Goal: Contribute content: Contribute content

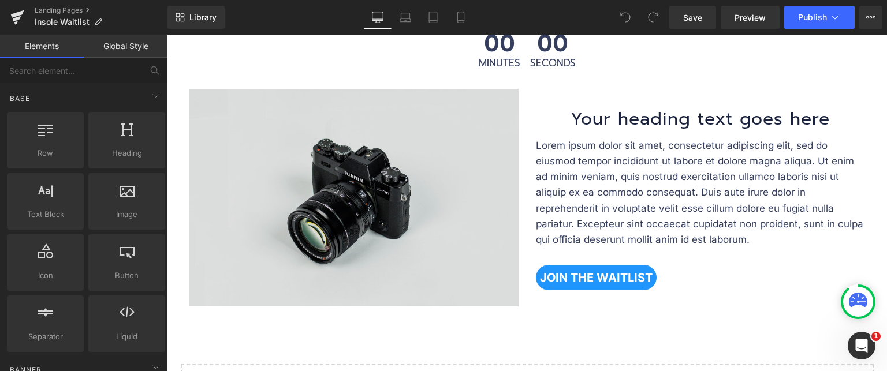
scroll to position [578, 0]
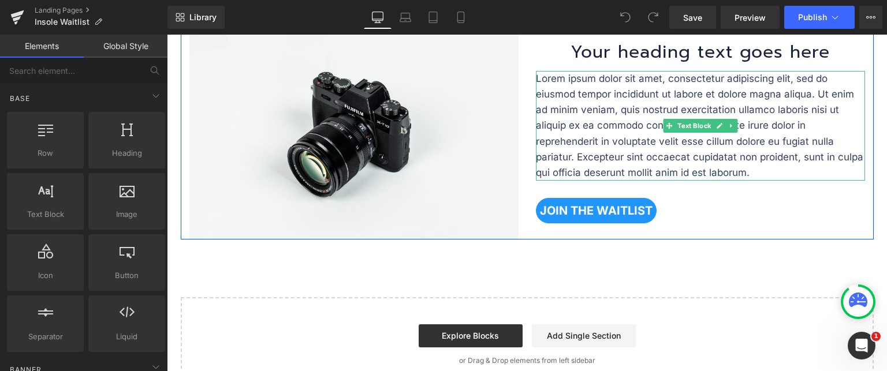
click at [675, 59] on h1 "Your heading text goes here" at bounding box center [701, 52] width 312 height 26
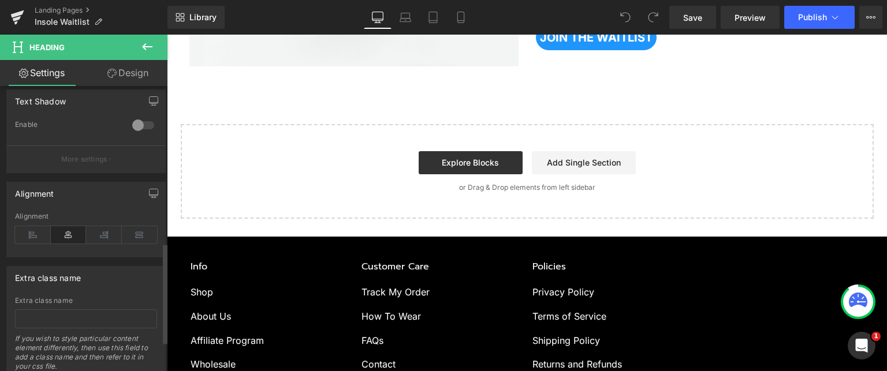
scroll to position [520, 0]
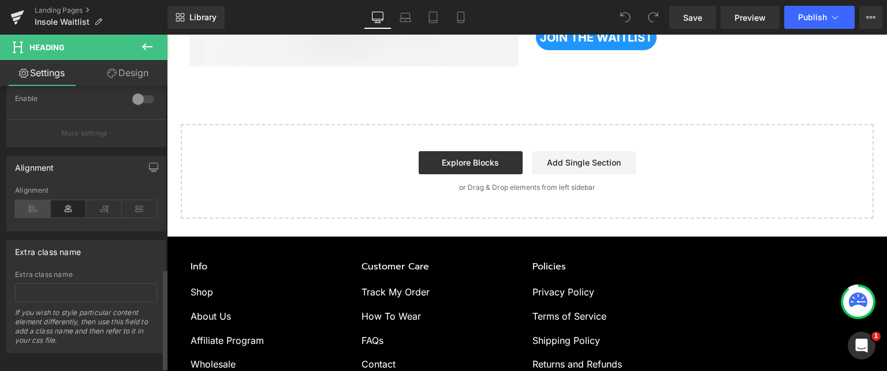
click at [32, 210] on icon at bounding box center [33, 208] width 36 height 17
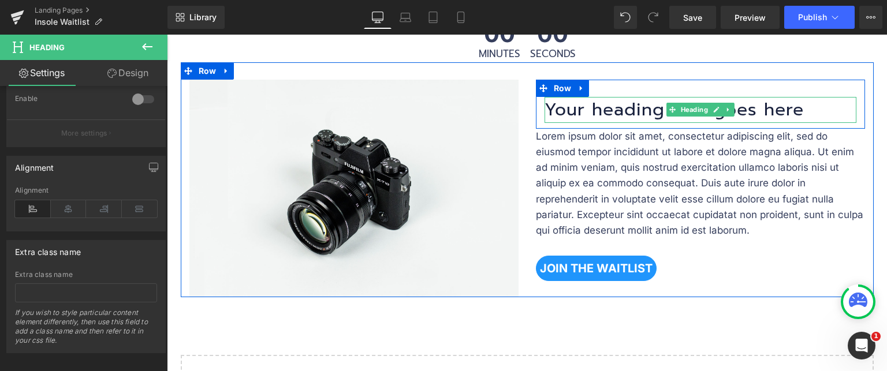
click at [578, 114] on h1 "Your heading text goes here" at bounding box center [701, 110] width 312 height 26
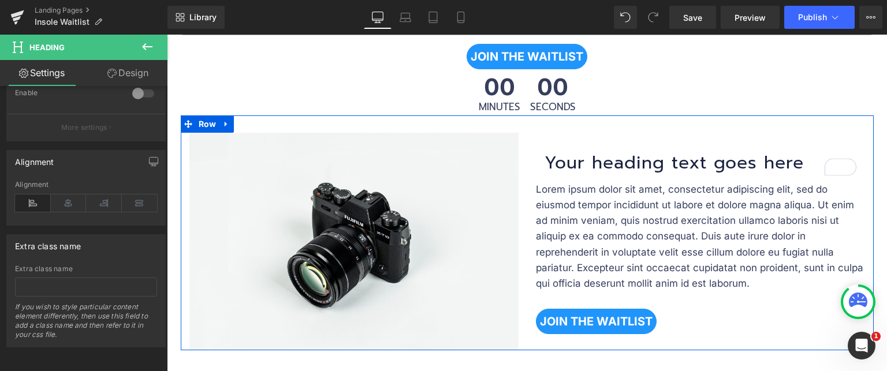
scroll to position [404, 0]
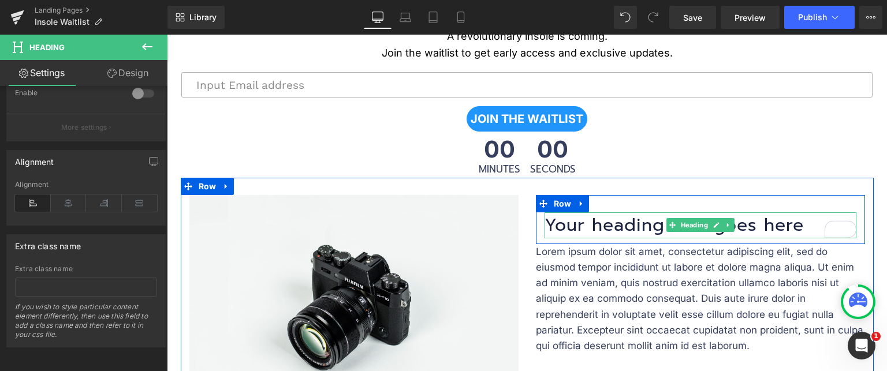
click at [591, 227] on h1 "Your heading text goes here" at bounding box center [701, 226] width 312 height 26
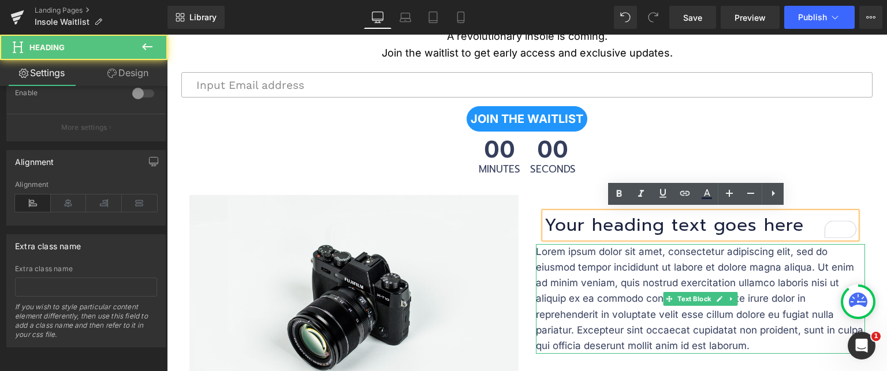
click at [568, 259] on p "Lorem ipsum dolor sit amet, consectetur adipiscing elit, sed do eiusmod tempor …" at bounding box center [700, 299] width 329 height 110
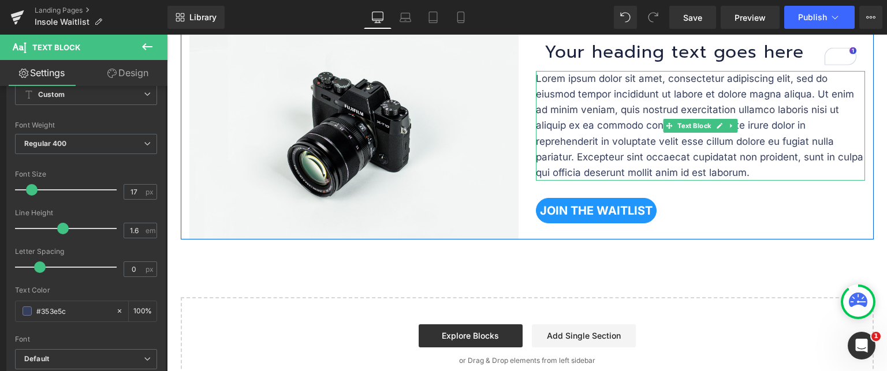
scroll to position [520, 0]
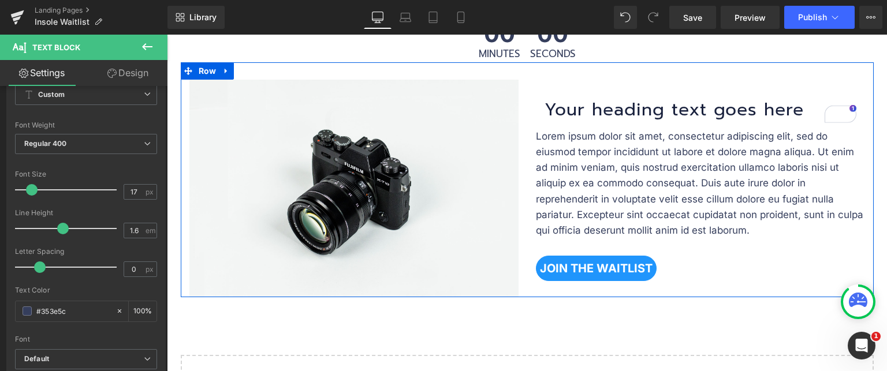
click at [586, 106] on h1 "Your heading text goes here" at bounding box center [701, 110] width 312 height 26
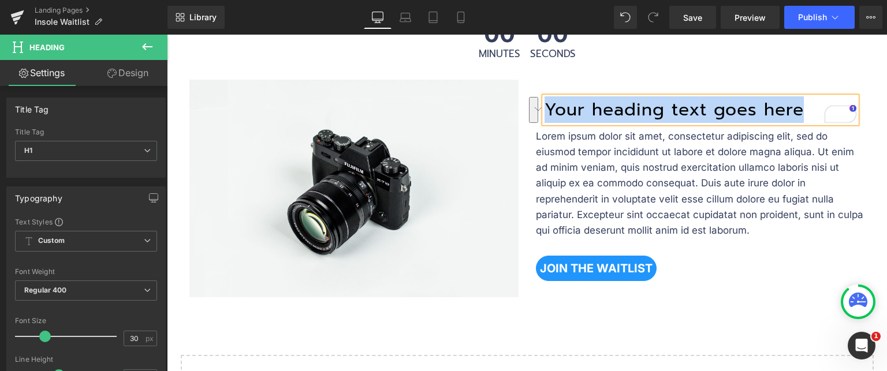
paste div "To enrich screen reader interactions, please activate Accessibility in Grammarl…"
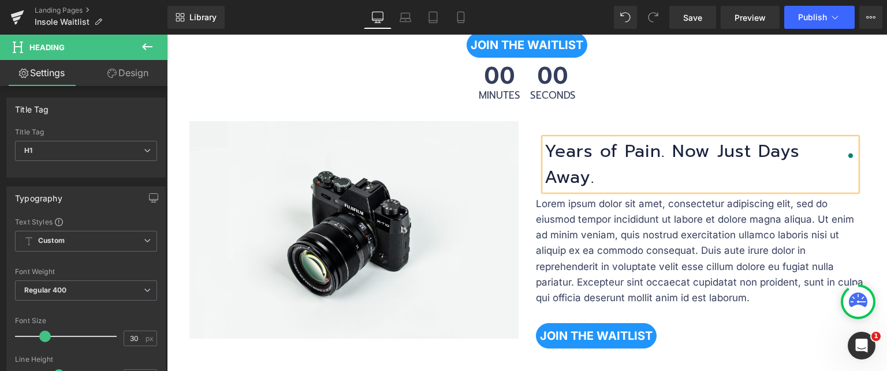
scroll to position [462, 0]
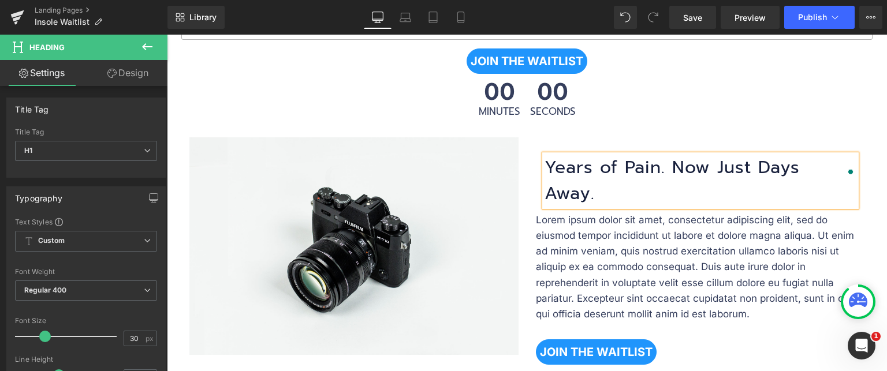
click at [571, 168] on h1 "Years of Pain. Now Just Days Away." at bounding box center [701, 181] width 312 height 52
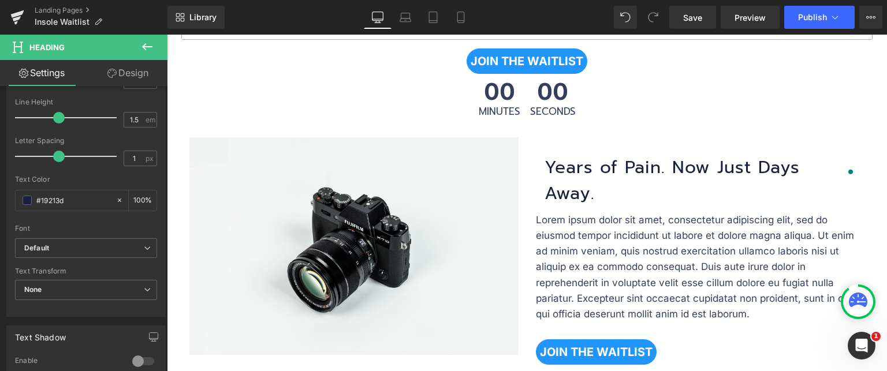
scroll to position [231, 0]
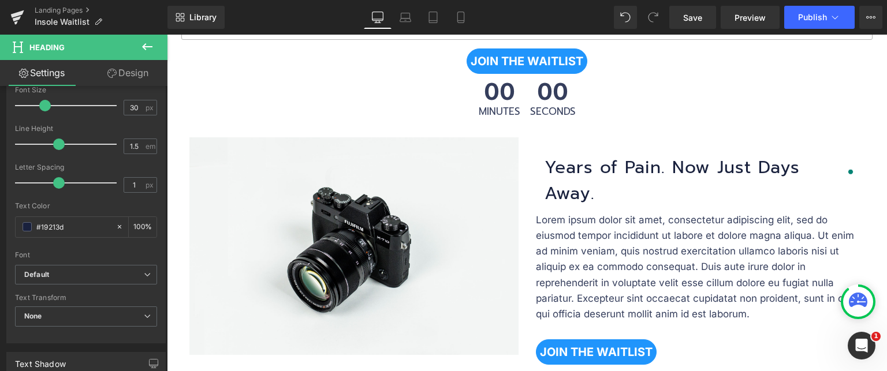
click at [146, 74] on link "Design" at bounding box center [128, 73] width 84 height 26
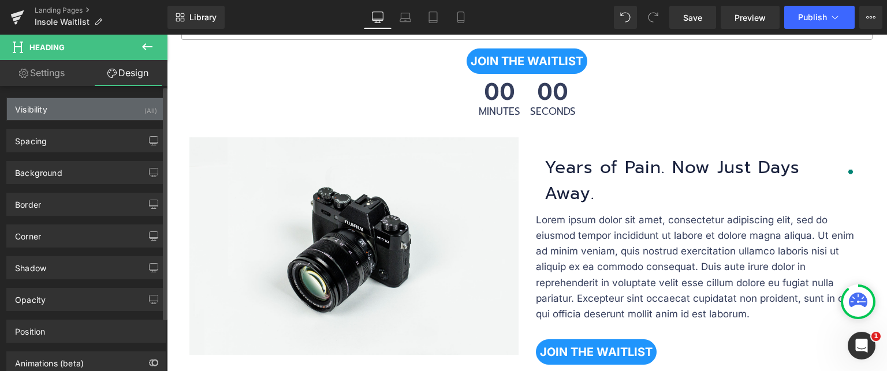
click at [86, 103] on div "Visibility (All)" at bounding box center [86, 109] width 158 height 22
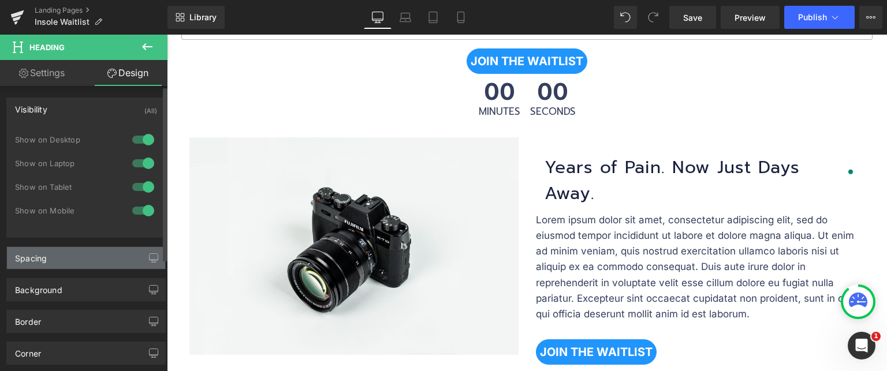
click at [68, 260] on div "Spacing" at bounding box center [86, 258] width 158 height 22
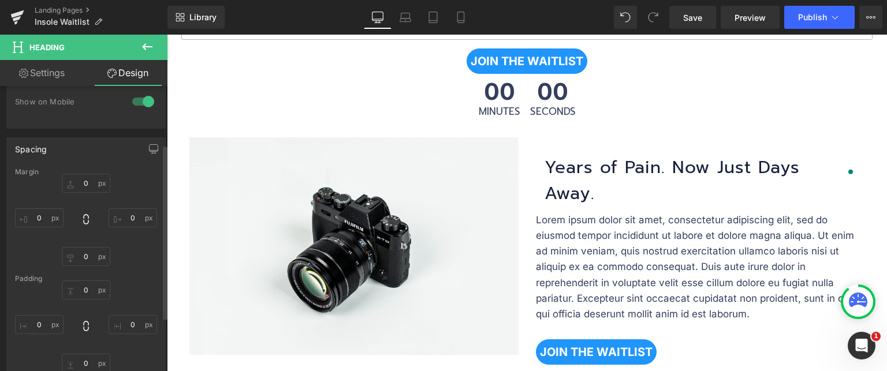
scroll to position [116, 0]
click at [39, 207] on input "0" at bounding box center [39, 211] width 49 height 19
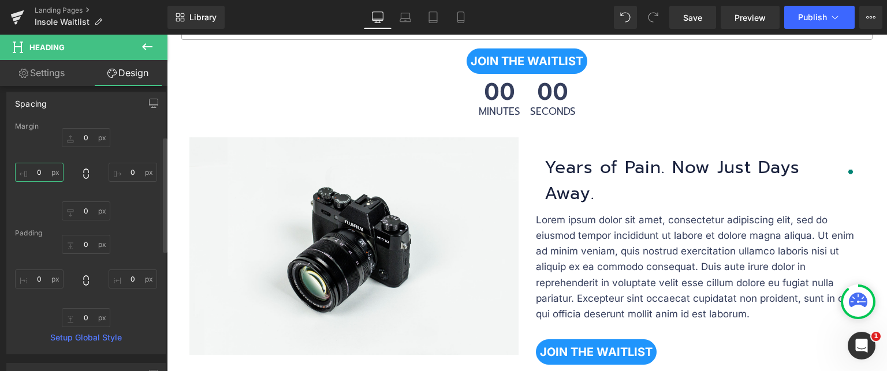
scroll to position [173, 0]
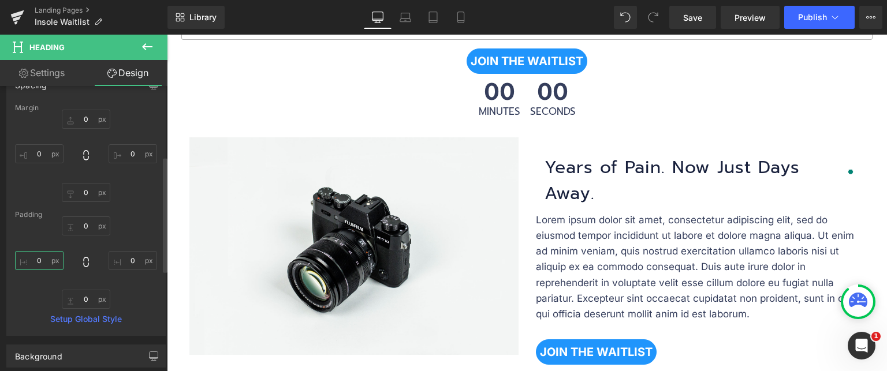
click at [44, 262] on input "0" at bounding box center [39, 260] width 49 height 19
type input "0"
click at [42, 149] on input "0" at bounding box center [39, 153] width 49 height 19
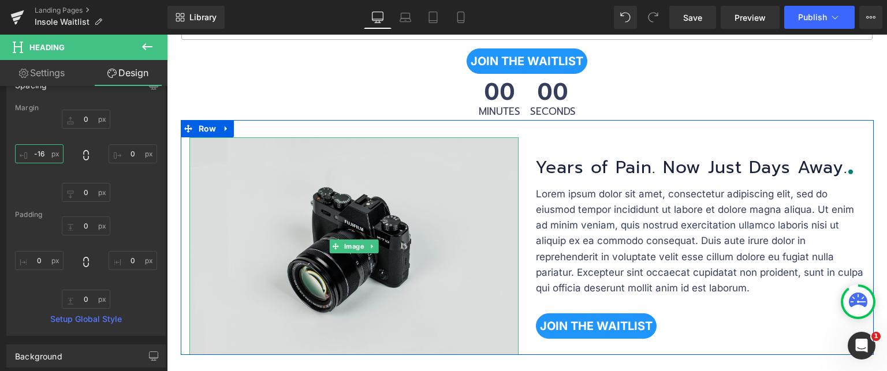
type input "-15"
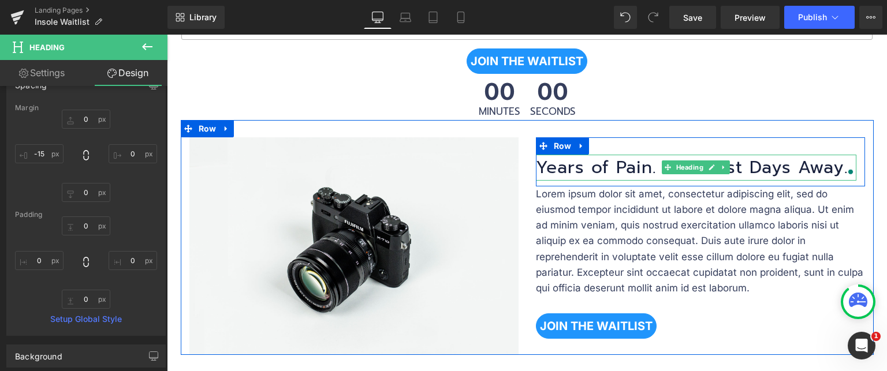
click at [652, 167] on h1 "Years of Pain. Now Just Days Away." at bounding box center [696, 168] width 321 height 26
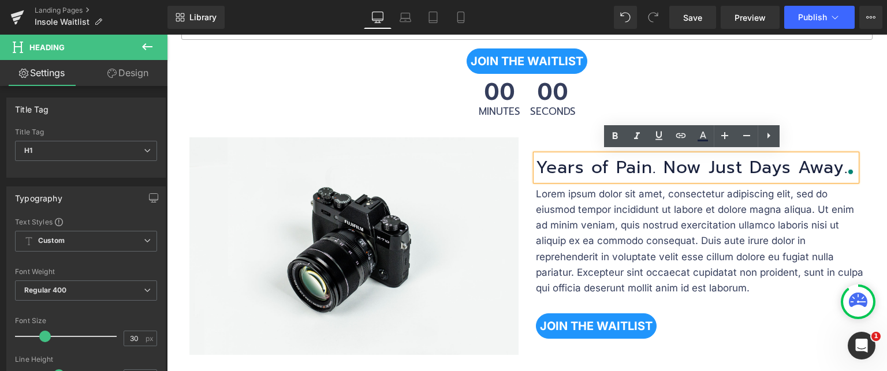
click at [658, 163] on h1 "Years of Pain. Now Just Days Away." at bounding box center [696, 168] width 321 height 26
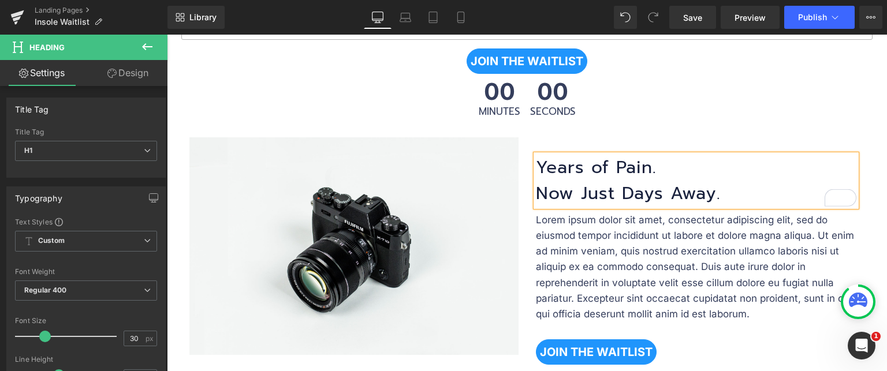
click at [584, 170] on h1 "Years of Pain. Now Just Days Away." at bounding box center [696, 181] width 321 height 52
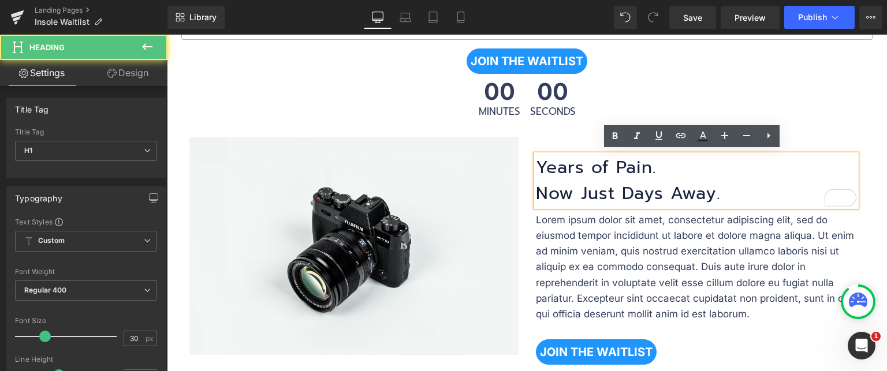
drag, startPoint x: 535, startPoint y: 158, endPoint x: 527, endPoint y: 161, distance: 9.0
click at [527, 161] on div "Years of Pain. Now Just Days Away. Heading Row Lorem ipsum dolor sit amet, cons…" at bounding box center [700, 253] width 347 height 233
click at [556, 171] on h1 "Years of Pain. Now Just Days Away." at bounding box center [696, 181] width 321 height 52
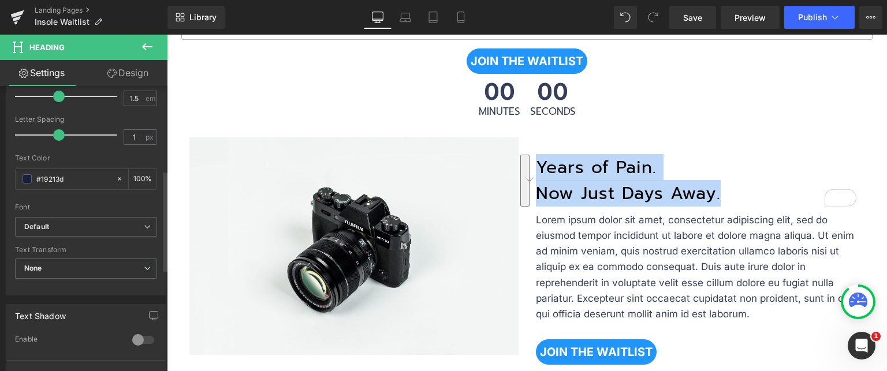
scroll to position [347, 0]
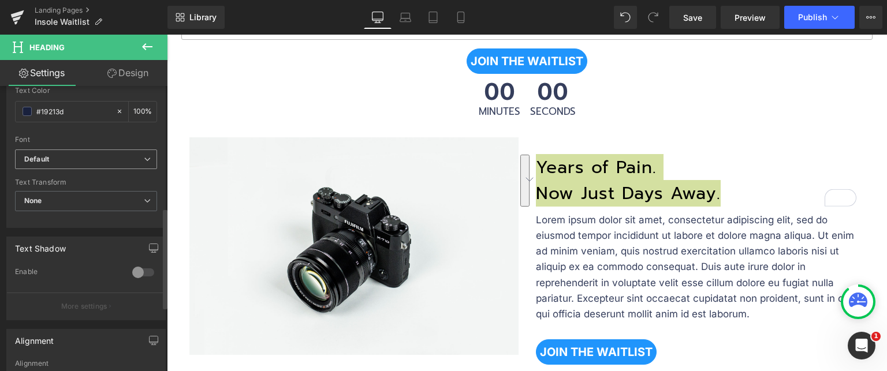
click at [95, 161] on b "Default" at bounding box center [84, 160] width 120 height 10
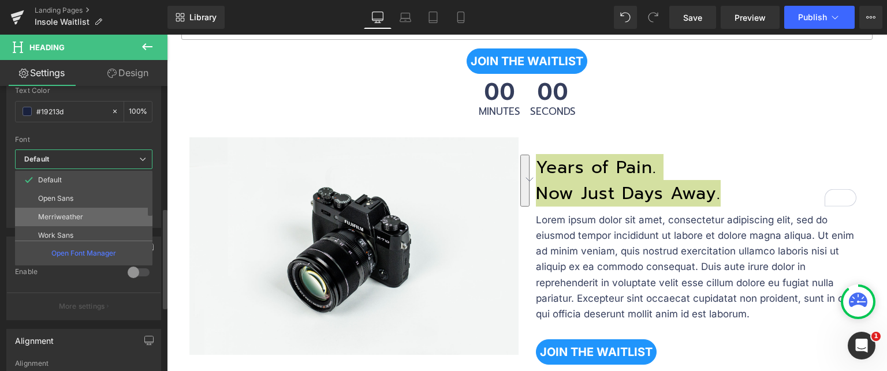
click at [94, 219] on li "Merriweather" at bounding box center [86, 217] width 143 height 18
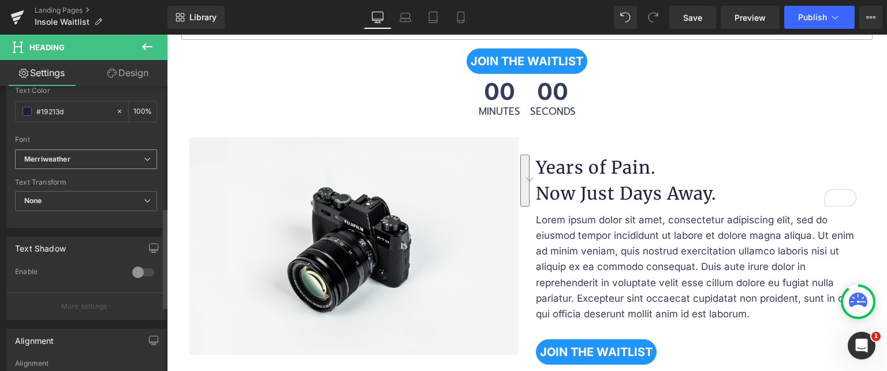
click at [83, 159] on b "Merriweather" at bounding box center [84, 160] width 120 height 10
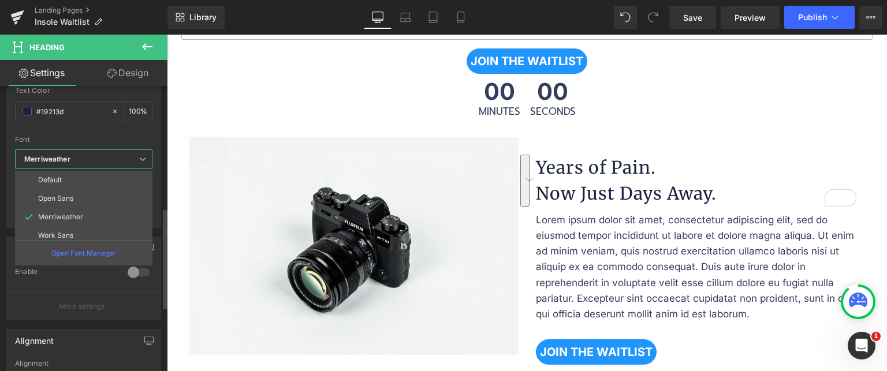
click at [83, 159] on b "Merriweather" at bounding box center [81, 160] width 115 height 10
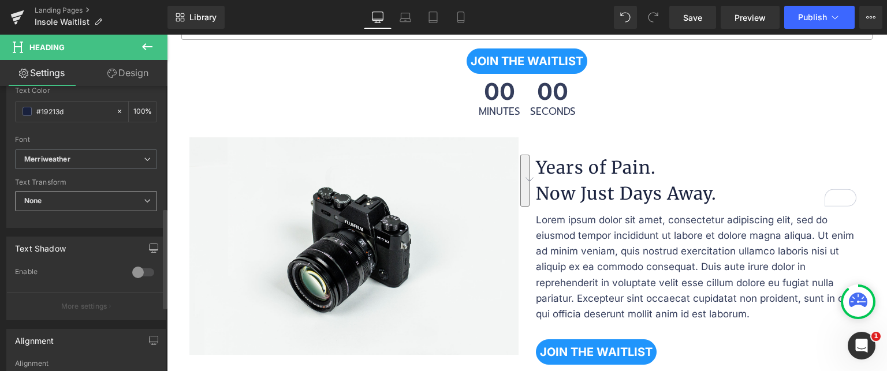
click at [85, 196] on span "None" at bounding box center [86, 201] width 142 height 20
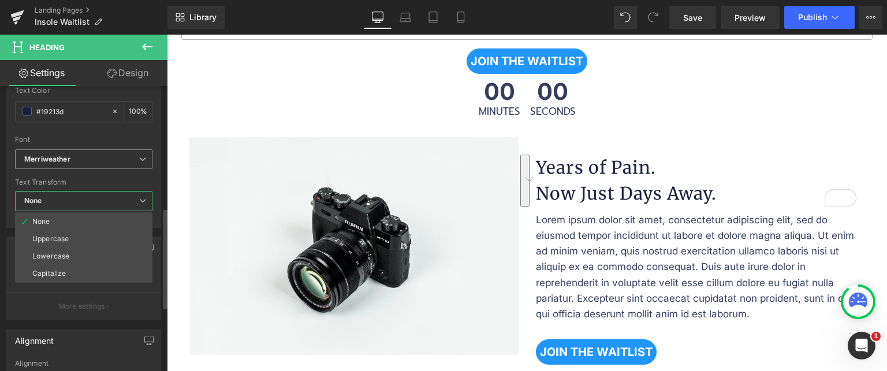
click at [87, 151] on span "Merriweather" at bounding box center [83, 160] width 137 height 20
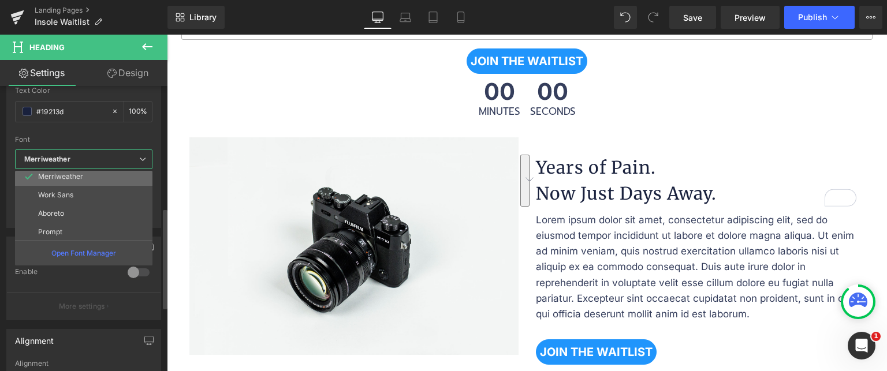
scroll to position [21, 0]
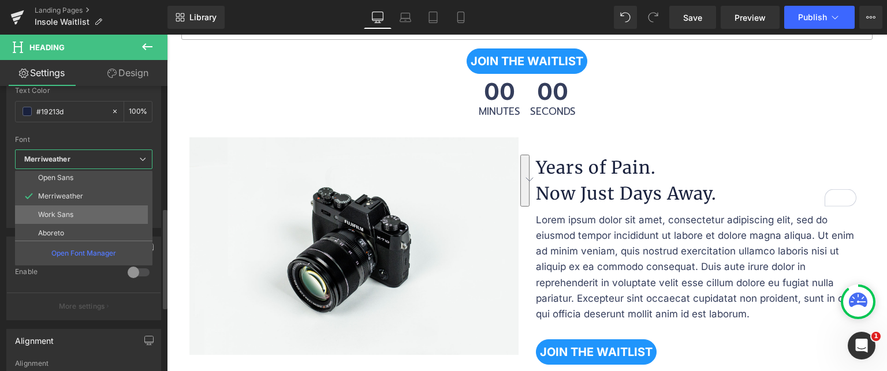
click at [92, 211] on li "Work Sans" at bounding box center [86, 215] width 143 height 18
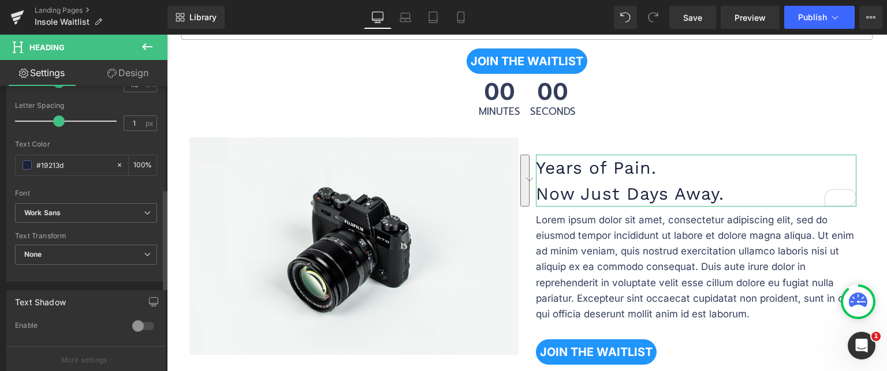
scroll to position [289, 0]
click at [118, 250] on span "None" at bounding box center [86, 259] width 142 height 20
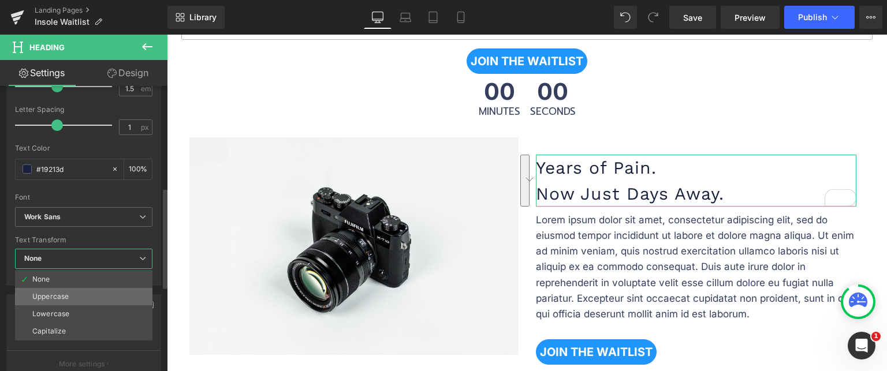
click at [132, 294] on li "Uppercase" at bounding box center [83, 296] width 137 height 17
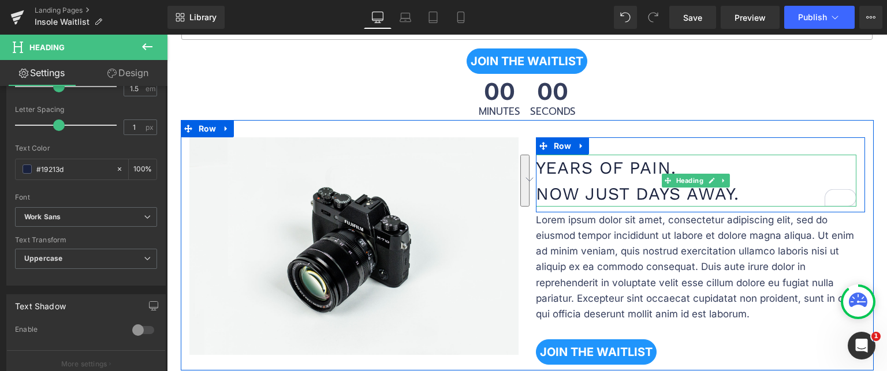
click at [564, 188] on h1 "Years of Pain. Now Just Days Away." at bounding box center [696, 181] width 321 height 52
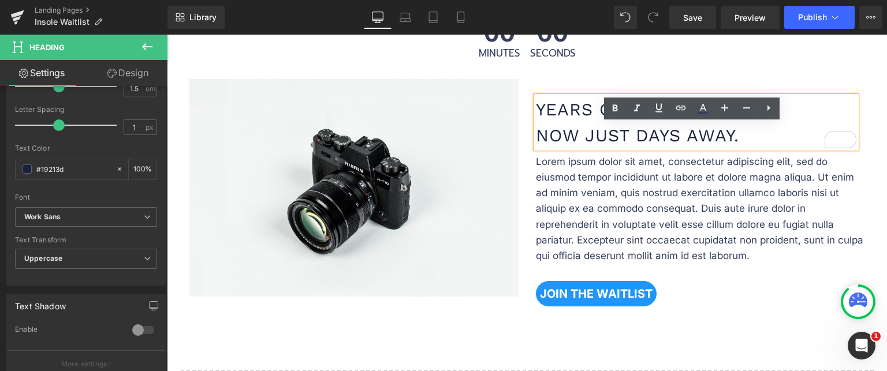
scroll to position [578, 0]
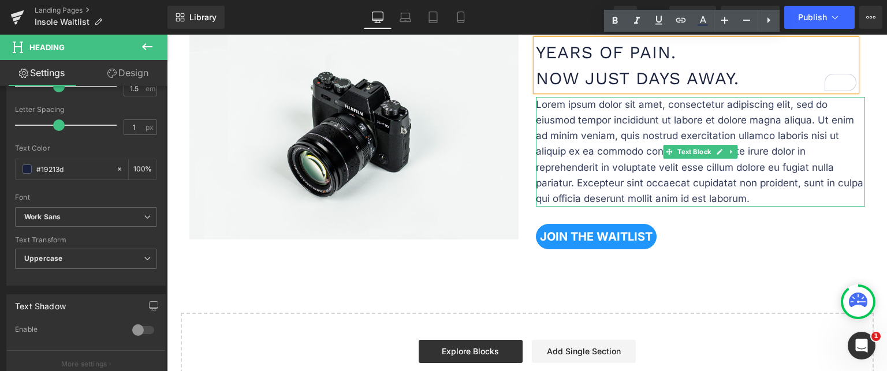
click at [591, 135] on p "Lorem ipsum dolor sit amet, consectetur adipiscing elit, sed do eiusmod tempor …" at bounding box center [700, 152] width 329 height 110
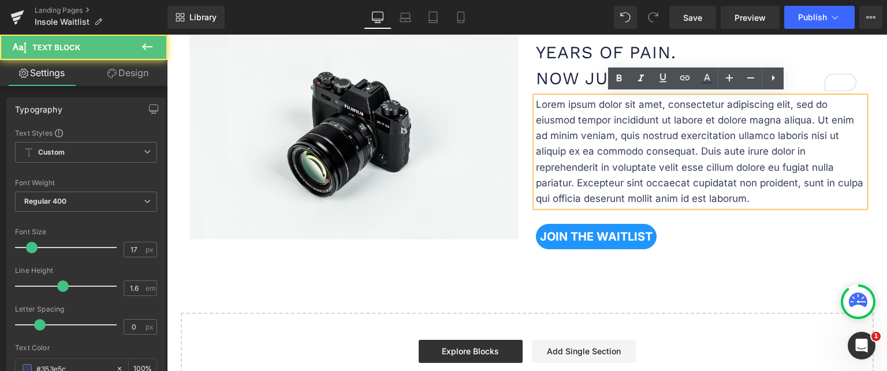
click at [591, 135] on p "Lorem ipsum dolor sit amet, consectetur adipiscing elit, sed do eiusmod tempor …" at bounding box center [700, 152] width 329 height 110
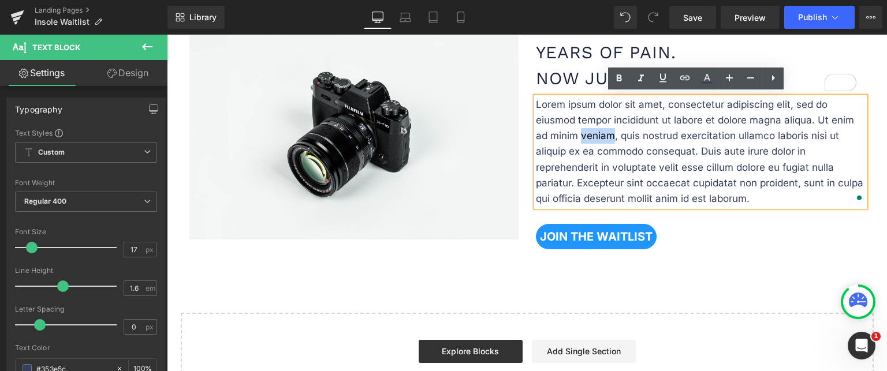
click at [591, 135] on p "Lorem ipsum dolor sit amet, consectetur adipiscing elit, sed do eiusmod tempor …" at bounding box center [700, 152] width 329 height 110
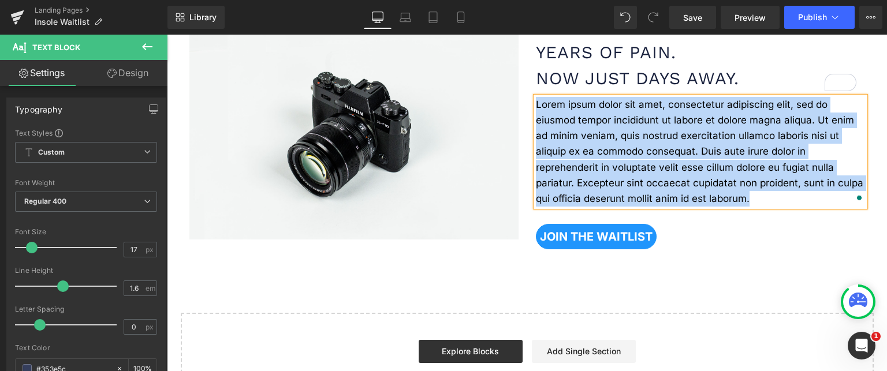
paste div "To enrich screen reader interactions, please activate Accessibility in Grammarl…"
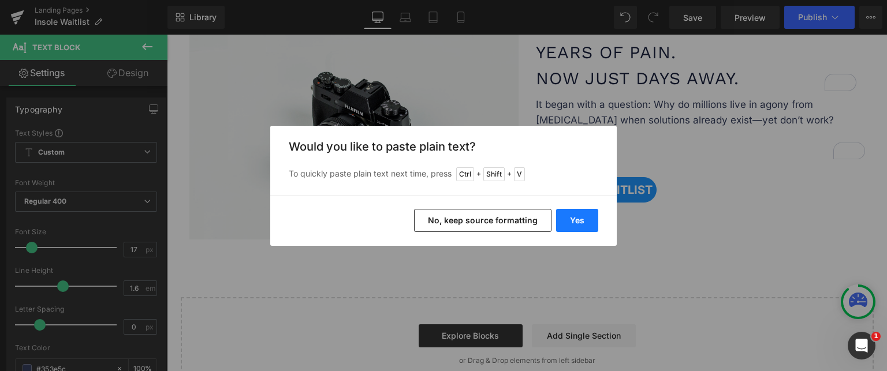
click at [579, 225] on button "Yes" at bounding box center [577, 220] width 42 height 23
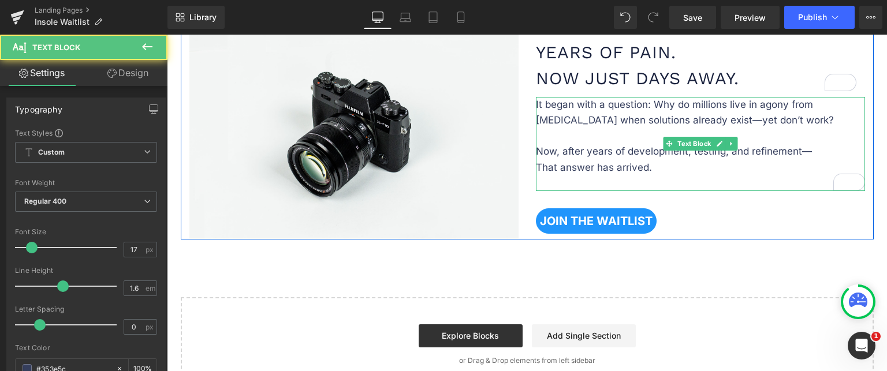
click at [673, 171] on p "That answer has arrived." at bounding box center [700, 168] width 329 height 16
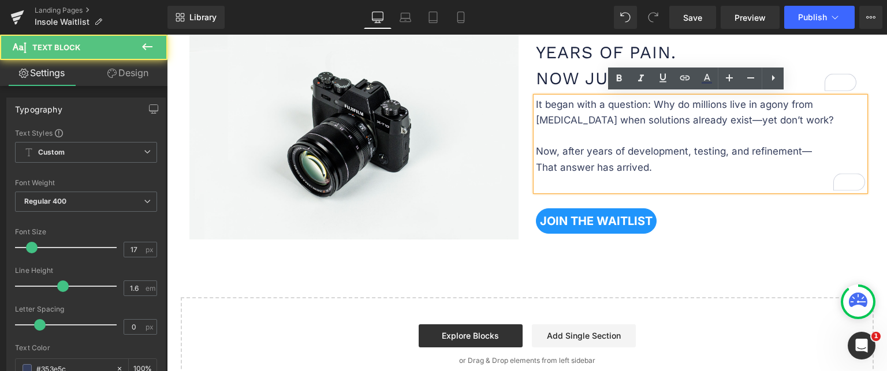
click at [536, 163] on p "That answer has arrived." at bounding box center [700, 168] width 329 height 16
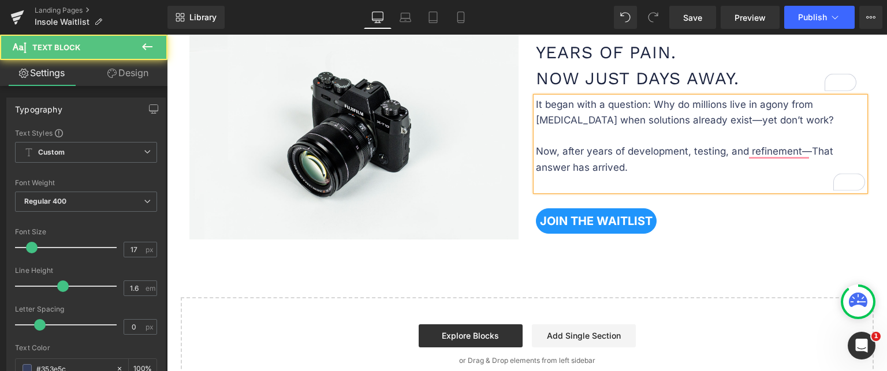
click at [724, 167] on p "It began with a question: Why do millions live in agony from foot pain when sol…" at bounding box center [700, 136] width 329 height 79
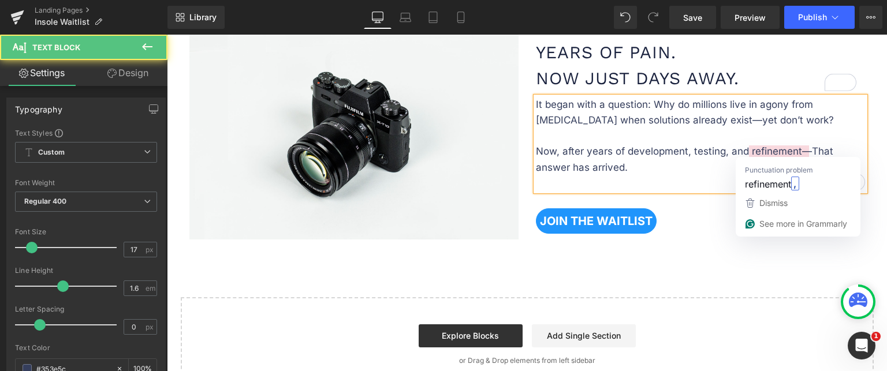
click at [806, 150] on span "That answer has arrived." at bounding box center [684, 159] width 297 height 27
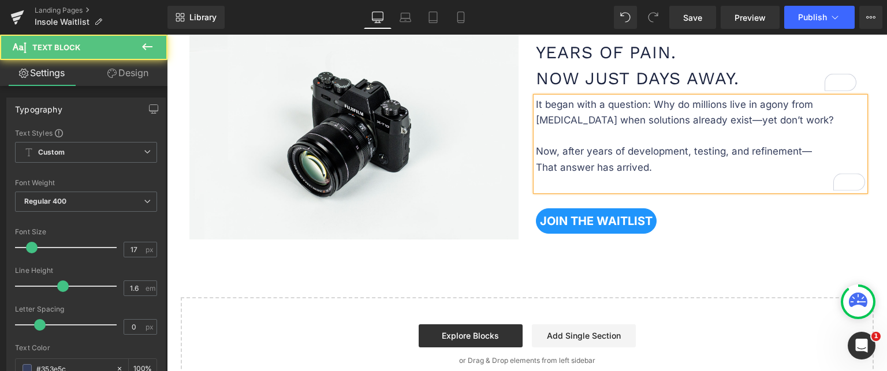
click at [656, 176] on p "To enrich screen reader interactions, please activate Accessibility in Grammarl…" at bounding box center [700, 184] width 329 height 16
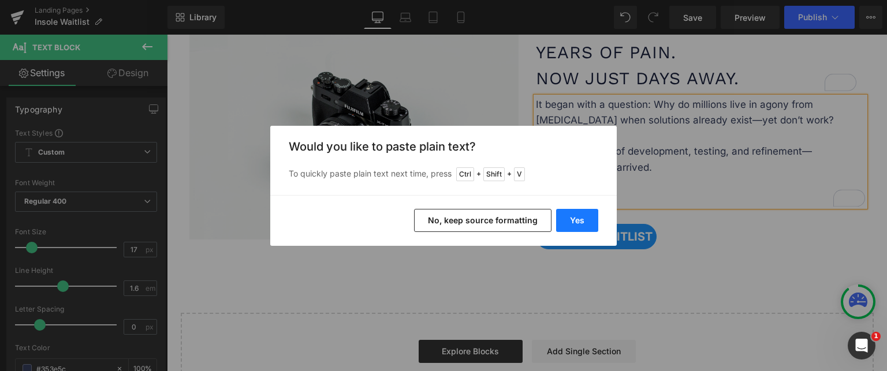
click at [575, 221] on button "Yes" at bounding box center [577, 220] width 42 height 23
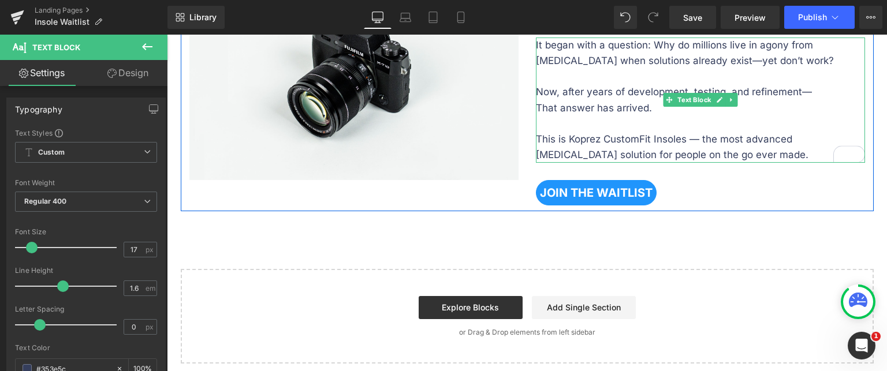
scroll to position [693, 0]
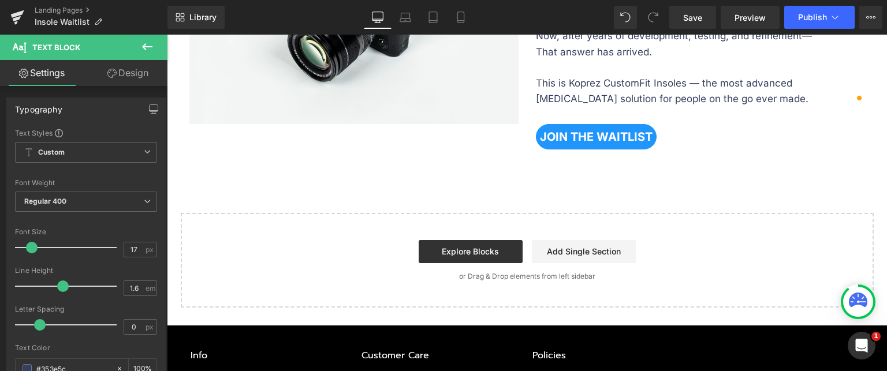
click at [167, 35] on div at bounding box center [167, 35] width 0 height 0
click at [751, 99] on p "This is Koprez CustomFit Insoles — the most advanced [MEDICAL_DATA] solution fo…" at bounding box center [700, 83] width 329 height 47
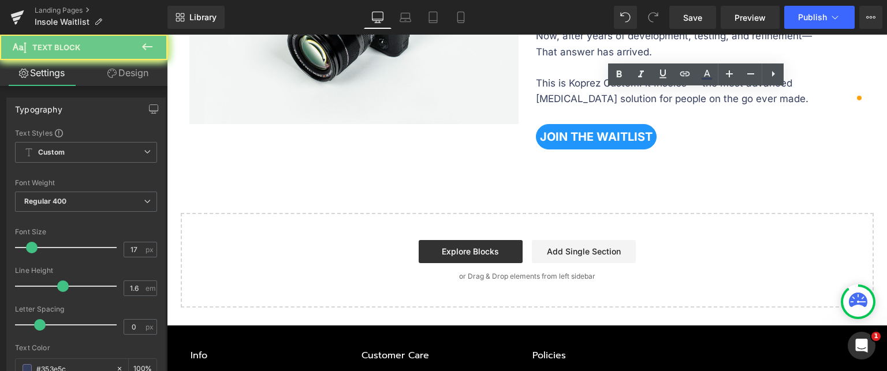
click at [747, 95] on p "This is Koprez CustomFit Insoles — the most advanced [MEDICAL_DATA] solution fo…" at bounding box center [700, 83] width 329 height 47
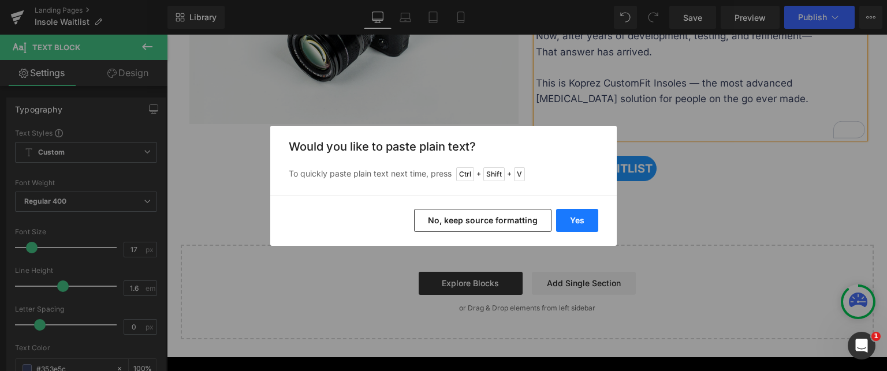
click at [567, 226] on button "Yes" at bounding box center [577, 220] width 42 height 23
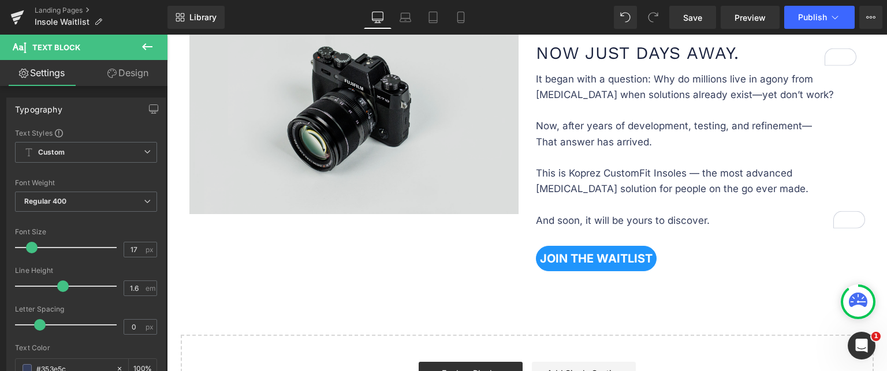
scroll to position [520, 0]
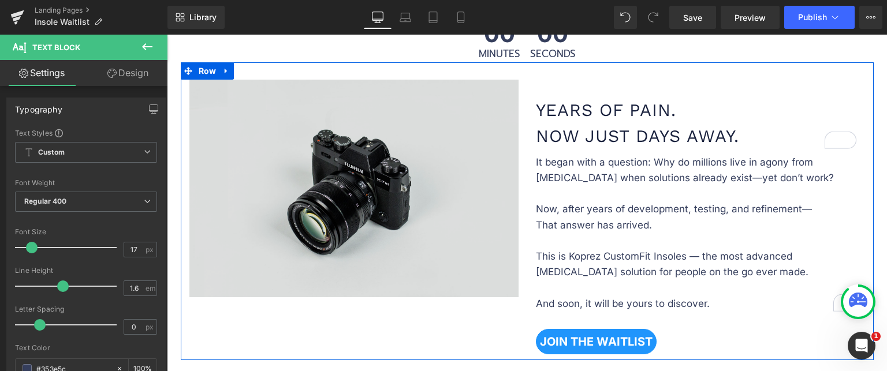
click at [478, 280] on img at bounding box center [353, 189] width 329 height 218
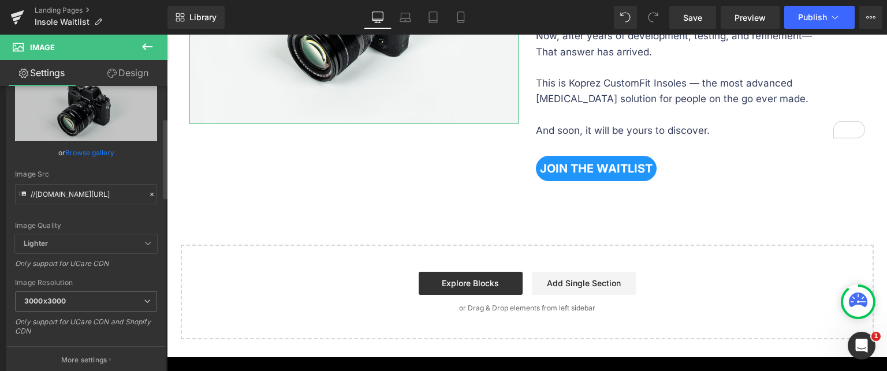
scroll to position [116, 0]
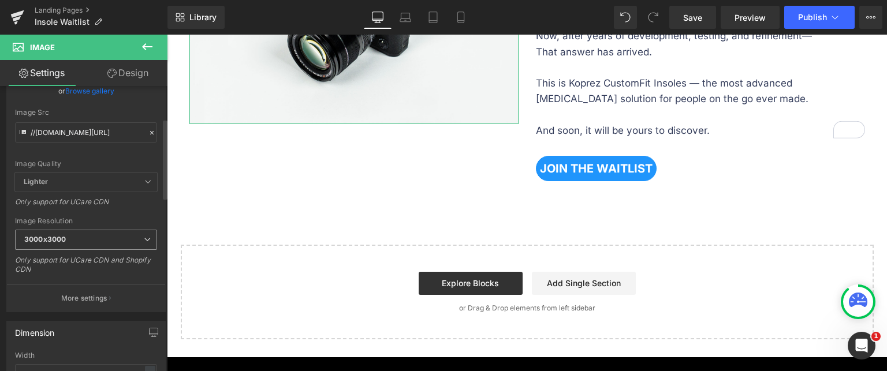
click at [97, 245] on span "3000x3000" at bounding box center [86, 240] width 142 height 20
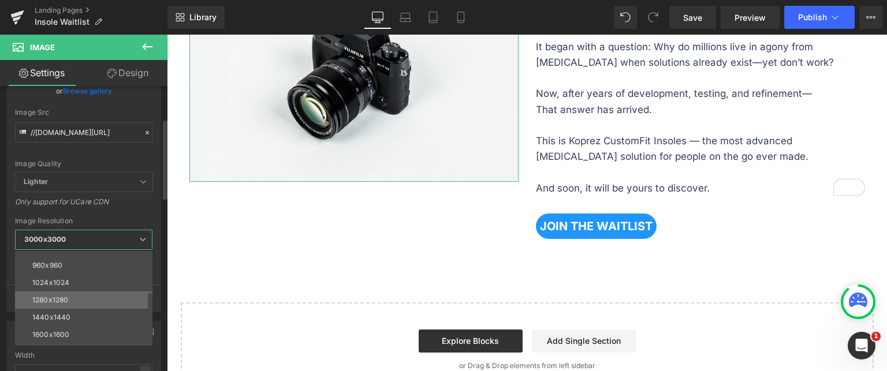
scroll to position [165, 0]
click at [113, 311] on li "2560x2560" at bounding box center [86, 319] width 143 height 17
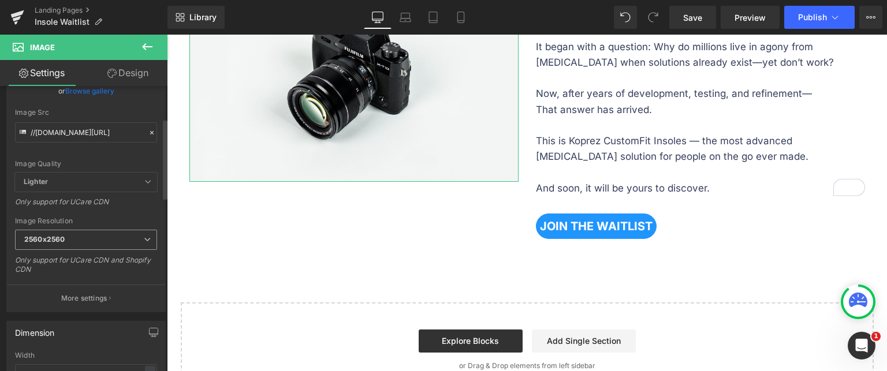
click at [64, 245] on span "2560x2560" at bounding box center [86, 240] width 142 height 20
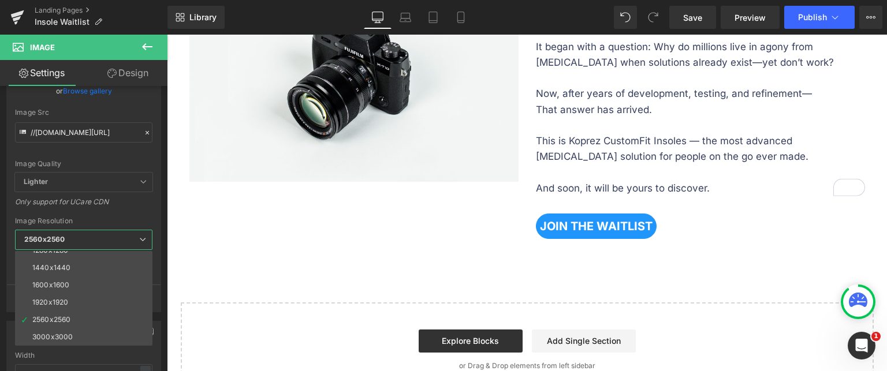
click at [383, 255] on body "Menu 0 Shop Best Sellers Body Parts Knee Foot Wrist Elbow Back" at bounding box center [527, 30] width 720 height 1263
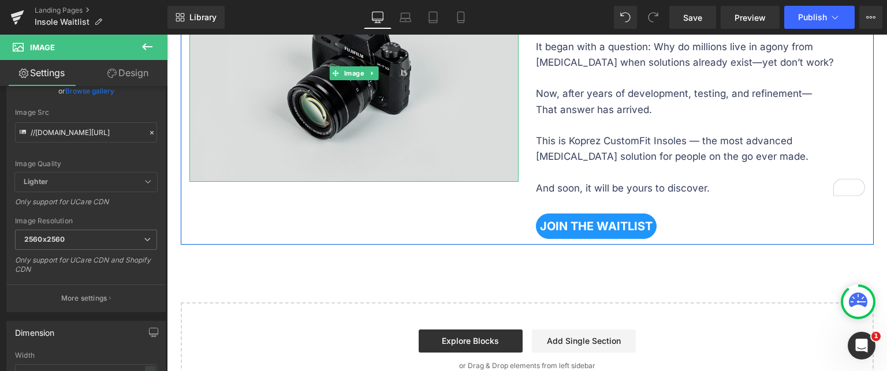
click at [476, 174] on img at bounding box center [353, 73] width 329 height 218
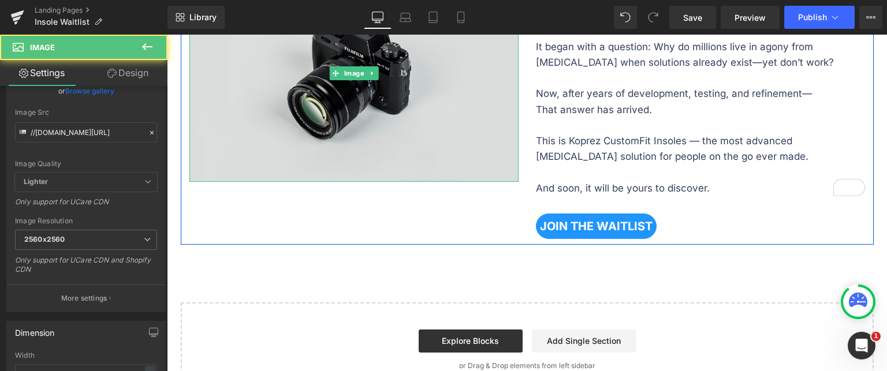
click at [423, 160] on img at bounding box center [353, 73] width 329 height 218
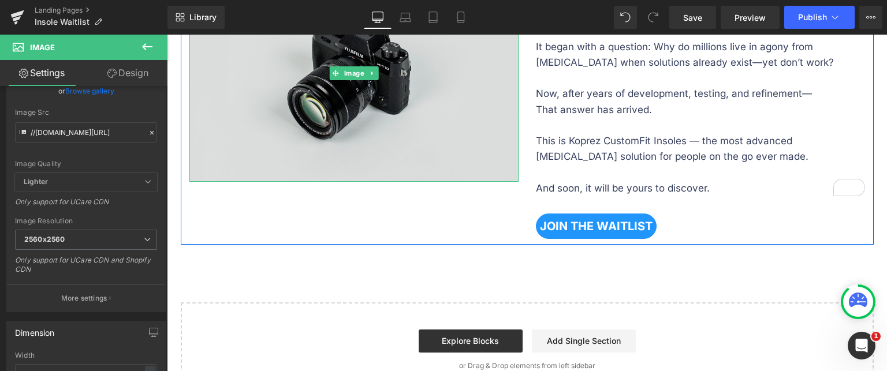
click at [418, 163] on img at bounding box center [353, 73] width 329 height 218
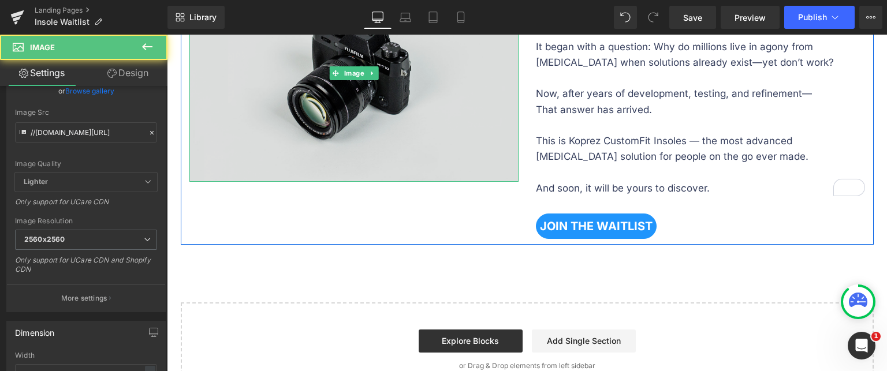
click at [460, 120] on img at bounding box center [353, 73] width 329 height 218
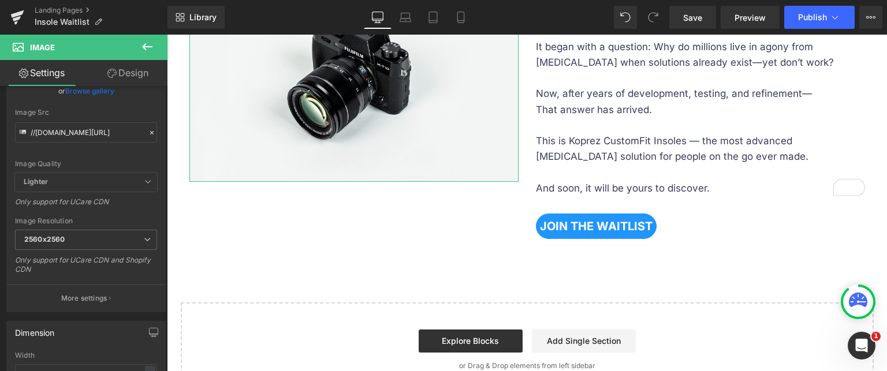
drag, startPoint x: 113, startPoint y: 73, endPoint x: 87, endPoint y: 76, distance: 25.6
click at [113, 73] on icon at bounding box center [111, 73] width 9 height 9
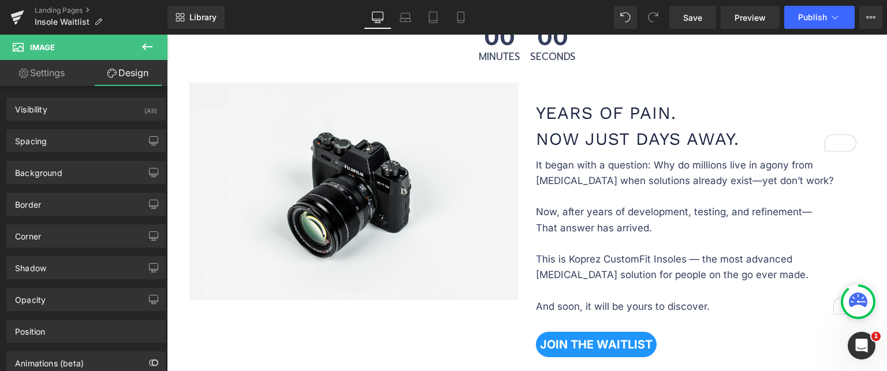
scroll to position [693, 0]
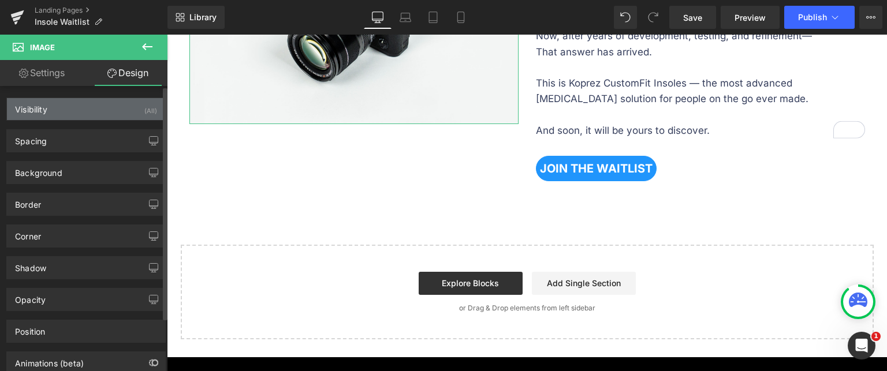
click at [89, 115] on div "Visibility (All)" at bounding box center [86, 109] width 158 height 22
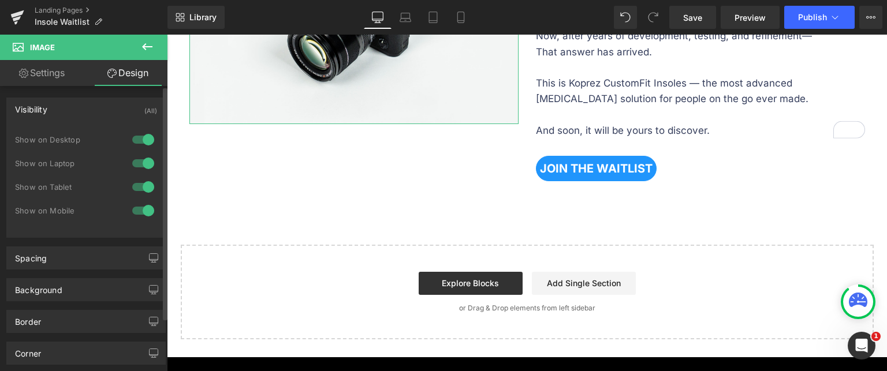
click at [89, 108] on div "Visibility (All)" at bounding box center [86, 109] width 158 height 22
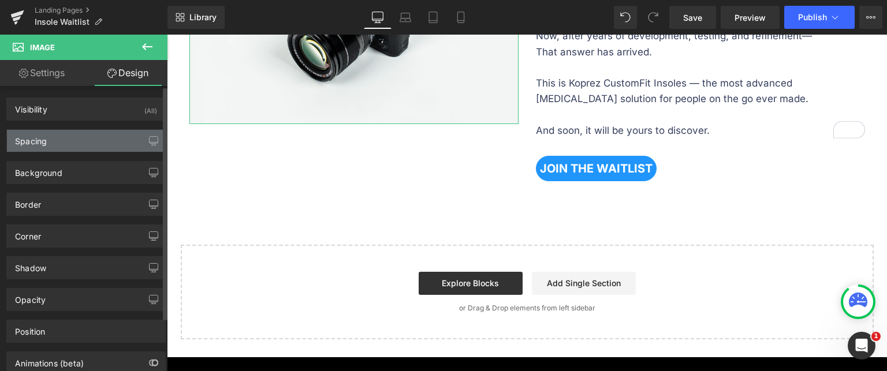
click at [85, 148] on div "Spacing" at bounding box center [86, 141] width 158 height 22
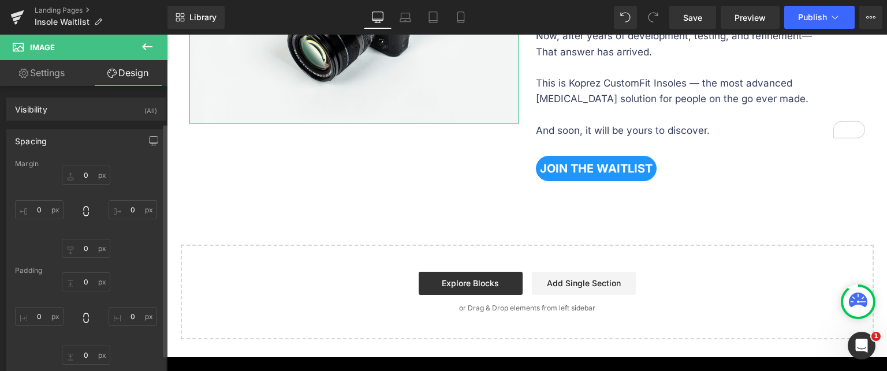
scroll to position [173, 0]
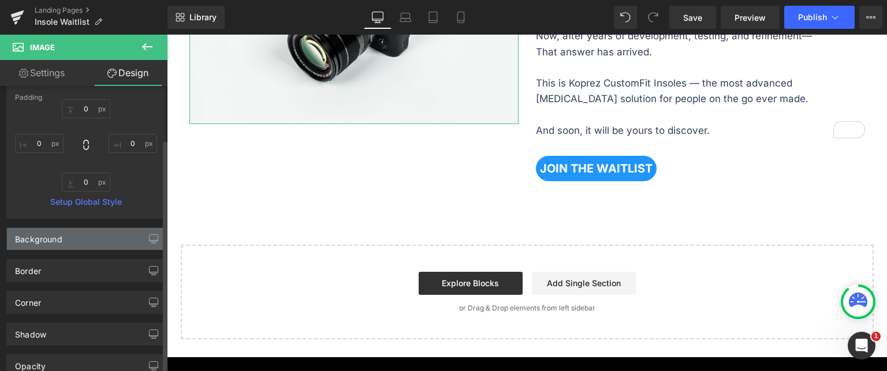
click at [81, 233] on div "Background" at bounding box center [86, 239] width 158 height 22
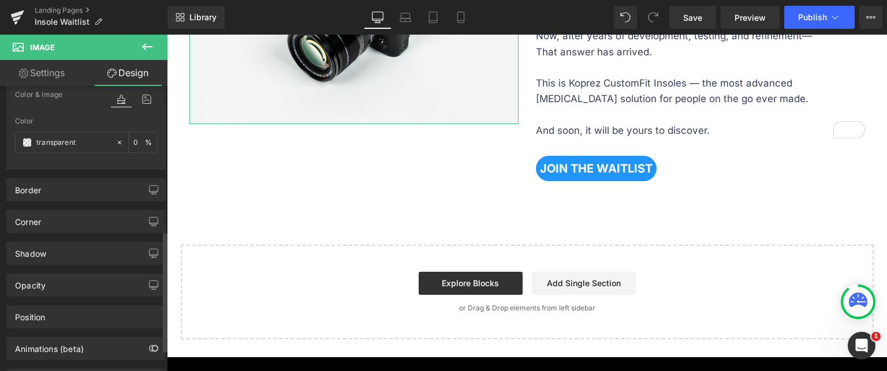
scroll to position [347, 0]
click at [70, 169] on div "Border Border Style Custom Custom Setup Global Style Custom Setup Global Style …" at bounding box center [86, 183] width 173 height 32
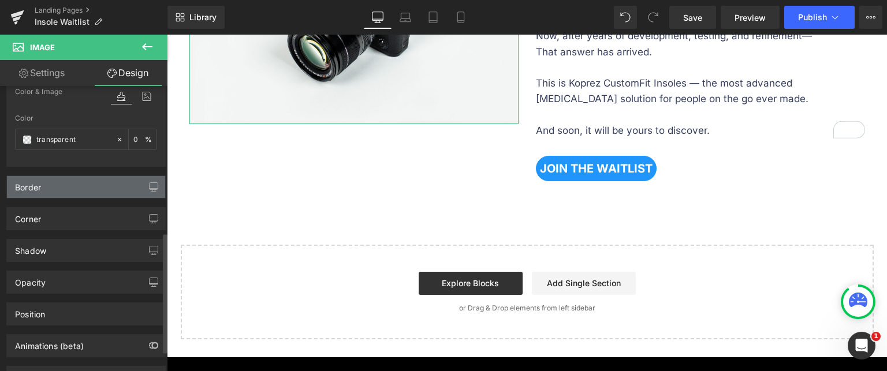
click at [76, 187] on div "Border" at bounding box center [86, 187] width 158 height 22
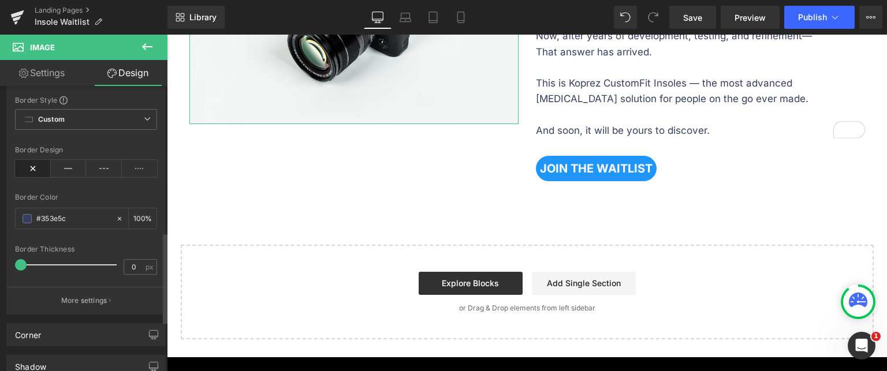
scroll to position [462, 0]
type input "0"
drag, startPoint x: 22, startPoint y: 254, endPoint x: 0, endPoint y: 254, distance: 22.0
click at [0, 254] on div "Border Border Style Custom Custom Setup Global Style Custom Setup Global Style …" at bounding box center [86, 180] width 173 height 259
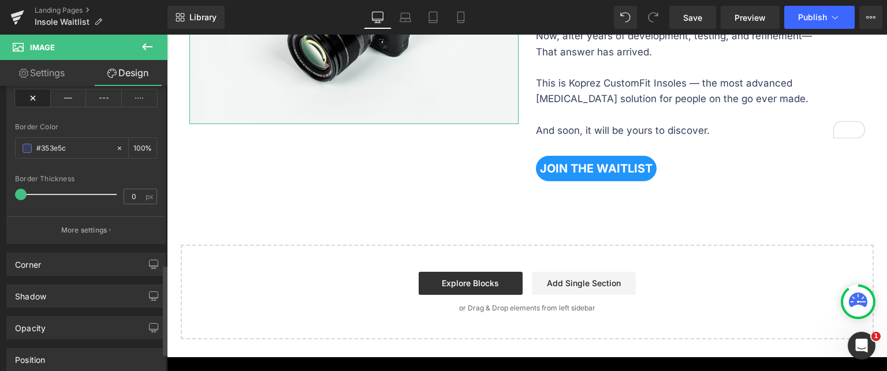
scroll to position [578, 0]
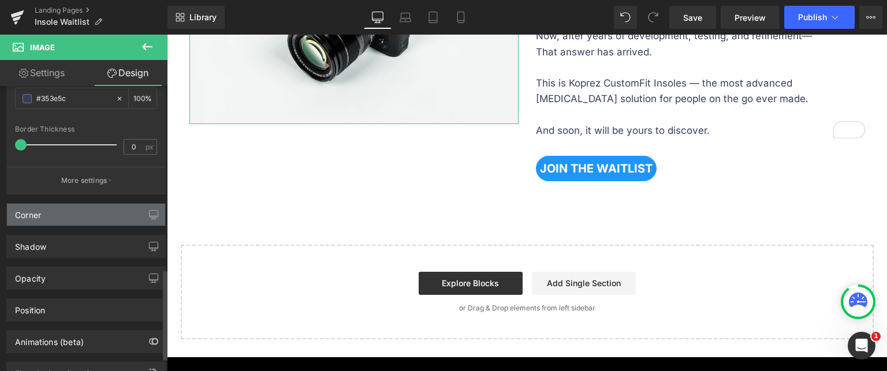
click at [83, 214] on div "Corner" at bounding box center [86, 215] width 158 height 22
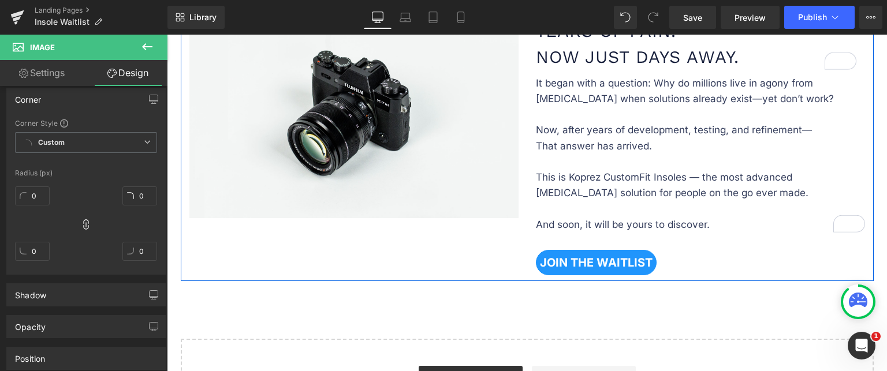
scroll to position [520, 0]
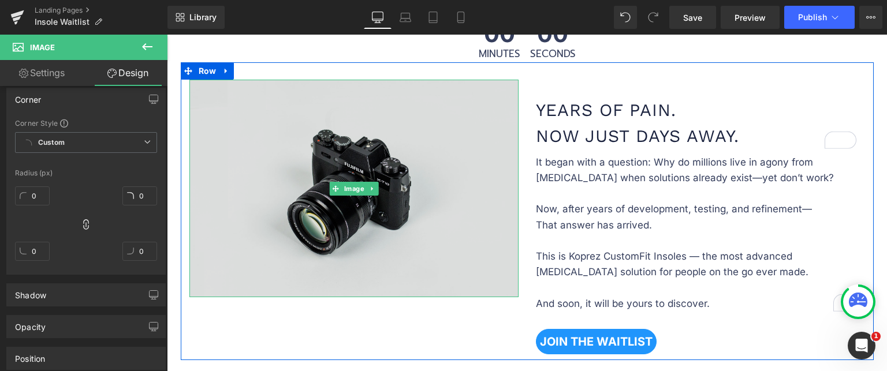
click at [346, 173] on img at bounding box center [353, 189] width 329 height 218
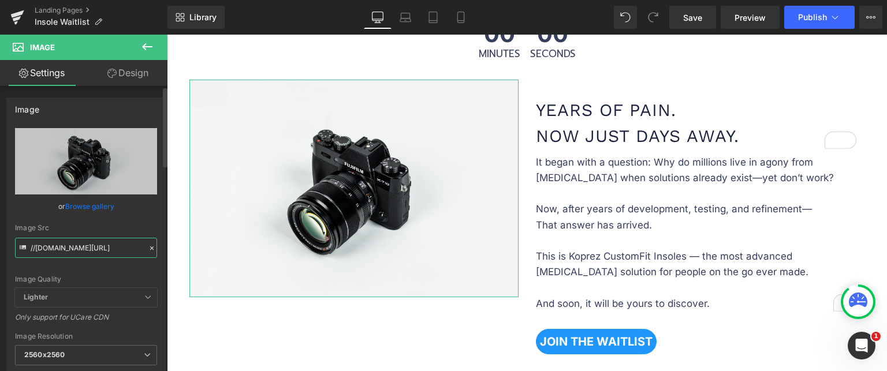
click at [85, 251] on input "//d1um8515vdn9kb.cloudfront.net/images/parallax.jpg" at bounding box center [86, 248] width 142 height 20
click at [90, 205] on link "Browse gallery" at bounding box center [89, 206] width 49 height 20
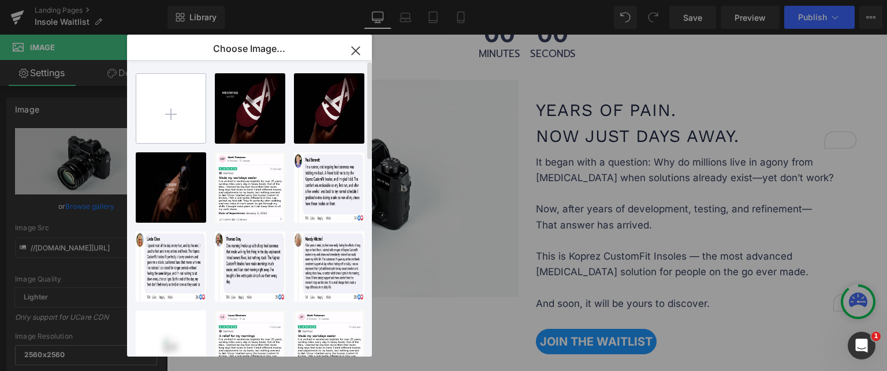
click at [169, 108] on input "file" at bounding box center [170, 108] width 69 height 69
type input "C:\fakepath\21.webp"
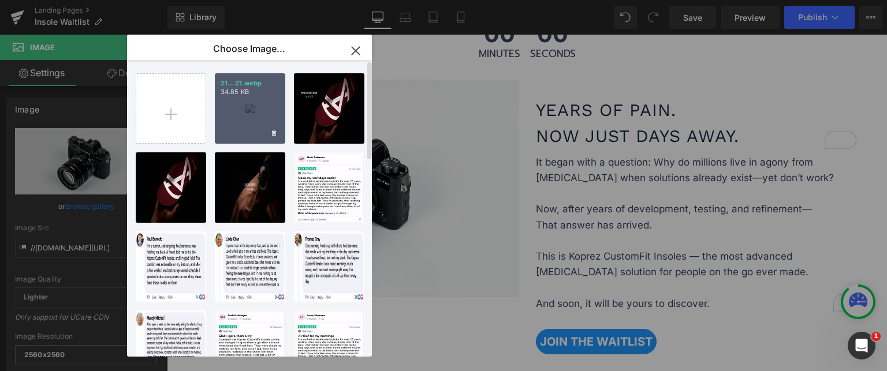
click at [247, 111] on div "21...21.webp 34.85 KB" at bounding box center [250, 108] width 70 height 70
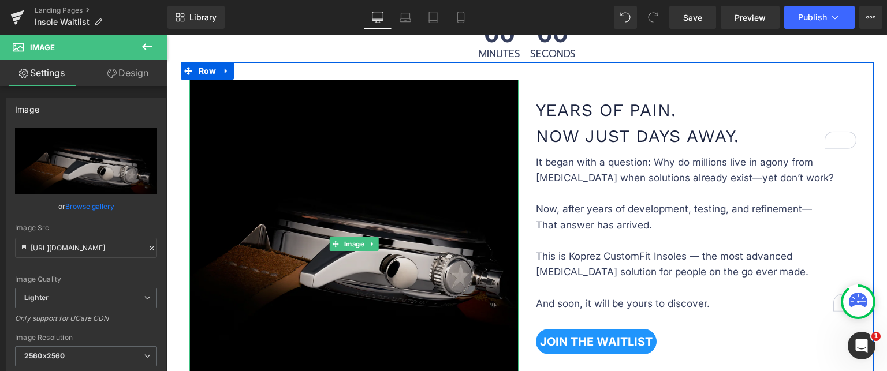
type input "https://ucarecdn.com/77eb66a0-fe3f-49e9-99b1-d0cf312e900b/-/format/auto/-/previ…"
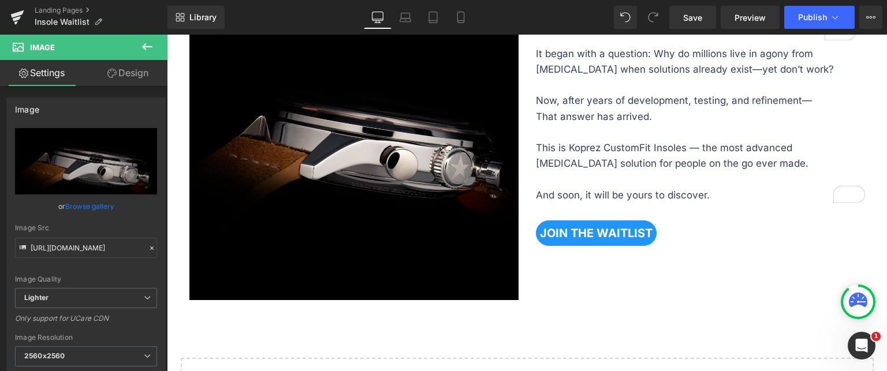
scroll to position [693, 0]
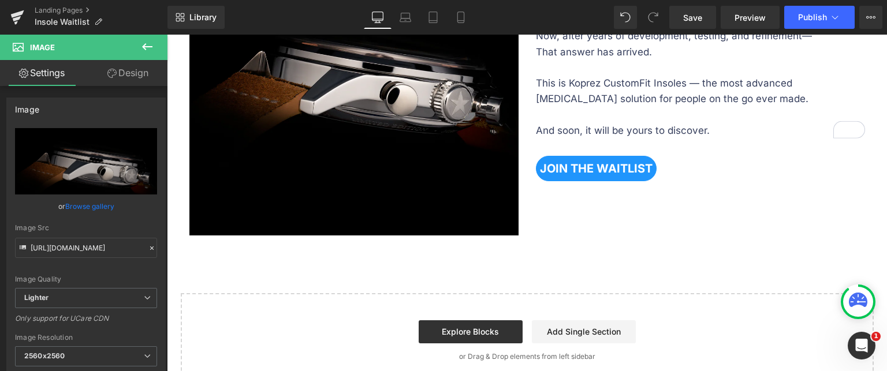
click at [598, 211] on div "Image Years of Pain. Now Just Days Away. Heading Row It began with a question: …" at bounding box center [527, 62] width 693 height 347
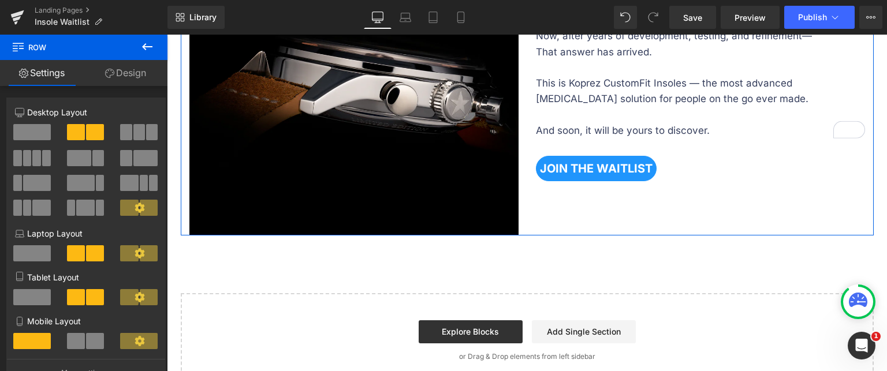
click at [143, 43] on icon at bounding box center [147, 47] width 14 height 14
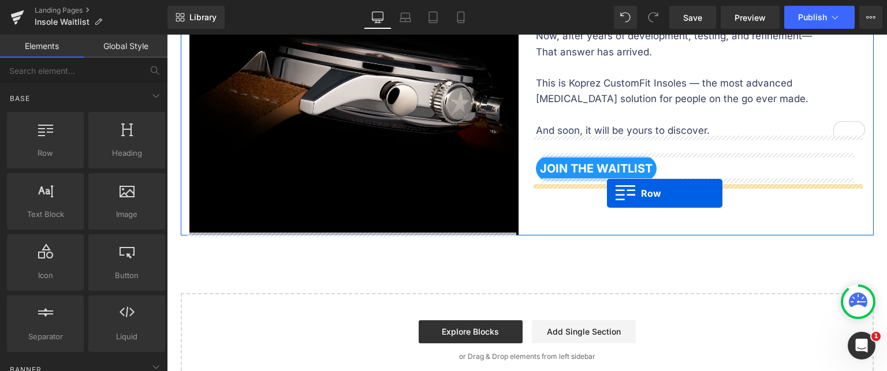
drag, startPoint x: 304, startPoint y: 191, endPoint x: 607, endPoint y: 193, distance: 302.6
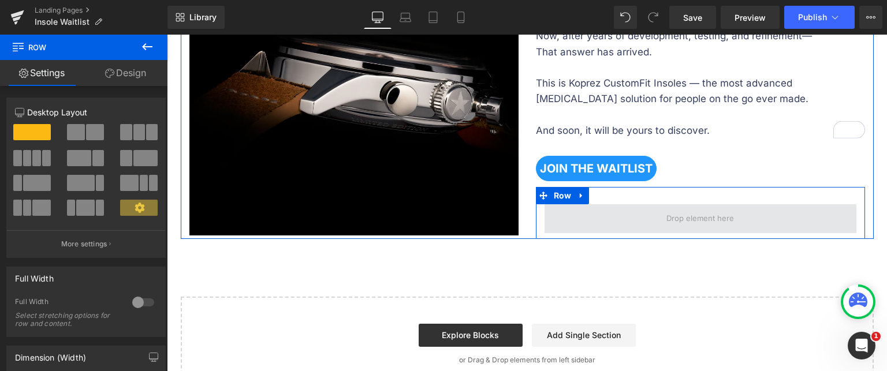
click at [605, 214] on span at bounding box center [701, 218] width 312 height 29
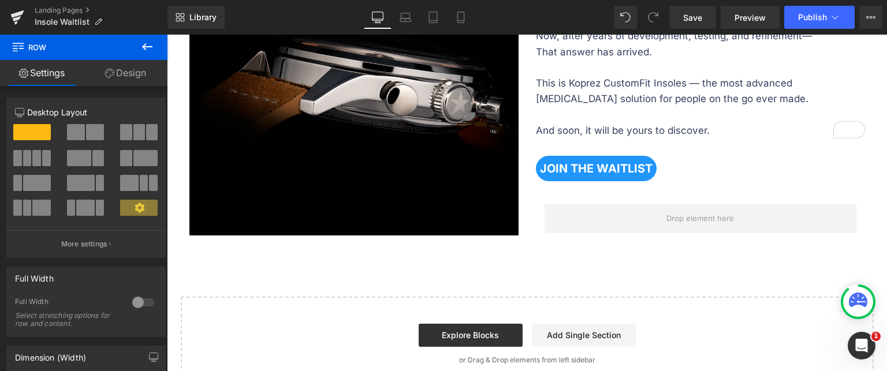
click at [135, 73] on link "Design" at bounding box center [126, 73] width 84 height 26
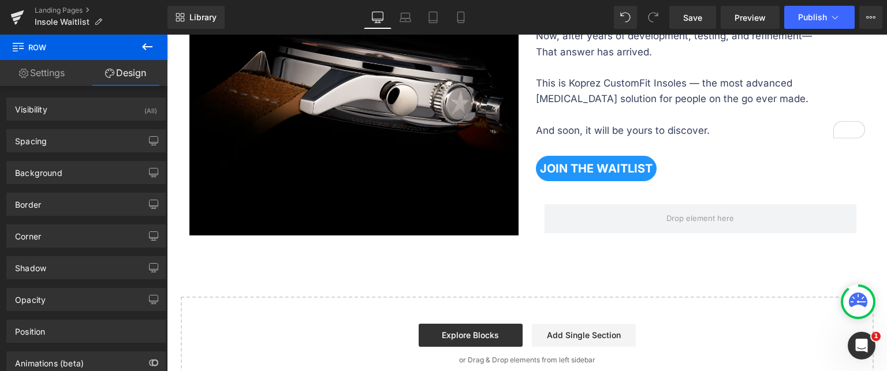
click at [139, 46] on button at bounding box center [147, 47] width 40 height 25
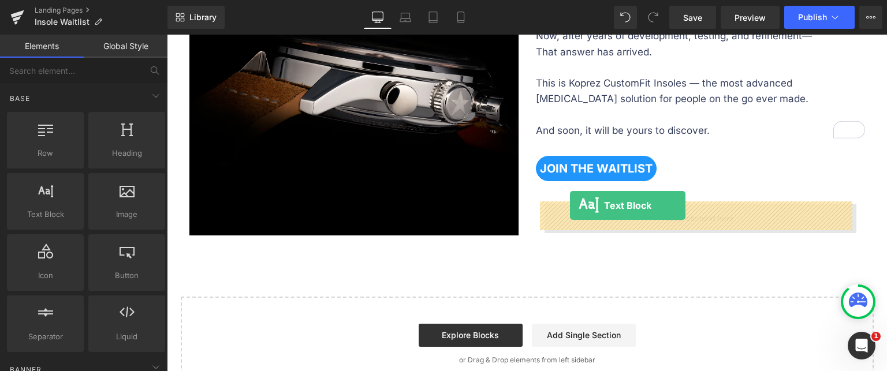
drag, startPoint x: 215, startPoint y: 245, endPoint x: 570, endPoint y: 206, distance: 356.8
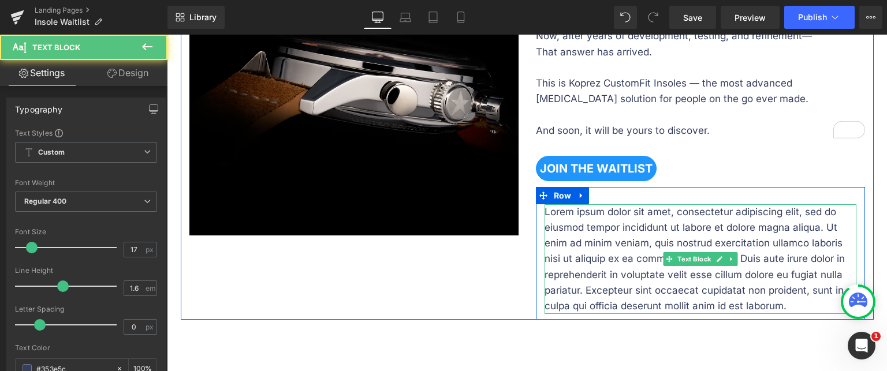
click at [627, 218] on p "Lorem ipsum dolor sit amet, consectetur adipiscing elit, sed do eiusmod tempor …" at bounding box center [701, 259] width 312 height 110
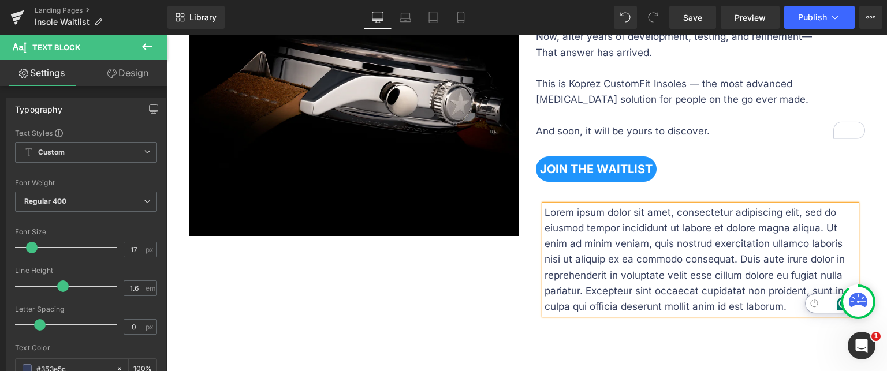
scroll to position [672, 0]
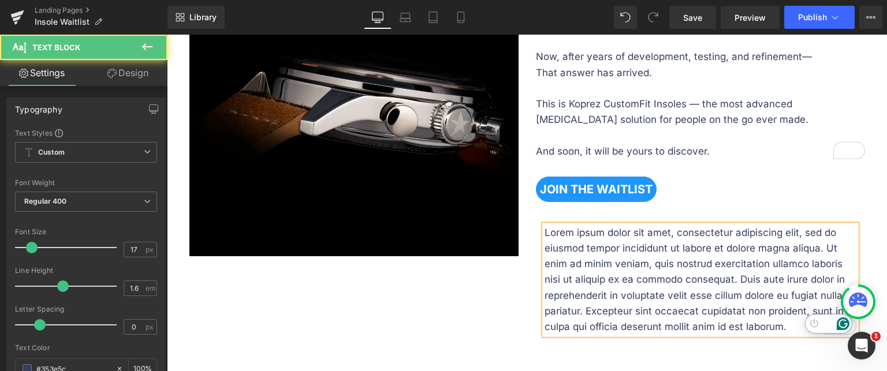
click at [600, 236] on p "Lorem ipsum dolor sit amet, consectetur adipiscing elit, sed do eiusmod tempor …" at bounding box center [701, 280] width 312 height 110
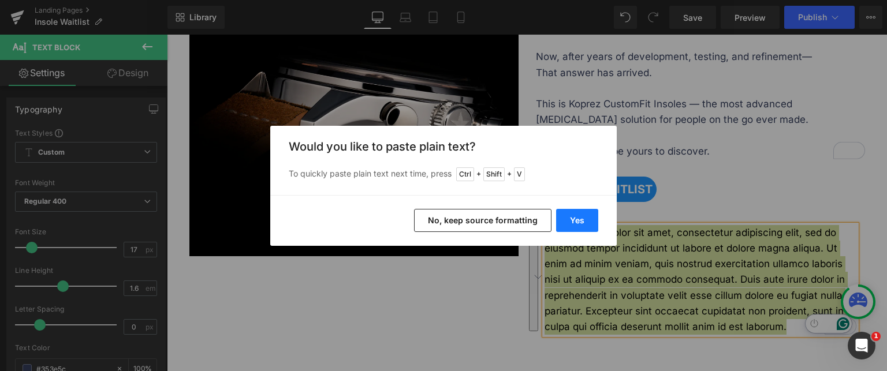
click at [565, 217] on button "Yes" at bounding box center [577, 220] width 42 height 23
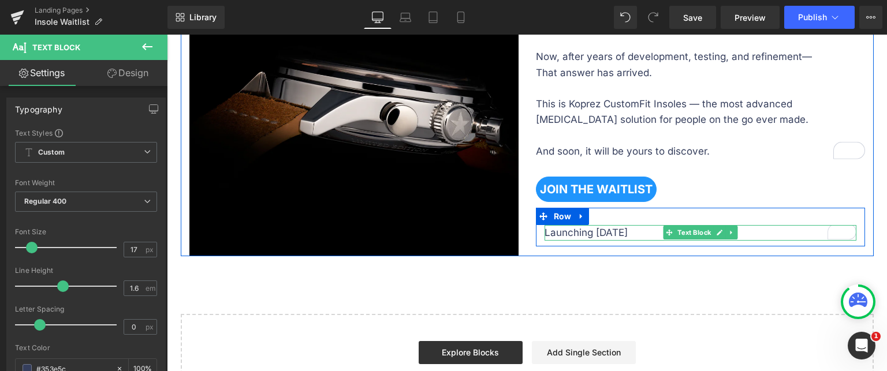
click at [559, 225] on div "Launching September 15 Text Block" at bounding box center [701, 233] width 312 height 16
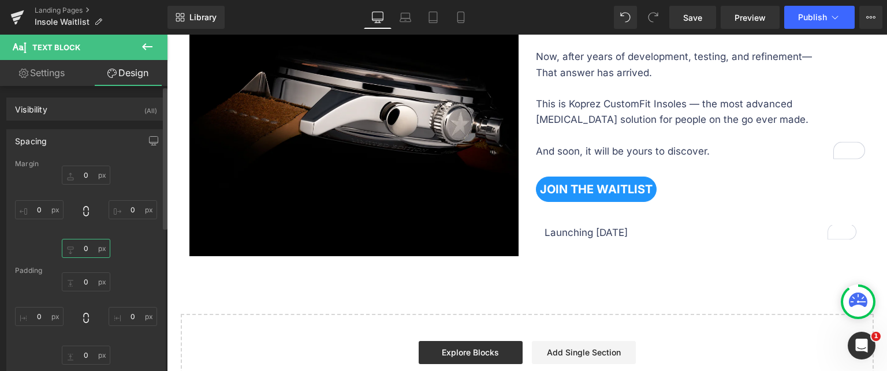
click at [85, 247] on input "0" at bounding box center [86, 248] width 49 height 19
drag, startPoint x: 88, startPoint y: 249, endPoint x: 76, endPoint y: 249, distance: 11.6
click at [76, 249] on input "-7" at bounding box center [86, 248] width 49 height 19
click at [88, 250] on input "-7" at bounding box center [86, 248] width 49 height 19
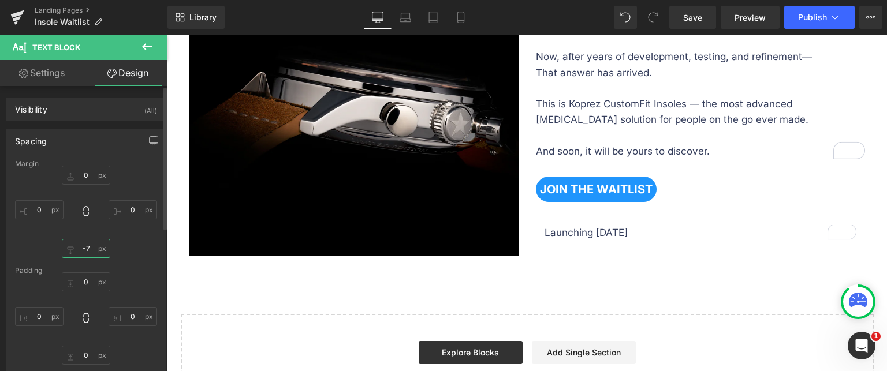
click at [88, 250] on input "-7" at bounding box center [86, 248] width 49 height 19
type input "0"
click at [88, 180] on input "0" at bounding box center [86, 175] width 49 height 19
type input "-17"
click at [31, 212] on input "0" at bounding box center [39, 209] width 49 height 19
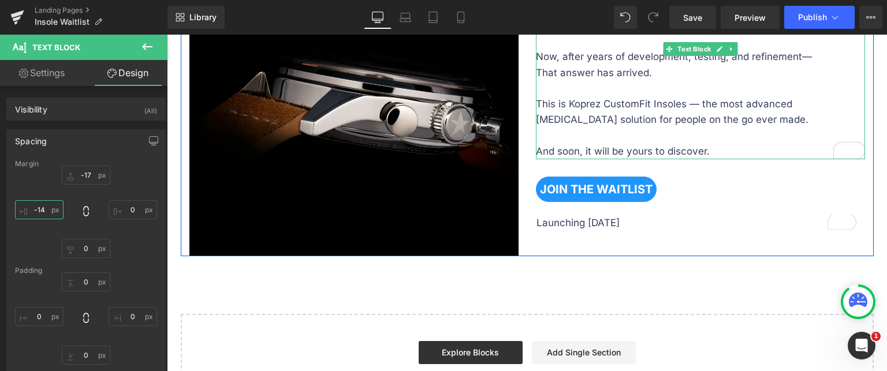
type input "-15"
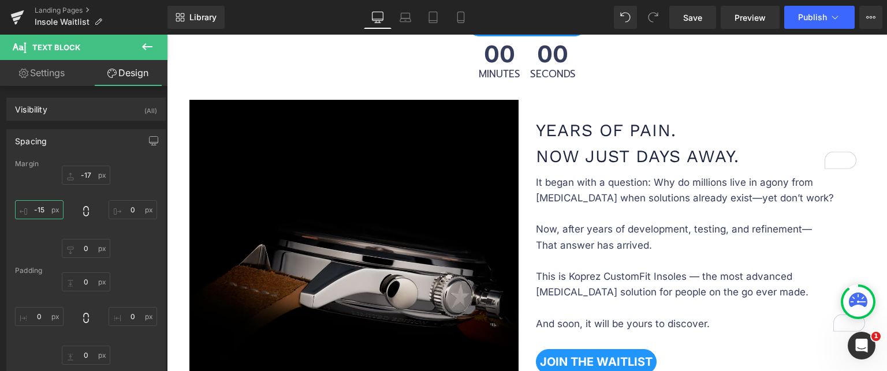
scroll to position [499, 0]
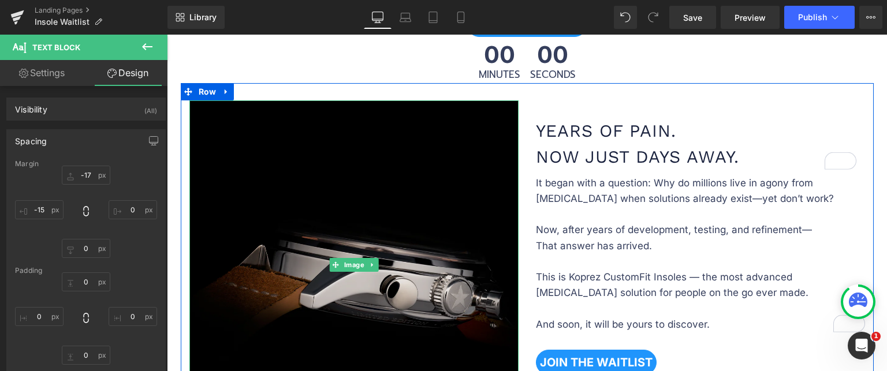
click at [313, 163] on img at bounding box center [353, 264] width 329 height 329
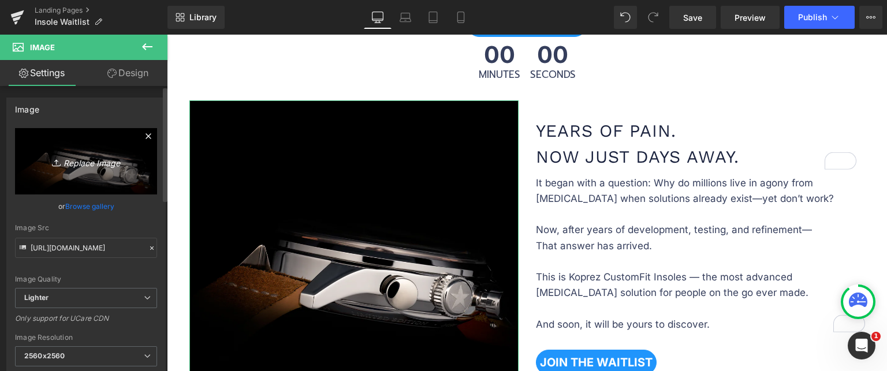
click at [87, 161] on icon "Replace Image" at bounding box center [86, 161] width 92 height 14
type input "C:\fakepath\21.webp"
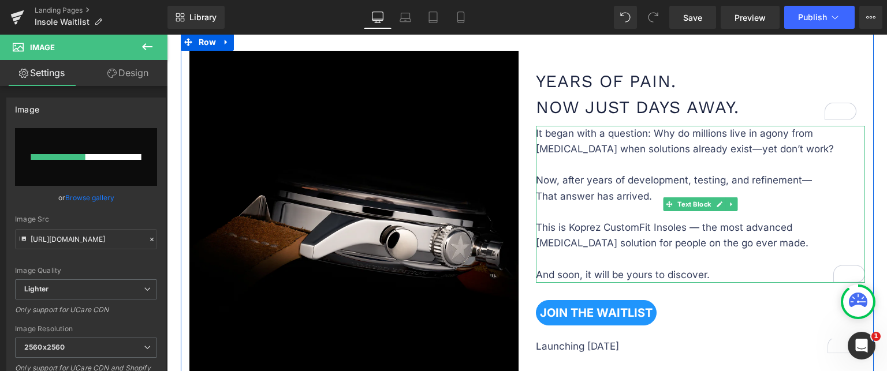
scroll to position [557, 0]
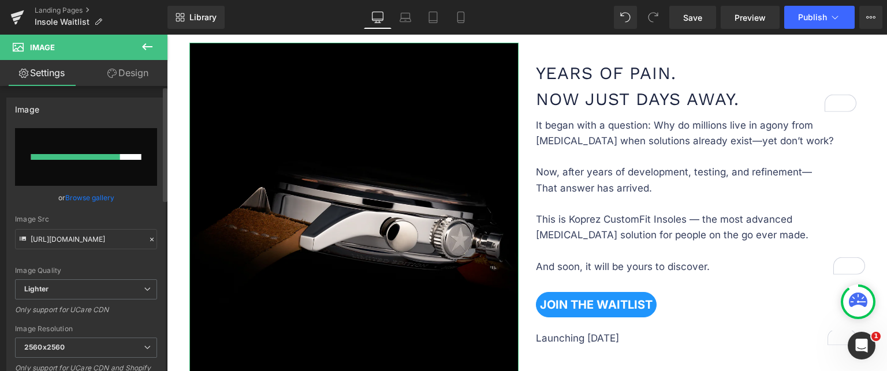
click at [83, 202] on link "Browse gallery" at bounding box center [89, 198] width 49 height 20
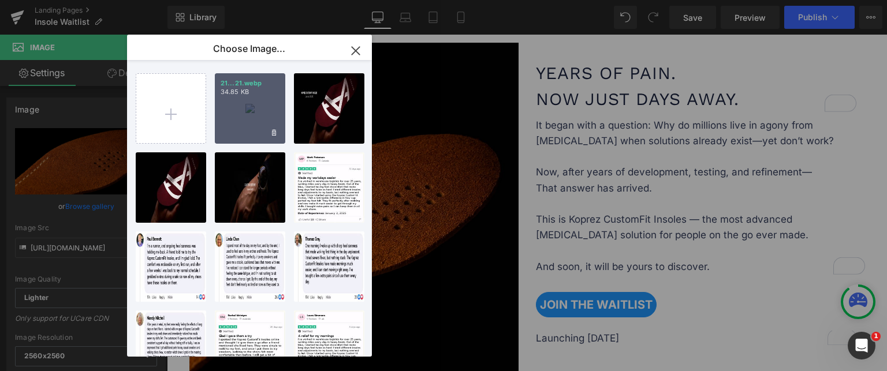
type input "https://ucarecdn.com/032b0c59-b42f-46ca-afc3-0dd7e01dded9/-/format/auto/-/previ…"
click at [273, 133] on icon at bounding box center [274, 133] width 4 height 8
click at [233, 133] on span "Yes" at bounding box center [235, 132] width 29 height 12
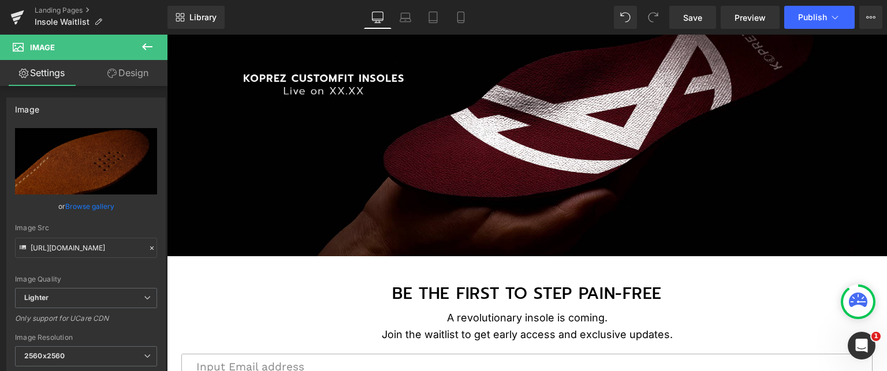
scroll to position [37, 0]
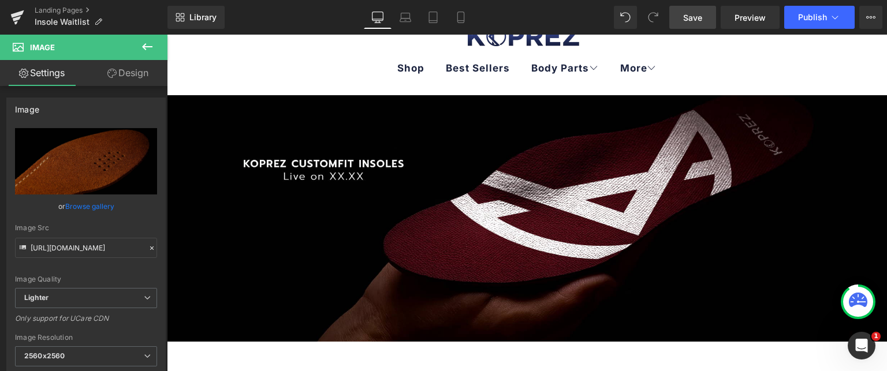
click at [696, 13] on span "Save" at bounding box center [692, 18] width 19 height 12
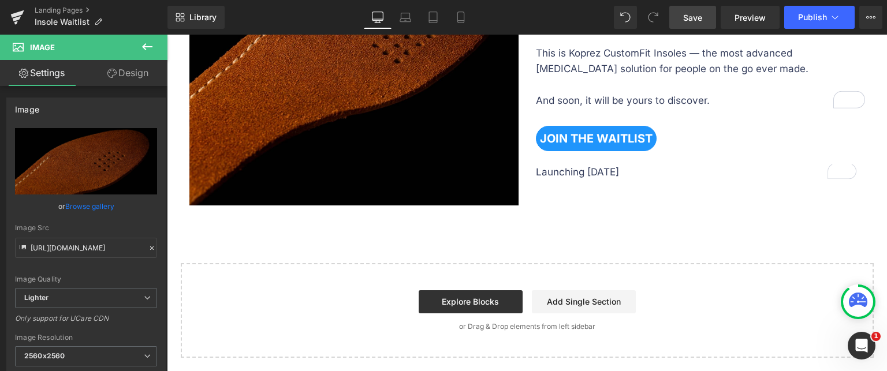
scroll to position [730, 0]
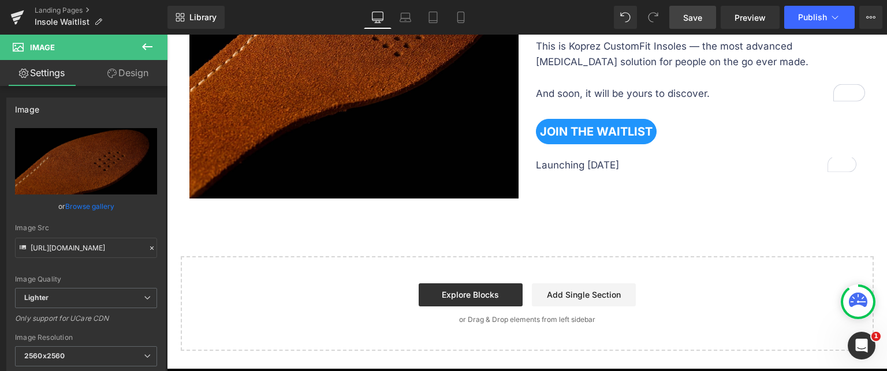
click at [152, 43] on icon at bounding box center [147, 47] width 14 height 14
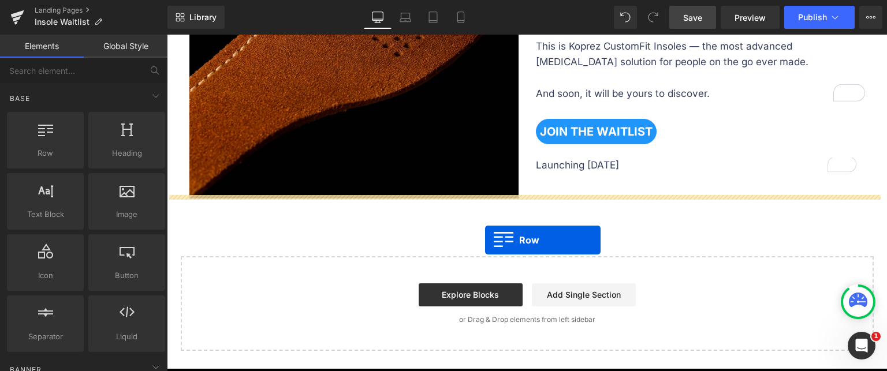
drag, startPoint x: 214, startPoint y: 174, endPoint x: 485, endPoint y: 241, distance: 279.7
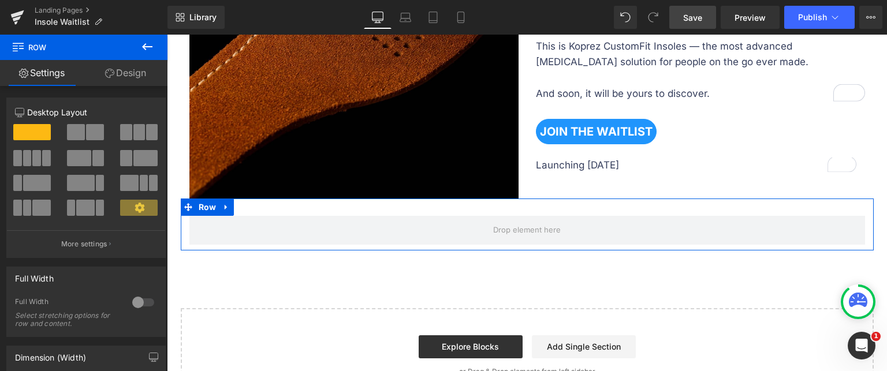
click at [88, 132] on span at bounding box center [95, 132] width 18 height 16
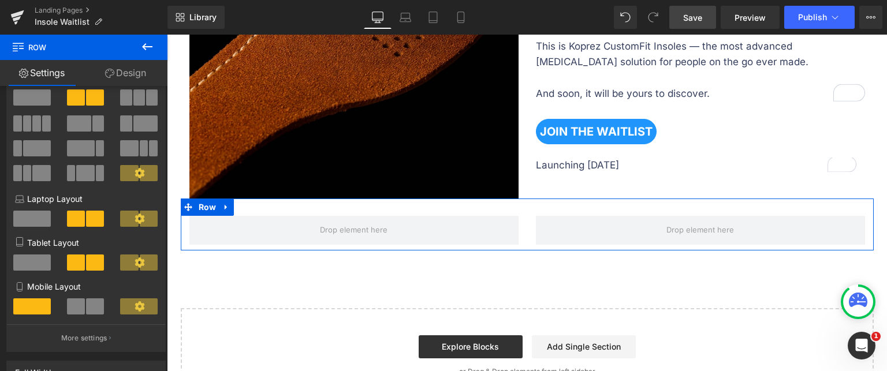
scroll to position [0, 0]
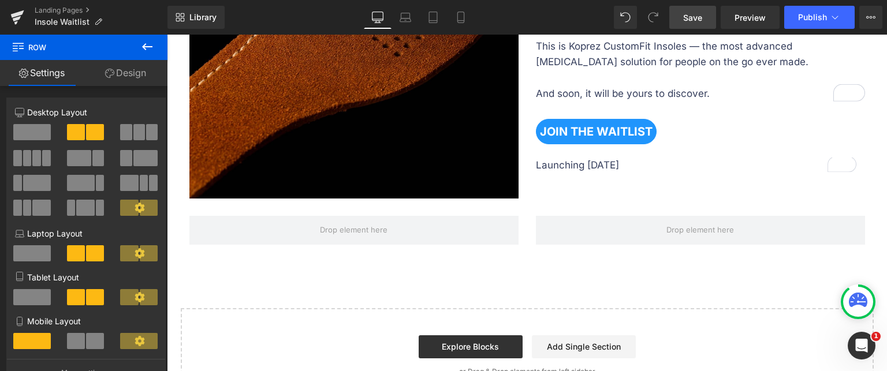
click at [147, 47] on icon at bounding box center [147, 46] width 10 height 7
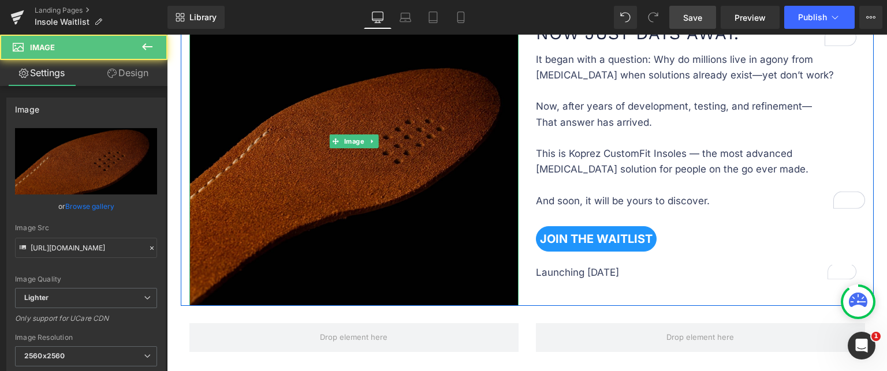
scroll to position [615, 0]
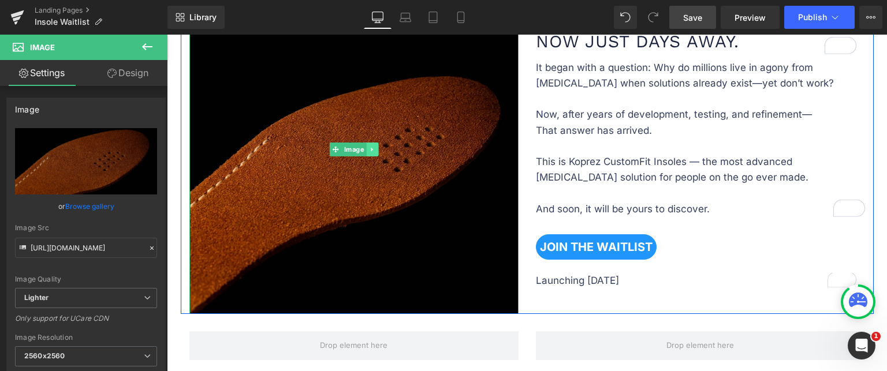
click at [372, 147] on link at bounding box center [372, 150] width 12 height 14
click at [363, 149] on icon at bounding box center [366, 149] width 6 height 7
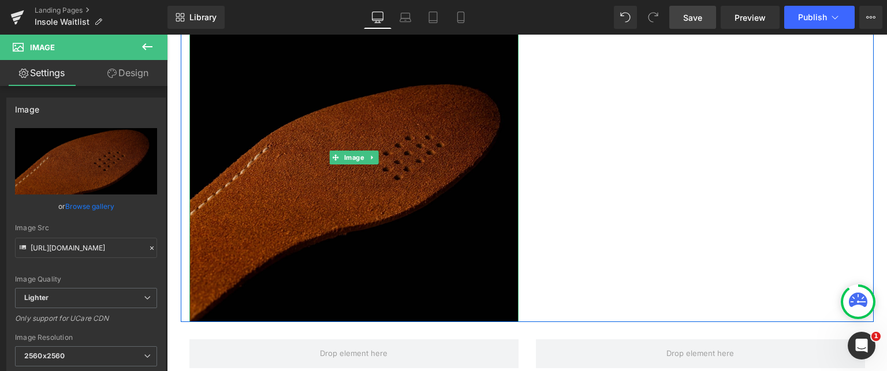
scroll to position [903, 0]
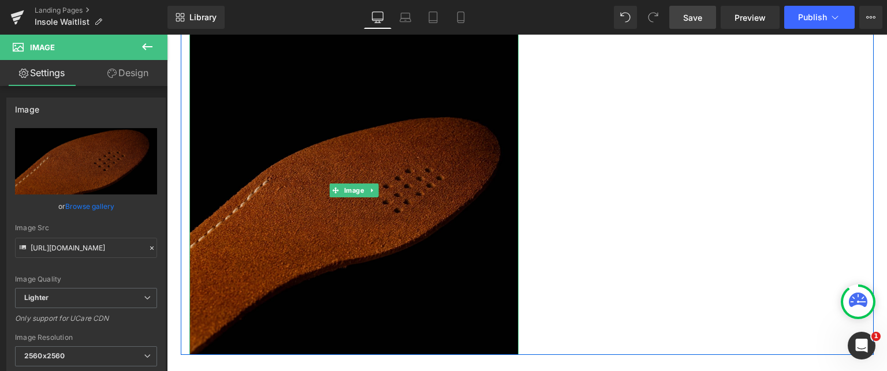
click at [401, 178] on img at bounding box center [353, 190] width 329 height 329
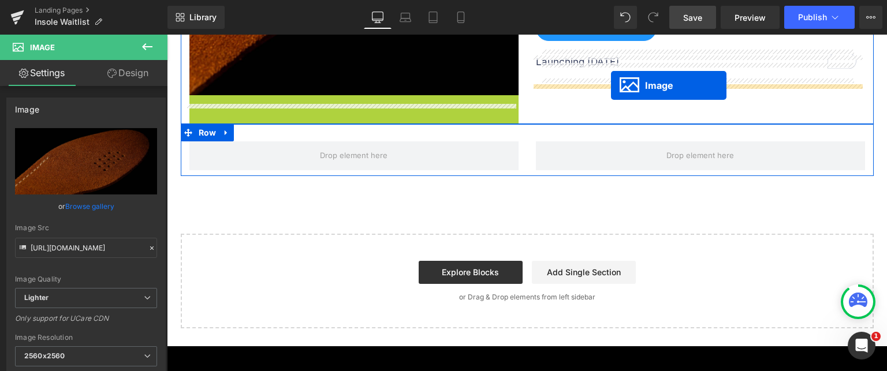
scroll to position [822, 0]
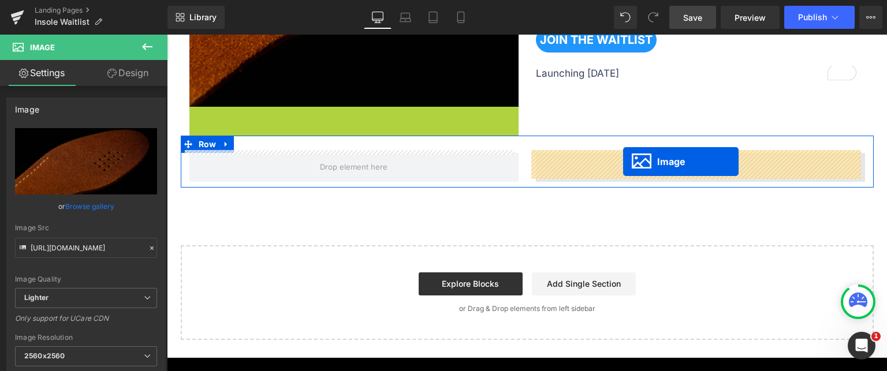
drag, startPoint x: 330, startPoint y: 187, endPoint x: 623, endPoint y: 162, distance: 293.9
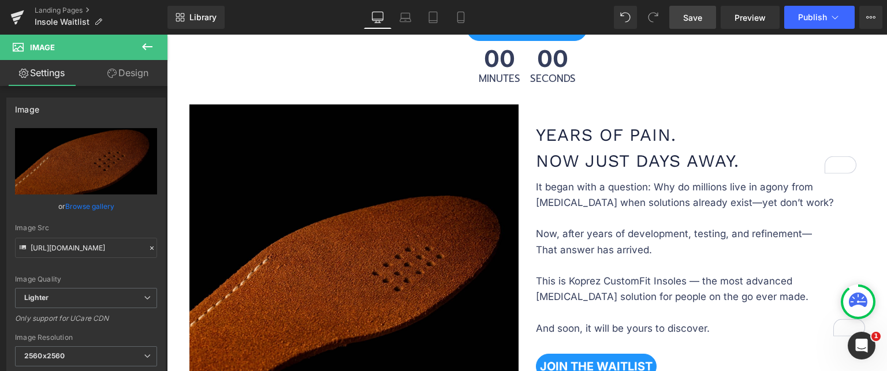
scroll to position [475, 0]
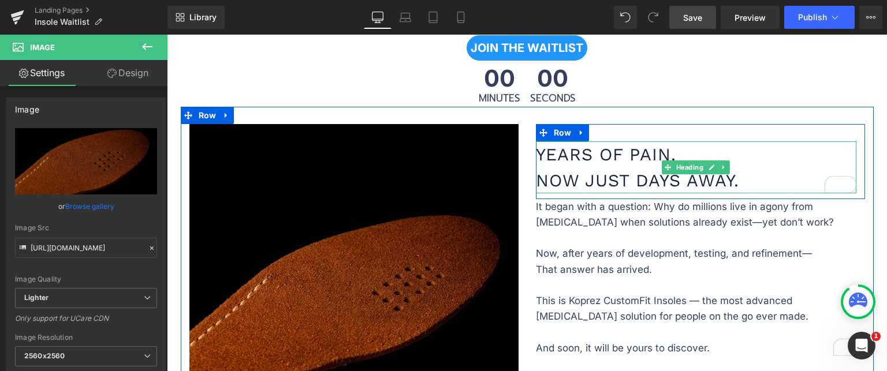
drag, startPoint x: 675, startPoint y: 159, endPoint x: 755, endPoint y: 136, distance: 83.7
click at [676, 159] on div "Years of Pain. Now Just Days Away. Heading" at bounding box center [696, 167] width 321 height 52
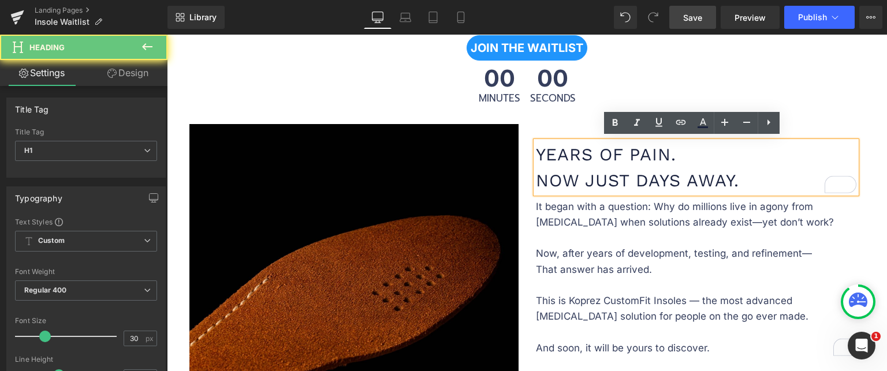
click at [755, 141] on div "Years of Pain. Now Just Days Away." at bounding box center [696, 167] width 321 height 52
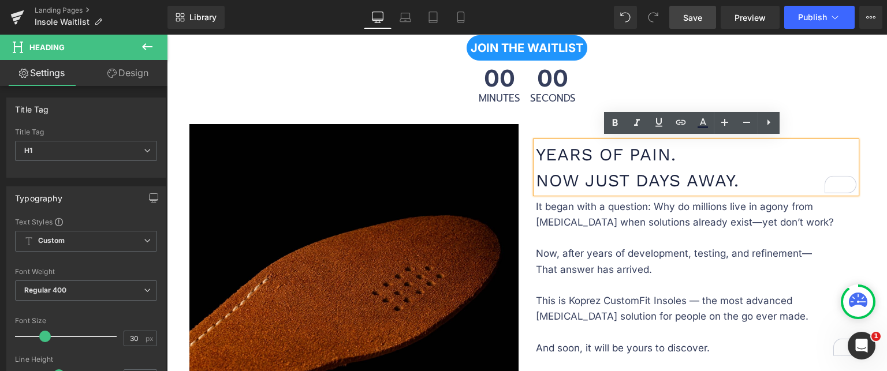
click at [843, 101] on div "00 Minutes 00 Seconds Countdown Timer" at bounding box center [527, 85] width 720 height 43
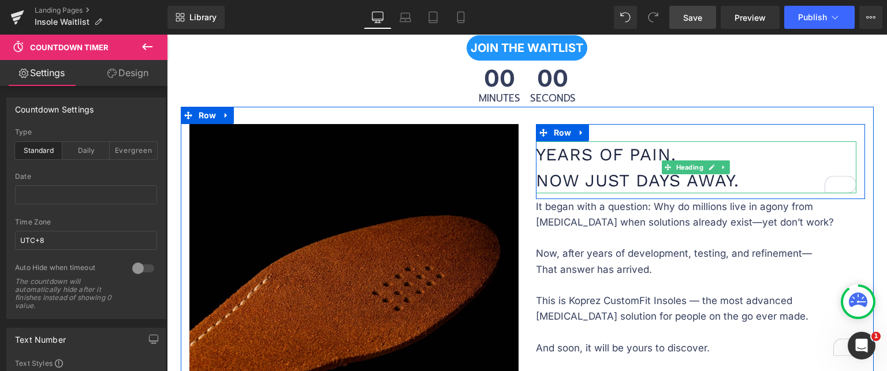
click at [723, 164] on icon at bounding box center [724, 167] width 6 height 7
click at [714, 164] on icon at bounding box center [717, 167] width 6 height 6
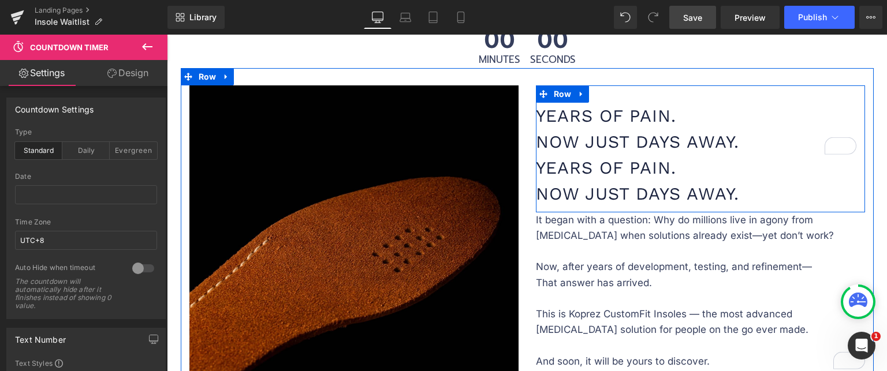
scroll to position [533, 0]
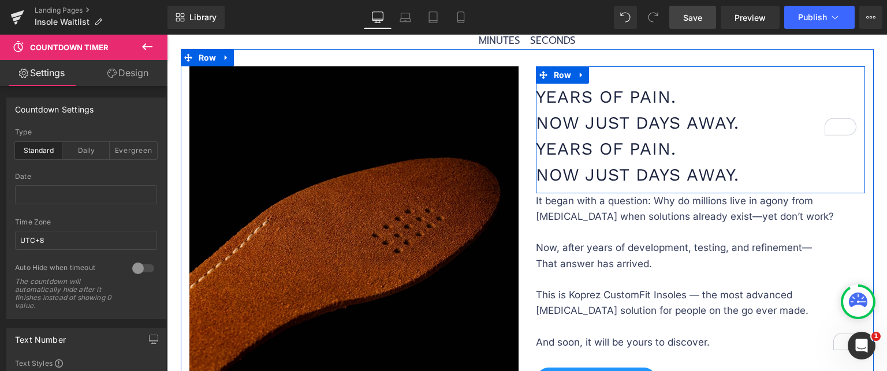
click at [618, 151] on h1 "Years of Pain. Now Just Days Away." at bounding box center [696, 162] width 321 height 52
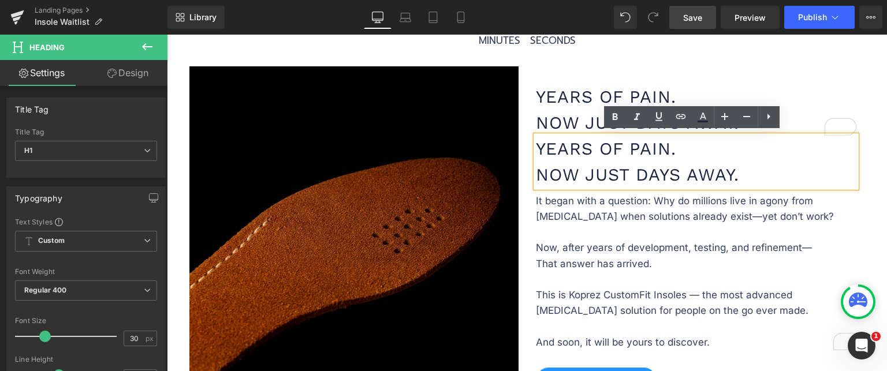
click at [765, 177] on h1 "Years of Pain. Now Just Days Away." at bounding box center [696, 162] width 321 height 52
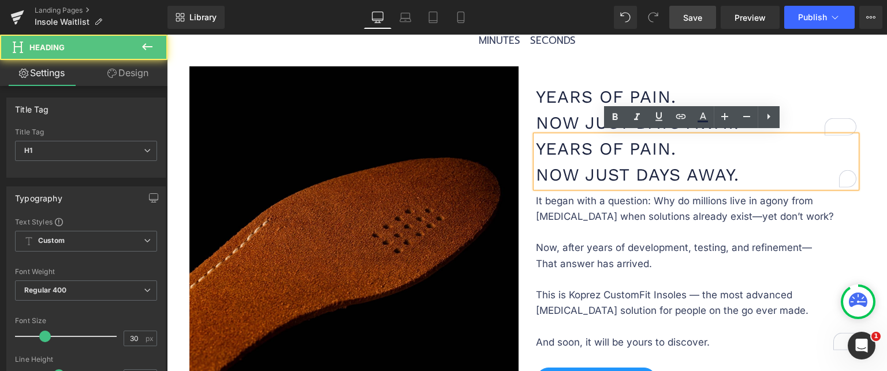
click at [815, 89] on h1 "Years of Pain. Now Just Days Away." at bounding box center [696, 110] width 321 height 52
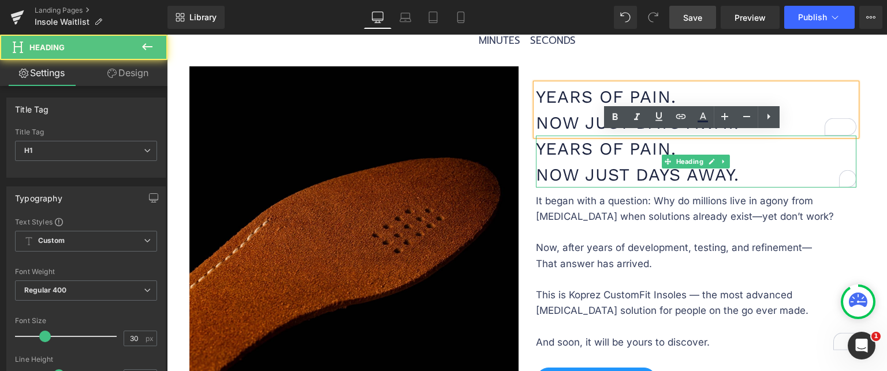
drag, startPoint x: 761, startPoint y: 163, endPoint x: 938, endPoint y: 152, distance: 177.7
click at [761, 163] on h1 "Years of Pain. Now Just Days Away." at bounding box center [696, 162] width 321 height 52
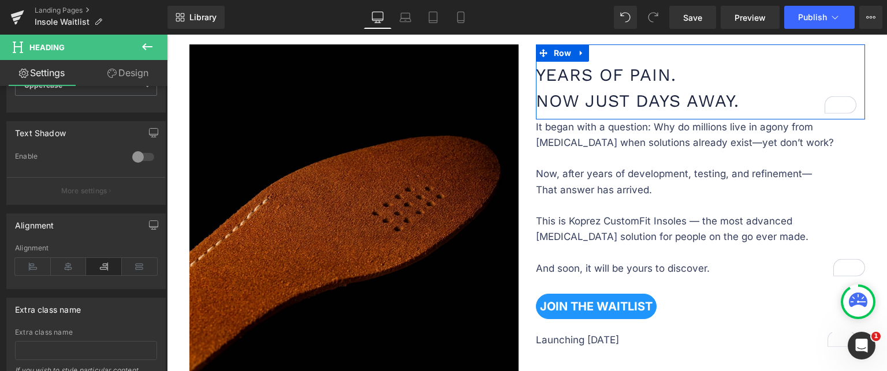
scroll to position [550, 0]
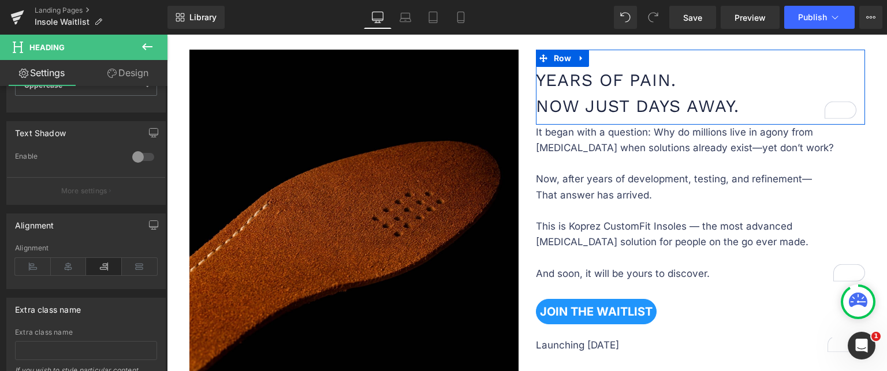
click at [682, 189] on p "It began with a question: Why do millions live in agony from foot pain when sol…" at bounding box center [700, 164] width 329 height 79
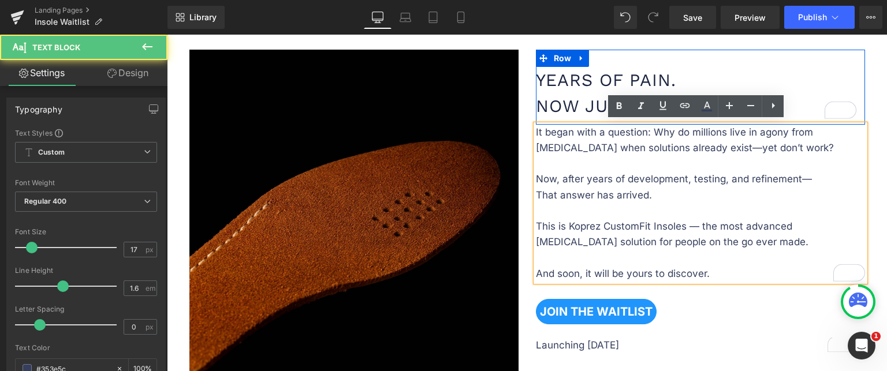
click at [821, 178] on p "It began with a question: Why do millions live in agony from foot pain when sol…" at bounding box center [700, 164] width 329 height 79
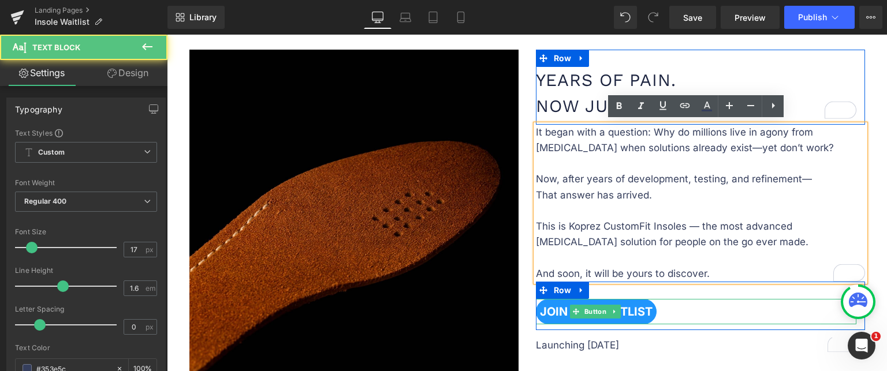
click at [751, 315] on div "JOIN THE WAITLIST" at bounding box center [696, 311] width 321 height 25
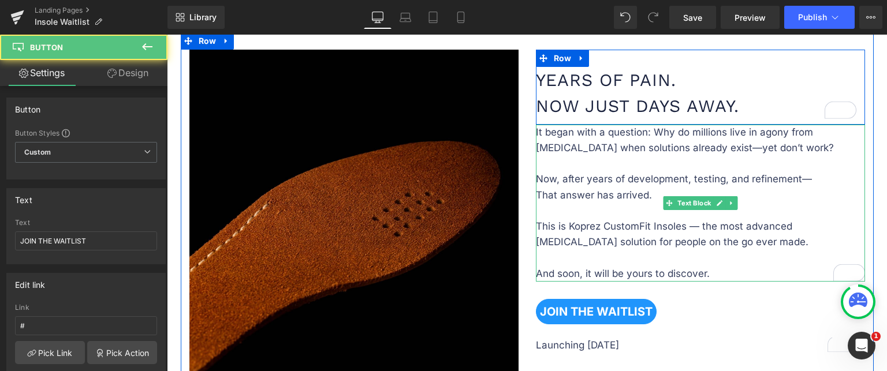
click at [747, 256] on p "This is Koprez CustomFit Insoles — the most advanced foot pain solution for peo…" at bounding box center [700, 242] width 329 height 79
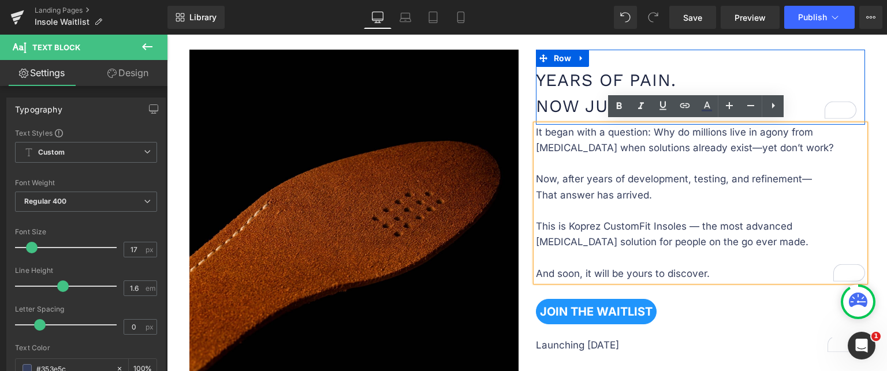
click at [774, 312] on div "JOIN THE WAITLIST" at bounding box center [696, 311] width 321 height 25
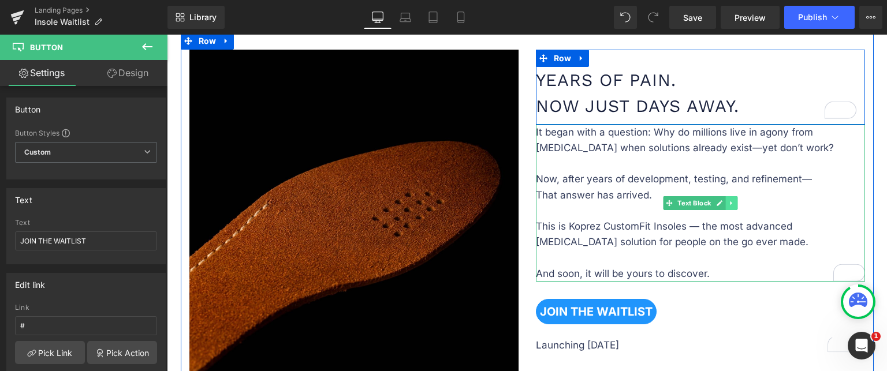
click at [728, 203] on icon at bounding box center [731, 203] width 6 height 7
click at [723, 200] on icon at bounding box center [726, 203] width 6 height 6
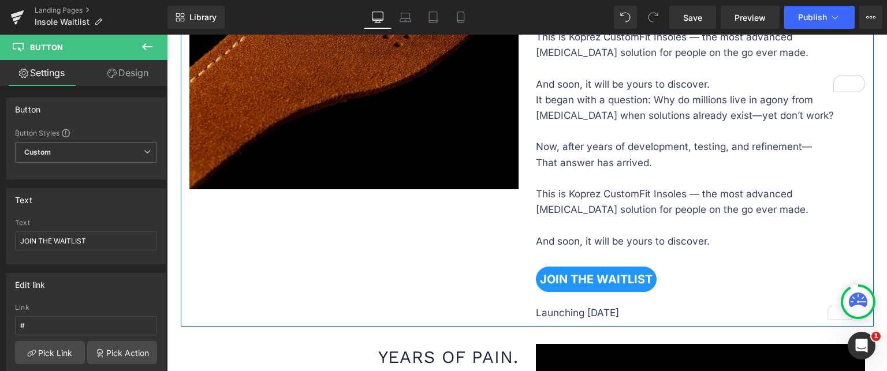
scroll to position [748, 0]
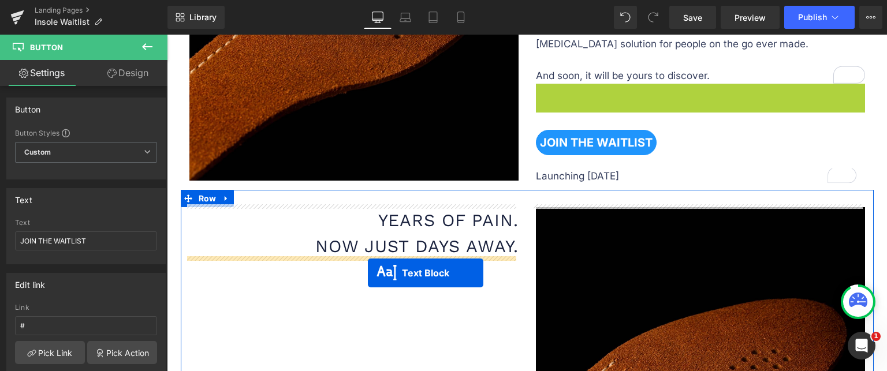
drag, startPoint x: 665, startPoint y: 159, endPoint x: 368, endPoint y: 273, distance: 318.7
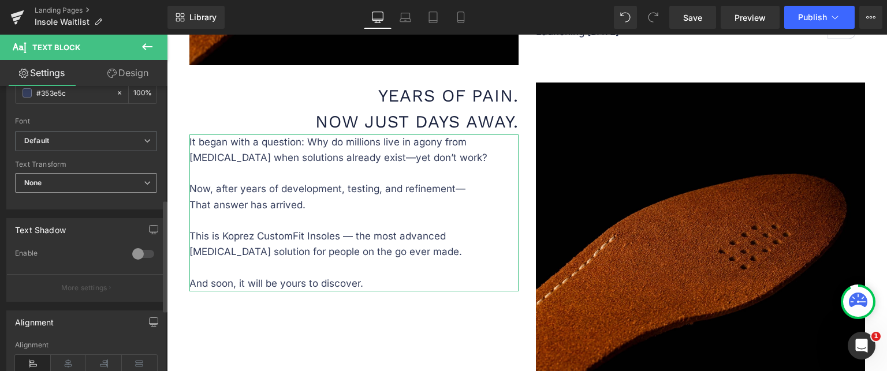
scroll to position [289, 0]
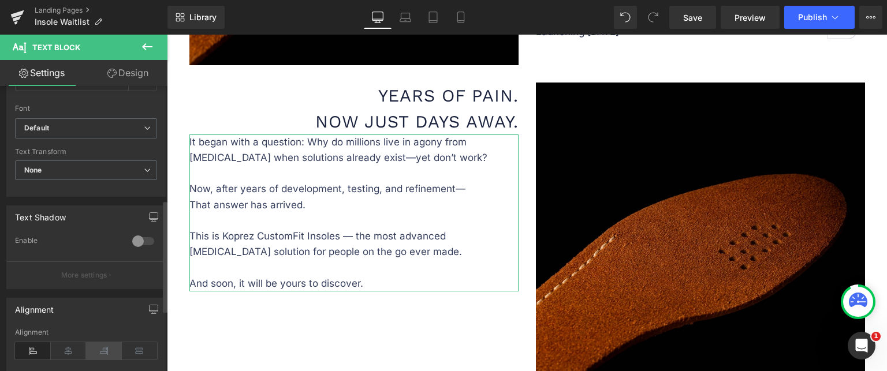
click at [100, 349] on icon at bounding box center [104, 350] width 36 height 17
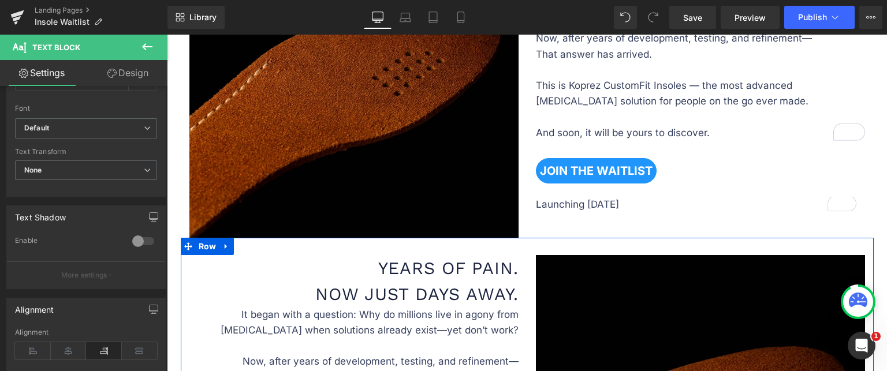
scroll to position [690, 0]
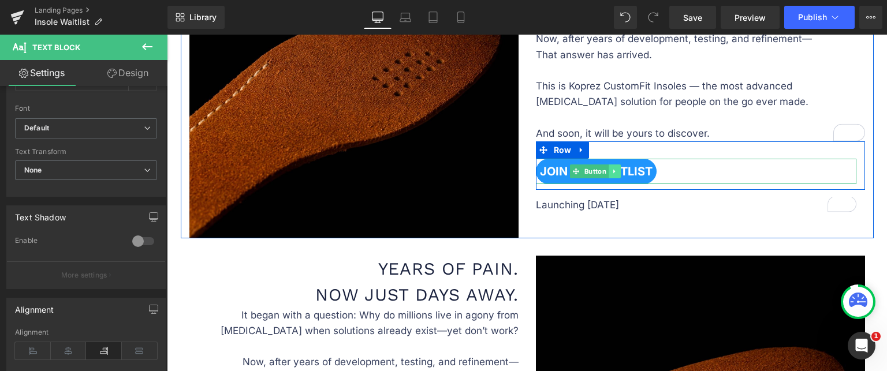
click at [613, 169] on icon at bounding box center [614, 171] width 2 height 4
click at [606, 168] on icon at bounding box center [609, 171] width 6 height 6
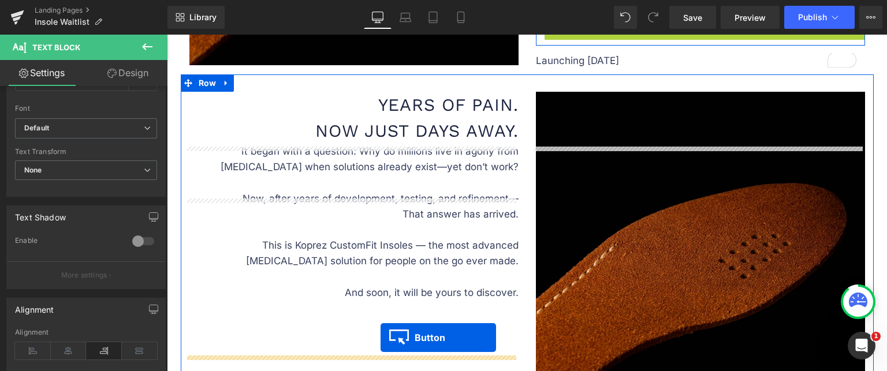
scroll to position [990, 0]
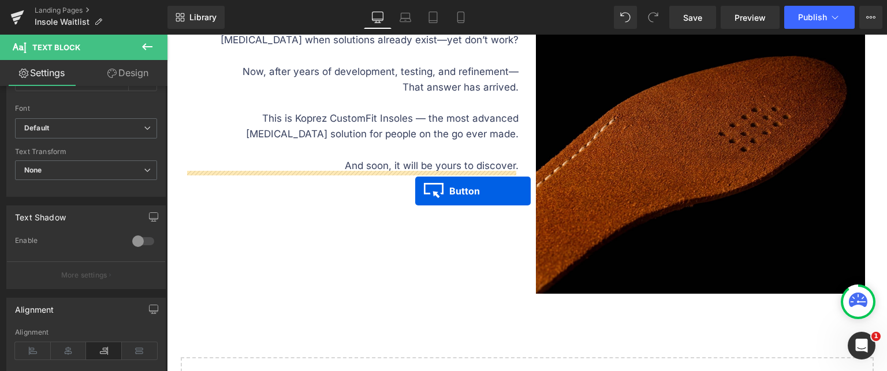
drag, startPoint x: 568, startPoint y: 194, endPoint x: 415, endPoint y: 191, distance: 153.1
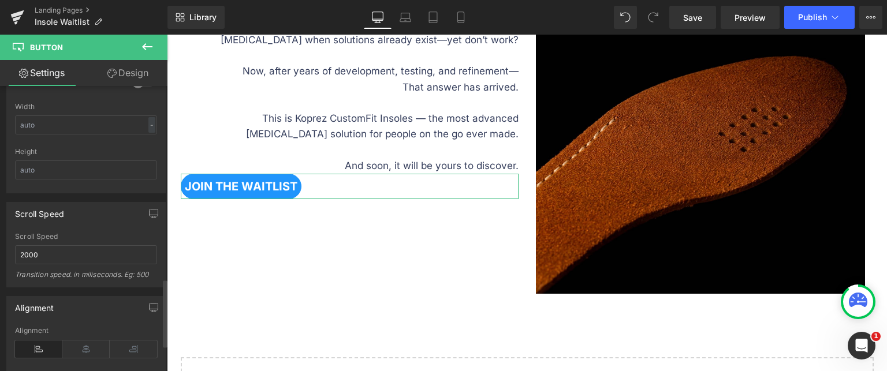
scroll to position [809, 0]
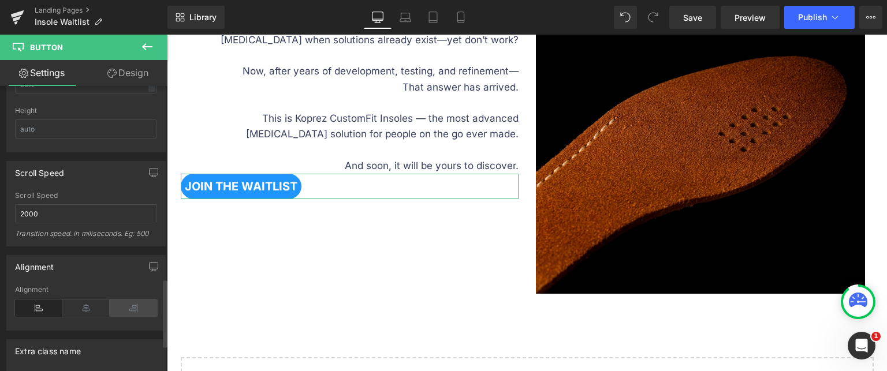
click at [136, 307] on icon at bounding box center [133, 308] width 47 height 17
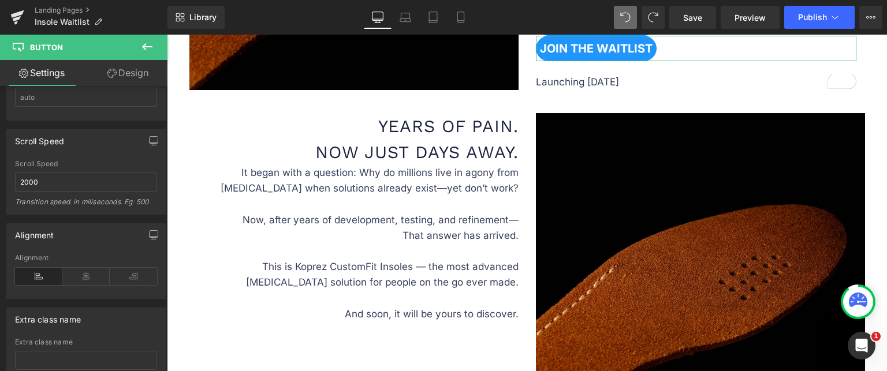
scroll to position [866, 0]
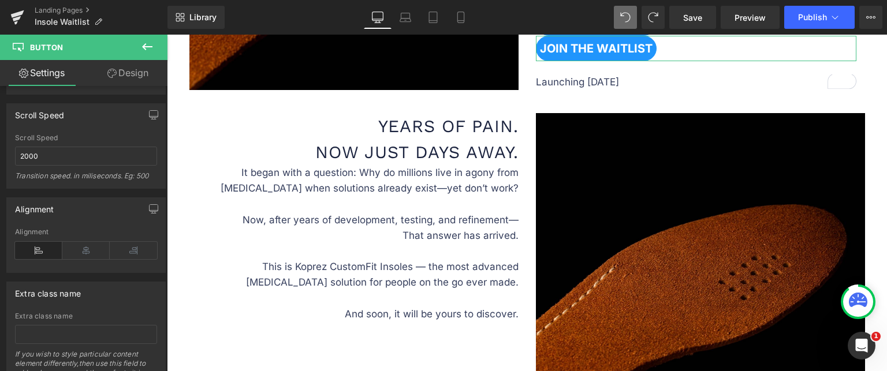
click at [116, 70] on link "Design" at bounding box center [128, 73] width 84 height 26
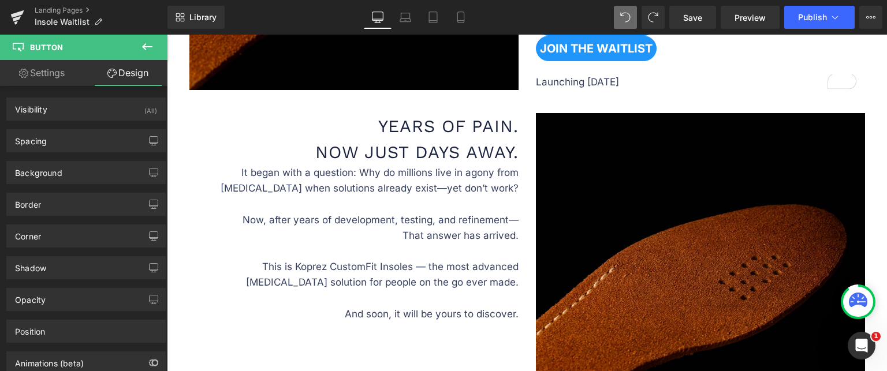
click at [157, 44] on button at bounding box center [147, 47] width 40 height 25
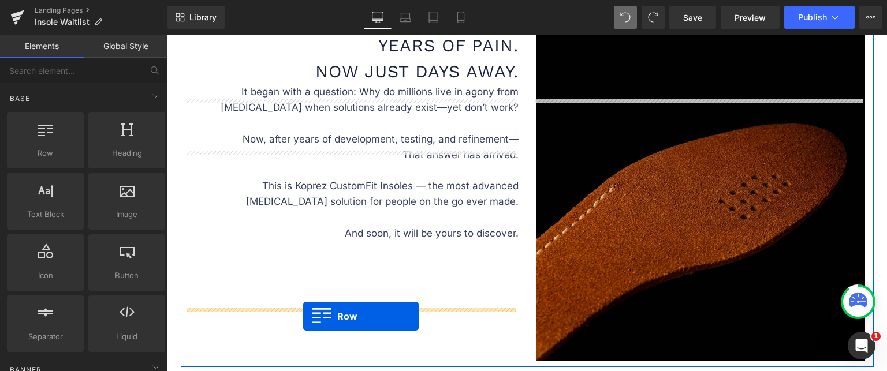
scroll to position [1081, 0]
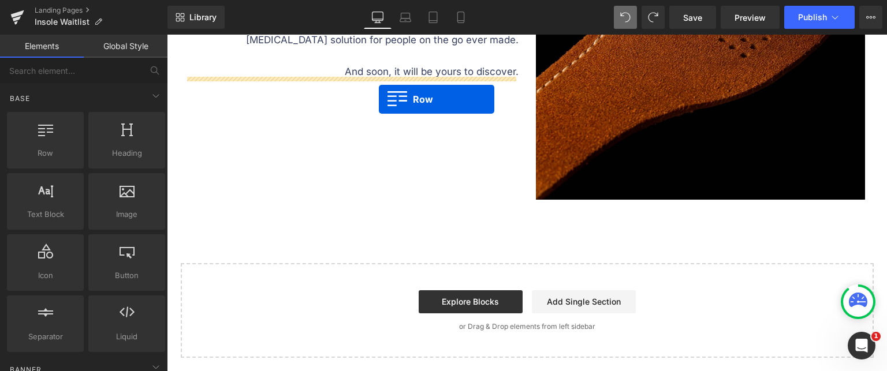
drag, startPoint x: 227, startPoint y: 184, endPoint x: 379, endPoint y: 99, distance: 174.3
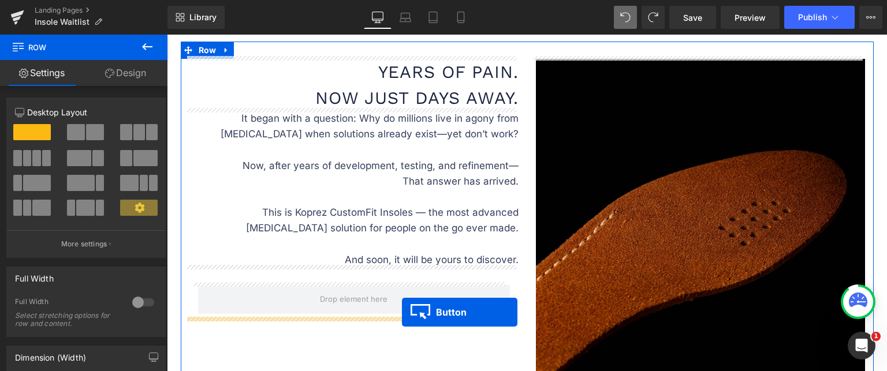
scroll to position [954, 0]
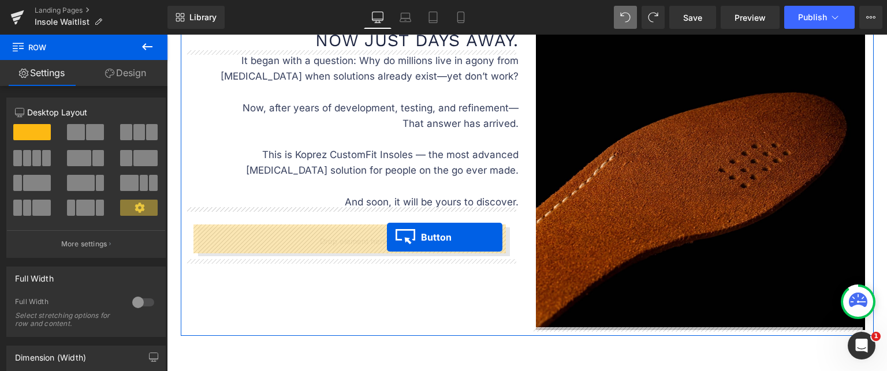
drag, startPoint x: 569, startPoint y: 152, endPoint x: 386, endPoint y: 238, distance: 202.3
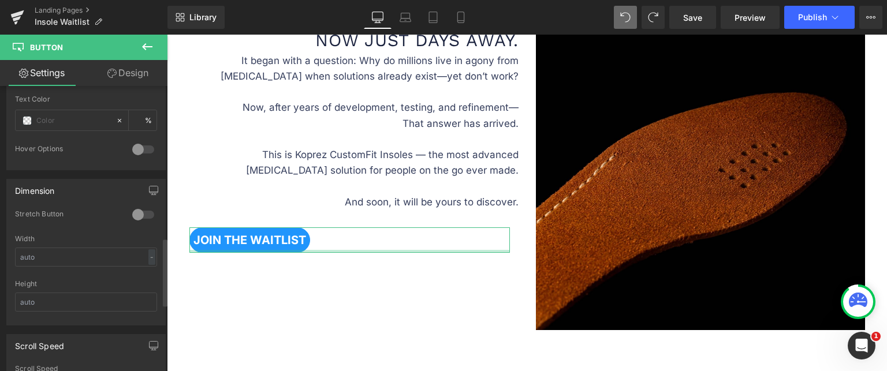
scroll to position [809, 0]
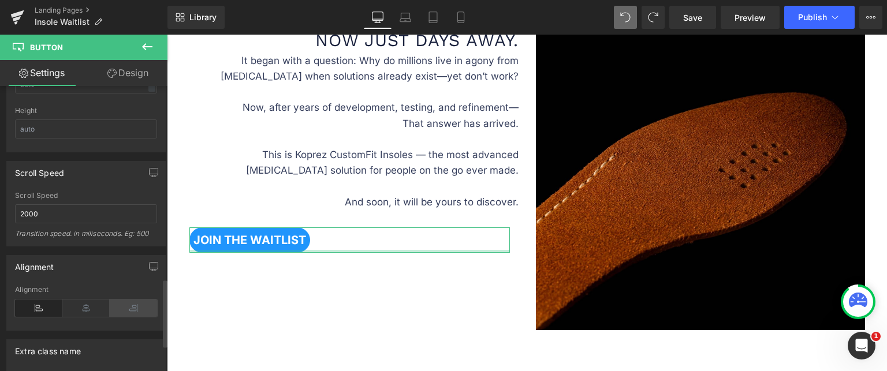
click at [146, 308] on icon at bounding box center [133, 308] width 47 height 17
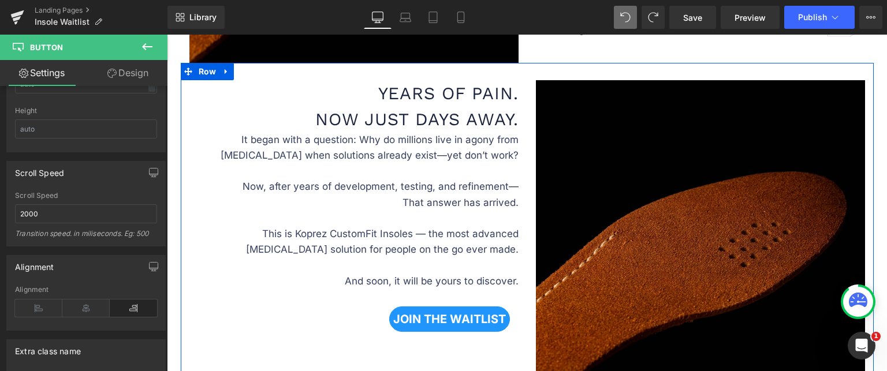
scroll to position [887, 0]
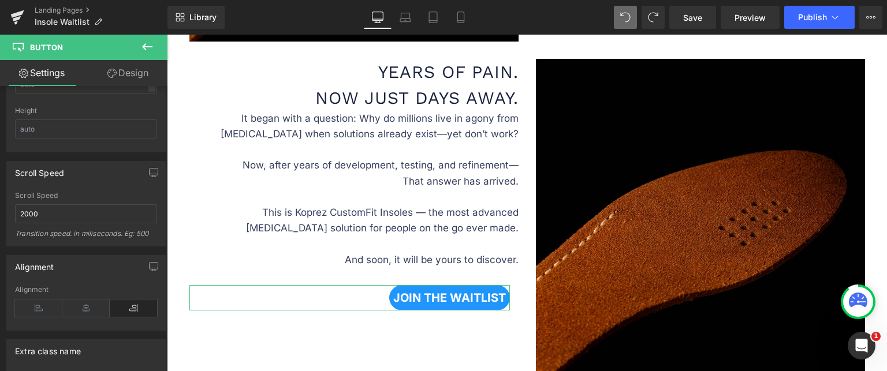
click at [139, 74] on link "Design" at bounding box center [128, 73] width 84 height 26
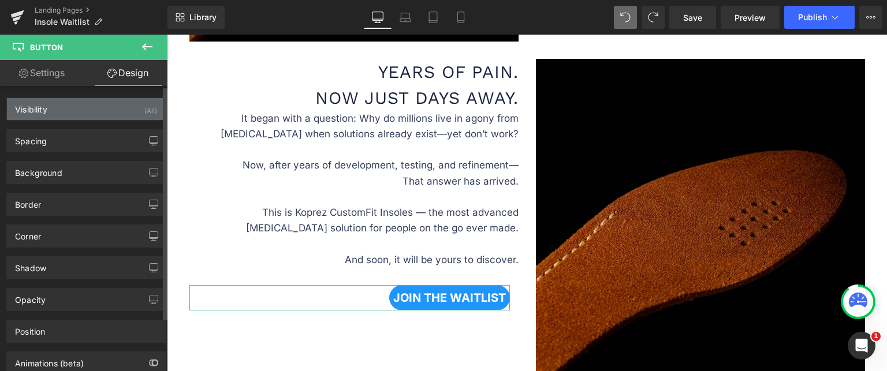
type input "0"
type input "-15"
type input "0"
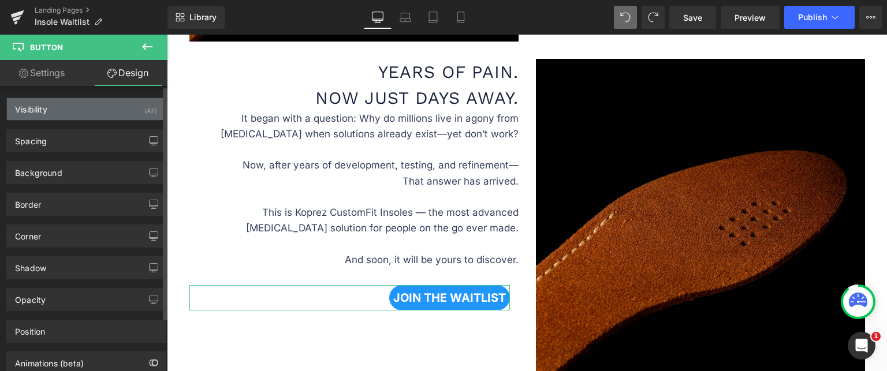
type input "6"
type input "0"
type input "6"
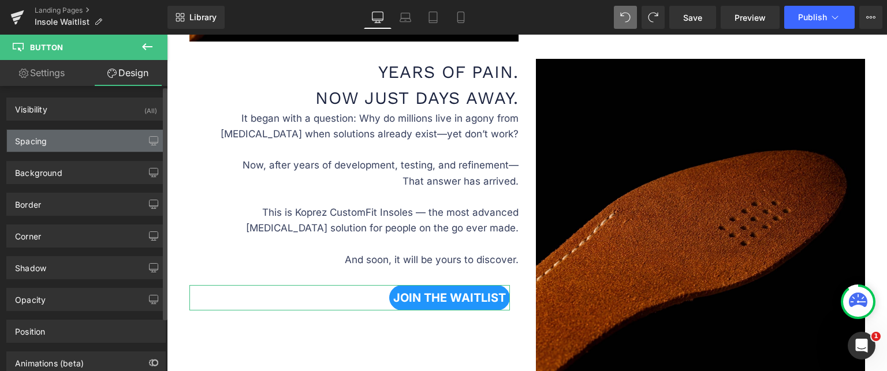
click at [85, 145] on div "Spacing" at bounding box center [86, 141] width 158 height 22
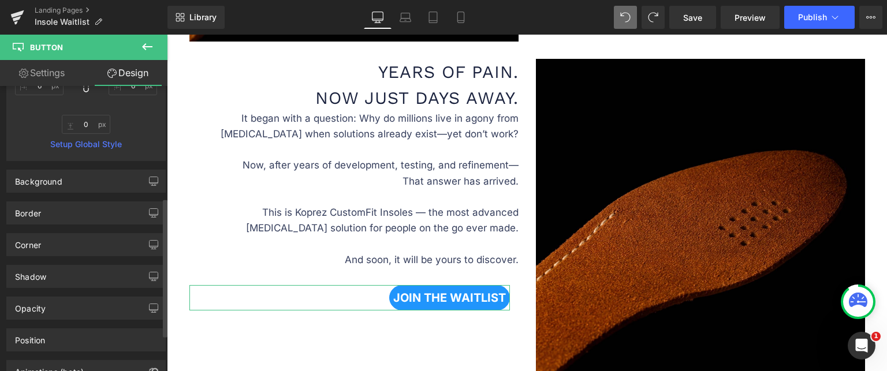
scroll to position [116, 0]
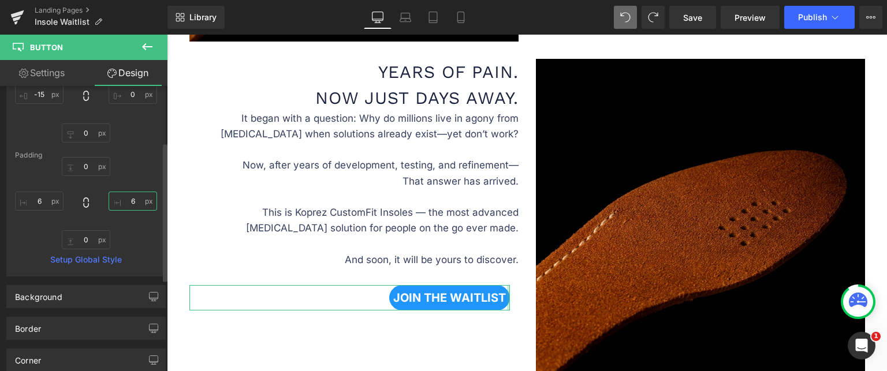
click at [125, 200] on input "6" at bounding box center [133, 201] width 49 height 19
click at [128, 200] on input "0" at bounding box center [133, 201] width 49 height 19
type input "6"
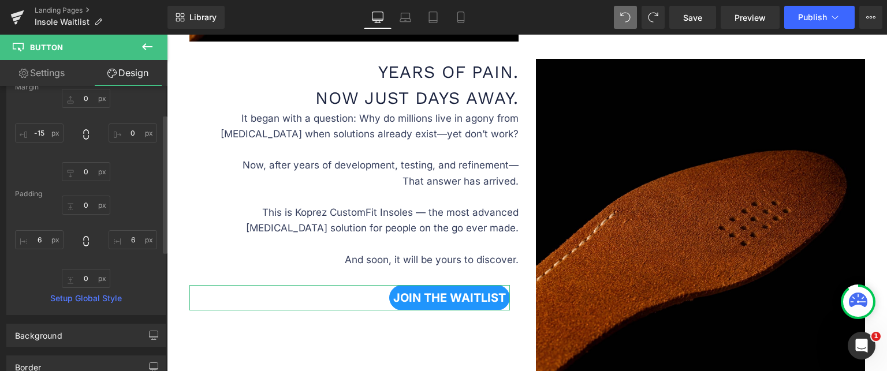
scroll to position [58, 0]
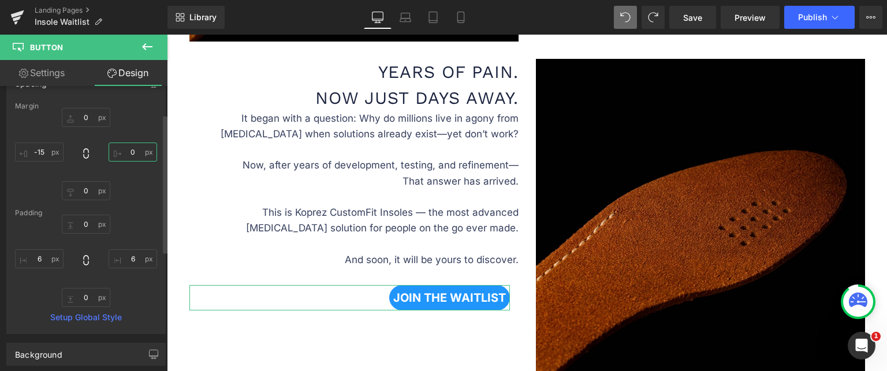
click at [134, 155] on input "0" at bounding box center [133, 152] width 49 height 19
click at [42, 151] on input "-15" at bounding box center [39, 152] width 49 height 19
click at [136, 150] on input "0" at bounding box center [133, 152] width 49 height 19
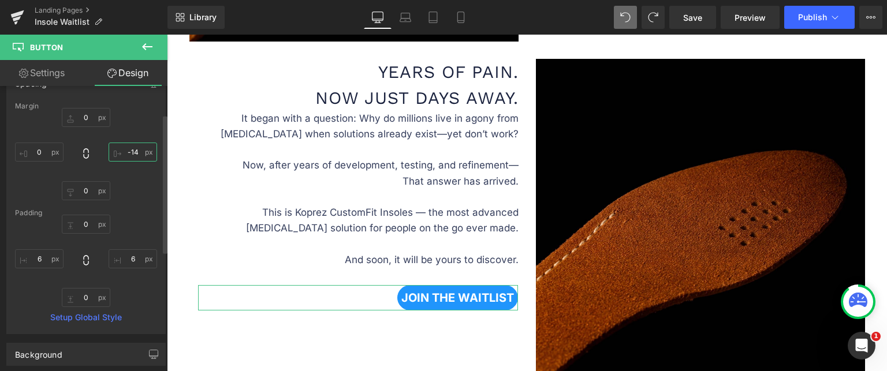
type input "-15"
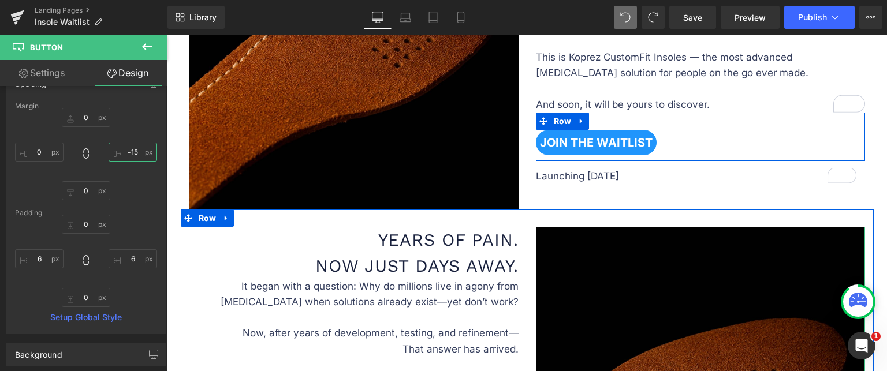
scroll to position [714, 0]
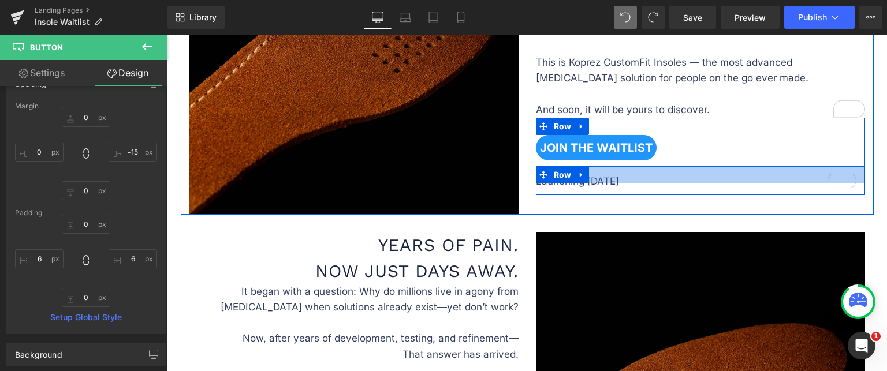
click at [727, 178] on div at bounding box center [700, 174] width 329 height 17
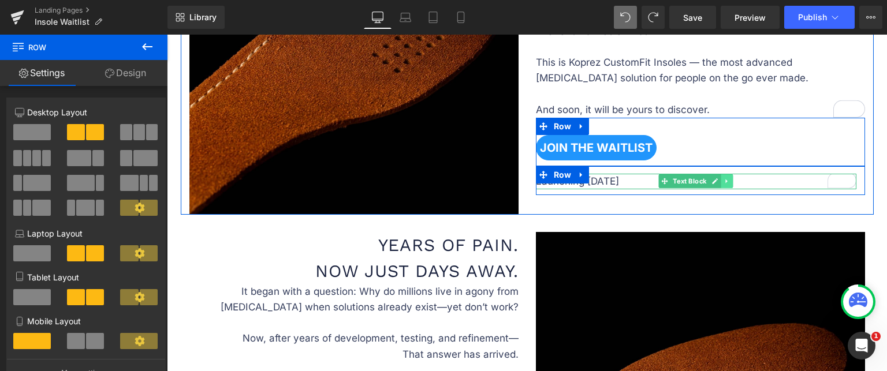
click at [725, 181] on icon at bounding box center [727, 181] width 6 height 7
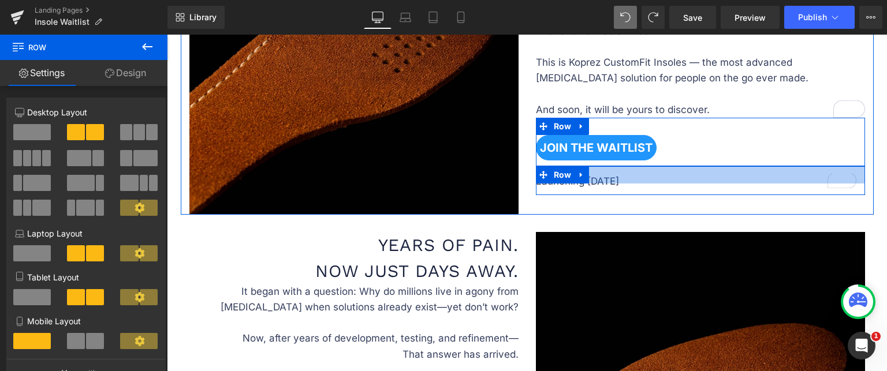
click at [714, 180] on div at bounding box center [700, 174] width 329 height 17
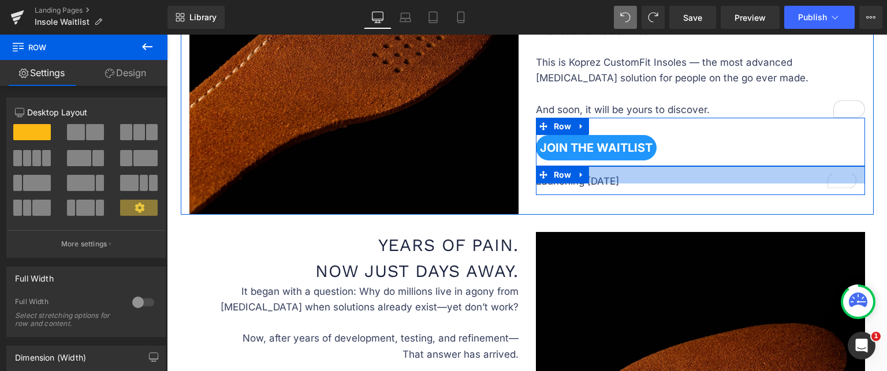
click at [718, 176] on div at bounding box center [700, 174] width 329 height 17
click at [720, 180] on div at bounding box center [700, 174] width 329 height 17
click at [718, 180] on div at bounding box center [700, 174] width 329 height 17
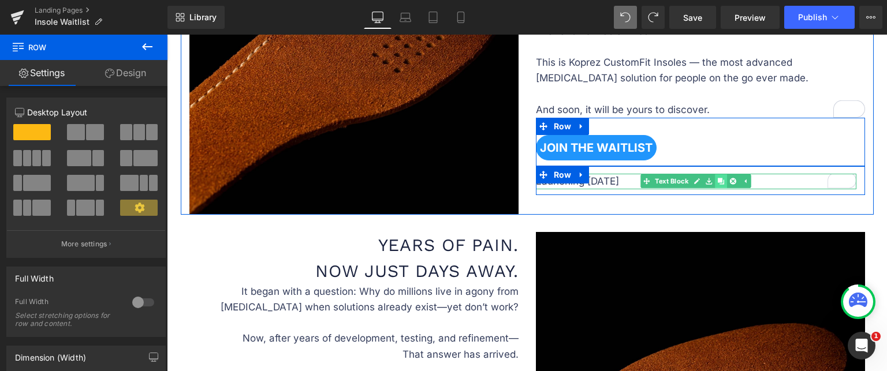
click at [718, 185] on link at bounding box center [721, 181] width 12 height 14
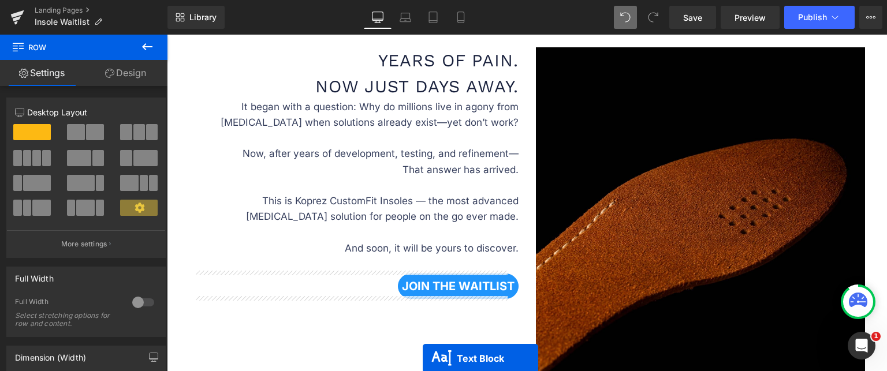
scroll to position [945, 0]
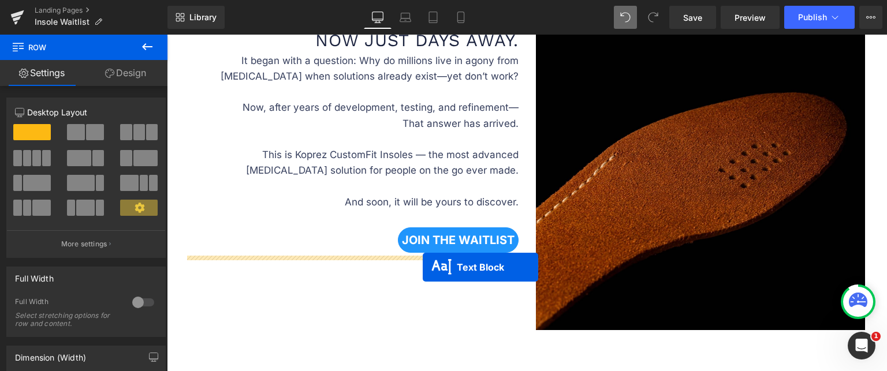
drag, startPoint x: 664, startPoint y: 187, endPoint x: 423, endPoint y: 267, distance: 254.0
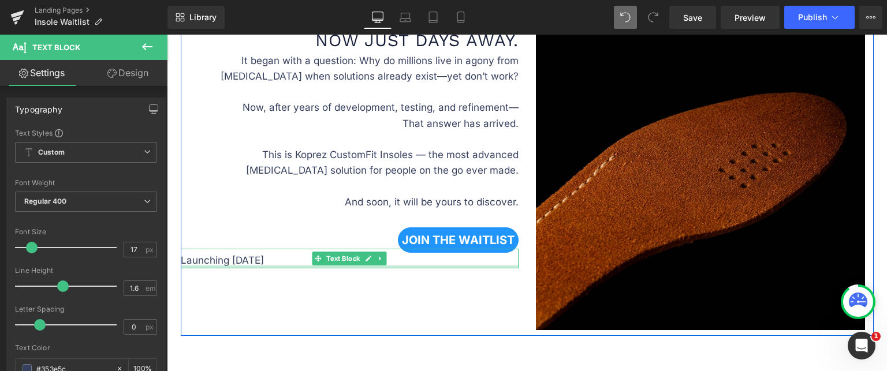
click at [197, 263] on div "Launching [DATE] Text Block" at bounding box center [350, 259] width 338 height 20
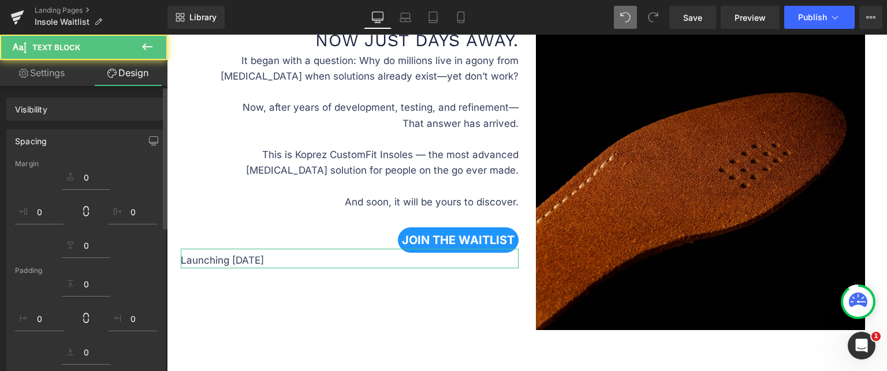
click at [126, 75] on link "Design" at bounding box center [128, 73] width 84 height 26
type input "-17"
type input "0"
type input "-15"
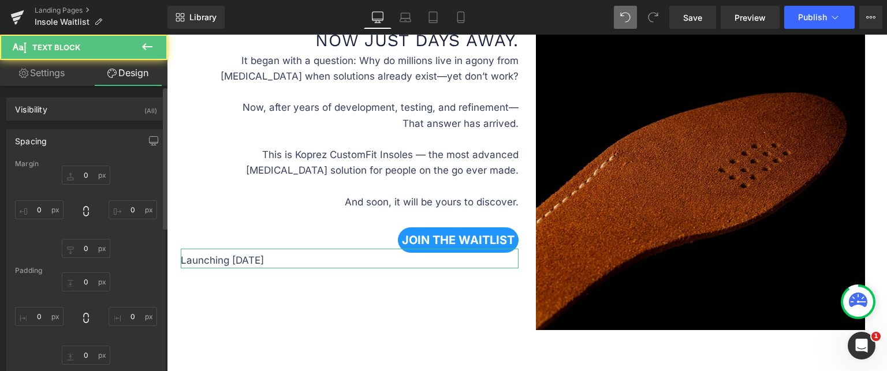
type input "0"
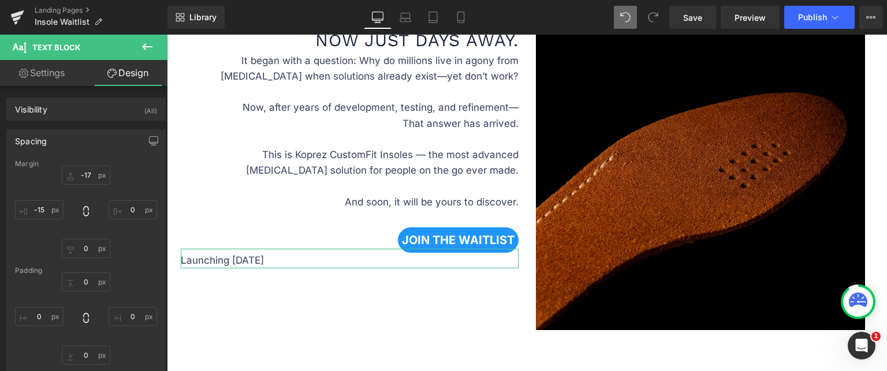
click at [46, 74] on link "Settings" at bounding box center [42, 73] width 84 height 26
type input "100"
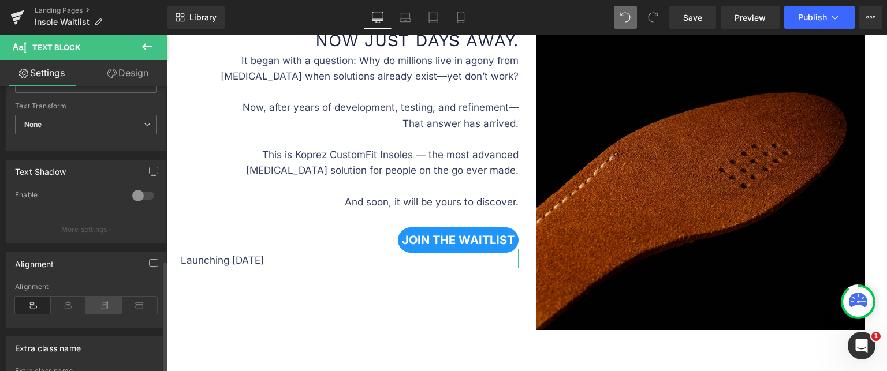
scroll to position [443, 0]
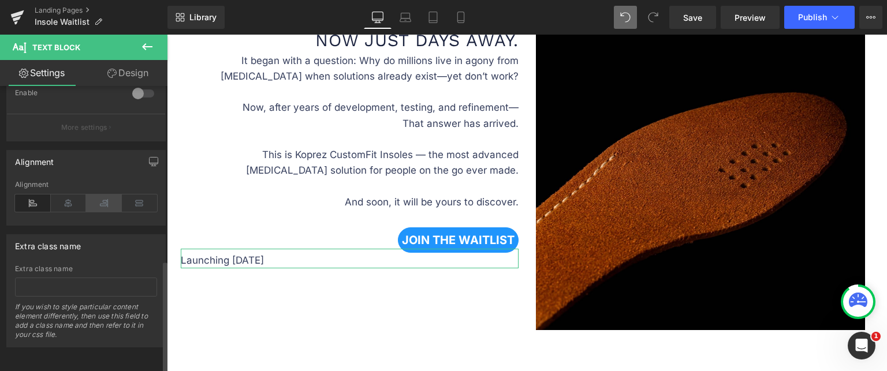
click at [112, 196] on icon at bounding box center [104, 203] width 36 height 17
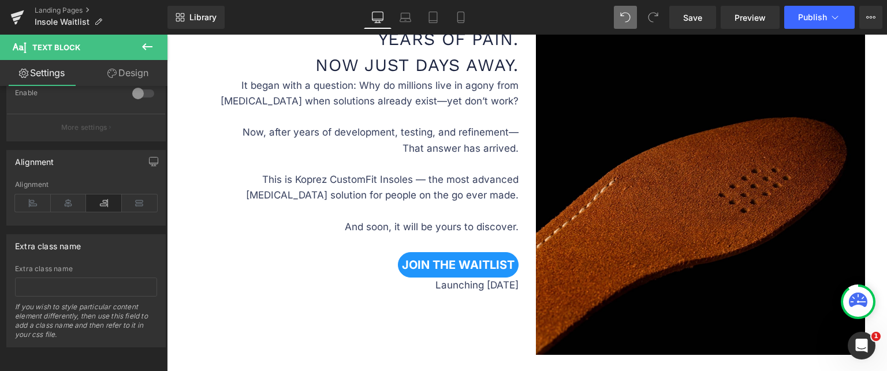
scroll to position [945, 0]
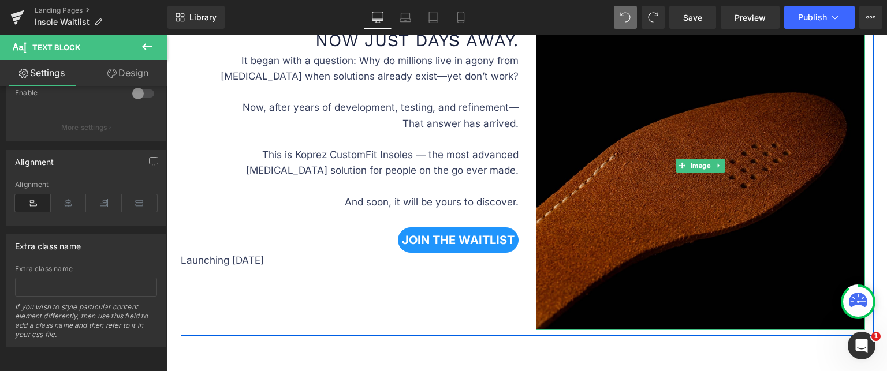
type input "-17"
type input "0"
type input "-15"
type input "0"
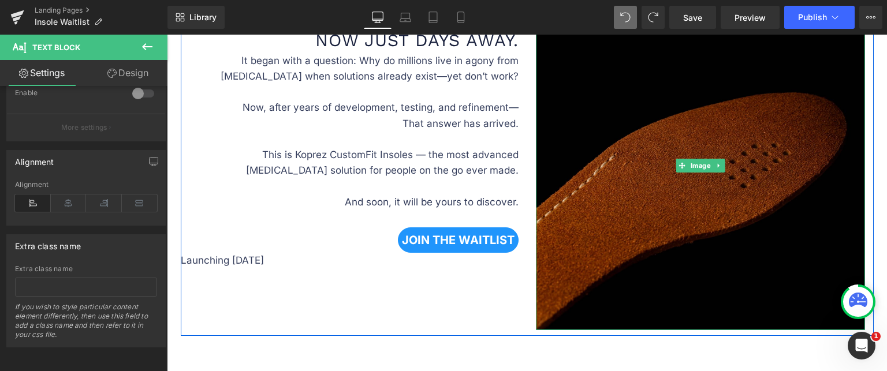
type input "0"
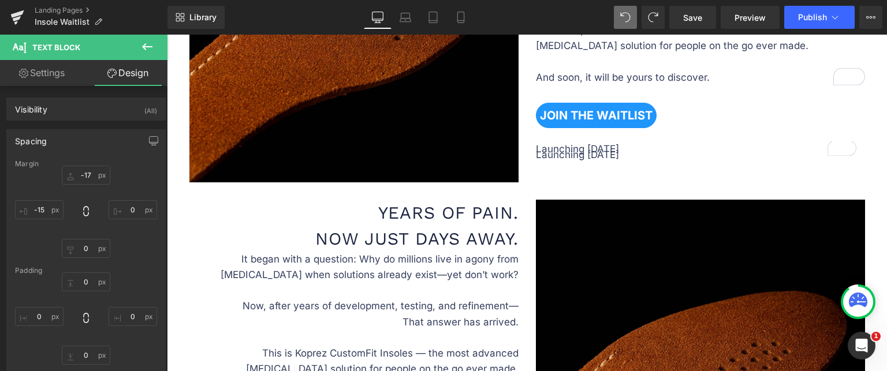
scroll to position [742, 0]
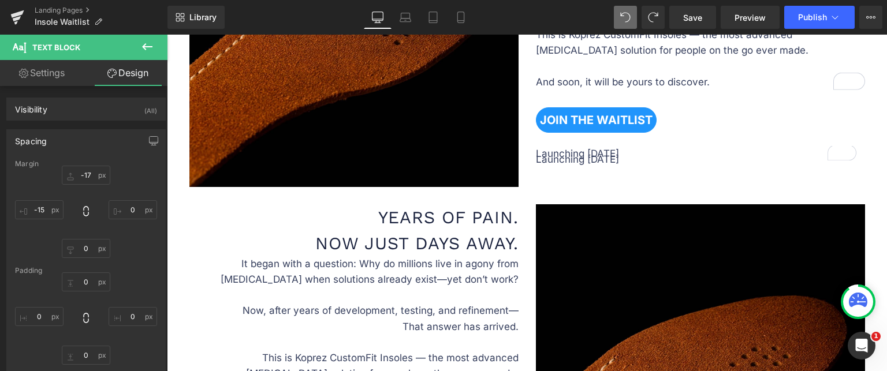
click at [139, 46] on button at bounding box center [147, 47] width 40 height 25
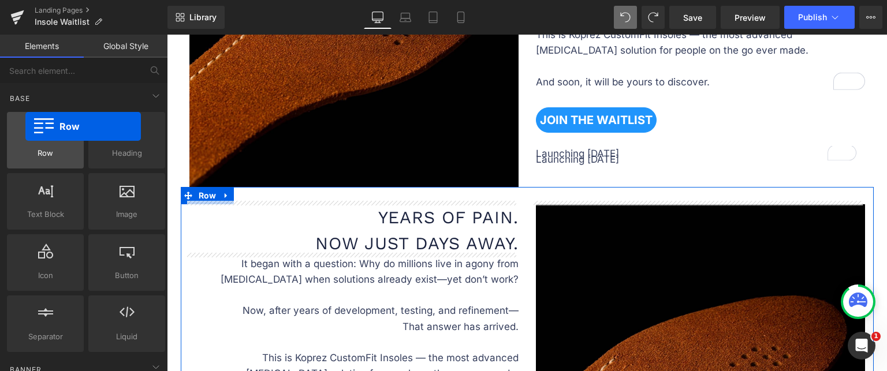
drag, startPoint x: 165, startPoint y: 206, endPoint x: 25, endPoint y: 126, distance: 160.9
click at [25, 126] on div "Row rows, columns, layouts, div" at bounding box center [45, 140] width 77 height 57
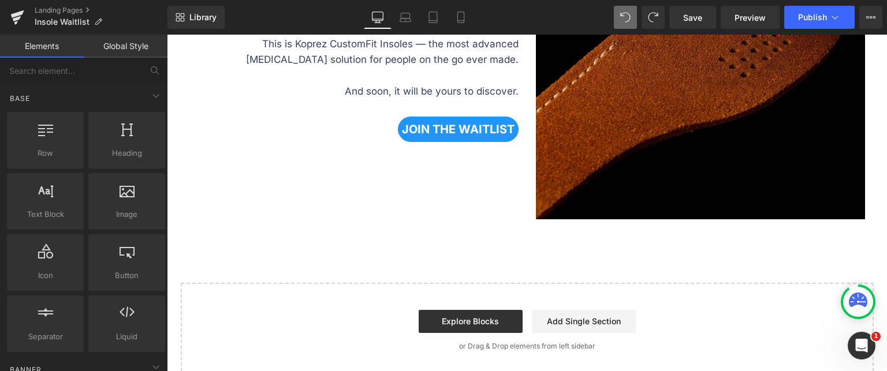
scroll to position [1088, 0]
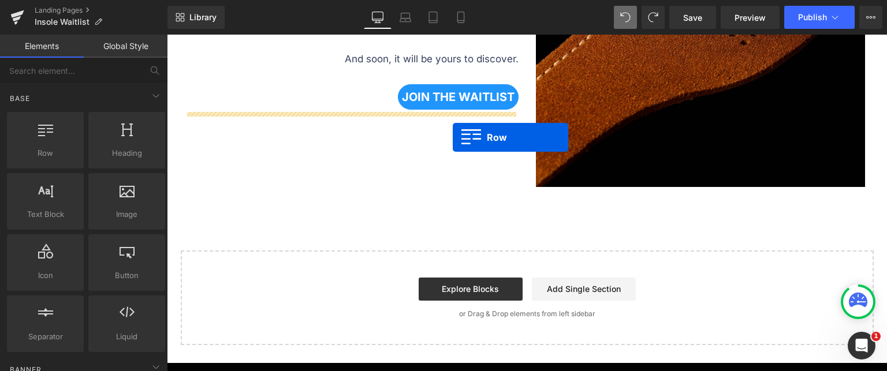
drag, startPoint x: 218, startPoint y: 169, endPoint x: 451, endPoint y: 135, distance: 235.3
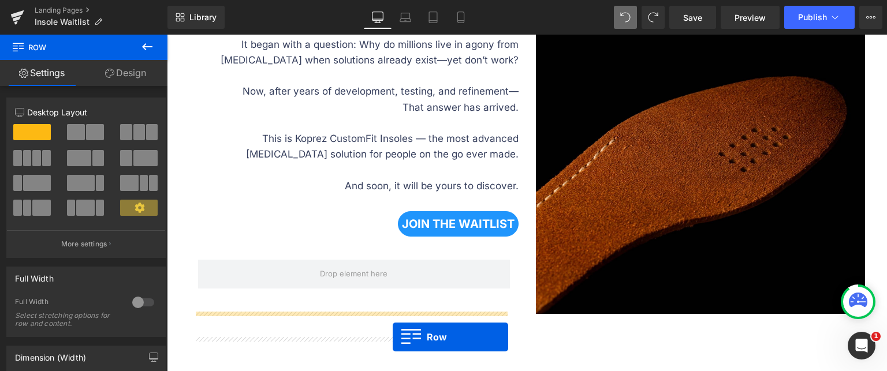
scroll to position [1007, 0]
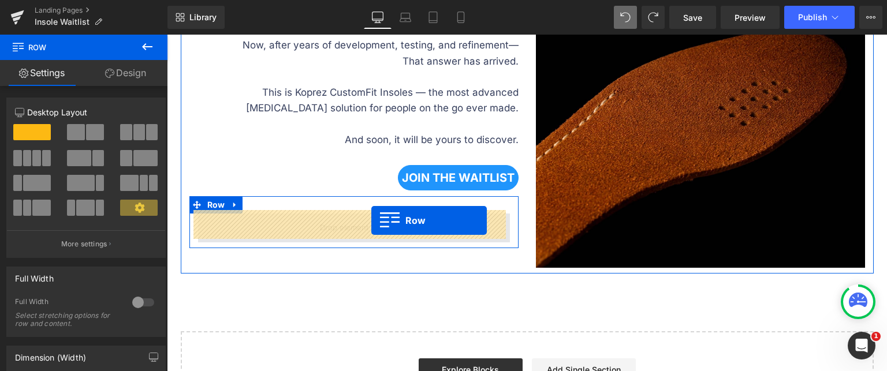
drag, startPoint x: 537, startPoint y: 145, endPoint x: 371, endPoint y: 221, distance: 181.7
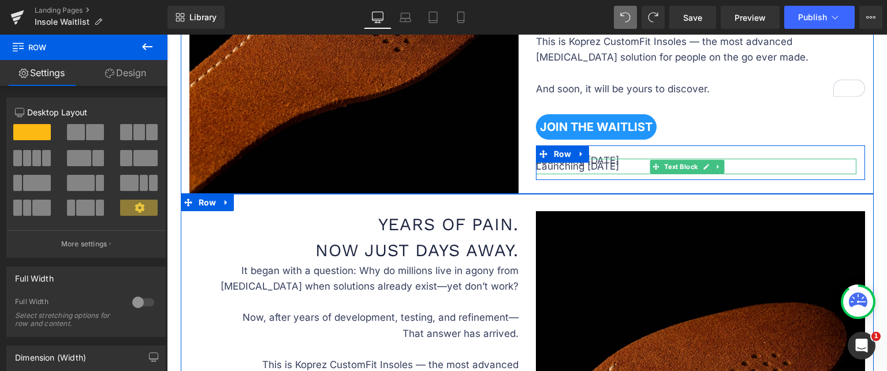
scroll to position [728, 0]
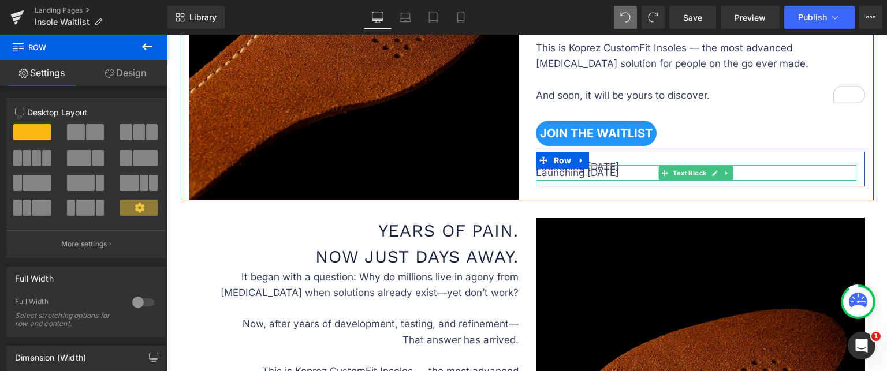
click at [582, 173] on p "Launching [DATE]" at bounding box center [696, 173] width 321 height 16
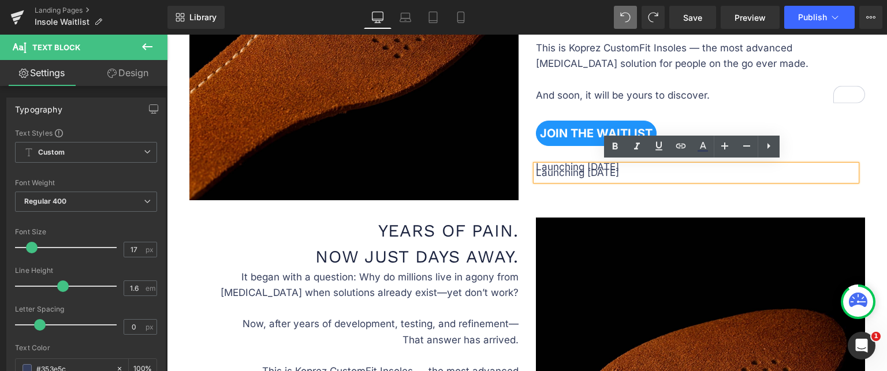
click at [631, 207] on div "Years of Pain. Now Just Days Away. Heading It began with a question: Why do mil…" at bounding box center [527, 376] width 693 height 352
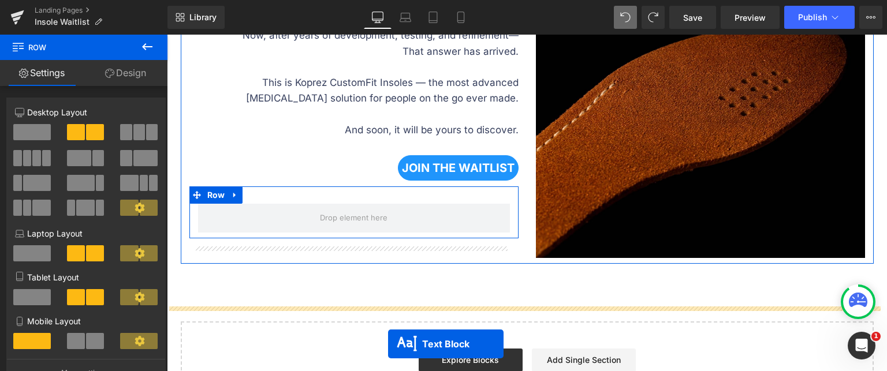
scroll to position [1040, 0]
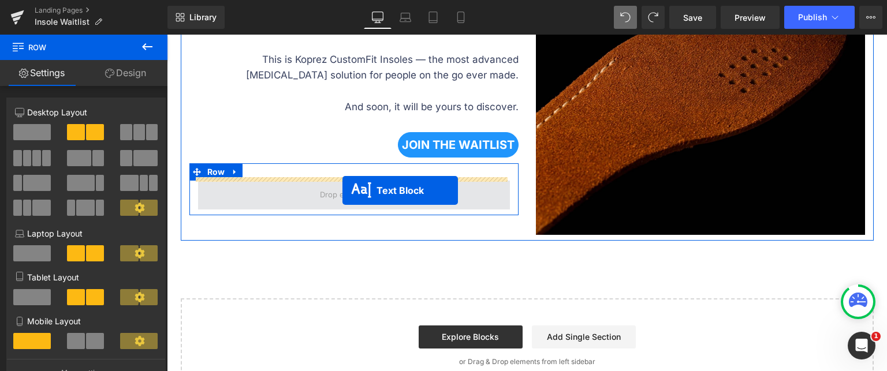
drag, startPoint x: 661, startPoint y: 170, endPoint x: 342, endPoint y: 191, distance: 319.5
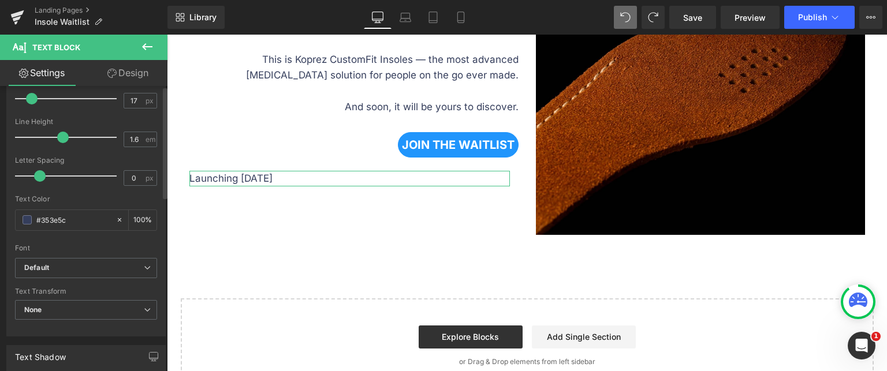
scroll to position [347, 0]
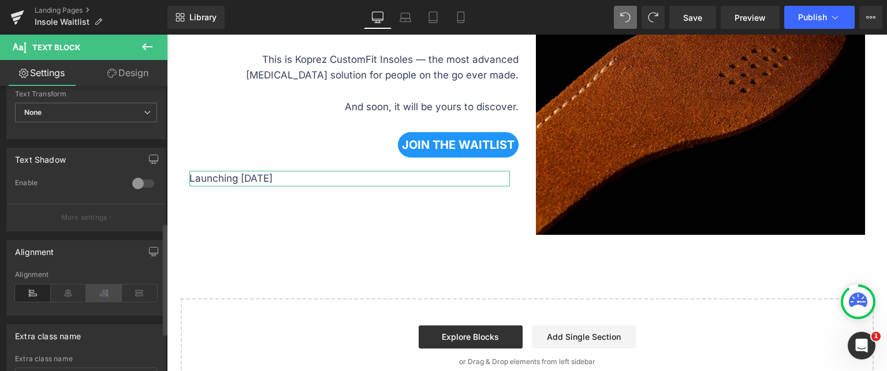
click at [108, 288] on icon at bounding box center [104, 293] width 36 height 17
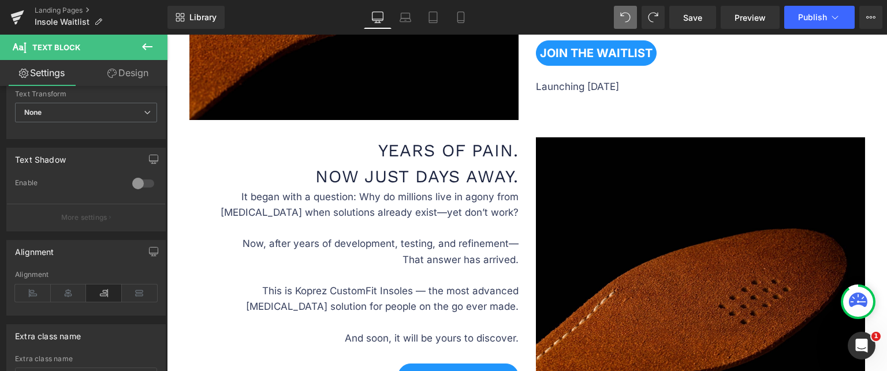
scroll to position [809, 0]
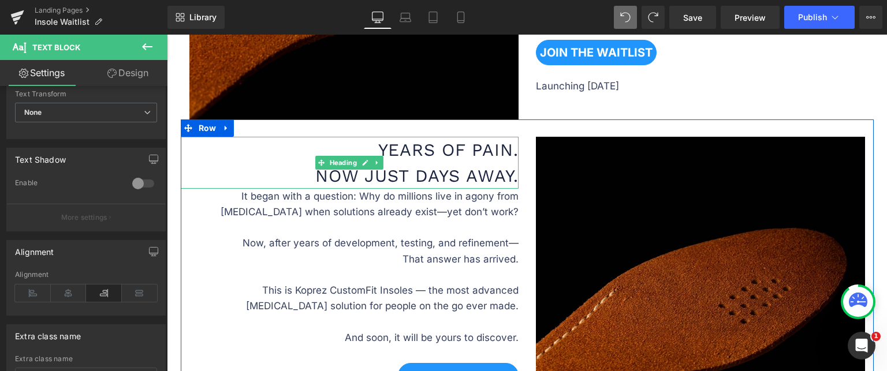
click at [397, 154] on h1 "Years of Pain. Now Just Days Away." at bounding box center [350, 163] width 338 height 52
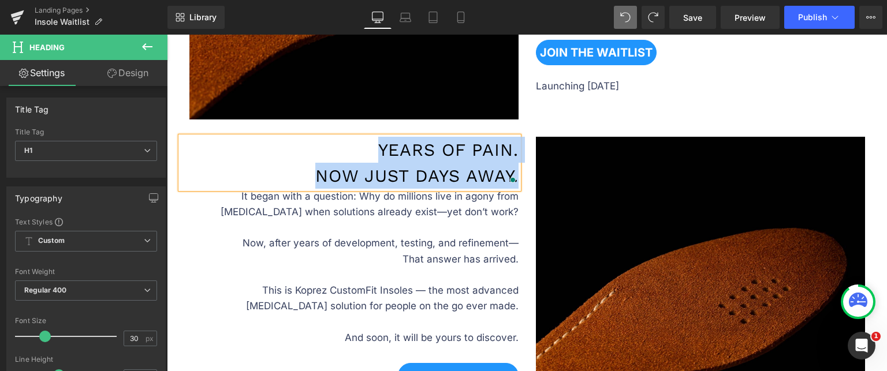
paste div "To enrich screen reader interactions, please activate Accessibility in Grammarl…"
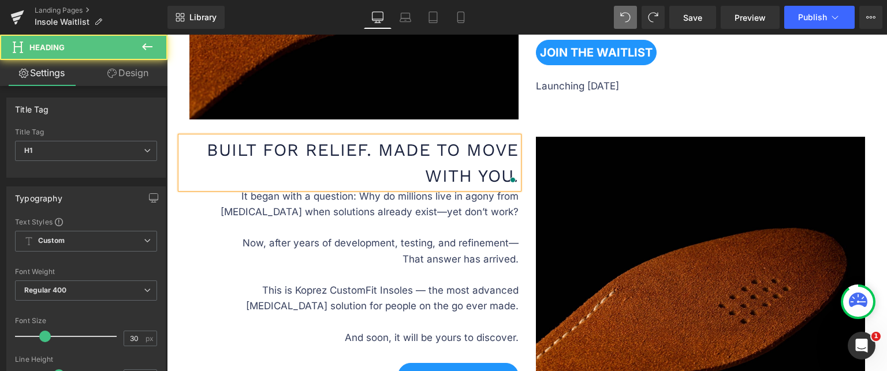
click at [372, 156] on h1 "Built for Relief. Made to Move With You." at bounding box center [350, 163] width 338 height 52
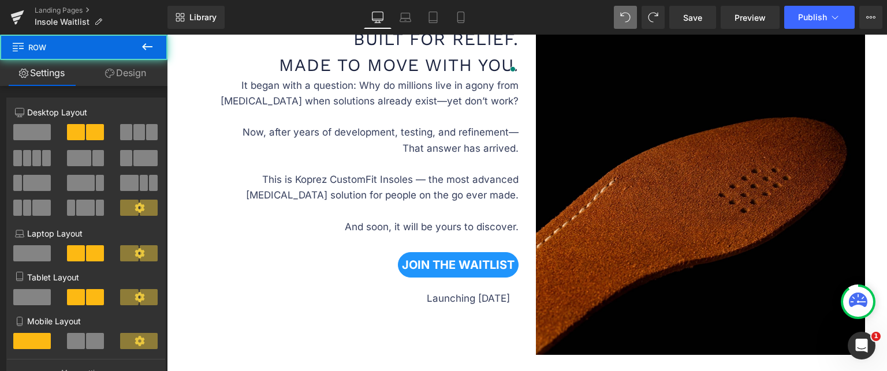
scroll to position [925, 0]
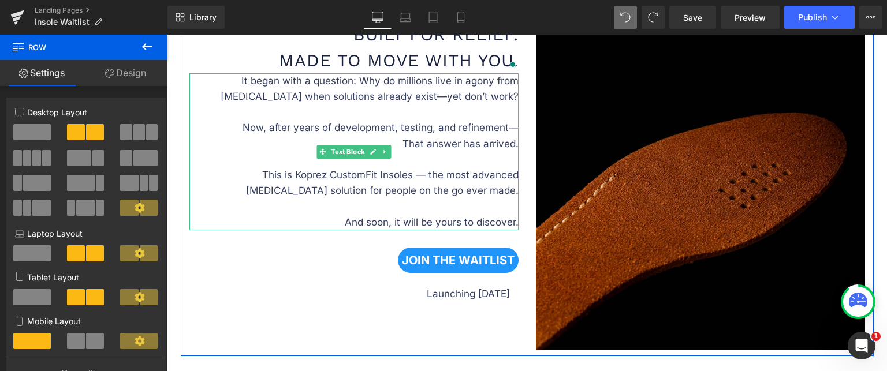
click at [435, 129] on p "It began with a question: Why do millions live in agony from foot pain when sol…" at bounding box center [353, 112] width 329 height 79
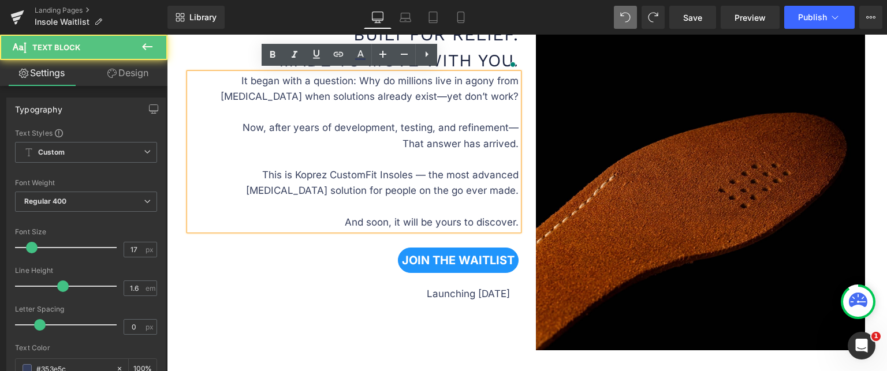
click at [437, 129] on p "It began with a question: Why do millions live in agony from foot pain when sol…" at bounding box center [353, 112] width 329 height 79
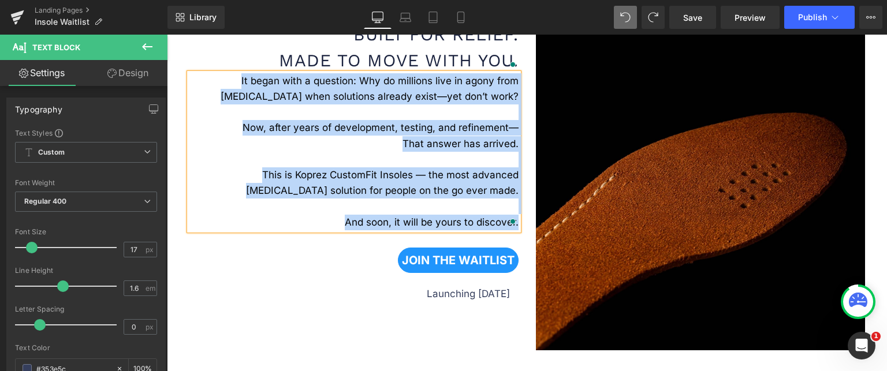
paste div "To enrich screen reader interactions, please activate Accessibility in Grammarl…"
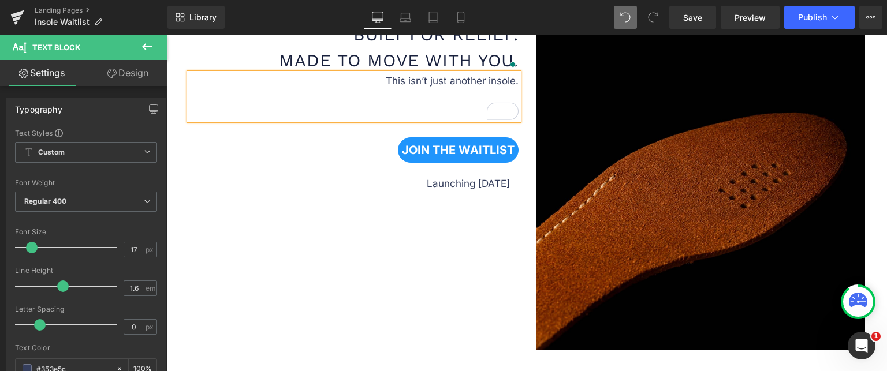
click at [431, 110] on p "This isn’t just another insole." at bounding box center [353, 96] width 329 height 47
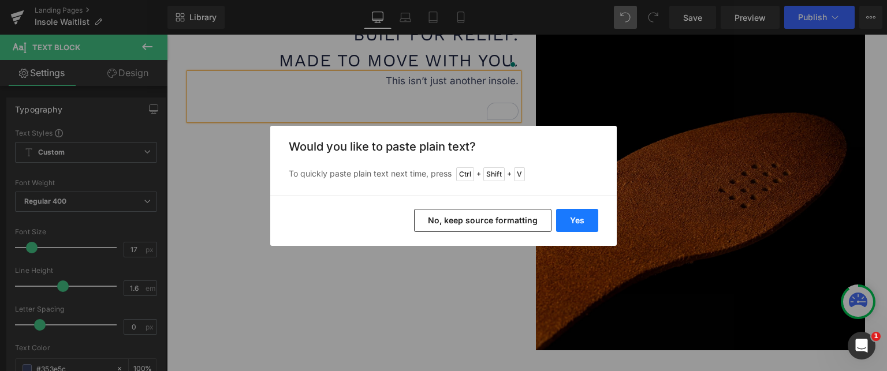
drag, startPoint x: 569, startPoint y: 221, endPoint x: 402, endPoint y: 187, distance: 170.5
click at [569, 221] on button "Yes" at bounding box center [577, 220] width 42 height 23
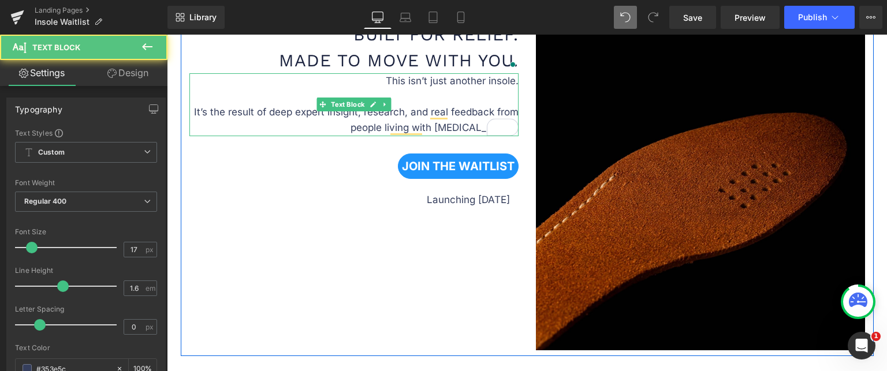
click at [467, 123] on p "This isn’t just another insole. It’s the result of deep expert insight, researc…" at bounding box center [353, 104] width 329 height 63
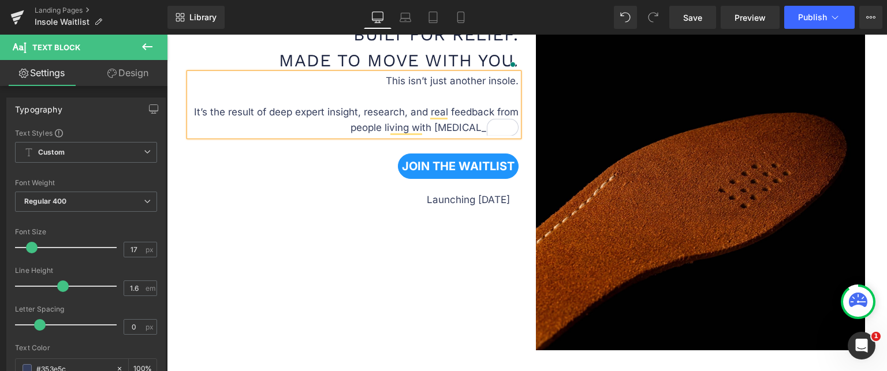
scroll to position [925, 0]
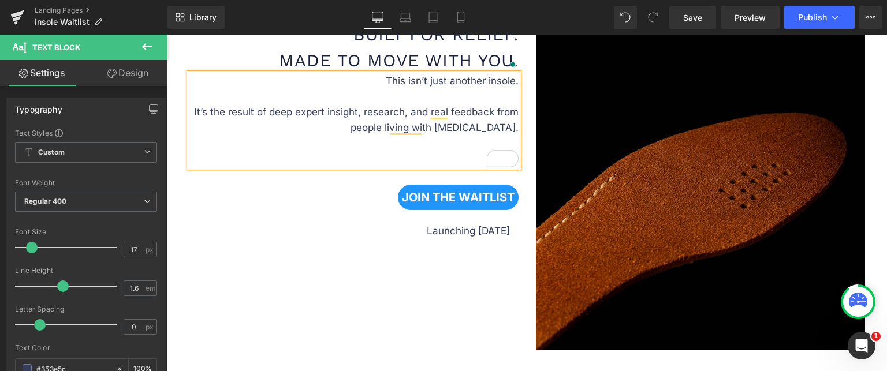
click at [439, 161] on p "This isn’t just another insole. It’s the result of deep expert insight, researc…" at bounding box center [353, 120] width 329 height 94
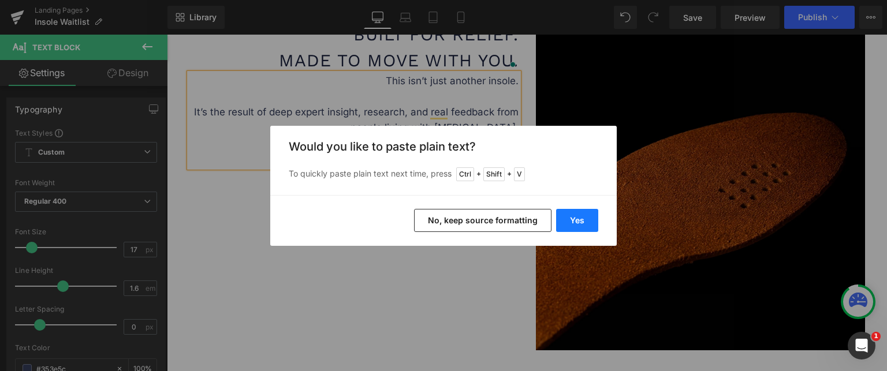
drag, startPoint x: 587, startPoint y: 228, endPoint x: 418, endPoint y: 191, distance: 173.8
click at [588, 228] on button "Yes" at bounding box center [577, 220] width 42 height 23
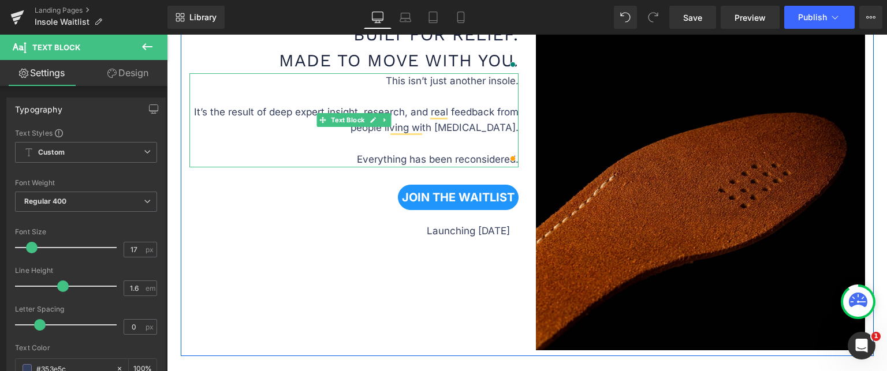
click at [487, 158] on p "This isn’t just another insole. It’s the result of deep expert insight, researc…" at bounding box center [353, 120] width 329 height 94
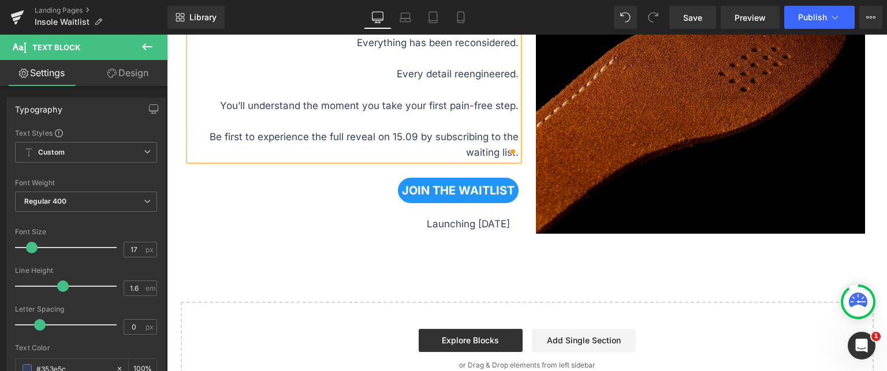
scroll to position [1098, 0]
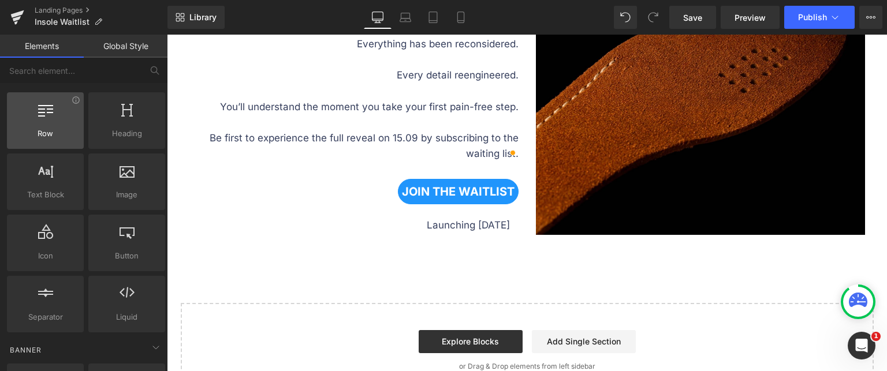
scroll to position [0, 0]
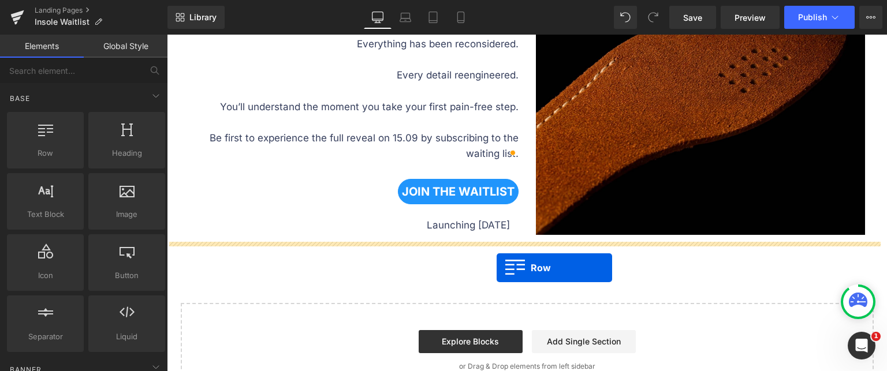
drag, startPoint x: 233, startPoint y: 190, endPoint x: 489, endPoint y: 260, distance: 264.8
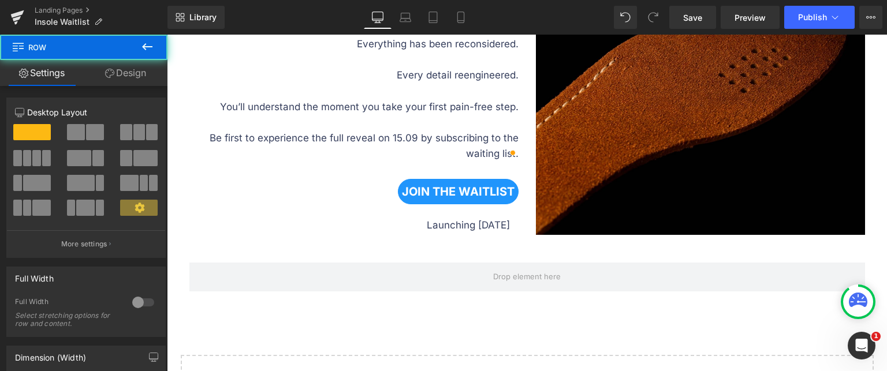
scroll to position [1156, 0]
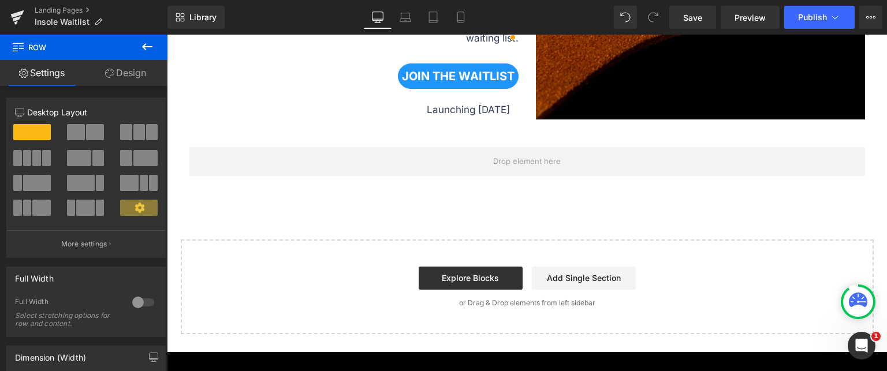
click at [143, 35] on button at bounding box center [147, 47] width 40 height 25
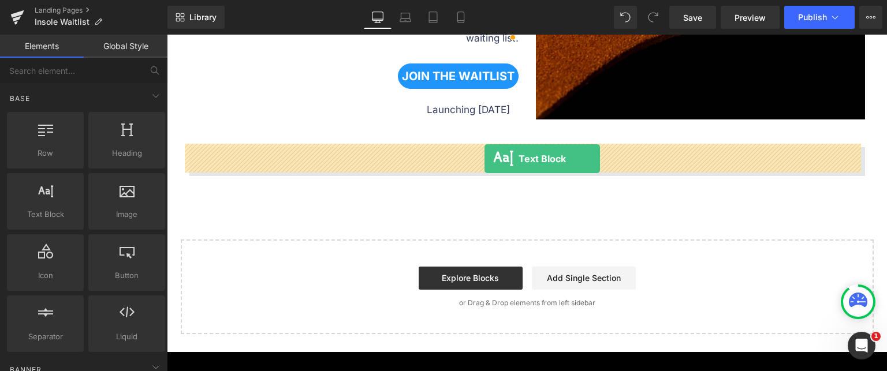
drag, startPoint x: 215, startPoint y: 235, endPoint x: 485, endPoint y: 159, distance: 279.7
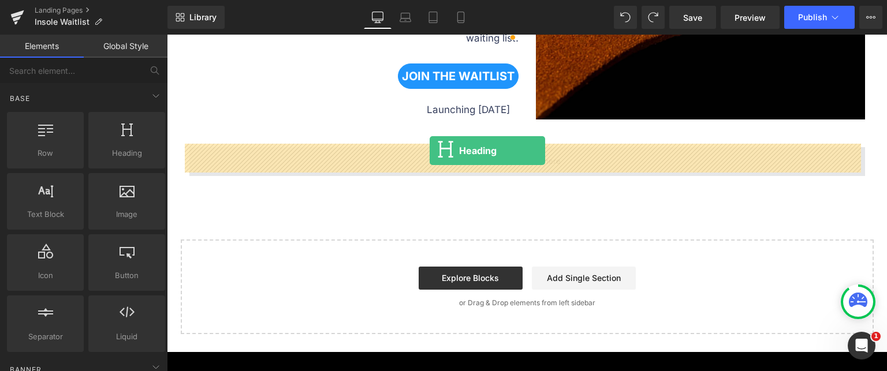
drag, startPoint x: 319, startPoint y: 187, endPoint x: 430, endPoint y: 151, distance: 116.4
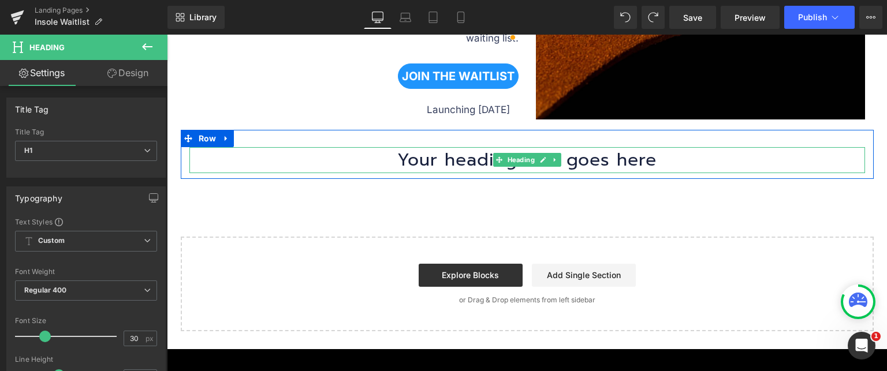
click at [487, 152] on h1 "Your heading text goes here" at bounding box center [527, 160] width 676 height 26
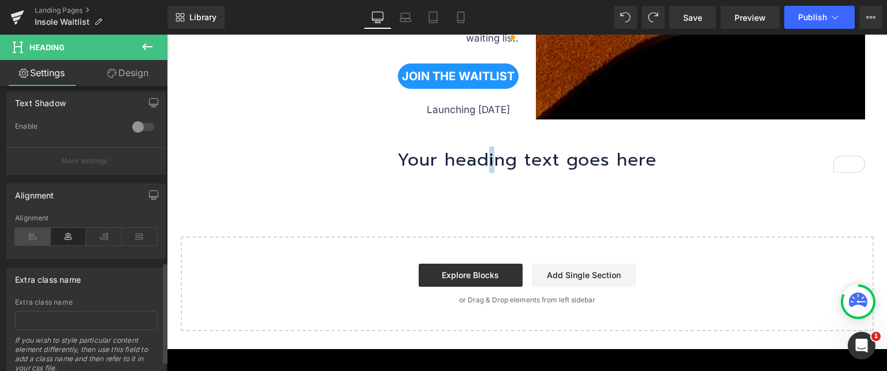
scroll to position [531, 0]
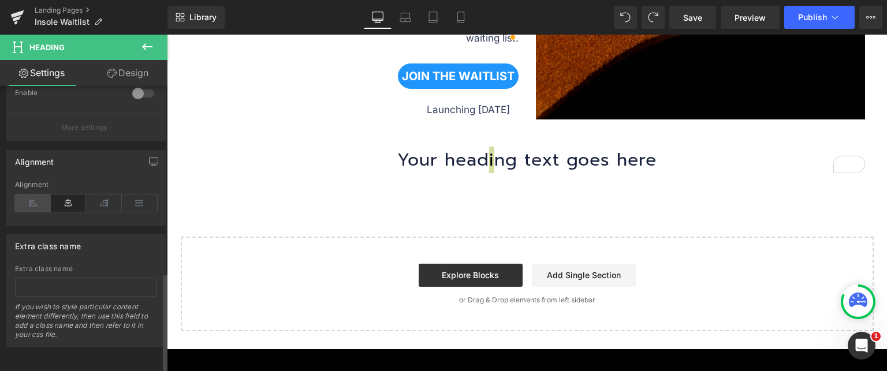
click at [35, 198] on icon at bounding box center [33, 203] width 36 height 17
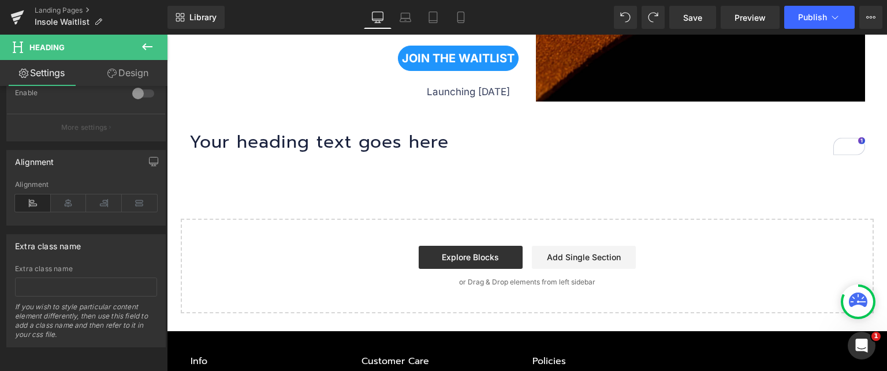
scroll to position [1213, 0]
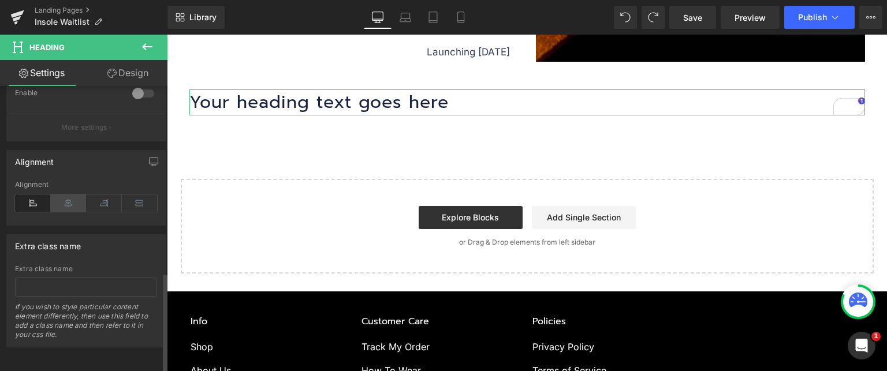
click at [69, 195] on icon at bounding box center [69, 203] width 36 height 17
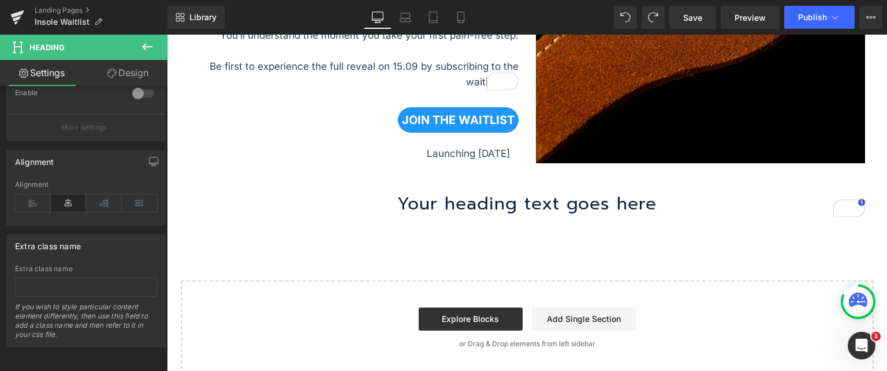
scroll to position [1098, 0]
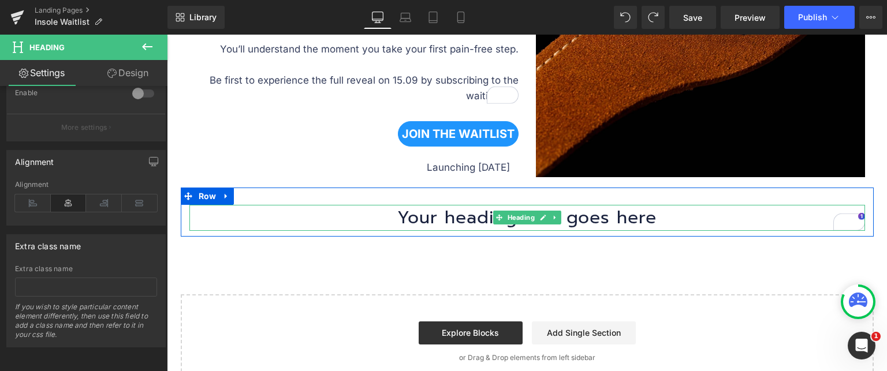
click at [379, 215] on h1 "Your heading text goes here" at bounding box center [527, 218] width 676 height 26
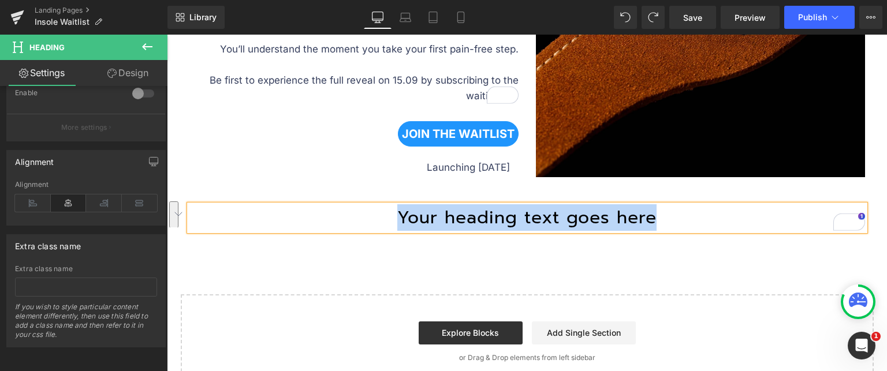
paste div "To enrich screen reader interactions, please activate Accessibility in Grammarl…"
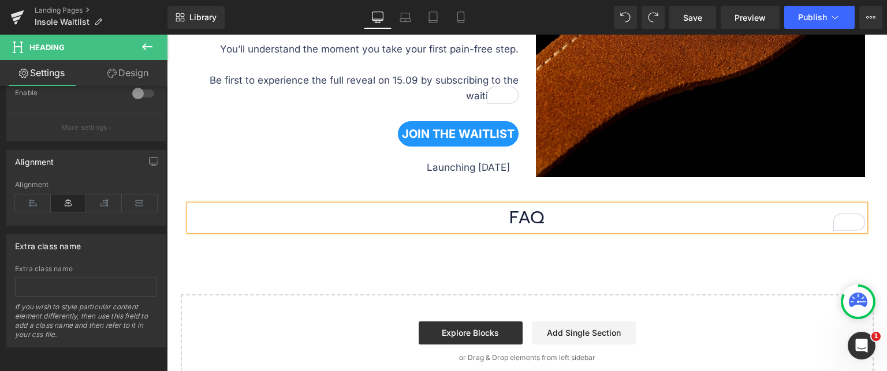
click at [496, 216] on h1 "FAQ" at bounding box center [527, 218] width 676 height 26
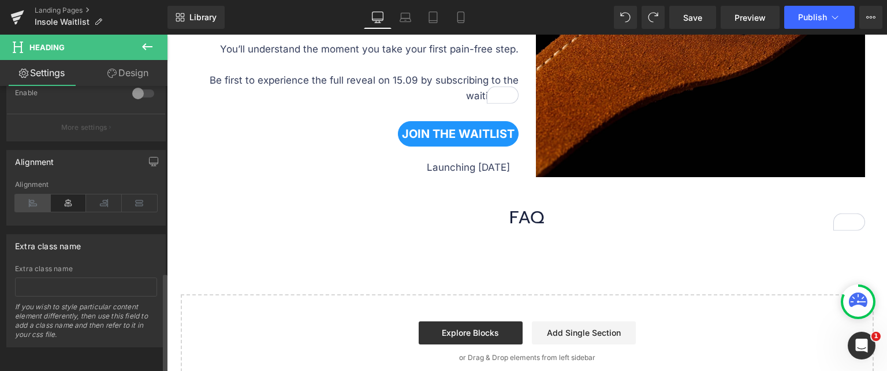
click at [37, 196] on icon at bounding box center [33, 203] width 36 height 17
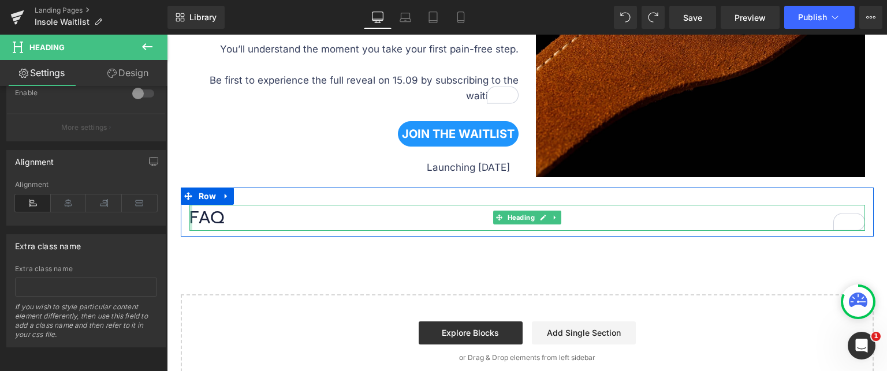
click at [189, 215] on div at bounding box center [190, 218] width 3 height 26
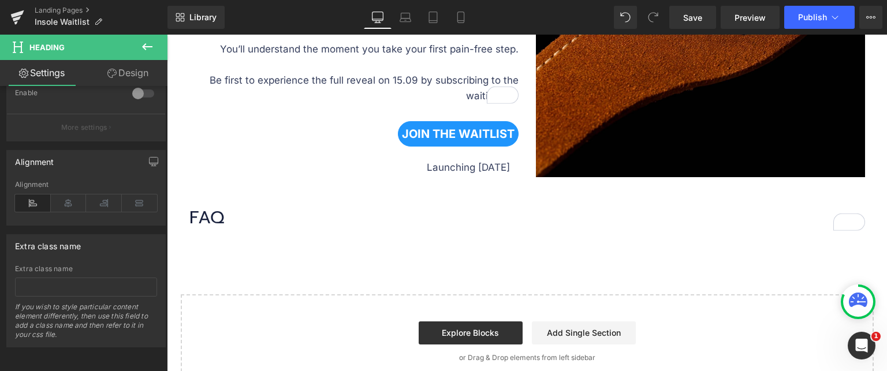
click at [154, 48] on icon at bounding box center [147, 47] width 14 height 14
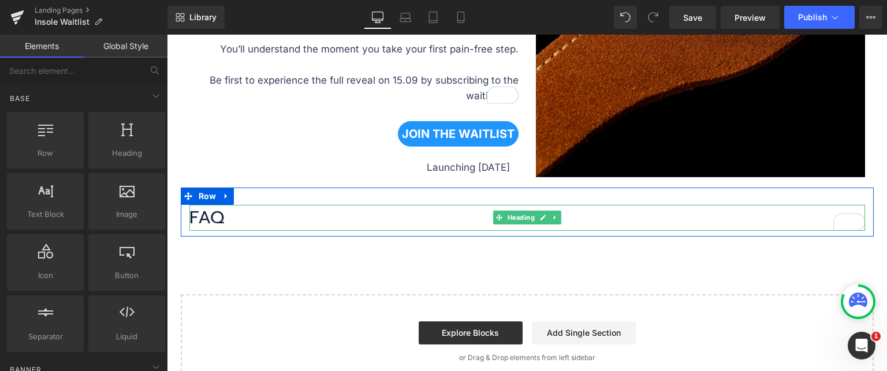
click at [182, 221] on div "FAQ Heading" at bounding box center [527, 218] width 693 height 26
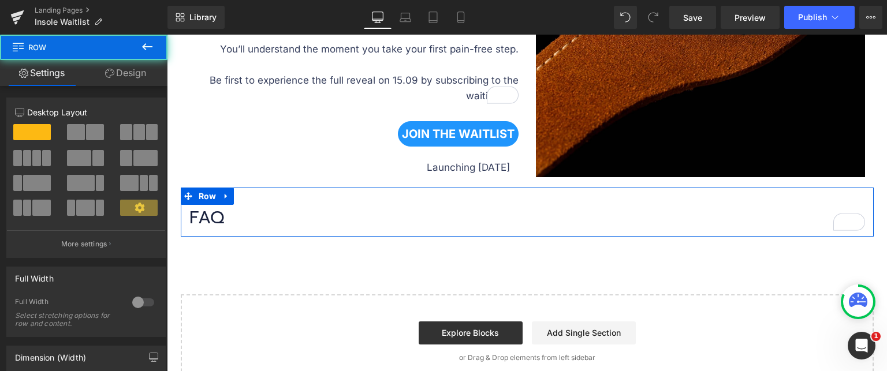
click at [226, 212] on h1 "FAQ" at bounding box center [527, 218] width 676 height 26
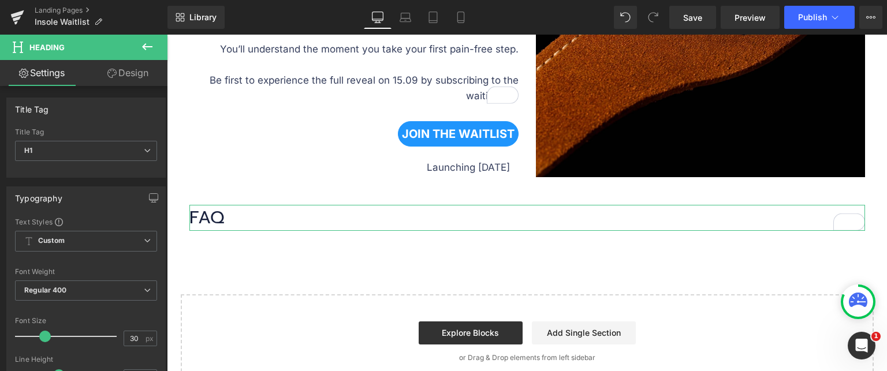
click at [136, 73] on link "Design" at bounding box center [128, 73] width 84 height 26
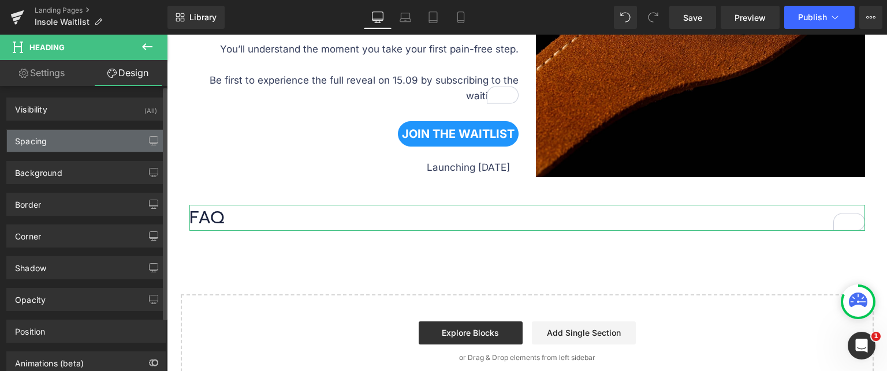
type input "transparent"
type input "0"
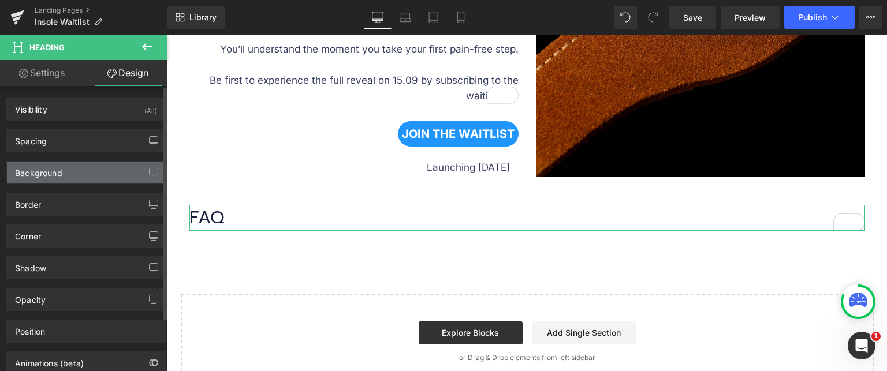
click at [88, 167] on div "Background" at bounding box center [86, 173] width 158 height 22
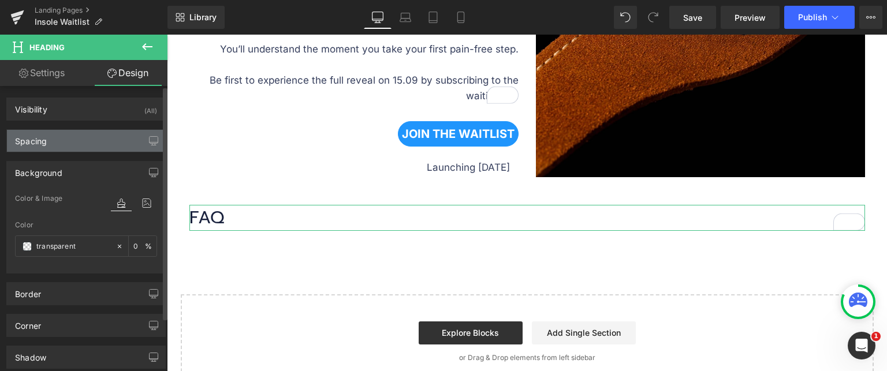
click at [77, 138] on div "Spacing" at bounding box center [86, 141] width 158 height 22
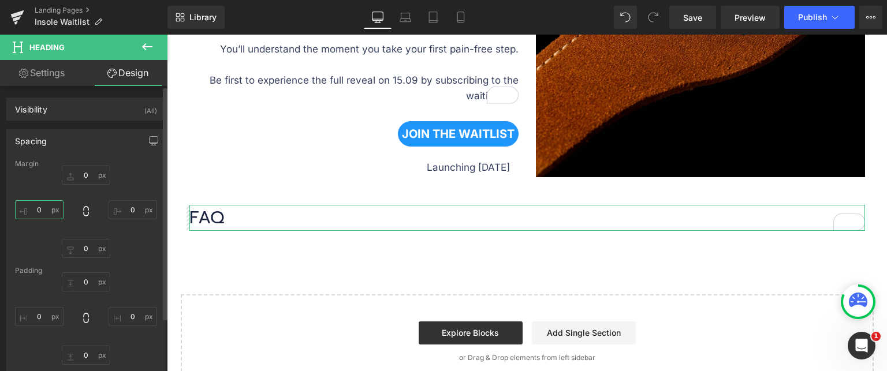
click at [44, 210] on input "0" at bounding box center [39, 209] width 49 height 19
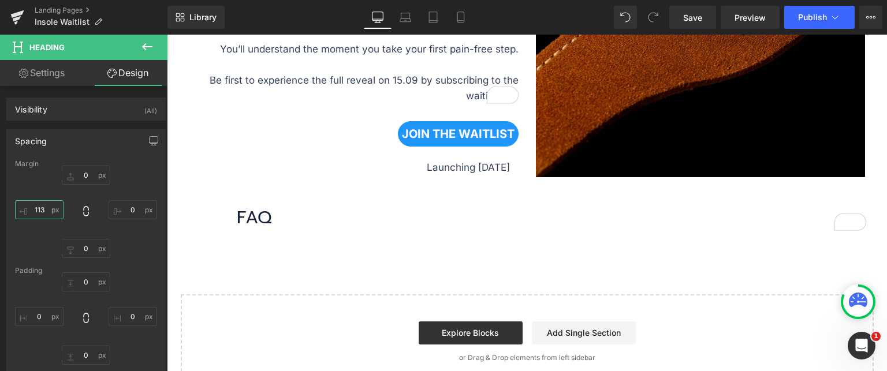
type input "114"
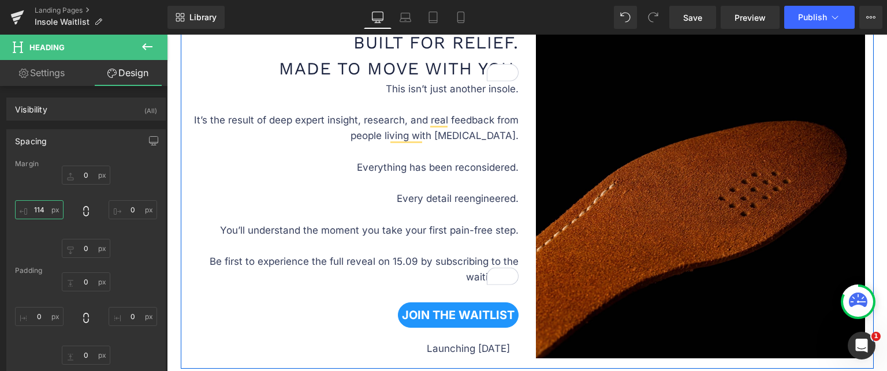
scroll to position [809, 0]
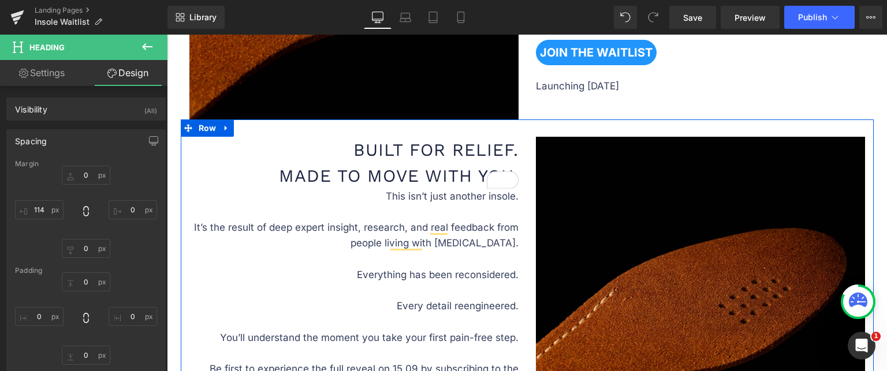
click at [446, 163] on h1 "Built for Relief. Made to Move With You." at bounding box center [350, 163] width 338 height 52
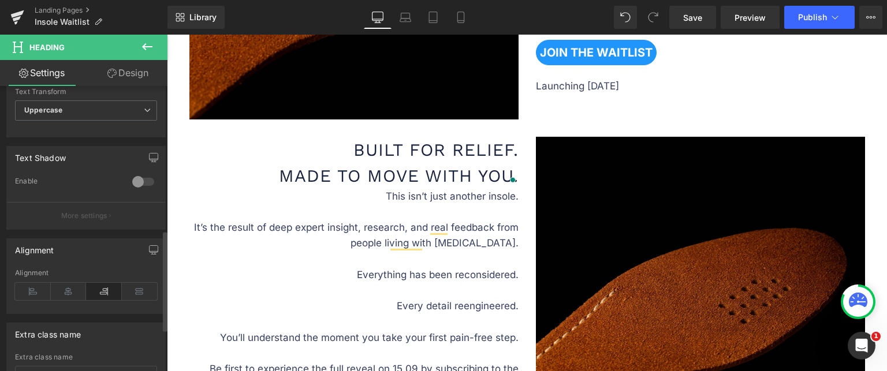
scroll to position [462, 0]
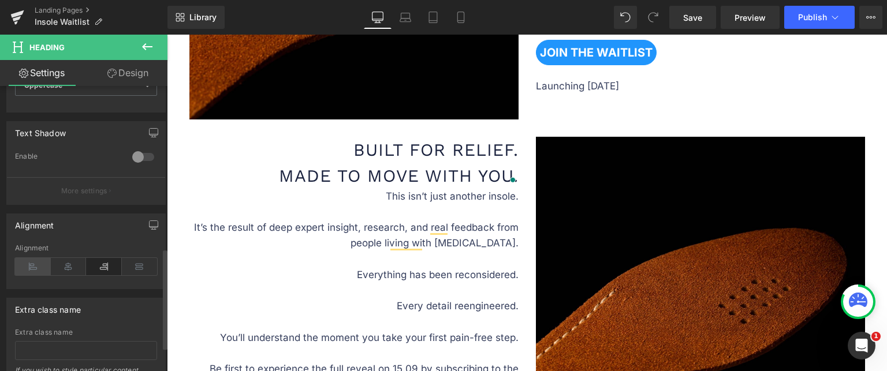
click at [17, 263] on icon at bounding box center [33, 266] width 36 height 17
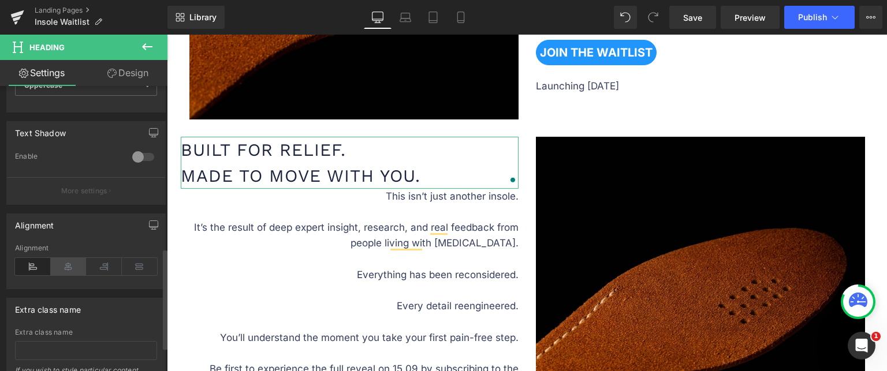
click at [75, 270] on icon at bounding box center [69, 266] width 36 height 17
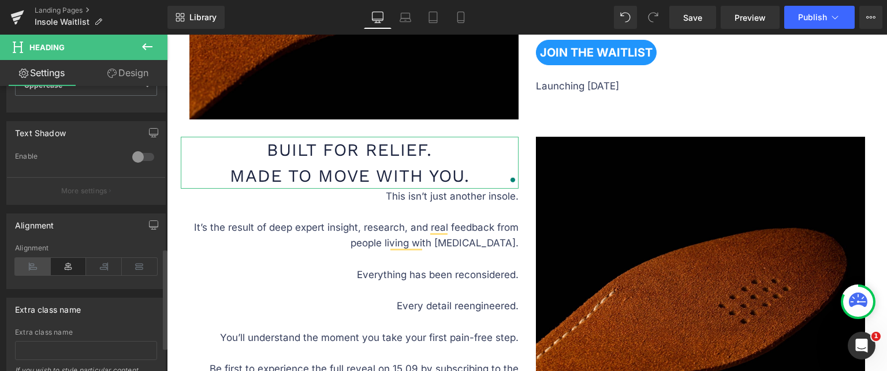
click at [16, 267] on icon at bounding box center [33, 266] width 36 height 17
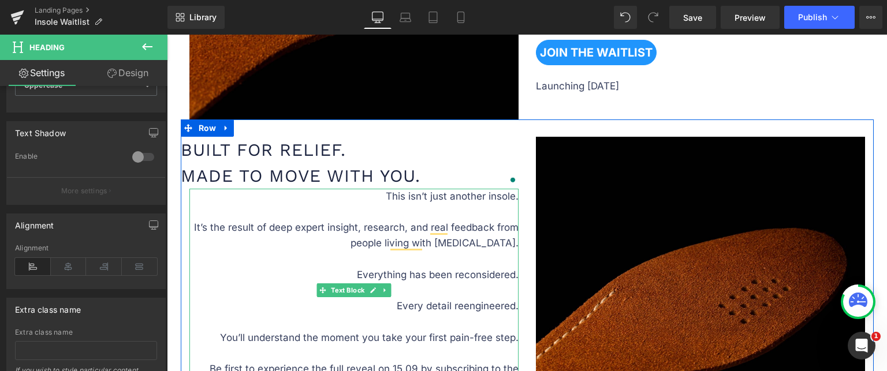
click at [383, 195] on p "This isn’t just another insole. It’s the result of deep expert insight, researc…" at bounding box center [353, 291] width 329 height 204
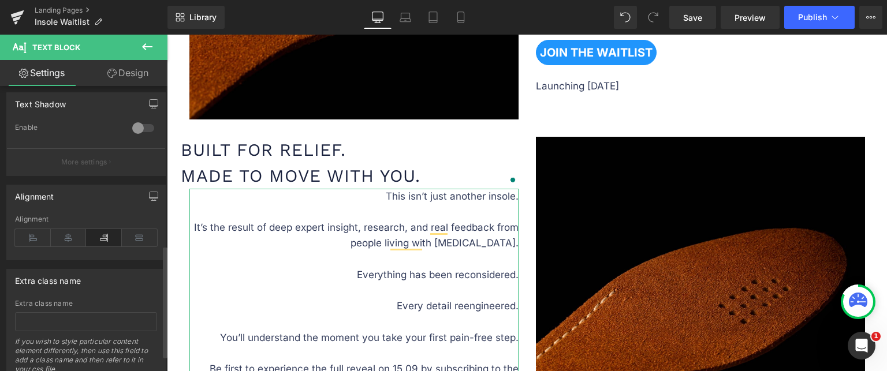
scroll to position [404, 0]
click at [43, 230] on icon at bounding box center [33, 235] width 36 height 17
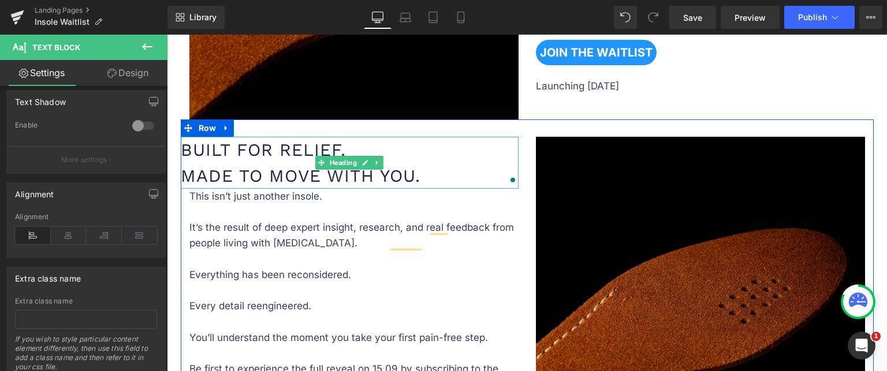
click at [204, 159] on h1 "Built for Relief. Made to Move With You." at bounding box center [350, 163] width 338 height 52
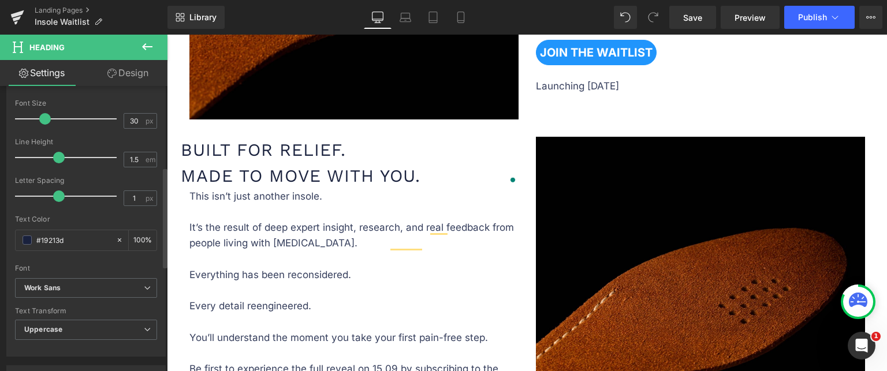
scroll to position [231, 0]
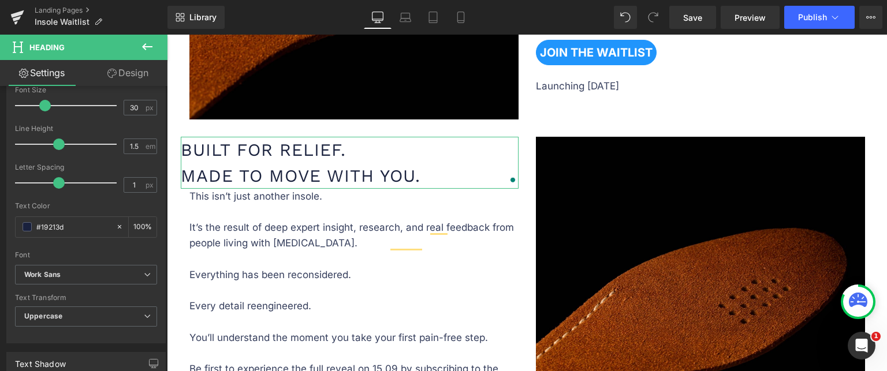
click at [144, 78] on link "Design" at bounding box center [128, 73] width 84 height 26
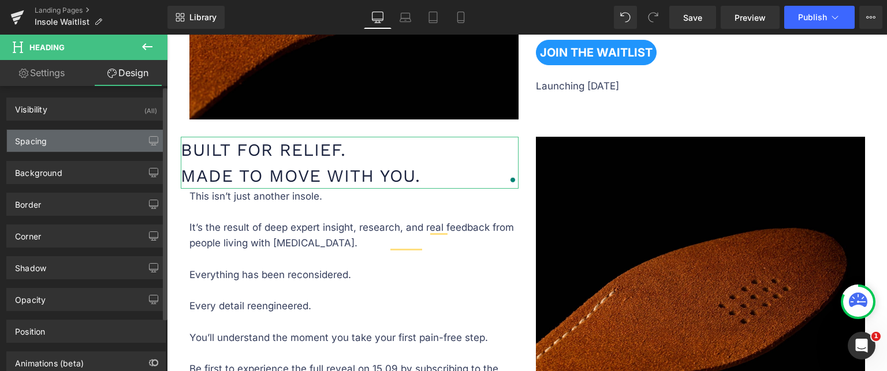
click at [62, 137] on div "Spacing" at bounding box center [86, 141] width 158 height 22
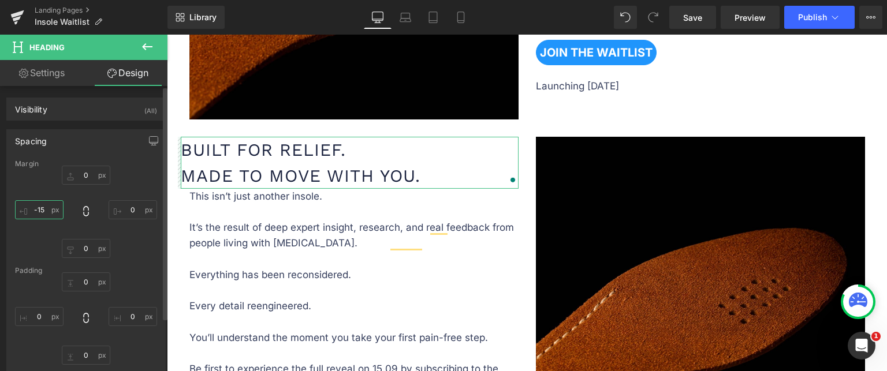
click at [44, 210] on input "-15" at bounding box center [39, 209] width 49 height 19
type input "-0"
click at [128, 207] on input "0" at bounding box center [133, 209] width 49 height 19
type input "-4"
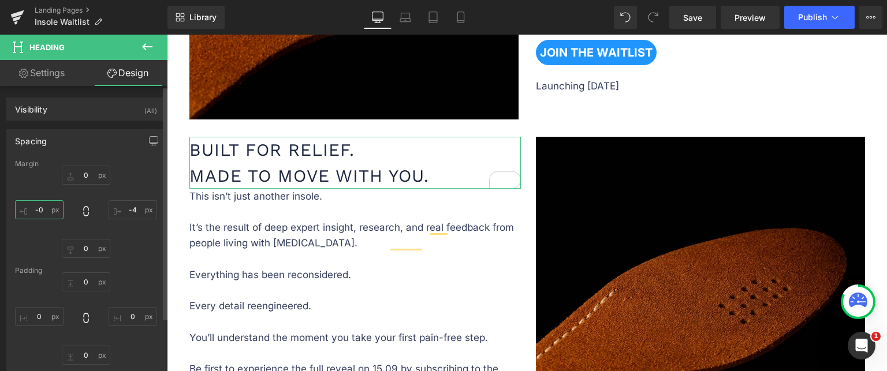
click at [51, 215] on input "-0" at bounding box center [39, 209] width 49 height 19
type input "33"
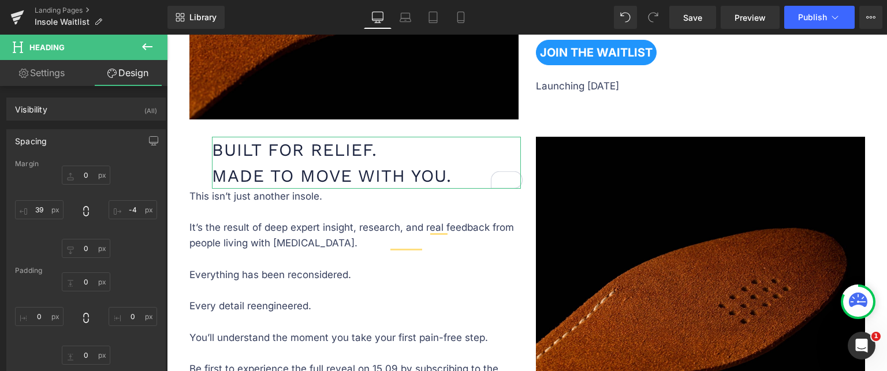
type input "40"
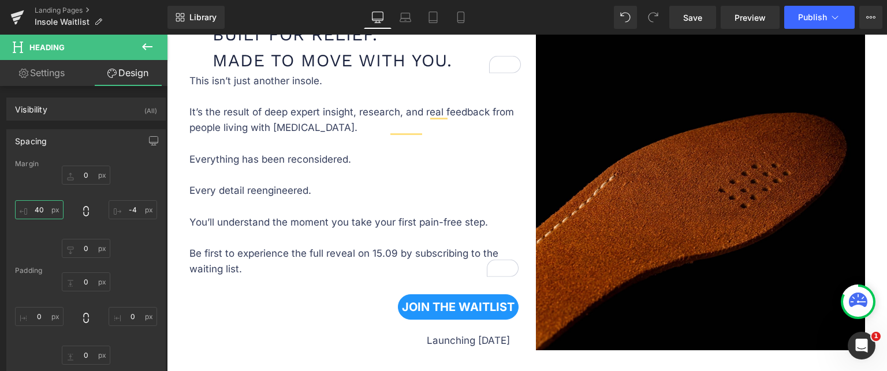
scroll to position [867, 0]
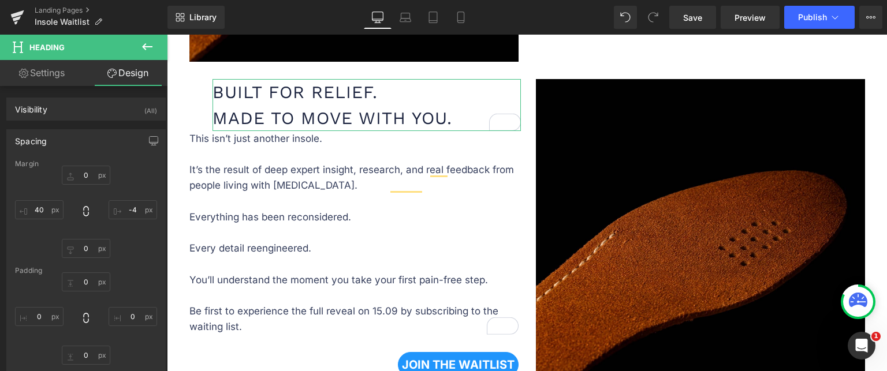
click at [217, 157] on p "This isn’t just another insole. It’s the result of deep expert insight, researc…" at bounding box center [353, 233] width 329 height 204
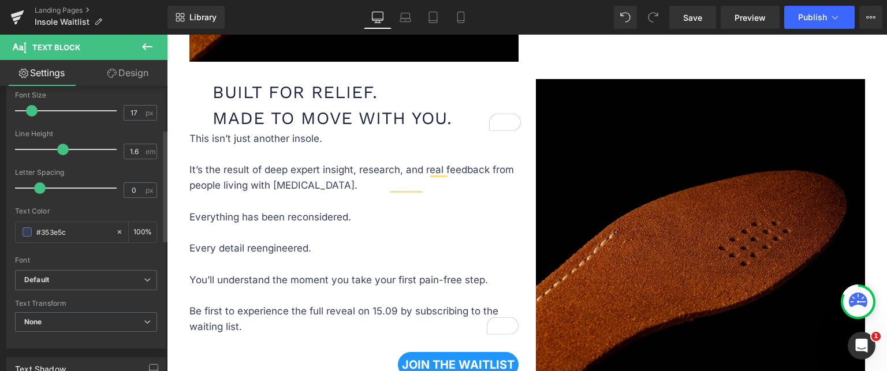
scroll to position [173, 0]
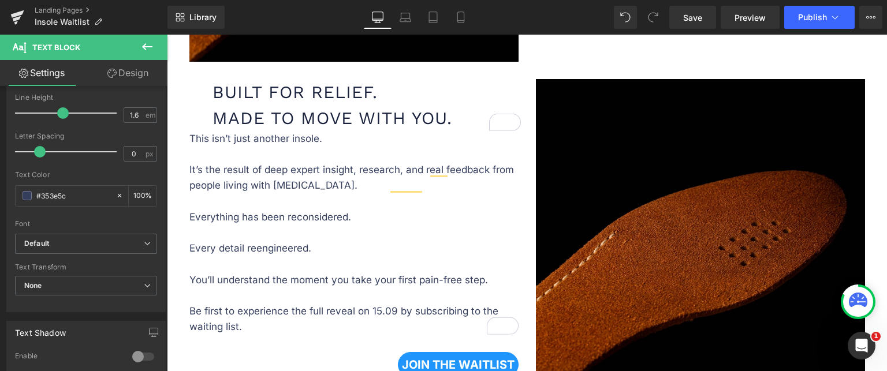
click at [118, 69] on link "Design" at bounding box center [128, 73] width 84 height 26
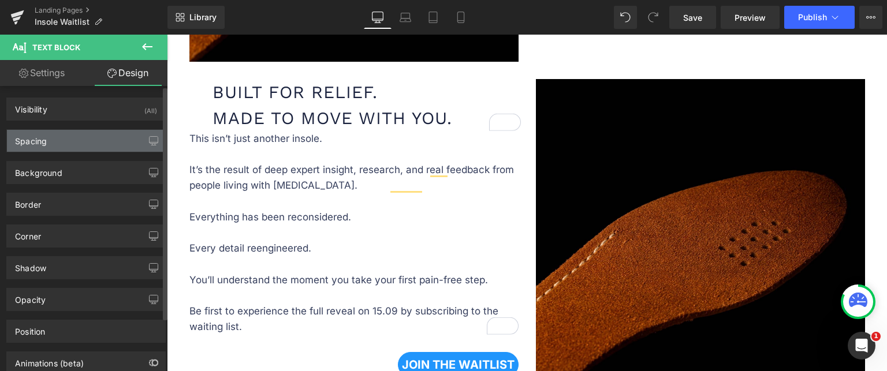
click at [75, 140] on div "Spacing" at bounding box center [86, 141] width 158 height 22
type input "0"
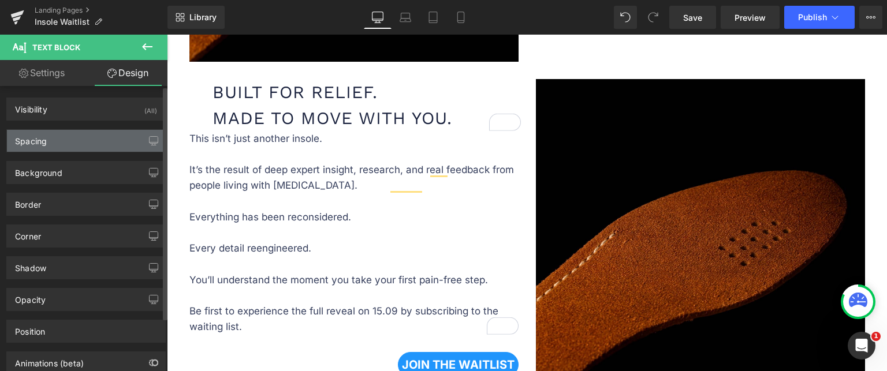
type input "0"
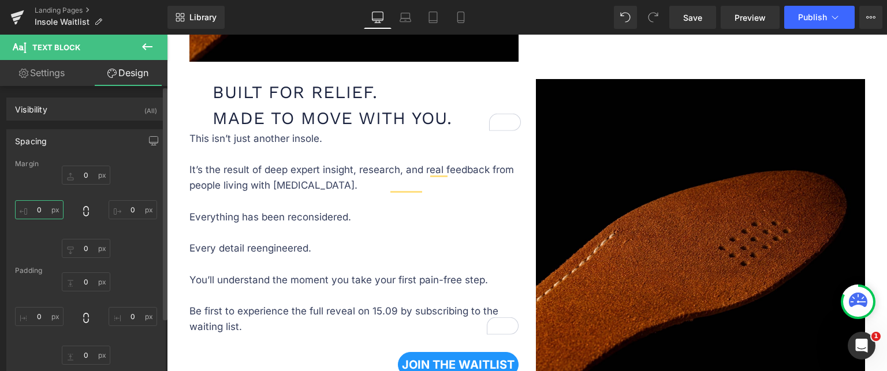
click at [44, 210] on input "0" at bounding box center [39, 209] width 49 height 19
type input "40"
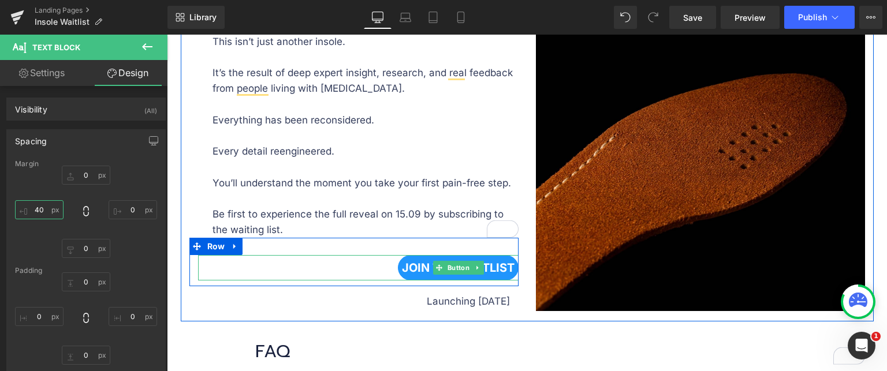
scroll to position [982, 0]
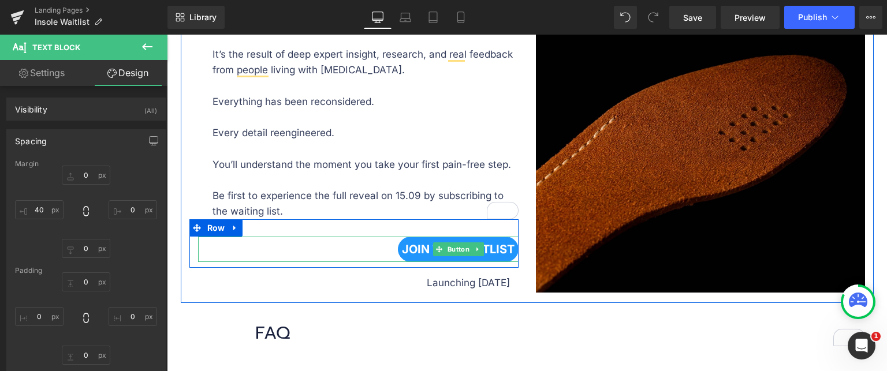
click at [340, 243] on div "JOIN THE WAITLIST" at bounding box center [358, 249] width 321 height 25
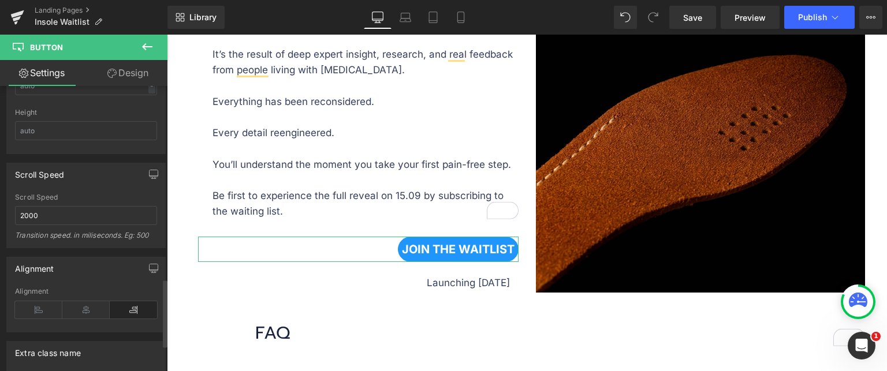
scroll to position [809, 0]
click at [42, 309] on icon at bounding box center [38, 308] width 47 height 17
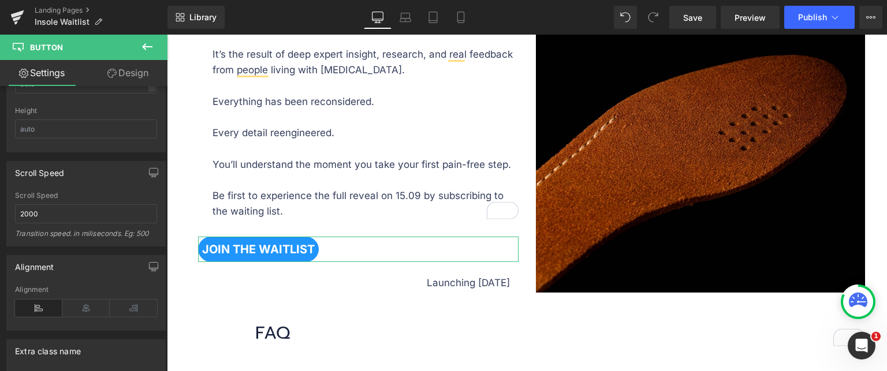
click at [139, 66] on link "Design" at bounding box center [128, 73] width 84 height 26
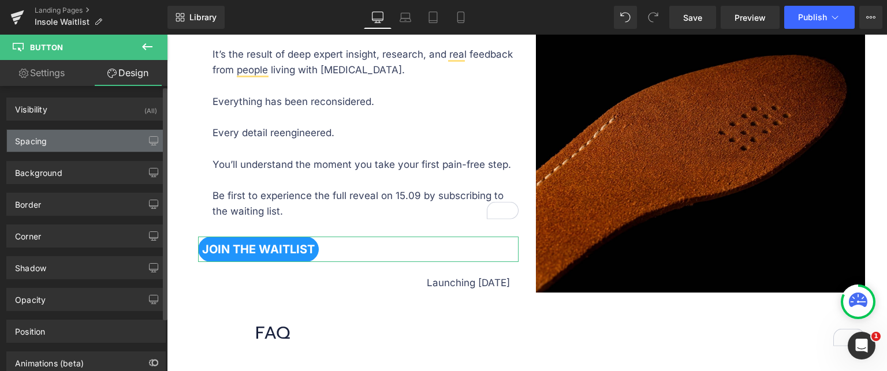
click at [64, 142] on div "Spacing" at bounding box center [86, 141] width 158 height 22
type input "0"
type input "-15"
type input "0"
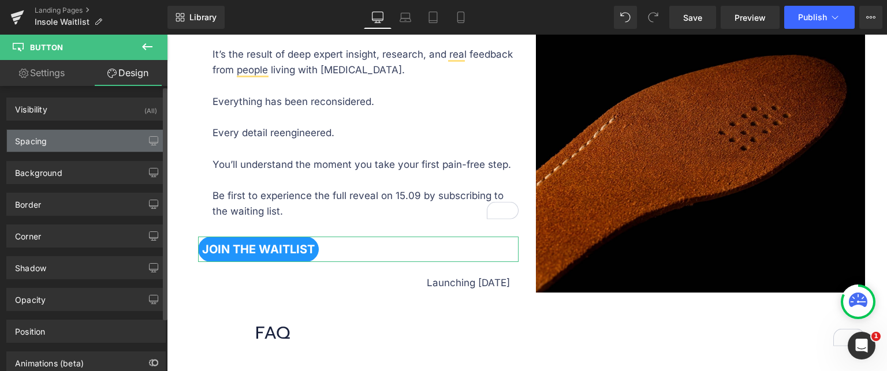
type input "0"
type input "6"
type input "0"
type input "6"
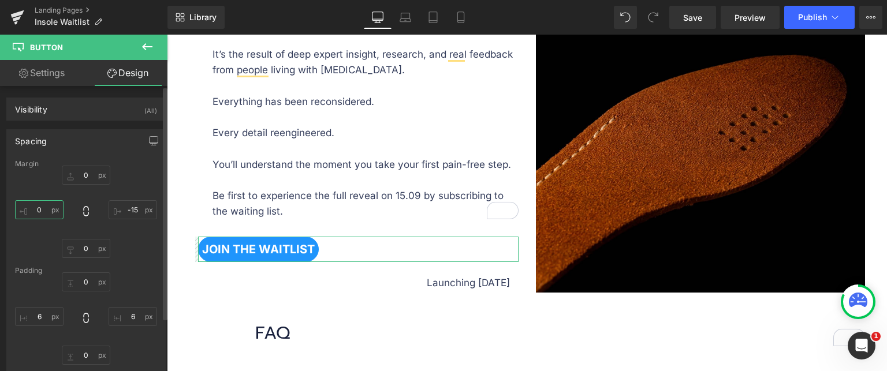
click at [44, 211] on input "0" at bounding box center [39, 209] width 49 height 19
drag, startPoint x: 44, startPoint y: 211, endPoint x: 37, endPoint y: 211, distance: 7.5
click at [37, 211] on input "0" at bounding box center [39, 209] width 49 height 19
click at [46, 210] on input "0" at bounding box center [39, 209] width 49 height 19
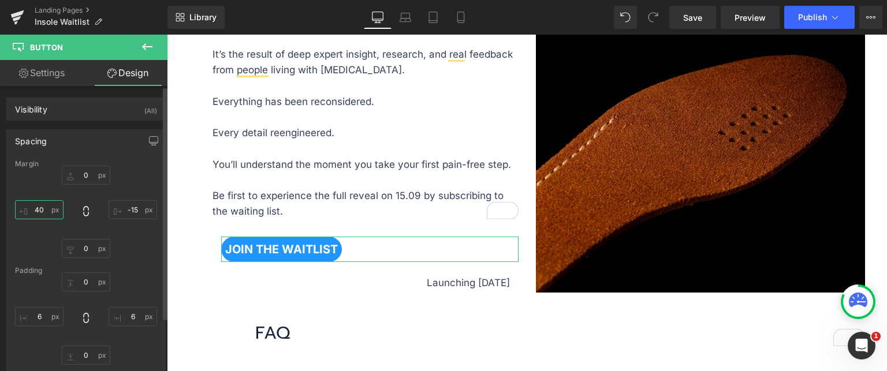
click at [46, 214] on input "40" at bounding box center [39, 209] width 49 height 19
type input "26"
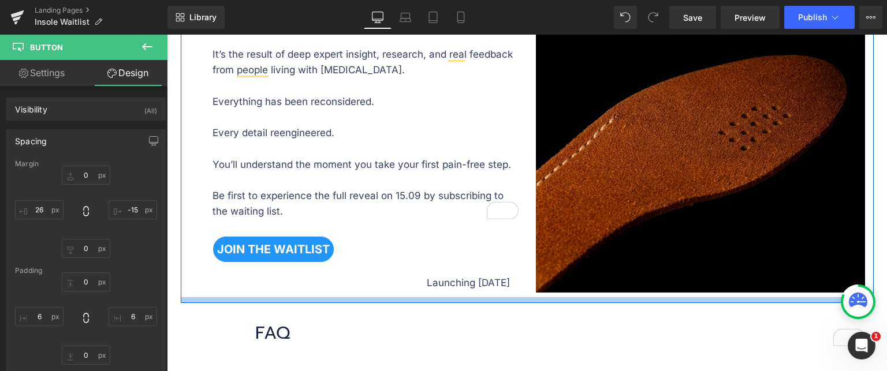
click at [357, 288] on div "Launching [DATE] Text Block Row" at bounding box center [353, 282] width 329 height 29
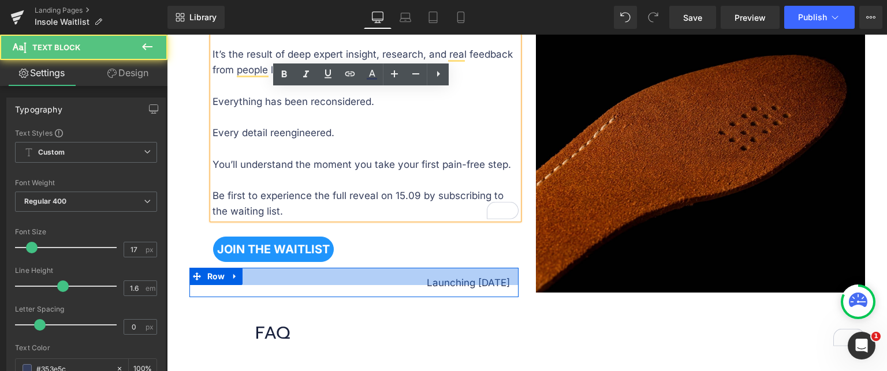
click at [270, 272] on div at bounding box center [353, 276] width 329 height 17
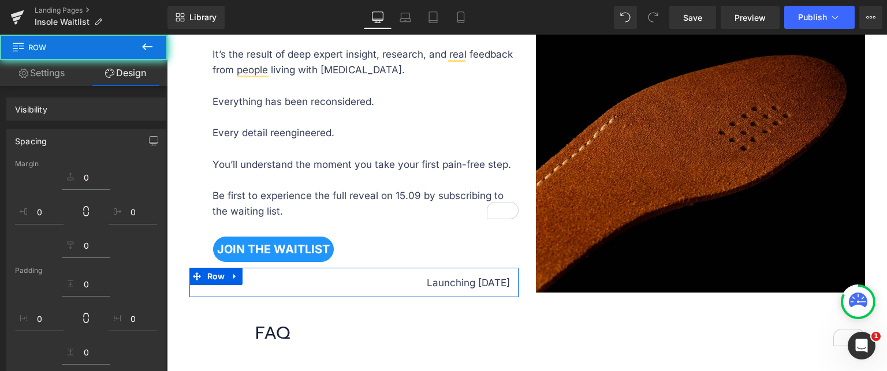
click at [344, 284] on div "Launching [DATE] Text Block" at bounding box center [349, 283] width 321 height 16
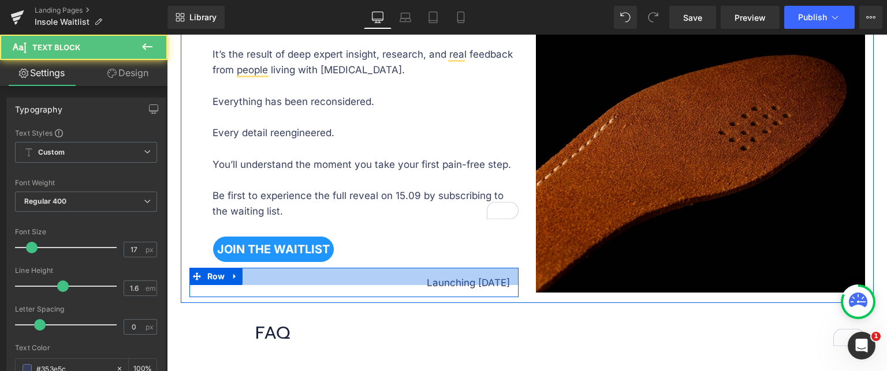
click at [289, 283] on p "Launching [DATE]" at bounding box center [349, 283] width 321 height 16
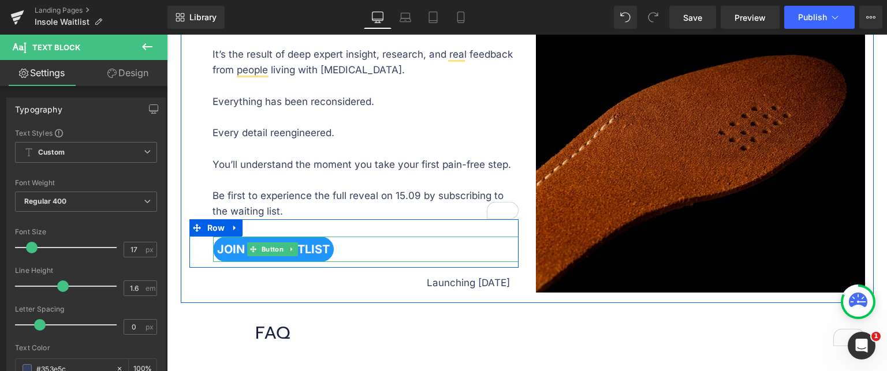
click at [167, 35] on div at bounding box center [167, 35] width 0 height 0
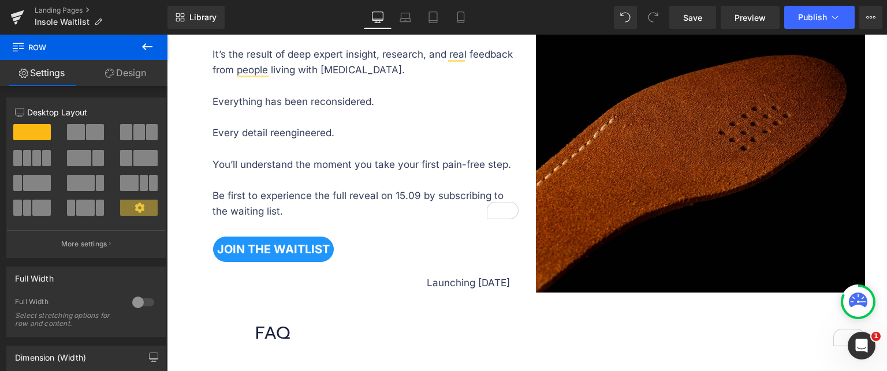
click at [143, 60] on div "Row Settings Design 12 12 12 Column Size Customizer 12 Desktop Layout Laptop La…" at bounding box center [83, 206] width 167 height 342
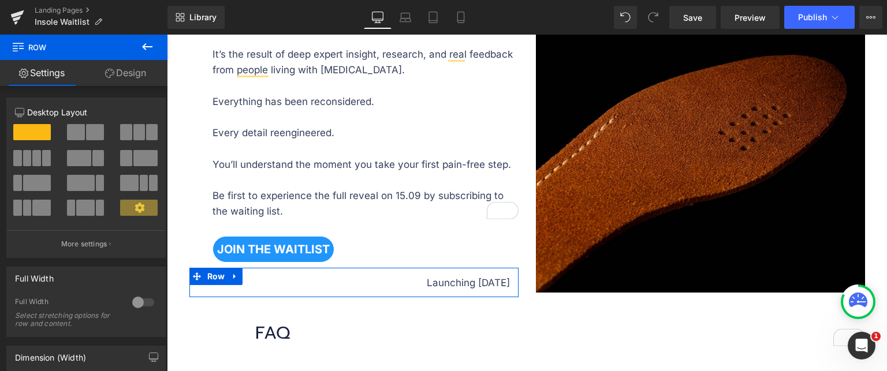
click at [138, 76] on link "Design" at bounding box center [126, 73] width 84 height 26
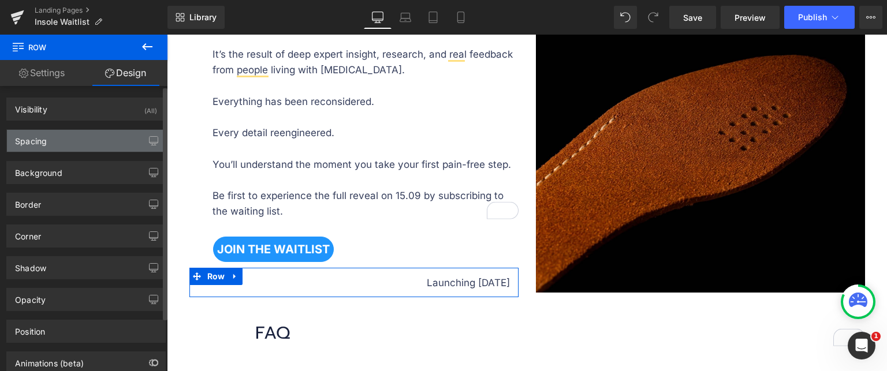
click at [79, 140] on div "Spacing" at bounding box center [86, 141] width 158 height 22
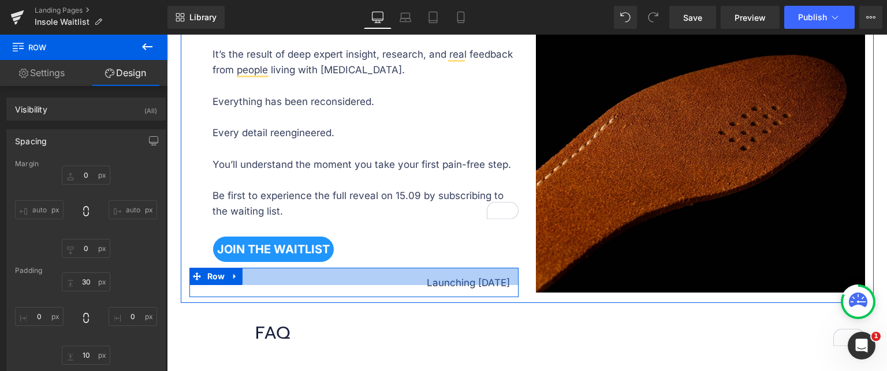
click at [261, 280] on div at bounding box center [353, 276] width 329 height 17
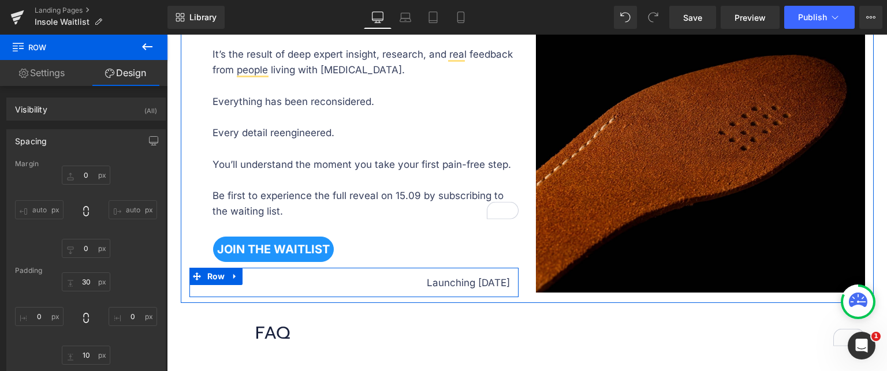
click at [257, 284] on p "Launching [DATE]" at bounding box center [349, 283] width 321 height 16
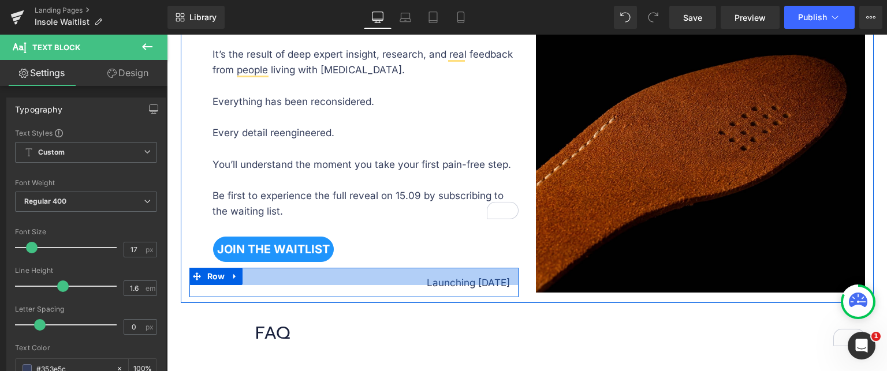
click at [284, 280] on div at bounding box center [353, 276] width 329 height 17
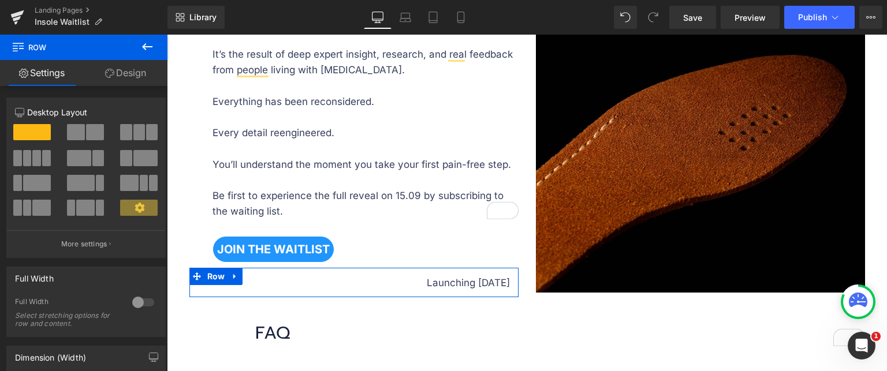
click at [127, 75] on link "Design" at bounding box center [126, 73] width 84 height 26
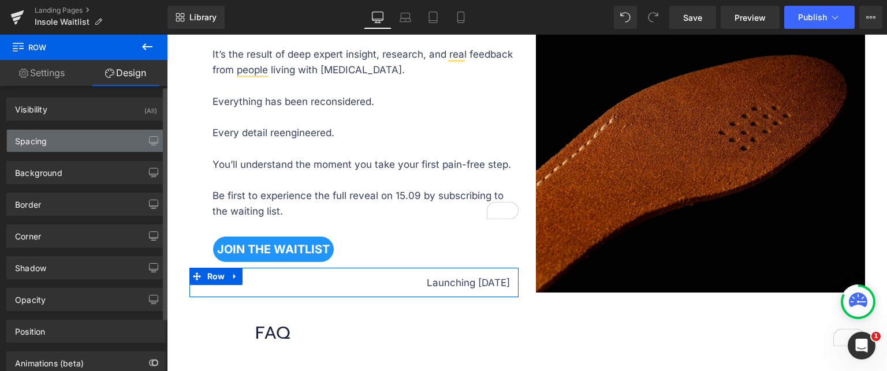
click at [57, 140] on div "Spacing" at bounding box center [86, 141] width 158 height 22
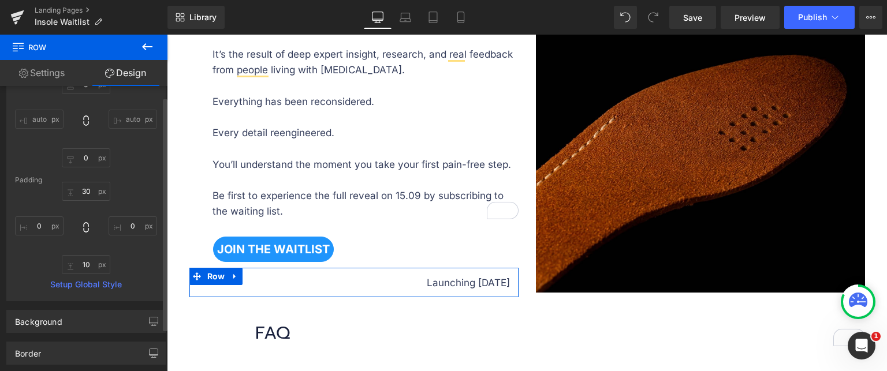
scroll to position [231, 0]
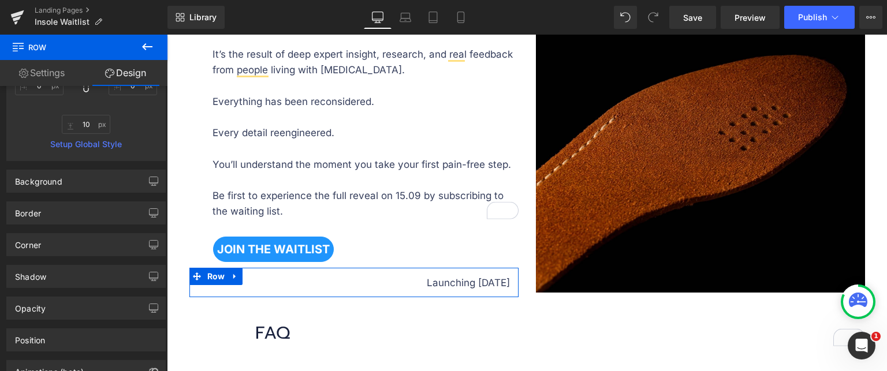
click at [49, 76] on link "Settings" at bounding box center [42, 73] width 84 height 26
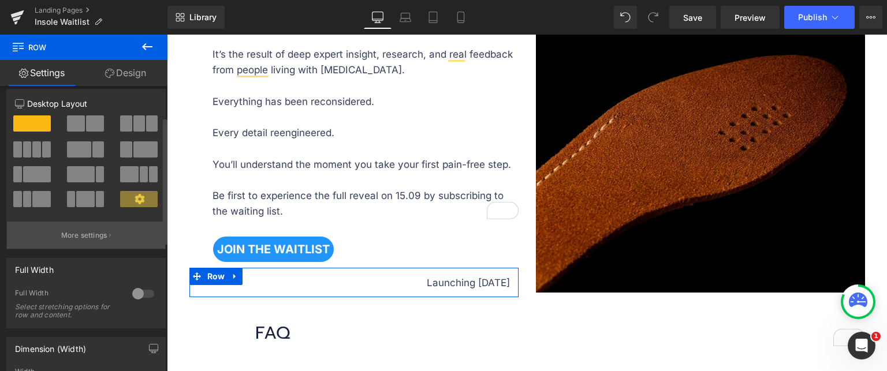
scroll to position [0, 0]
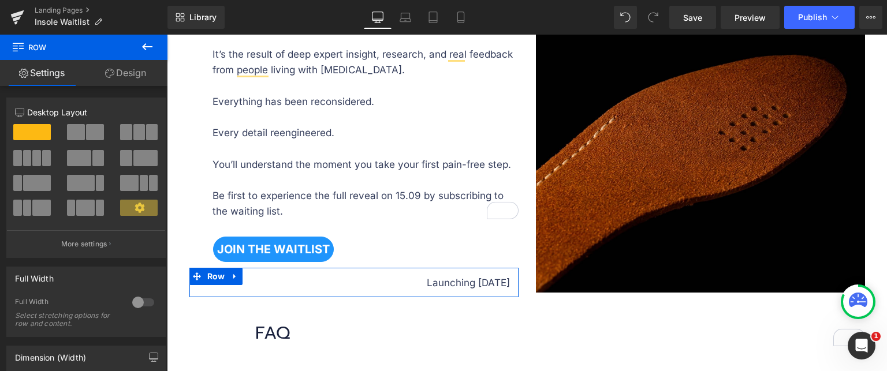
click at [122, 77] on link "Design" at bounding box center [126, 73] width 84 height 26
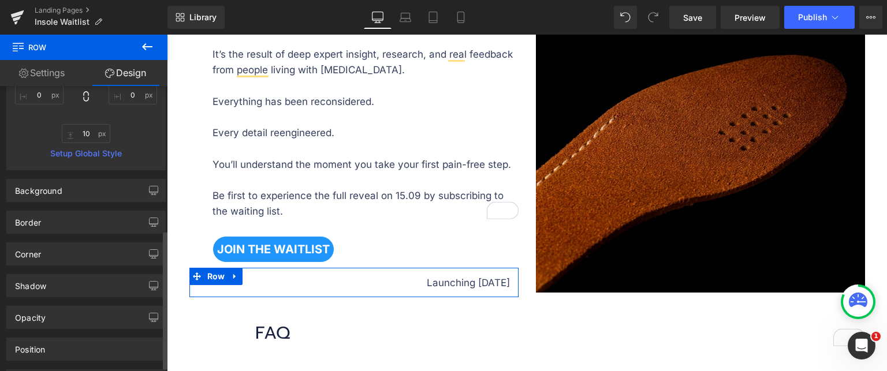
scroll to position [305, 0]
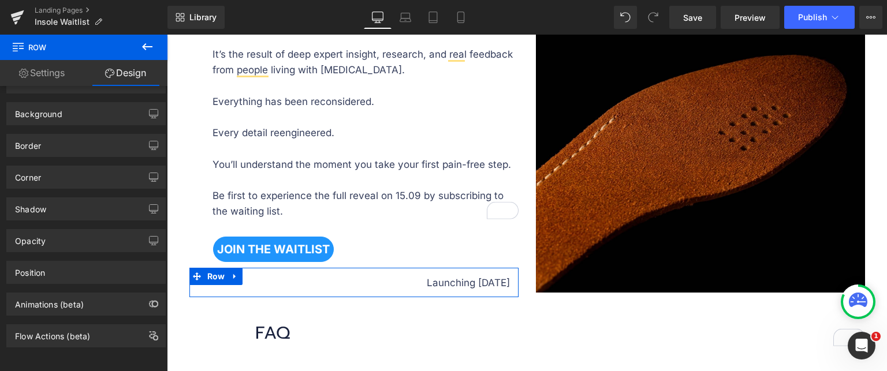
click at [61, 69] on link "Settings" at bounding box center [42, 73] width 84 height 26
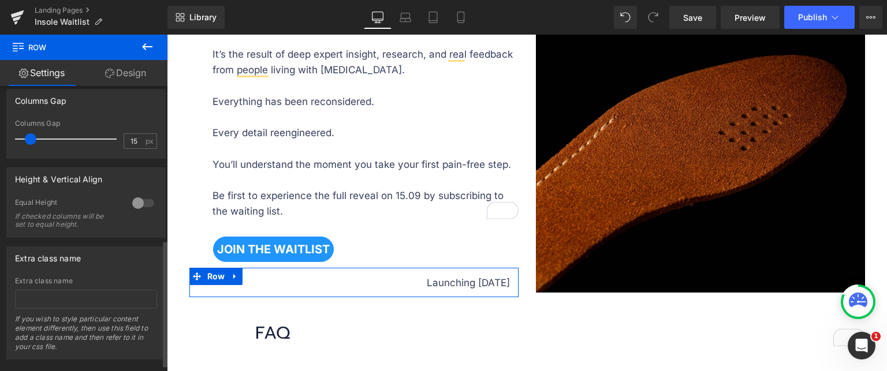
scroll to position [347, 0]
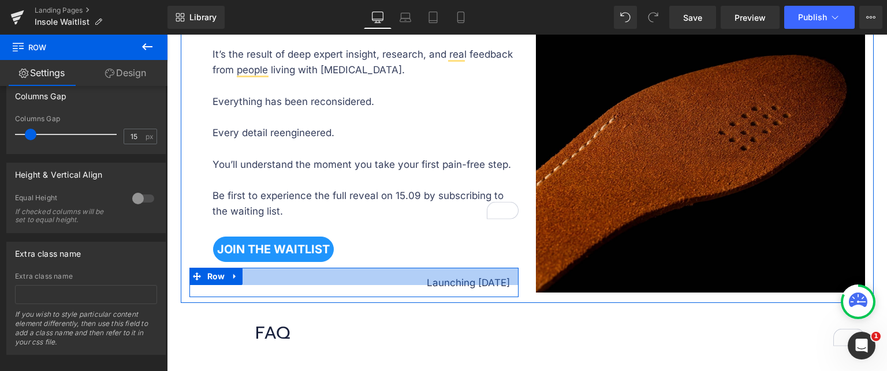
click at [266, 274] on div at bounding box center [353, 276] width 329 height 17
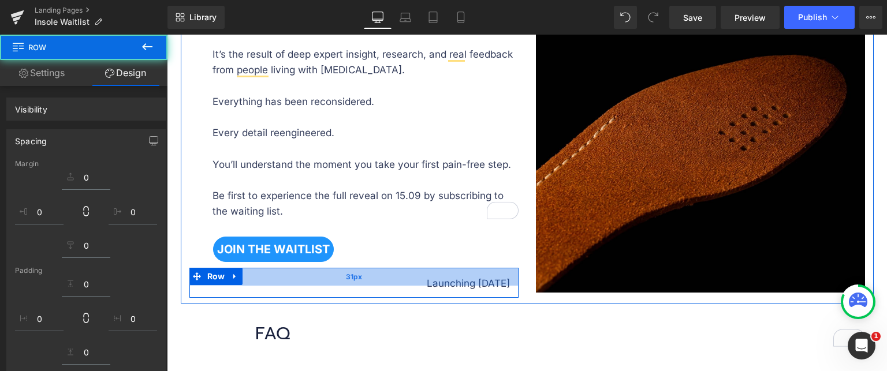
click at [381, 281] on div "31px" at bounding box center [353, 277] width 329 height 18
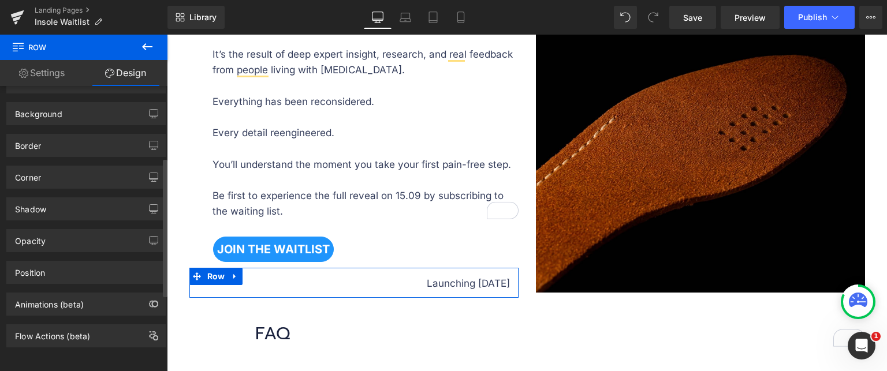
scroll to position [132, 0]
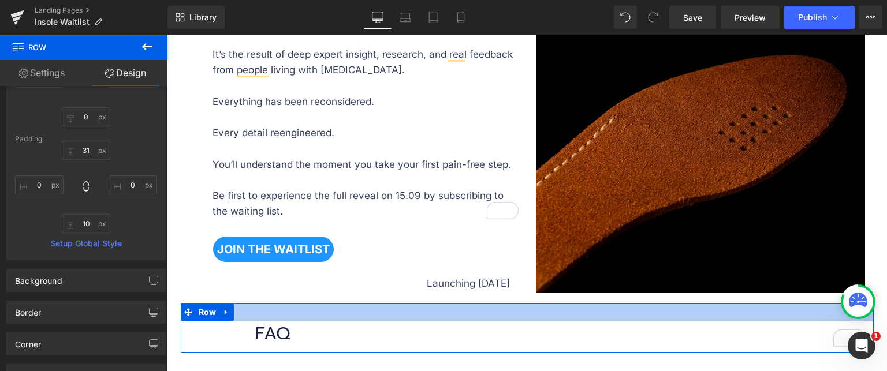
click at [423, 271] on div "Launching [DATE] Text Block Row 31px" at bounding box center [353, 282] width 329 height 29
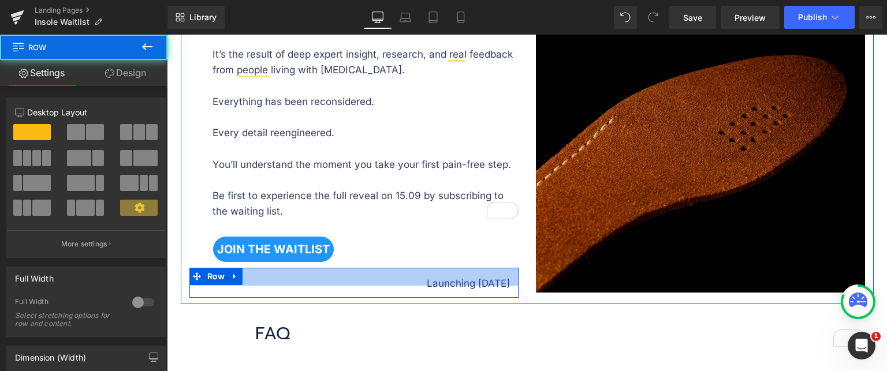
click at [441, 284] on p "Launching [DATE]" at bounding box center [349, 284] width 321 height 16
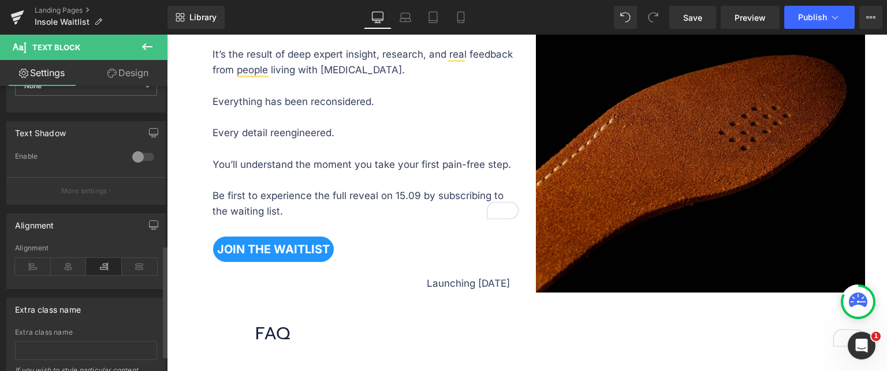
scroll to position [404, 0]
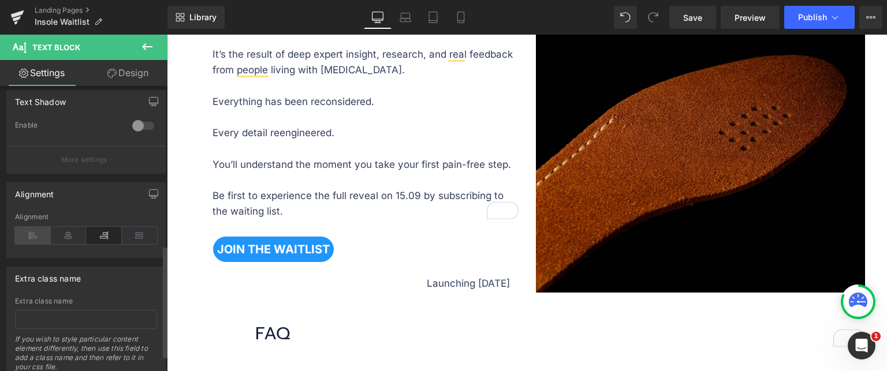
click at [25, 233] on icon at bounding box center [33, 235] width 36 height 17
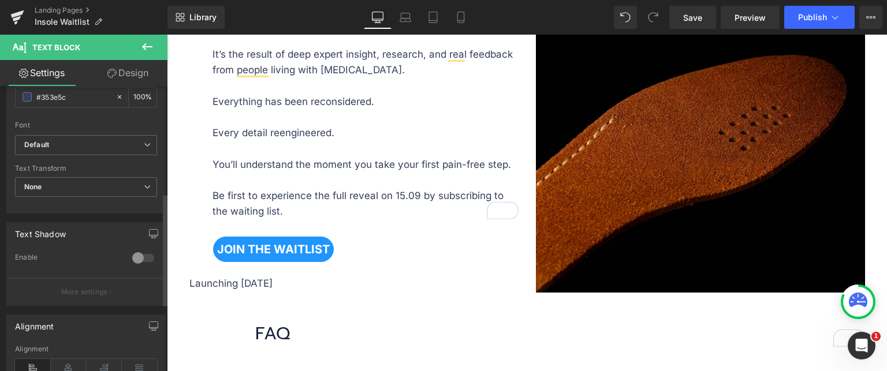
scroll to position [231, 0]
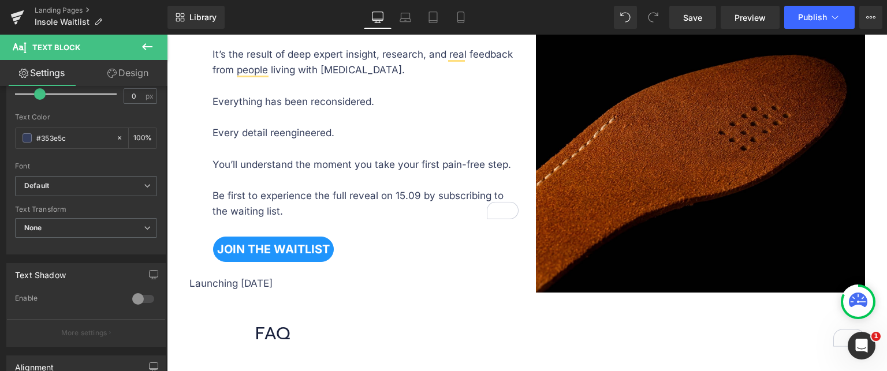
click at [127, 74] on link "Design" at bounding box center [128, 73] width 84 height 26
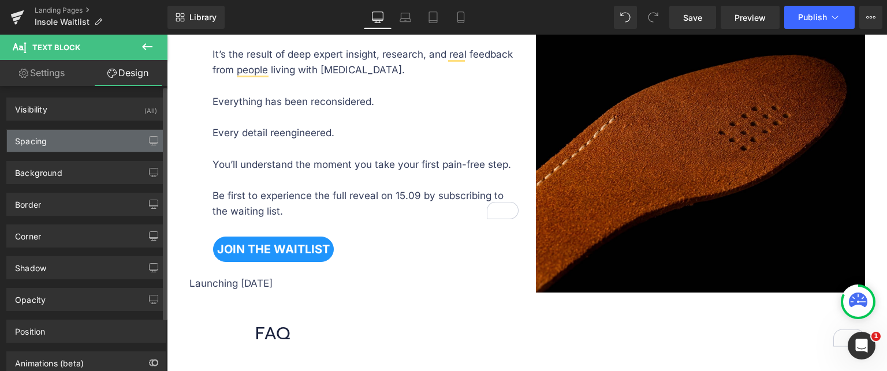
click at [53, 140] on div "Spacing" at bounding box center [86, 141] width 158 height 22
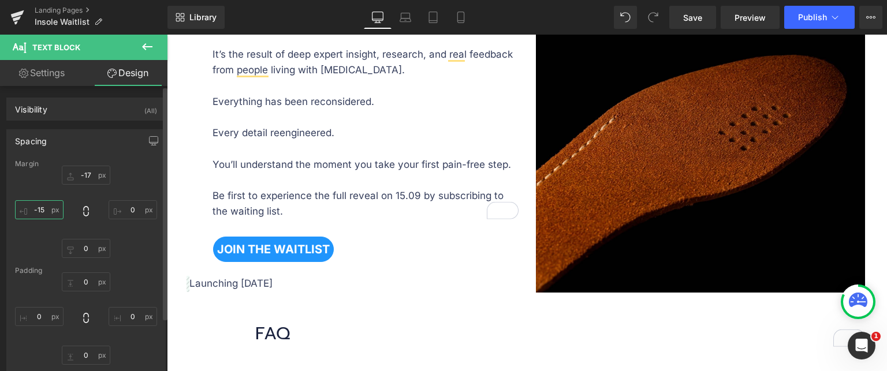
click at [38, 207] on input "text" at bounding box center [39, 209] width 49 height 19
drag, startPoint x: 46, startPoint y: 208, endPoint x: 35, endPoint y: 208, distance: 11.0
click at [35, 208] on input "19" at bounding box center [39, 209] width 49 height 19
click at [38, 207] on input "19" at bounding box center [39, 209] width 49 height 19
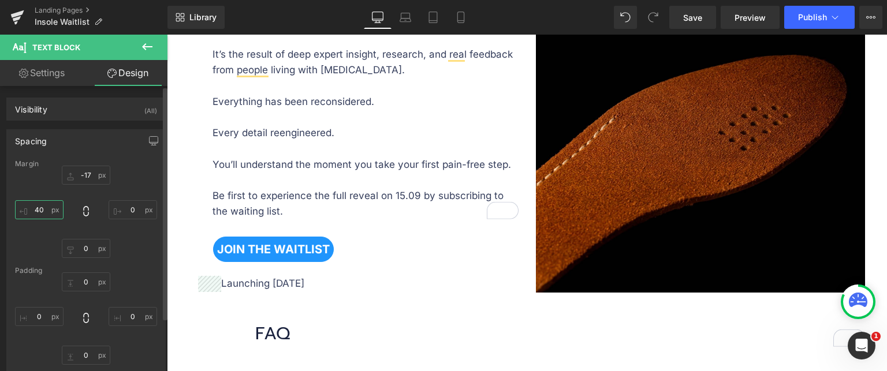
click at [54, 214] on input "40" at bounding box center [39, 209] width 49 height 19
type input "26"
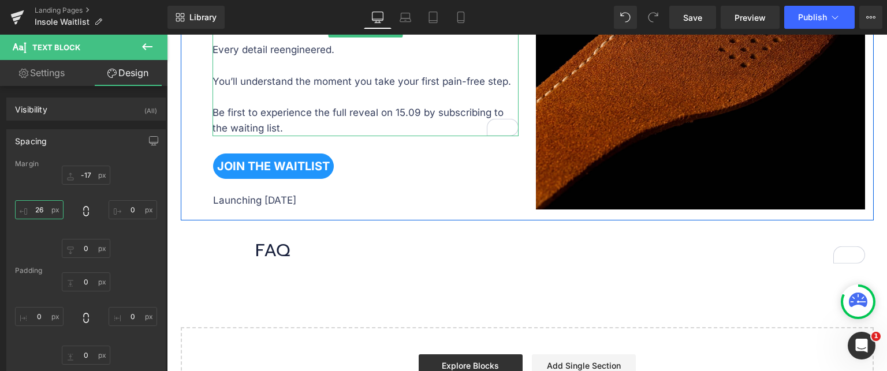
scroll to position [1098, 0]
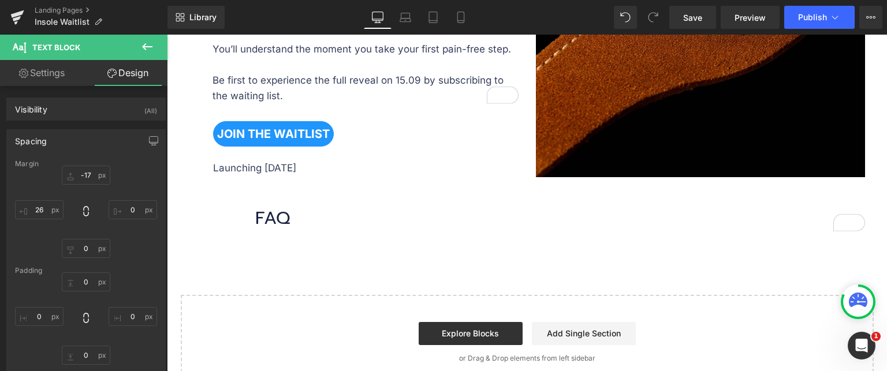
click at [245, 213] on div "FAQ Heading" at bounding box center [527, 219] width 693 height 26
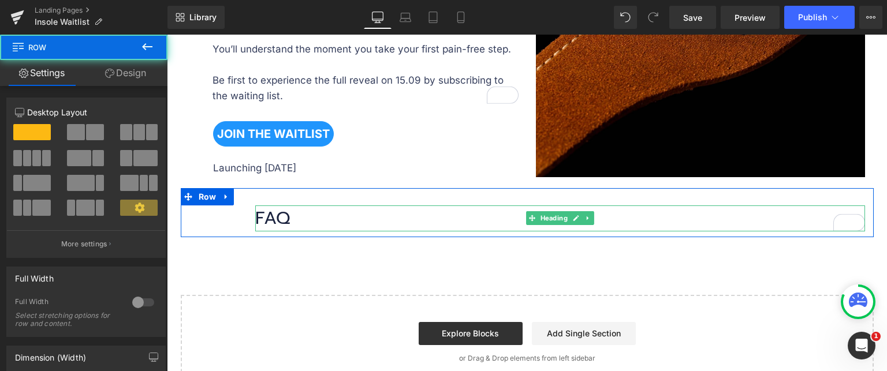
click at [259, 213] on h1 "FAQ" at bounding box center [560, 219] width 610 height 26
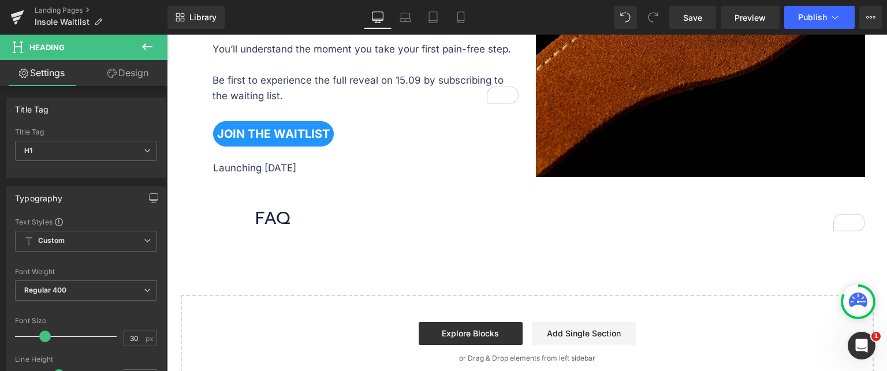
drag, startPoint x: 135, startPoint y: 73, endPoint x: 39, endPoint y: 182, distance: 145.2
click at [135, 73] on link "Design" at bounding box center [128, 73] width 84 height 26
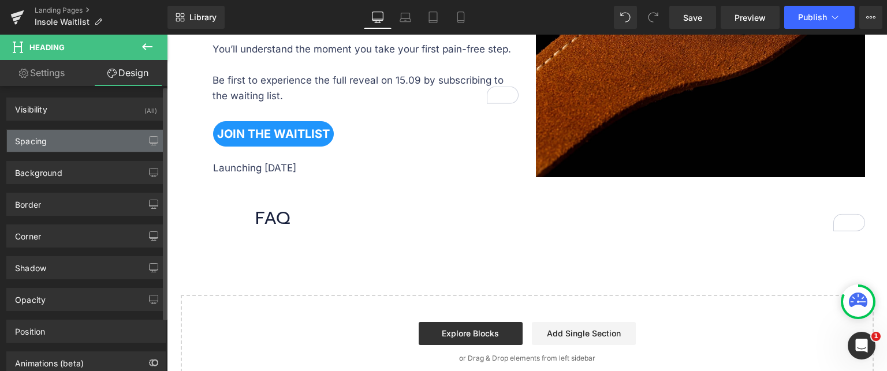
click at [59, 144] on div "Spacing" at bounding box center [86, 141] width 158 height 22
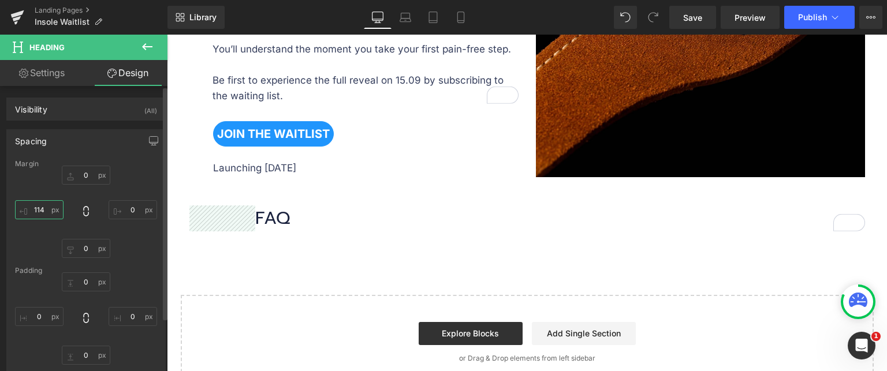
click at [38, 215] on input "text" at bounding box center [39, 209] width 49 height 19
click at [47, 213] on input "219" at bounding box center [39, 209] width 49 height 19
click at [47, 213] on input "250" at bounding box center [39, 209] width 49 height 19
type input "256"
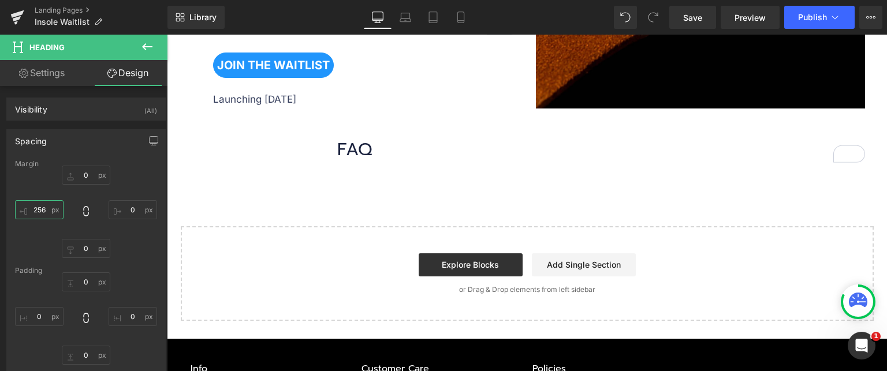
scroll to position [1213, 0]
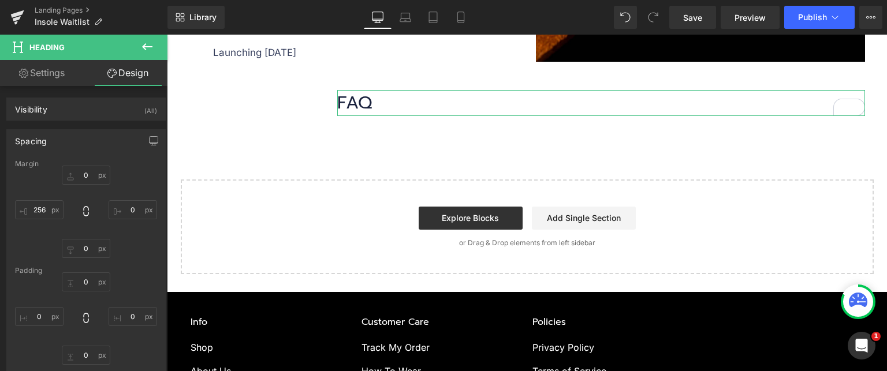
click at [152, 45] on icon at bounding box center [147, 47] width 14 height 14
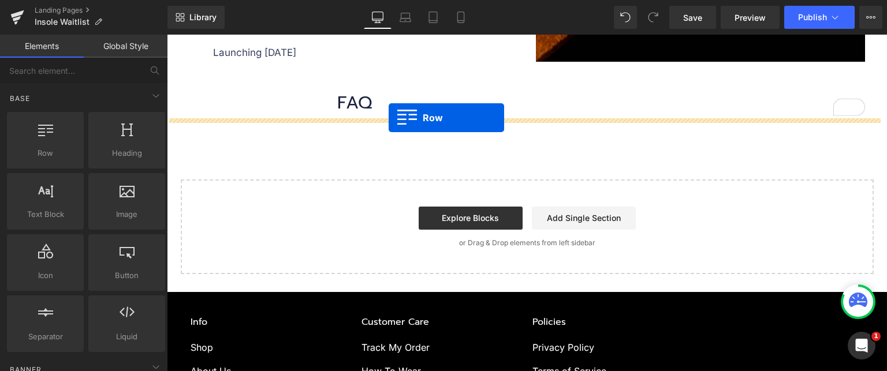
drag, startPoint x: 215, startPoint y: 189, endPoint x: 389, endPoint y: 120, distance: 186.8
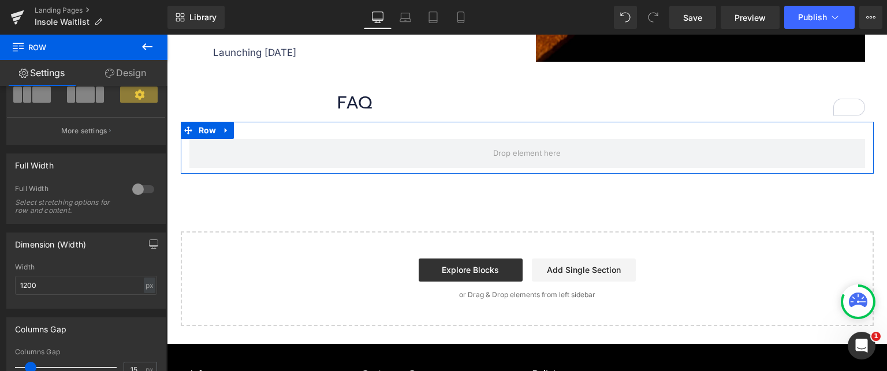
scroll to position [116, 0]
drag, startPoint x: 112, startPoint y: 75, endPoint x: 147, endPoint y: 42, distance: 47.4
click at [113, 75] on link "Design" at bounding box center [126, 73] width 84 height 26
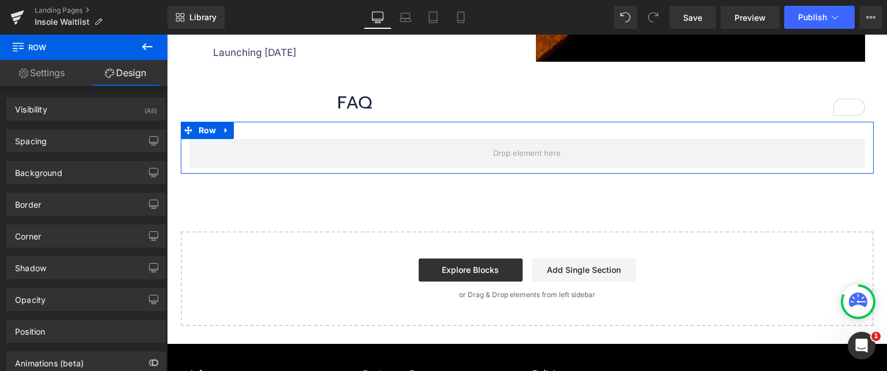
click at [147, 42] on icon at bounding box center [147, 47] width 14 height 14
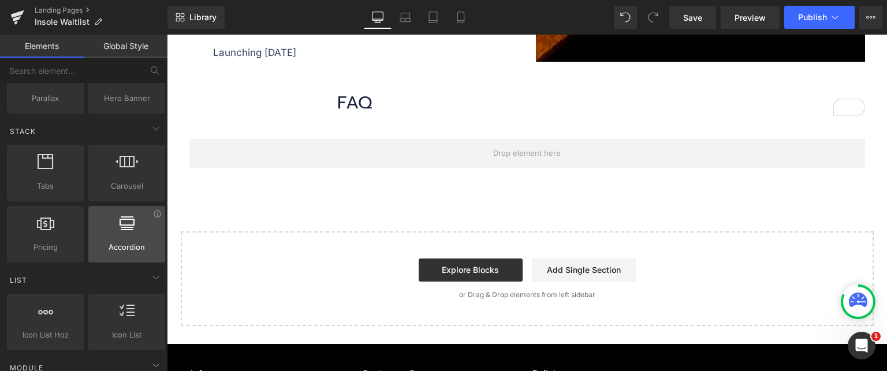
scroll to position [404, 0]
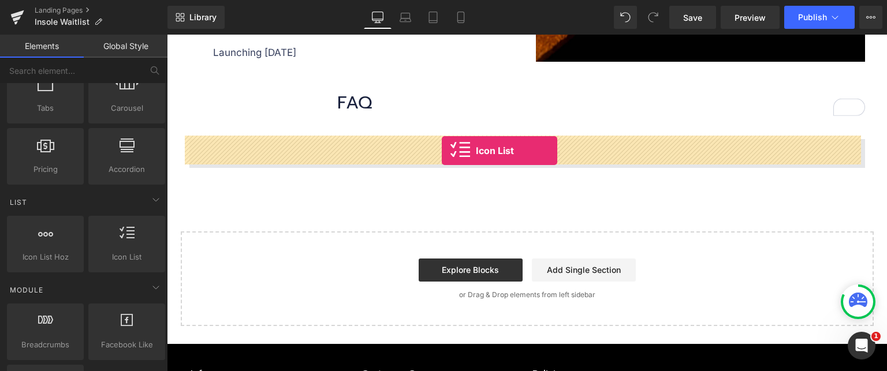
drag, startPoint x: 296, startPoint y: 284, endPoint x: 442, endPoint y: 151, distance: 197.4
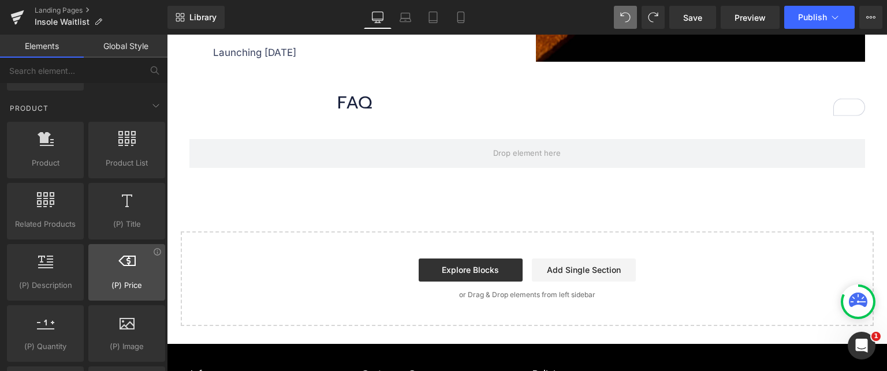
scroll to position [982, 0]
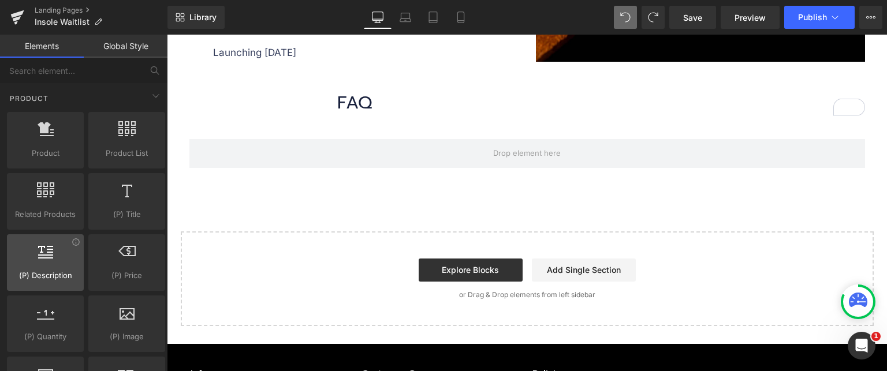
click at [8, 273] on div "(P) Description products, goods, sells, descriptions, details" at bounding box center [45, 262] width 77 height 57
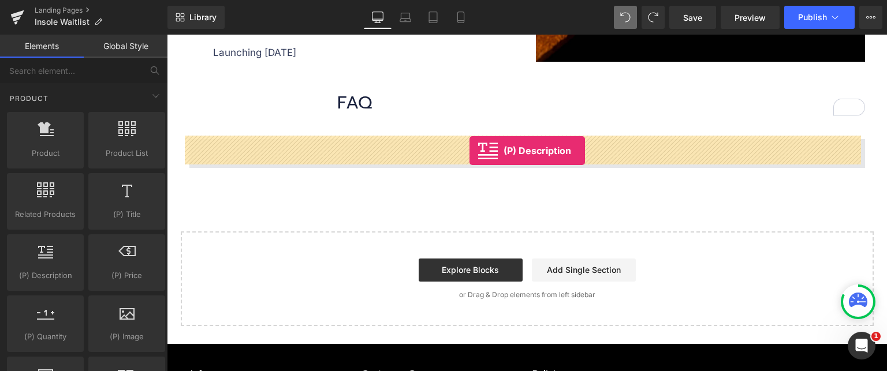
drag, startPoint x: 299, startPoint y: 286, endPoint x: 470, endPoint y: 151, distance: 217.6
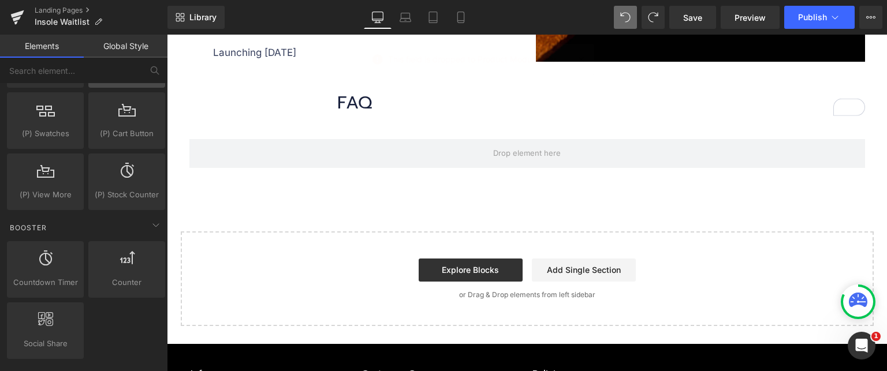
scroll to position [1444, 0]
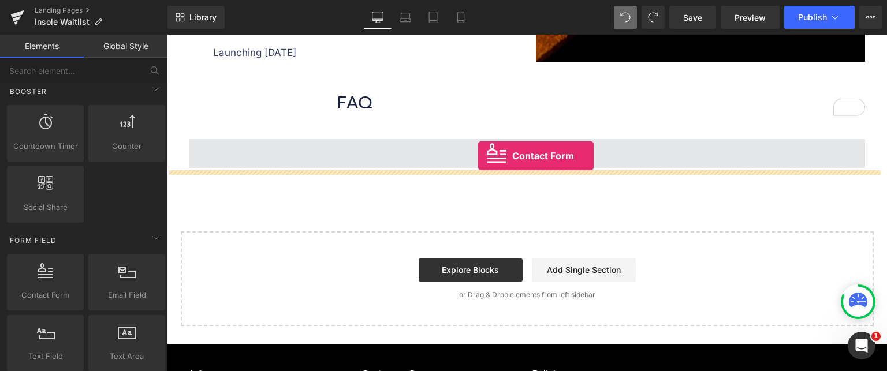
drag, startPoint x: 187, startPoint y: 316, endPoint x: 479, endPoint y: 154, distance: 334.5
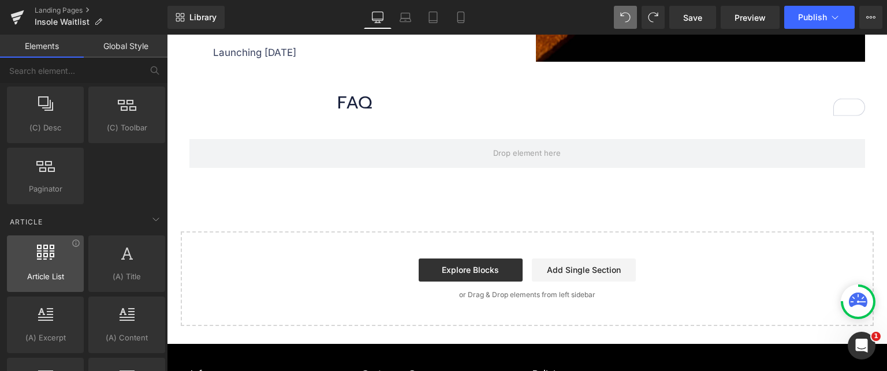
scroll to position [1964, 0]
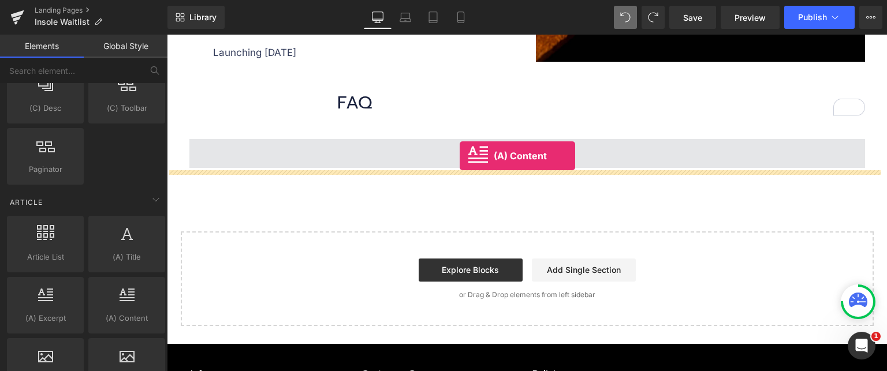
drag, startPoint x: 322, startPoint y: 323, endPoint x: 460, endPoint y: 157, distance: 216.1
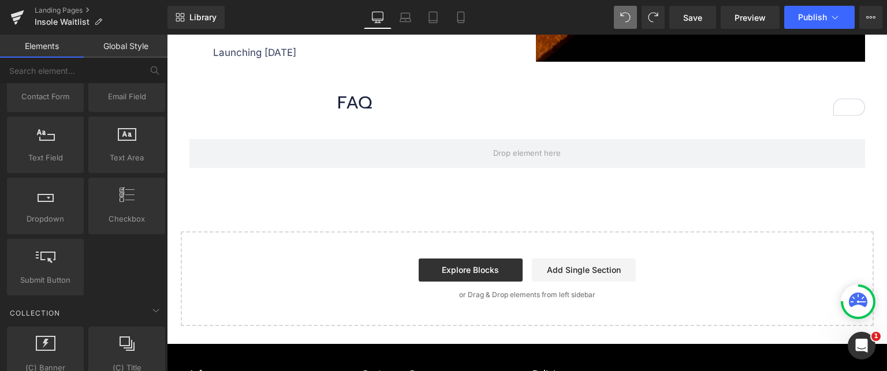
scroll to position [1553, 0]
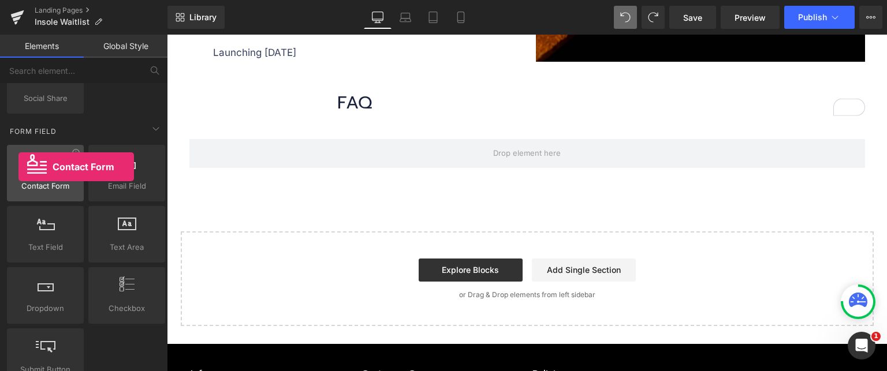
drag, startPoint x: 61, startPoint y: 164, endPoint x: 21, endPoint y: 169, distance: 40.8
click at [21, 169] on div at bounding box center [45, 167] width 70 height 26
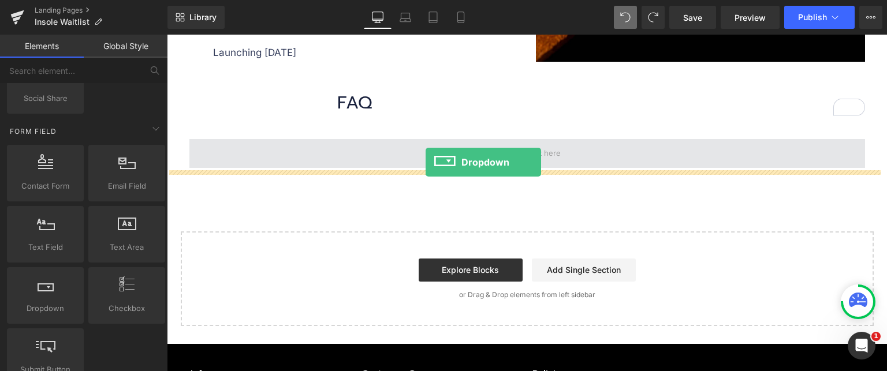
drag, startPoint x: 225, startPoint y: 320, endPoint x: 426, endPoint y: 162, distance: 255.0
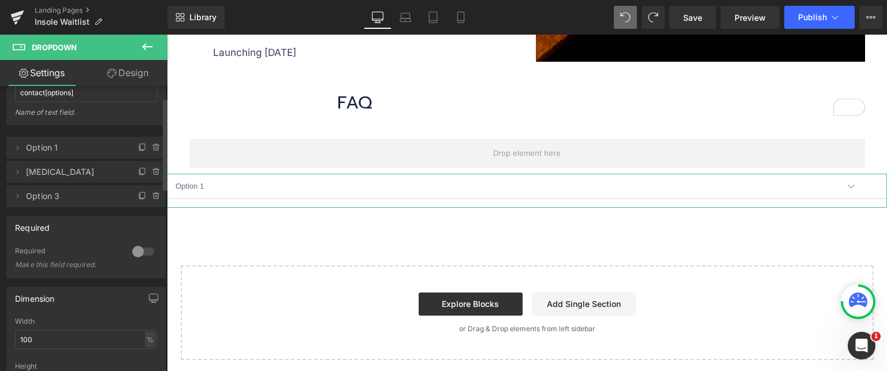
scroll to position [0, 0]
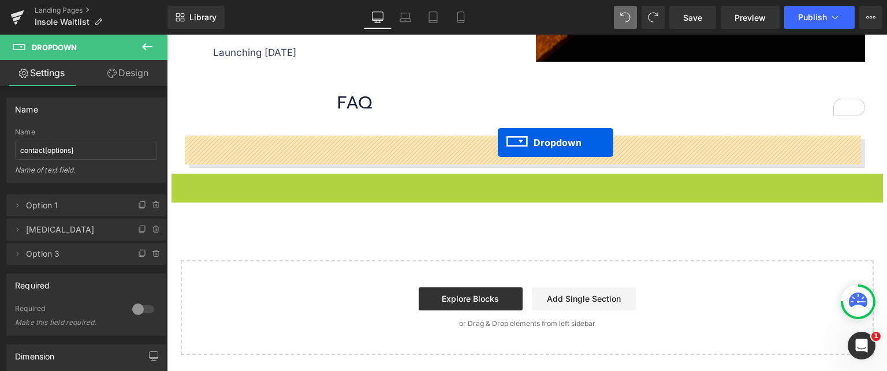
drag, startPoint x: 497, startPoint y: 186, endPoint x: 498, endPoint y: 143, distance: 43.3
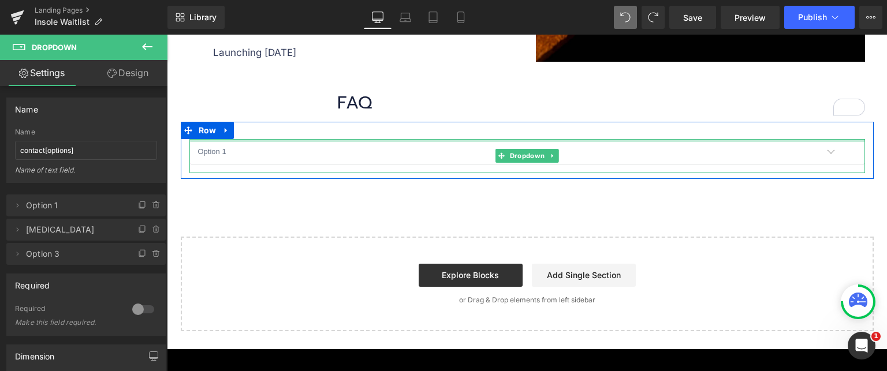
click at [367, 139] on div at bounding box center [527, 140] width 676 height 3
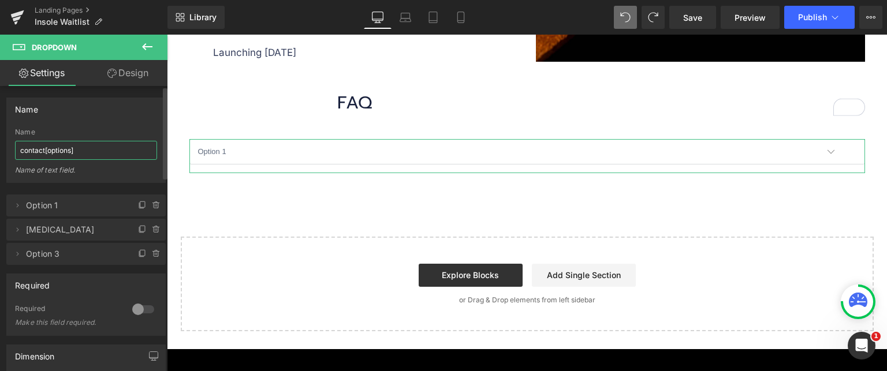
click at [85, 150] on input "contact[options]" at bounding box center [86, 150] width 142 height 19
paste input "When will this watch be released?"
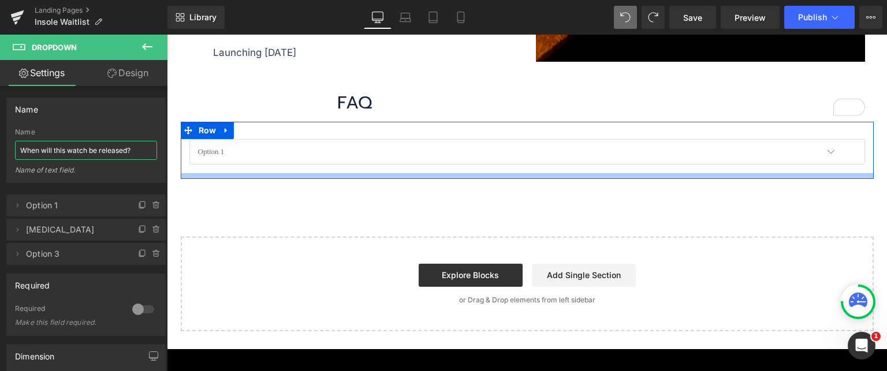
type input "When will this watch be released?"
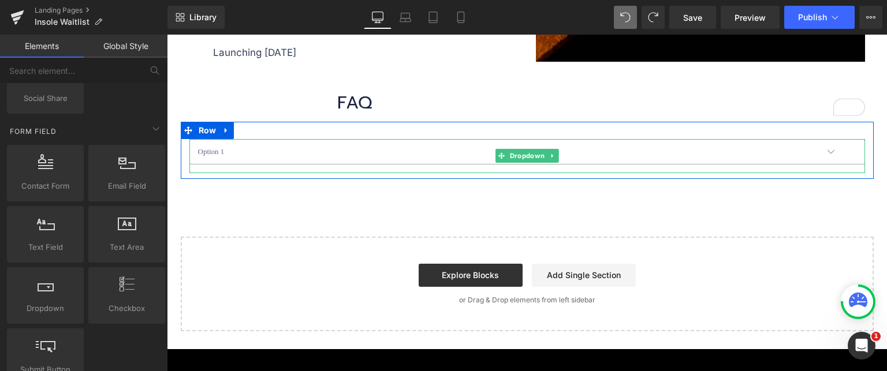
click at [247, 147] on select "Option 1 Option 2 Option 3" at bounding box center [527, 151] width 676 height 25
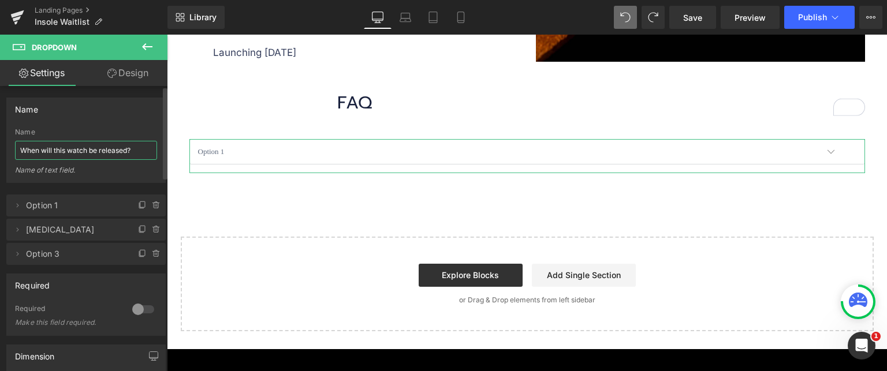
click at [103, 149] on input "When will this watch be released?" at bounding box center [86, 150] width 142 height 19
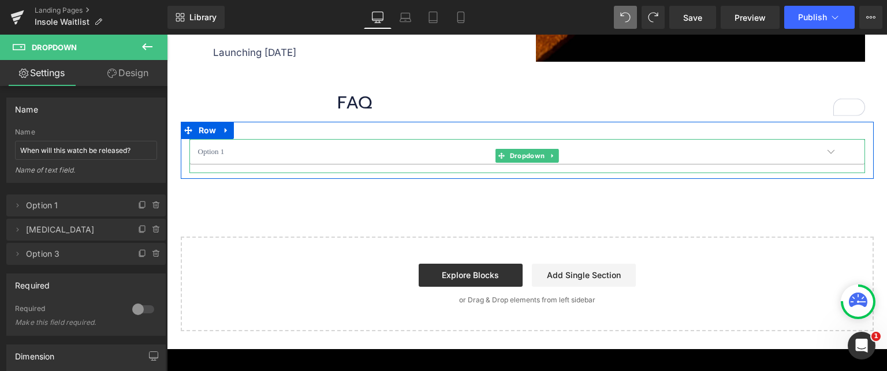
click at [324, 140] on select "Option 1 Option 2 Option 3" at bounding box center [527, 151] width 676 height 25
click at [262, 140] on select "Option 1 Option 2 Option 3" at bounding box center [527, 151] width 676 height 25
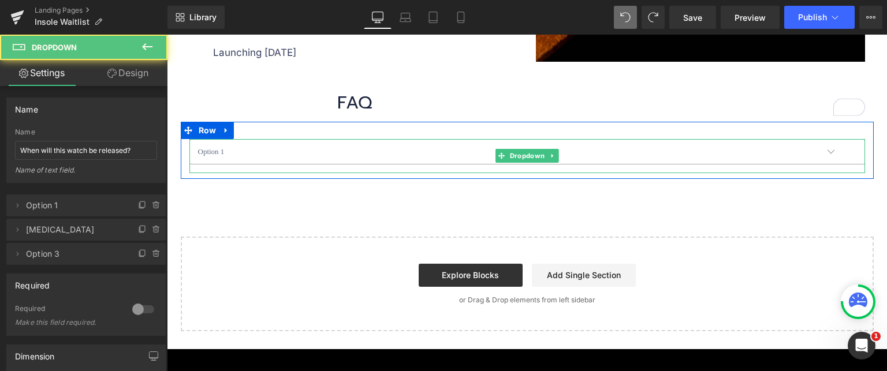
click at [263, 146] on select "Option 1 Option 2 Option 3" at bounding box center [527, 151] width 676 height 25
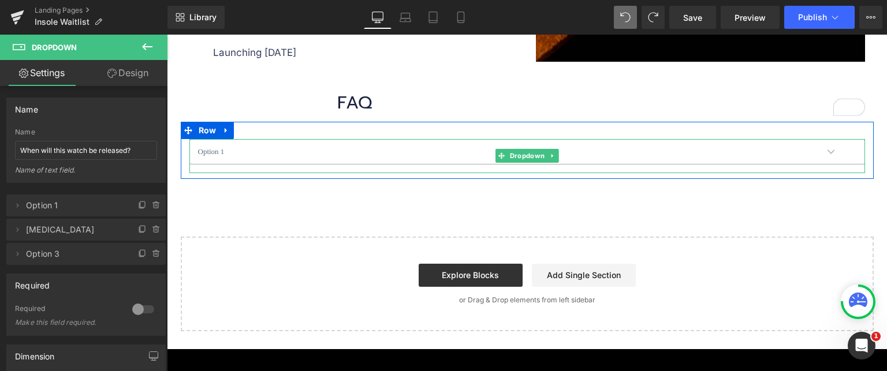
click at [263, 146] on select "Option 1 Option 2 Option 3" at bounding box center [527, 151] width 676 height 25
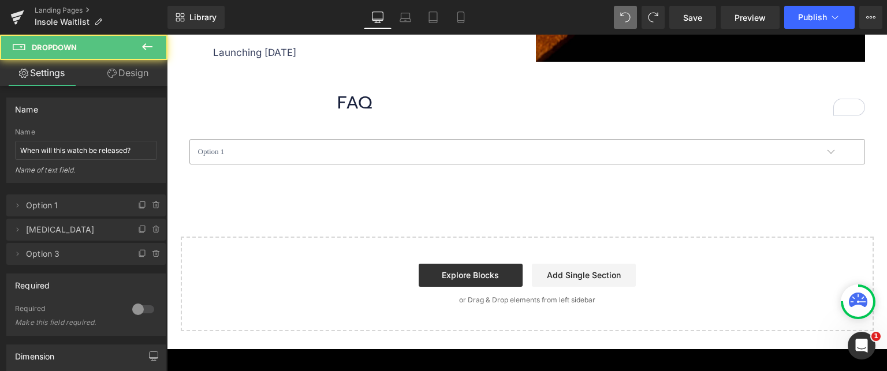
click at [286, 148] on select "Option 1 Option 2 Option 3" at bounding box center [527, 151] width 676 height 25
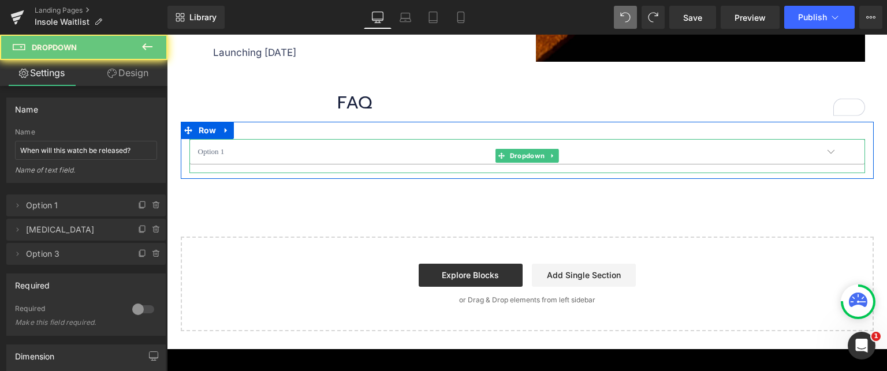
click at [286, 150] on select "Option 1 Option 2 Option 3" at bounding box center [527, 151] width 676 height 25
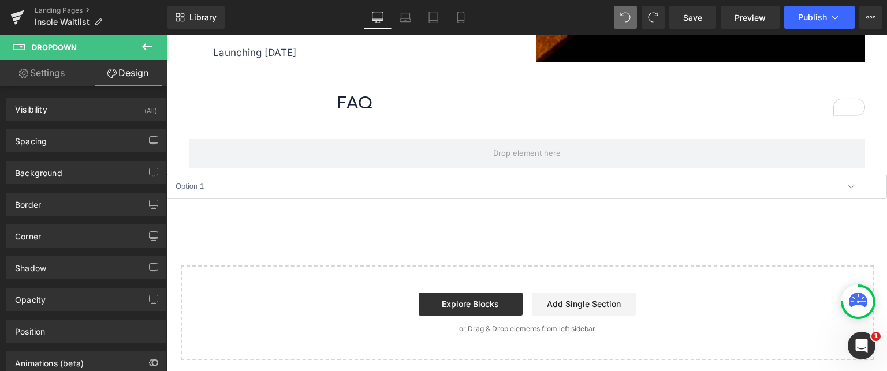
click at [139, 44] on button at bounding box center [147, 47] width 40 height 25
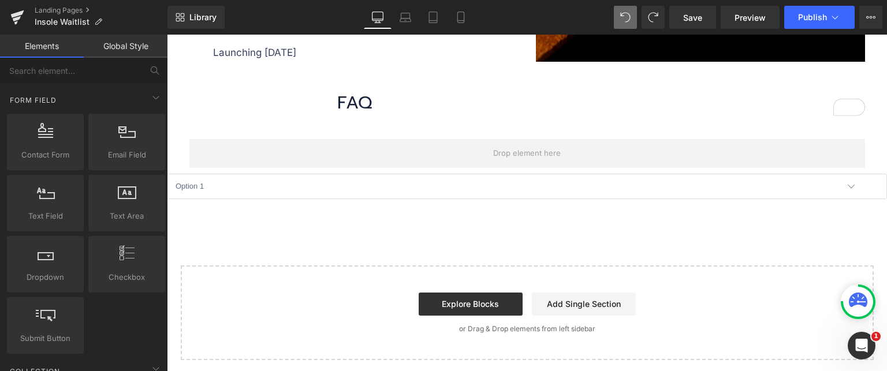
scroll to position [1611, 0]
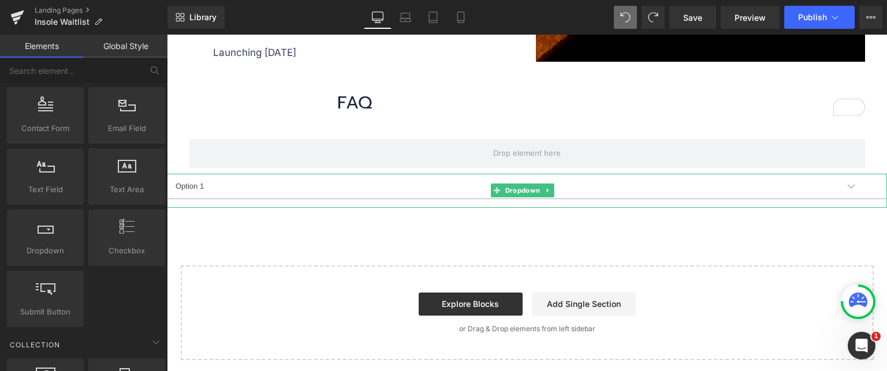
click at [446, 178] on select "Option 1 Option 2 Option 3" at bounding box center [527, 186] width 720 height 25
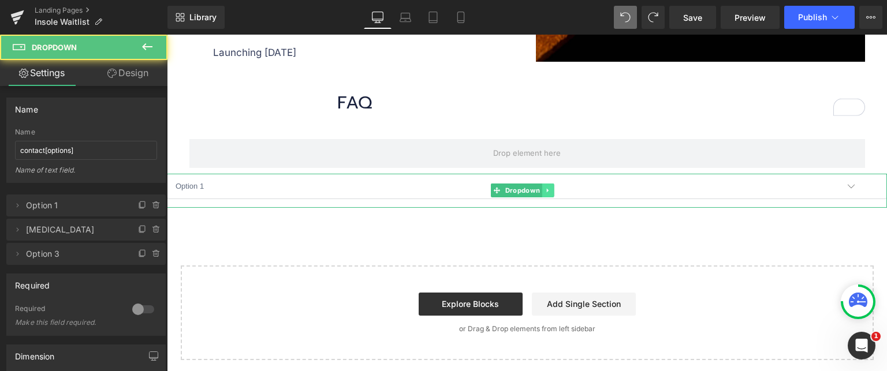
click at [550, 187] on icon at bounding box center [548, 190] width 6 height 7
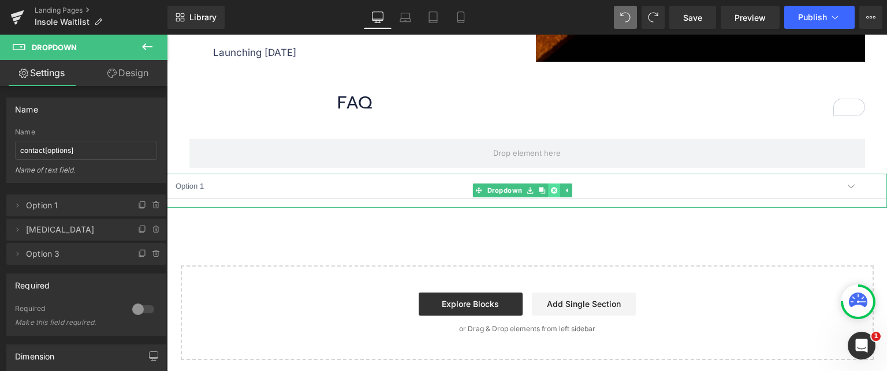
click at [556, 187] on icon at bounding box center [554, 190] width 6 height 6
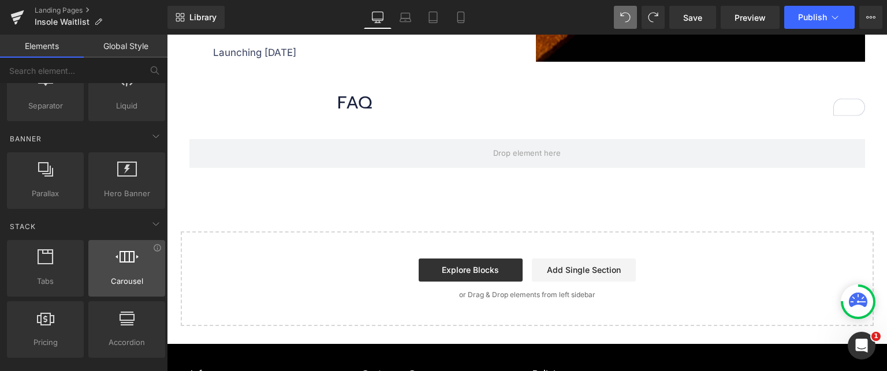
scroll to position [404, 0]
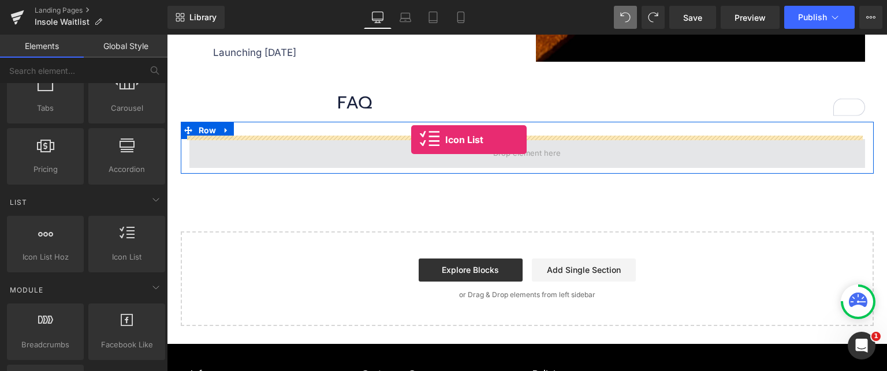
drag, startPoint x: 325, startPoint y: 281, endPoint x: 412, endPoint y: 140, distance: 164.9
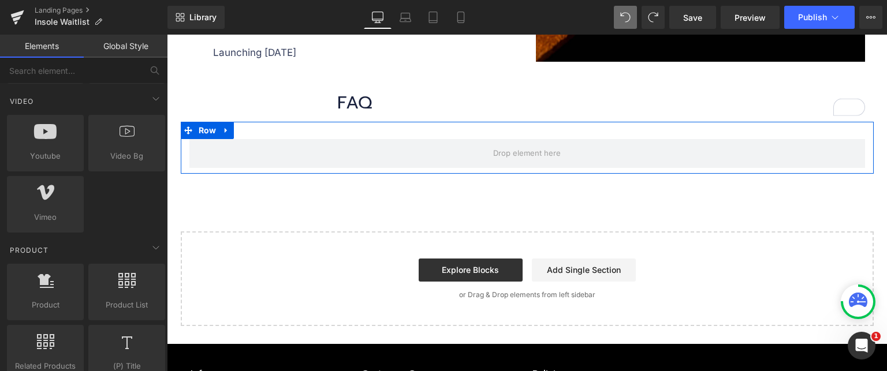
scroll to position [924, 0]
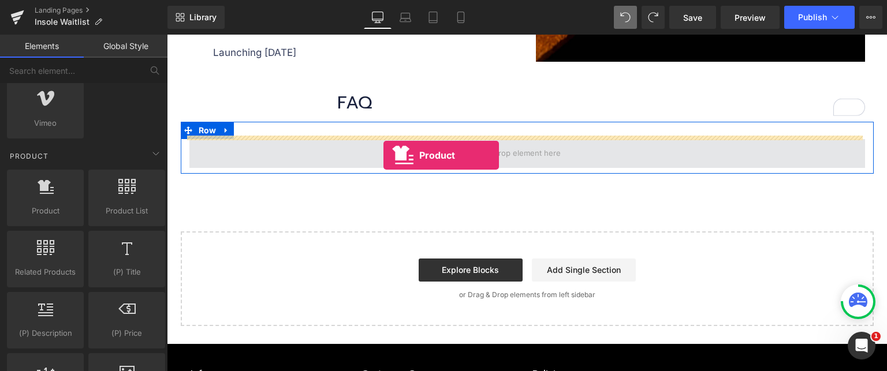
drag, startPoint x: 236, startPoint y: 237, endPoint x: 383, endPoint y: 156, distance: 168.8
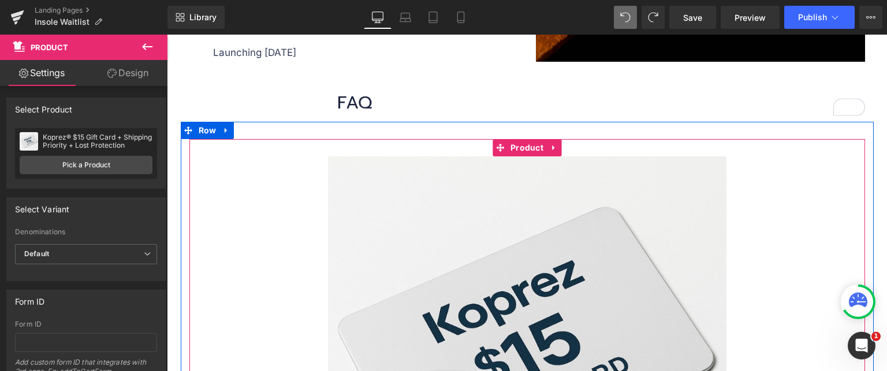
scroll to position [1198, 0]
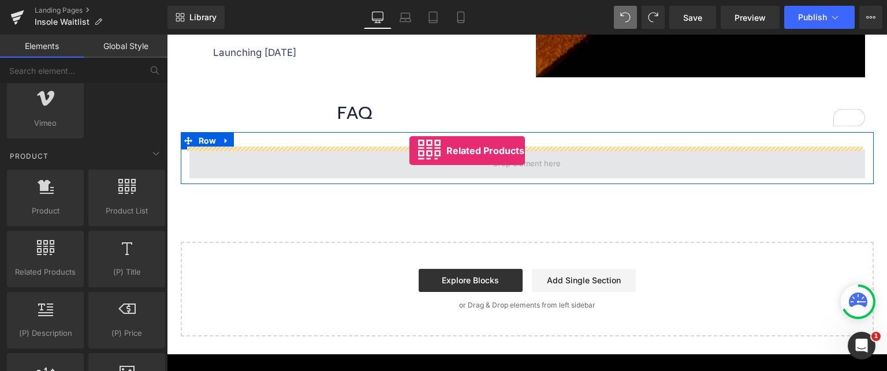
drag, startPoint x: 232, startPoint y: 304, endPoint x: 411, endPoint y: 163, distance: 228.3
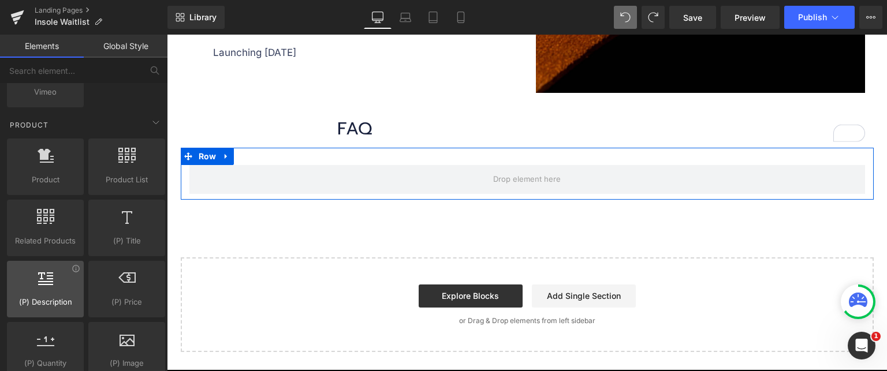
scroll to position [982, 0]
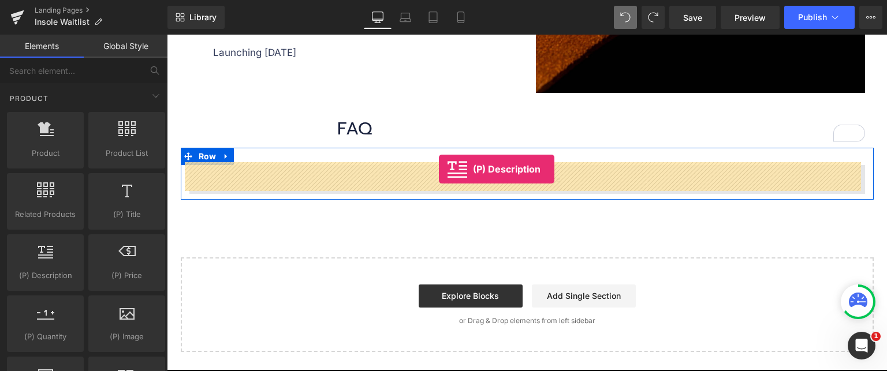
drag, startPoint x: 312, startPoint y: 279, endPoint x: 439, endPoint y: 169, distance: 167.9
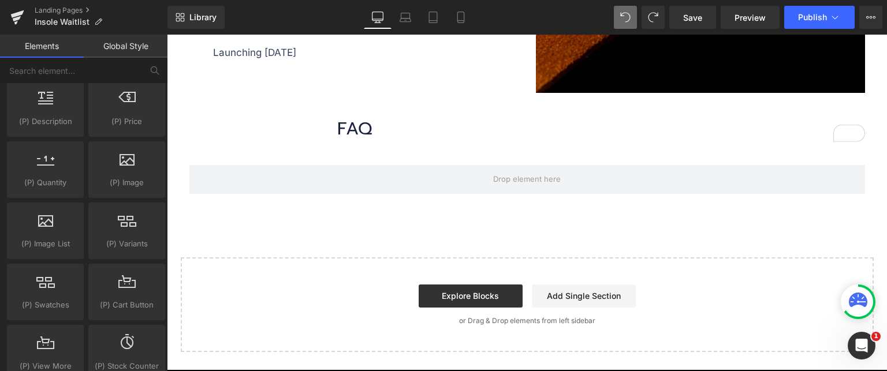
scroll to position [1155, 0]
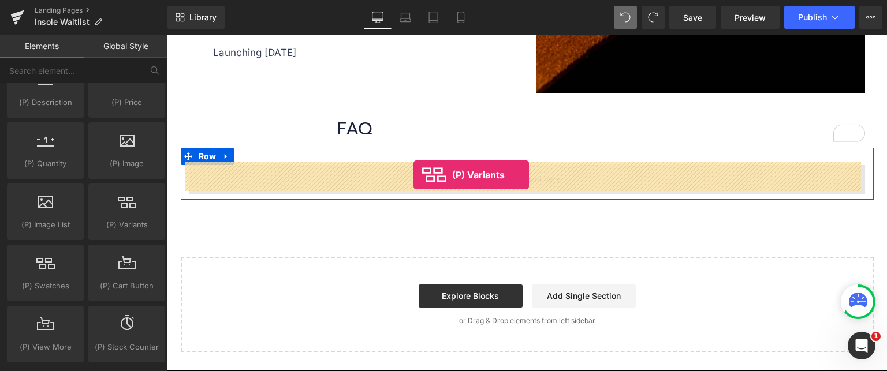
drag, startPoint x: 288, startPoint y: 254, endPoint x: 414, endPoint y: 175, distance: 148.2
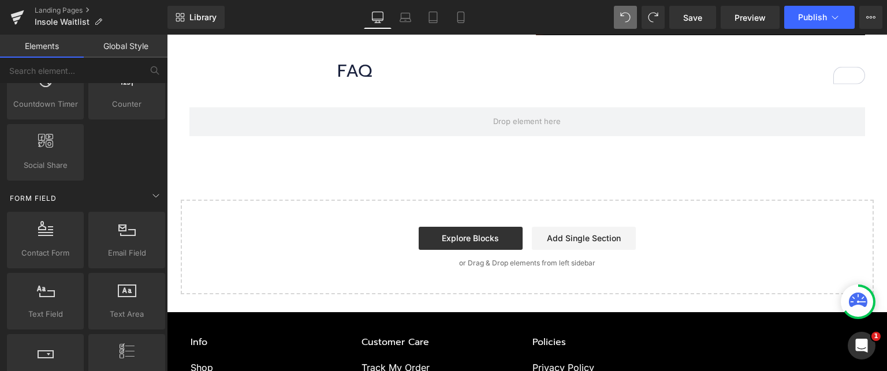
scroll to position [1502, 0]
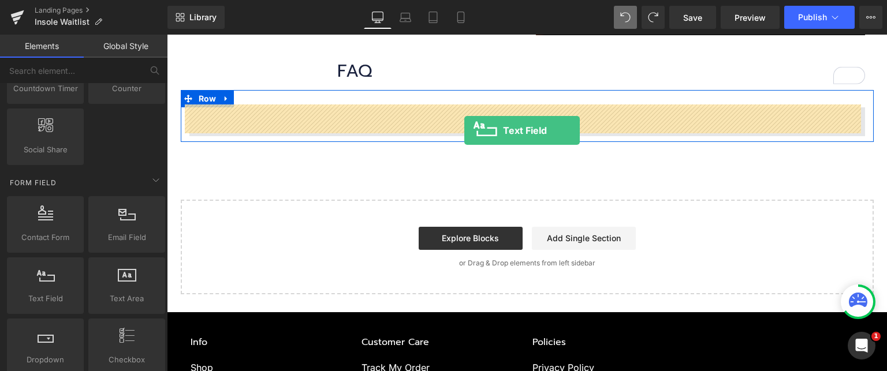
drag, startPoint x: 224, startPoint y: 311, endPoint x: 464, endPoint y: 131, distance: 300.7
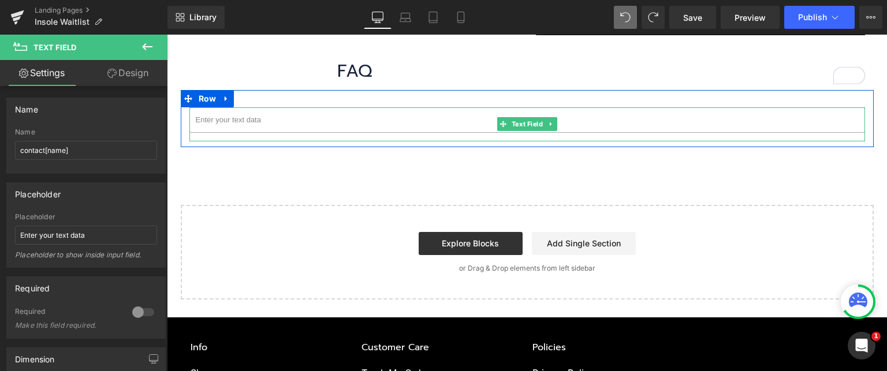
click at [471, 126] on input "text" at bounding box center [527, 119] width 676 height 25
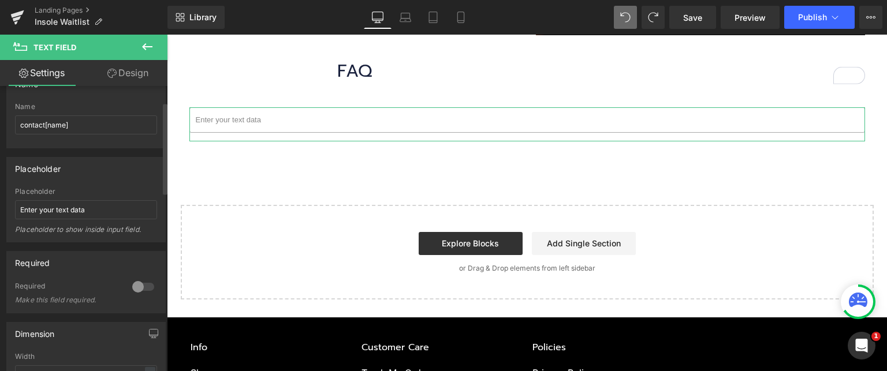
scroll to position [0, 0]
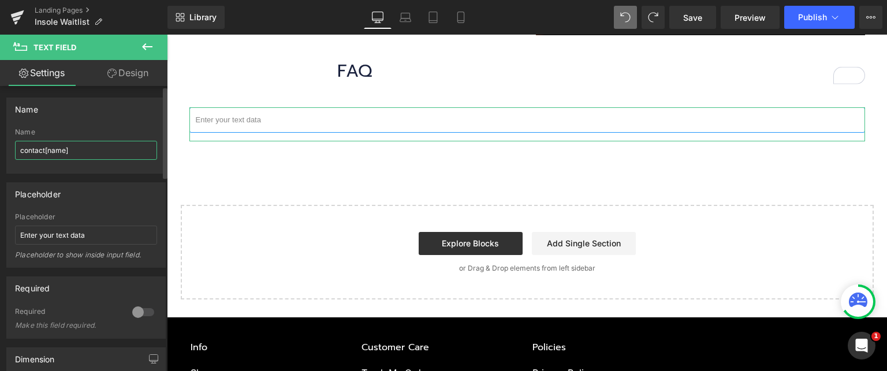
click at [102, 151] on input "contact[name]" at bounding box center [86, 150] width 142 height 19
click at [103, 151] on input "contact[name]" at bounding box center [86, 150] width 142 height 19
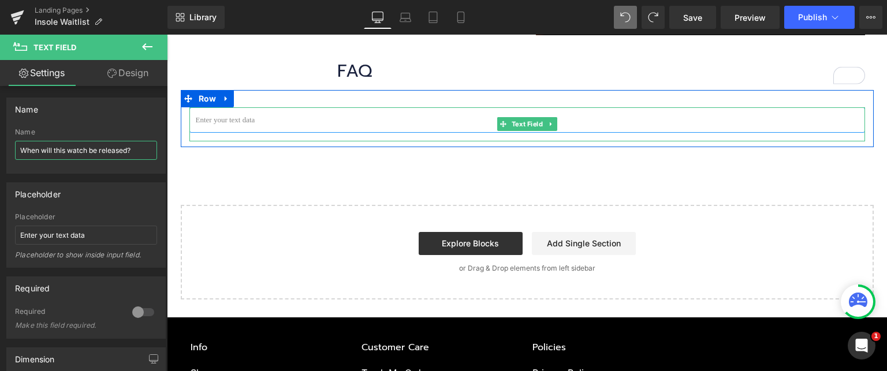
type input "When will this watch be released?"
click at [297, 108] on input "text" at bounding box center [527, 119] width 676 height 25
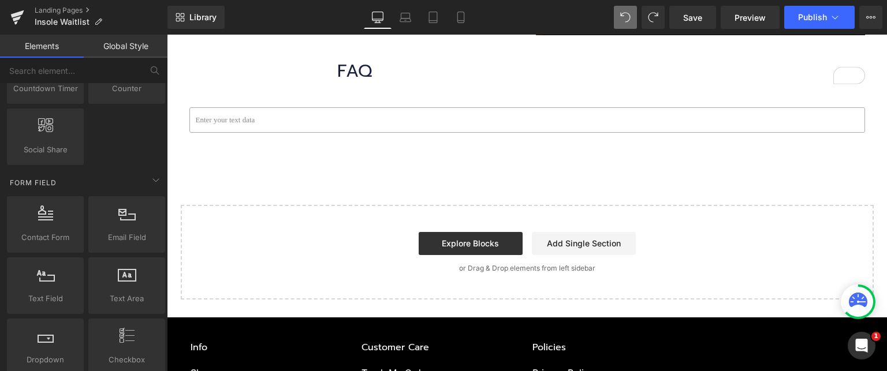
click at [284, 121] on input "text" at bounding box center [527, 119] width 676 height 25
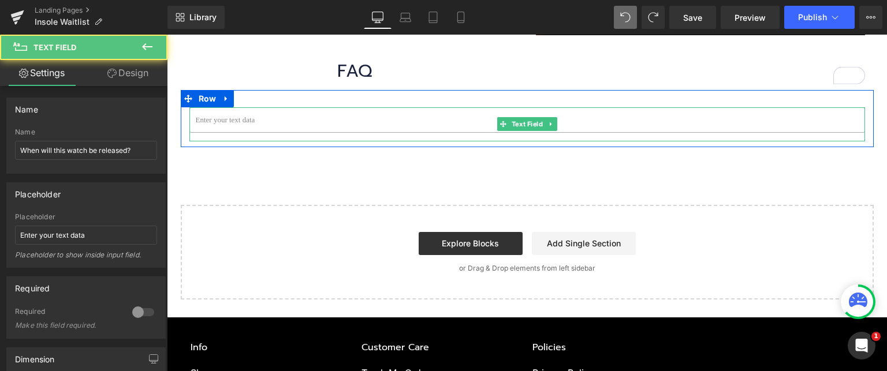
click at [299, 108] on input "text" at bounding box center [527, 119] width 676 height 25
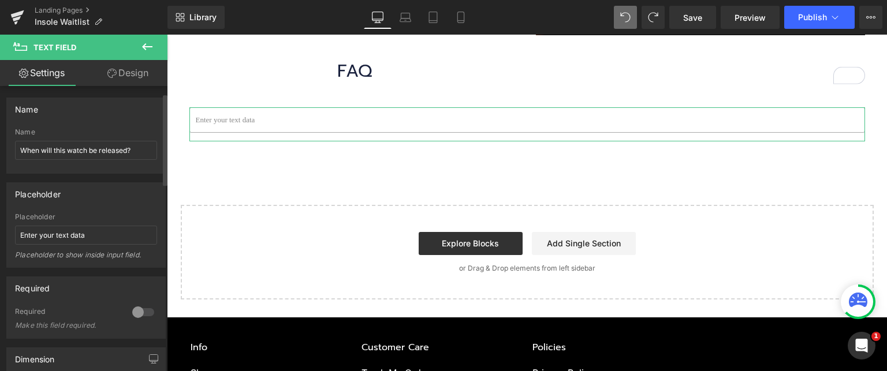
scroll to position [58, 0]
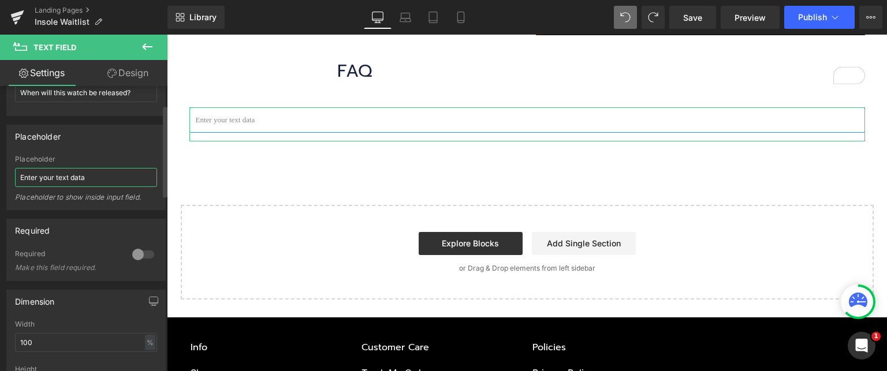
click at [118, 175] on input "Enter your text data" at bounding box center [86, 177] width 142 height 19
type input "Enter your text data"
click at [636, 18] on span at bounding box center [625, 17] width 23 height 23
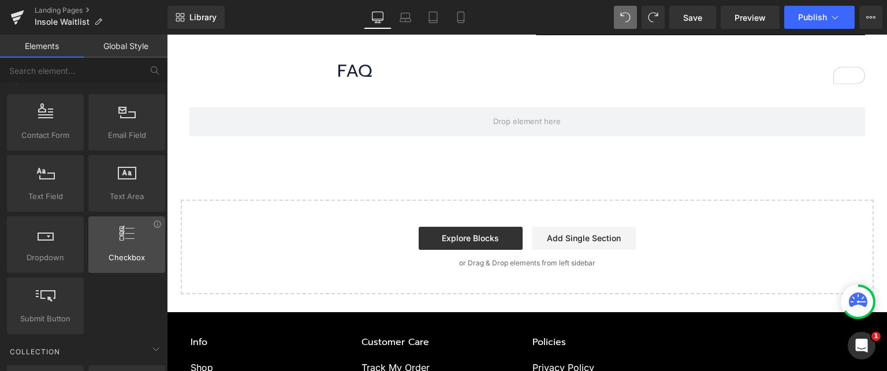
scroll to position [1675, 0]
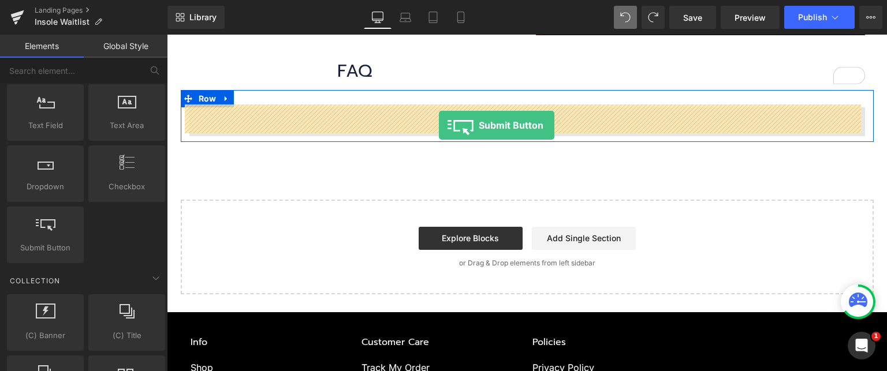
drag, startPoint x: 196, startPoint y: 265, endPoint x: 439, endPoint y: 125, distance: 280.5
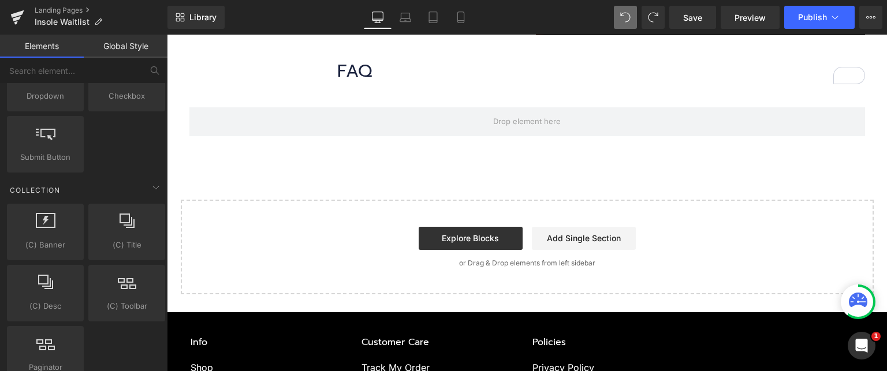
scroll to position [1848, 0]
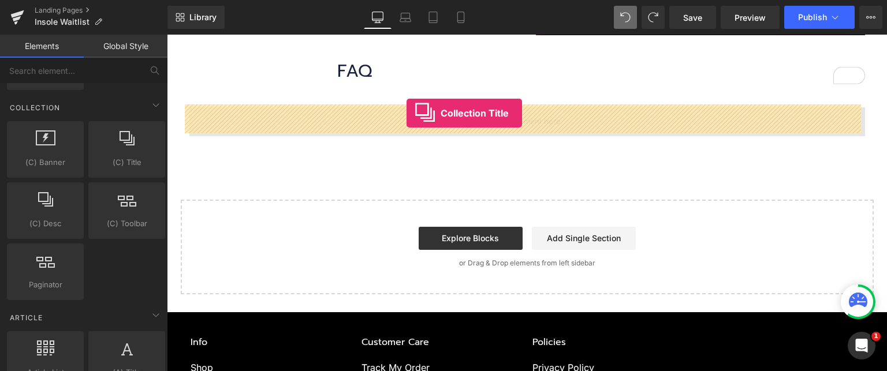
drag, startPoint x: 315, startPoint y: 185, endPoint x: 407, endPoint y: 113, distance: 116.8
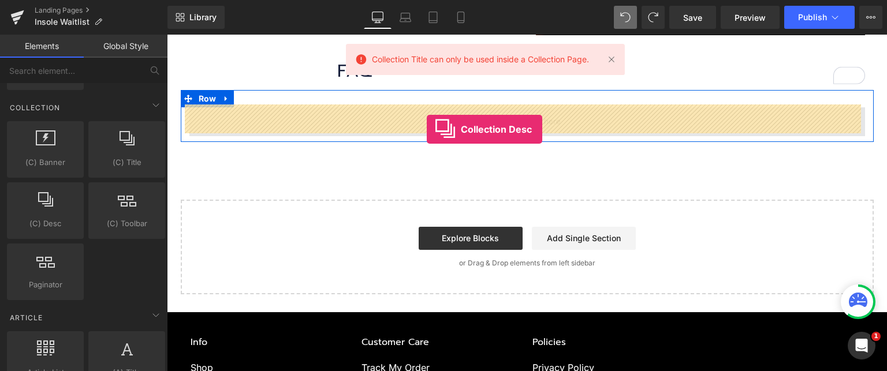
drag, startPoint x: 227, startPoint y: 237, endPoint x: 427, endPoint y: 129, distance: 227.4
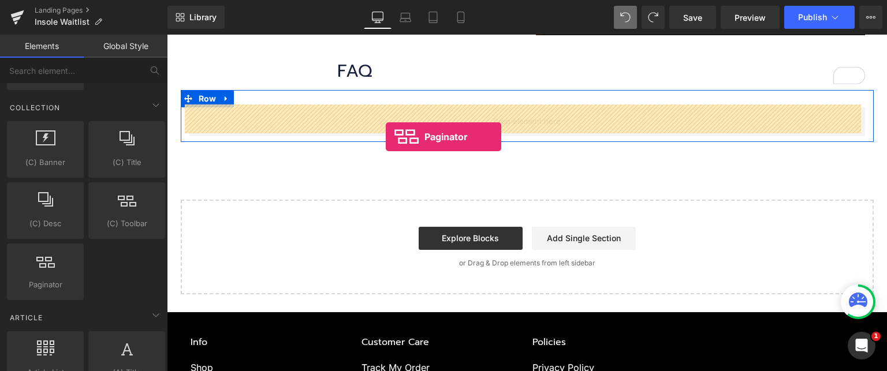
drag, startPoint x: 195, startPoint y: 308, endPoint x: 387, endPoint y: 136, distance: 258.0
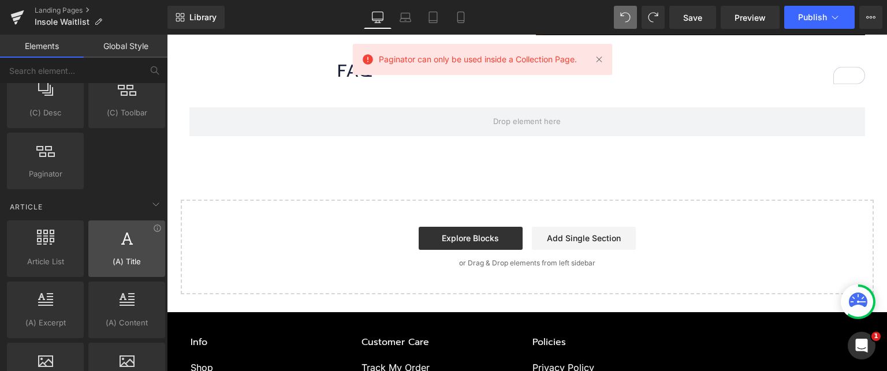
scroll to position [1964, 0]
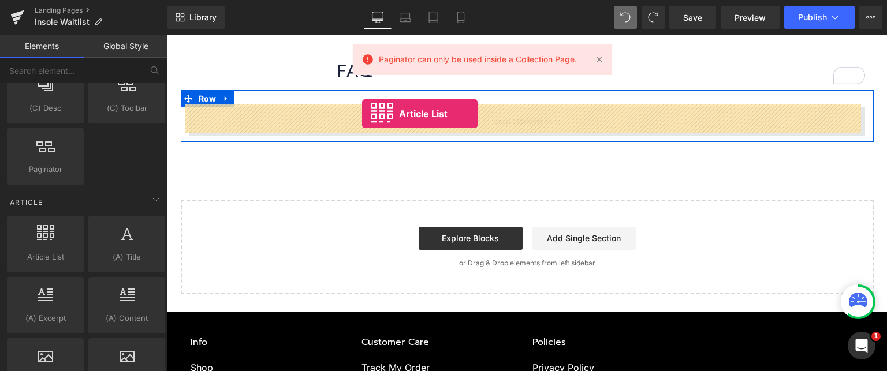
drag, startPoint x: 319, startPoint y: 232, endPoint x: 363, endPoint y: 115, distance: 124.4
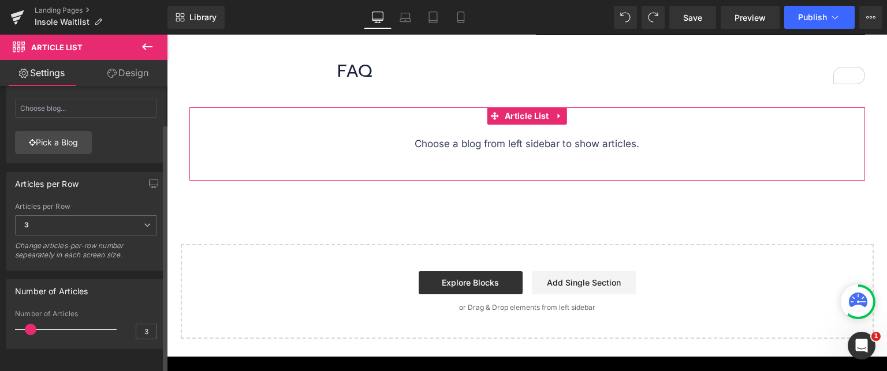
scroll to position [43, 0]
click at [72, 221] on span "3" at bounding box center [86, 224] width 142 height 20
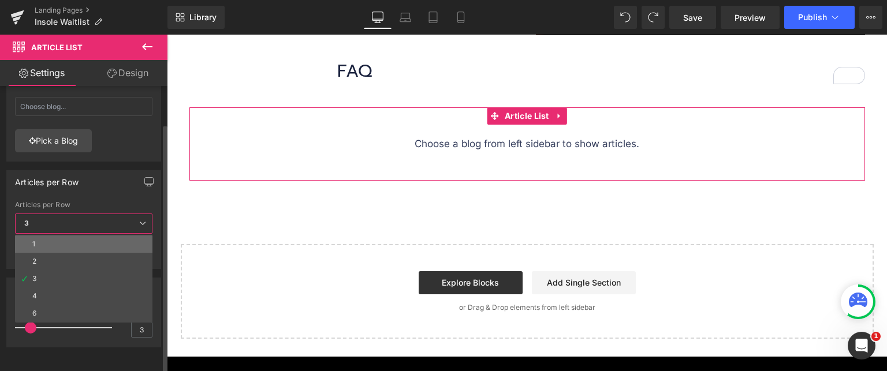
click at [69, 236] on li "1" at bounding box center [83, 244] width 137 height 17
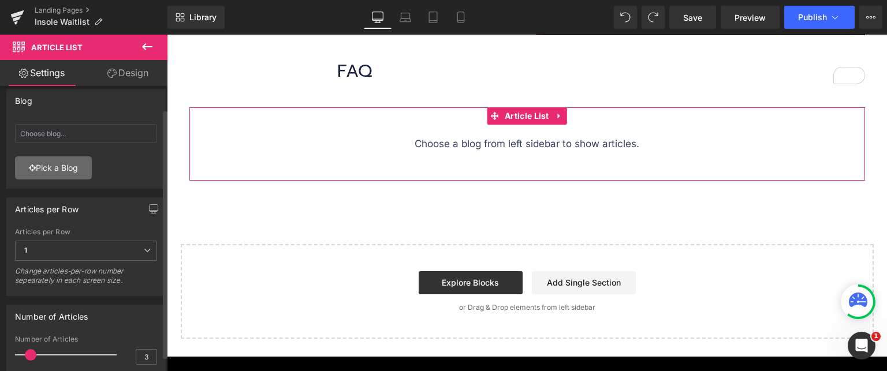
scroll to position [0, 0]
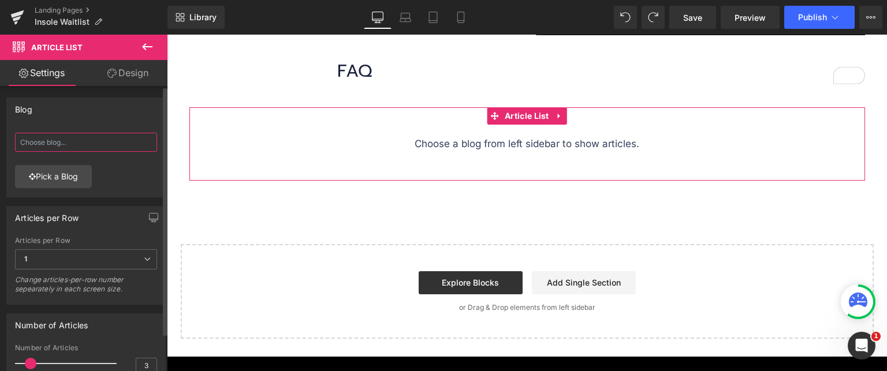
click at [74, 150] on input "text" at bounding box center [86, 142] width 142 height 19
paste input "When will this watch be released?"
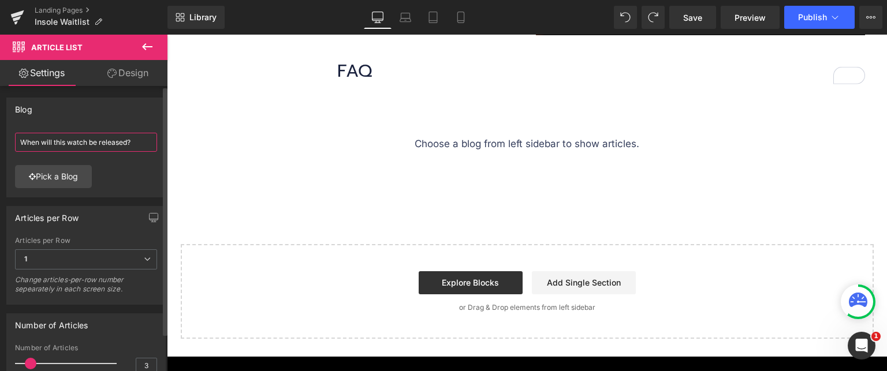
type input "When will this watch be released?"
click at [121, 178] on div "When will this watch be released? When will this watch be released? Pick a Blog" at bounding box center [86, 162] width 158 height 69
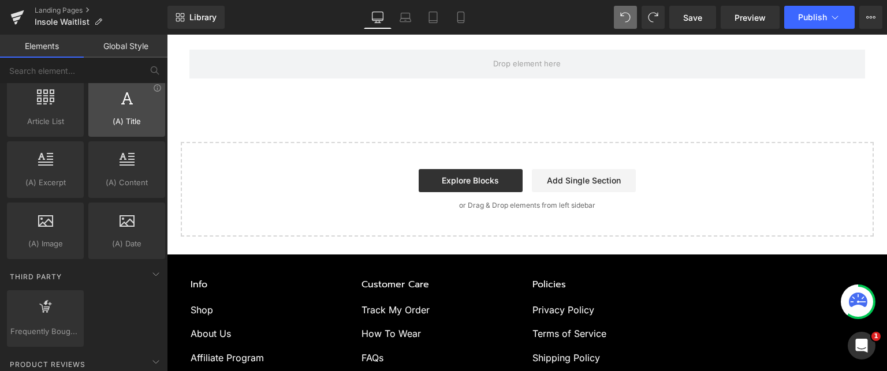
scroll to position [2188, 0]
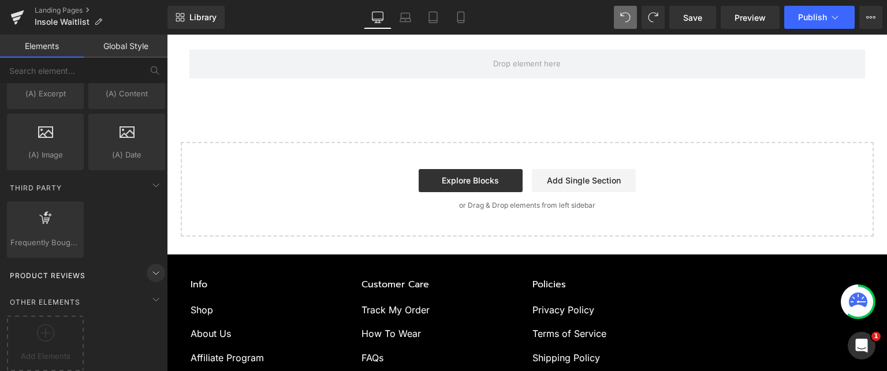
click at [150, 266] on icon at bounding box center [156, 273] width 14 height 14
click at [149, 293] on icon at bounding box center [156, 300] width 14 height 14
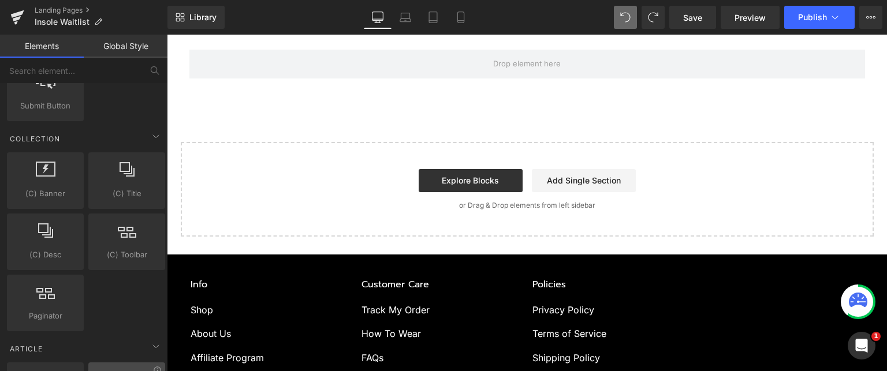
scroll to position [1724, 0]
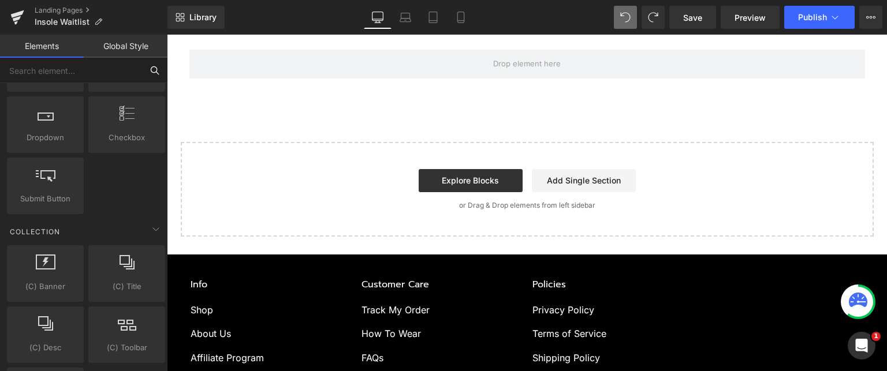
click at [80, 69] on input "text" at bounding box center [71, 70] width 142 height 25
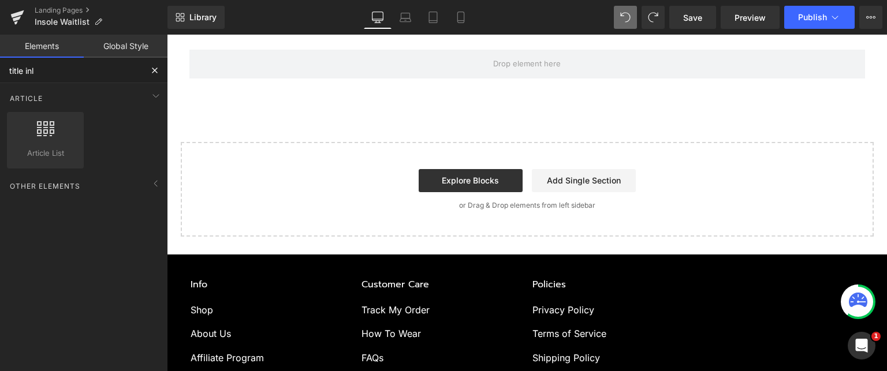
scroll to position [0, 0]
type input "title inl"
click at [149, 181] on icon at bounding box center [156, 184] width 14 height 14
click at [149, 180] on icon at bounding box center [156, 184] width 14 height 14
drag, startPoint x: 70, startPoint y: 67, endPoint x: 62, endPoint y: 68, distance: 8.1
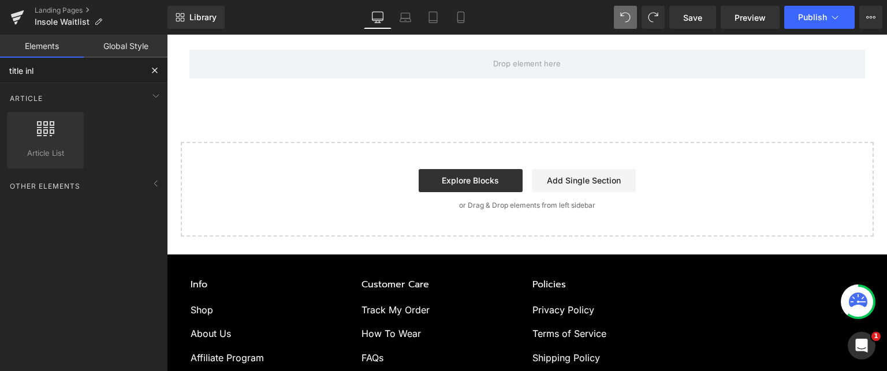
click at [62, 68] on input "title inl" at bounding box center [71, 70] width 142 height 25
drag, startPoint x: 64, startPoint y: 71, endPoint x: 0, endPoint y: 73, distance: 64.1
click at [0, 73] on input "title inl" at bounding box center [71, 70] width 142 height 25
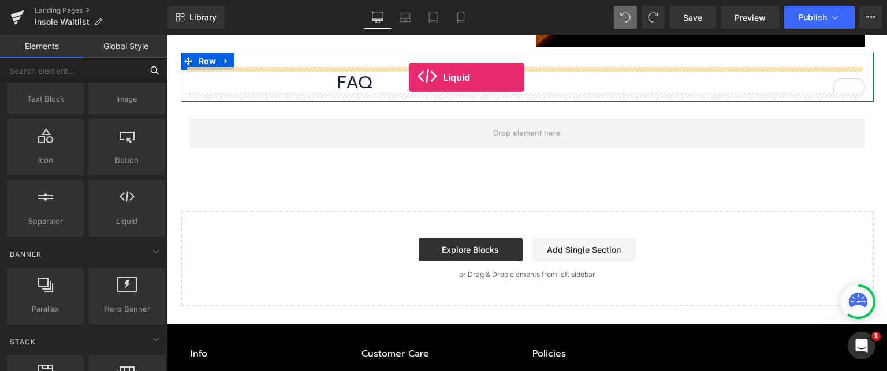
scroll to position [1182, 0]
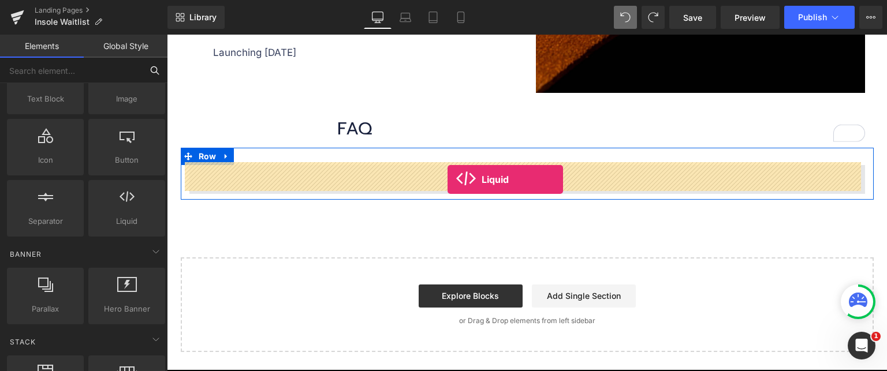
drag, startPoint x: 306, startPoint y: 247, endPoint x: 448, endPoint y: 180, distance: 157.3
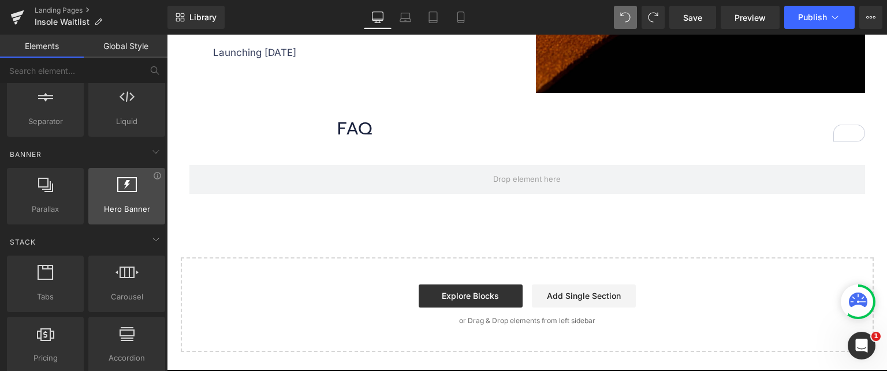
scroll to position [173, 0]
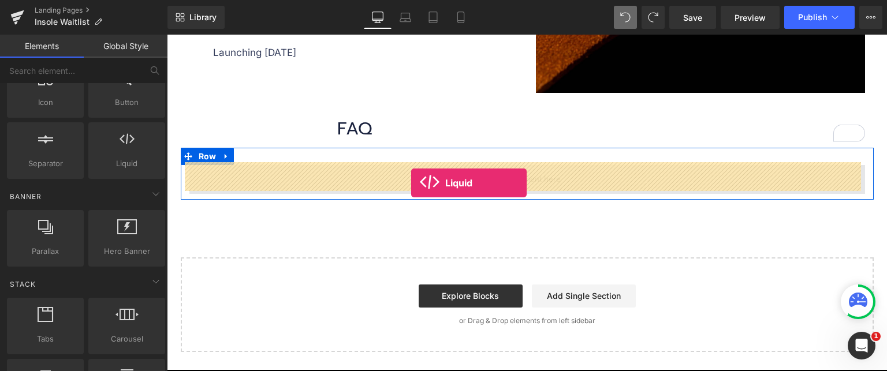
drag, startPoint x: 319, startPoint y: 182, endPoint x: 411, endPoint y: 183, distance: 92.4
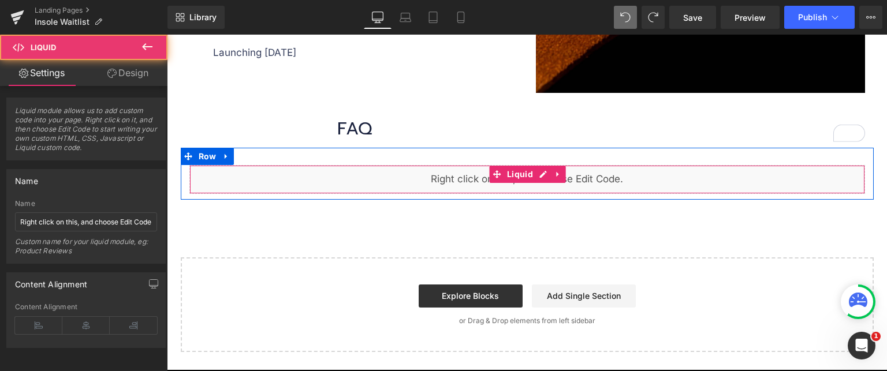
click at [461, 177] on div "Liquid" at bounding box center [527, 179] width 676 height 29
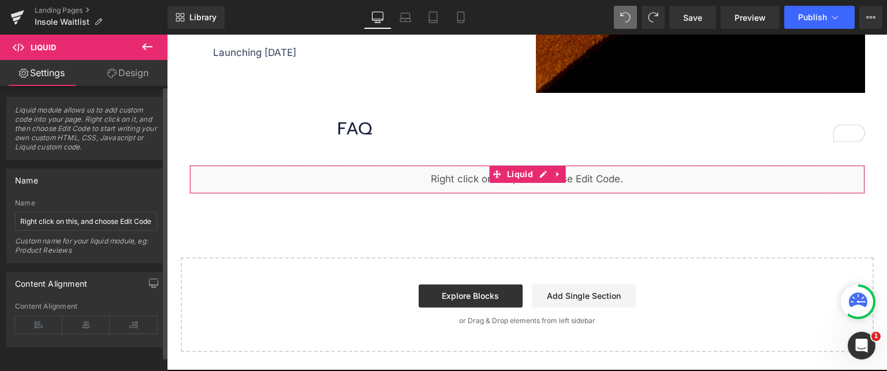
scroll to position [0, 0]
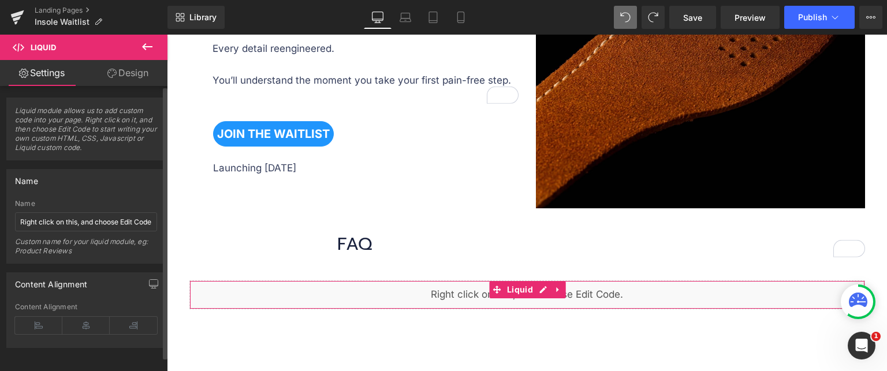
click at [74, 117] on span "Liquid module allows us to add custom code into your page. Right click on it, a…" at bounding box center [86, 133] width 142 height 54
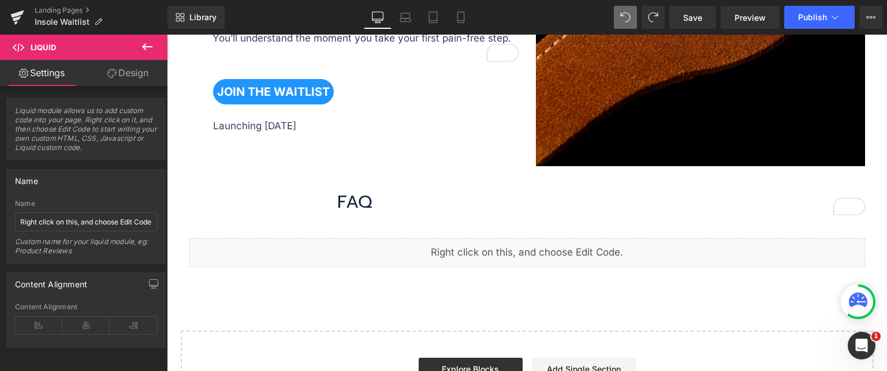
scroll to position [1124, 0]
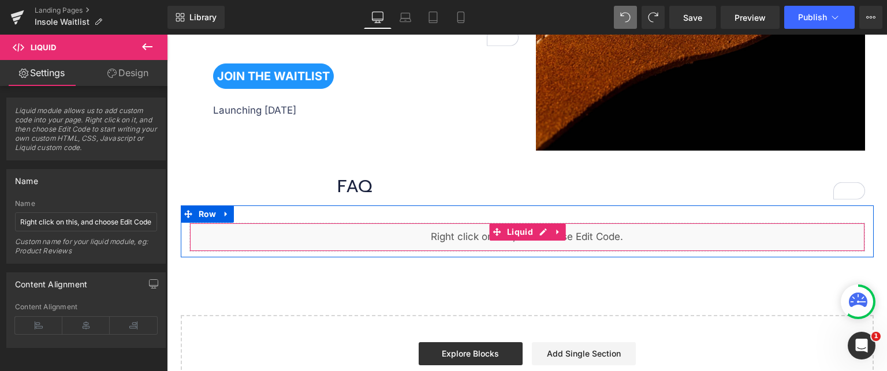
click at [479, 225] on div "Liquid" at bounding box center [527, 237] width 676 height 29
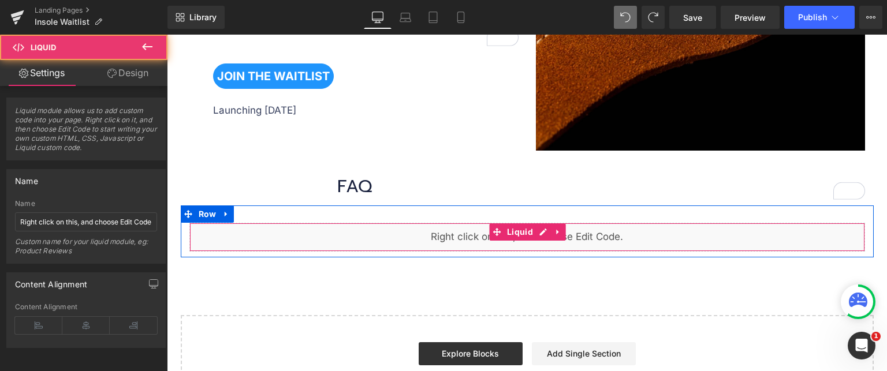
click at [479, 225] on div "Liquid" at bounding box center [527, 237] width 676 height 29
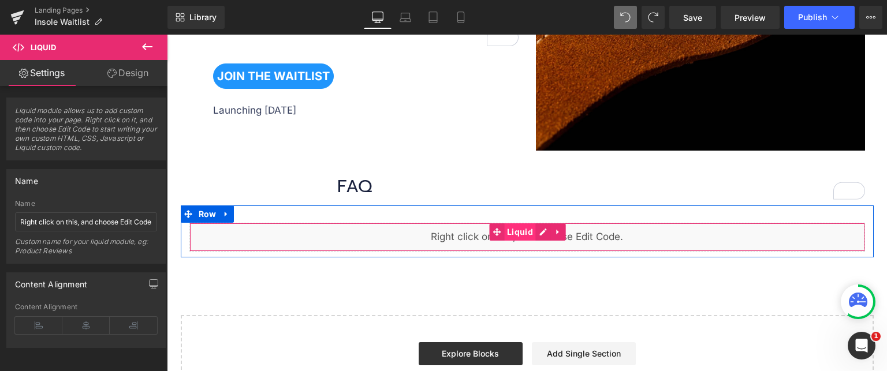
click at [515, 228] on span "Liquid" at bounding box center [520, 232] width 32 height 17
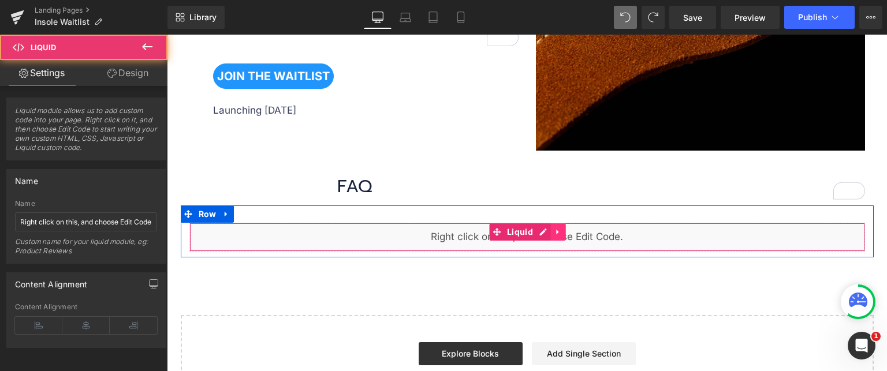
click at [554, 228] on icon at bounding box center [558, 232] width 8 height 9
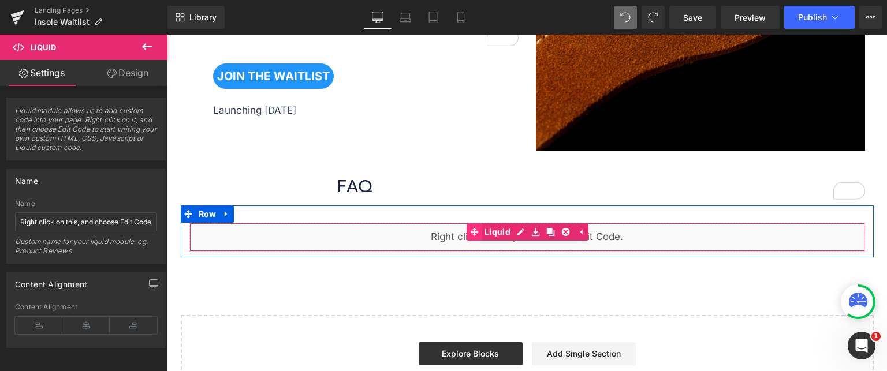
click at [472, 228] on div "Liquid" at bounding box center [527, 237] width 676 height 29
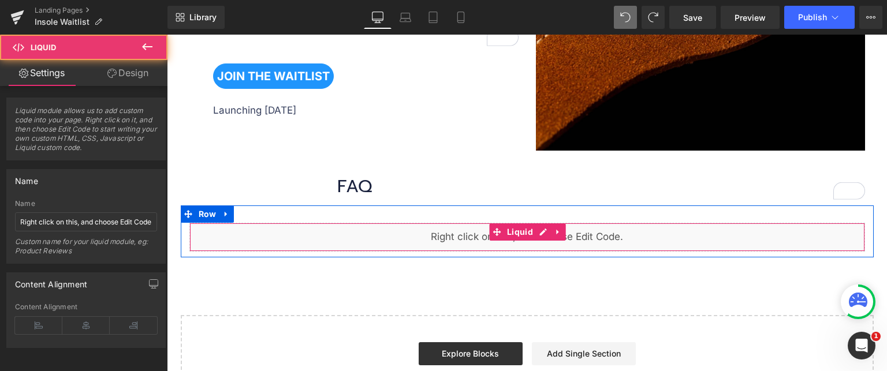
click at [449, 240] on div "Liquid" at bounding box center [527, 237] width 676 height 29
click at [449, 239] on div "Liquid" at bounding box center [527, 237] width 676 height 29
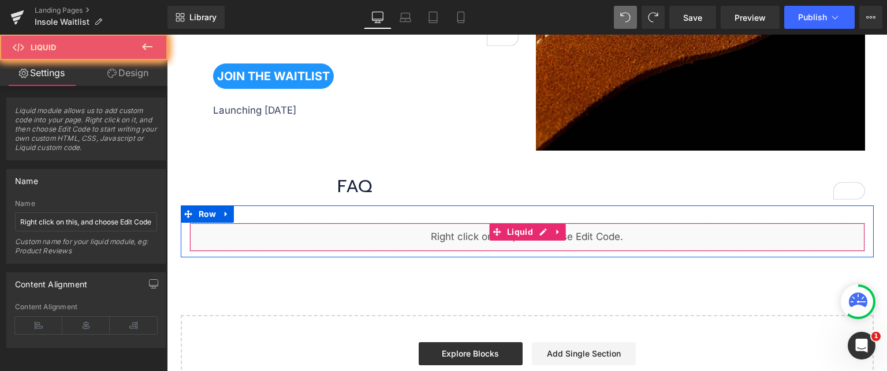
click at [449, 239] on div "Liquid" at bounding box center [527, 237] width 676 height 29
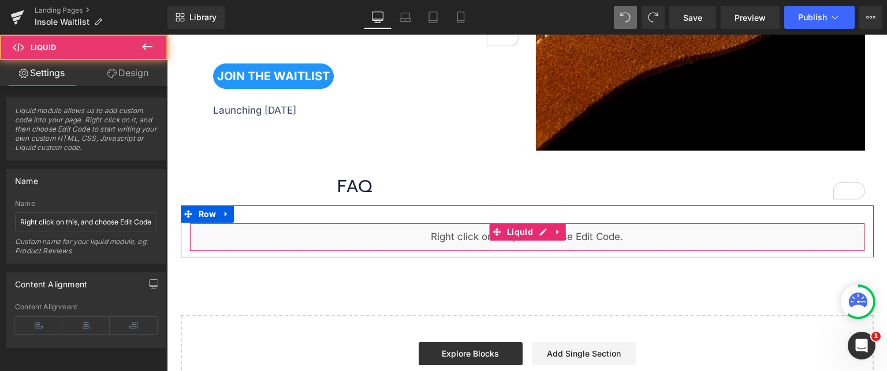
click at [449, 239] on div "Liquid" at bounding box center [527, 237] width 676 height 29
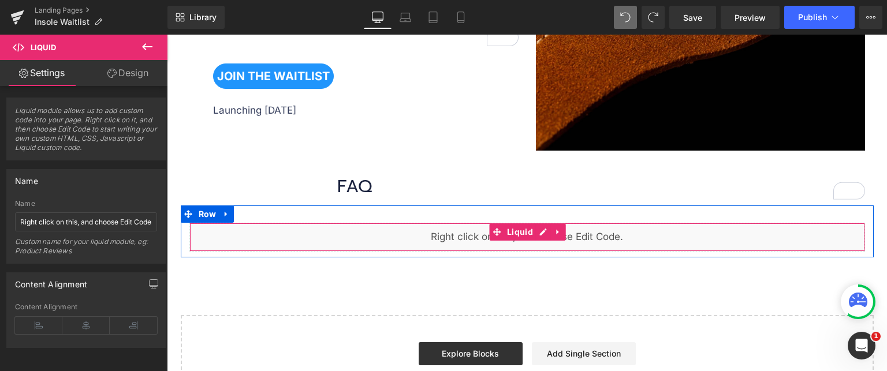
click at [438, 239] on div "Liquid" at bounding box center [527, 237] width 676 height 29
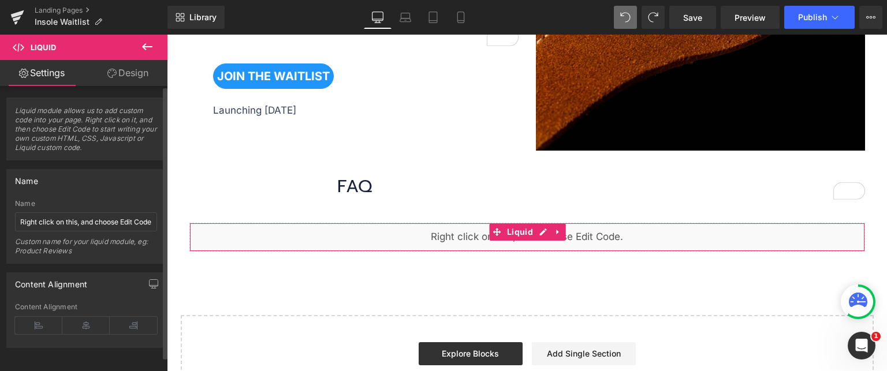
scroll to position [8, 0]
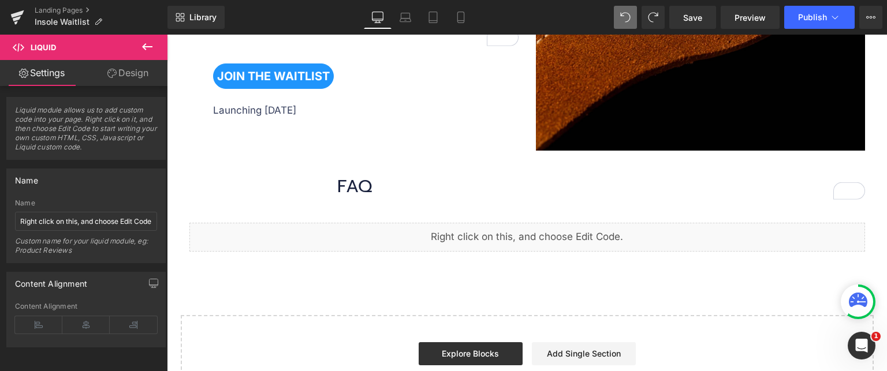
click at [136, 55] on button at bounding box center [147, 47] width 40 height 25
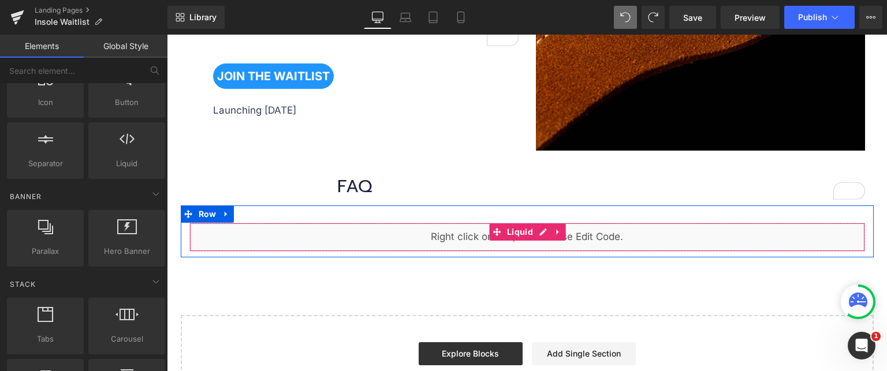
click at [431, 240] on div "Liquid" at bounding box center [527, 237] width 676 height 29
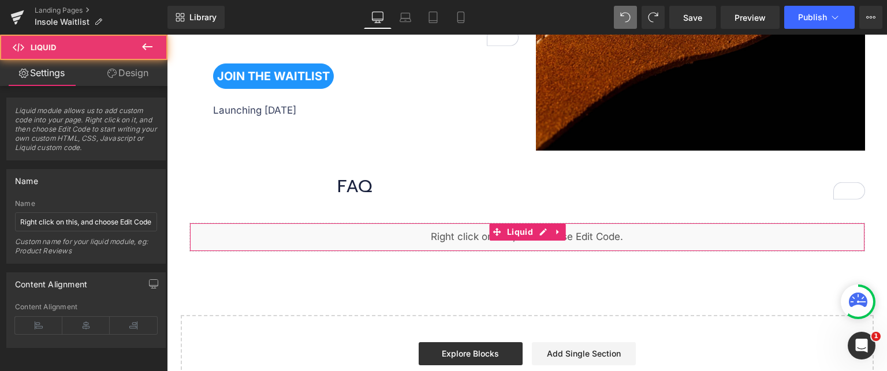
click at [116, 74] on link "Design" at bounding box center [128, 73] width 84 height 26
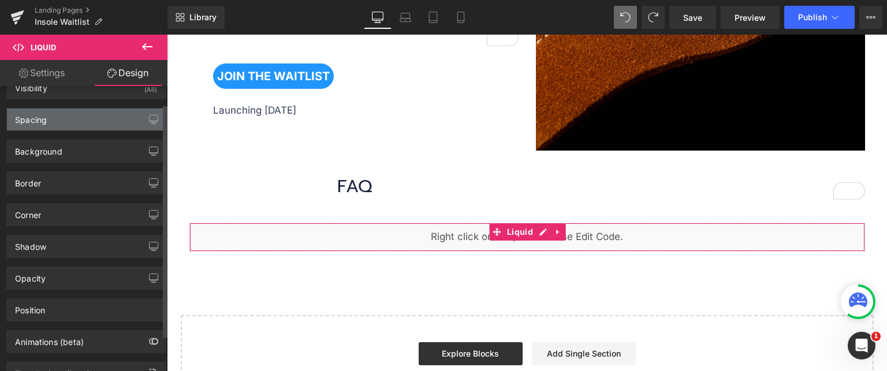
scroll to position [0, 0]
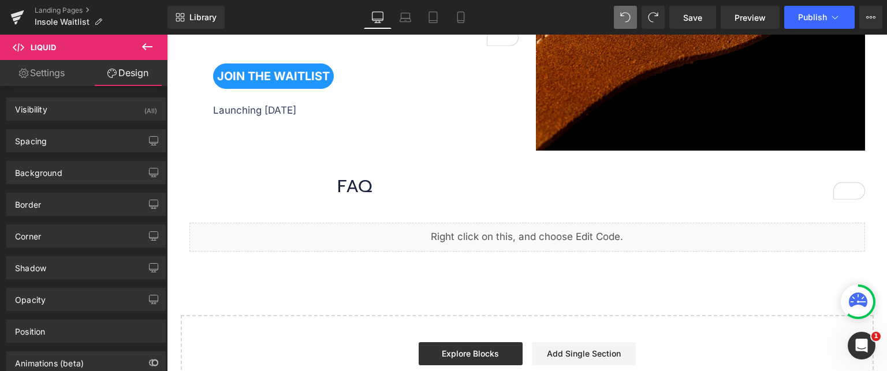
click at [167, 35] on div at bounding box center [167, 35] width 0 height 0
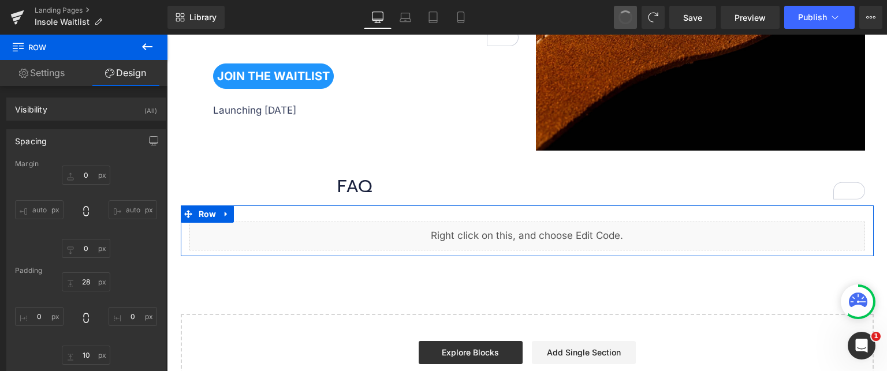
type input "0"
type input "28"
type input "0"
type input "10"
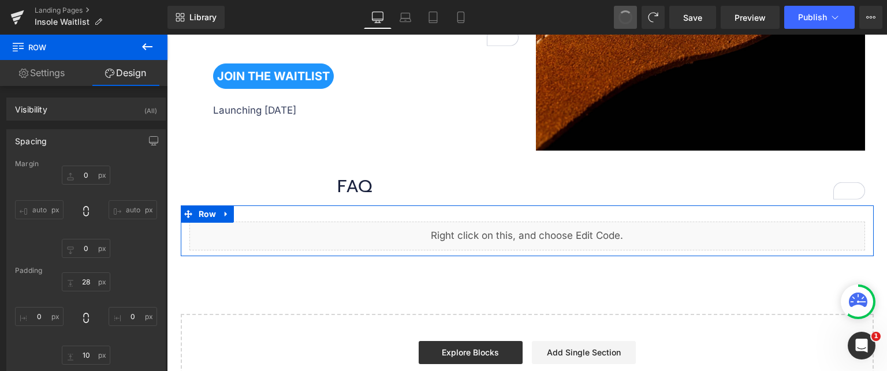
type input "0"
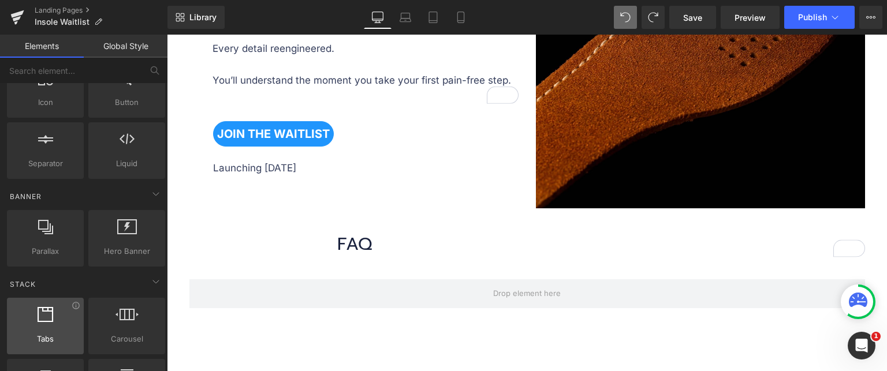
scroll to position [231, 0]
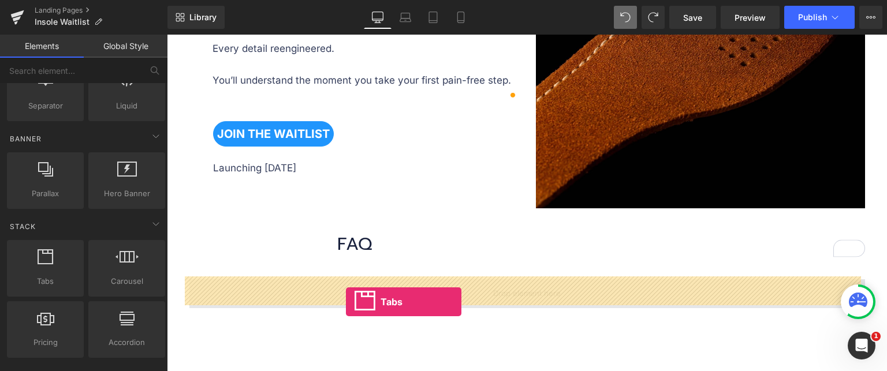
drag, startPoint x: 210, startPoint y: 300, endPoint x: 346, endPoint y: 302, distance: 135.7
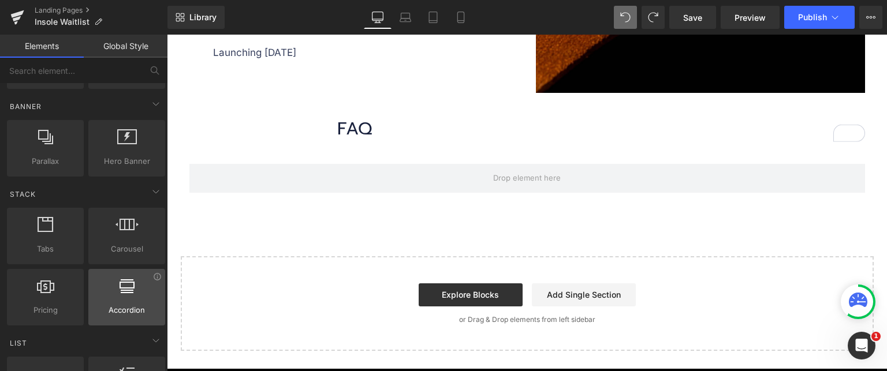
scroll to position [289, 0]
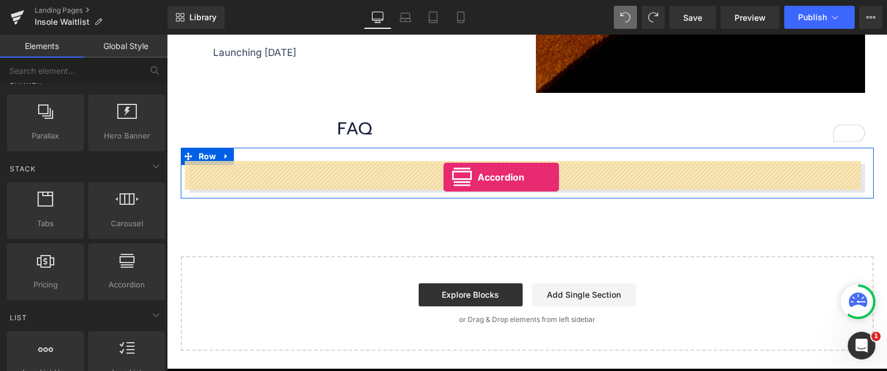
drag, startPoint x: 292, startPoint y: 311, endPoint x: 444, endPoint y: 177, distance: 202.2
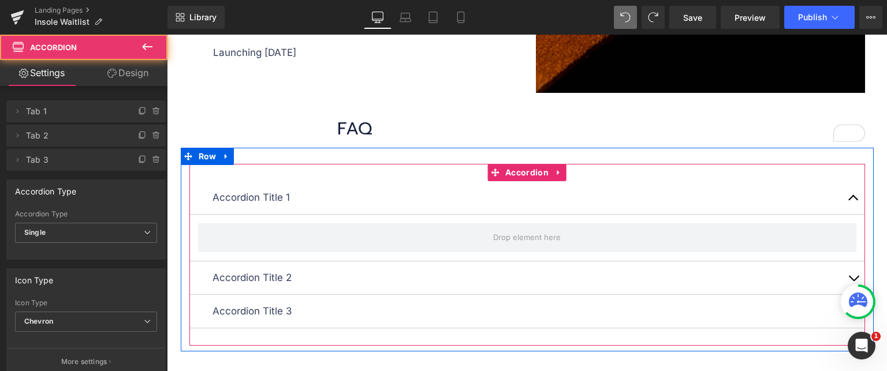
click at [360, 205] on div "Accordion Title 1 Text Block" at bounding box center [527, 197] width 676 height 33
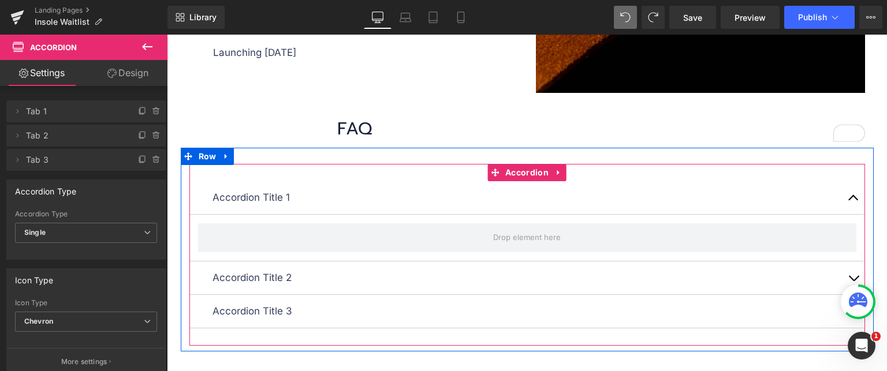
click at [851, 192] on button "button" at bounding box center [853, 197] width 23 height 33
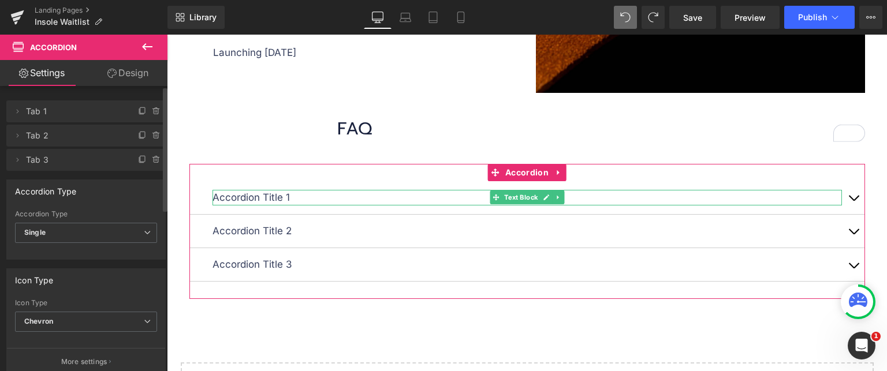
click at [92, 114] on span "Tab 1" at bounding box center [74, 111] width 97 height 22
click at [15, 114] on icon at bounding box center [17, 111] width 9 height 9
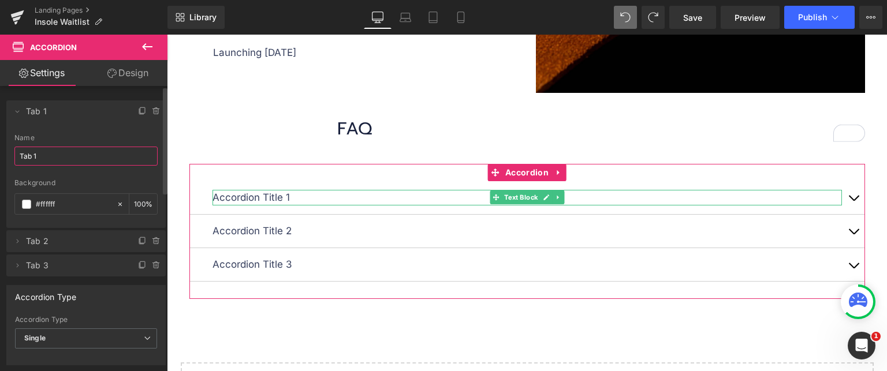
click at [64, 153] on input "Tab 1" at bounding box center [85, 156] width 143 height 19
paste input "<div class="grid__item"><div class="accordion"> <details id="Details-collapsibl…"
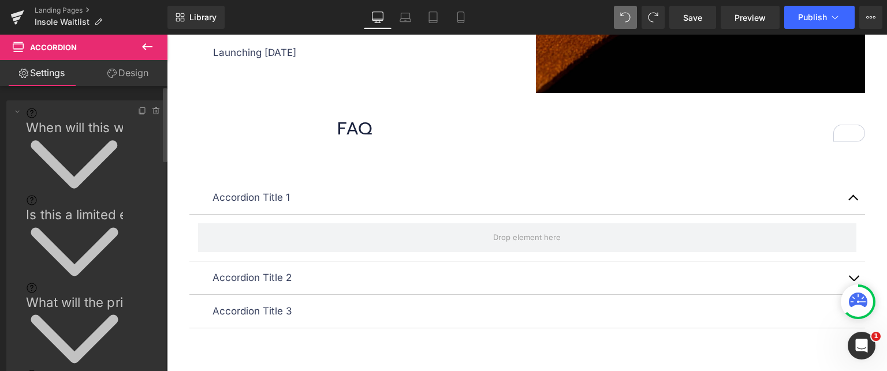
scroll to position [0, 41061]
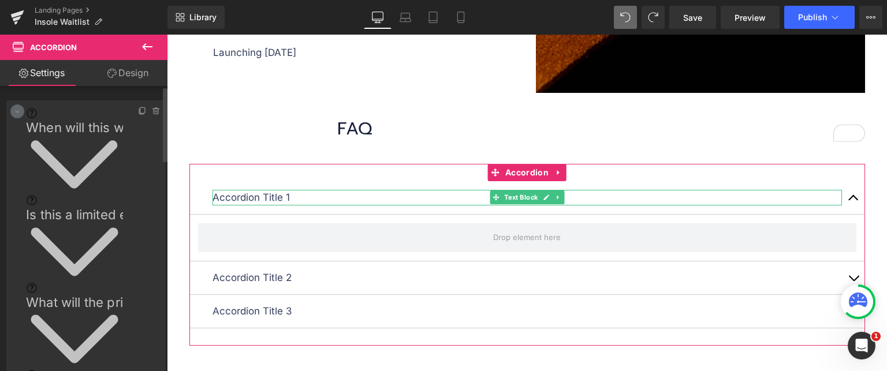
type input "<div class="grid__item"><div class="accordion"> <details id="Details-collapsibl…"
click at [12, 111] on span at bounding box center [17, 112] width 14 height 14
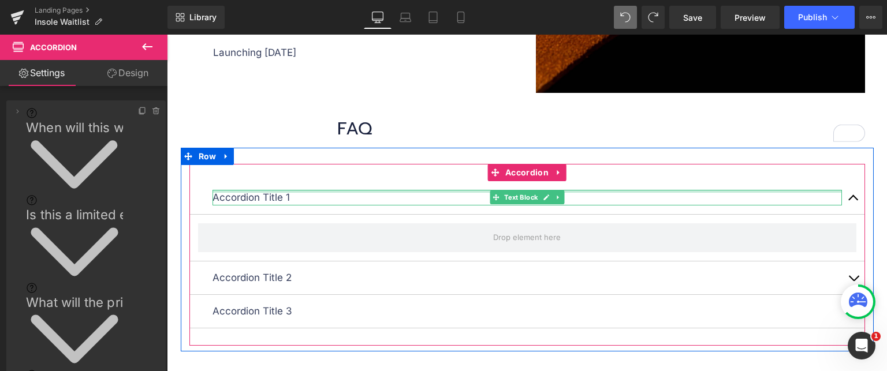
click at [291, 194] on p "Accordion Title 1" at bounding box center [528, 198] width 630 height 16
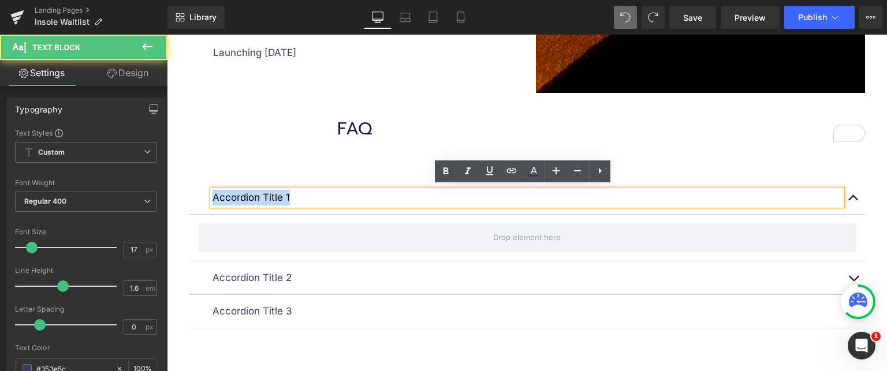
drag, startPoint x: 292, startPoint y: 194, endPoint x: 195, endPoint y: 193, distance: 96.5
click at [195, 193] on div "Accordion Title 1 Text Block" at bounding box center [527, 197] width 676 height 33
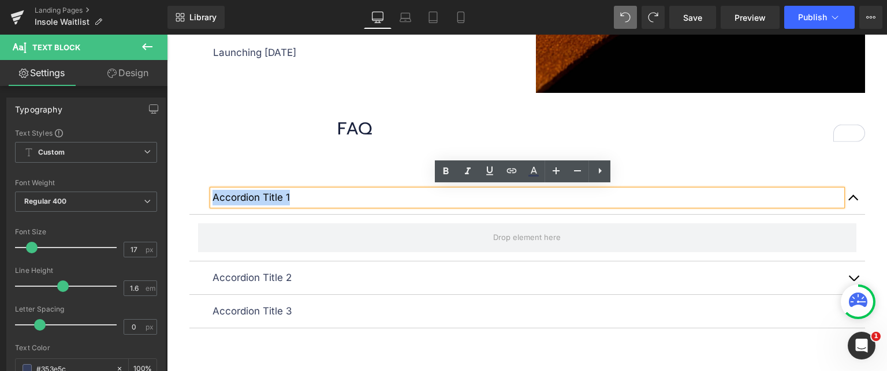
paste div
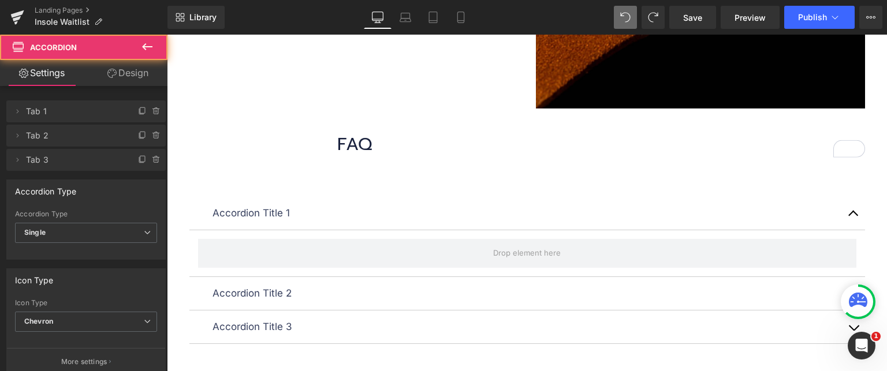
scroll to position [1150, 0]
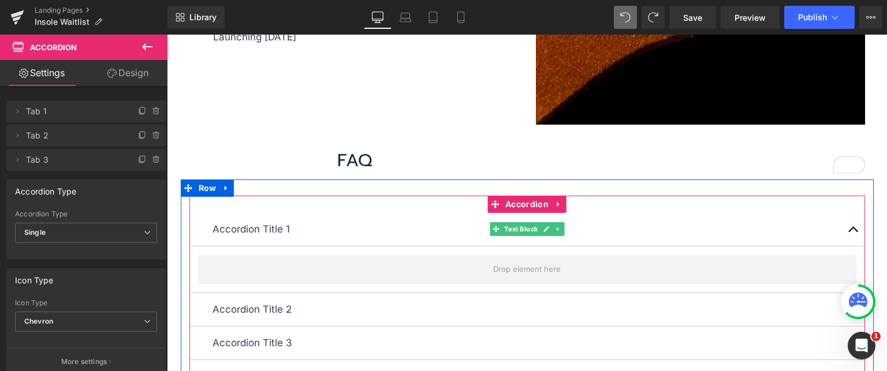
click at [308, 224] on p "Accordion Title 1" at bounding box center [528, 230] width 630 height 16
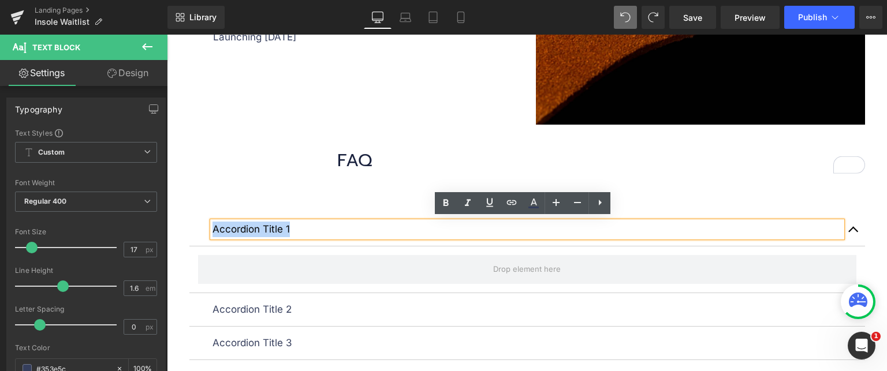
drag, startPoint x: 293, startPoint y: 226, endPoint x: 203, endPoint y: 233, distance: 90.4
click at [203, 233] on div "Accordion Title 1 Text Block" at bounding box center [527, 229] width 676 height 33
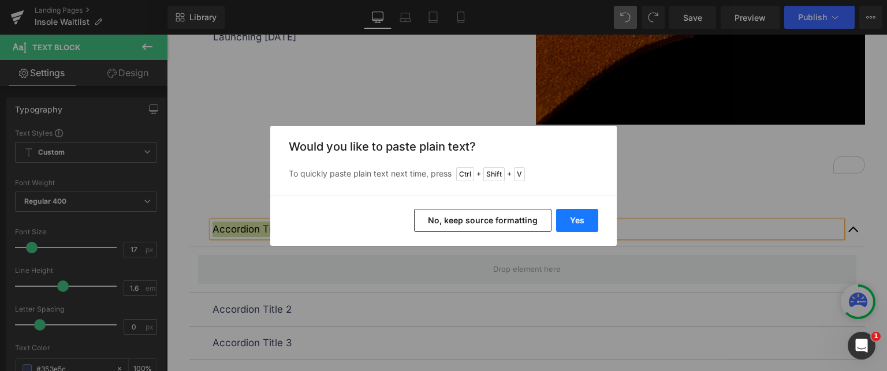
drag, startPoint x: 581, startPoint y: 215, endPoint x: 412, endPoint y: 181, distance: 172.2
click at [581, 215] on button "Yes" at bounding box center [577, 220] width 42 height 23
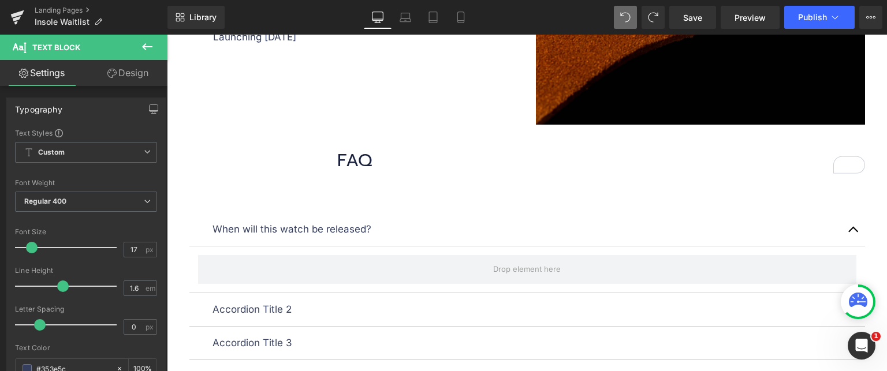
click at [151, 42] on icon at bounding box center [147, 47] width 14 height 14
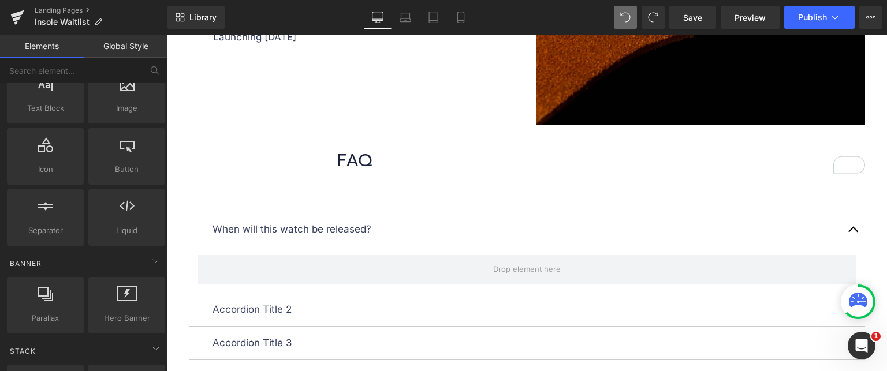
scroll to position [0, 0]
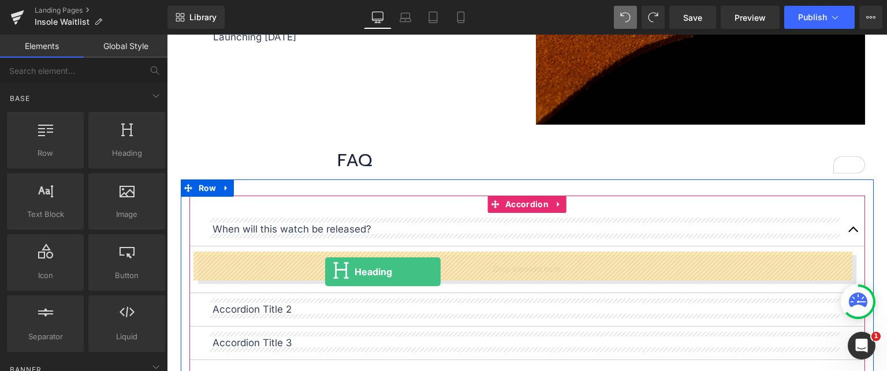
drag, startPoint x: 313, startPoint y: 177, endPoint x: 325, endPoint y: 272, distance: 96.1
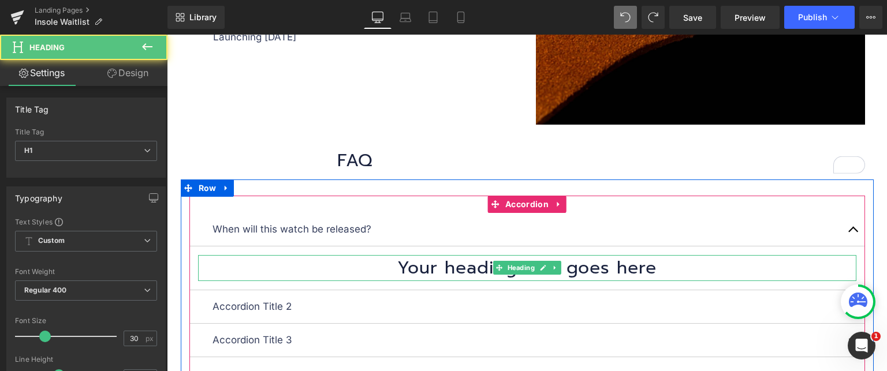
click at [476, 270] on h1 "Your heading text goes here" at bounding box center [527, 268] width 658 height 26
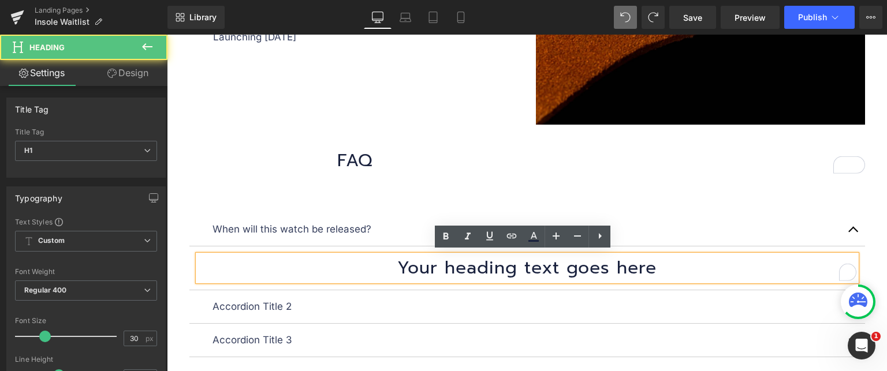
click at [446, 268] on h1 "Your heading text goes here" at bounding box center [527, 268] width 658 height 26
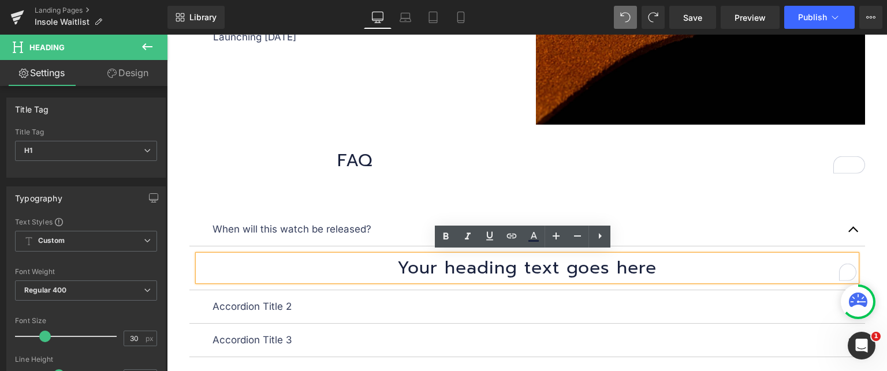
click at [439, 273] on h1 "Your heading text goes here" at bounding box center [527, 268] width 658 height 26
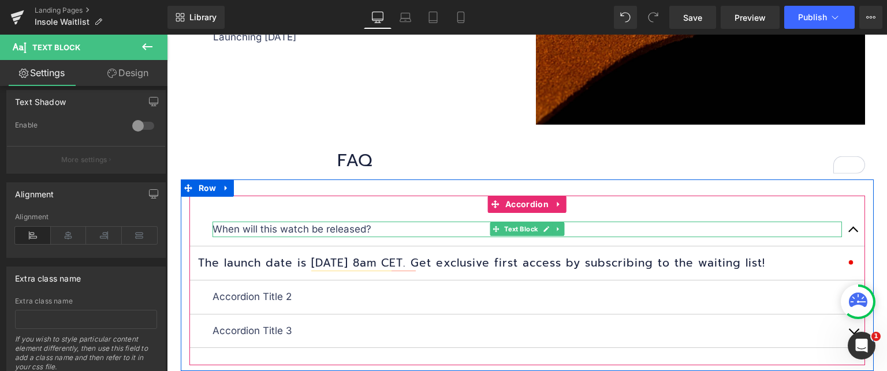
click at [406, 228] on p "When will this watch be released?" at bounding box center [528, 230] width 630 height 16
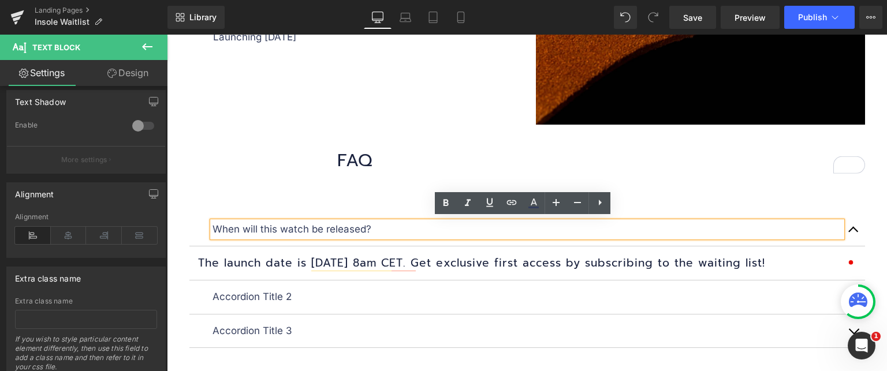
click at [203, 183] on div "When will this watch be released? Text Block The launch date is [DATE] 8am CET.…" at bounding box center [527, 276] width 693 height 192
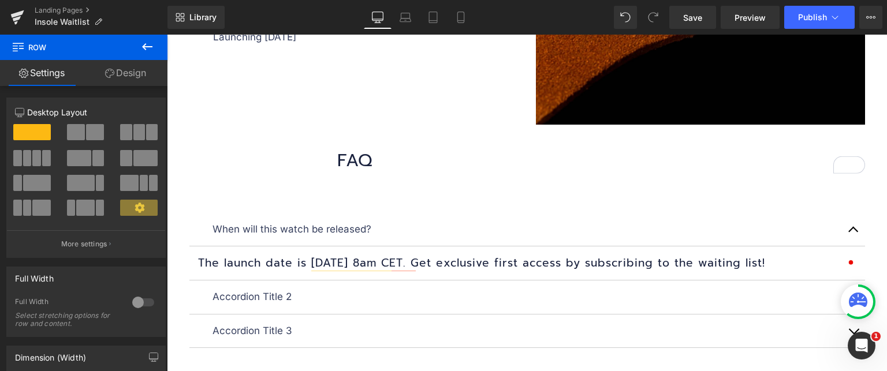
click at [291, 265] on h1 "The launch date is [DATE] 8am CET. Get exclusive first access by subscribing to…" at bounding box center [527, 263] width 658 height 17
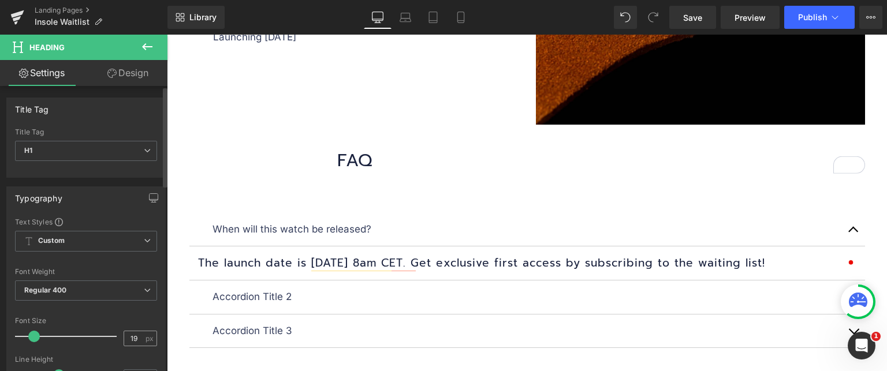
click at [141, 332] on div "19 px" at bounding box center [140, 339] width 33 height 16
click at [133, 337] on input "19" at bounding box center [134, 339] width 20 height 14
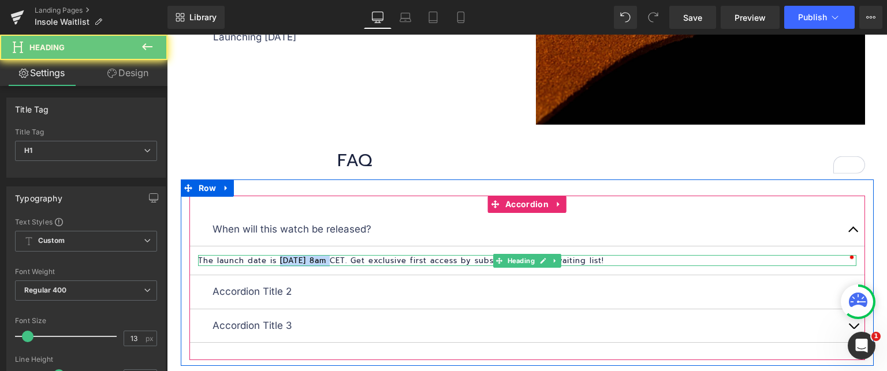
click at [296, 259] on h1 "The launch date is [DATE] 8am CET. Get exclusive first access by subscribing to…" at bounding box center [527, 261] width 658 height 12
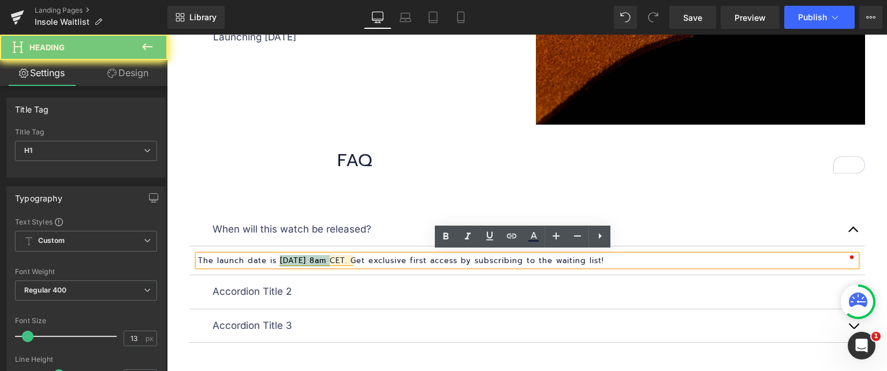
click at [296, 259] on h1 "The launch date is [DATE] 8am CET. Get exclusive first access by subscribing to…" at bounding box center [527, 261] width 658 height 12
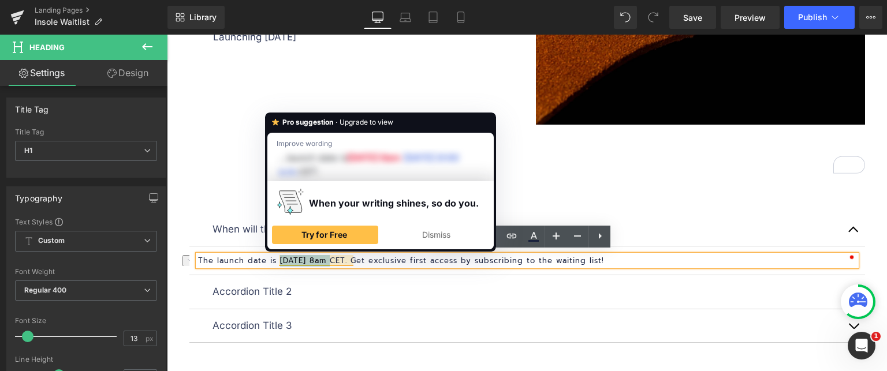
click at [219, 256] on h1 "The launch date is [DATE] 8am CET. Get exclusive first access by subscribing to…" at bounding box center [527, 261] width 658 height 12
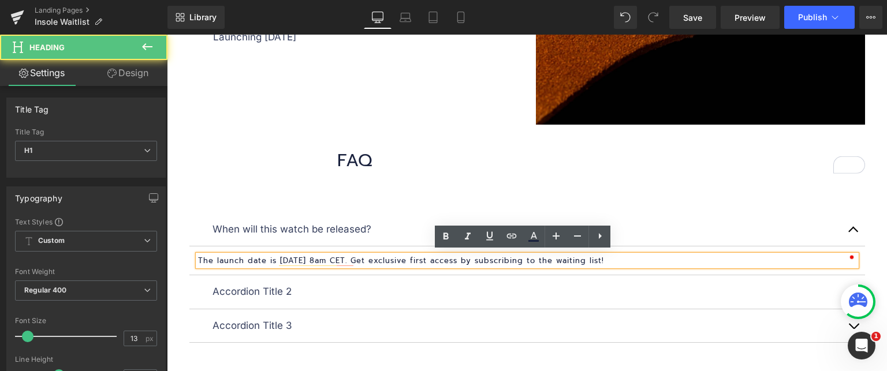
click at [220, 255] on h1 "The launch date is [DATE] 8am CET. Get exclusive first access by subscribing to…" at bounding box center [527, 261] width 658 height 12
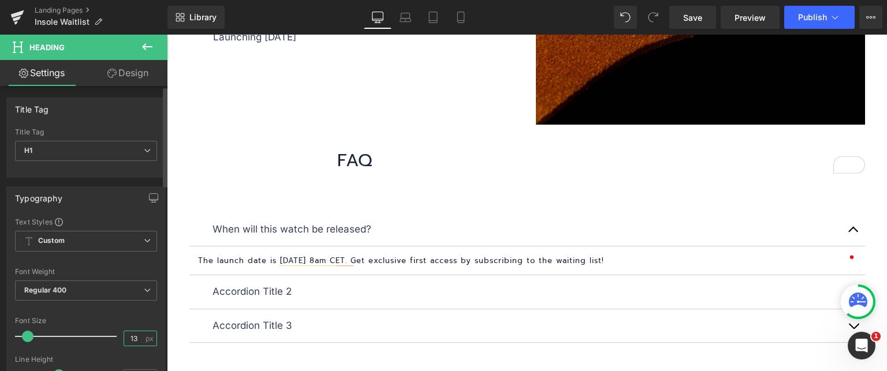
click at [131, 337] on input "13" at bounding box center [134, 339] width 20 height 14
type input "14"
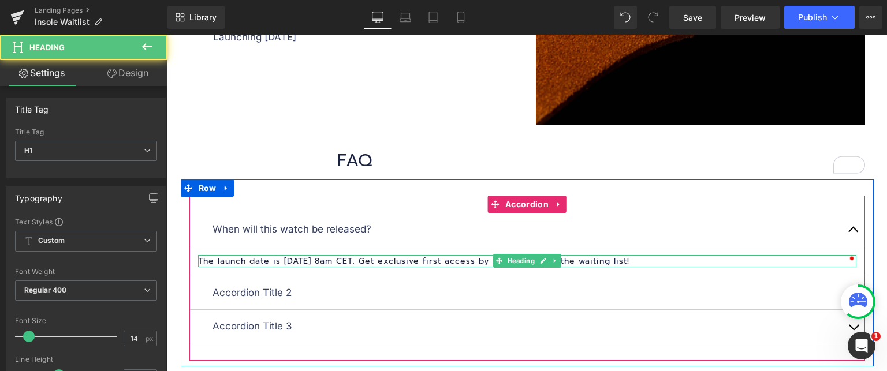
click at [244, 256] on h1 "The launch date is [DATE] 8am CET. Get exclusive first access by subscribing to…" at bounding box center [527, 261] width 658 height 12
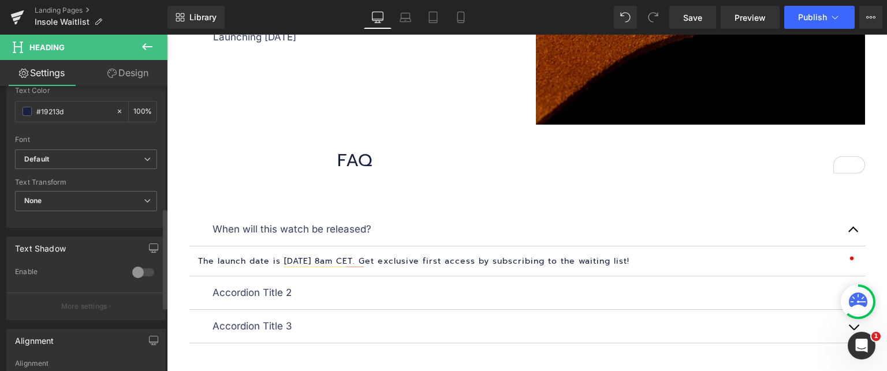
scroll to position [520, 0]
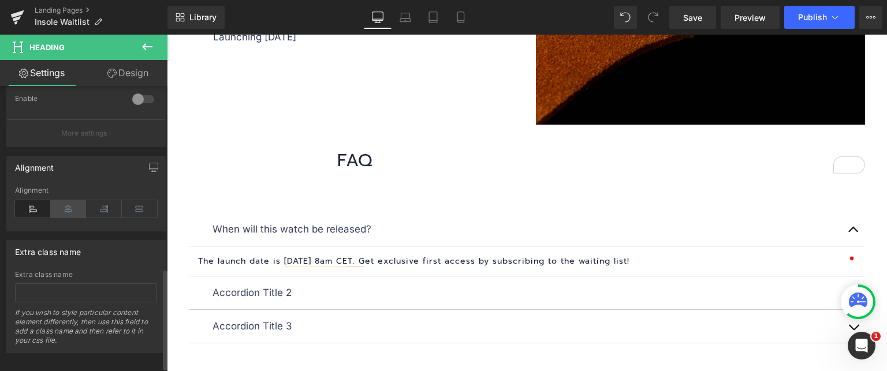
click at [74, 210] on icon at bounding box center [69, 208] width 36 height 17
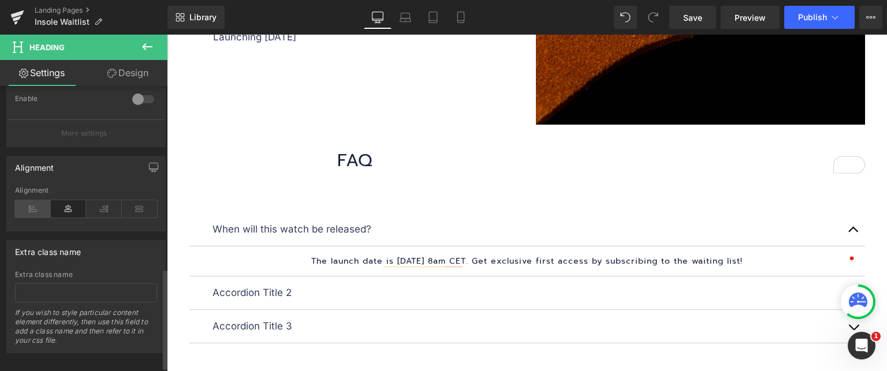
click at [22, 203] on icon at bounding box center [33, 208] width 36 height 17
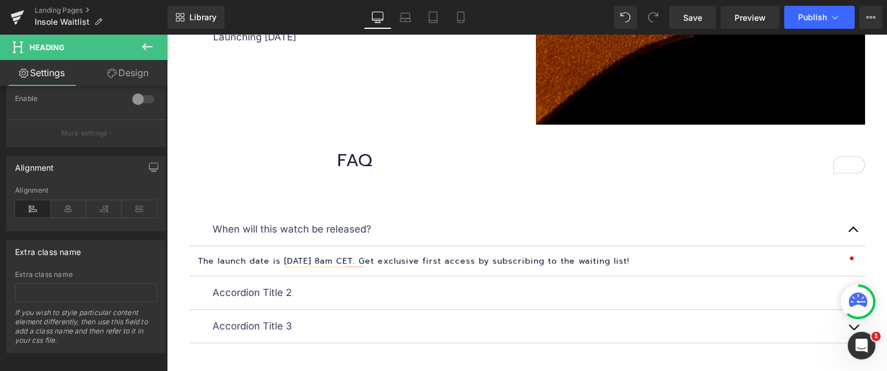
drag, startPoint x: 132, startPoint y: 77, endPoint x: 79, endPoint y: 111, distance: 63.0
click at [132, 77] on link "Design" at bounding box center [128, 73] width 84 height 26
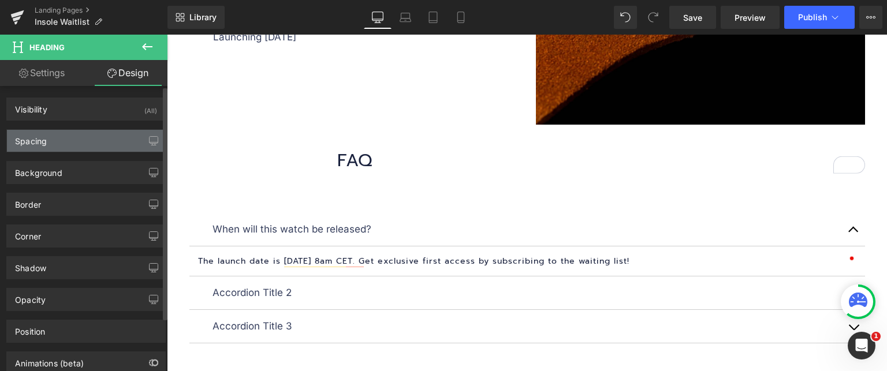
type input "0"
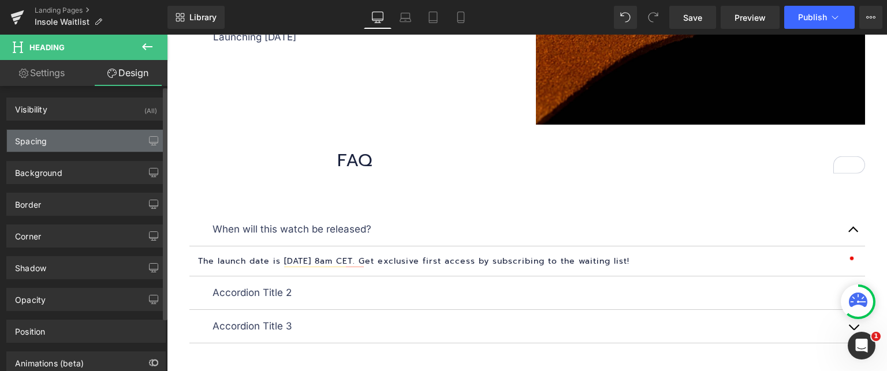
type input "0"
click at [58, 142] on div "Spacing" at bounding box center [86, 141] width 158 height 22
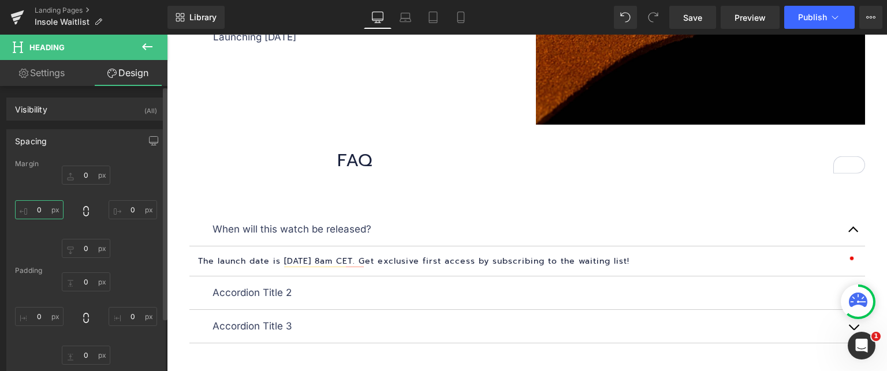
click at [39, 214] on input "0" at bounding box center [39, 209] width 49 height 19
type input "26"
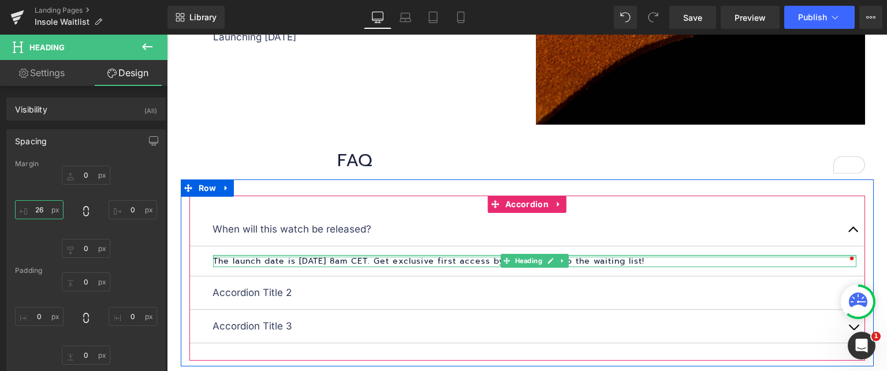
click at [280, 255] on div at bounding box center [534, 256] width 643 height 3
type input "0px"
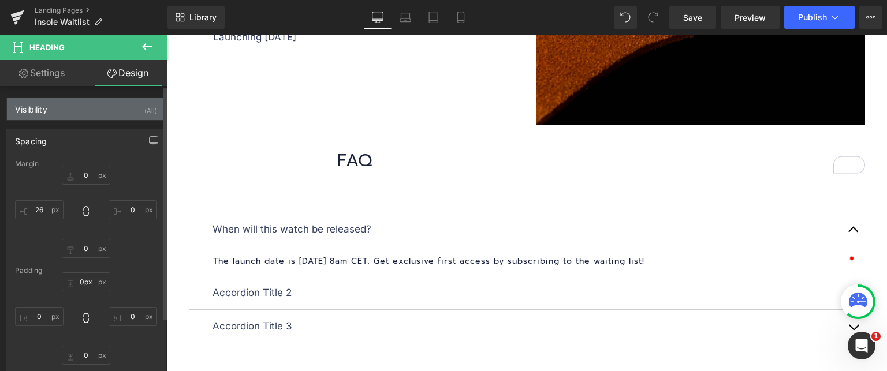
click at [49, 107] on div "Visibility (All)" at bounding box center [86, 109] width 158 height 22
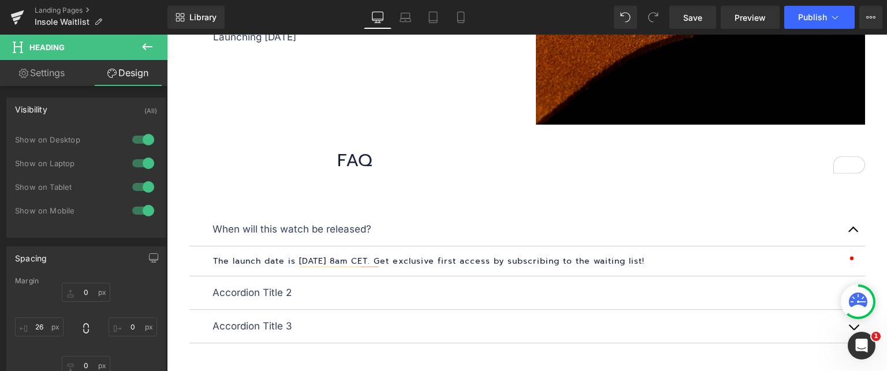
click at [57, 62] on link "Settings" at bounding box center [42, 73] width 84 height 26
type input "100"
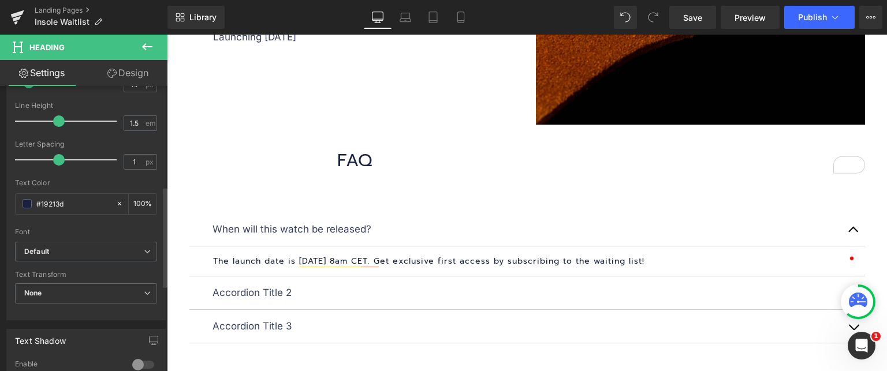
scroll to position [116, 0]
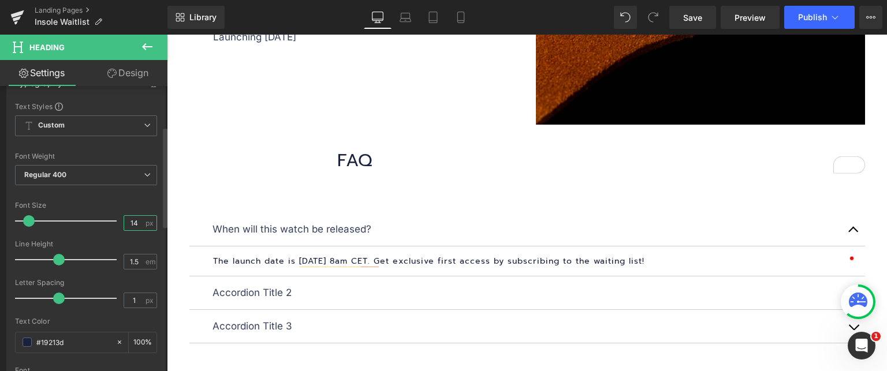
click at [135, 222] on input "14" at bounding box center [134, 223] width 20 height 14
type input "15"
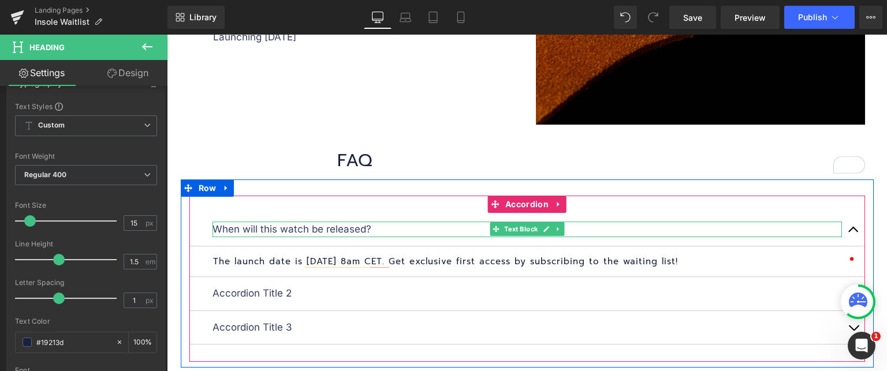
click at [263, 224] on p "When will this watch be released?" at bounding box center [528, 230] width 630 height 16
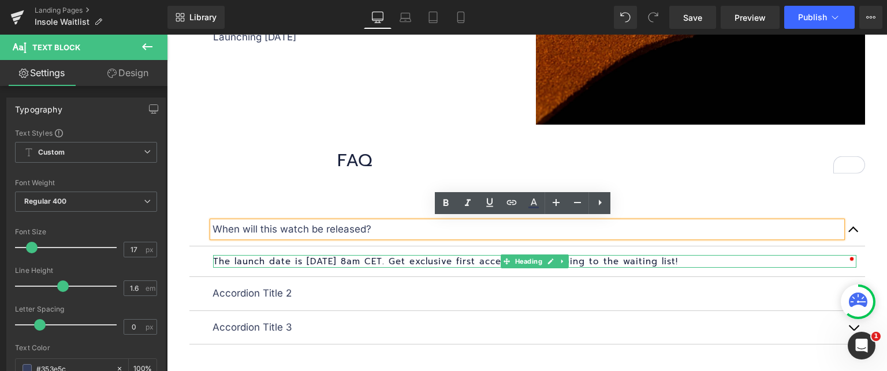
click at [219, 256] on h1 "The launch date is [DATE] 8am CET. Get exclusive first access by subscribing to…" at bounding box center [534, 261] width 643 height 13
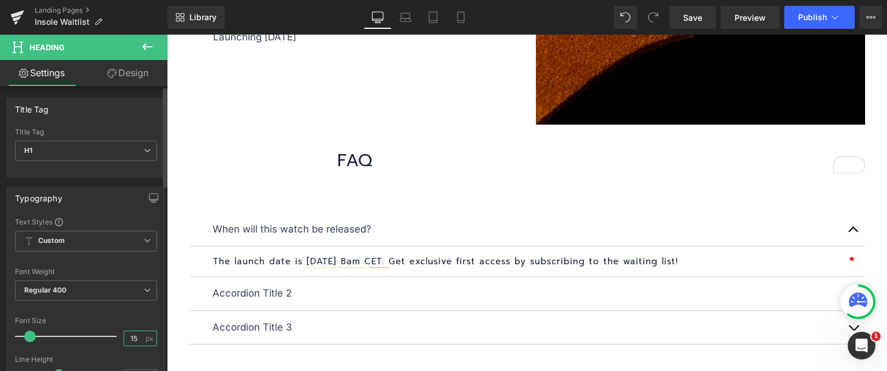
click at [132, 334] on input "15" at bounding box center [134, 339] width 20 height 14
type input "16"
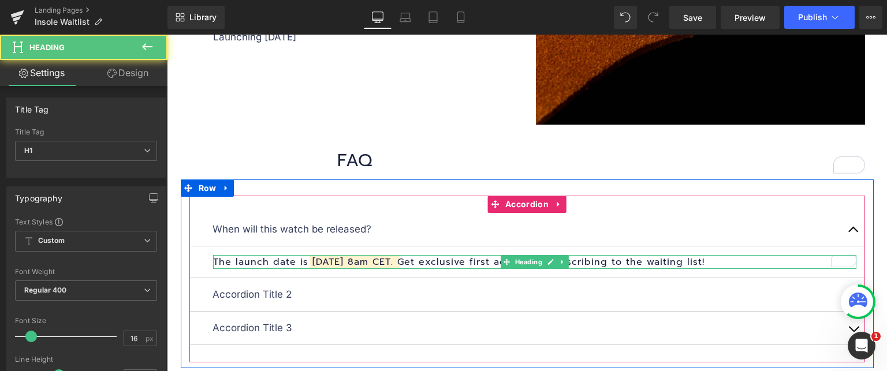
click at [320, 256] on h1 "The launch date is [DATE] 8am CET. Get exclusive first access by subscribing to…" at bounding box center [534, 262] width 643 height 14
click at [321, 256] on h1 "The launch date is [DATE] 8am CET. Get exclusive first access by subscribing to…" at bounding box center [534, 262] width 643 height 14
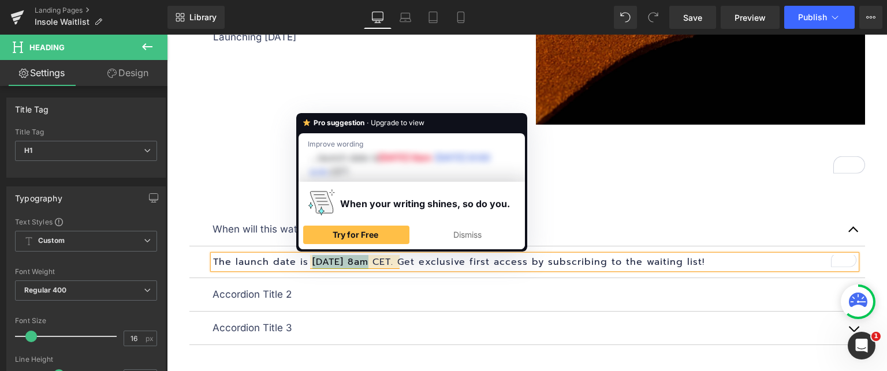
paste div "To enrich screen reader interactions, please activate Accessibility in Grammarl…"
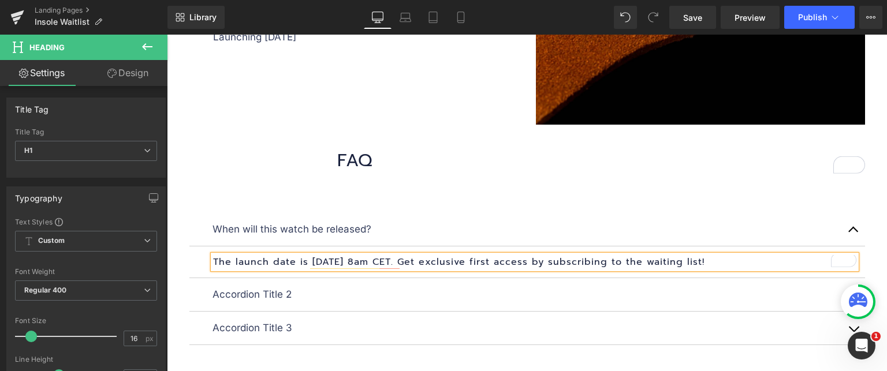
click at [732, 265] on h1 "The launch date is [DATE] 8am CET. Get exclusive first access by subscribing to…" at bounding box center [534, 262] width 643 height 14
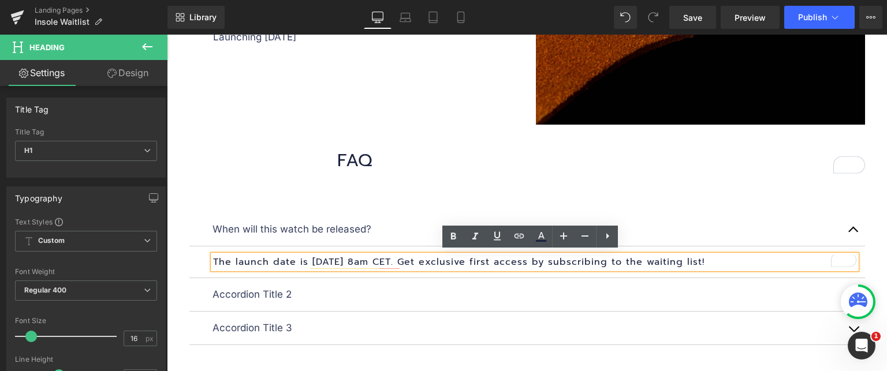
click at [647, 260] on h1 "The launch date is [DATE] 8am CET. Get exclusive first access by subscribing to…" at bounding box center [534, 262] width 643 height 14
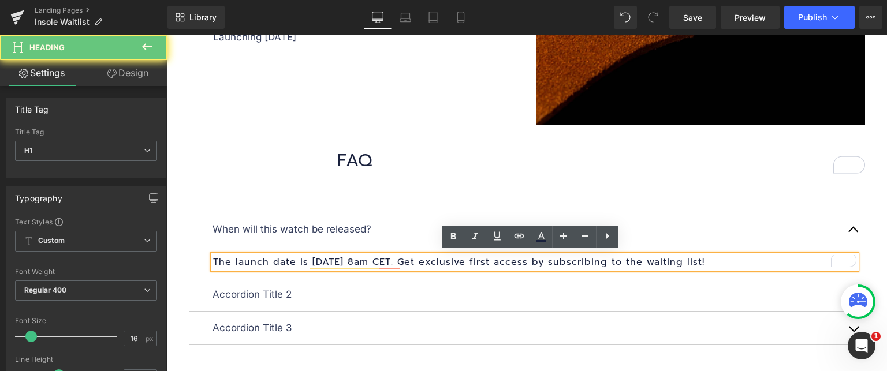
click at [648, 259] on h1 "The launch date is [DATE] 8am CET. Get exclusive first access by subscribing to…" at bounding box center [534, 262] width 643 height 14
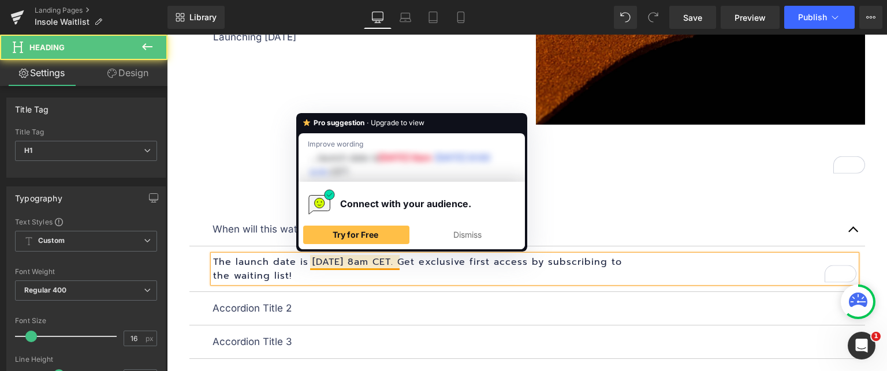
click at [408, 280] on div "The launch date is [DATE] 8am CET. Get exclusive first access by subscribing to…" at bounding box center [534, 269] width 643 height 28
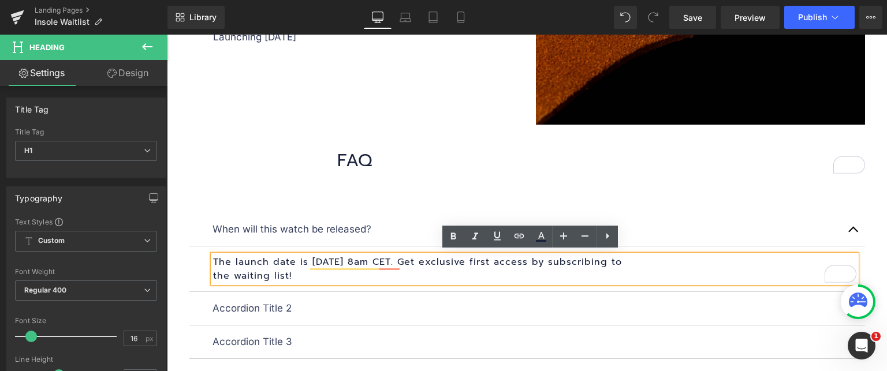
click at [304, 229] on p "When will this watch be released?" at bounding box center [528, 230] width 630 height 16
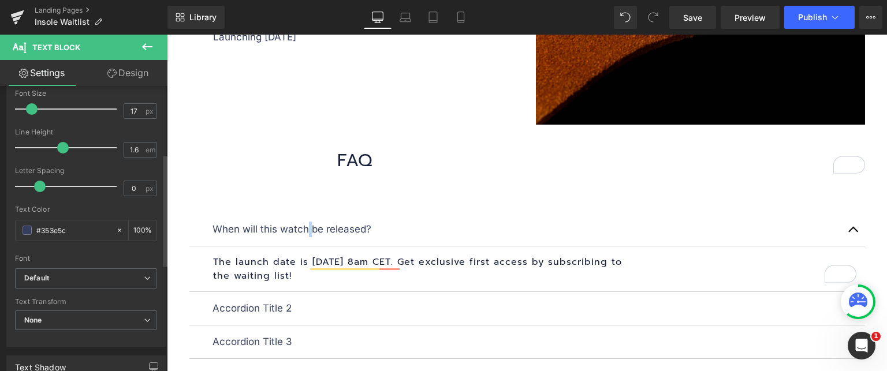
scroll to position [0, 0]
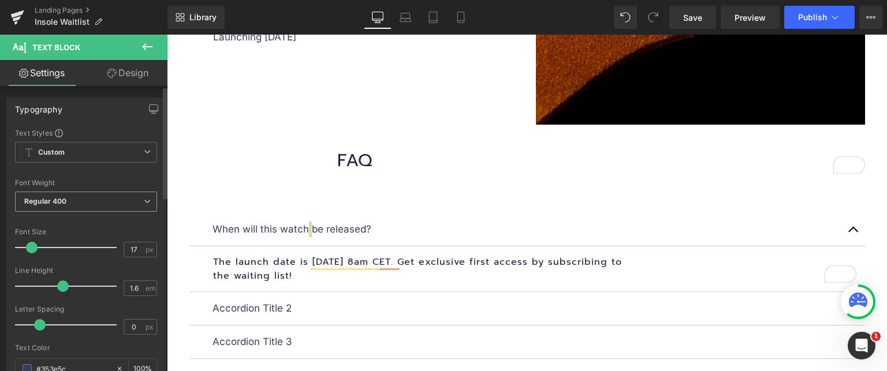
click at [62, 205] on b "Regular 400" at bounding box center [45, 201] width 43 height 9
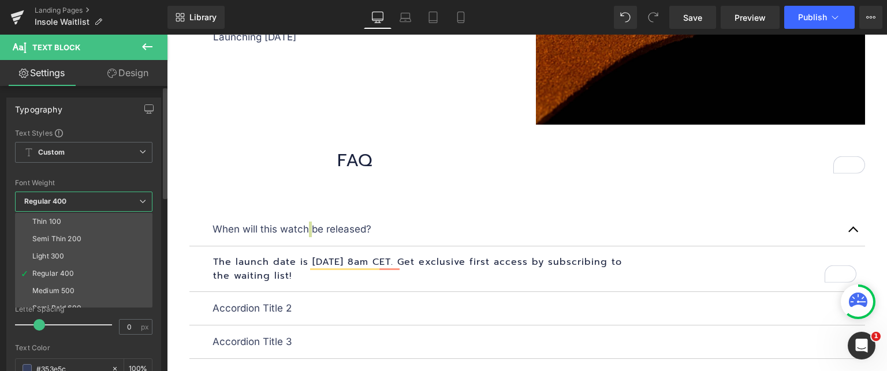
click at [72, 199] on span "Regular 400" at bounding box center [83, 202] width 137 height 20
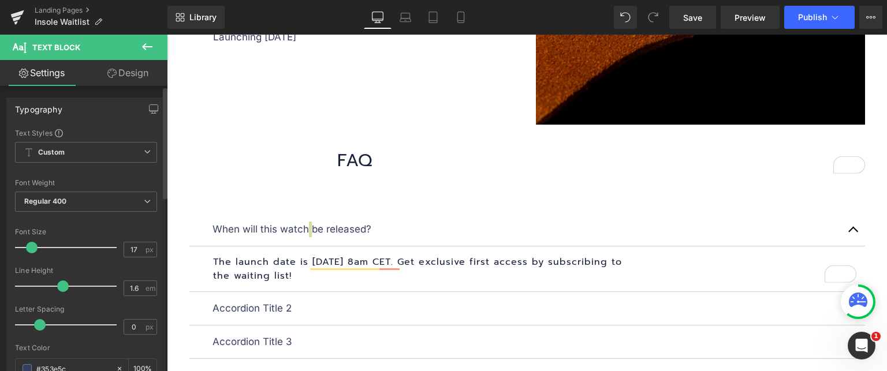
click at [85, 138] on div "Font Default Open Sans [PERSON_NAME] Work Sans [GEOGRAPHIC_DATA] Prompt Inter a…" at bounding box center [86, 267] width 142 height 279
click at [83, 158] on span "Custom Setup Global Style" at bounding box center [86, 152] width 142 height 21
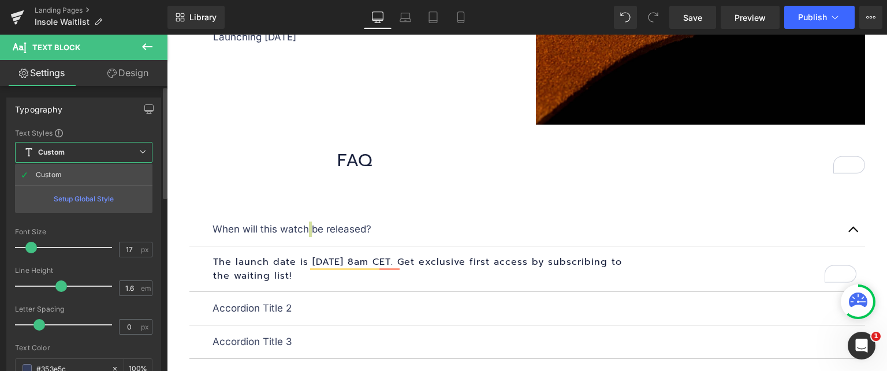
click at [83, 158] on span "Custom Setup Global Style" at bounding box center [83, 152] width 137 height 21
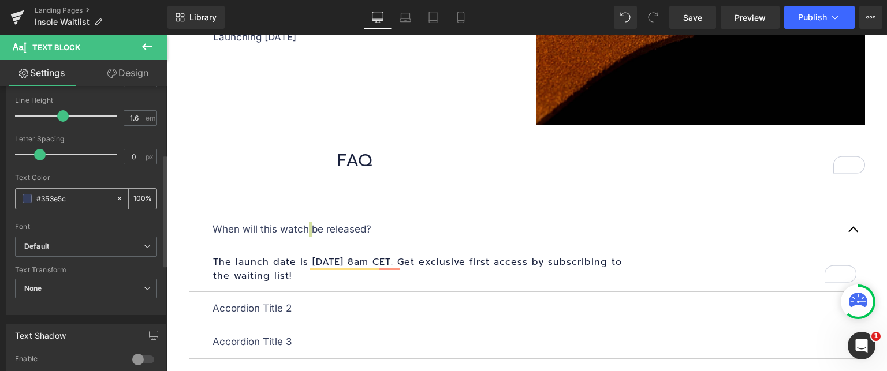
scroll to position [173, 0]
click at [65, 243] on b "Default" at bounding box center [84, 244] width 120 height 10
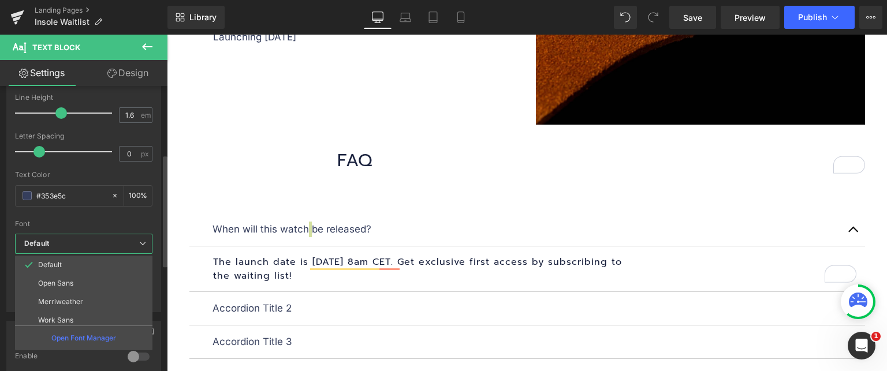
click at [65, 243] on b "Default" at bounding box center [81, 244] width 115 height 10
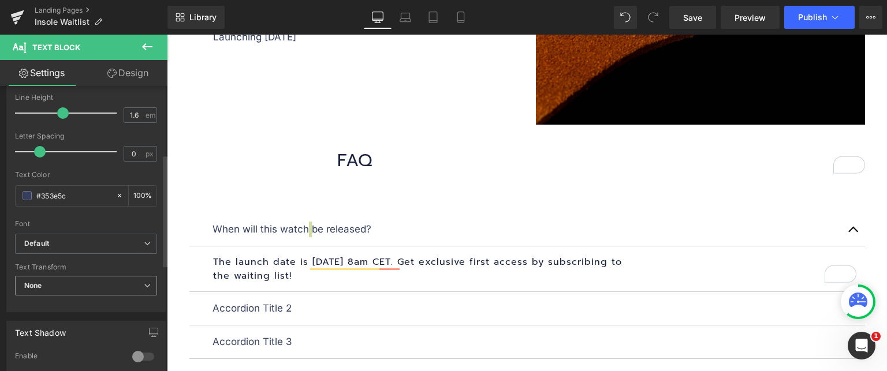
click at [62, 277] on span "None" at bounding box center [86, 286] width 142 height 20
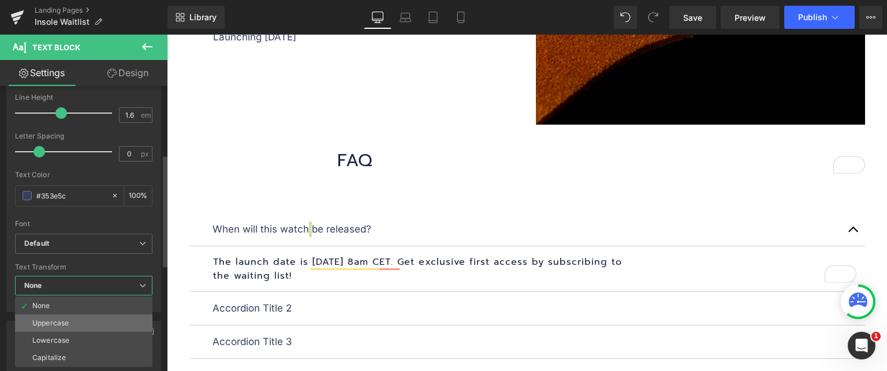
click at [66, 325] on div "Uppercase" at bounding box center [50, 323] width 36 height 8
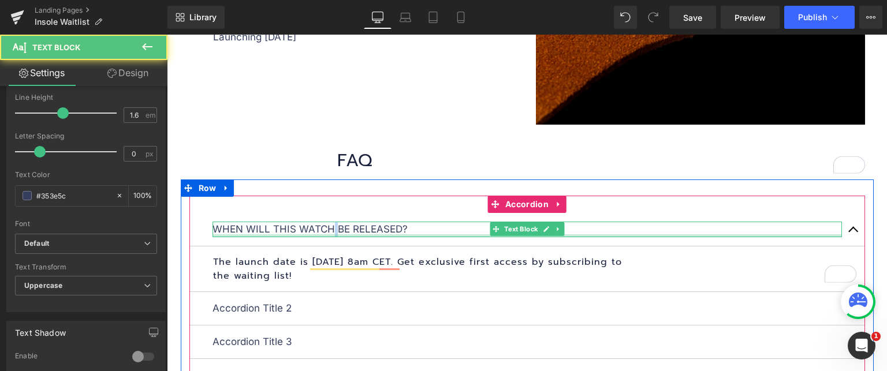
click at [364, 233] on div "When will this watch be released? Text Block" at bounding box center [528, 230] width 630 height 16
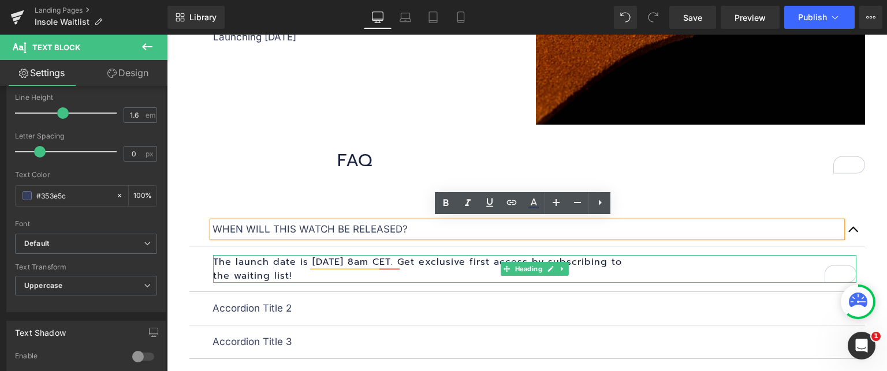
click at [462, 258] on h1 "The launch date is [DATE] 8am CET. Get exclusive first access by subscribing to…" at bounding box center [534, 269] width 643 height 28
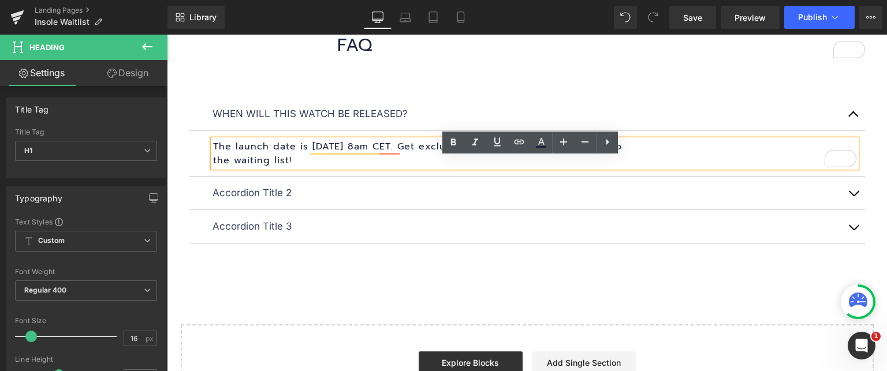
scroll to position [1266, 0]
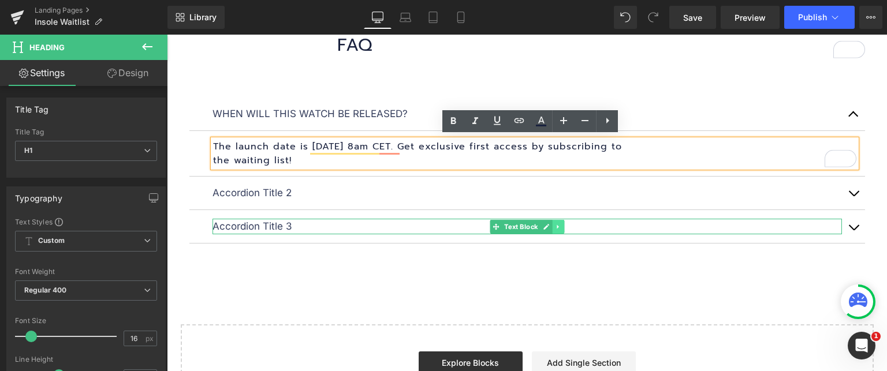
click at [555, 225] on icon at bounding box center [558, 227] width 6 height 7
click at [558, 223] on link at bounding box center [564, 227] width 12 height 14
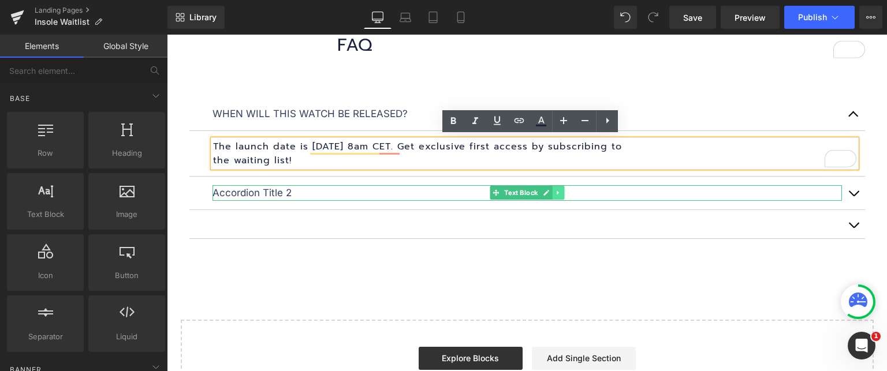
click at [555, 190] on icon at bounding box center [558, 192] width 6 height 7
click at [561, 191] on icon at bounding box center [564, 192] width 6 height 7
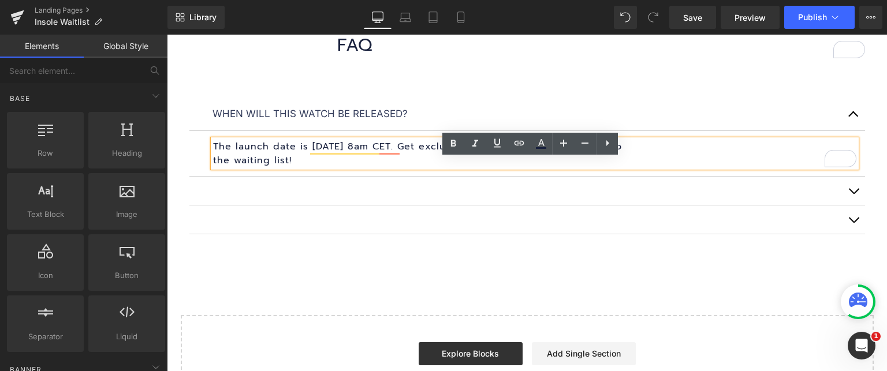
scroll to position [1208, 0]
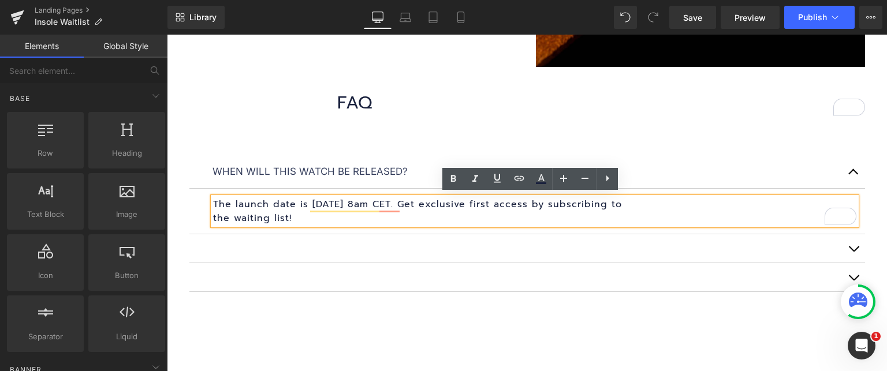
click at [846, 171] on button "button" at bounding box center [853, 171] width 23 height 33
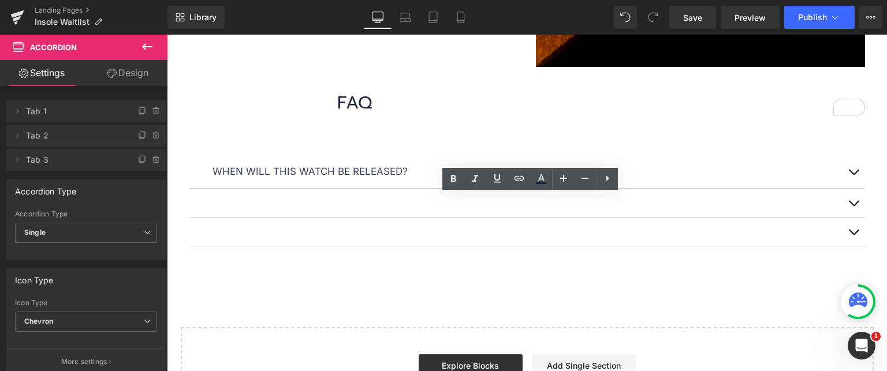
click at [854, 206] on span "button" at bounding box center [854, 206] width 0 height 0
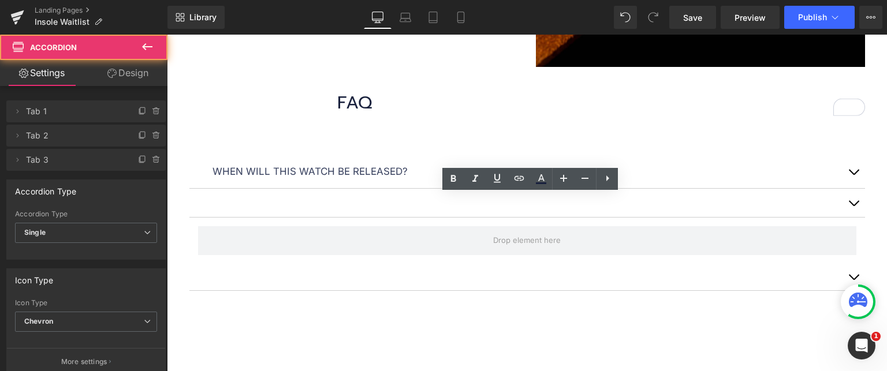
click at [846, 199] on button "button" at bounding box center [853, 203] width 23 height 28
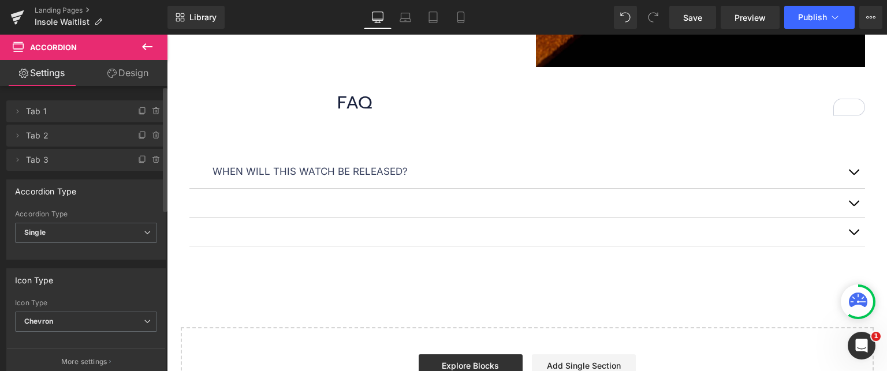
click at [152, 159] on icon at bounding box center [156, 159] width 9 height 9
click at [147, 158] on button "Delete" at bounding box center [144, 160] width 36 height 15
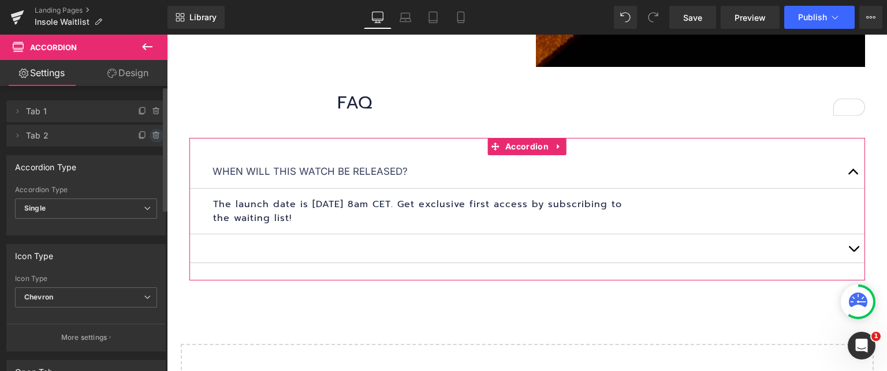
click at [154, 136] on icon at bounding box center [156, 135] width 5 height 5
click at [148, 134] on button "Delete" at bounding box center [144, 136] width 36 height 15
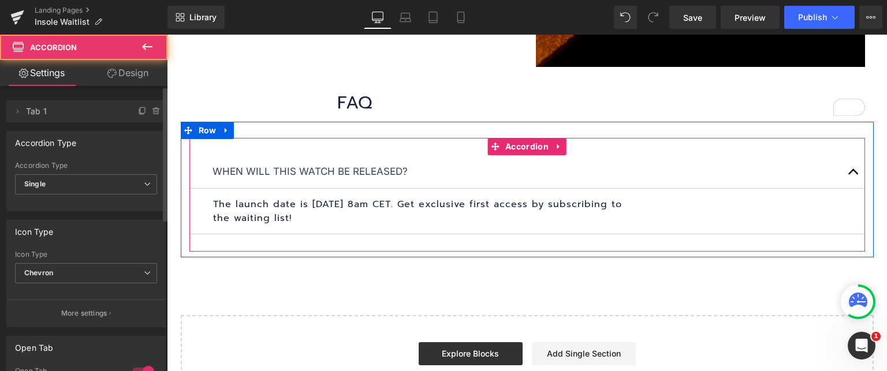
click at [842, 165] on button "button" at bounding box center [853, 171] width 23 height 33
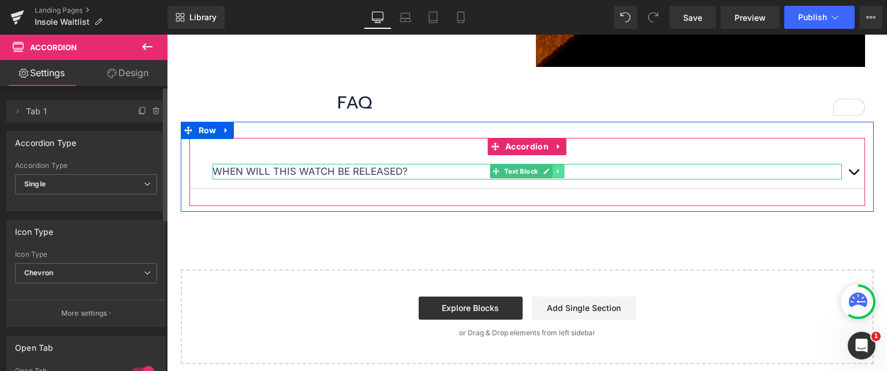
click at [557, 170] on icon at bounding box center [558, 172] width 2 height 4
click at [549, 169] on icon at bounding box center [552, 172] width 6 height 6
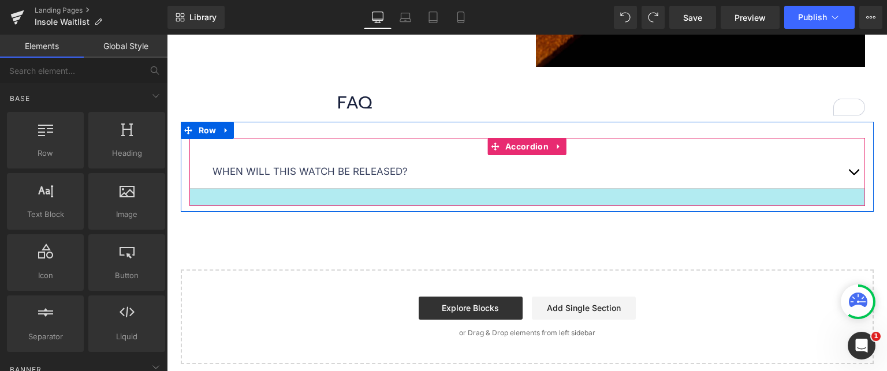
click at [643, 189] on div at bounding box center [527, 197] width 676 height 17
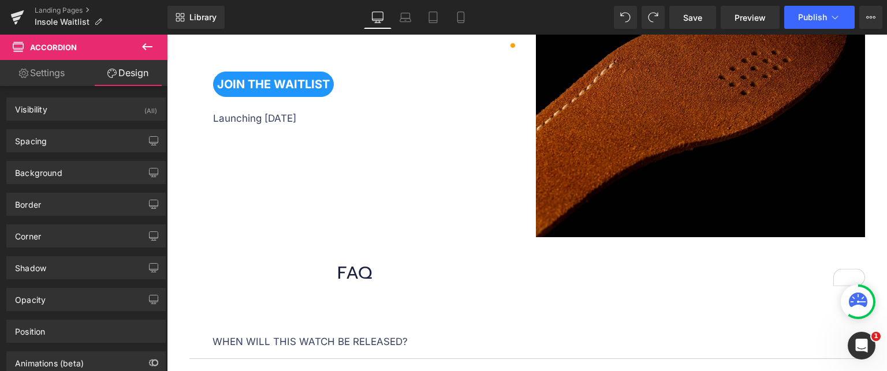
scroll to position [1213, 0]
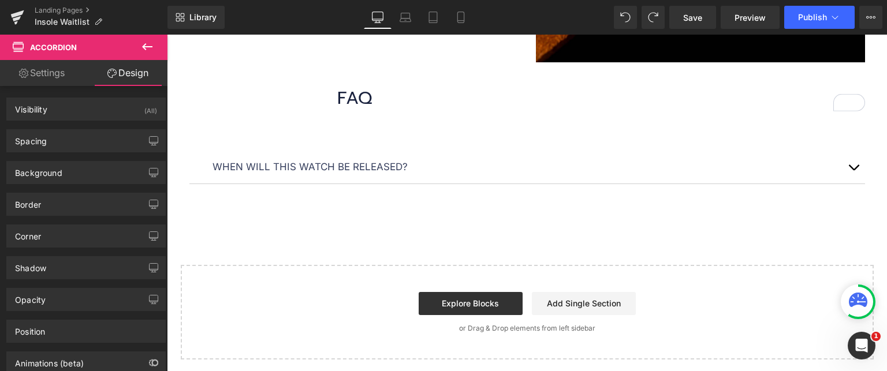
click at [450, 195] on div "When will this watch be released? Text Block This isn’t just another insole. It…" at bounding box center [527, 167] width 676 height 68
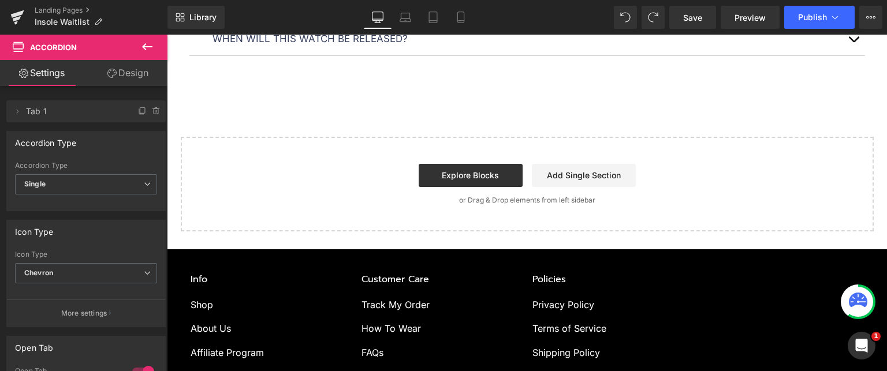
scroll to position [1271, 0]
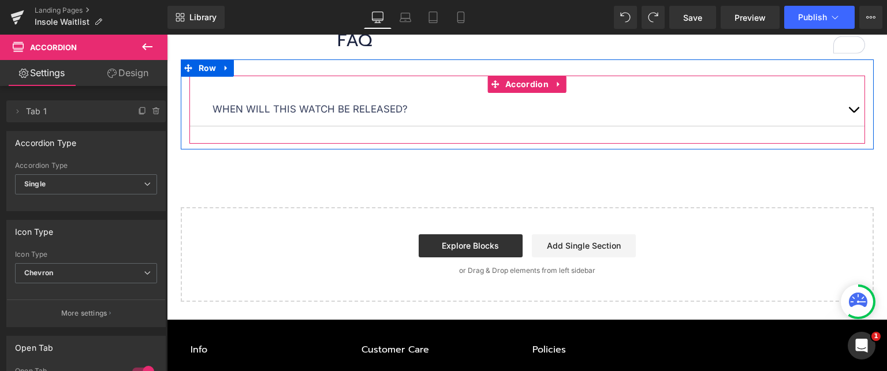
click at [453, 118] on div "When will this watch be released? Text Block" at bounding box center [527, 109] width 676 height 33
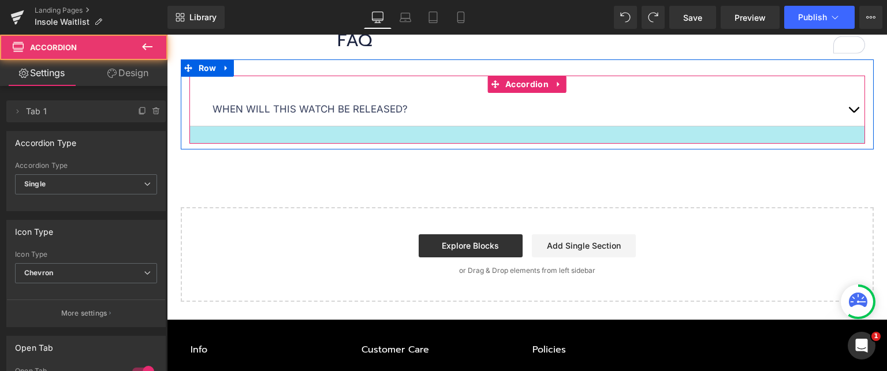
click at [456, 131] on div at bounding box center [527, 134] width 676 height 17
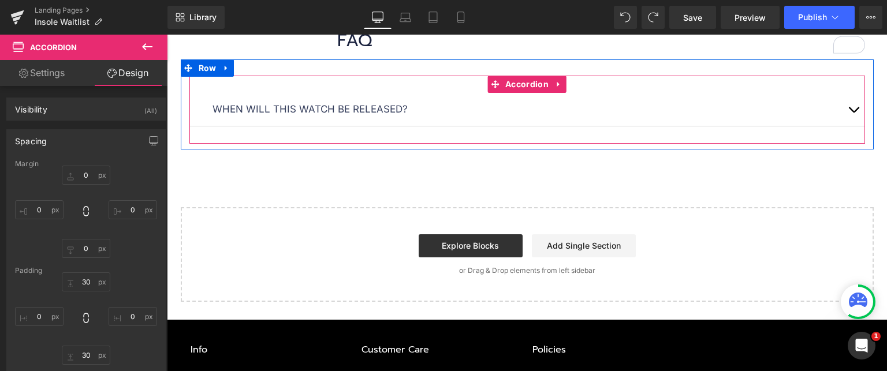
click at [736, 108] on p "When will this watch be released?" at bounding box center [528, 110] width 630 height 16
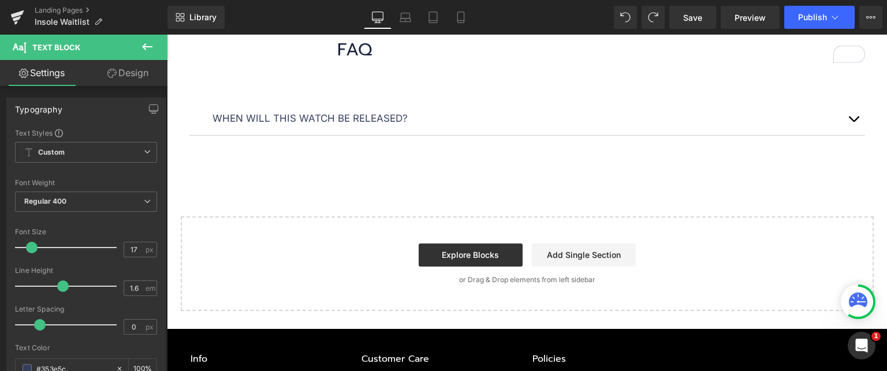
scroll to position [1213, 0]
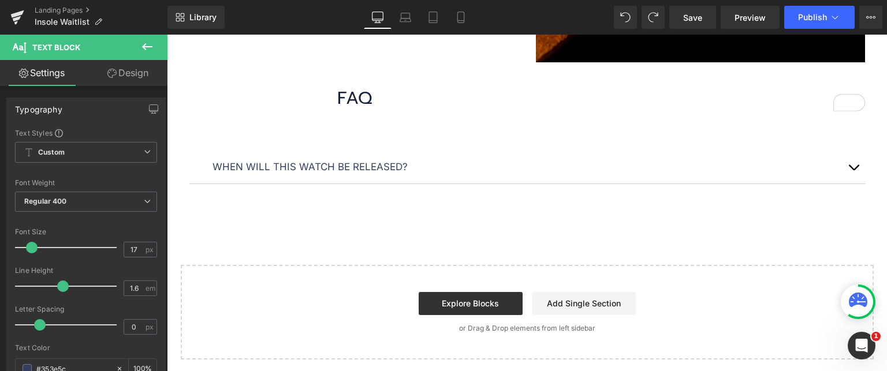
click at [809, 165] on p "When will this watch be released?" at bounding box center [528, 167] width 630 height 16
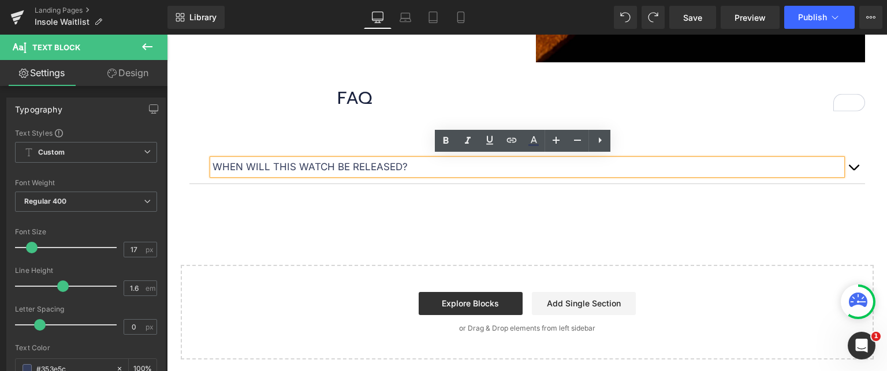
click at [700, 135] on div "When will this watch be released? Text Block This isn’t just another insole. It…" at bounding box center [527, 167] width 676 height 68
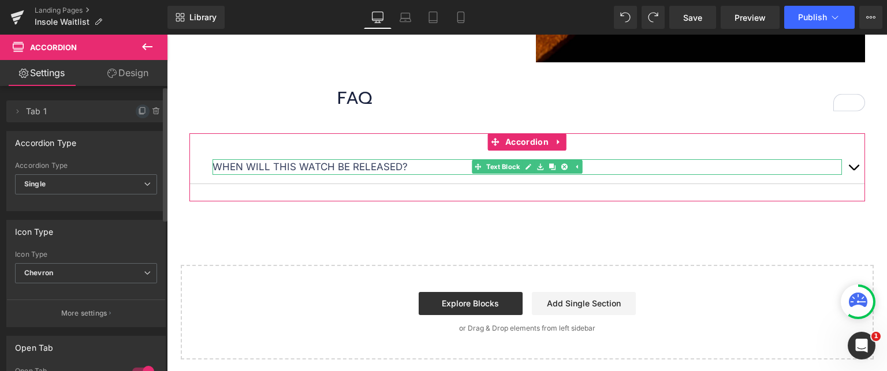
click at [138, 111] on icon at bounding box center [142, 111] width 9 height 9
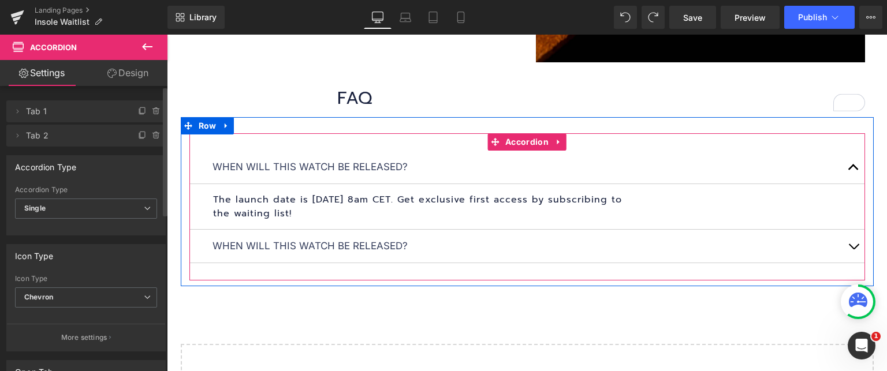
click at [854, 170] on span "button" at bounding box center [854, 170] width 0 height 0
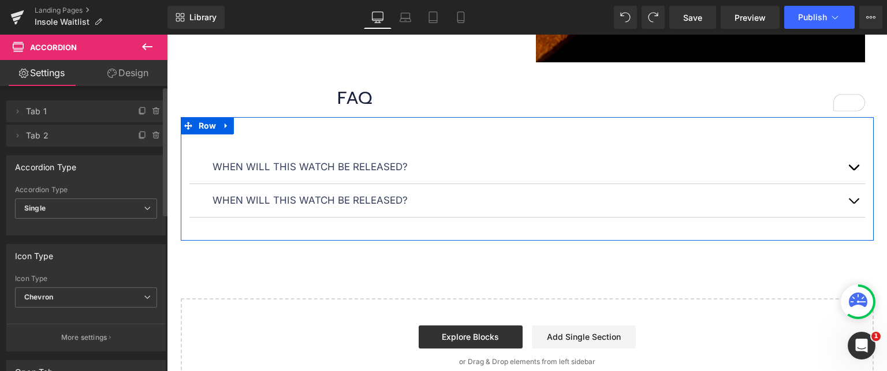
click at [167, 35] on div at bounding box center [167, 35] width 0 height 0
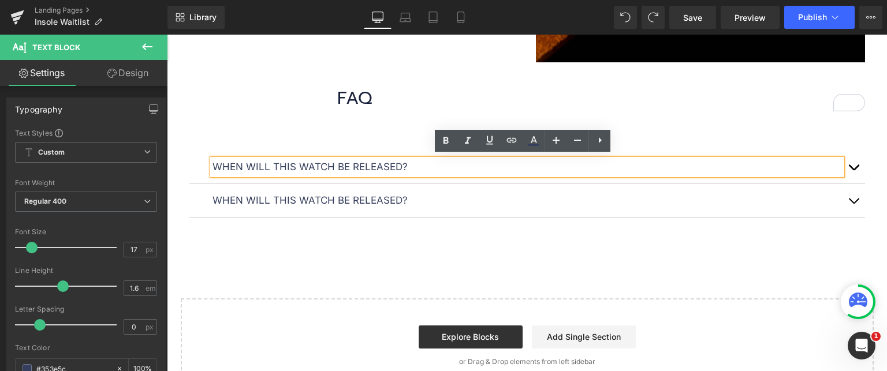
drag, startPoint x: 407, startPoint y: 166, endPoint x: 205, endPoint y: 165, distance: 201.6
click at [213, 165] on div "When will this watch be released?" at bounding box center [528, 167] width 630 height 16
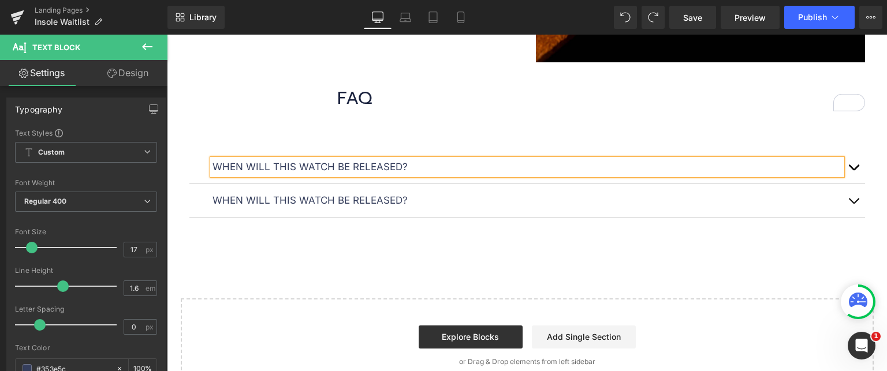
click at [261, 161] on p "When will this watch be released?" at bounding box center [528, 167] width 630 height 16
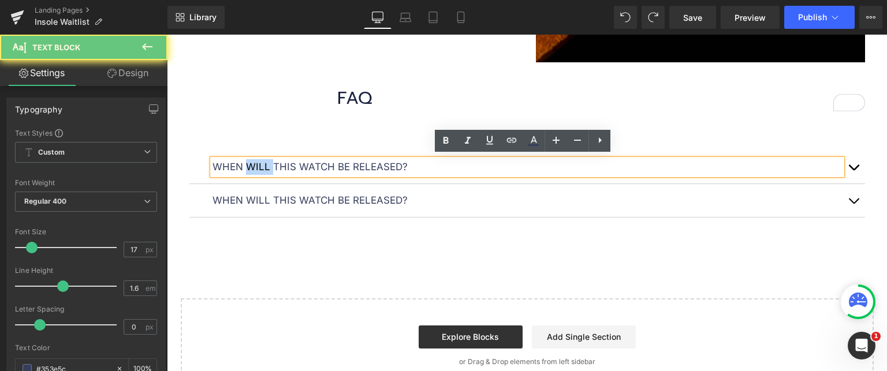
click at [261, 161] on p "When will this watch be released?" at bounding box center [528, 167] width 630 height 16
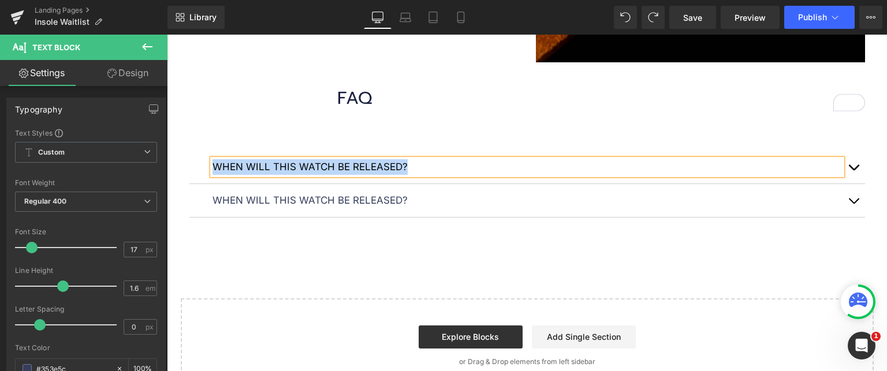
paste div
click at [855, 163] on button "button" at bounding box center [853, 167] width 23 height 33
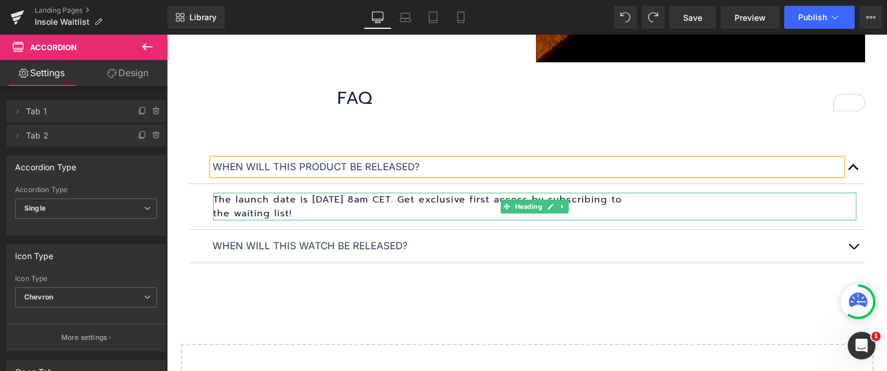
click at [292, 212] on h1 "The launch date is 14.07.2025 at 8am CET. Get exclusive first access by subscri…" at bounding box center [534, 207] width 643 height 28
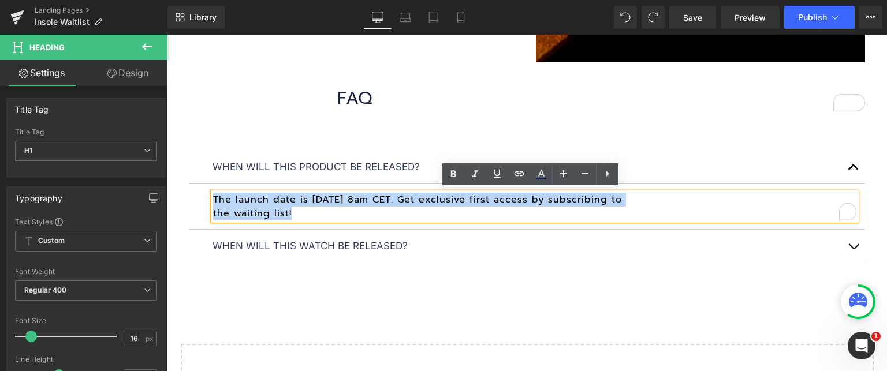
drag, startPoint x: 286, startPoint y: 210, endPoint x: 205, endPoint y: 198, distance: 82.2
click at [205, 198] on article "The launch date is 14.07.2025 at 8am CET. Get exclusive first access by subscri…" at bounding box center [527, 207] width 676 height 46
paste div "To enrich screen reader interactions, please activate Accessibility in Grammarl…"
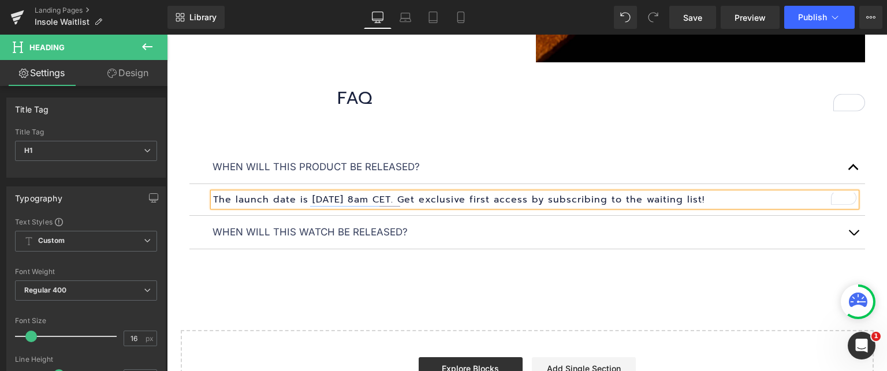
click at [647, 196] on h1 "The launch date is [DATE] 8am CET. Get exclusive first access by subscribing to…" at bounding box center [534, 200] width 643 height 14
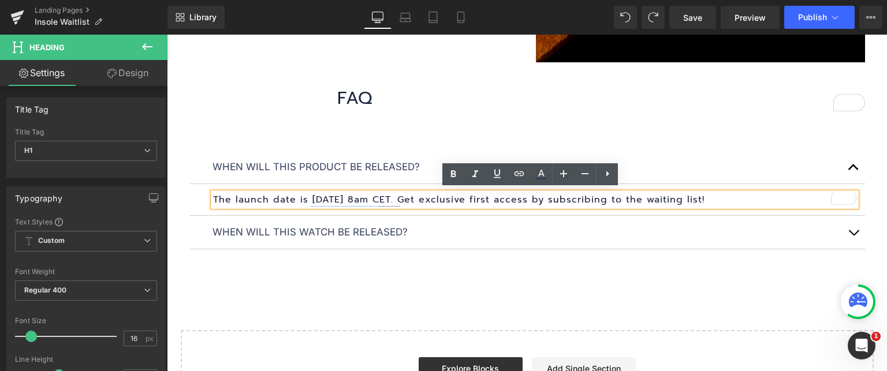
click at [650, 198] on h1 "The launch date is [DATE] 8am CET. Get exclusive first access by subscribing to…" at bounding box center [534, 200] width 643 height 14
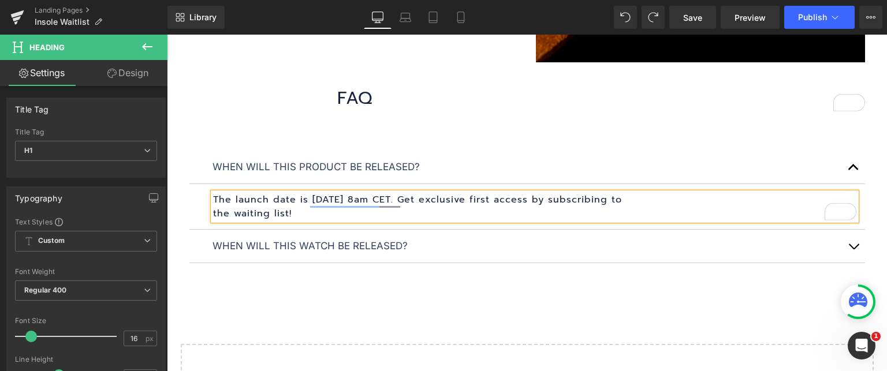
click at [853, 168] on button "button" at bounding box center [853, 167] width 23 height 33
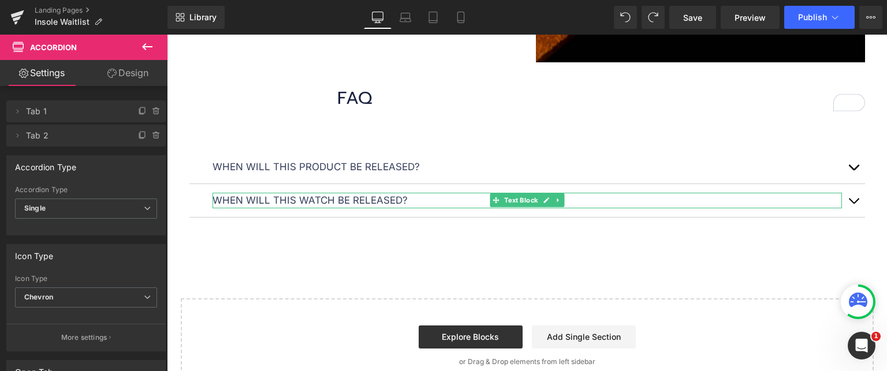
click at [406, 195] on p "When will this watch be released?" at bounding box center [528, 201] width 630 height 16
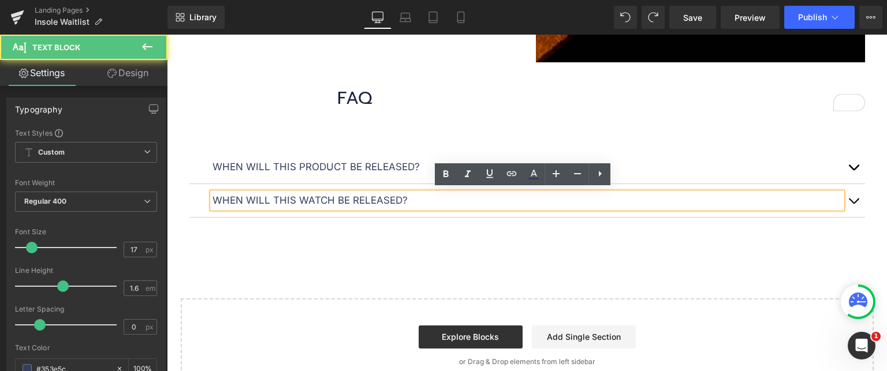
click at [405, 199] on p "When will this watch be released?" at bounding box center [528, 201] width 630 height 16
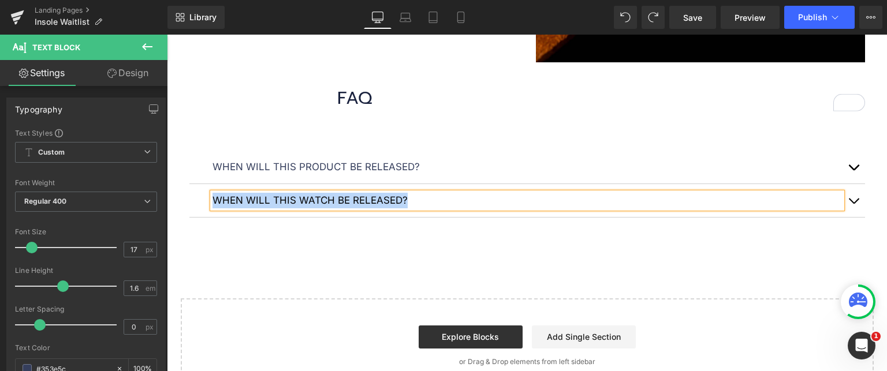
paste div
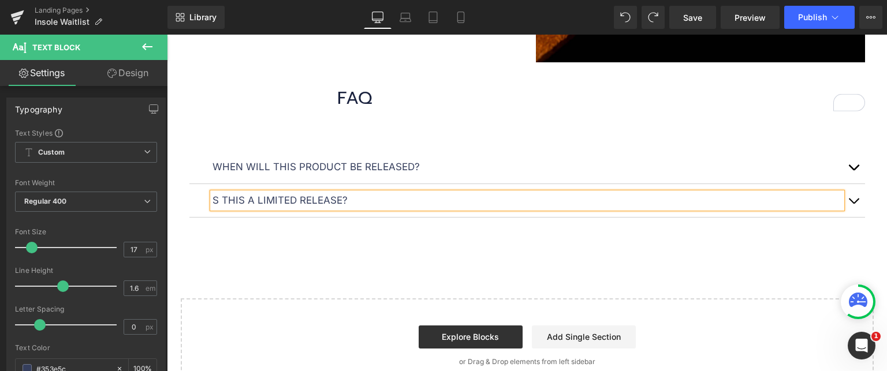
click at [855, 199] on button "button" at bounding box center [853, 200] width 23 height 33
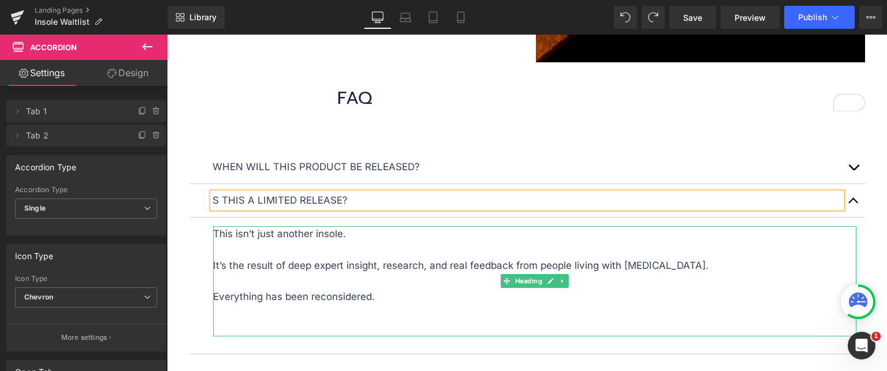
click at [406, 290] on p "This isn’t just another insole. It’s the result of deep expert insight, researc…" at bounding box center [534, 281] width 643 height 110
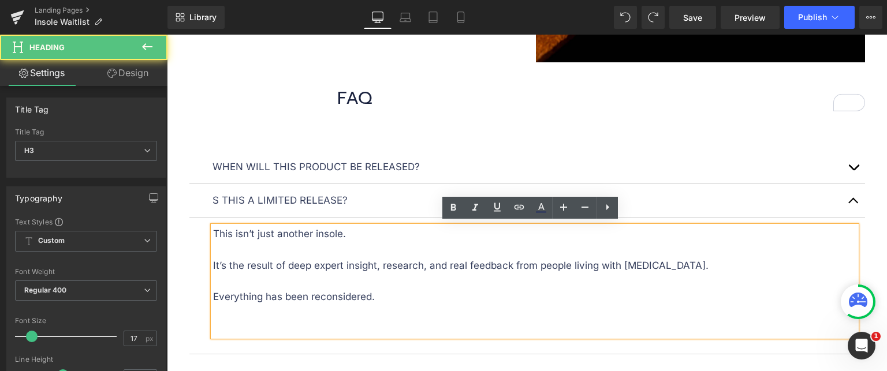
click at [414, 262] on p "This isn’t just another insole. It’s the result of deep expert insight, researc…" at bounding box center [534, 281] width 643 height 110
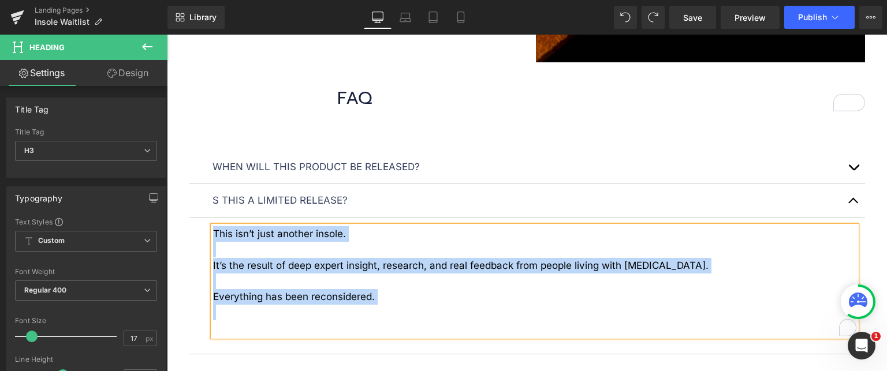
paste div "To enrich screen reader interactions, please activate Accessibility in Grammarl…"
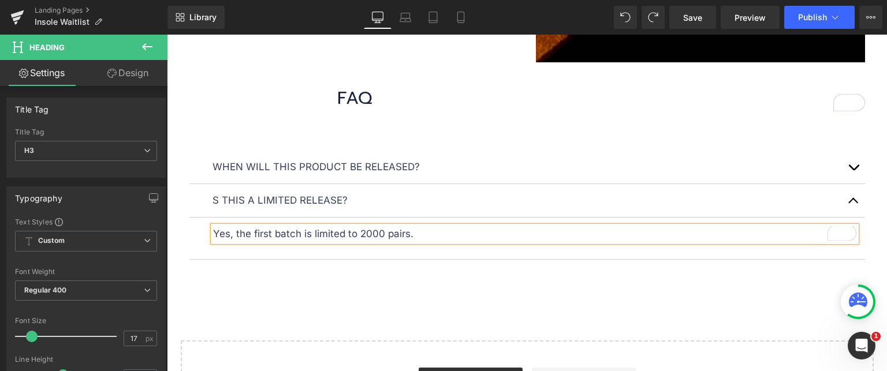
click at [848, 158] on button "button" at bounding box center [853, 167] width 23 height 33
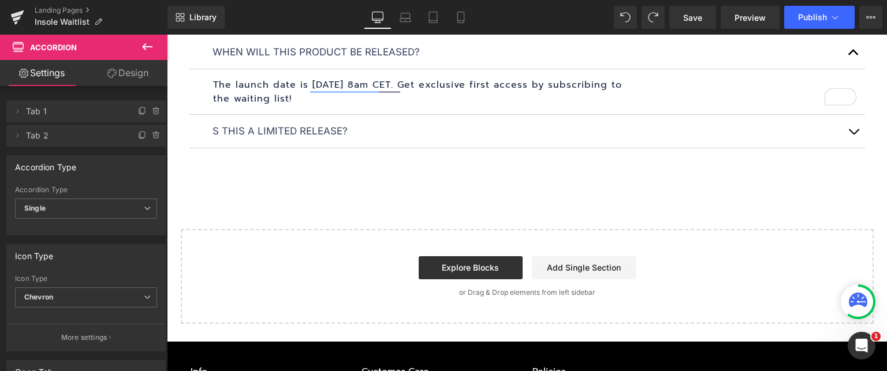
scroll to position [1328, 0]
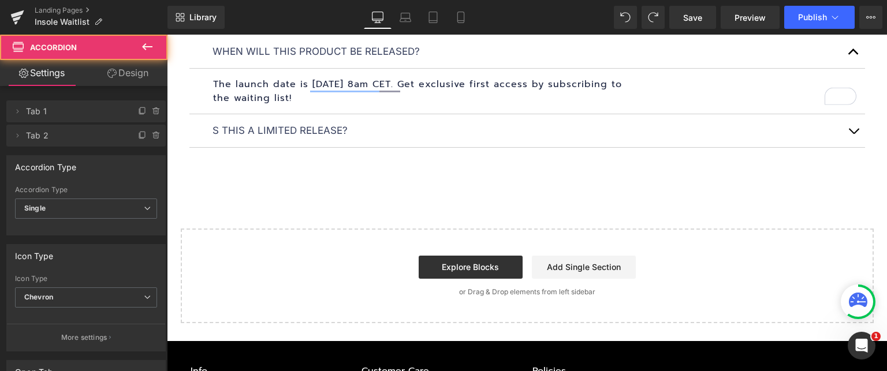
click at [856, 125] on button "button" at bounding box center [853, 130] width 23 height 33
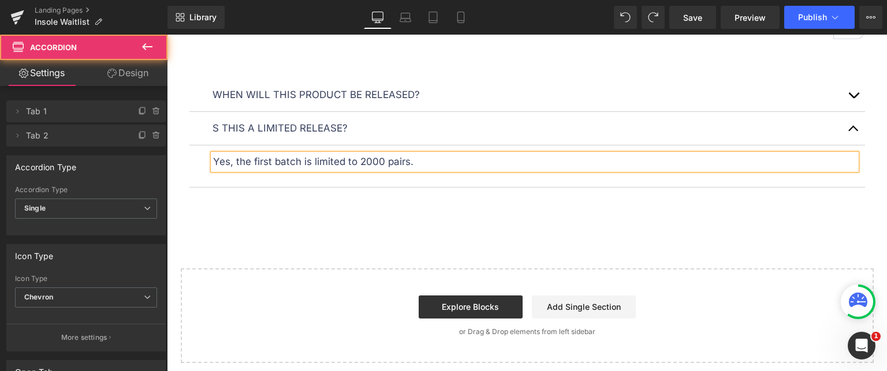
scroll to position [1282, 0]
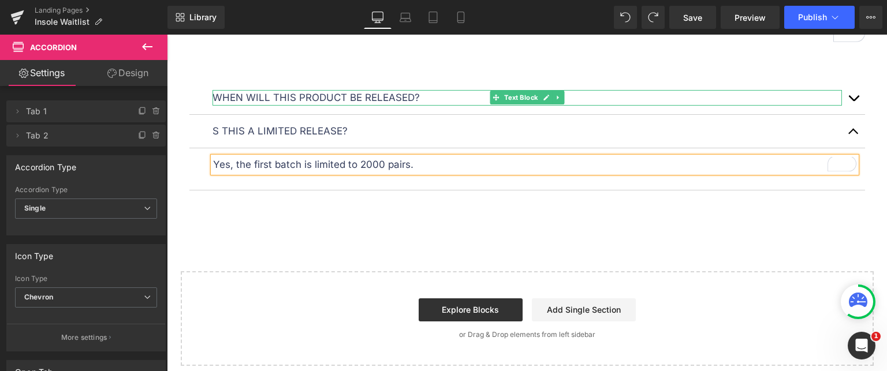
click at [543, 98] on icon at bounding box center [546, 97] width 6 height 7
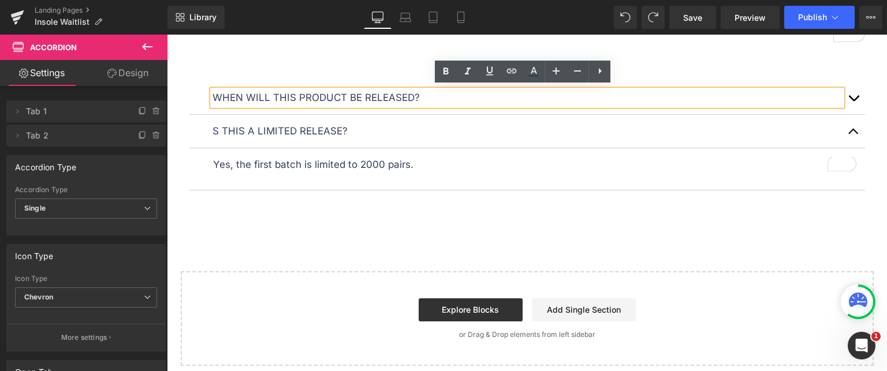
click at [858, 92] on button "button" at bounding box center [853, 97] width 23 height 33
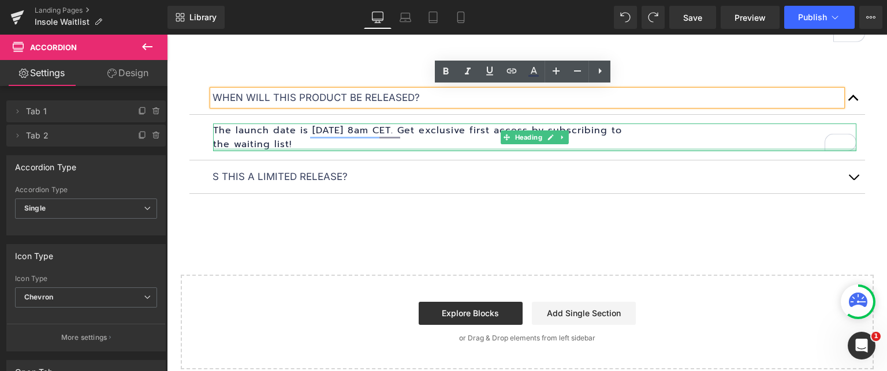
click at [374, 148] on div at bounding box center [534, 149] width 643 height 3
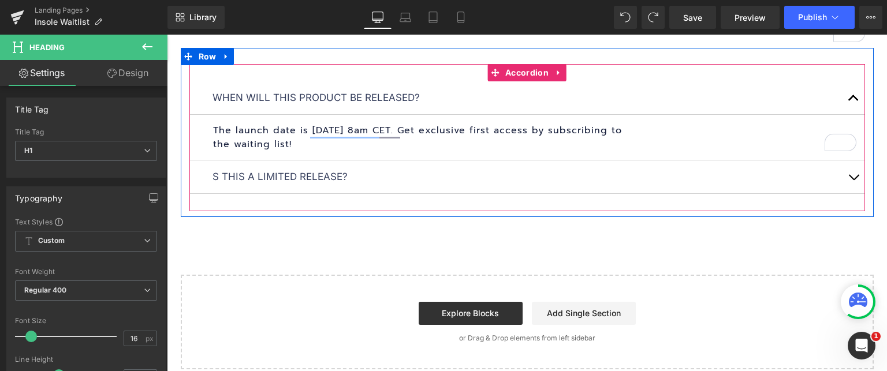
click at [852, 167] on button "button" at bounding box center [853, 177] width 23 height 33
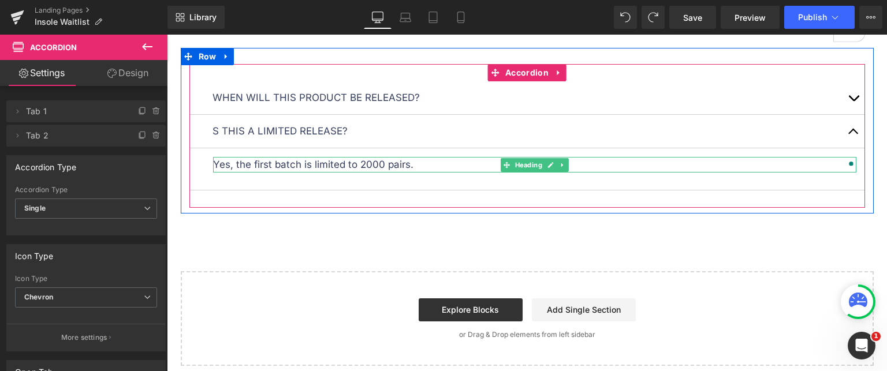
click at [270, 161] on p "Yes, the first batch is limited to 2000 pairs." at bounding box center [534, 165] width 643 height 16
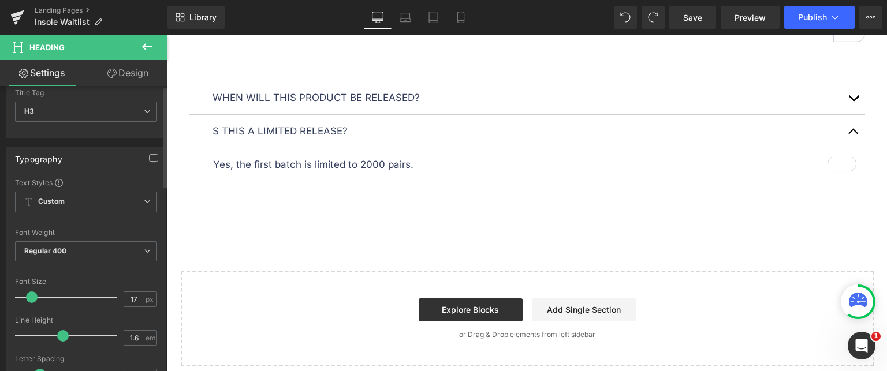
scroll to position [58, 0]
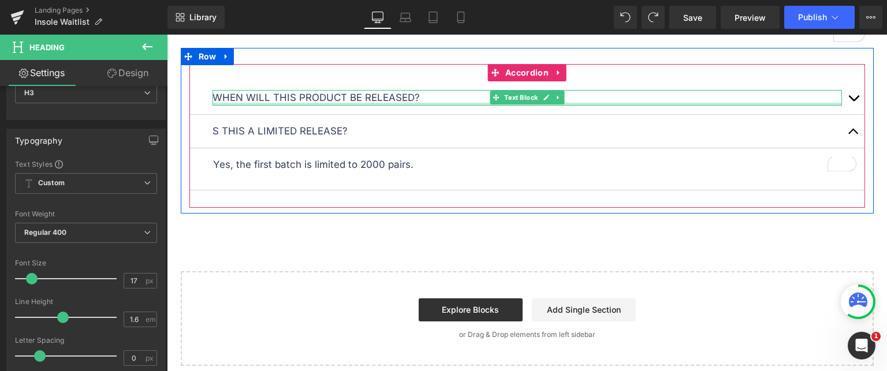
click at [328, 97] on p "When will this product be released?" at bounding box center [528, 98] width 630 height 16
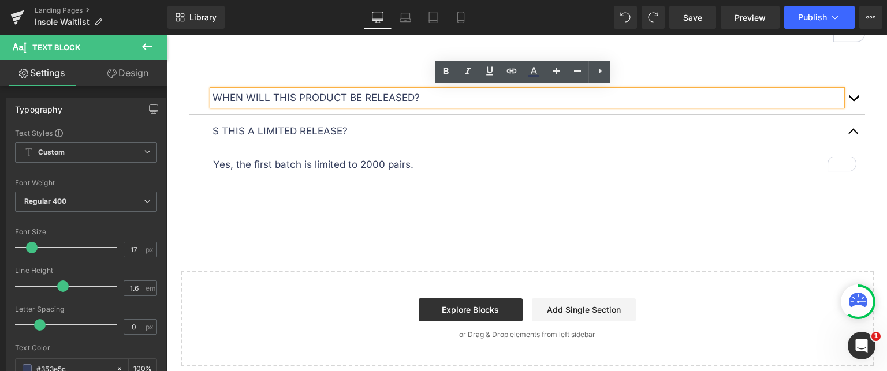
click at [852, 95] on button "button" at bounding box center [853, 97] width 23 height 33
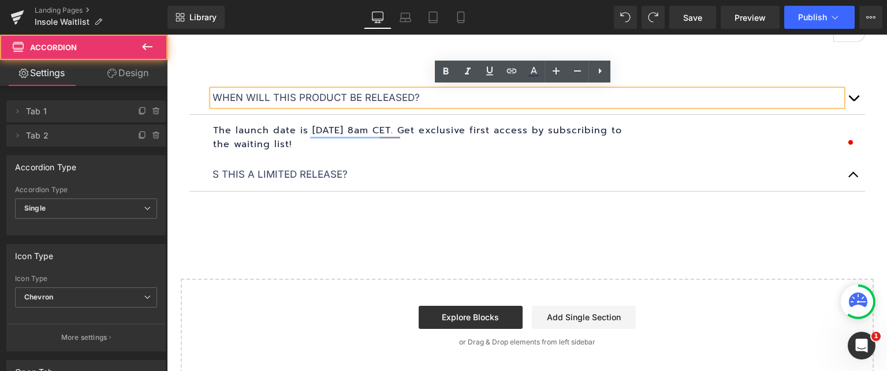
click at [403, 131] on h1 "The launch date is [DATE] 8am CET. Get exclusive first access by subscribing to…" at bounding box center [534, 138] width 643 height 28
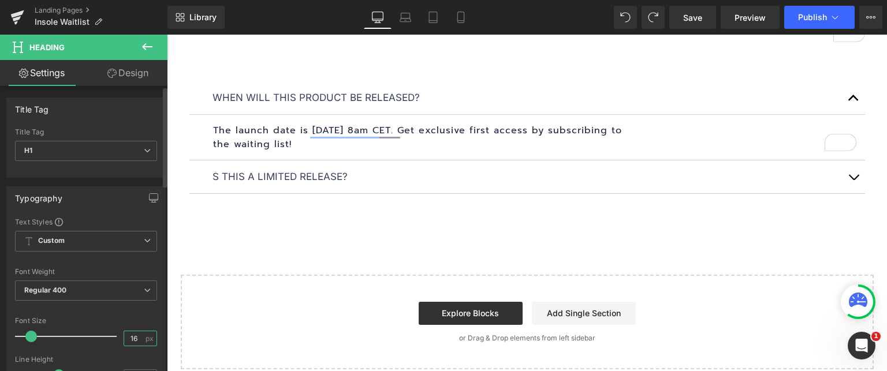
click at [127, 338] on input "16" at bounding box center [134, 339] width 20 height 14
type input "17"
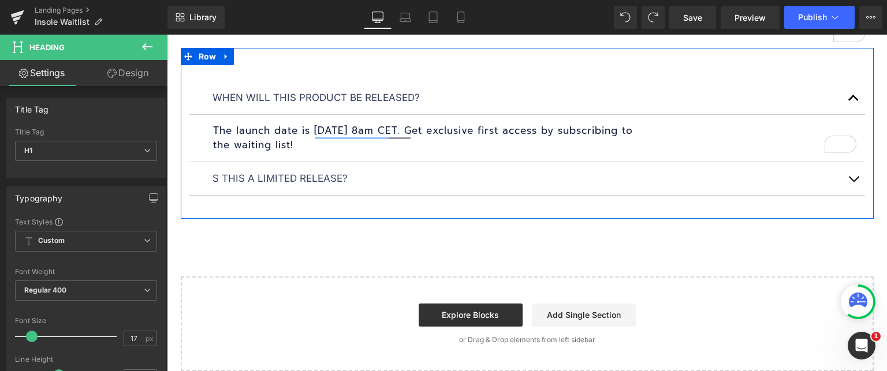
click at [851, 177] on button "button" at bounding box center [853, 178] width 23 height 33
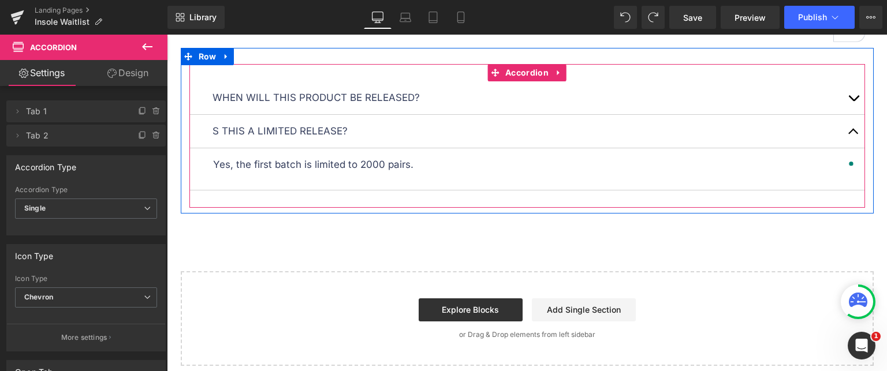
click at [405, 163] on p "Yes, the first batch is limited to 2000 pairs." at bounding box center [534, 165] width 643 height 16
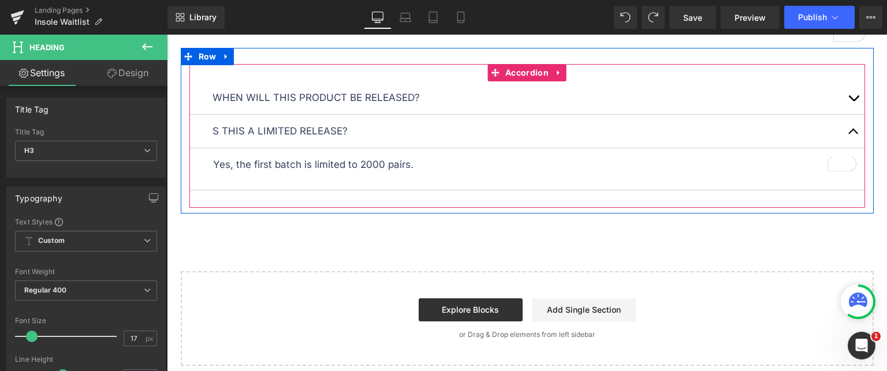
click at [849, 92] on button "button" at bounding box center [853, 97] width 23 height 33
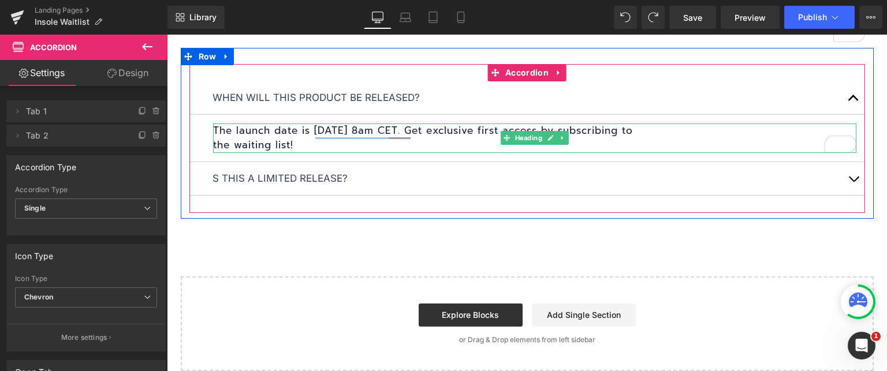
click at [434, 137] on h1 "The launch date is [DATE] 8am CET. Get exclusive first access by subscribing to…" at bounding box center [534, 138] width 643 height 29
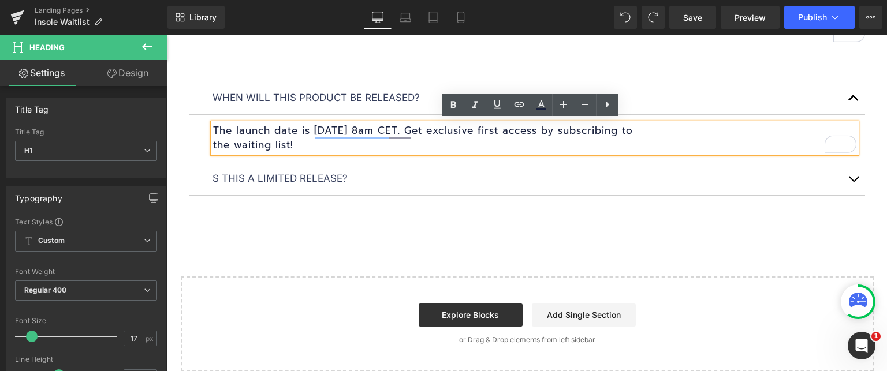
click at [850, 174] on button "button" at bounding box center [853, 178] width 23 height 33
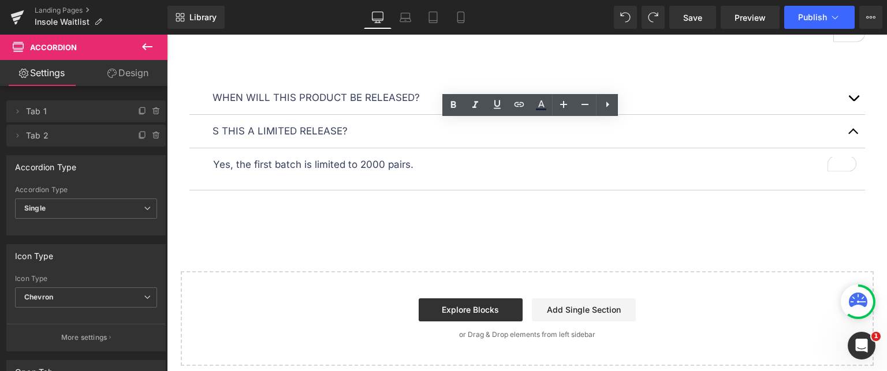
scroll to position [1282, 0]
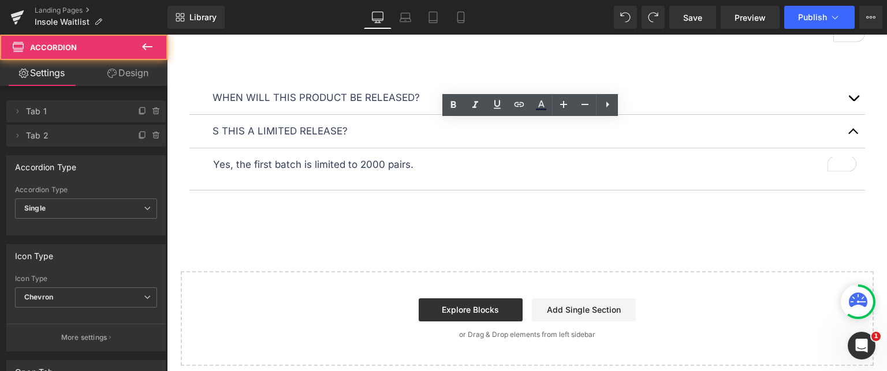
click at [848, 94] on button "button" at bounding box center [853, 97] width 23 height 33
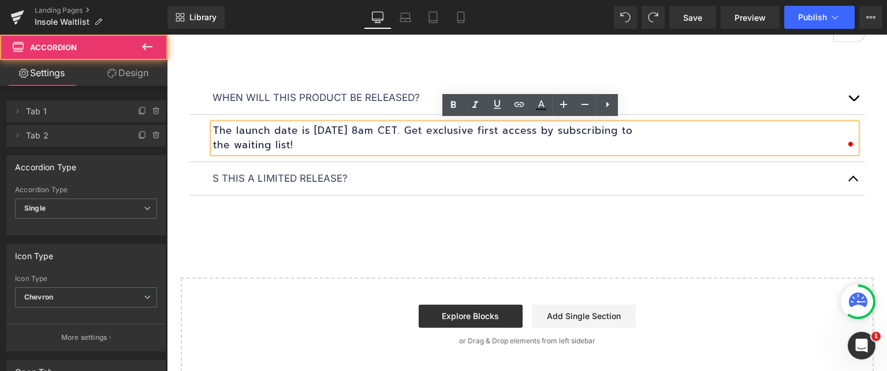
click at [848, 94] on button "button" at bounding box center [853, 97] width 23 height 33
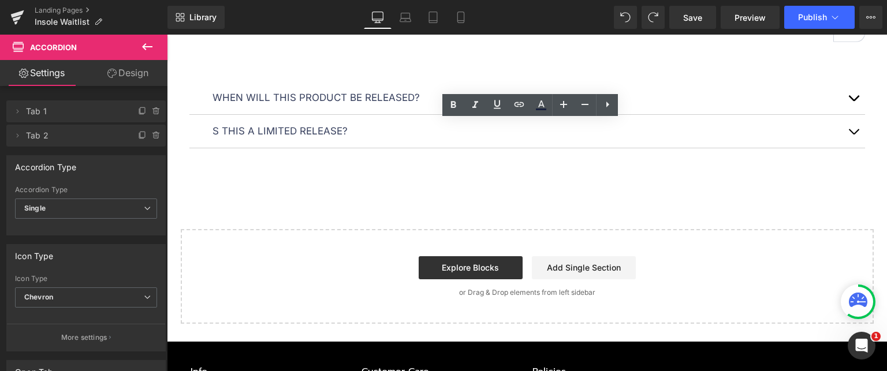
click at [854, 135] on span "button" at bounding box center [854, 135] width 0 height 0
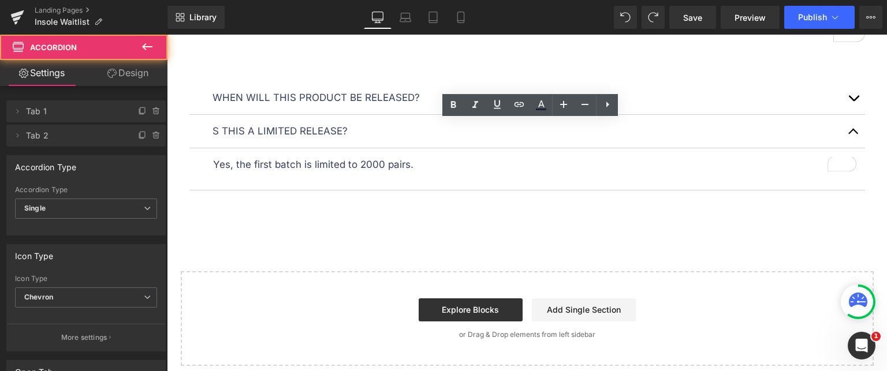
click at [854, 126] on button "button" at bounding box center [853, 131] width 23 height 33
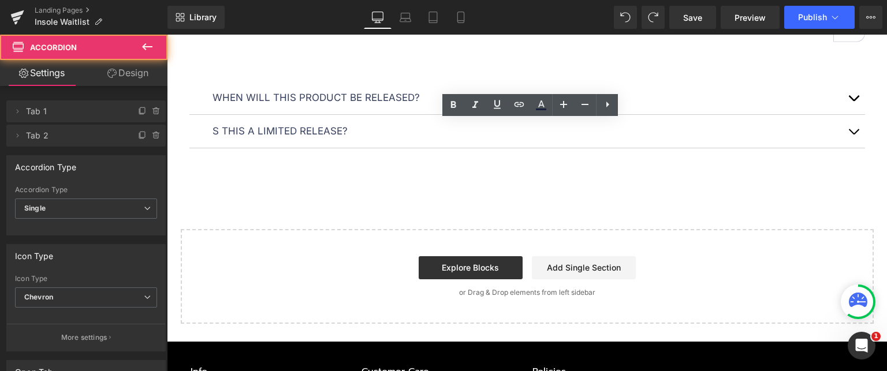
click at [854, 135] on span "button" at bounding box center [854, 135] width 0 height 0
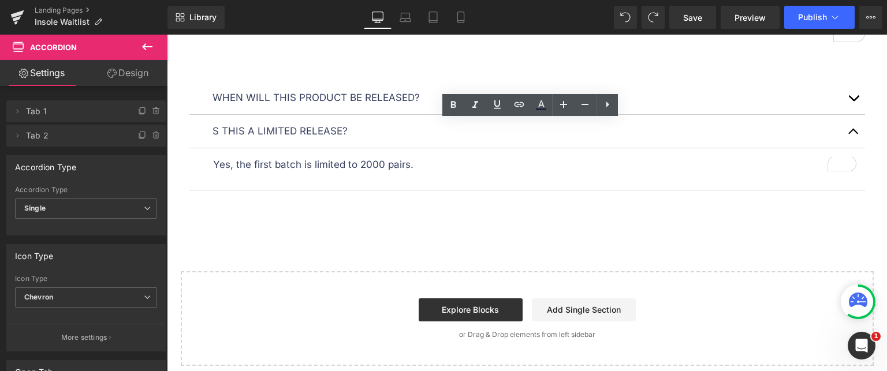
click at [852, 91] on button "button" at bounding box center [853, 97] width 23 height 33
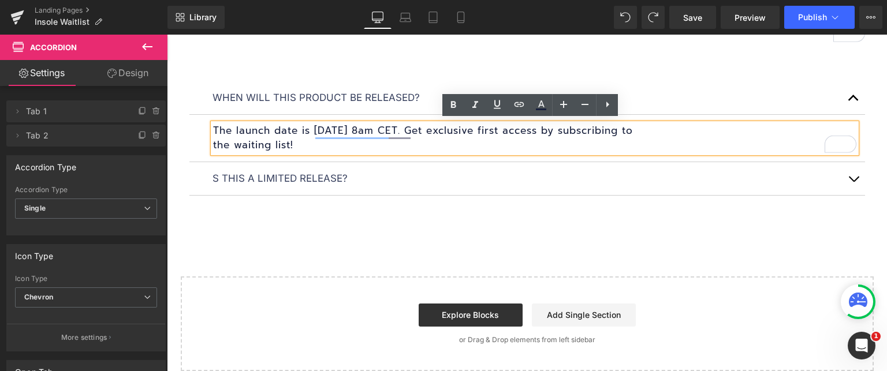
click at [852, 172] on button "button" at bounding box center [853, 178] width 23 height 33
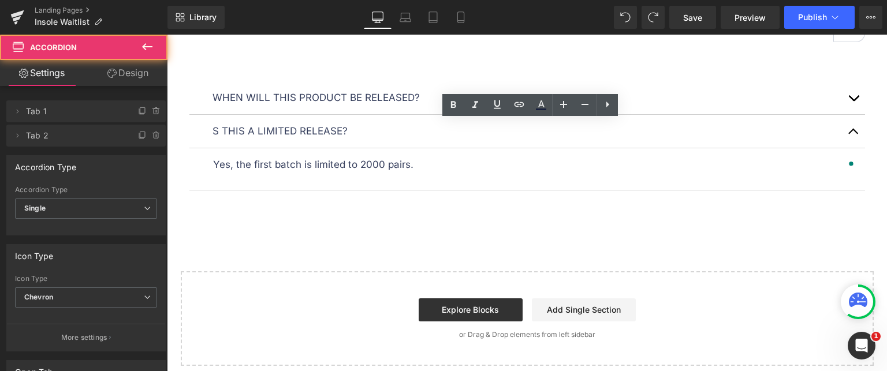
click at [427, 171] on article "Yes, the first batch is limited to 2000 pairs. Heading" at bounding box center [527, 169] width 676 height 42
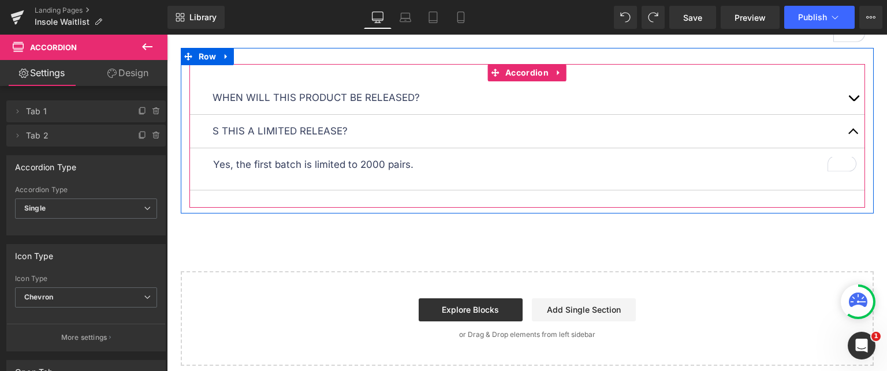
click at [340, 175] on article "Yes, the first batch is limited to 2000 pairs. Heading" at bounding box center [527, 169] width 676 height 42
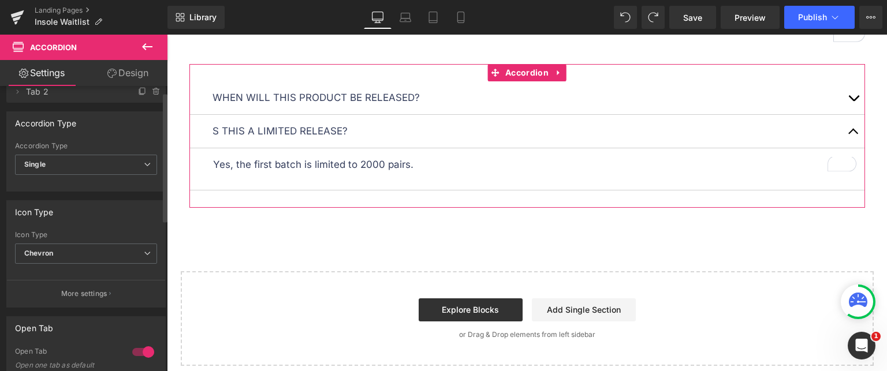
scroll to position [0, 0]
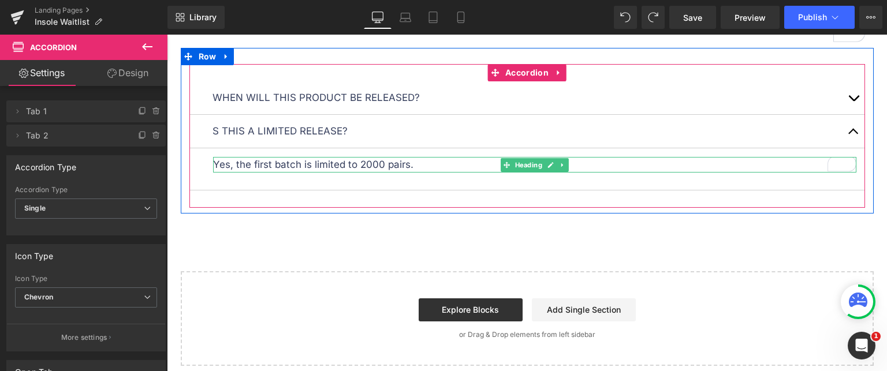
click at [370, 162] on p "Yes, the first batch is limited to 2000 pairs." at bounding box center [534, 165] width 643 height 16
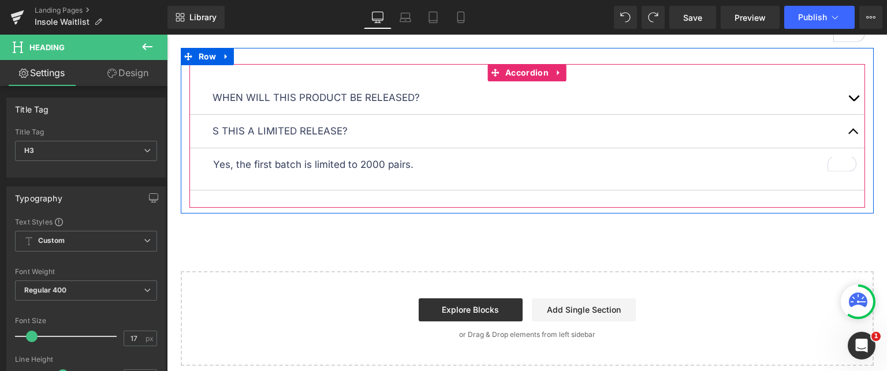
click at [855, 92] on button "button" at bounding box center [853, 97] width 23 height 33
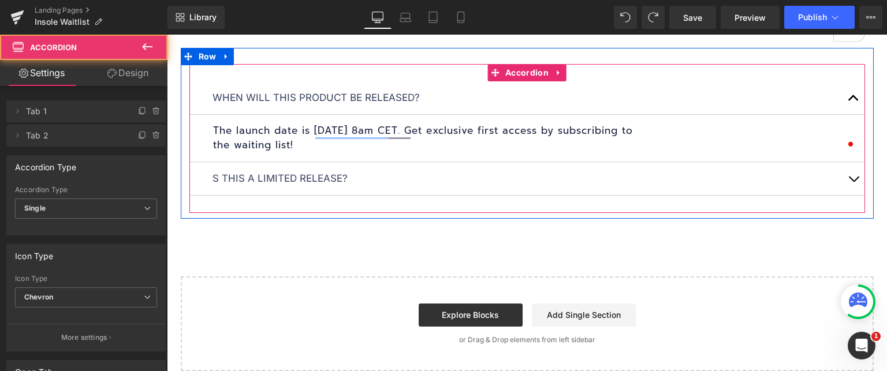
click at [372, 129] on h1 "The launch date is [DATE] 8am CET. Get exclusive first access by subscribing to…" at bounding box center [534, 138] width 643 height 29
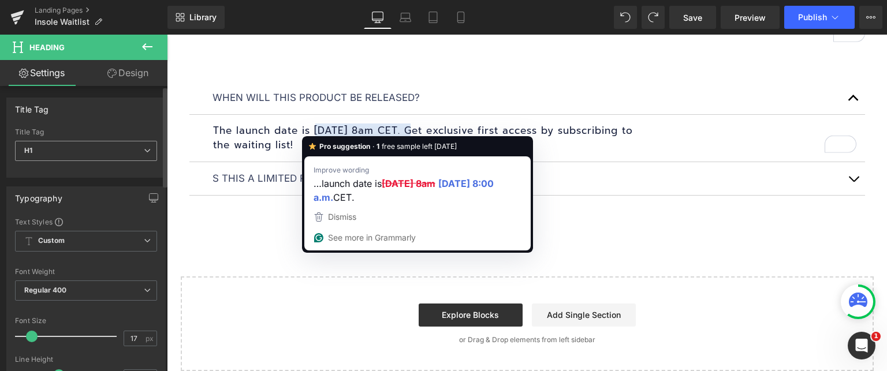
click at [83, 147] on span "H1" at bounding box center [86, 151] width 142 height 20
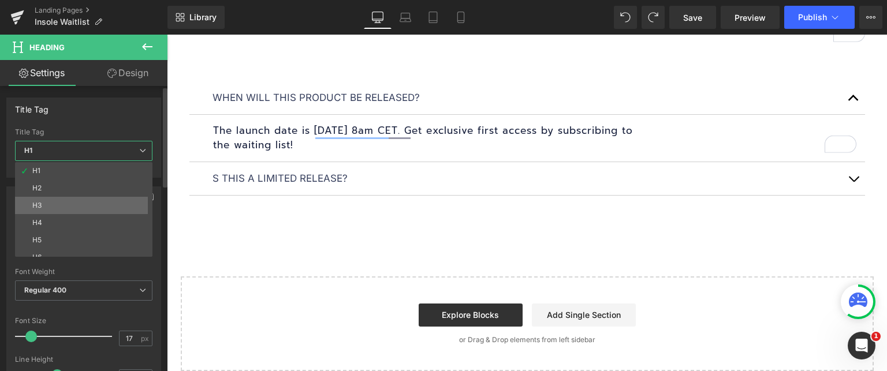
click at [62, 204] on li "H3" at bounding box center [86, 205] width 143 height 17
type input "24"
type input "100"
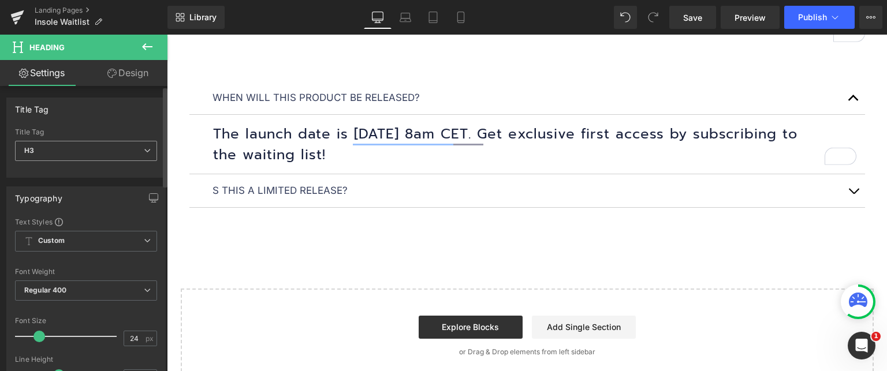
click at [66, 158] on span "H3" at bounding box center [86, 151] width 142 height 20
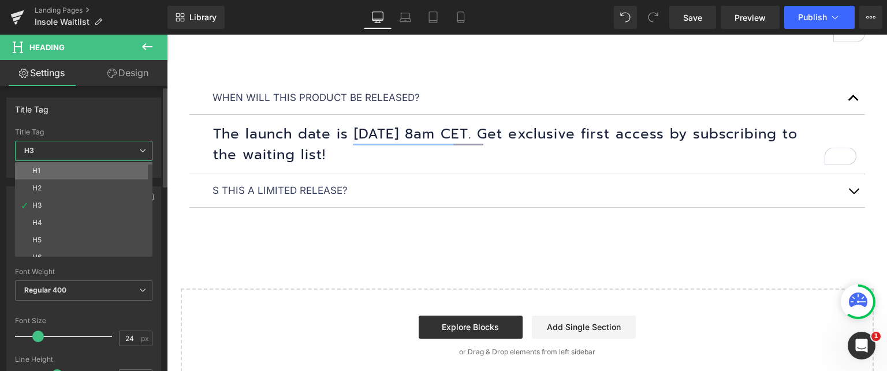
click at [65, 170] on li "H1" at bounding box center [86, 170] width 143 height 17
type input "17"
type input "100"
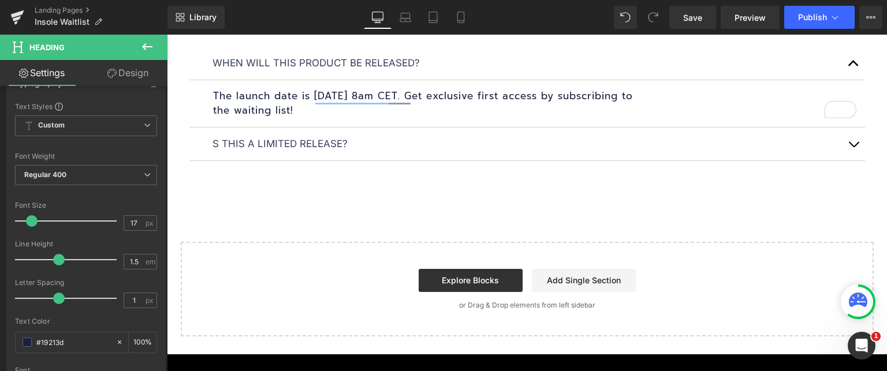
scroll to position [1340, 0]
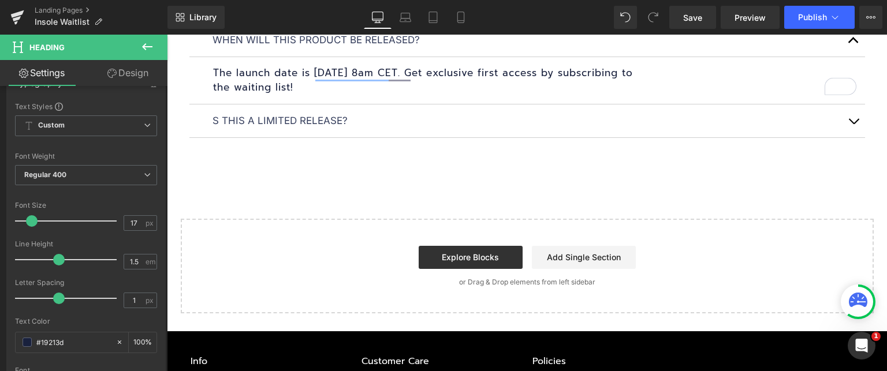
click at [303, 117] on p "s this a limited release?" at bounding box center [528, 121] width 630 height 16
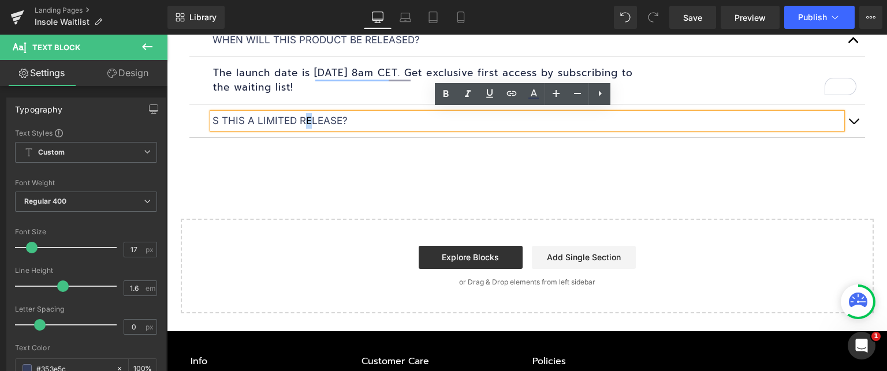
click at [848, 117] on button "button" at bounding box center [853, 121] width 23 height 33
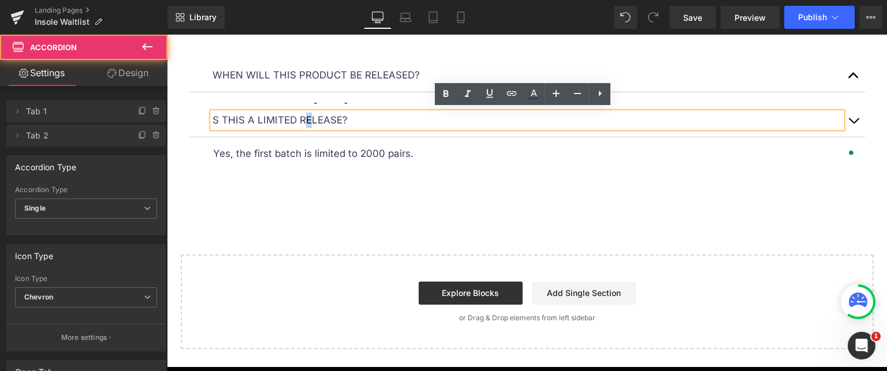
scroll to position [1293, 0]
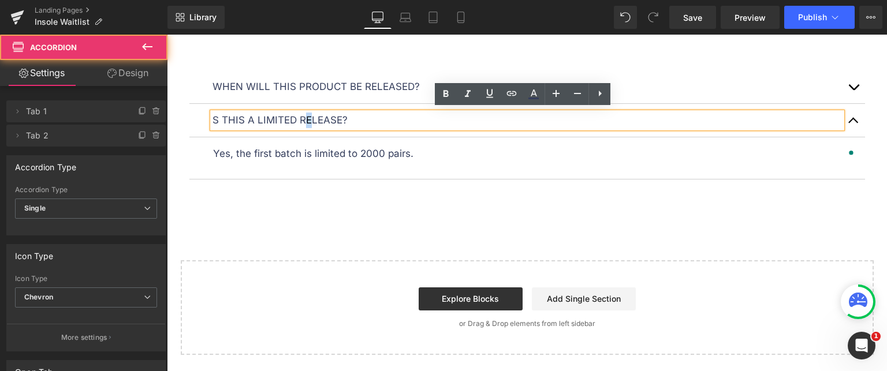
click at [351, 155] on p "Yes, the first batch is limited to 2000 pairs." at bounding box center [534, 154] width 643 height 16
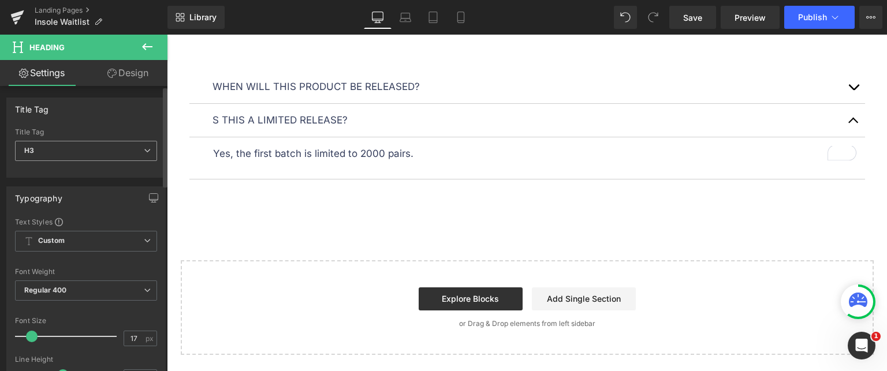
click at [90, 150] on span "H3" at bounding box center [86, 151] width 142 height 20
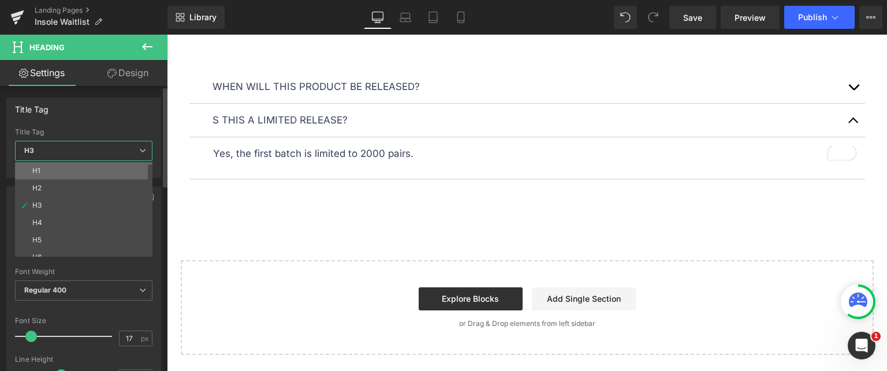
click at [80, 169] on li "H1" at bounding box center [86, 170] width 143 height 17
type input "100"
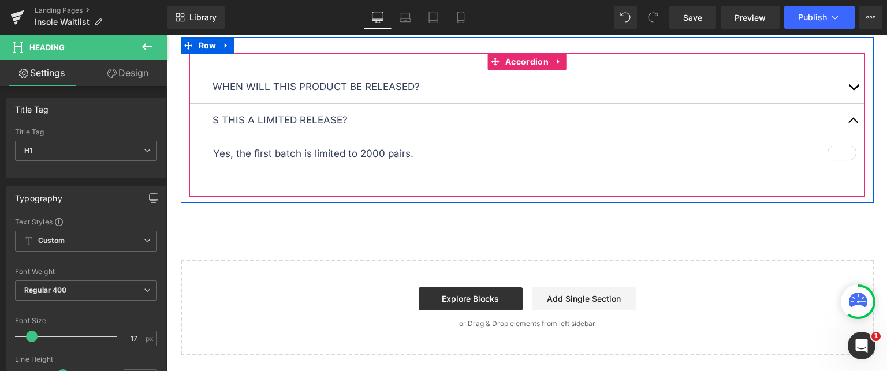
click at [850, 81] on button "button" at bounding box center [853, 86] width 23 height 33
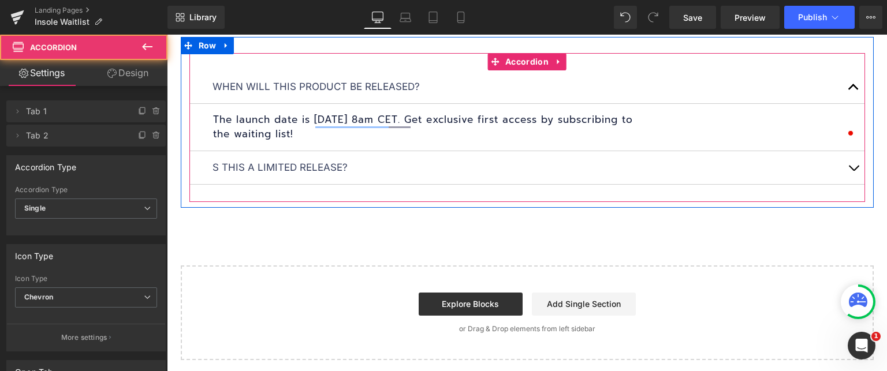
click at [850, 81] on button "button" at bounding box center [853, 86] width 23 height 33
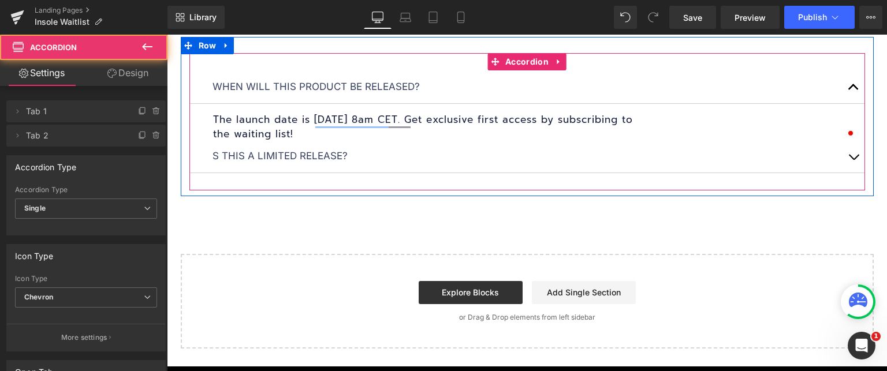
click at [850, 81] on button "button" at bounding box center [853, 86] width 23 height 33
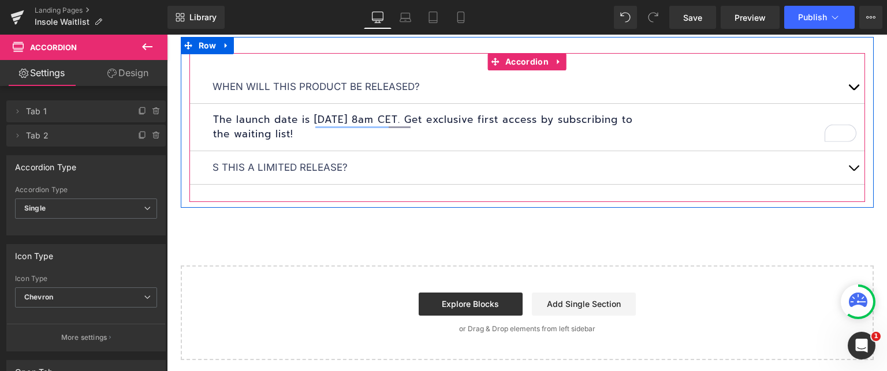
click at [526, 124] on span "Heading" at bounding box center [528, 127] width 32 height 14
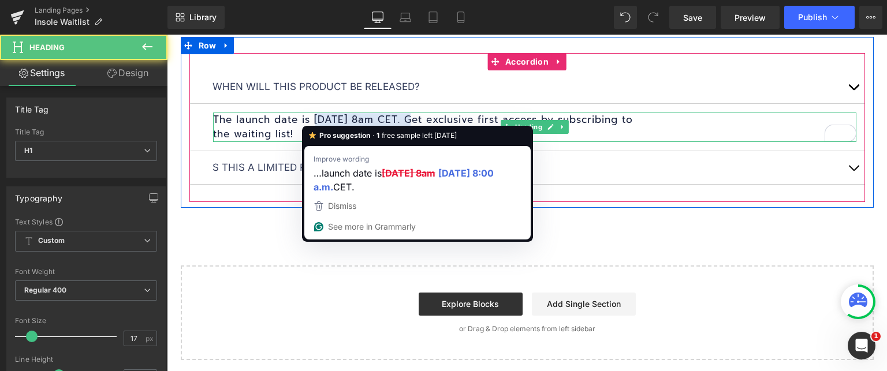
click at [326, 117] on h1 "The launch date is [DATE] 8am CET. Get exclusive first access by subscribing to…" at bounding box center [534, 127] width 643 height 29
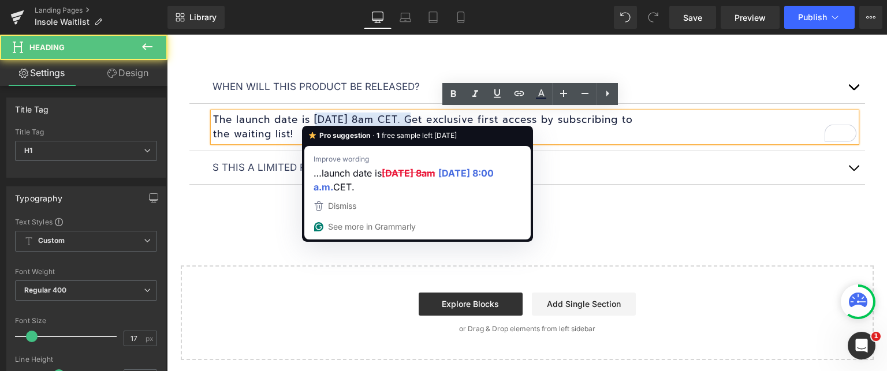
click at [225, 129] on h1 "The launch date is [DATE] 8am CET. Get exclusive first access by subscribing to…" at bounding box center [534, 127] width 643 height 29
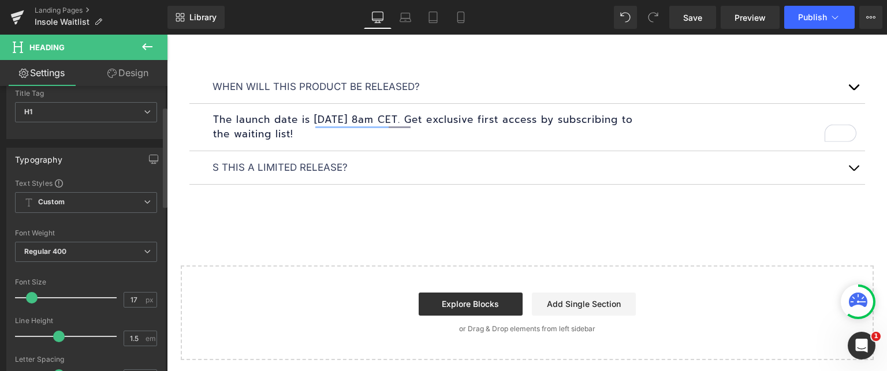
scroll to position [58, 0]
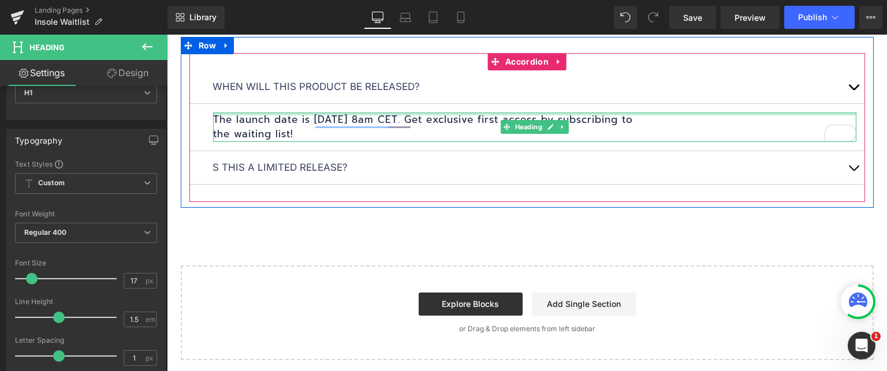
click at [377, 113] on div at bounding box center [534, 114] width 643 height 3
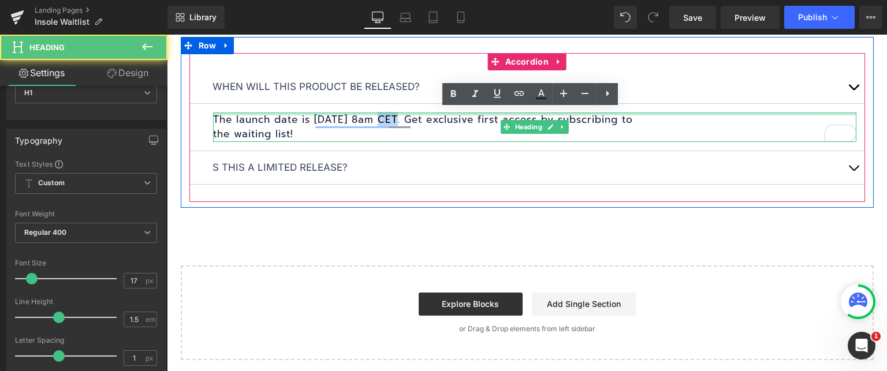
click at [377, 113] on h1 "The launch date is [DATE] 8am CET. Get exclusive first access by subscribing to…" at bounding box center [534, 127] width 643 height 29
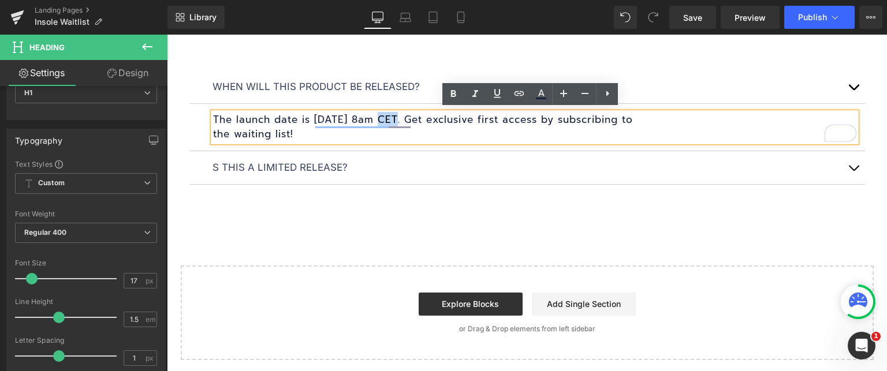
click at [850, 83] on button "button" at bounding box center [853, 86] width 23 height 33
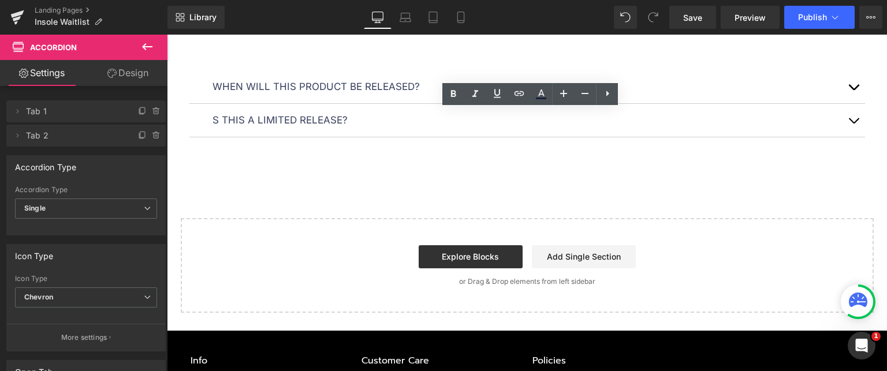
click at [852, 117] on button "button" at bounding box center [853, 120] width 23 height 33
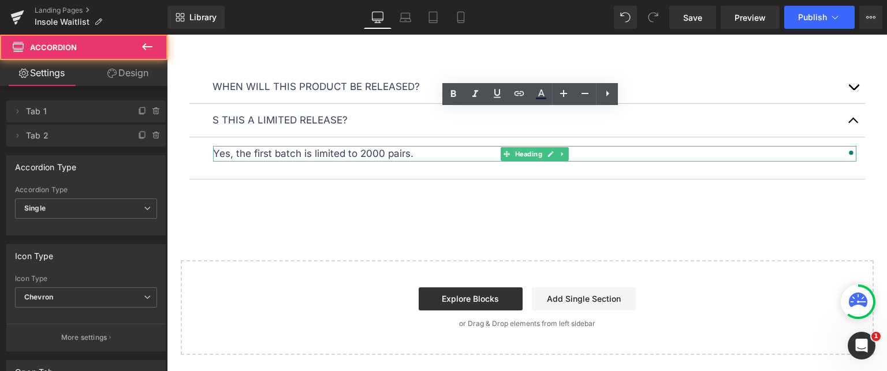
click at [322, 155] on p "Yes, the first batch is limited to 2000 pairs." at bounding box center [534, 154] width 643 height 16
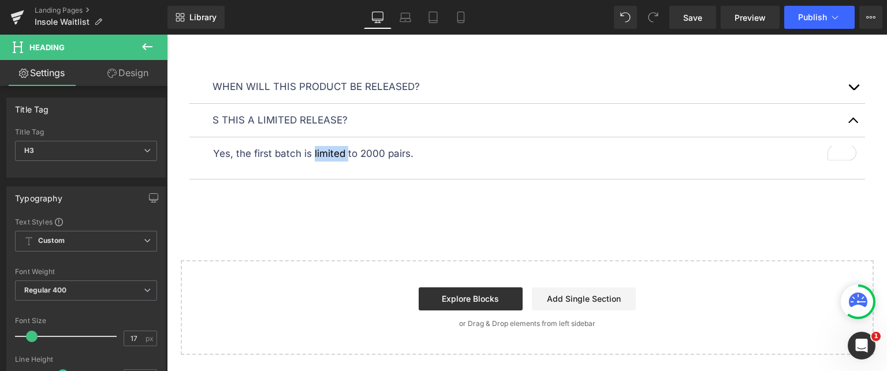
click at [854, 90] on span "button" at bounding box center [854, 90] width 0 height 0
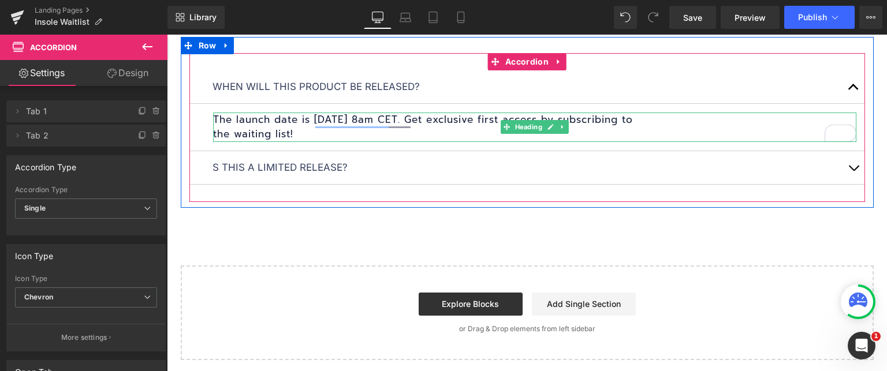
click at [291, 125] on h1 "The launch date is [DATE] 8am CET. Get exclusive first access by subscribing to…" at bounding box center [534, 127] width 643 height 29
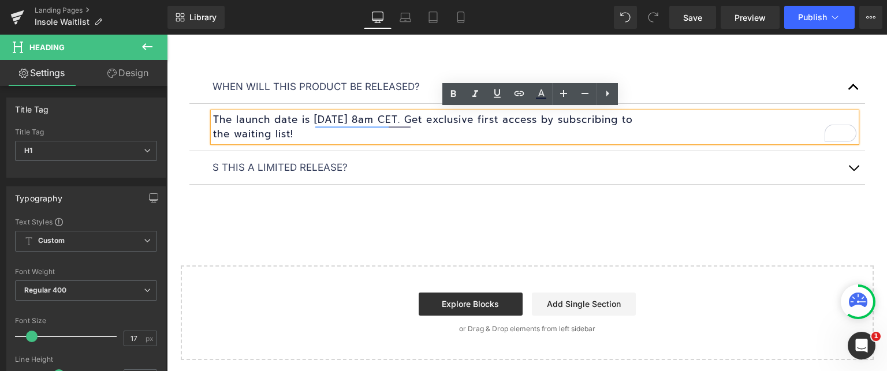
click at [842, 81] on button "button" at bounding box center [853, 86] width 23 height 33
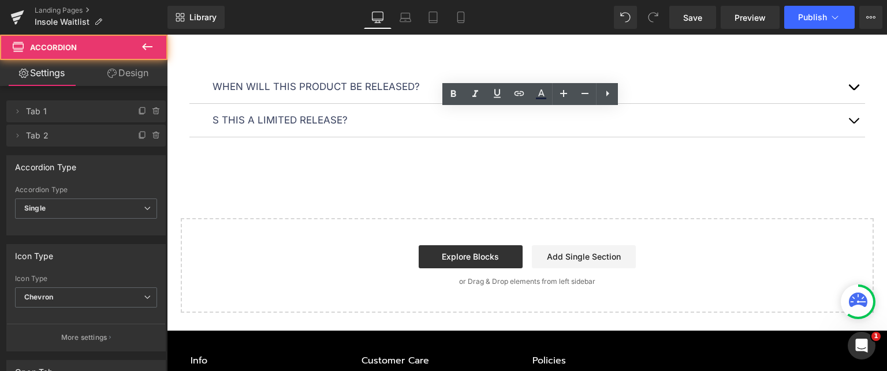
click at [847, 116] on button "button" at bounding box center [853, 120] width 23 height 33
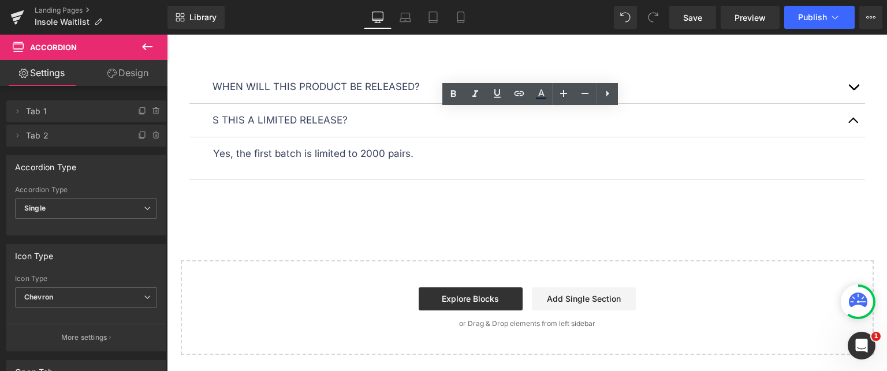
click at [325, 155] on p "Yes, the first batch is limited to 2000 pairs." at bounding box center [534, 154] width 643 height 16
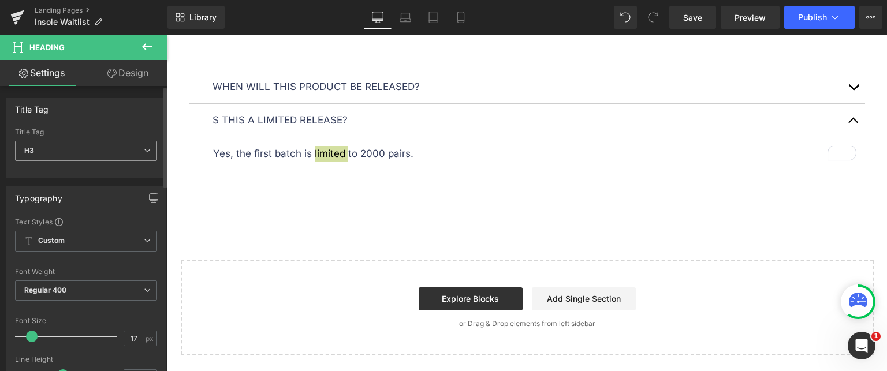
click at [118, 153] on span "H3" at bounding box center [86, 151] width 142 height 20
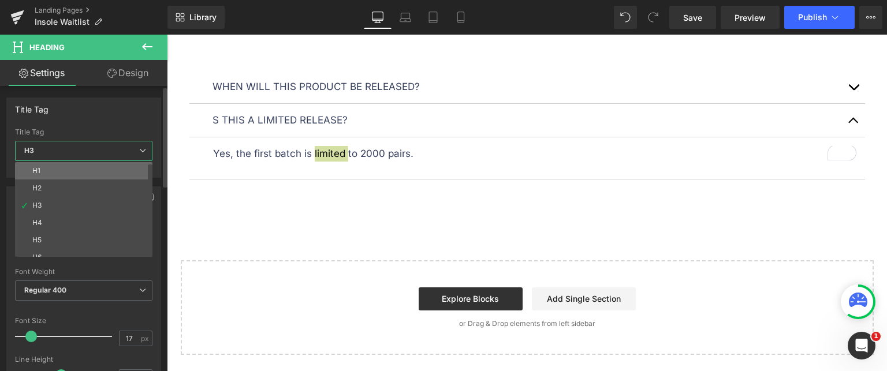
click at [80, 166] on li "H1" at bounding box center [86, 170] width 143 height 17
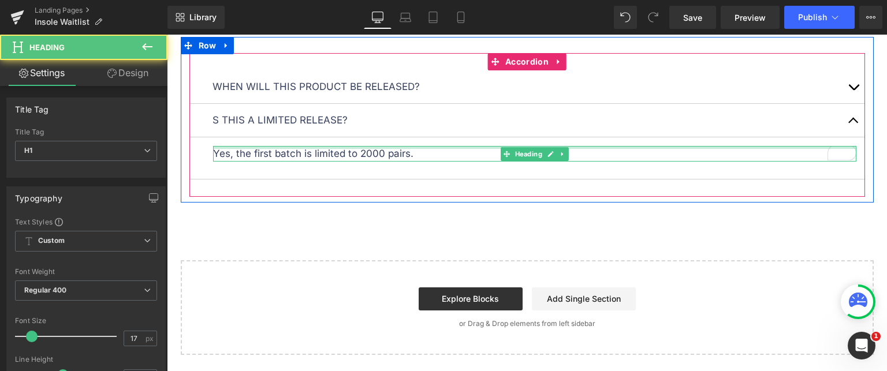
click at [215, 146] on div "Yes, the first batch is limited to 2000 pairs. Heading" at bounding box center [534, 154] width 643 height 16
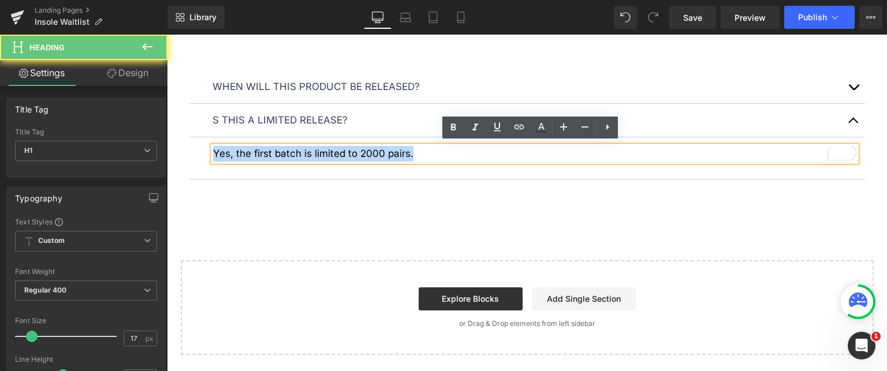
drag, startPoint x: 208, startPoint y: 150, endPoint x: 390, endPoint y: 152, distance: 181.9
click at [487, 147] on p "Yes, the first batch is limited to 2000 pairs." at bounding box center [534, 154] width 643 height 16
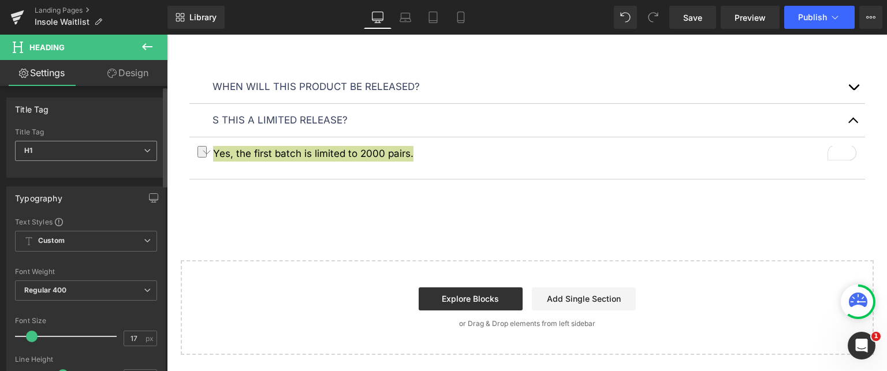
click at [86, 152] on span "H1" at bounding box center [86, 151] width 142 height 20
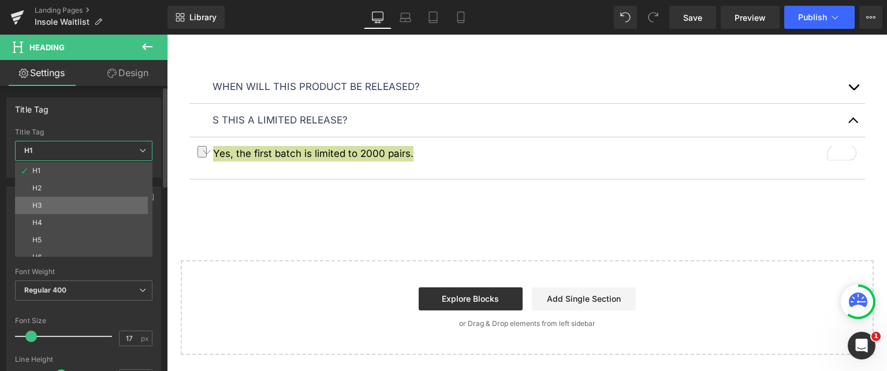
click at [74, 201] on li "H3" at bounding box center [86, 205] width 143 height 17
type input "100"
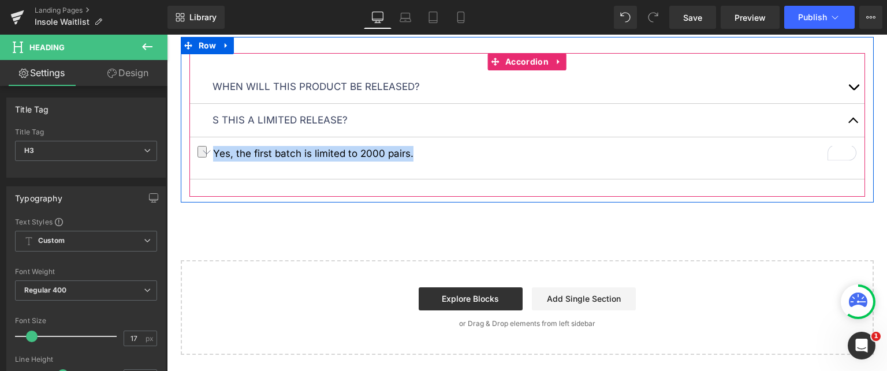
click at [303, 163] on article "Yes, the first batch is limited to 2000 pairs. Heading" at bounding box center [527, 158] width 676 height 42
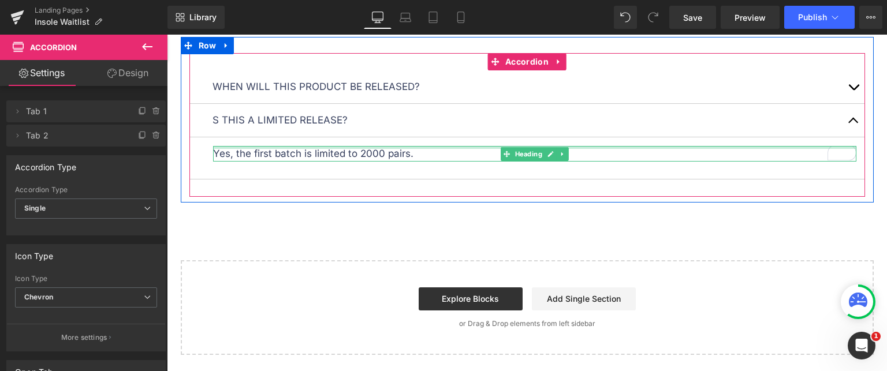
click at [289, 146] on div at bounding box center [534, 147] width 643 height 3
click at [285, 149] on p "Yes, the first batch is limited to 2000 pairs." at bounding box center [534, 154] width 643 height 16
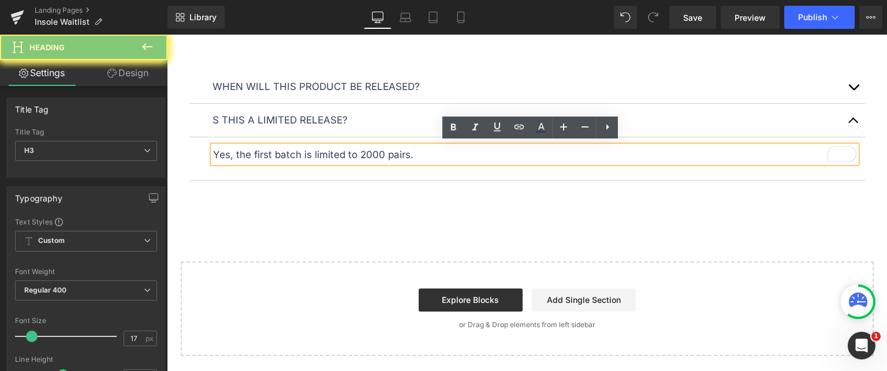
click at [286, 150] on p "Yes, the first batch is limited to 2000 pairs." at bounding box center [534, 155] width 643 height 16
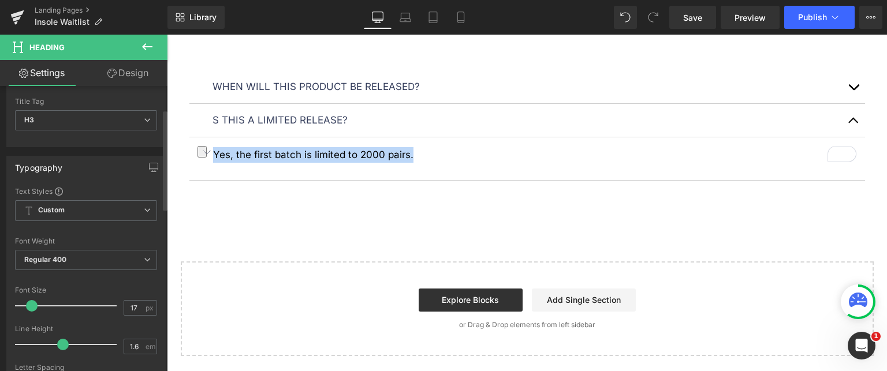
scroll to position [0, 0]
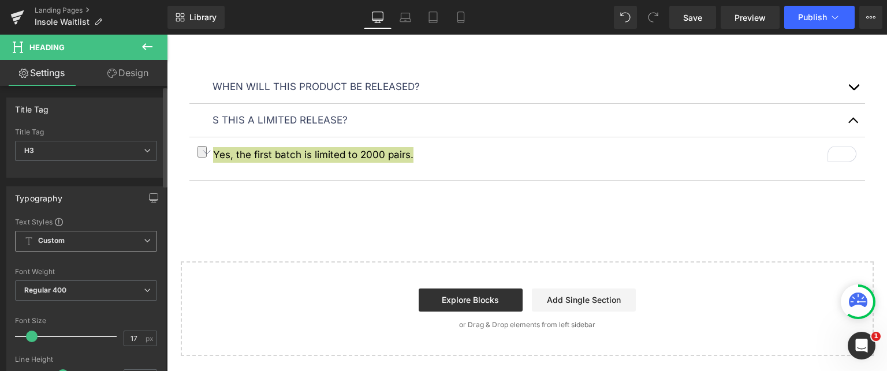
click at [109, 243] on span "Custom Setup Global Style" at bounding box center [86, 241] width 142 height 21
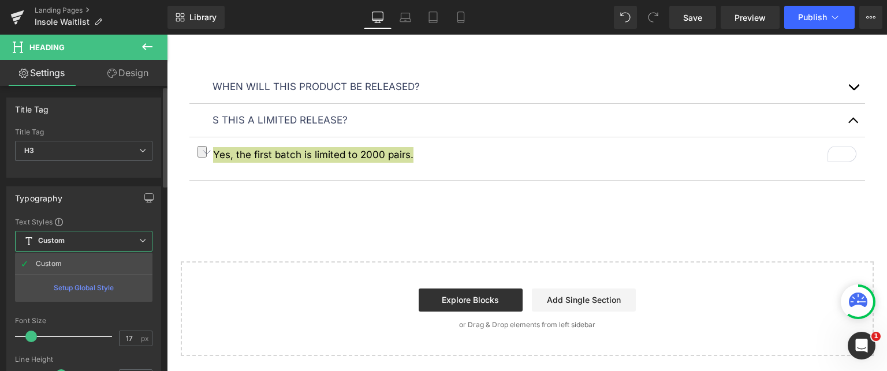
click at [109, 243] on span "Custom Setup Global Style" at bounding box center [83, 241] width 137 height 21
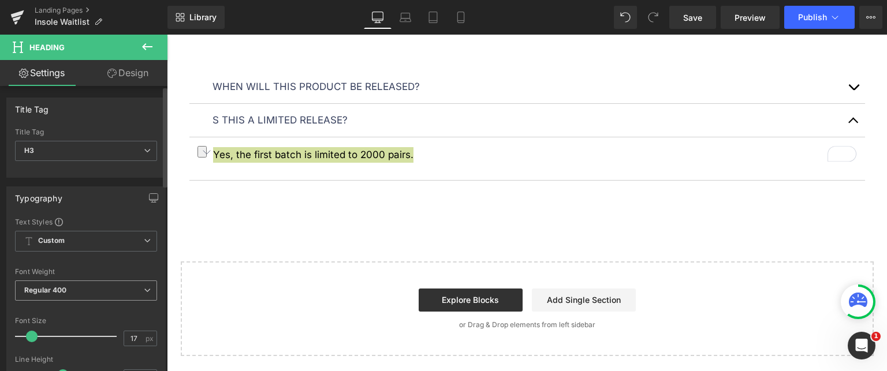
click at [109, 289] on span "Regular 400" at bounding box center [86, 291] width 142 height 20
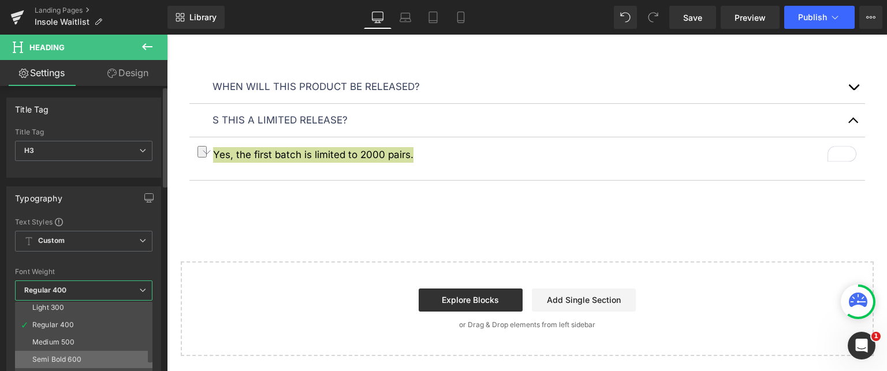
scroll to position [58, 0]
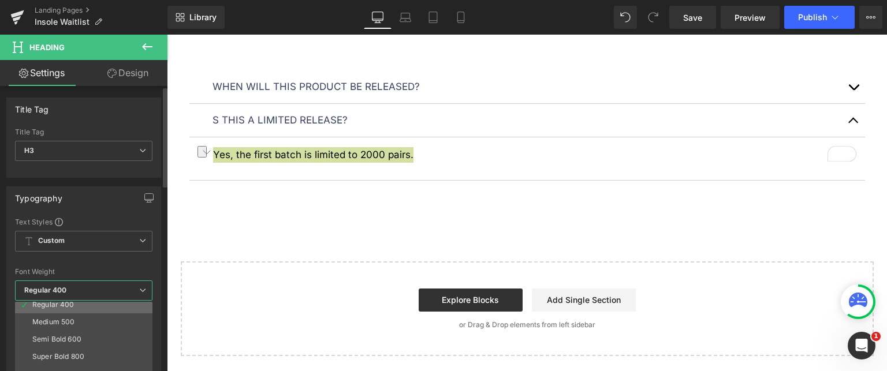
click at [95, 303] on li "Regular 400" at bounding box center [86, 304] width 143 height 17
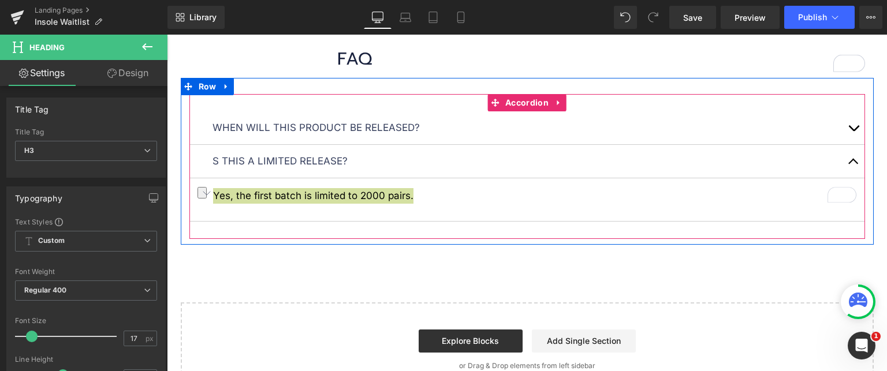
scroll to position [1235, 0]
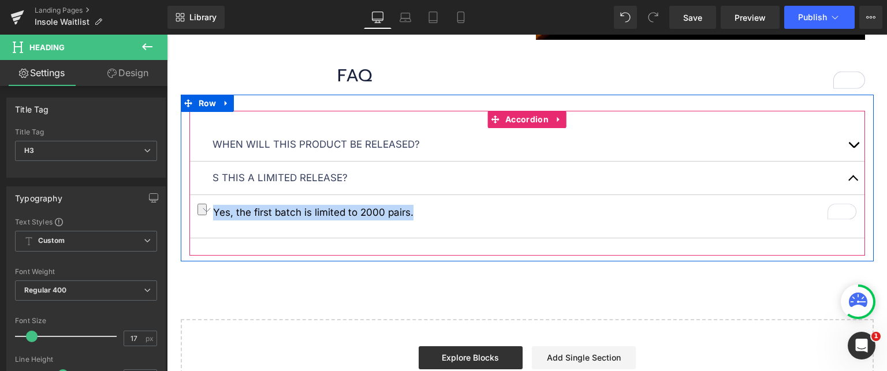
drag, startPoint x: 513, startPoint y: 145, endPoint x: 481, endPoint y: 150, distance: 32.7
click at [512, 145] on div "When will this product be released? Text Block" at bounding box center [528, 145] width 630 height 16
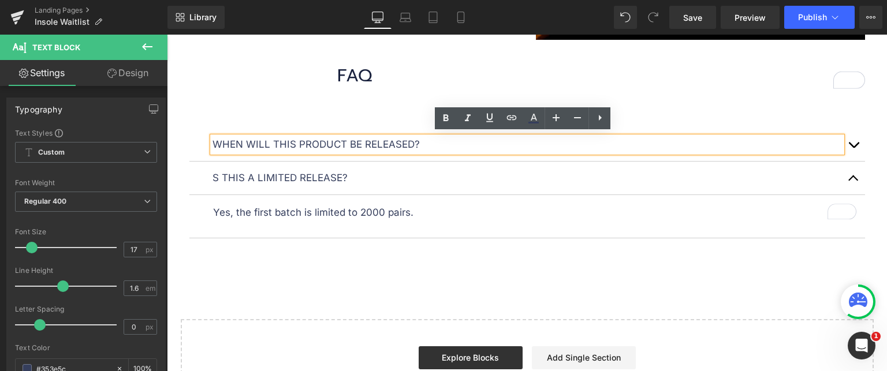
click at [843, 139] on button "button" at bounding box center [853, 144] width 23 height 33
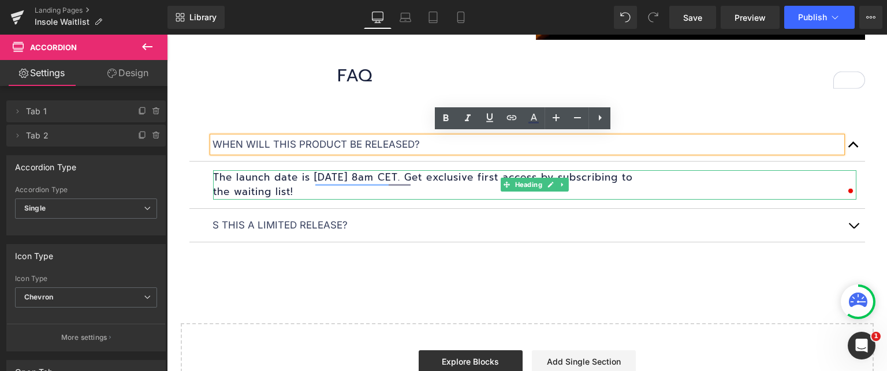
click at [411, 177] on h1 "The launch date is [DATE] 8am CET. Get exclusive first access by subscribing to…" at bounding box center [534, 184] width 643 height 29
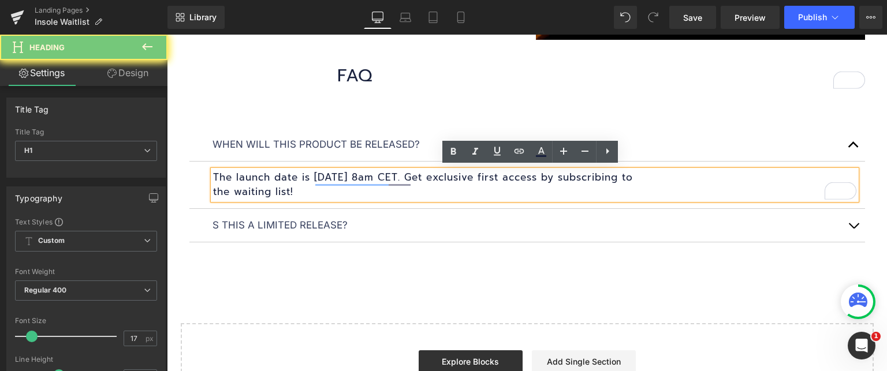
click at [411, 177] on h1 "The launch date is [DATE] 8am CET. Get exclusive first access by subscribing to…" at bounding box center [534, 184] width 643 height 29
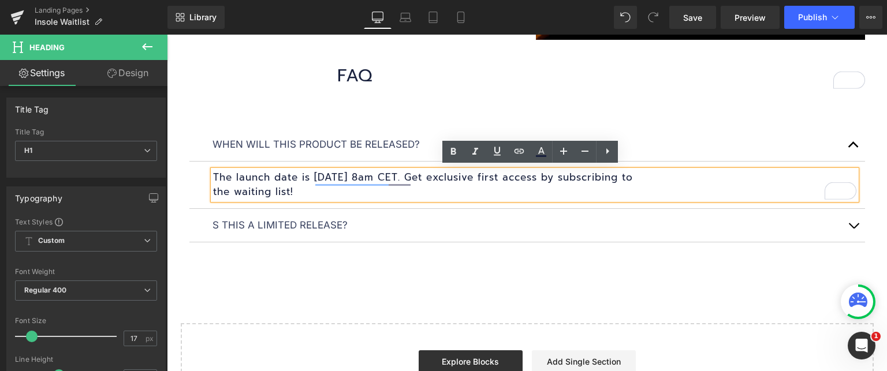
click at [278, 189] on h1 "The launch date is [DATE] 8am CET. Get exclusive first access by subscribing to…" at bounding box center [534, 184] width 643 height 29
drag, startPoint x: 293, startPoint y: 191, endPoint x: 207, endPoint y: 173, distance: 87.9
click at [213, 173] on div "The launch date is [DATE] 8am CET. Get exclusive first access by subscribing to…" at bounding box center [534, 184] width 643 height 29
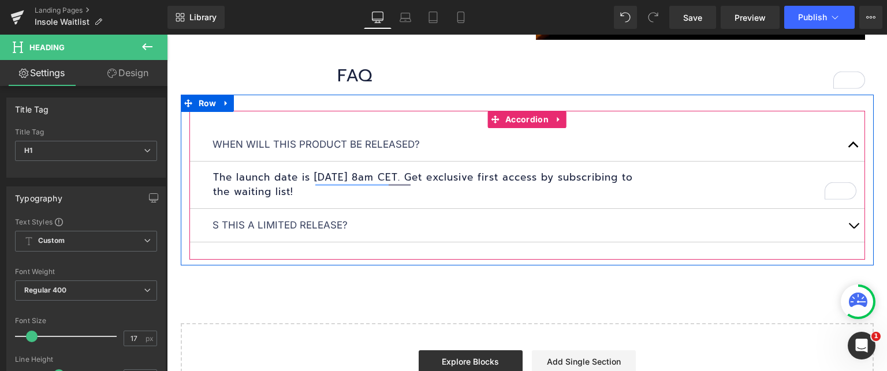
click at [854, 229] on span "button" at bounding box center [854, 229] width 0 height 0
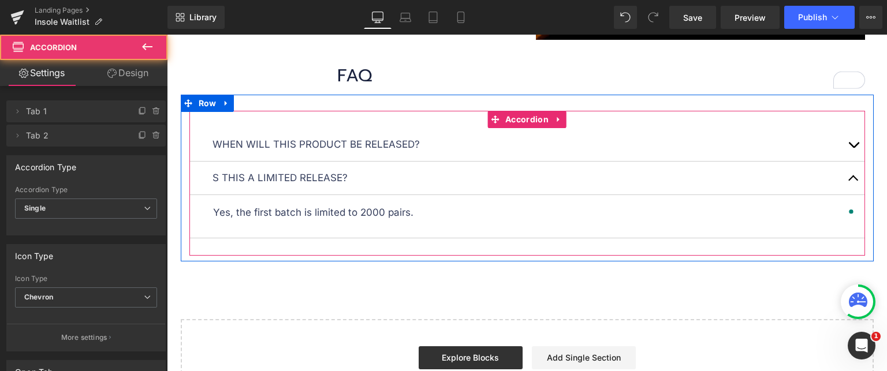
click at [400, 213] on p "Yes, the first batch is limited to 2000 pairs." at bounding box center [534, 213] width 643 height 16
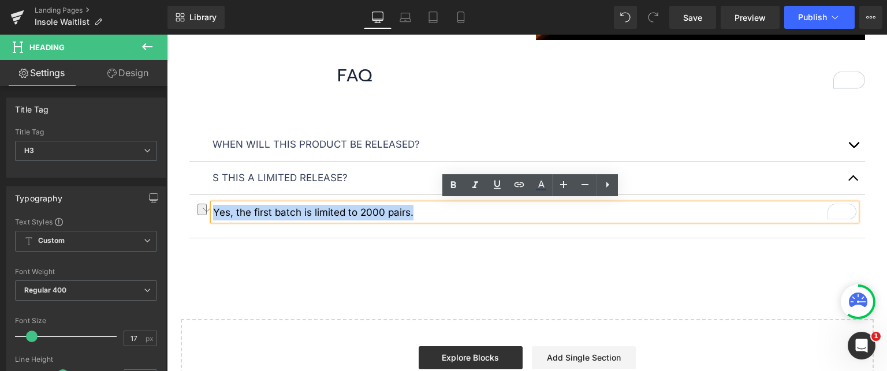
drag, startPoint x: 434, startPoint y: 207, endPoint x: 192, endPoint y: 200, distance: 242.1
click at [192, 200] on article "Yes, the first batch is limited to 2000 pairs. Heading" at bounding box center [527, 216] width 676 height 43
copy p "Yes, the first batch is limited to 2000 pairs."
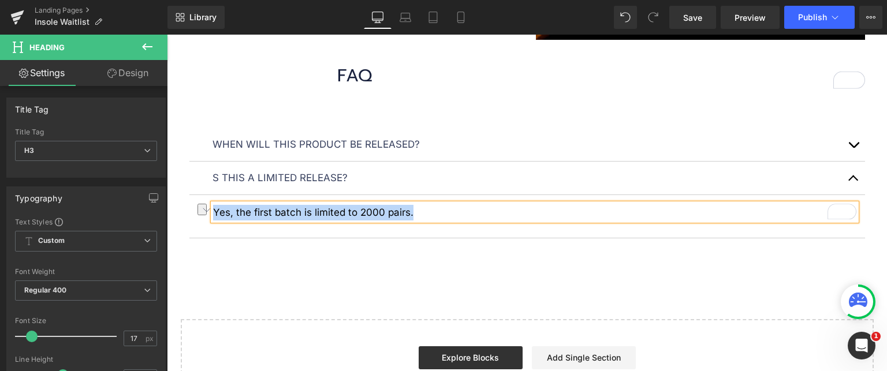
click at [481, 138] on p "When will this product be released?" at bounding box center [528, 145] width 630 height 16
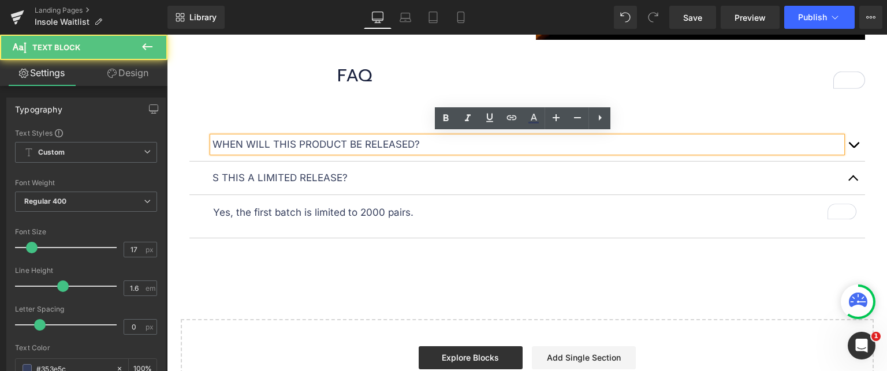
click at [852, 144] on button "button" at bounding box center [853, 144] width 23 height 33
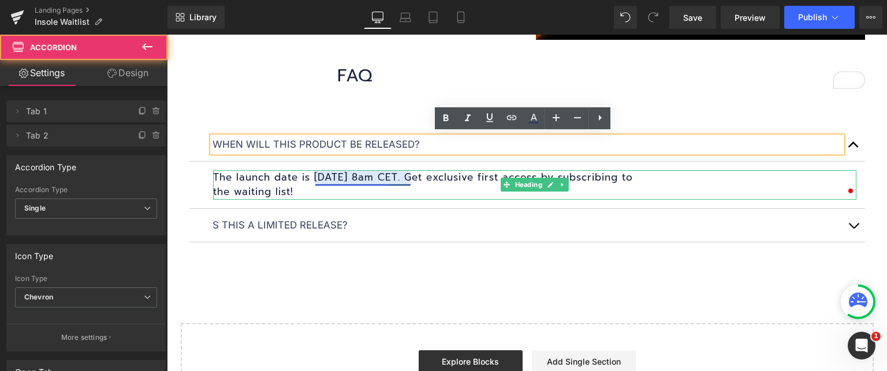
click at [347, 188] on h1 "The launch date is [DATE] 8am CET. Get exclusive first access by subscribing to…" at bounding box center [534, 184] width 643 height 29
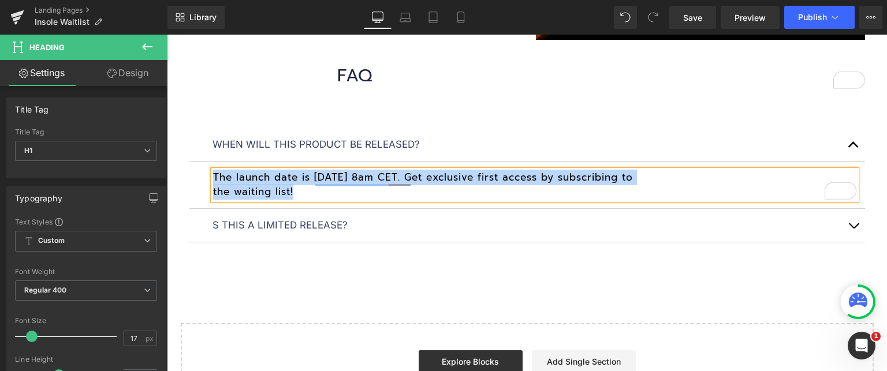
paste div "To enrich screen reader interactions, please activate Accessibility in Grammarl…"
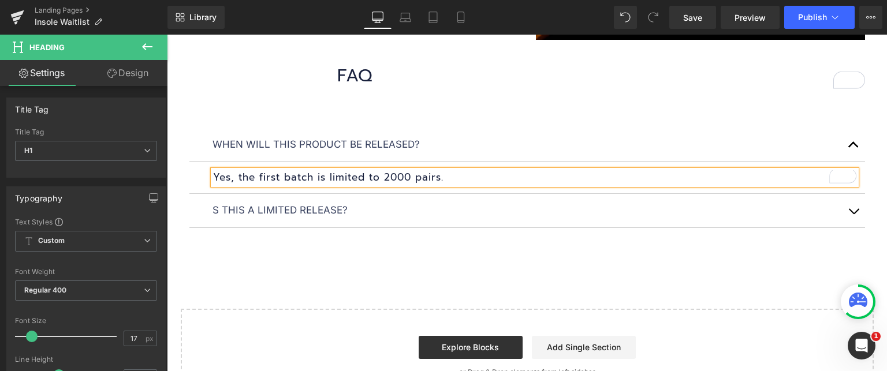
click at [854, 214] on span "button" at bounding box center [854, 214] width 0 height 0
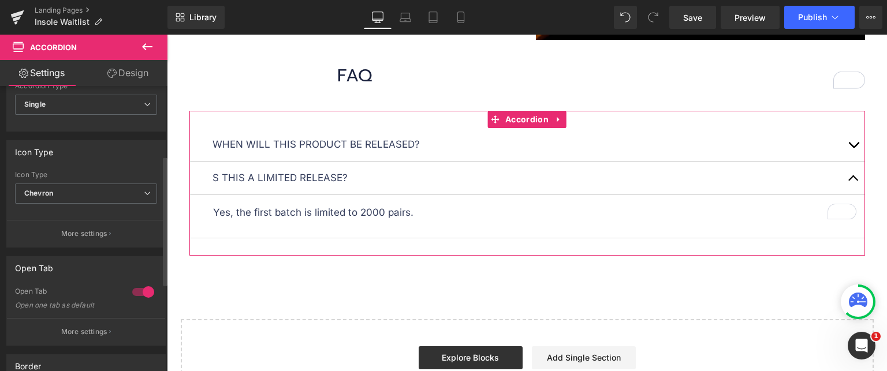
scroll to position [58, 0]
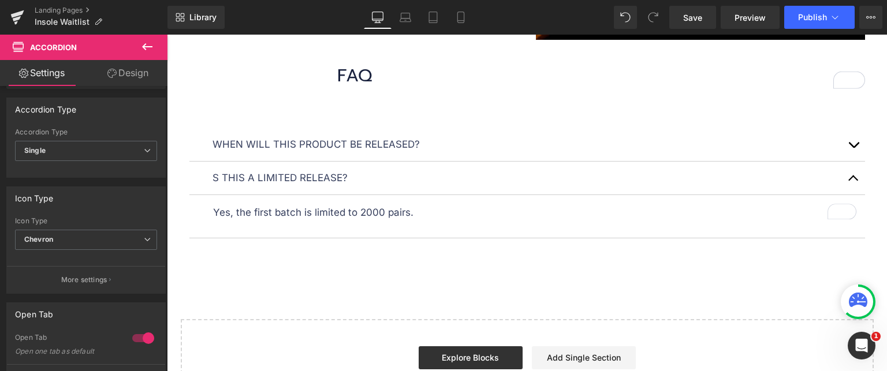
click at [243, 216] on div "Yes, the first batch is limited to 2000 pairs. Heading" at bounding box center [534, 212] width 643 height 17
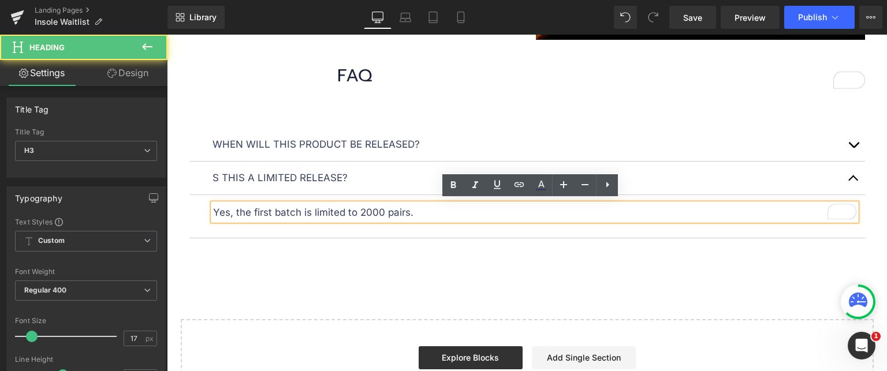
click at [250, 208] on p "Yes, the first batch is limited to 2000 pairs." at bounding box center [534, 213] width 643 height 16
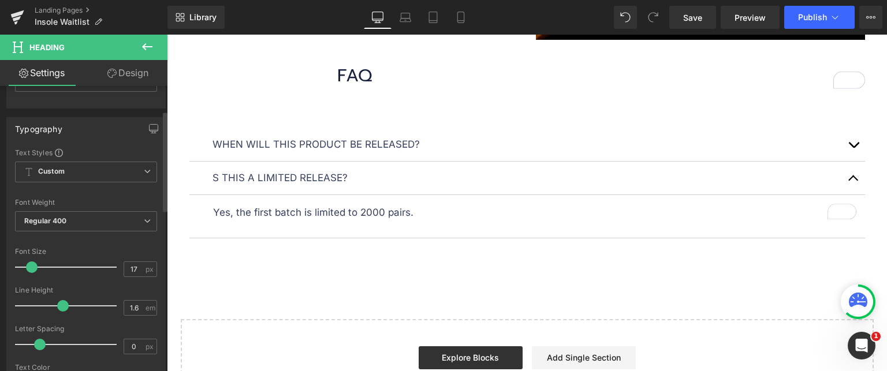
scroll to position [116, 0]
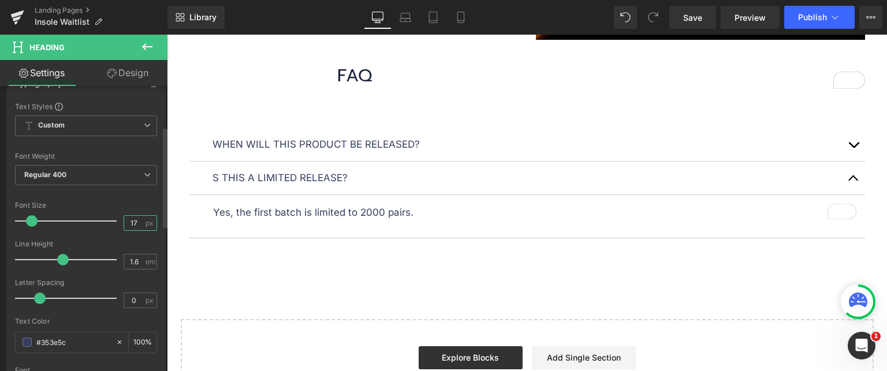
click at [136, 223] on input "17" at bounding box center [134, 223] width 20 height 14
type input "17"
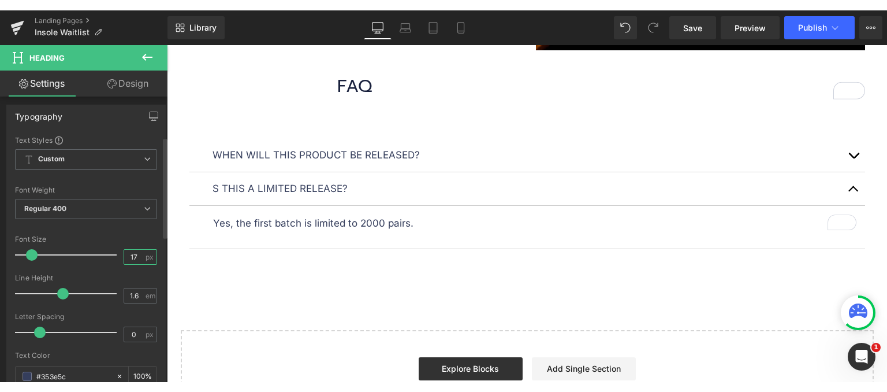
scroll to position [58, 0]
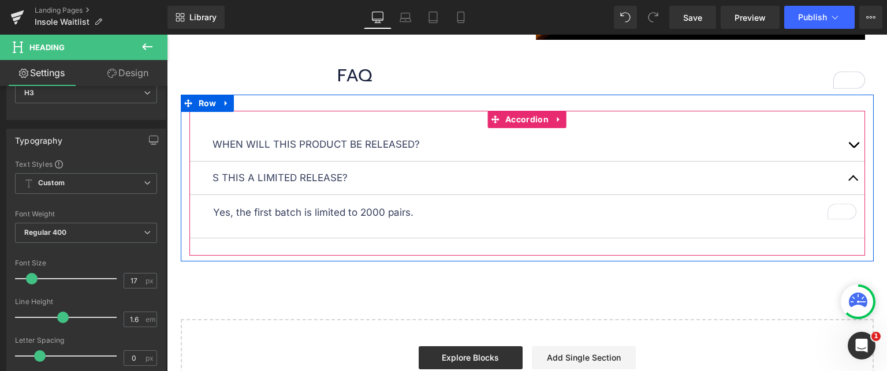
drag, startPoint x: 258, startPoint y: 218, endPoint x: 255, endPoint y: 213, distance: 6.5
click at [258, 218] on article "Yes, the first batch is limited to 2000 pairs. Heading" at bounding box center [527, 216] width 676 height 43
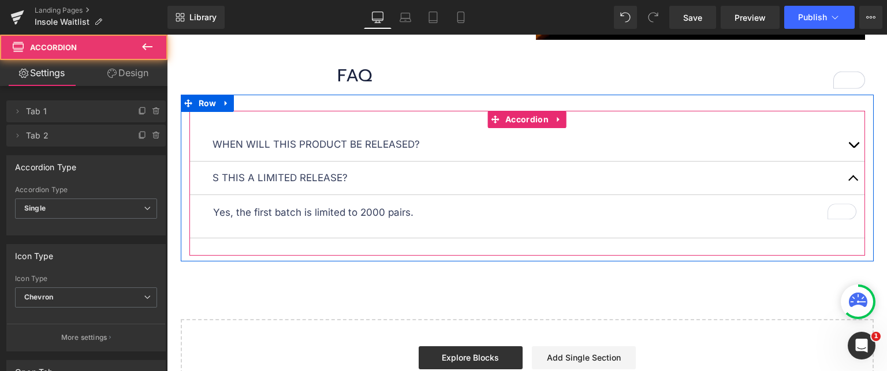
click at [255, 207] on p "Yes, the first batch is limited to 2000 pairs." at bounding box center [534, 213] width 643 height 16
click at [254, 207] on p "Yes, the first batch is limited to 2000 pairs." at bounding box center [534, 213] width 643 height 16
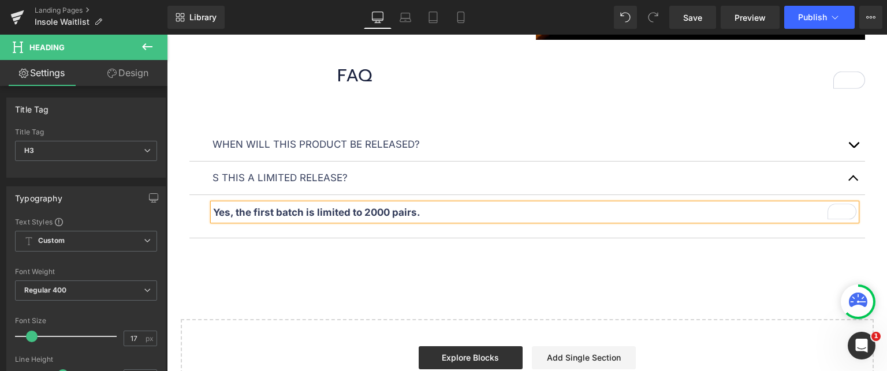
click at [854, 148] on span "button" at bounding box center [854, 148] width 0 height 0
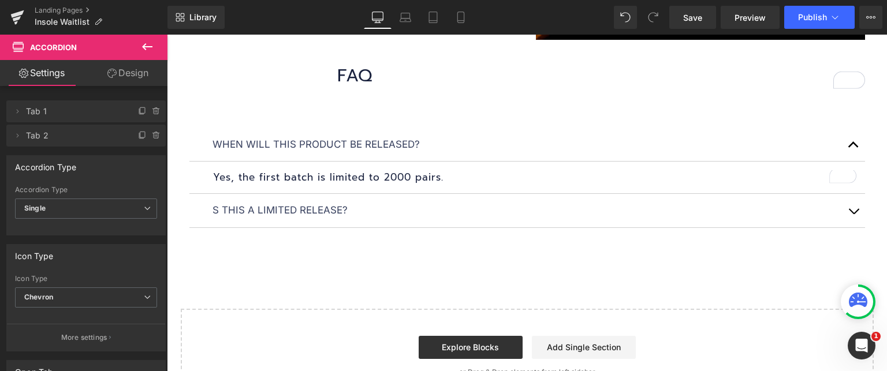
click at [854, 148] on span "button" at bounding box center [854, 148] width 0 height 0
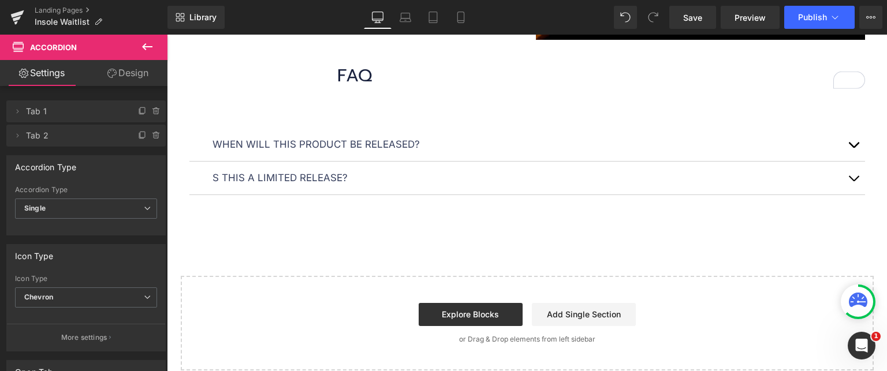
click at [847, 170] on button "button" at bounding box center [853, 178] width 23 height 33
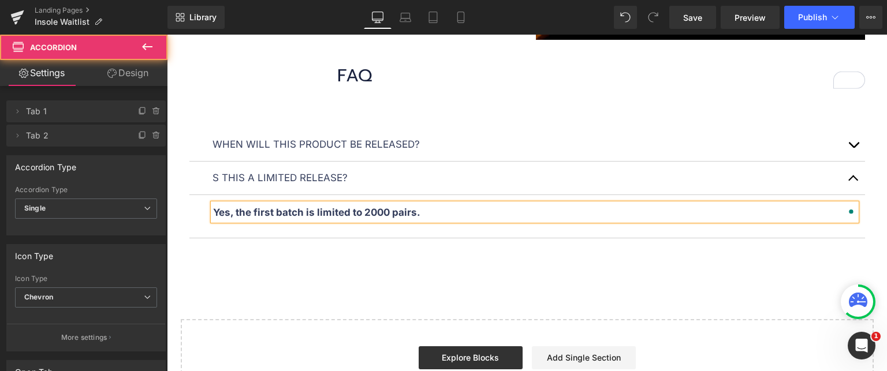
click at [471, 211] on p "Yes, the first batch is limited to 2000 pairs." at bounding box center [534, 213] width 643 height 16
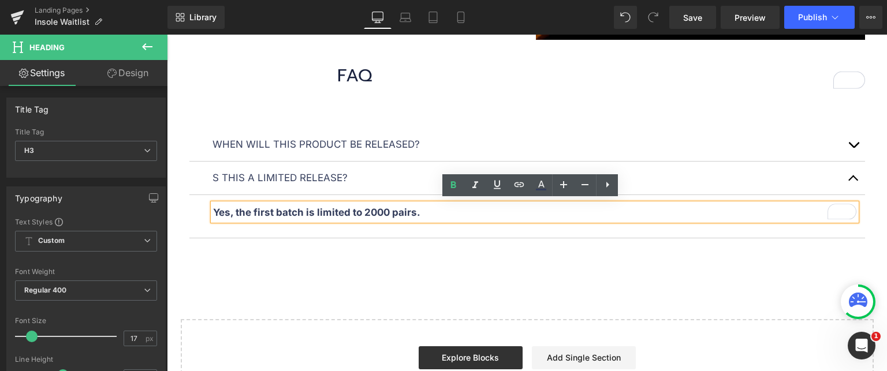
click at [471, 212] on p "Yes, the first batch is limited to 2000 pairs." at bounding box center [534, 213] width 643 height 16
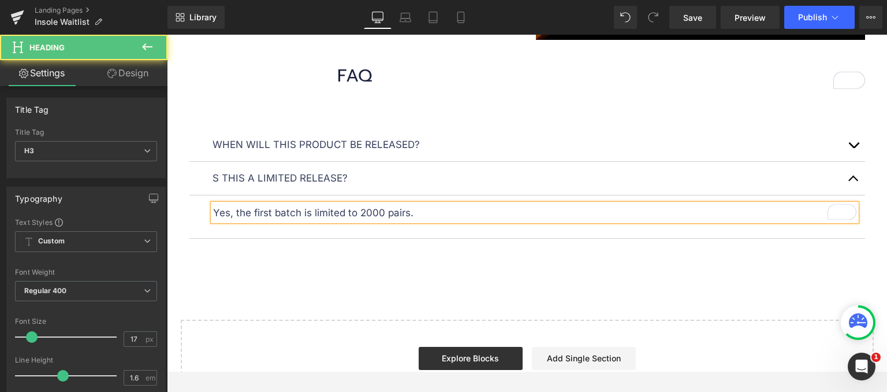
click at [388, 213] on p "Yes, the first batch is limited to 2000 pairs." at bounding box center [534, 213] width 643 height 16
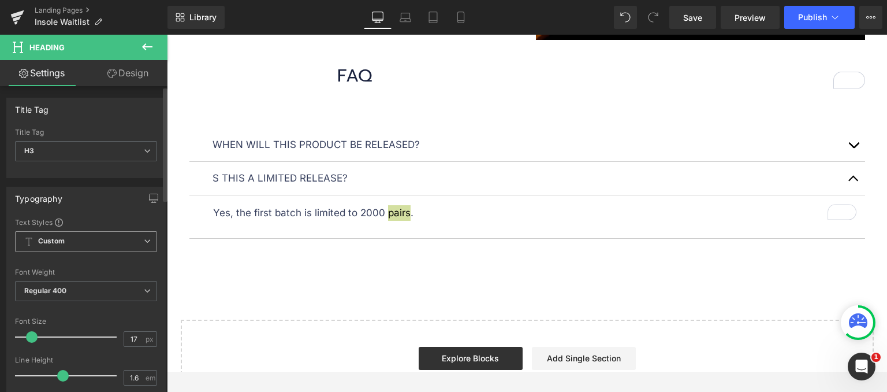
click at [73, 240] on span "Custom Setup Global Style" at bounding box center [86, 241] width 142 height 21
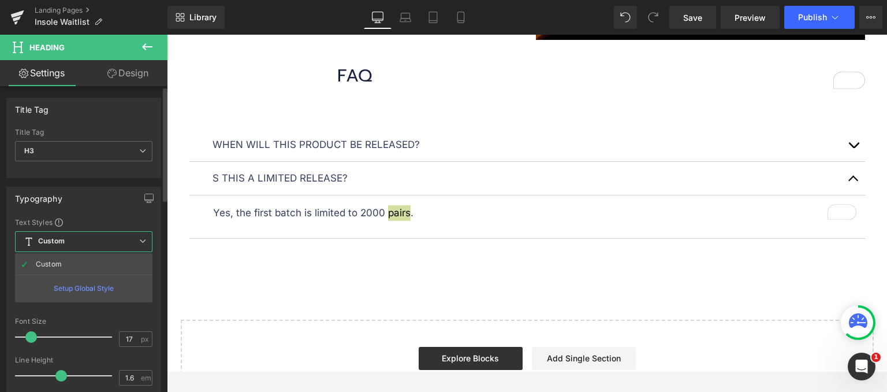
click at [73, 240] on span "Custom Setup Global Style" at bounding box center [83, 241] width 137 height 21
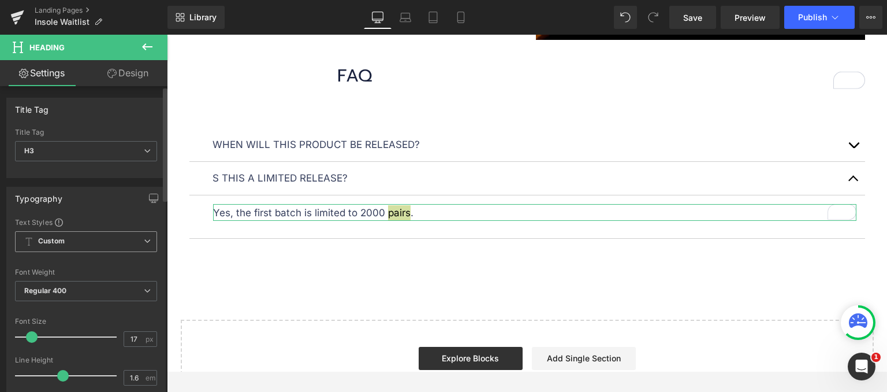
click at [60, 244] on b "Custom" at bounding box center [51, 241] width 27 height 10
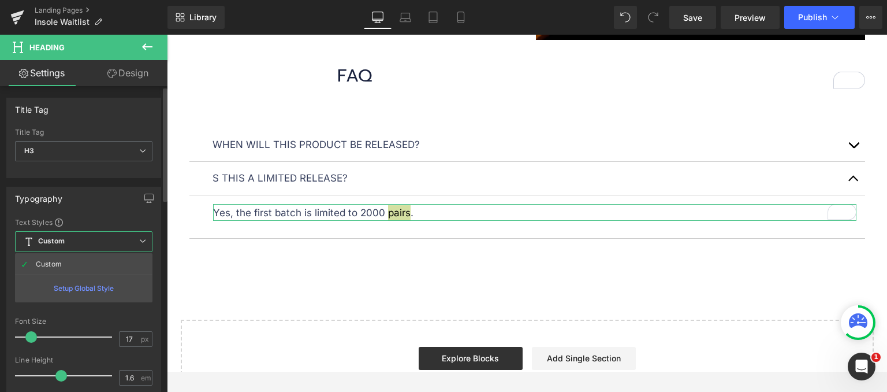
click at [60, 244] on b "Custom" at bounding box center [51, 241] width 27 height 10
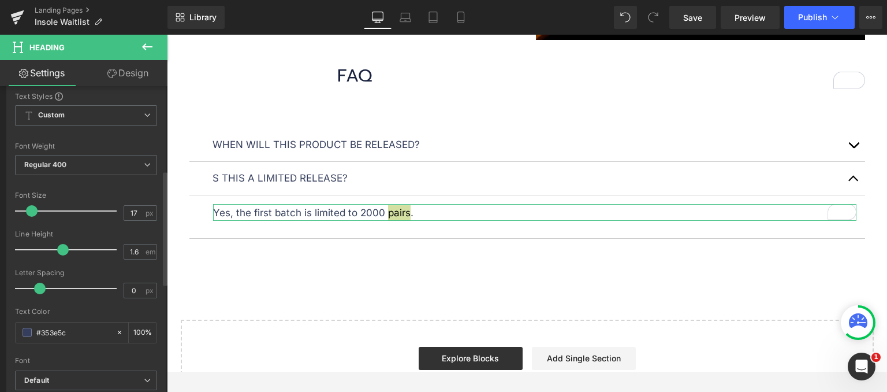
scroll to position [0, 0]
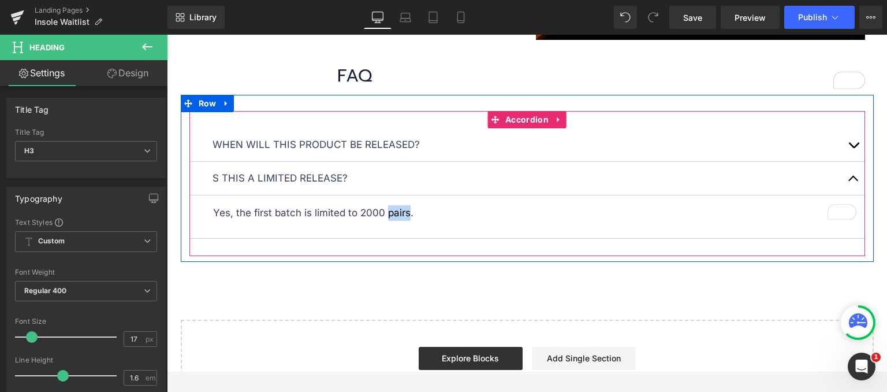
click at [854, 148] on span "button" at bounding box center [854, 148] width 0 height 0
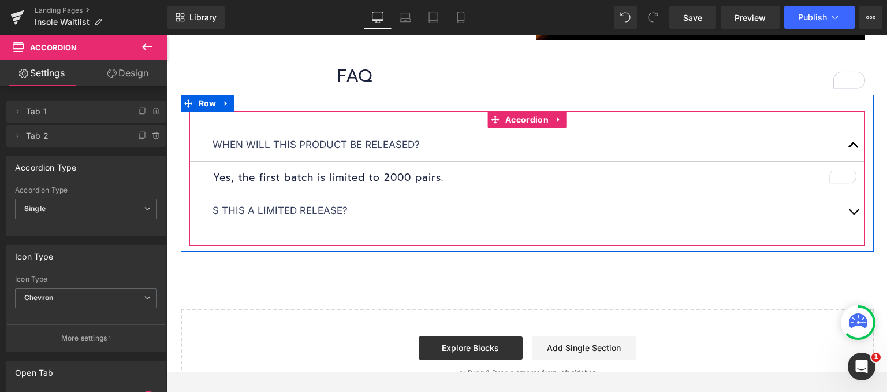
click at [854, 214] on span "button" at bounding box center [854, 214] width 0 height 0
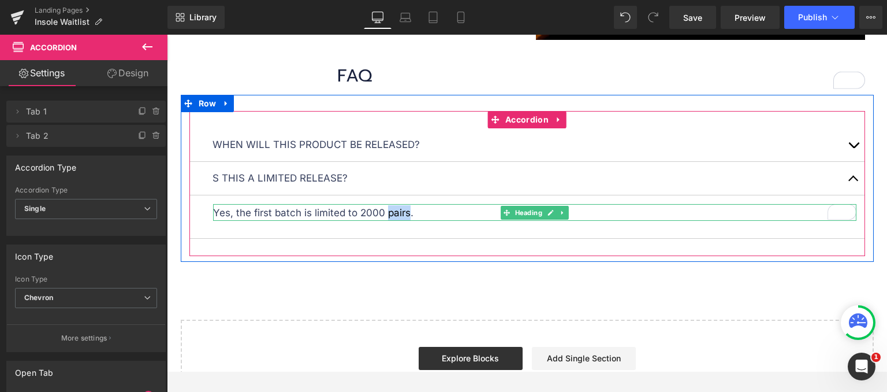
click at [429, 213] on p "Yes, the first batch is limited to 2000 pairs." at bounding box center [534, 213] width 643 height 16
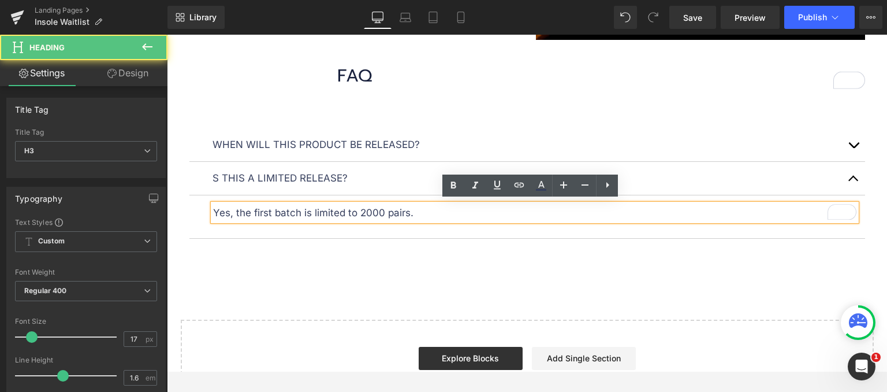
click at [470, 213] on p "Yes, the first batch is limited to 2000 pairs." at bounding box center [534, 213] width 643 height 16
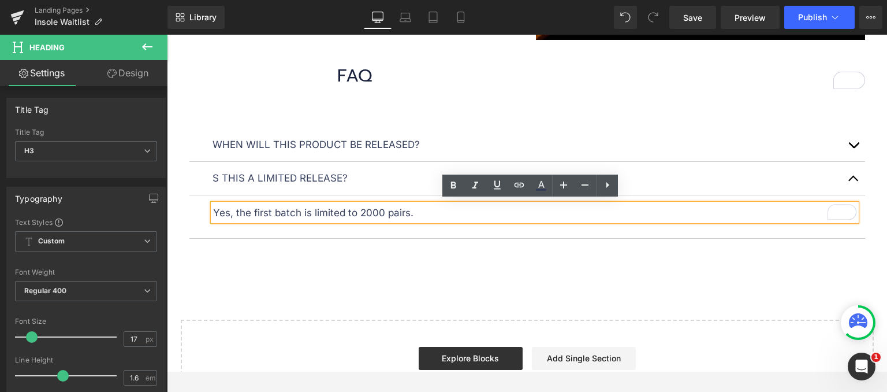
click at [848, 137] on button "button" at bounding box center [853, 144] width 23 height 33
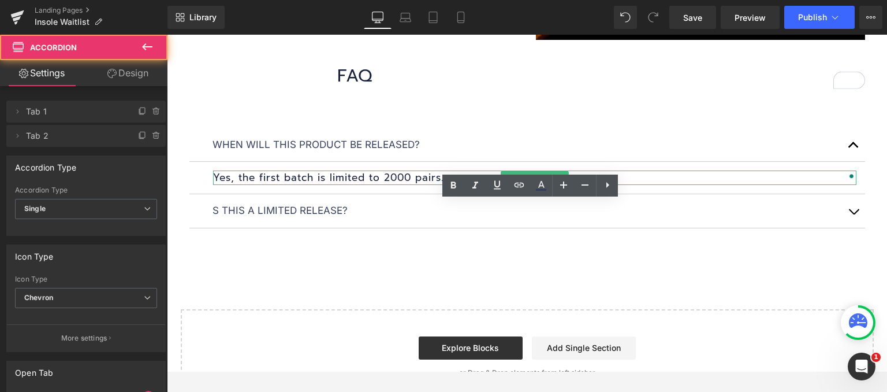
click at [441, 176] on h1 "Yes, the first batch is limited to 2000 pairs." at bounding box center [534, 177] width 643 height 15
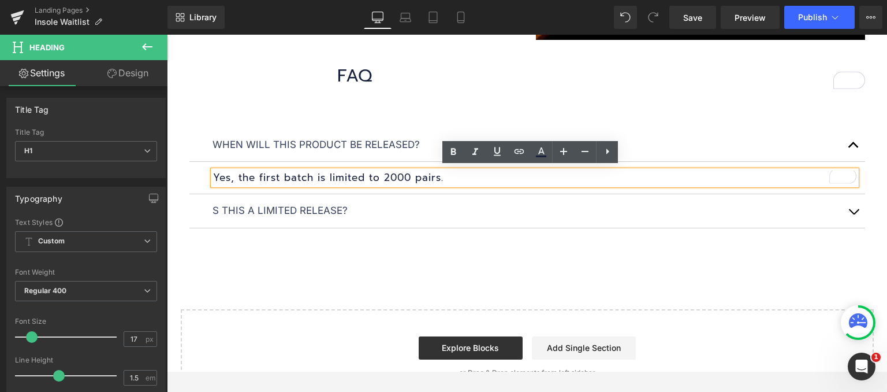
click at [403, 173] on h1 "Yes, the first batch is limited to 2000 pairs." at bounding box center [534, 177] width 643 height 15
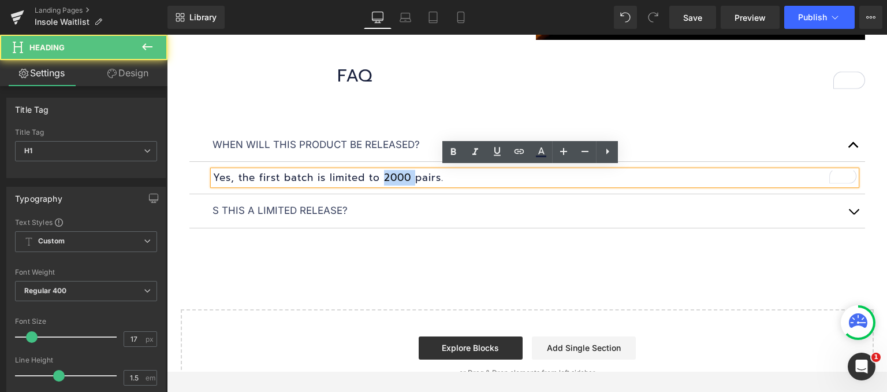
click at [403, 173] on h1 "Yes, the first batch is limited to 2000 pairs." at bounding box center [534, 177] width 643 height 15
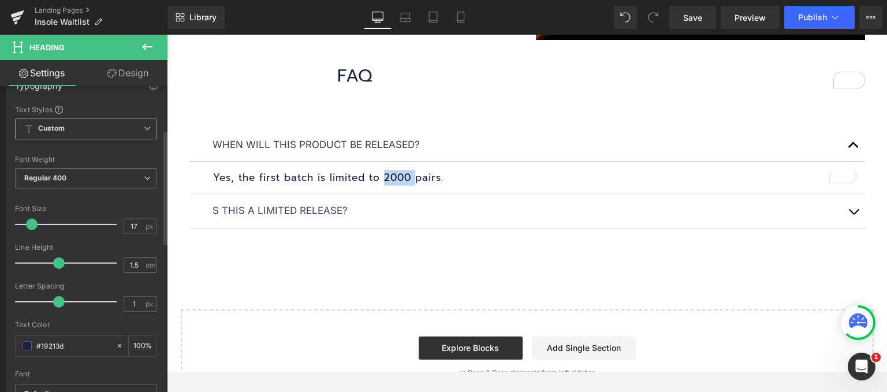
scroll to position [116, 0]
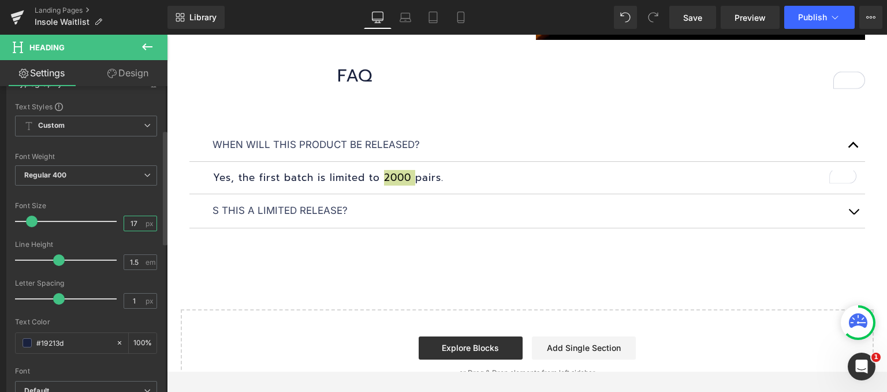
click at [128, 222] on input "17" at bounding box center [134, 223] width 20 height 14
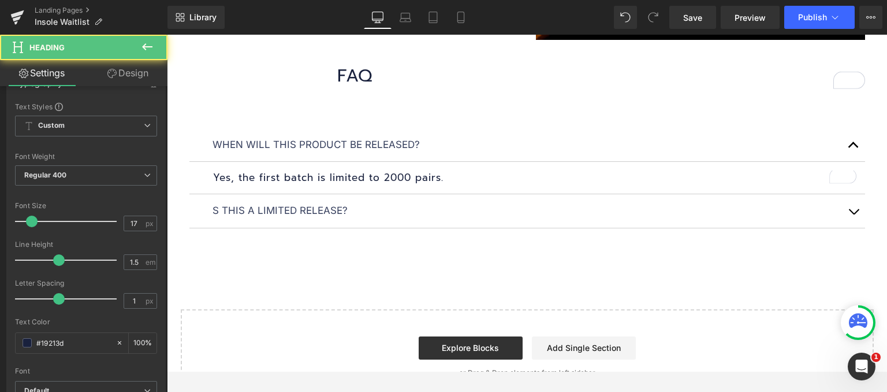
click at [233, 170] on div "Yes, the first batch is limited to 2000 pairs. Heading" at bounding box center [534, 177] width 643 height 15
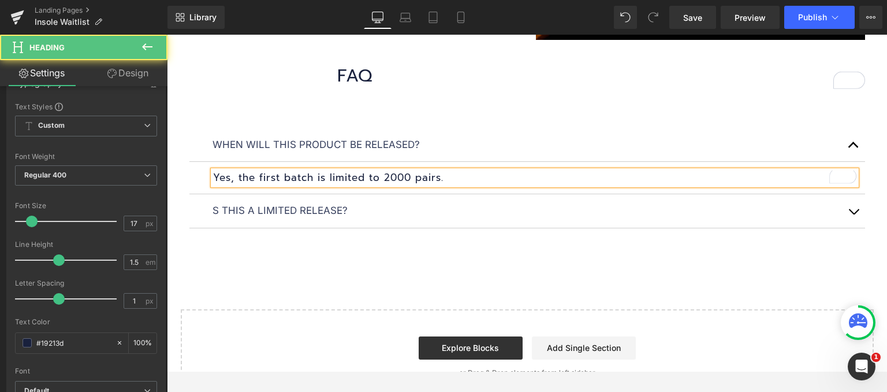
click at [233, 170] on div "Yes, the first batch is limited to 2000 pairs. Heading" at bounding box center [534, 177] width 643 height 15
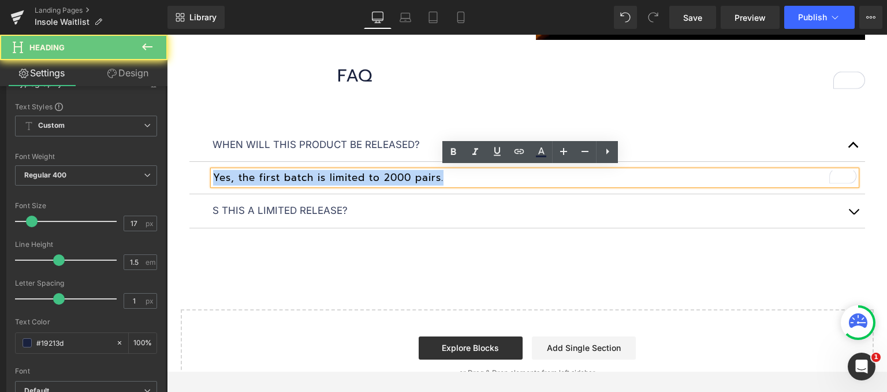
click at [233, 170] on h1 "Yes, the first batch is limited to 2000 pairs." at bounding box center [534, 177] width 643 height 15
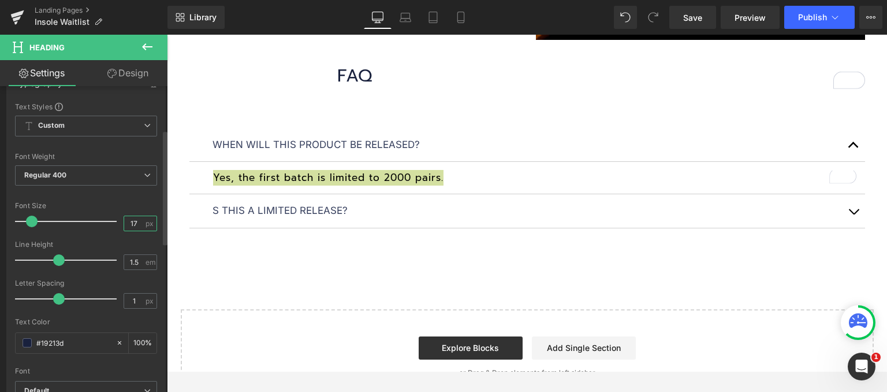
click at [130, 220] on input "17" at bounding box center [134, 223] width 20 height 14
type input "16"
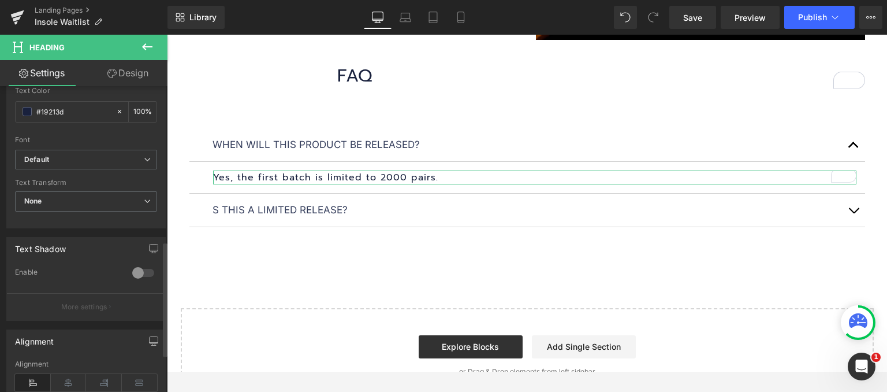
scroll to position [512, 0]
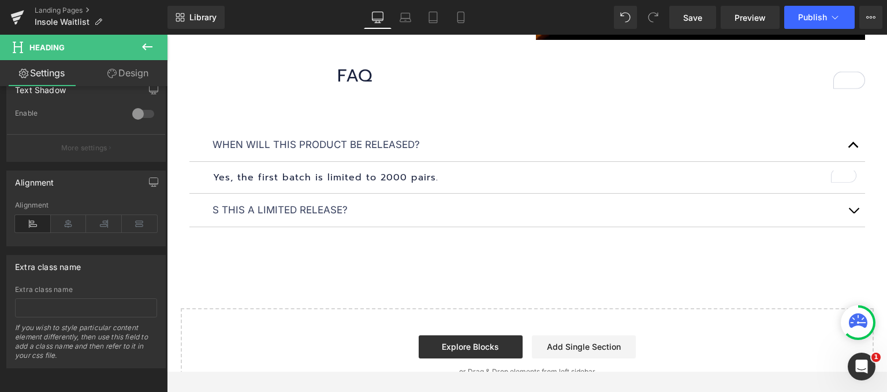
click at [852, 204] on button "button" at bounding box center [853, 209] width 23 height 33
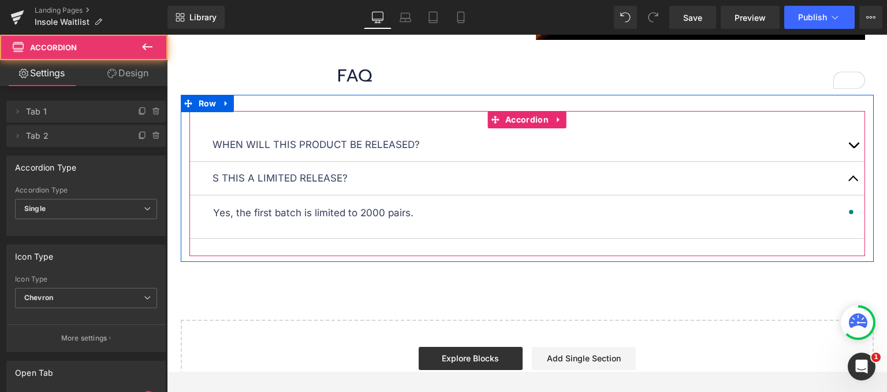
click at [322, 213] on p "Yes, the first batch is limited to 2000 pairs." at bounding box center [534, 213] width 643 height 16
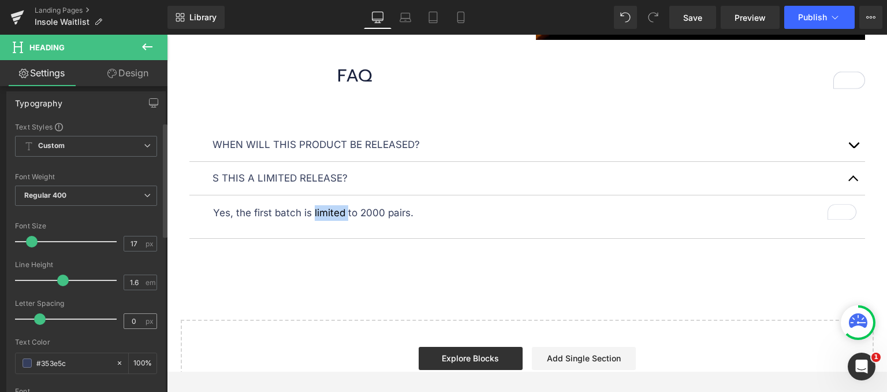
scroll to position [116, 0]
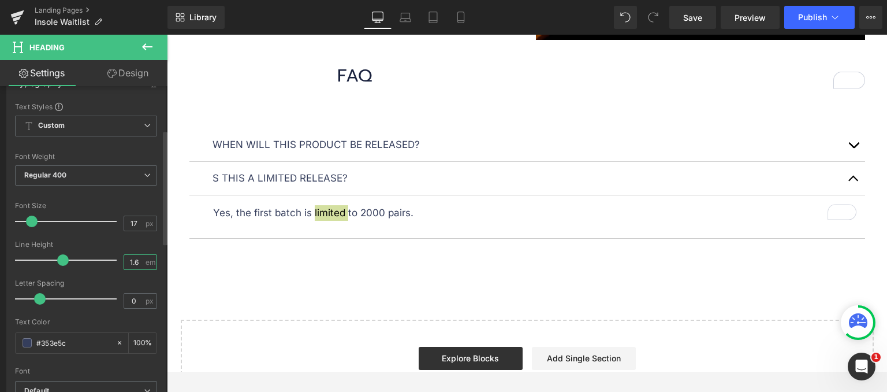
click at [132, 261] on input "1.6" at bounding box center [134, 262] width 20 height 14
type input "1.5"
click at [135, 299] on input "0" at bounding box center [134, 300] width 20 height 14
drag, startPoint x: 133, startPoint y: 299, endPoint x: 114, endPoint y: 299, distance: 19.1
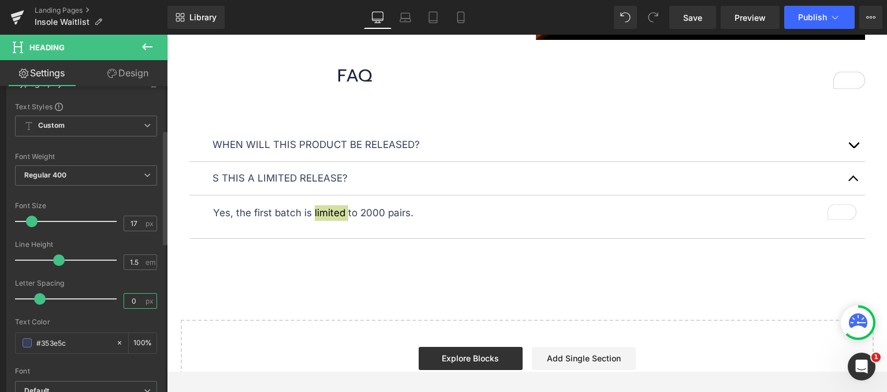
click at [114, 299] on div "Letter Spacing 0 px" at bounding box center [86, 298] width 142 height 39
type input "1"
click at [229, 217] on div "Yes, the first batch is limited to 2000 pairs. Heading" at bounding box center [534, 212] width 643 height 17
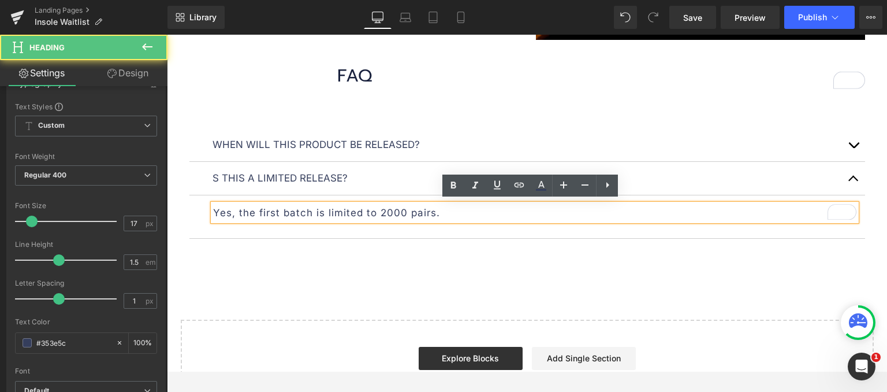
click at [229, 217] on div "Yes, the first batch is limited to 2000 pairs. Heading" at bounding box center [534, 212] width 643 height 17
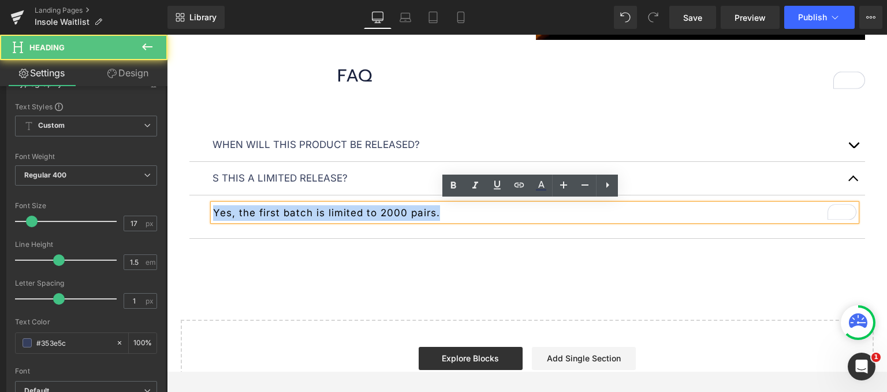
click at [229, 217] on p "Yes, the first batch is limited to 2000 pairs." at bounding box center [534, 213] width 643 height 16
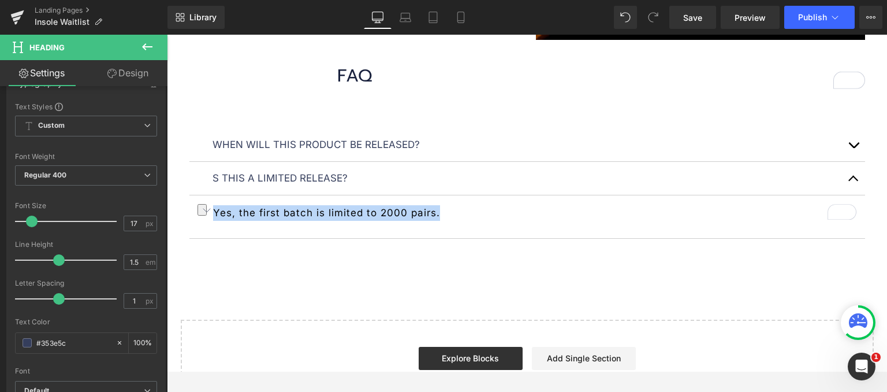
click at [167, 35] on div at bounding box center [167, 35] width 0 height 0
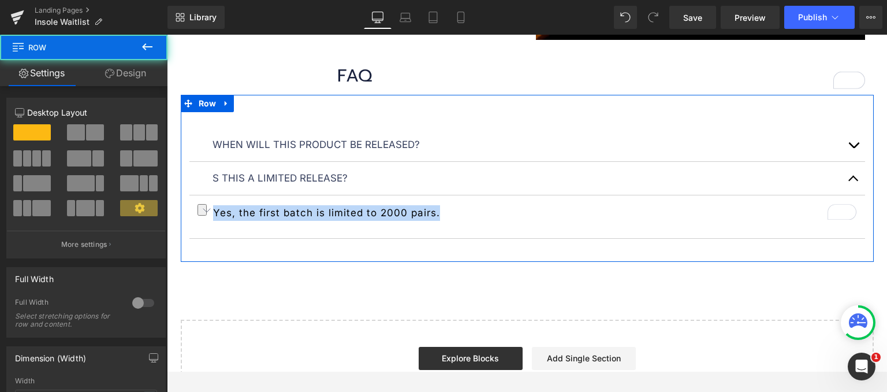
click at [367, 197] on article "Yes, the first batch is limited to 2000 pairs. Heading" at bounding box center [527, 216] width 676 height 43
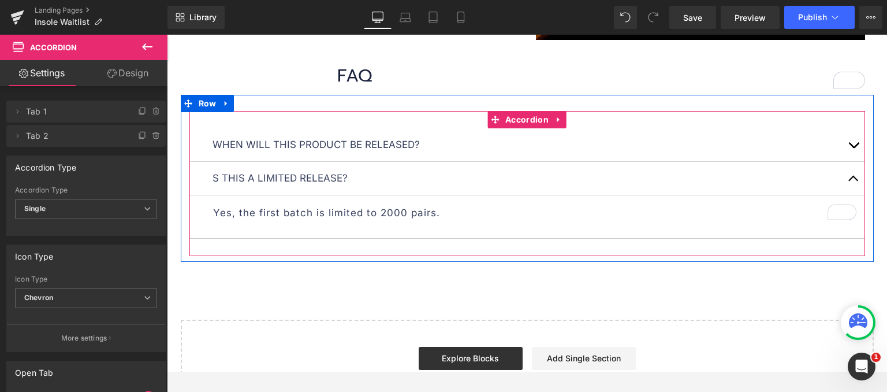
scroll to position [1178, 0]
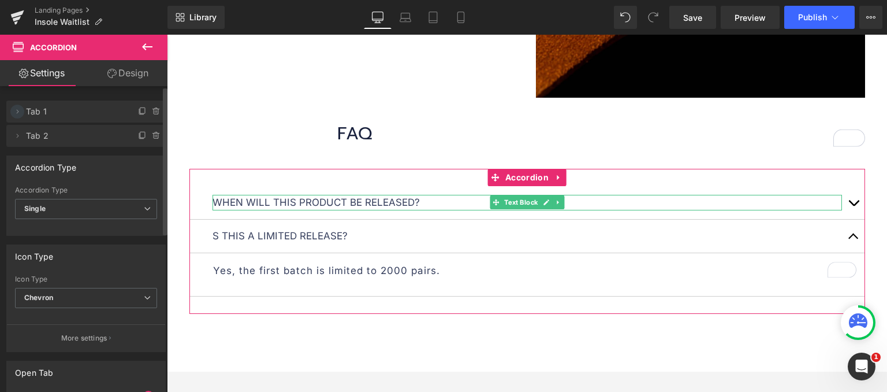
click at [20, 115] on icon at bounding box center [17, 111] width 9 height 9
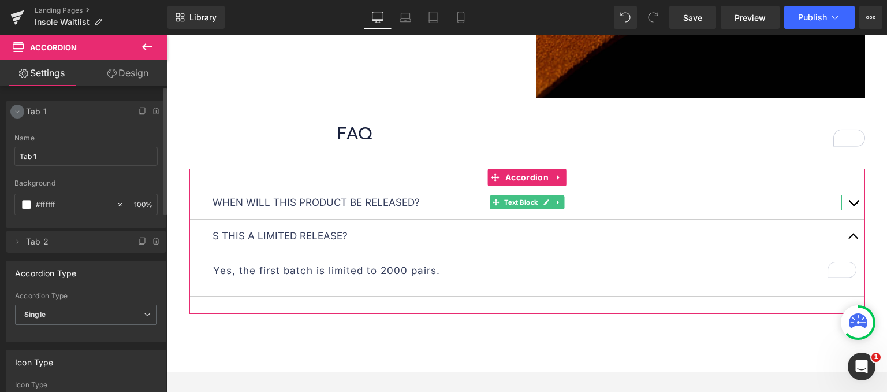
click at [16, 111] on icon at bounding box center [18, 112] width 4 height 2
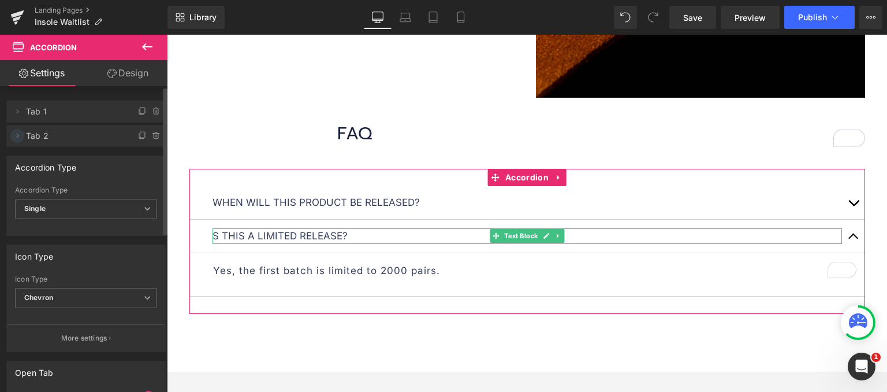
click at [17, 135] on icon at bounding box center [18, 135] width 2 height 4
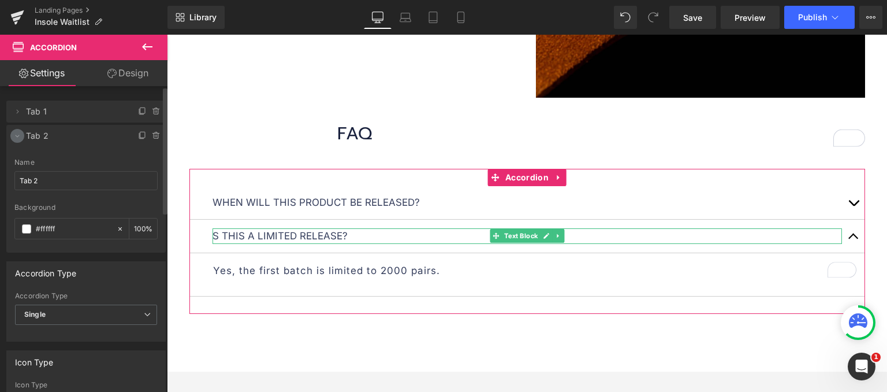
click at [17, 135] on icon at bounding box center [17, 135] width 9 height 9
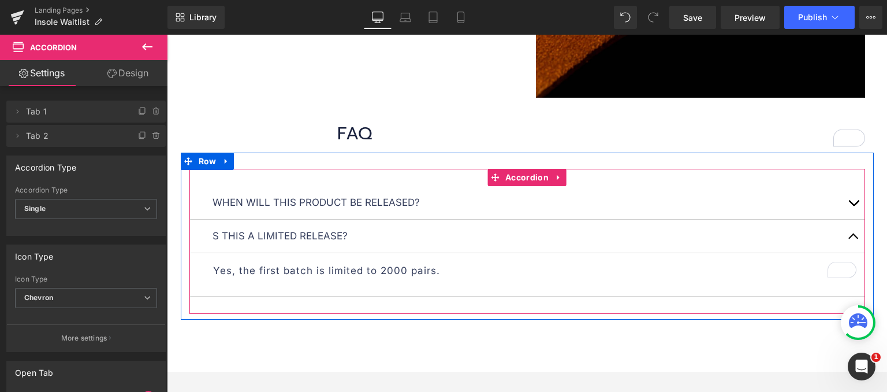
click at [849, 200] on button "button" at bounding box center [853, 202] width 23 height 33
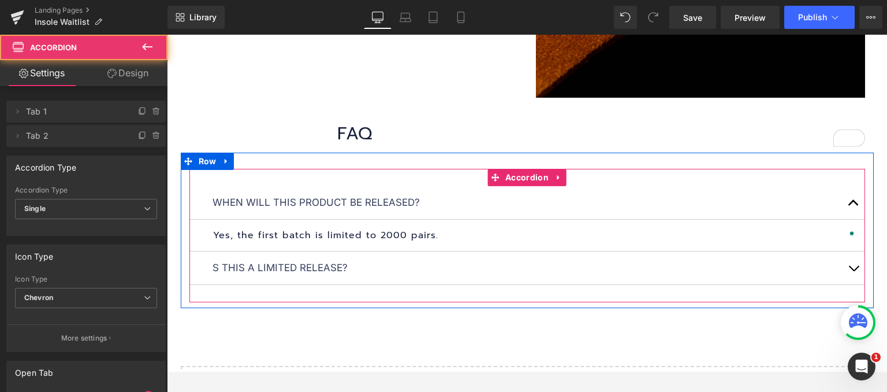
click at [854, 206] on span "button" at bounding box center [854, 206] width 0 height 0
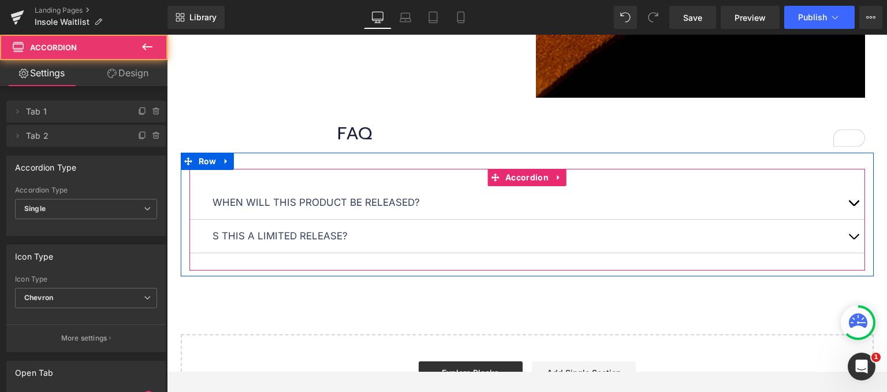
click at [850, 200] on button "button" at bounding box center [853, 202] width 23 height 33
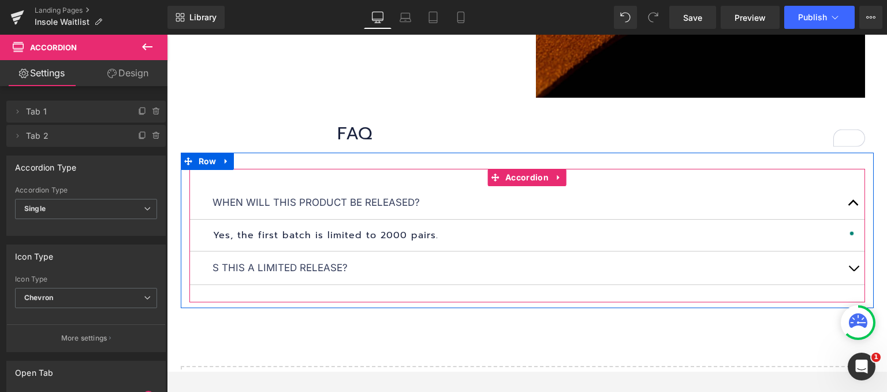
click at [854, 206] on span "button" at bounding box center [854, 206] width 0 height 0
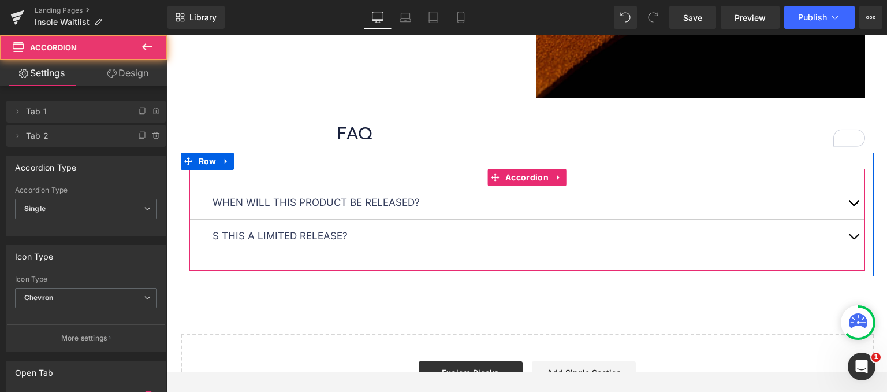
click at [851, 227] on button "button" at bounding box center [853, 235] width 23 height 33
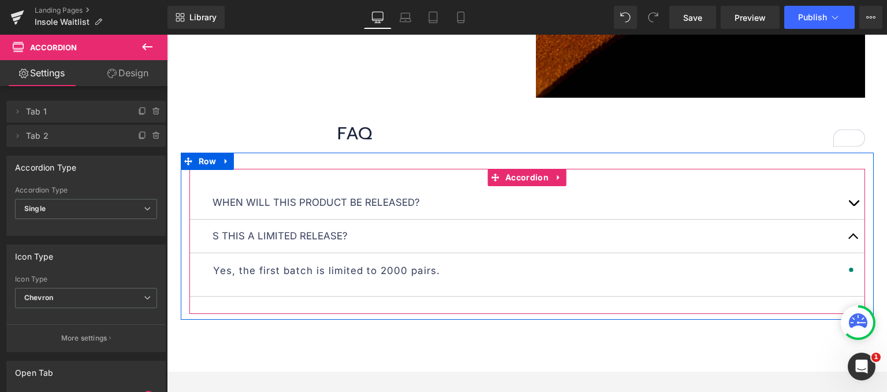
click at [851, 227] on button "button" at bounding box center [853, 235] width 23 height 33
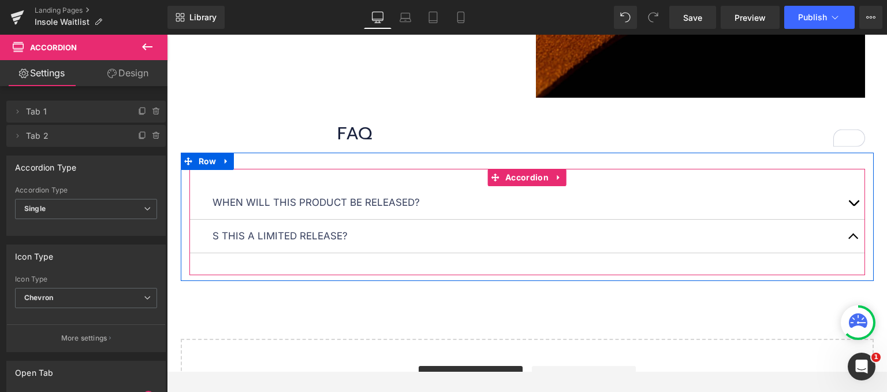
click at [852, 204] on button "button" at bounding box center [853, 202] width 23 height 33
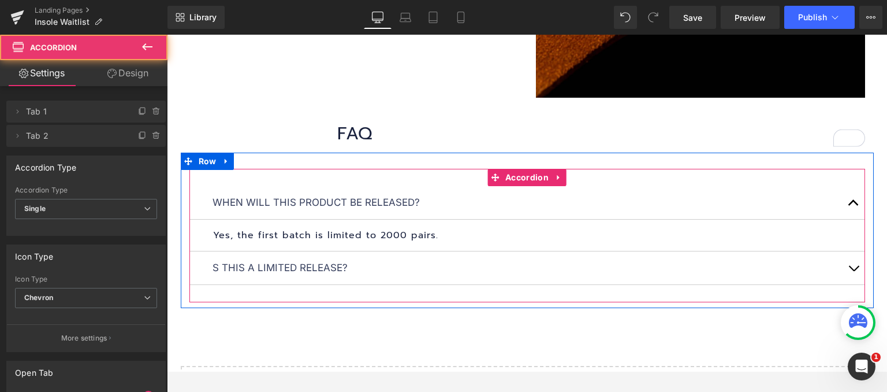
click at [852, 204] on button "button" at bounding box center [853, 202] width 23 height 33
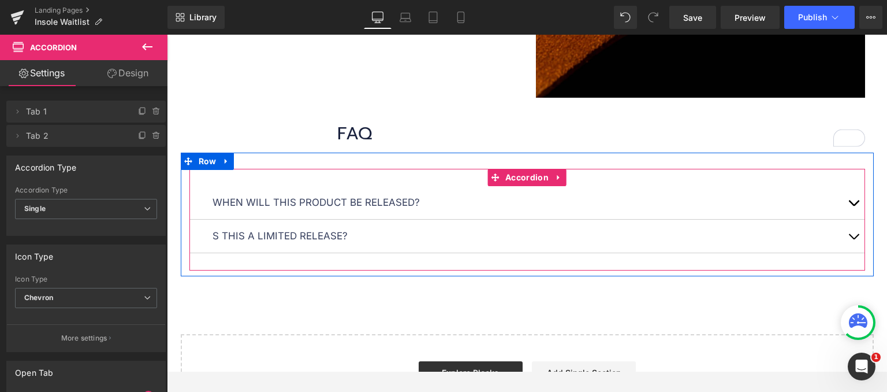
click at [850, 228] on button "button" at bounding box center [853, 235] width 23 height 33
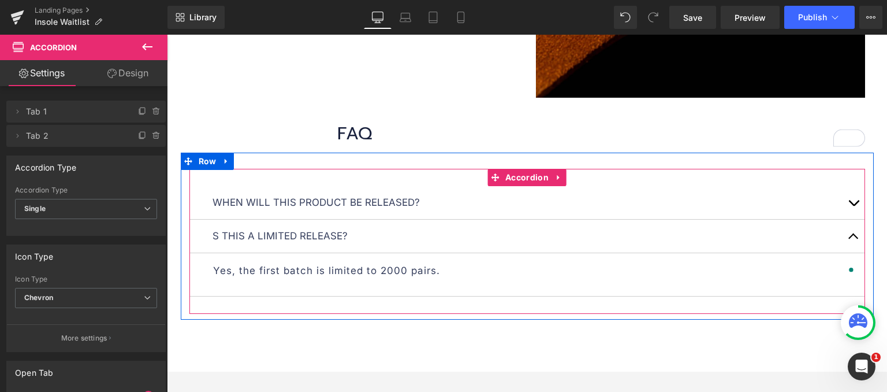
click at [850, 228] on button "button" at bounding box center [853, 235] width 23 height 33
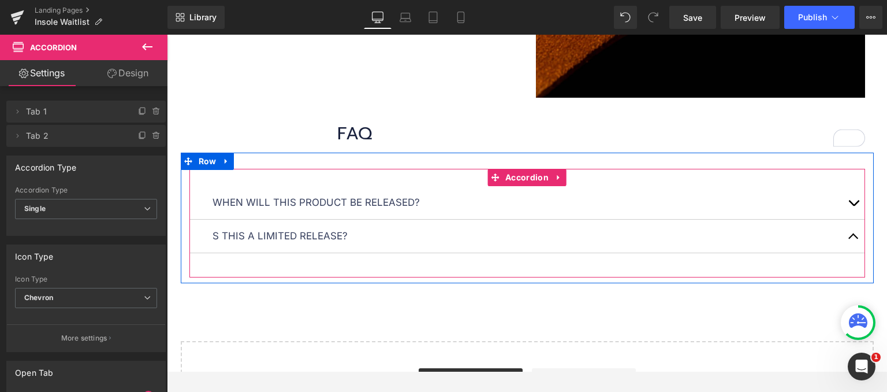
click at [852, 208] on button "button" at bounding box center [853, 202] width 23 height 33
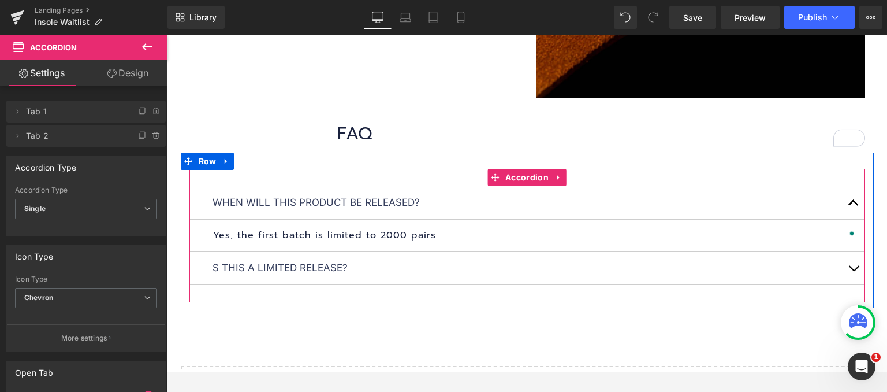
click at [852, 208] on button "button" at bounding box center [853, 202] width 23 height 33
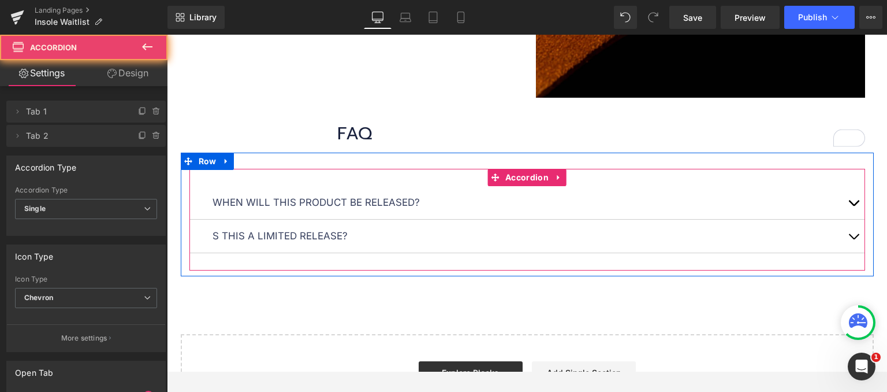
click at [850, 229] on button "button" at bounding box center [853, 235] width 23 height 33
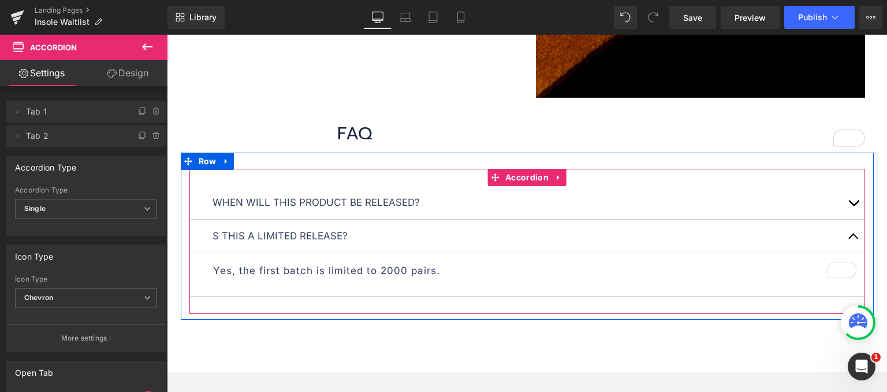
click at [850, 229] on button "button" at bounding box center [853, 235] width 23 height 33
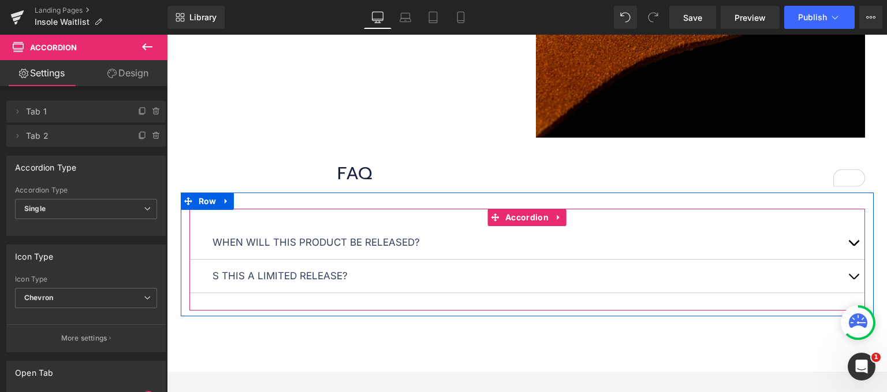
scroll to position [1120, 0]
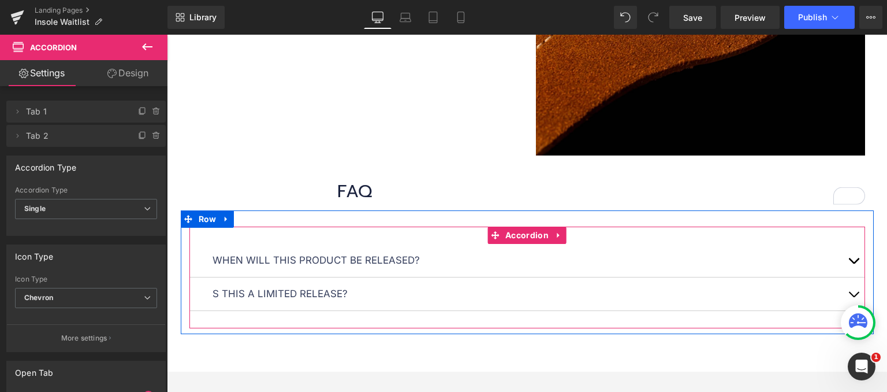
click at [233, 296] on div "s this a limited release? Text Block" at bounding box center [528, 294] width 630 height 16
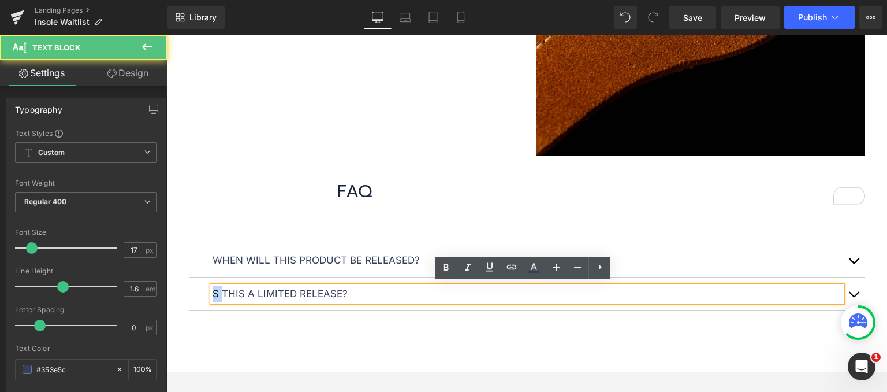
drag, startPoint x: 217, startPoint y: 290, endPoint x: 181, endPoint y: 293, distance: 36.5
click at [181, 293] on div "When will this product be released? Text Block Yes, the first batch is limited …" at bounding box center [527, 277] width 693 height 102
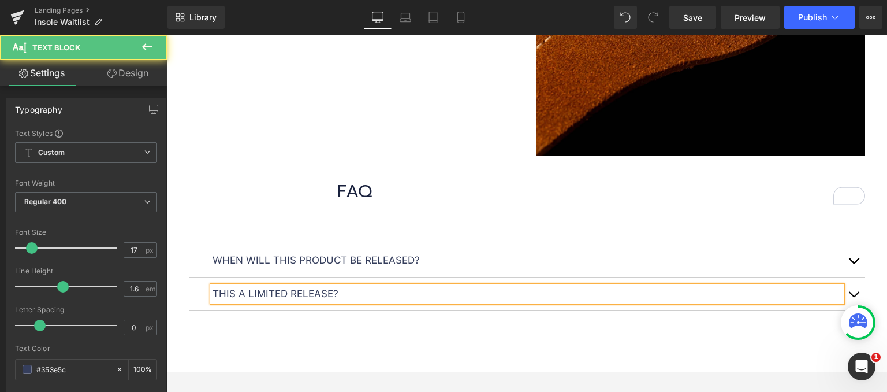
click at [325, 290] on p "this a limited release?" at bounding box center [528, 294] width 630 height 16
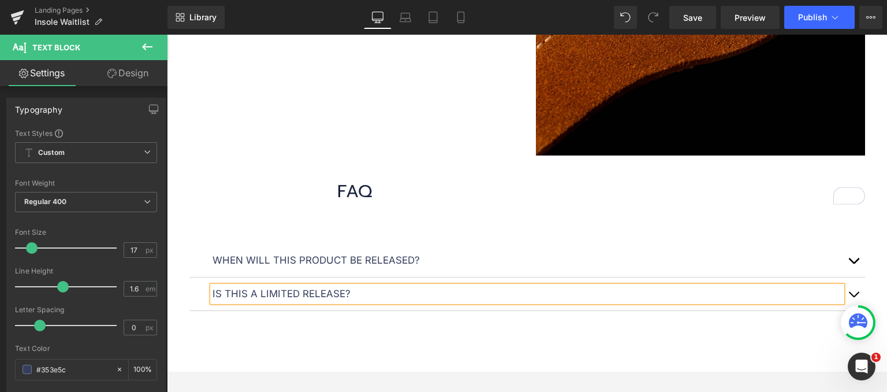
click at [846, 292] on button "button" at bounding box center [853, 293] width 23 height 33
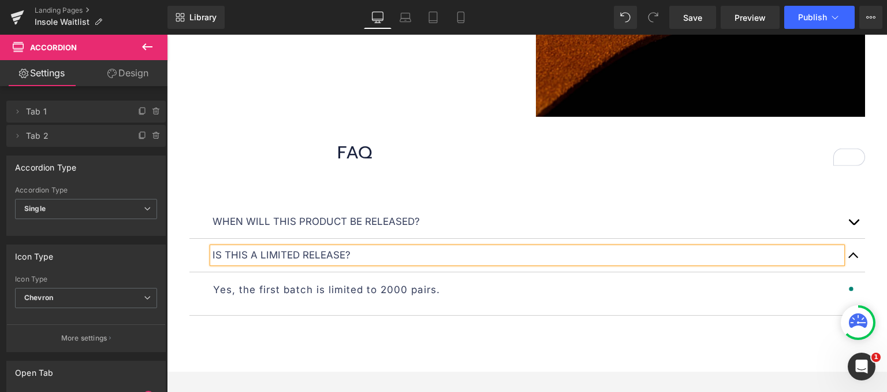
scroll to position [1178, 0]
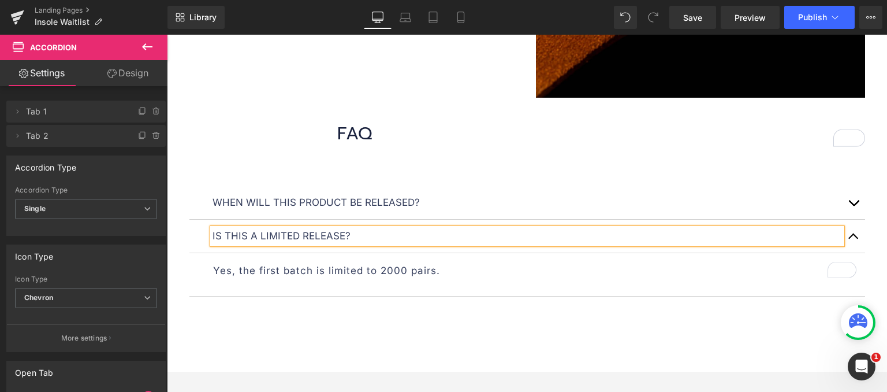
click at [854, 239] on span "button" at bounding box center [854, 239] width 0 height 0
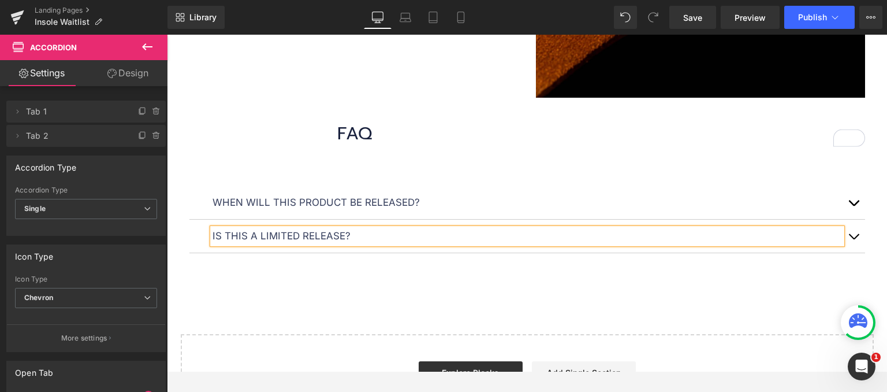
click at [854, 206] on span "button" at bounding box center [854, 206] width 0 height 0
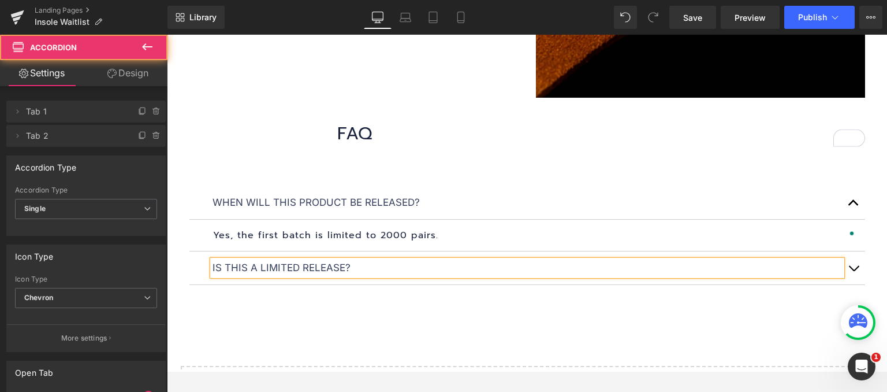
click at [854, 206] on span "button" at bounding box center [854, 206] width 0 height 0
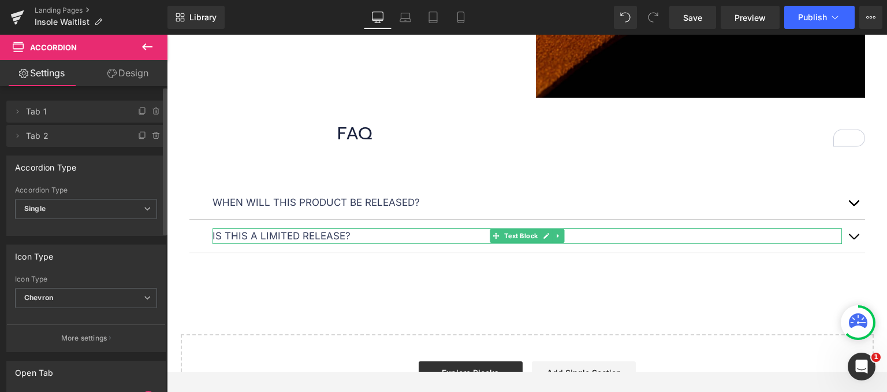
click at [86, 139] on span "Tab 2" at bounding box center [74, 136] width 97 height 22
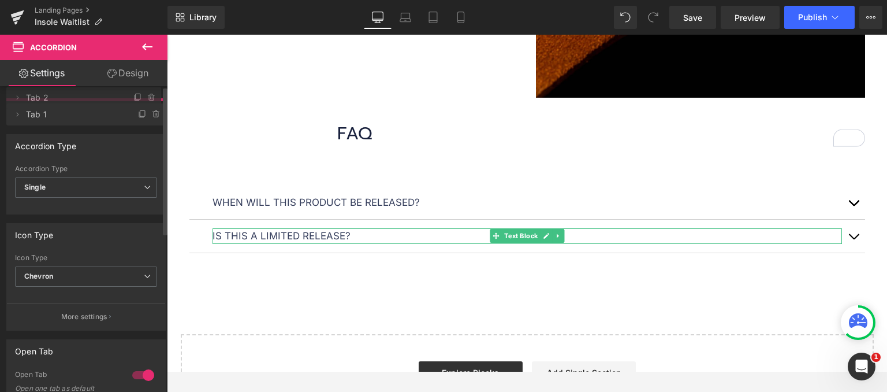
drag, startPoint x: 67, startPoint y: 137, endPoint x: 66, endPoint y: 100, distance: 37.0
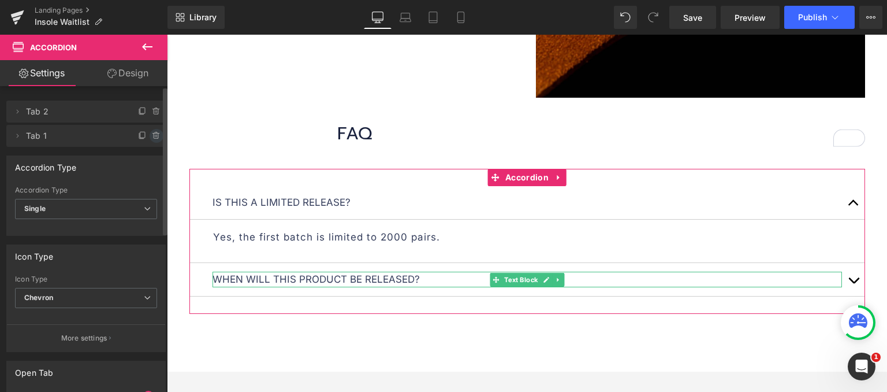
click at [152, 136] on icon at bounding box center [156, 135] width 9 height 9
click at [141, 137] on button "Delete" at bounding box center [144, 136] width 36 height 15
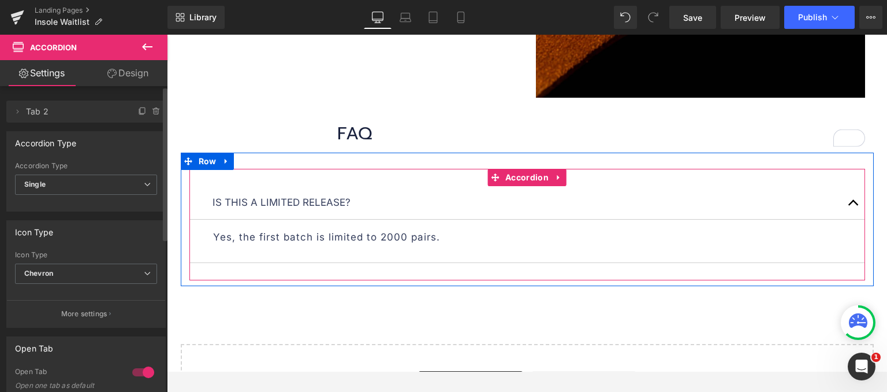
click at [848, 199] on button "button" at bounding box center [853, 202] width 23 height 33
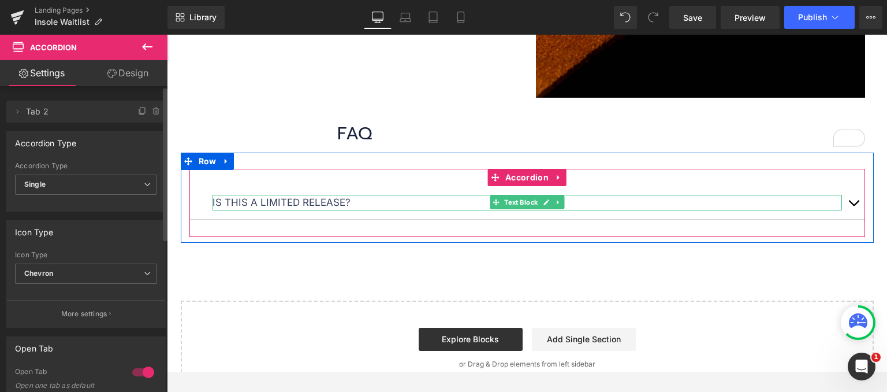
click at [340, 199] on p "Is this a limited release?" at bounding box center [528, 203] width 630 height 16
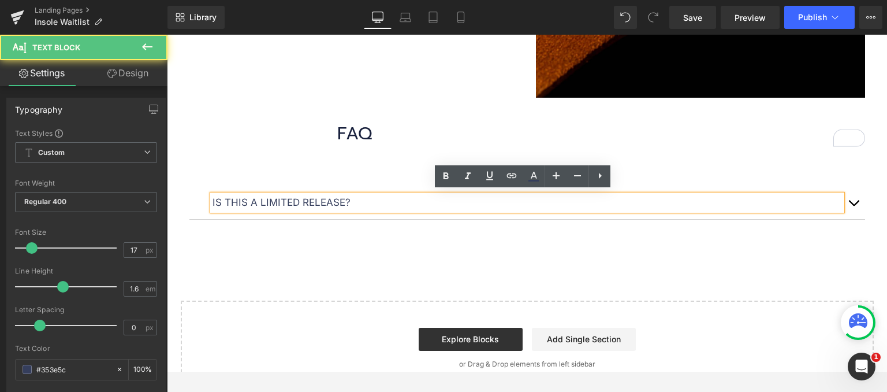
click at [354, 197] on p "Is this a limited release?" at bounding box center [528, 203] width 630 height 16
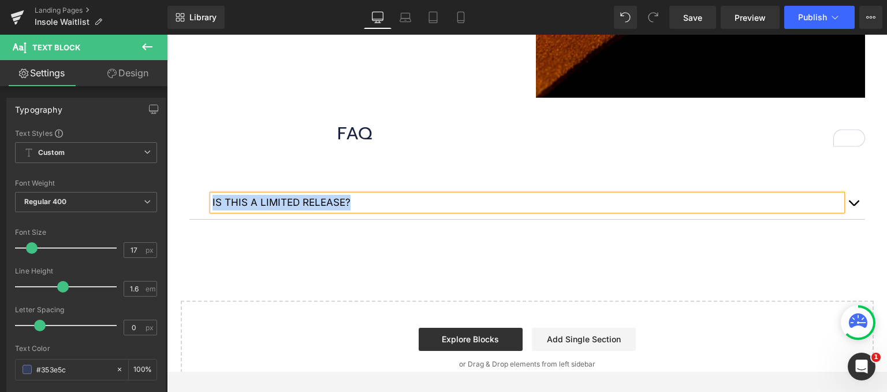
paste div
click at [850, 196] on button "button" at bounding box center [853, 202] width 23 height 33
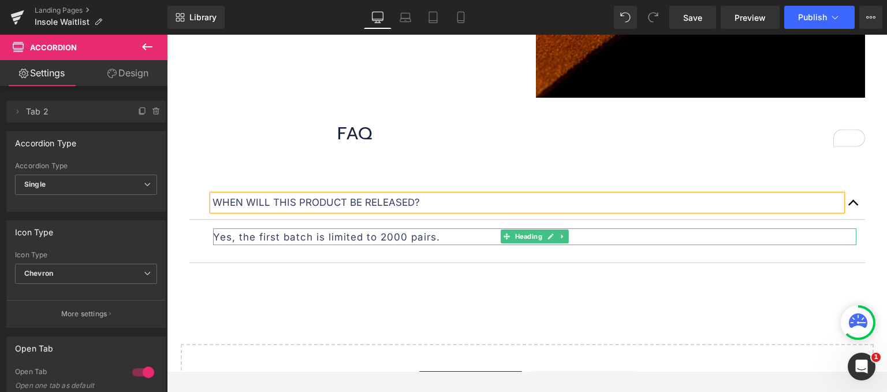
click at [439, 234] on p "Yes, the first batch is limited to 2000 pairs." at bounding box center [534, 237] width 643 height 16
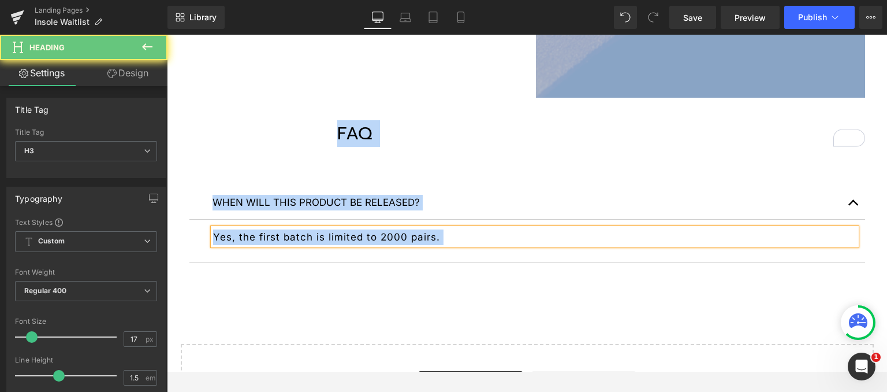
click at [441, 234] on p "Yes, the first batch is limited to 2000 pairs." at bounding box center [534, 237] width 643 height 16
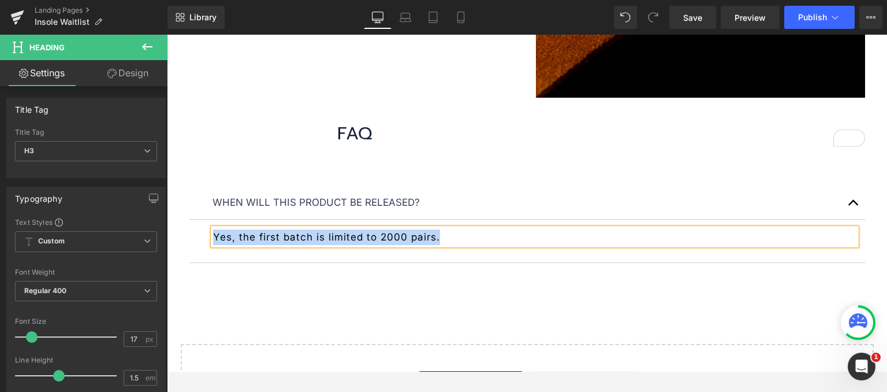
paste div "To enrich screen reader interactions, please activate Accessibility in Grammarl…"
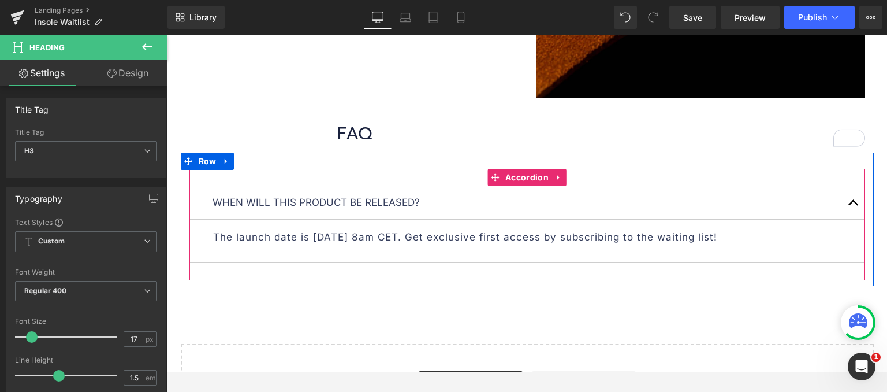
click at [852, 198] on button "button" at bounding box center [853, 202] width 23 height 33
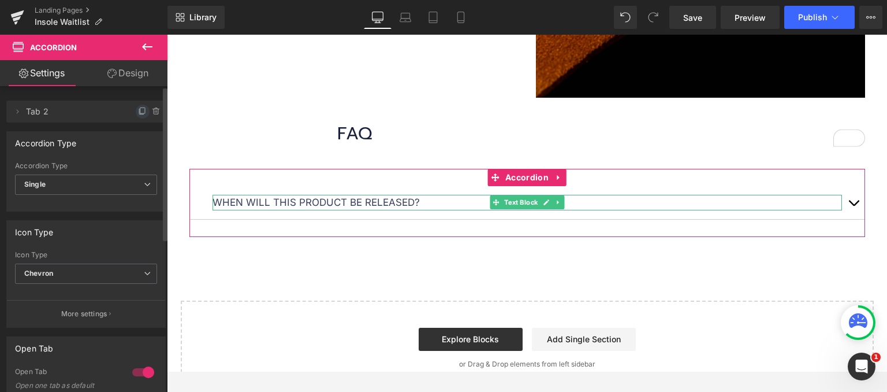
click at [139, 114] on icon at bounding box center [141, 111] width 5 height 5
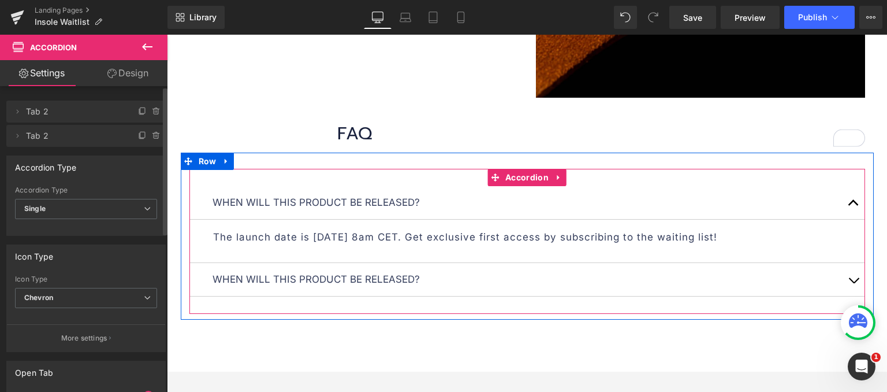
click at [429, 274] on p "When will this product be released?" at bounding box center [528, 279] width 630 height 16
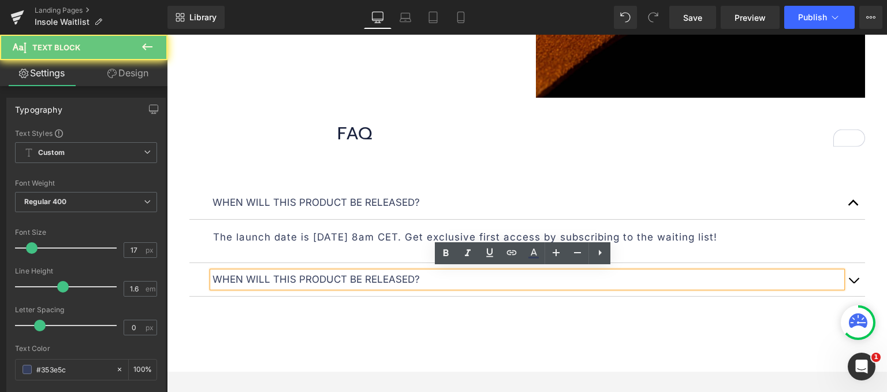
click at [429, 274] on p "When will this product be released?" at bounding box center [528, 279] width 630 height 16
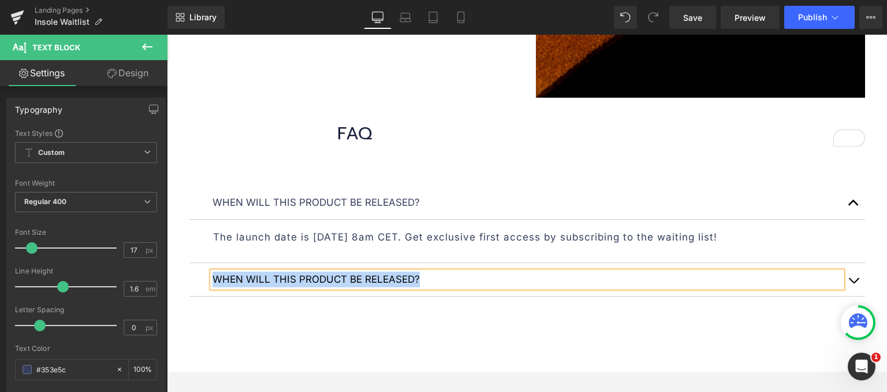
paste div
click at [855, 280] on button "button" at bounding box center [853, 279] width 23 height 33
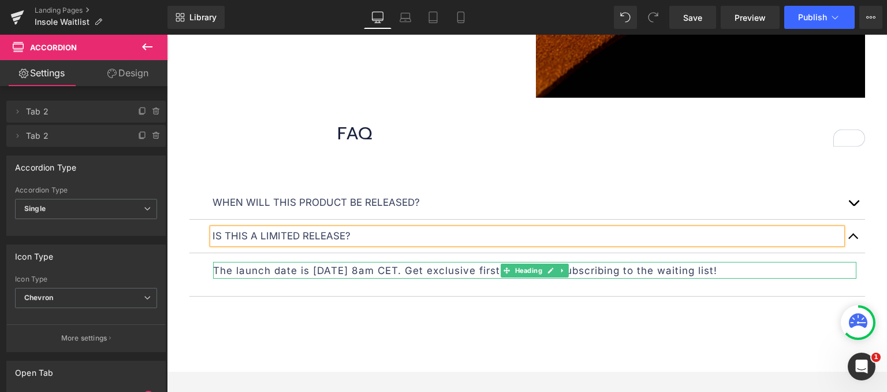
click at [754, 269] on p "The launch date is [DATE] 8am CET. Get exclusive first access by subscribing to…" at bounding box center [534, 271] width 643 height 16
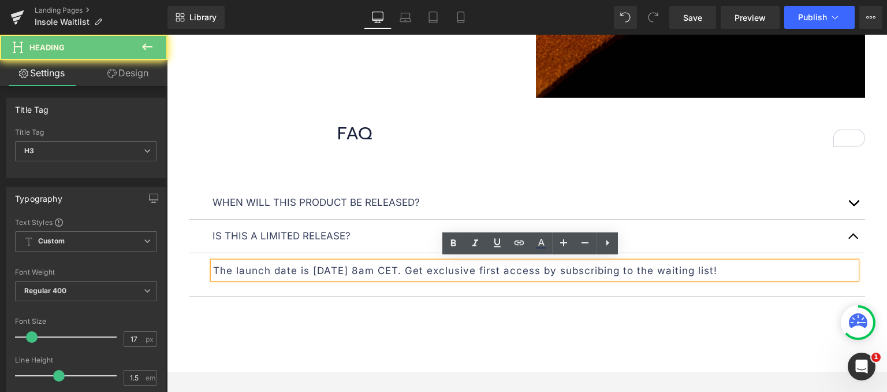
click at [754, 269] on p "The launch date is [DATE] 8am CET. Get exclusive first access by subscribing to…" at bounding box center [534, 271] width 643 height 16
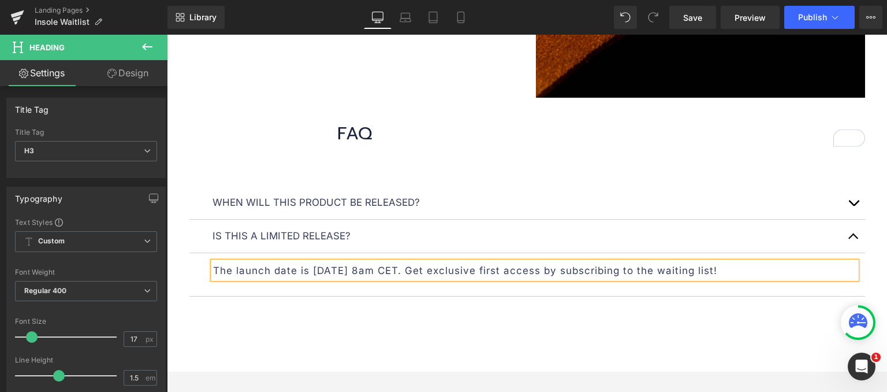
paste div "To enrich screen reader interactions, please activate Accessibility in Grammarl…"
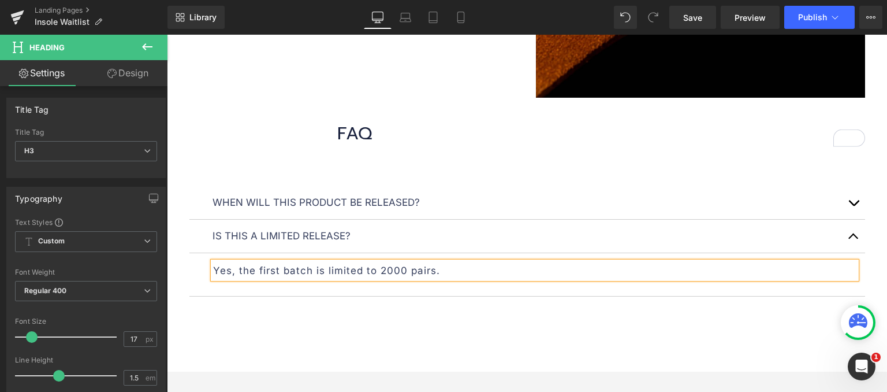
click at [855, 231] on button "button" at bounding box center [853, 235] width 23 height 33
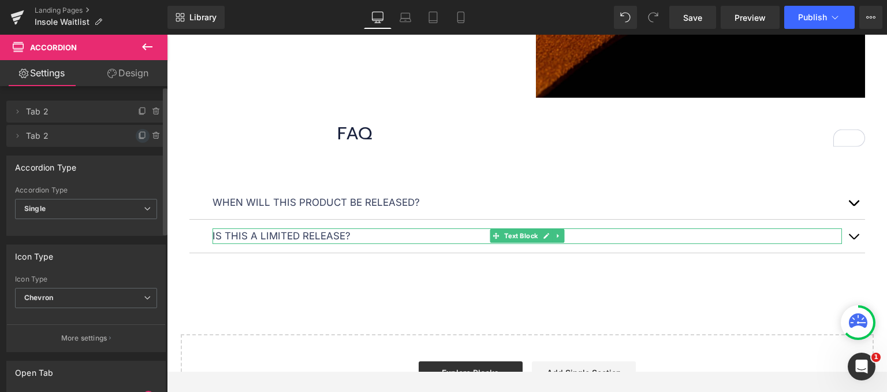
click at [138, 140] on icon at bounding box center [142, 135] width 9 height 9
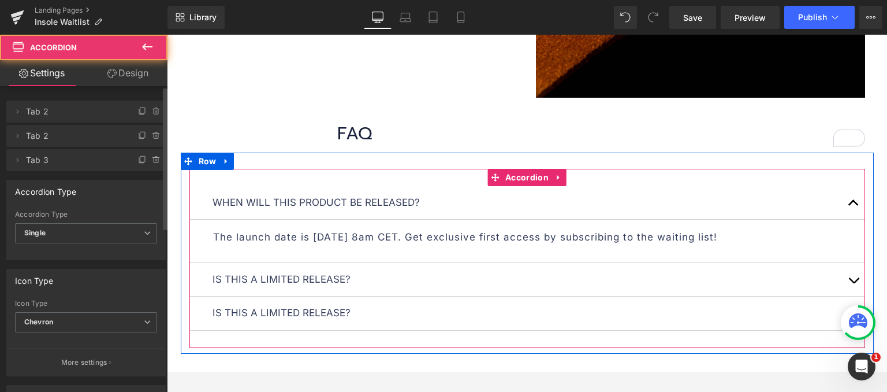
click at [848, 273] on button "button" at bounding box center [853, 279] width 23 height 33
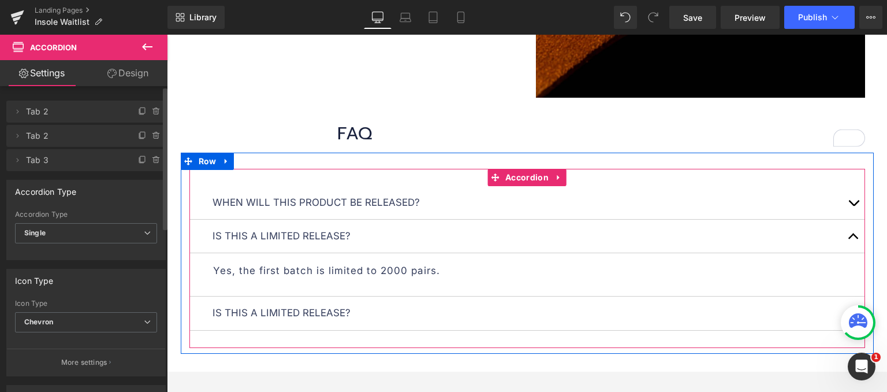
click at [842, 232] on button "button" at bounding box center [853, 235] width 23 height 33
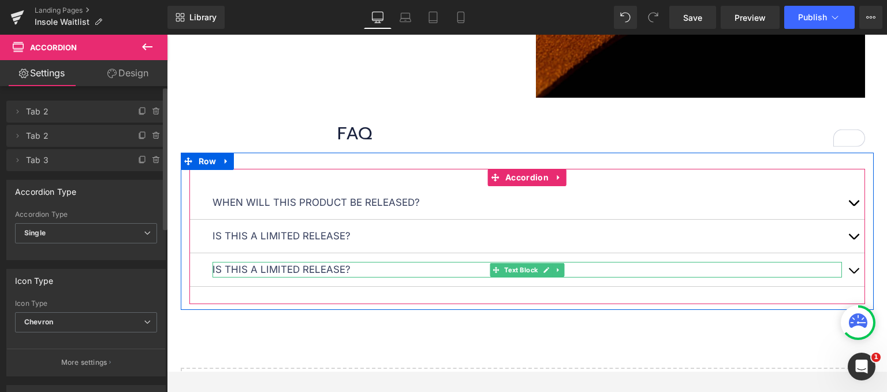
click at [381, 265] on p "Is this a limited release?" at bounding box center [528, 270] width 630 height 16
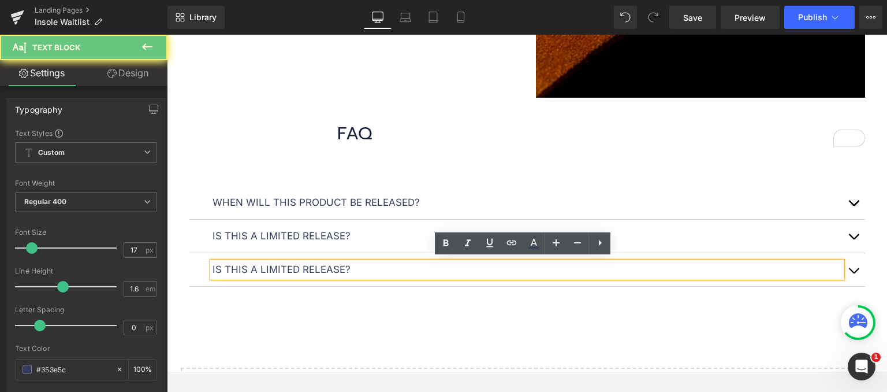
click at [351, 266] on p "Is this a limited release?" at bounding box center [528, 270] width 630 height 16
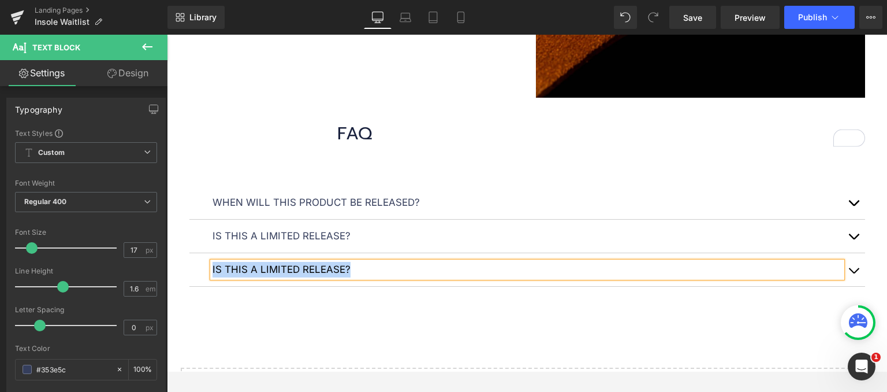
paste div
click at [854, 273] on span "button" at bounding box center [854, 273] width 0 height 0
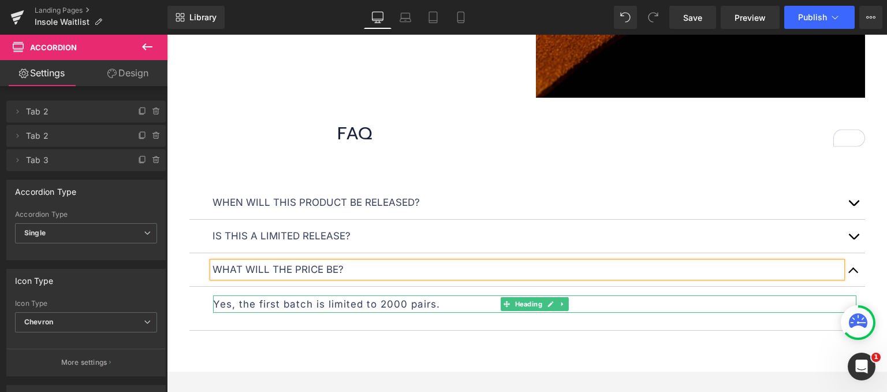
click at [440, 303] on p "Yes, the first batch is limited to 2000 pairs." at bounding box center [534, 304] width 643 height 16
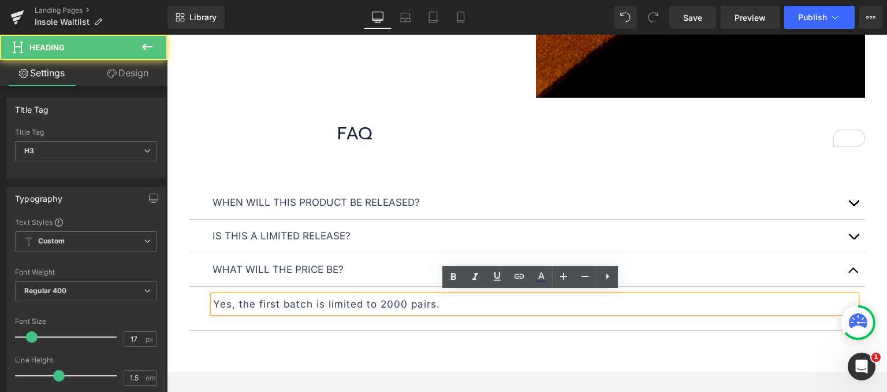
click at [448, 301] on p "Yes, the first batch is limited to 2000 pairs." at bounding box center [534, 304] width 643 height 16
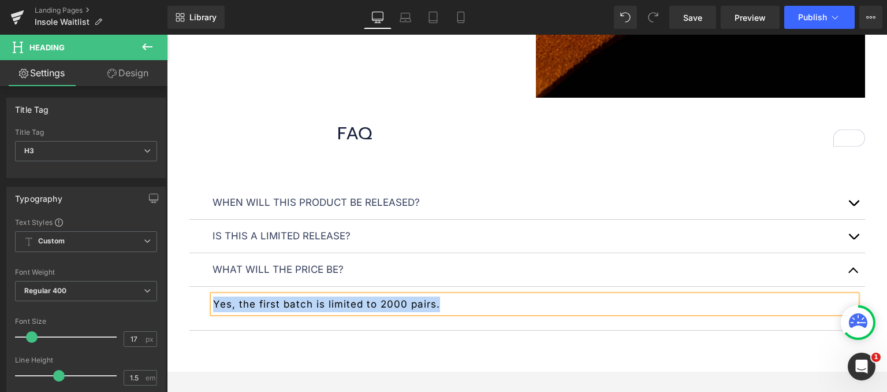
paste div "To enrich screen reader interactions, please activate Accessibility in Grammarl…"
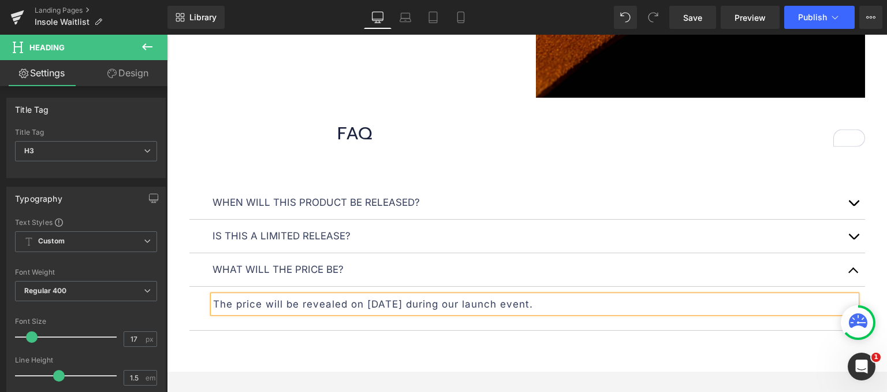
click at [850, 267] on button "button" at bounding box center [853, 269] width 23 height 33
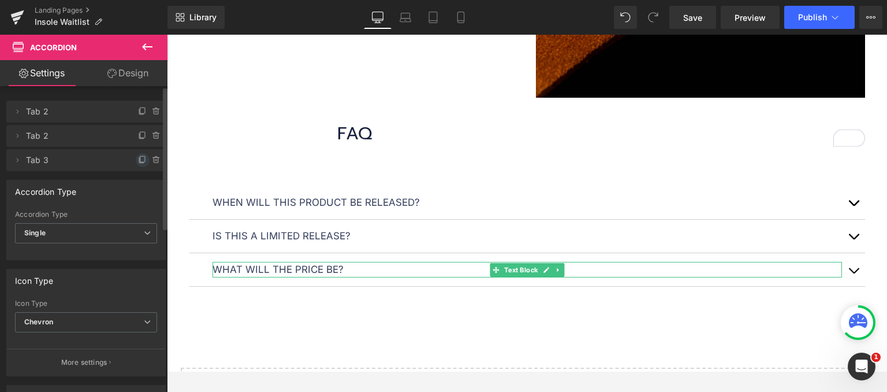
click at [140, 161] on icon at bounding box center [142, 159] width 5 height 6
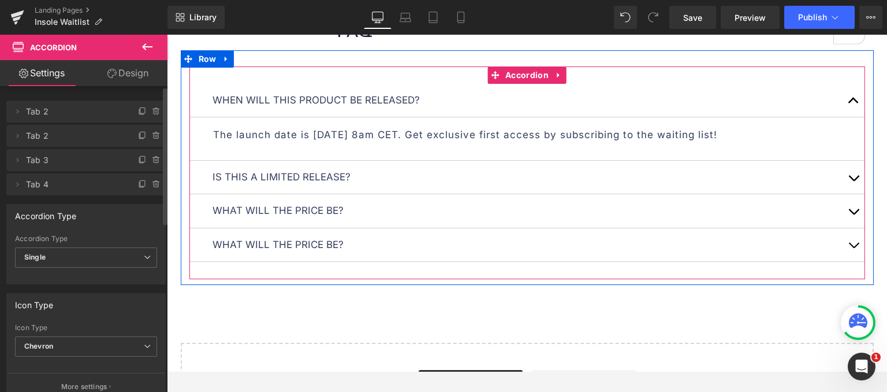
scroll to position [1293, 0]
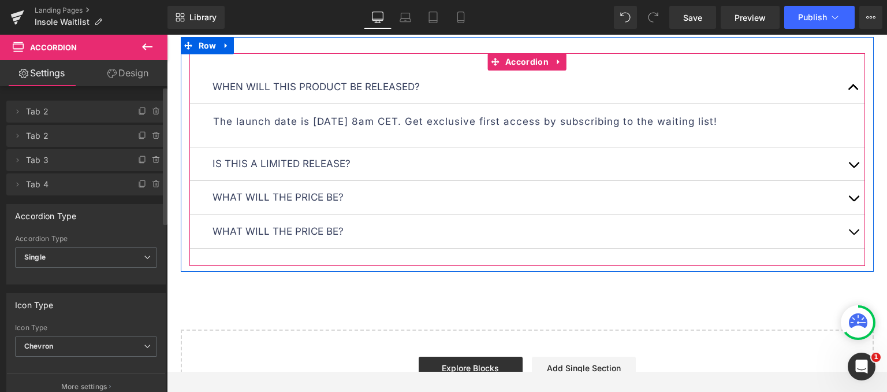
click at [848, 87] on button "button" at bounding box center [853, 86] width 23 height 33
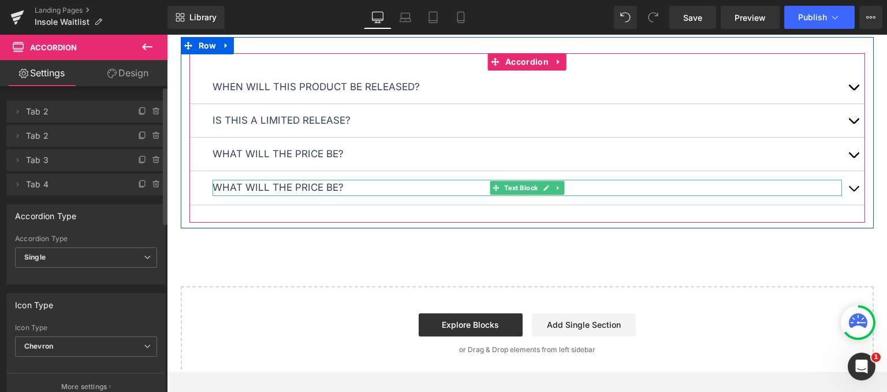
click at [348, 181] on p "What will the price be?" at bounding box center [528, 188] width 630 height 16
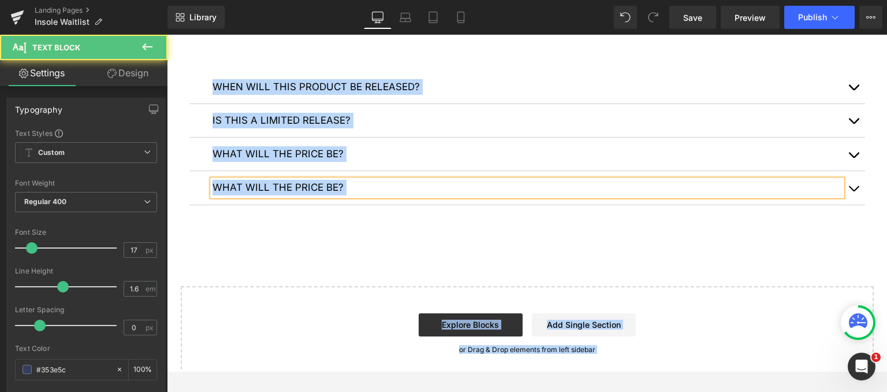
click at [348, 183] on p "What will the price be?" at bounding box center [528, 188] width 630 height 16
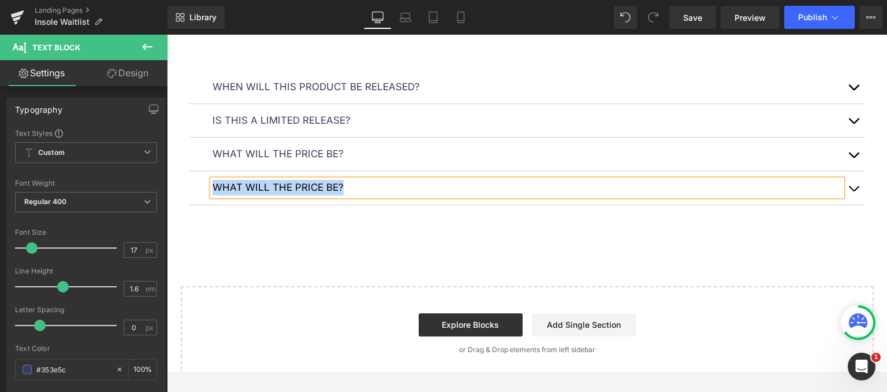
paste div
click at [854, 191] on span "button" at bounding box center [854, 191] width 0 height 0
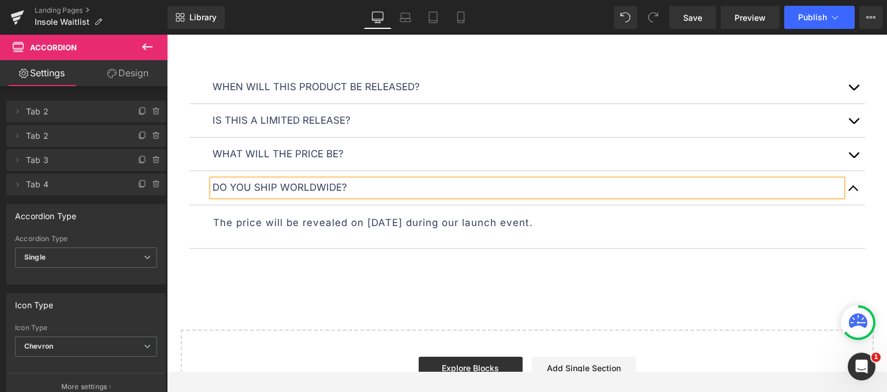
click at [463, 215] on p "The price will be revealed on [DATE] during our launch event." at bounding box center [534, 223] width 643 height 16
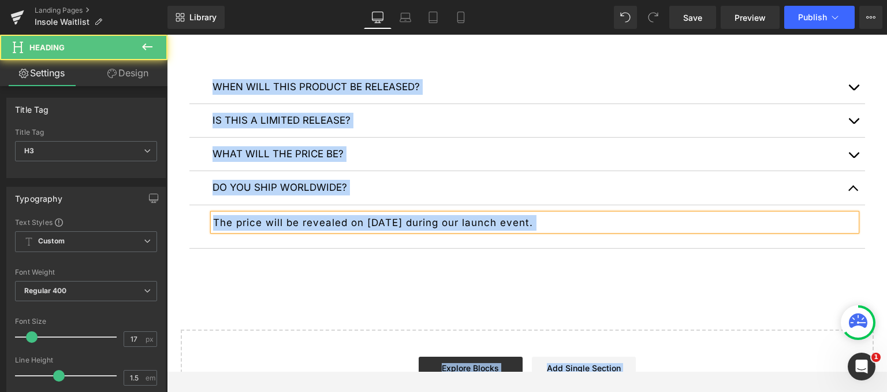
click at [463, 215] on p "The price will be revealed on [DATE] during our launch event." at bounding box center [534, 223] width 643 height 16
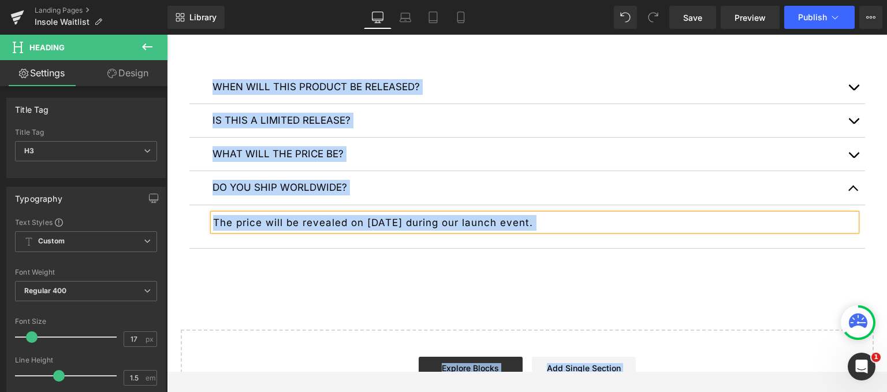
paste div "To enrich screen reader interactions, please activate Accessibility in Grammarl…"
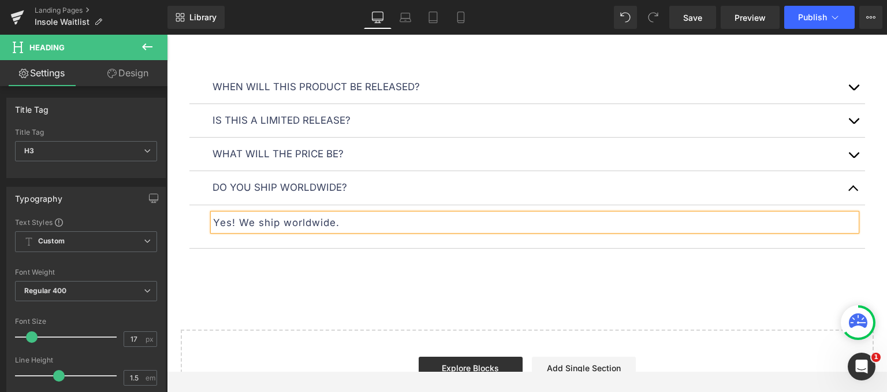
click at [851, 183] on button "button" at bounding box center [853, 187] width 23 height 33
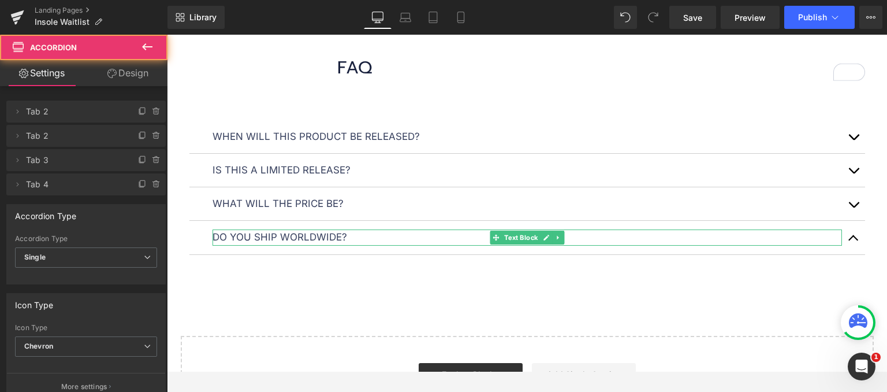
scroll to position [1235, 0]
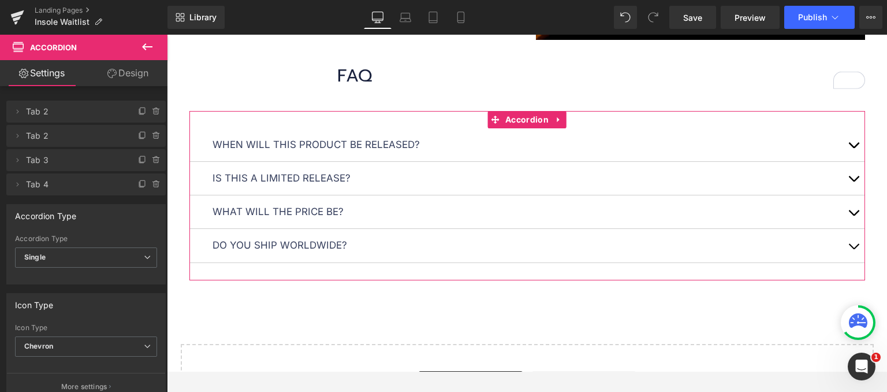
drag, startPoint x: 125, startPoint y: 69, endPoint x: 111, endPoint y: 128, distance: 61.1
click at [125, 69] on link "Design" at bounding box center [128, 73] width 84 height 26
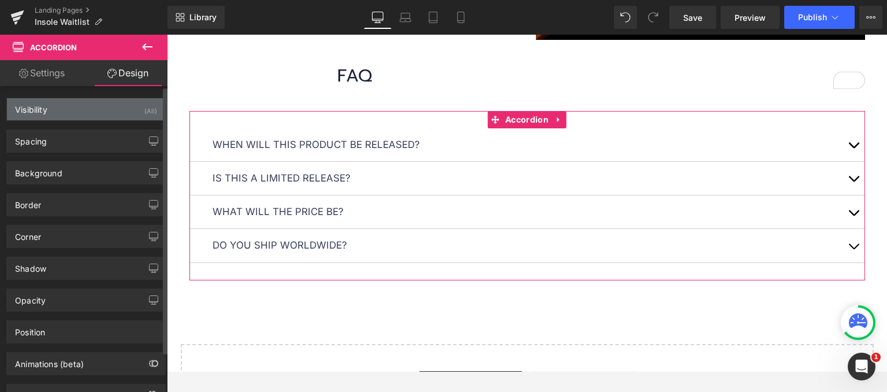
click at [79, 116] on div "Visibility (All)" at bounding box center [86, 109] width 158 height 22
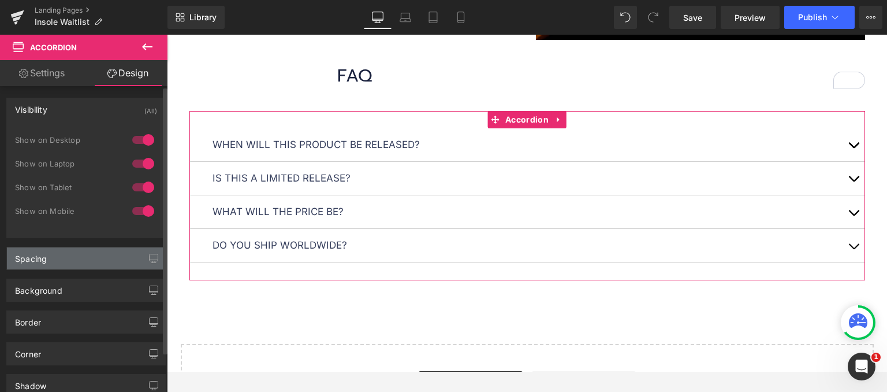
click at [65, 260] on div "Spacing" at bounding box center [86, 258] width 158 height 22
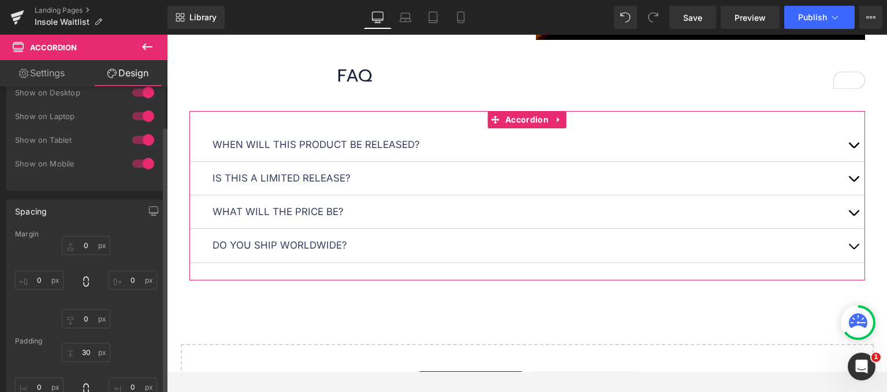
scroll to position [116, 0]
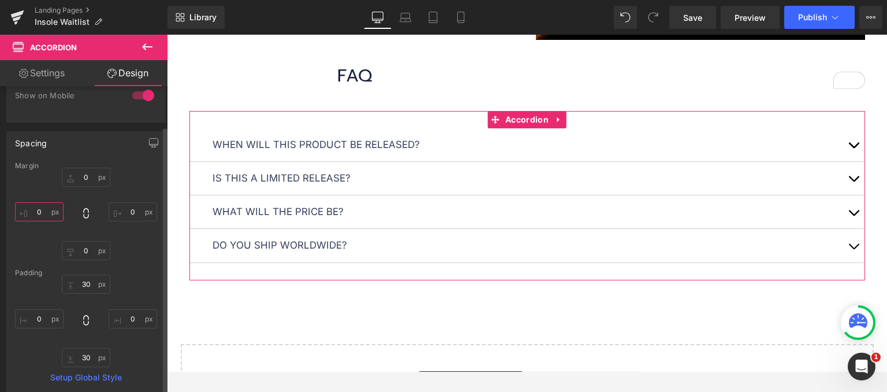
click at [44, 211] on input "0" at bounding box center [39, 211] width 49 height 19
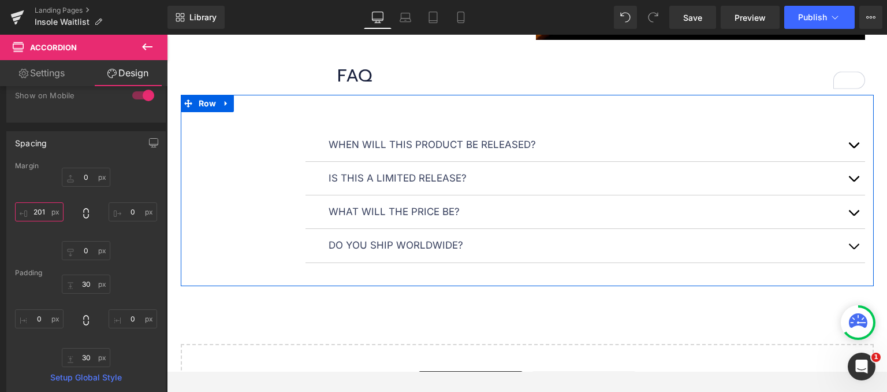
type input "202"
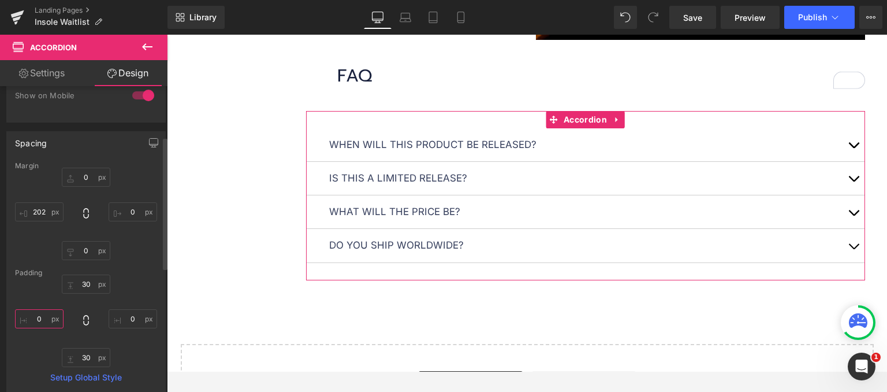
click at [47, 321] on input "0" at bounding box center [39, 318] width 49 height 19
type input "0"
click at [131, 321] on input "0" at bounding box center [133, 318] width 49 height 19
type input "12"
drag, startPoint x: 131, startPoint y: 321, endPoint x: 109, endPoint y: 320, distance: 21.4
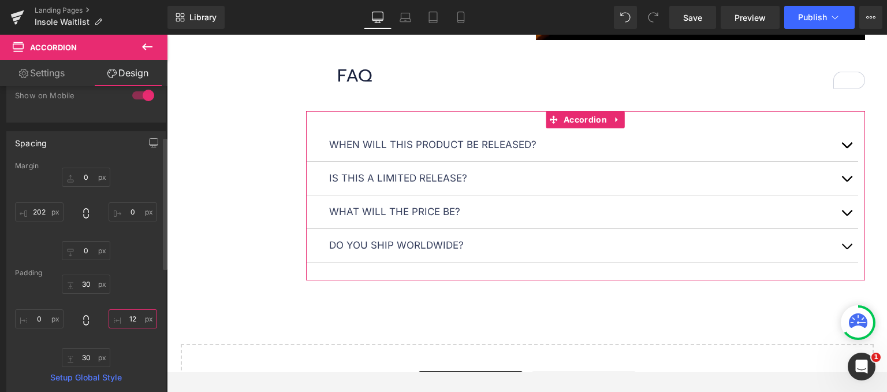
click at [109, 320] on input "12" at bounding box center [133, 318] width 49 height 19
click at [129, 322] on input "12" at bounding box center [133, 318] width 49 height 19
click at [129, 323] on input "12" at bounding box center [133, 318] width 49 height 19
type input "0"
click at [120, 291] on div "30px 30 0 0 30px 30 0 0" at bounding box center [86, 320] width 142 height 92
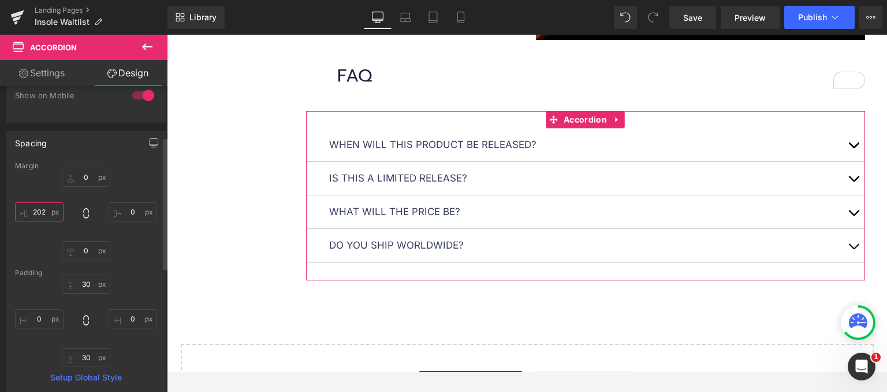
click at [44, 213] on input "202" at bounding box center [39, 211] width 49 height 19
type input "199"
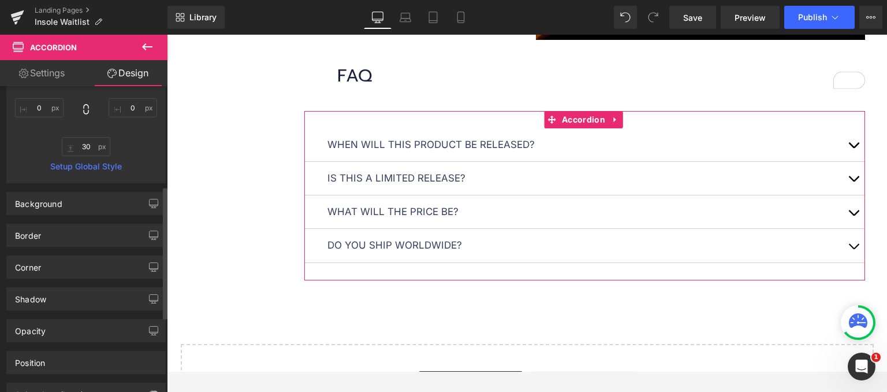
scroll to position [229, 0]
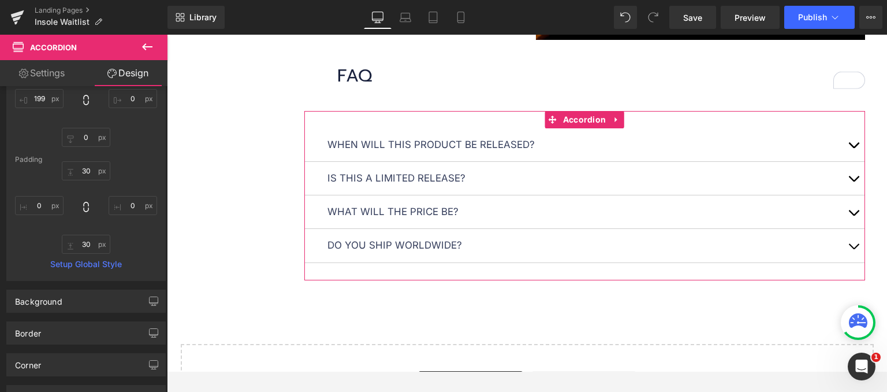
click at [49, 84] on link "Settings" at bounding box center [42, 73] width 84 height 26
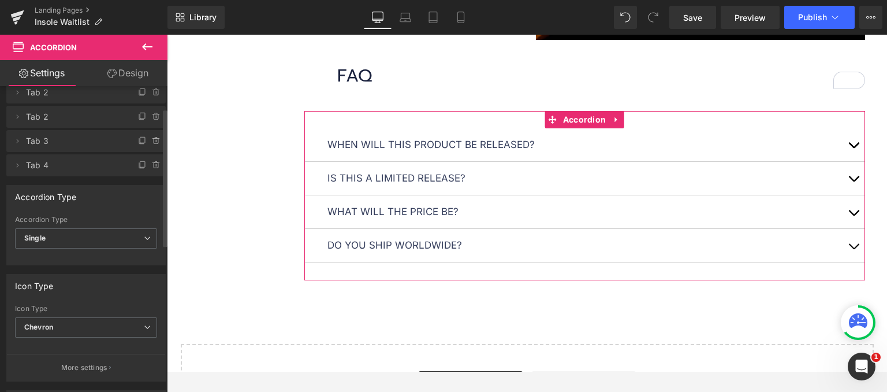
scroll to position [0, 0]
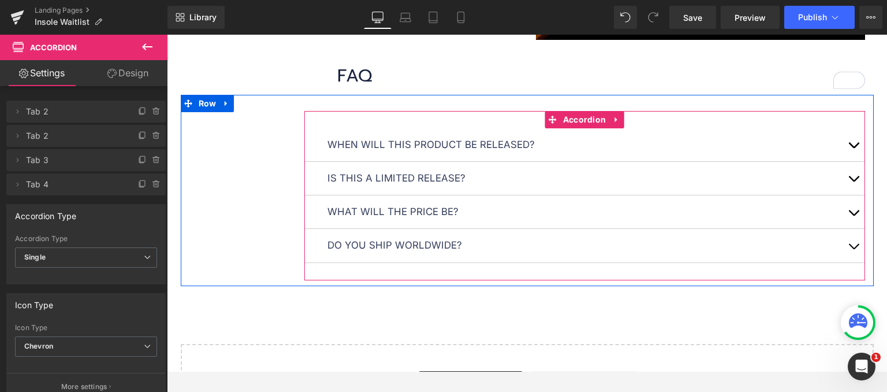
click at [365, 115] on div "When will this product be released? Text Block The launch date is [DATE] 8am CE…" at bounding box center [584, 195] width 561 height 169
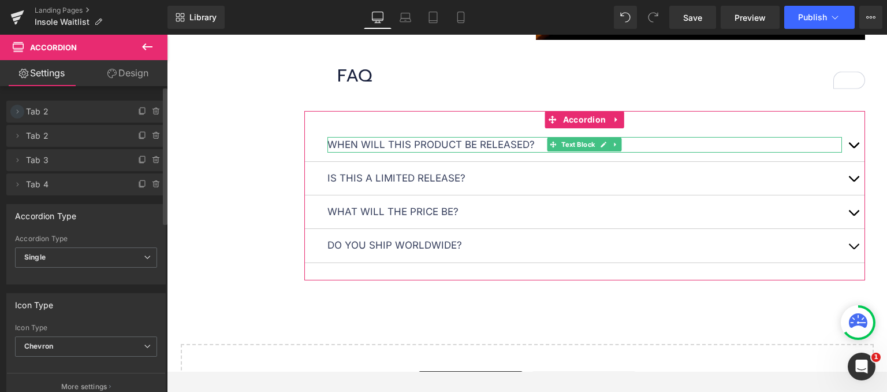
click at [18, 108] on icon at bounding box center [17, 111] width 9 height 9
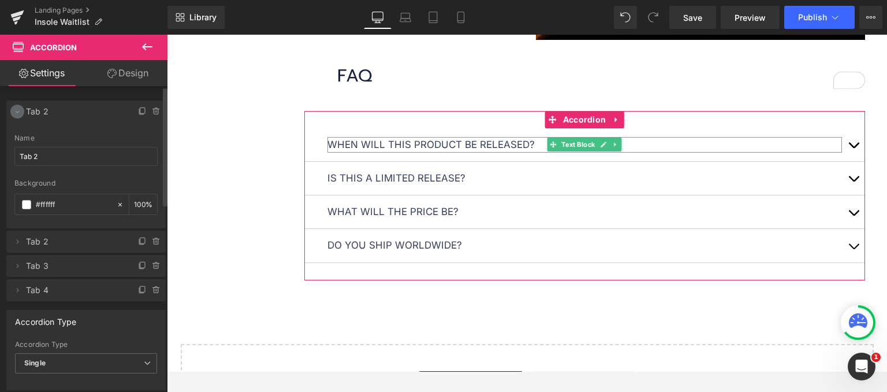
click at [17, 111] on icon at bounding box center [17, 111] width 9 height 9
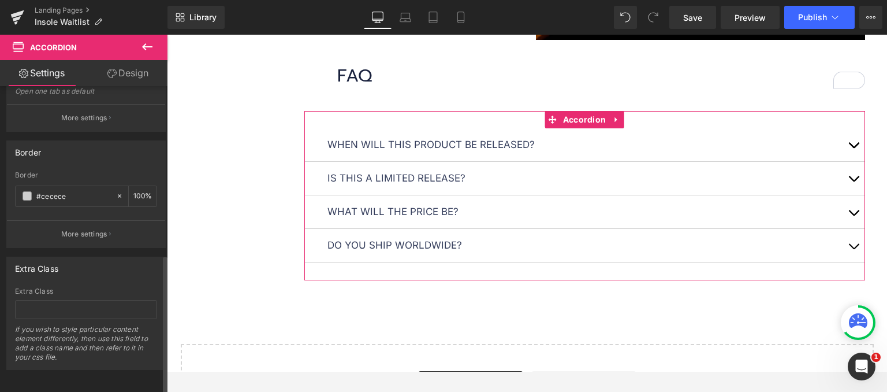
scroll to position [375, 0]
click at [76, 102] on button "More settings" at bounding box center [86, 115] width 158 height 27
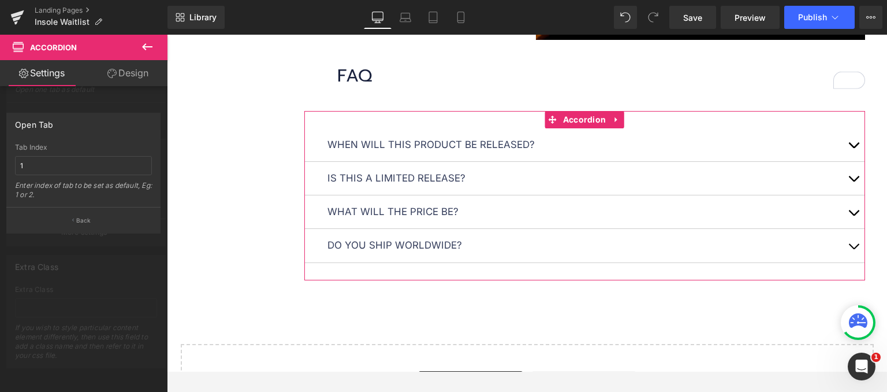
click at [81, 109] on div at bounding box center [83, 216] width 167 height 363
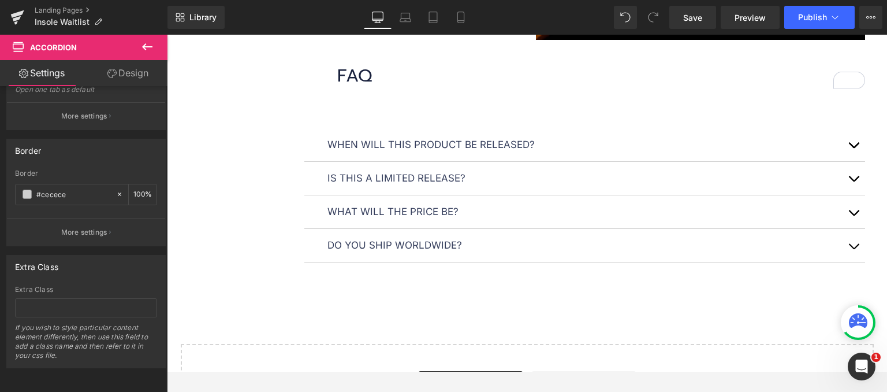
click at [355, 163] on div "Is this a limited release? Text Block" at bounding box center [584, 178] width 561 height 33
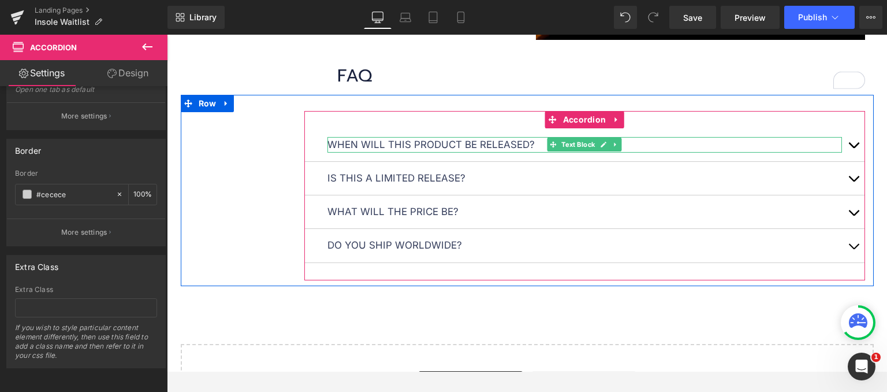
click at [377, 137] on p "When will this product be released?" at bounding box center [584, 145] width 515 height 16
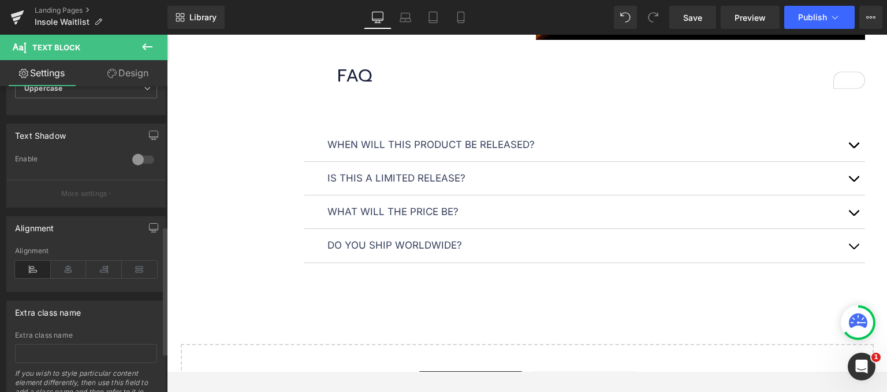
scroll to position [423, 0]
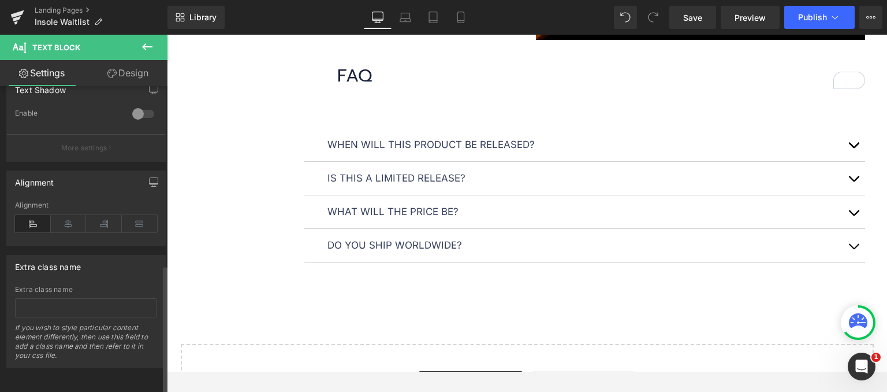
click at [39, 215] on icon at bounding box center [33, 223] width 36 height 17
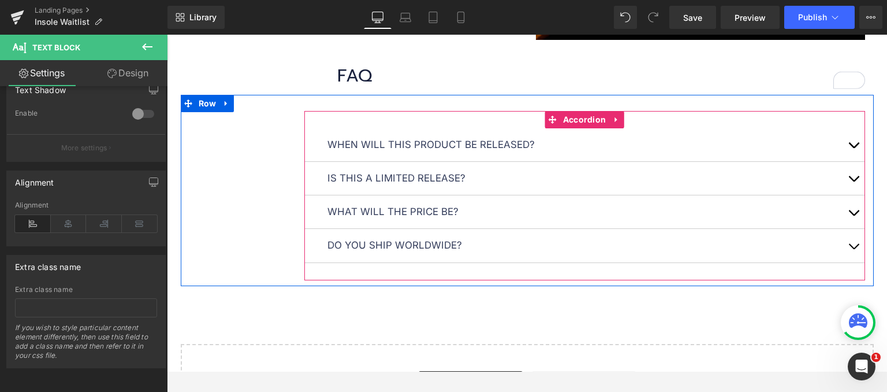
click at [306, 154] on div "When will this product be released? Text Block" at bounding box center [584, 144] width 561 height 33
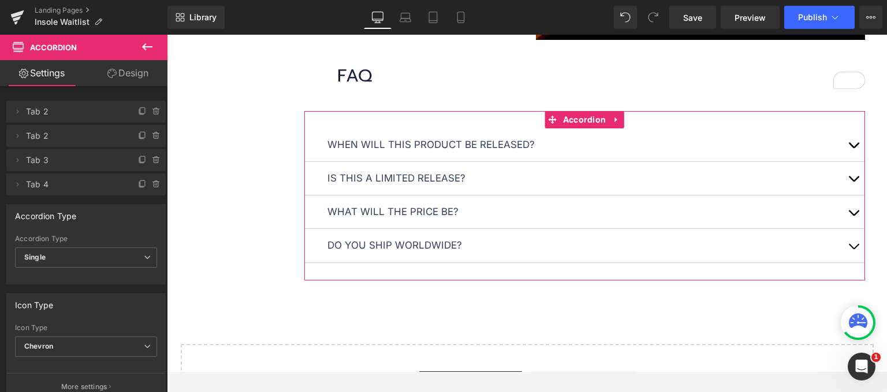
click at [118, 75] on link "Design" at bounding box center [128, 73] width 84 height 26
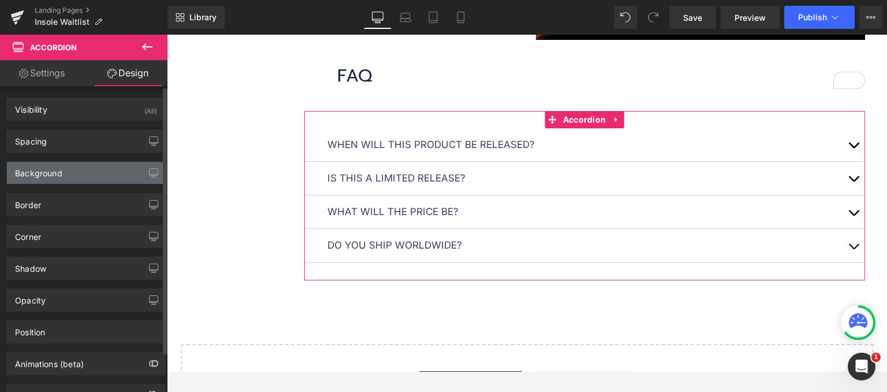
click at [70, 174] on div "Background" at bounding box center [86, 173] width 158 height 22
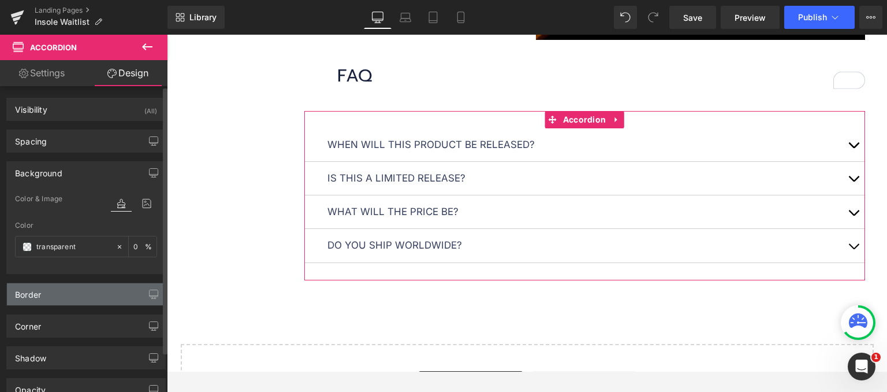
click at [72, 287] on div "Border" at bounding box center [86, 294] width 158 height 22
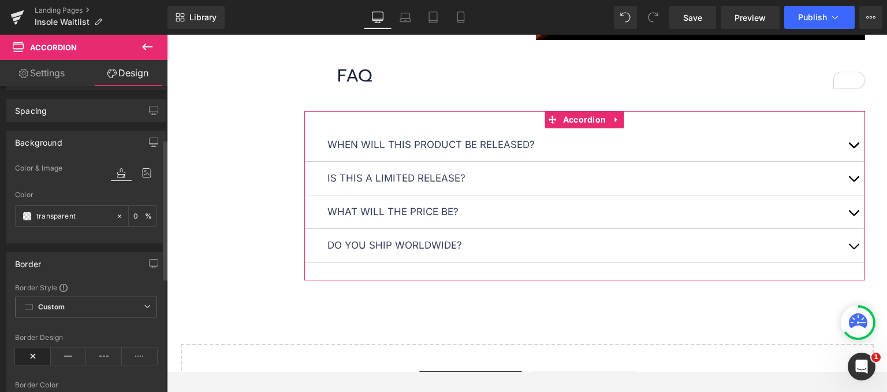
scroll to position [0, 0]
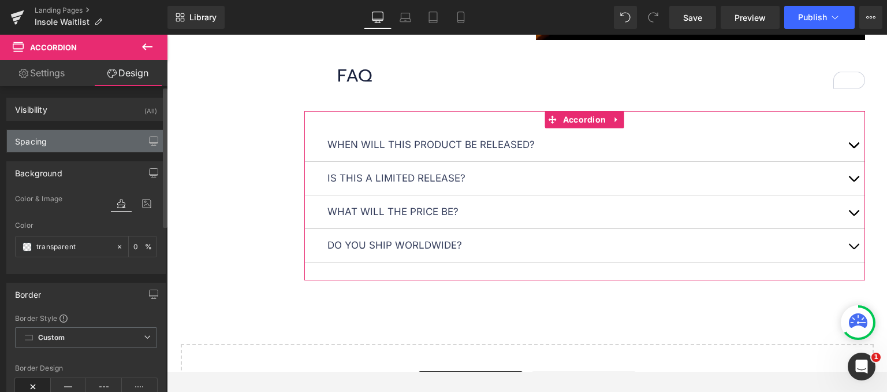
click at [78, 132] on div "Spacing" at bounding box center [86, 141] width 158 height 22
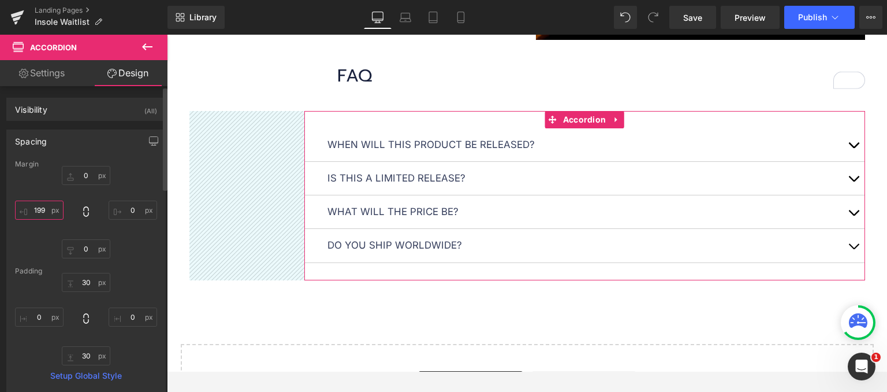
click at [47, 203] on input "199" at bounding box center [39, 209] width 49 height 19
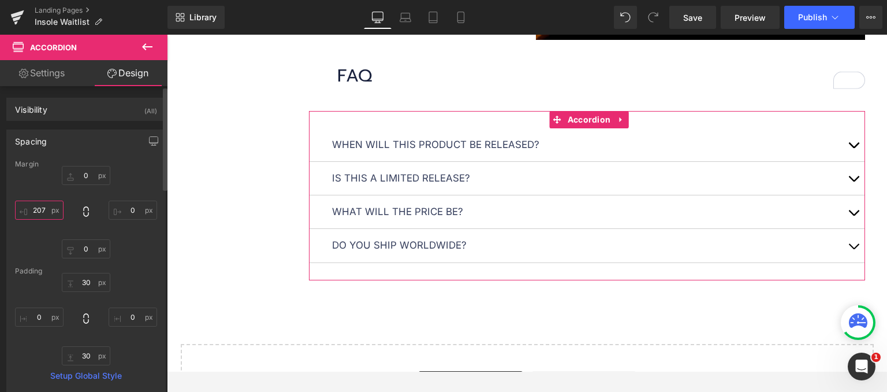
type input "208"
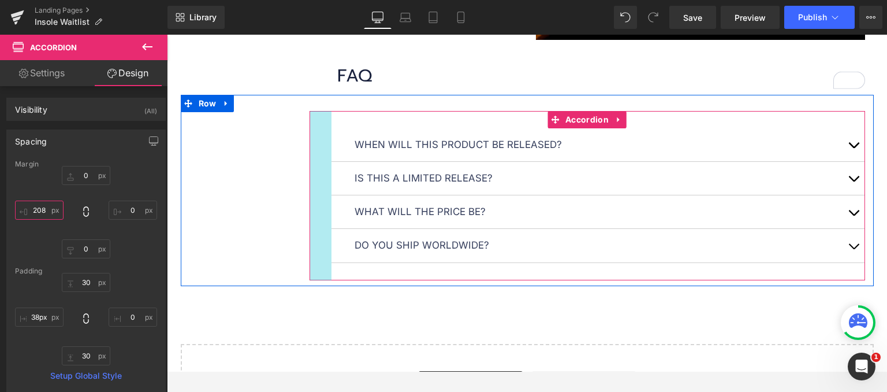
type input "0px"
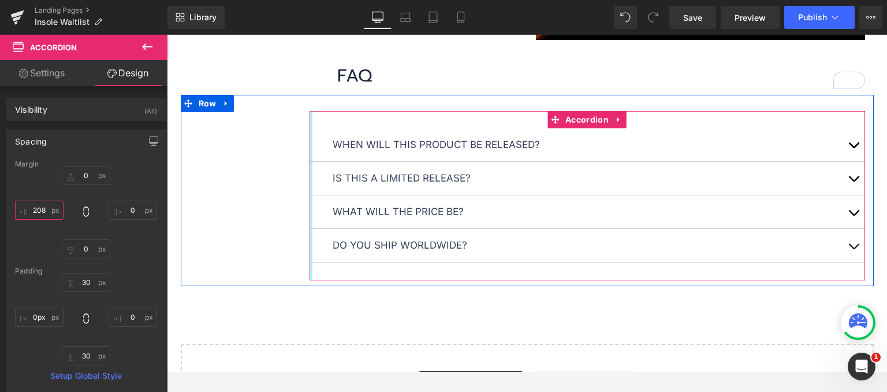
drag, startPoint x: 307, startPoint y: 160, endPoint x: 287, endPoint y: 166, distance: 21.0
click at [287, 166] on div "When will this product be released? Text Block The launch date is [DATE] 8am CE…" at bounding box center [527, 195] width 693 height 169
click at [167, 35] on div at bounding box center [167, 35] width 0 height 0
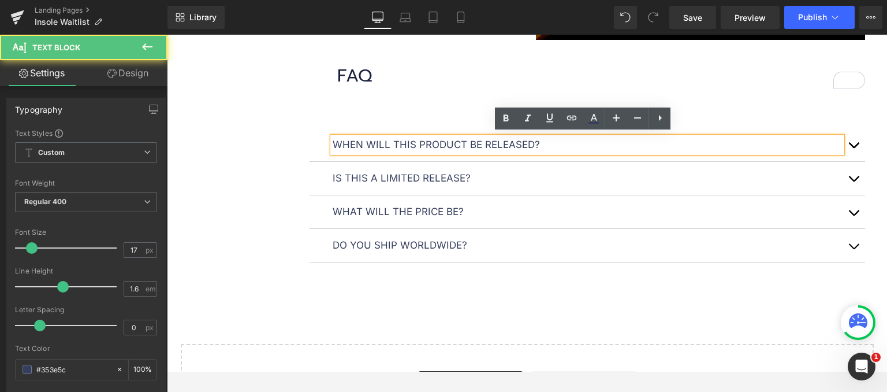
click at [333, 143] on p "When will this product be released?" at bounding box center [587, 145] width 509 height 16
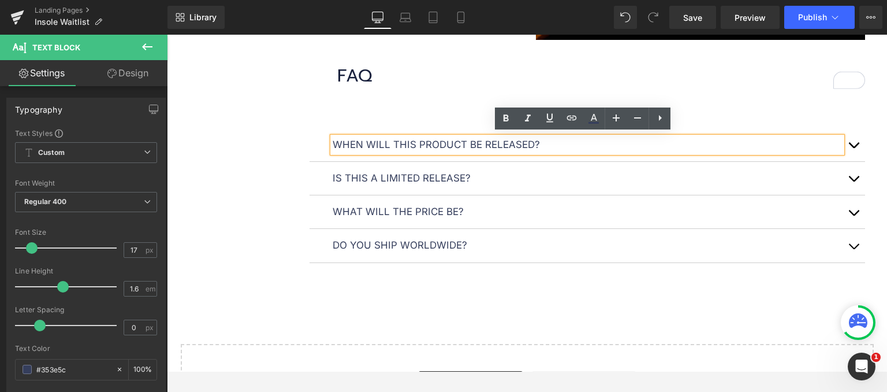
click at [317, 153] on div "When will this product be released? Text Block" at bounding box center [588, 144] width 556 height 33
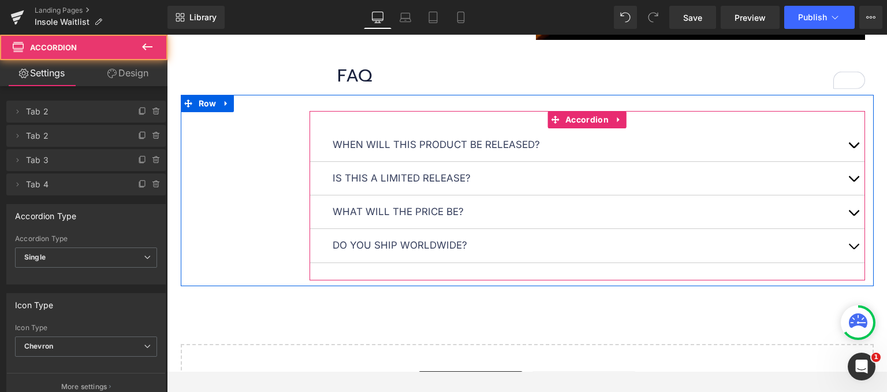
click at [314, 158] on div "When will this product be released? Text Block" at bounding box center [588, 144] width 556 height 33
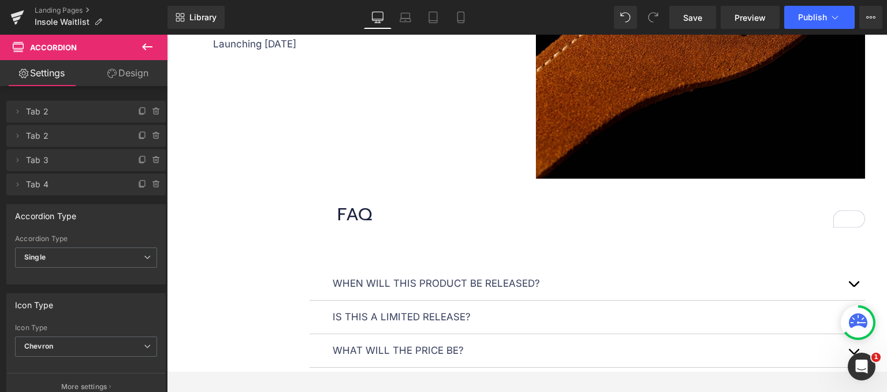
scroll to position [1270, 0]
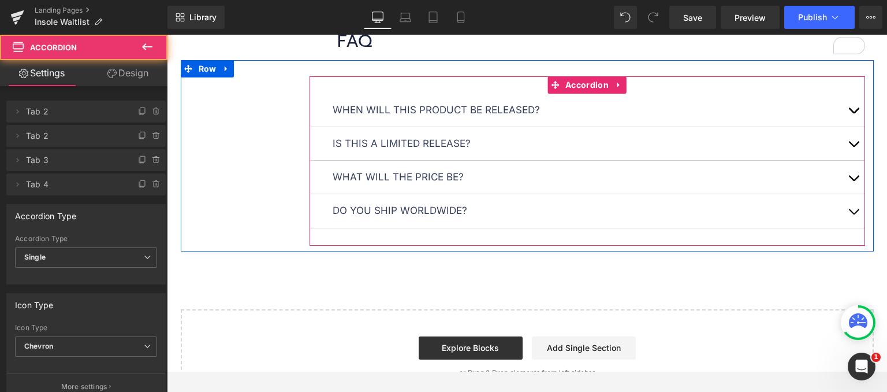
click at [442, 77] on div "When will this product be released? Text Block The launch date is [DATE] 8am CE…" at bounding box center [588, 160] width 556 height 169
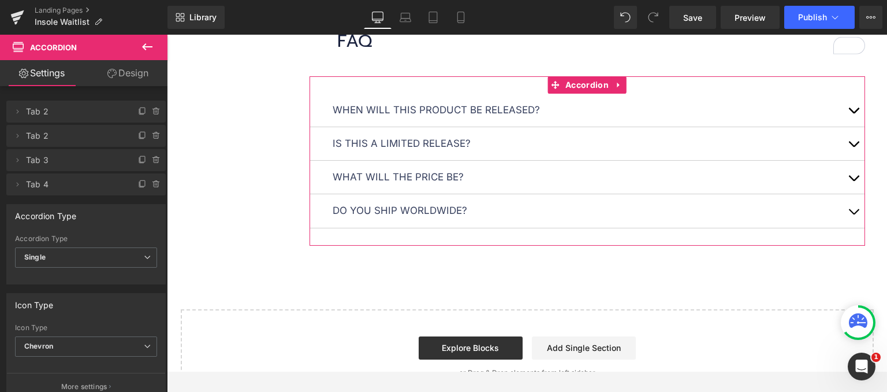
click at [112, 79] on link "Design" at bounding box center [128, 73] width 84 height 26
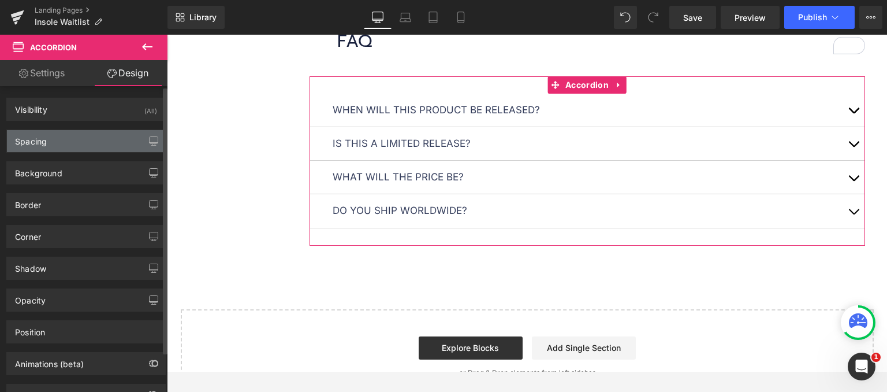
type input "0"
type input "208"
type input "30"
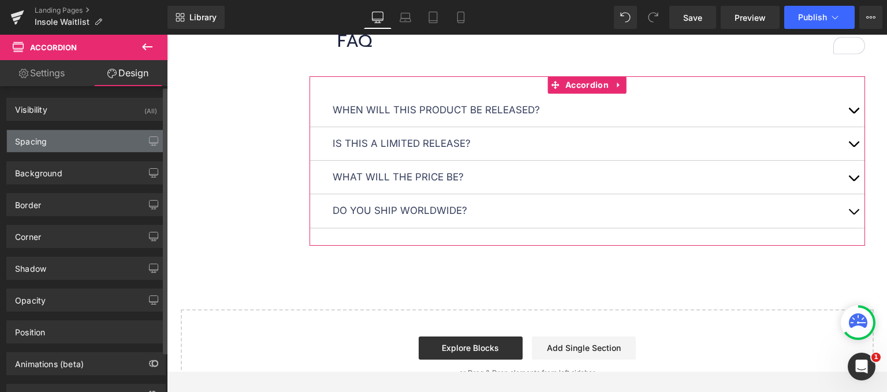
type input "0"
type input "30"
type input "0"
click at [80, 141] on div "Spacing" at bounding box center [86, 141] width 158 height 22
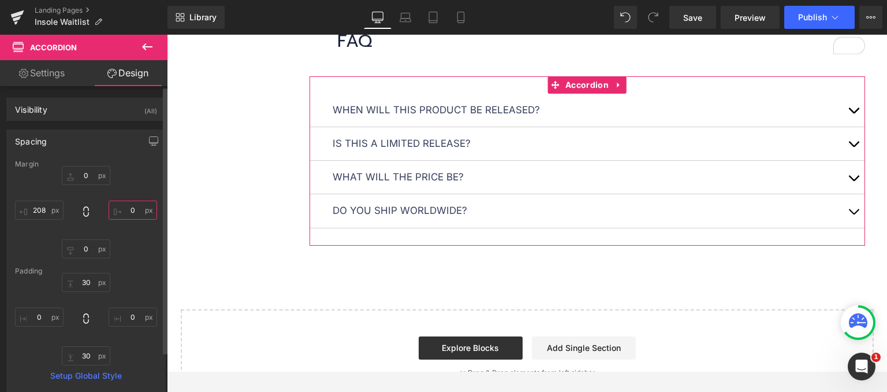
click at [117, 212] on input "0" at bounding box center [133, 209] width 49 height 19
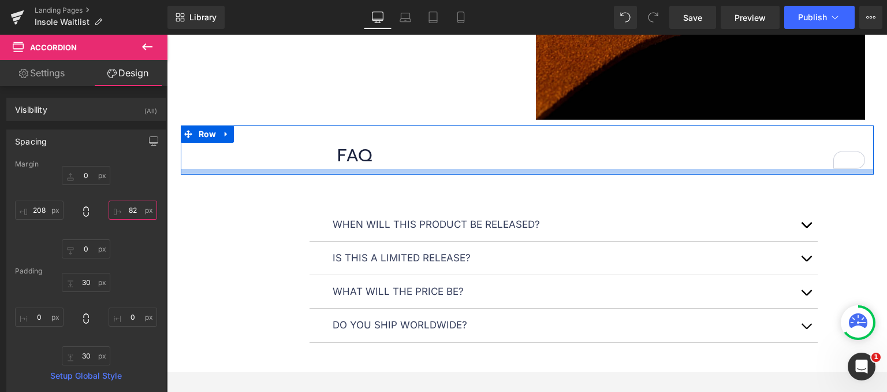
scroll to position [1212, 0]
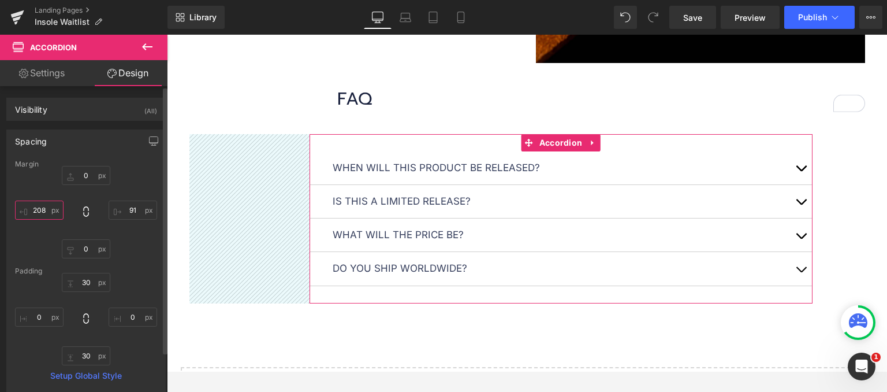
click at [47, 211] on input "208" at bounding box center [39, 209] width 49 height 19
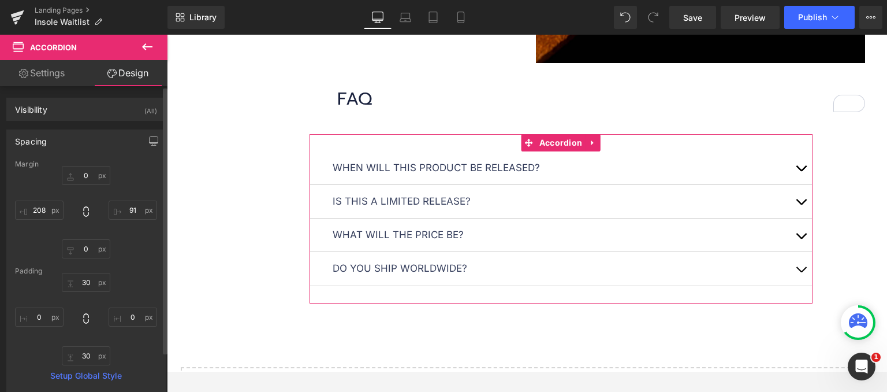
click at [126, 199] on div "0px 0 91 91 0px 0 208 208" at bounding box center [86, 212] width 142 height 92
click at [129, 210] on input "91" at bounding box center [133, 209] width 49 height 19
paste input "208"
type input "208"
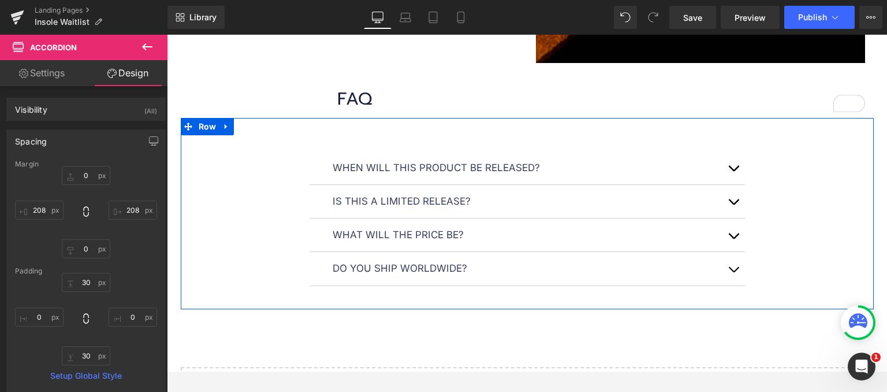
click at [836, 174] on div "When will this product be released? Text Block The launch date is [DATE] 8am CE…" at bounding box center [527, 218] width 693 height 169
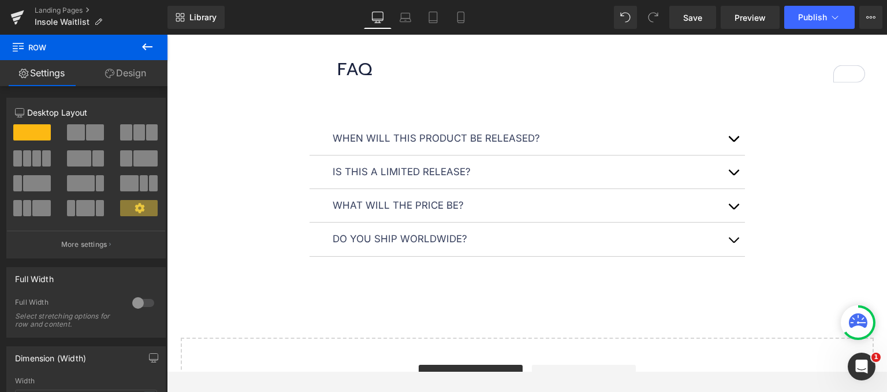
scroll to position [1155, 0]
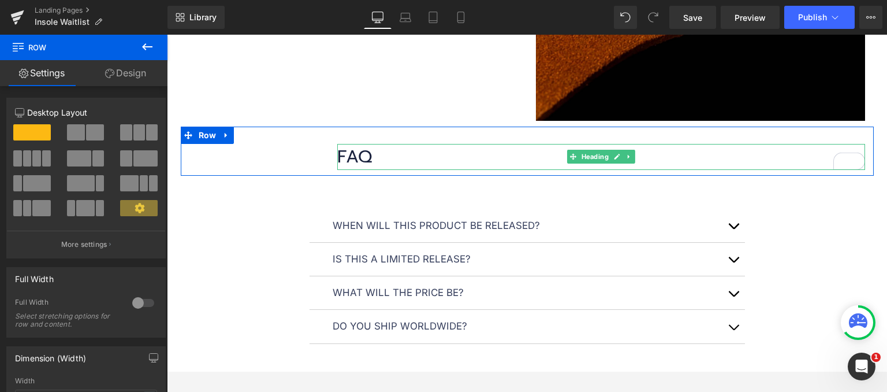
click at [399, 161] on h1 "FAQ" at bounding box center [601, 157] width 528 height 26
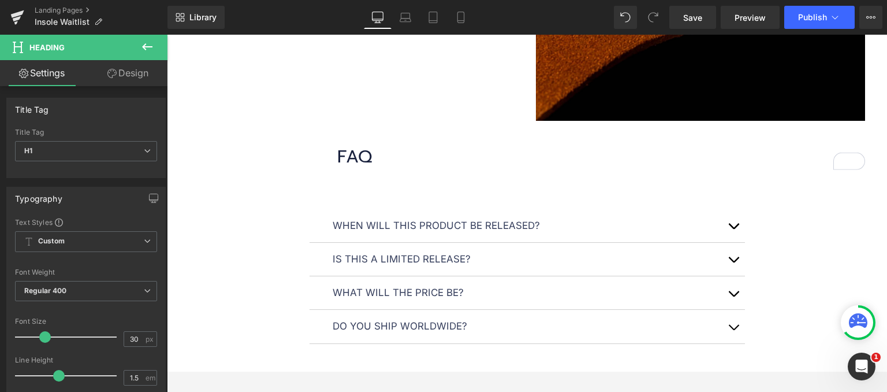
click at [119, 68] on link "Design" at bounding box center [128, 73] width 84 height 26
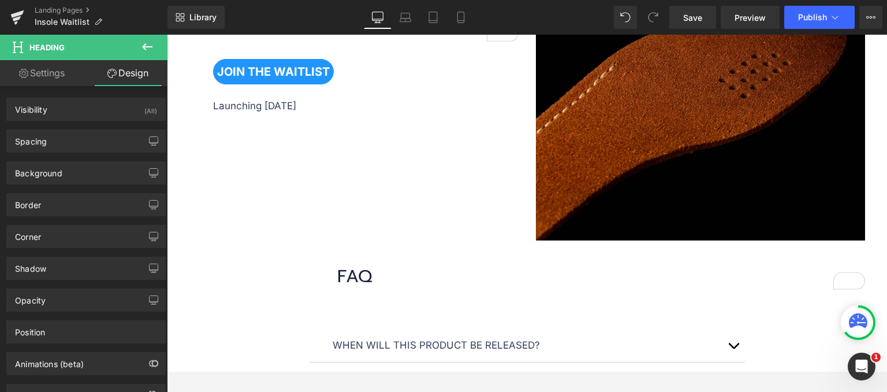
scroll to position [1097, 0]
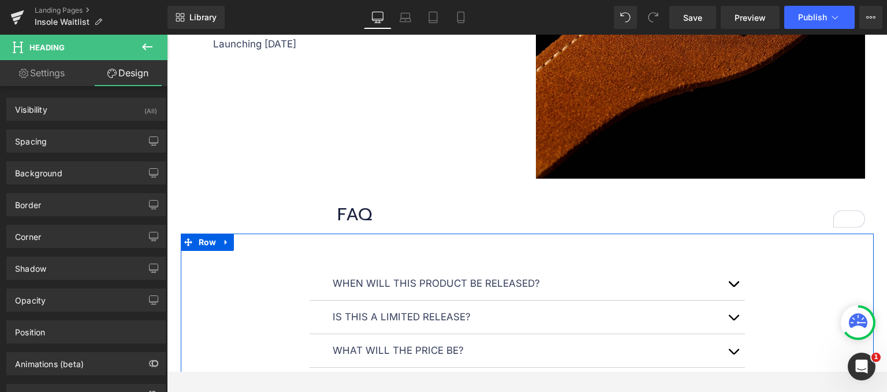
click at [310, 263] on div "When will this product be released? Text Block The launch date is [DATE] 8am CE…" at bounding box center [527, 333] width 435 height 169
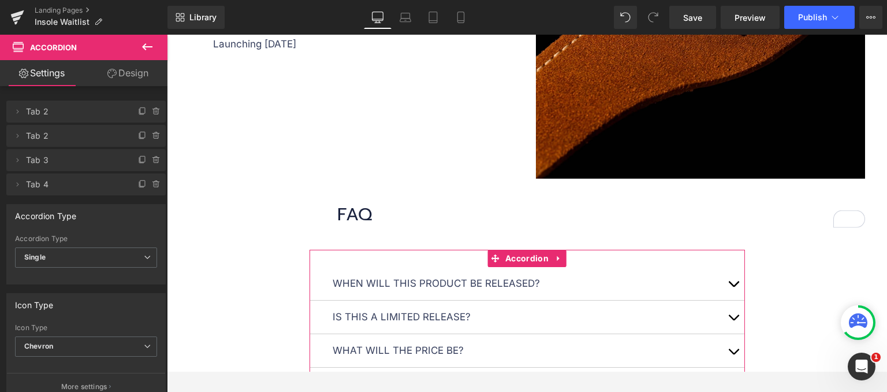
click at [129, 72] on link "Design" at bounding box center [128, 73] width 84 height 26
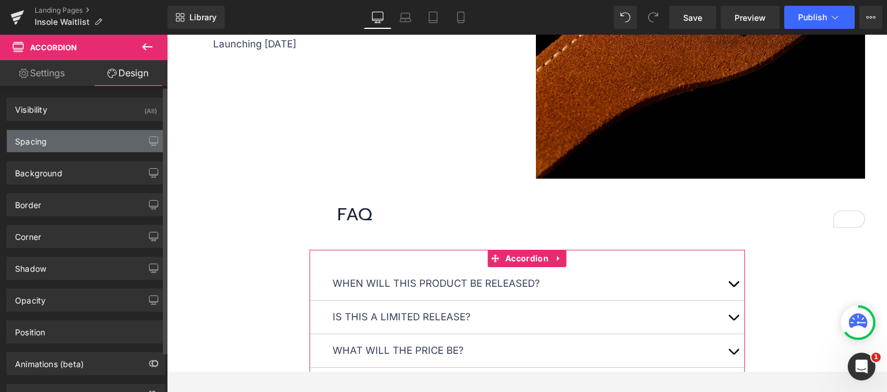
click at [74, 141] on div "Spacing" at bounding box center [86, 141] width 158 height 22
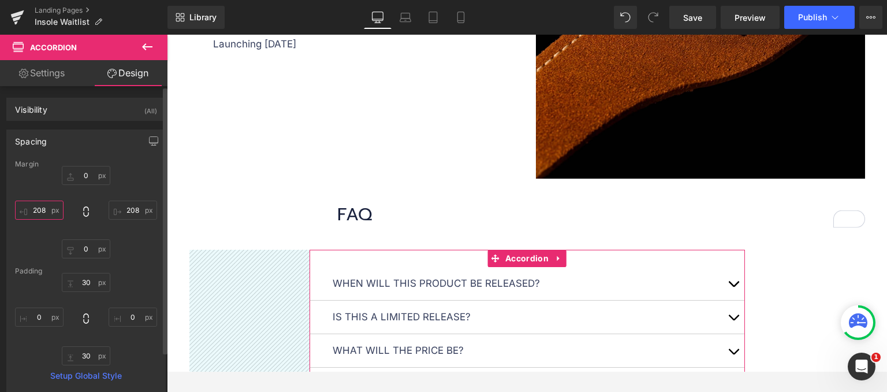
click at [42, 211] on input "208" at bounding box center [39, 209] width 49 height 19
click at [36, 208] on input "211" at bounding box center [39, 209] width 49 height 19
click at [42, 210] on input "218" at bounding box center [39, 209] width 49 height 19
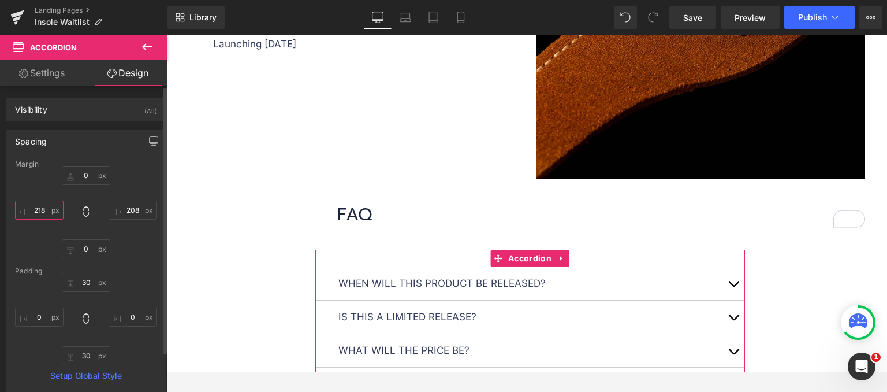
click at [42, 210] on input "218" at bounding box center [39, 209] width 49 height 19
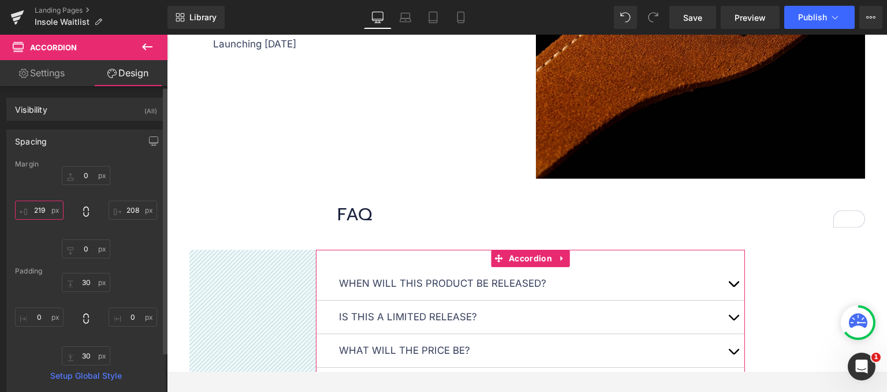
type input "218"
click at [47, 208] on input "218" at bounding box center [39, 209] width 49 height 19
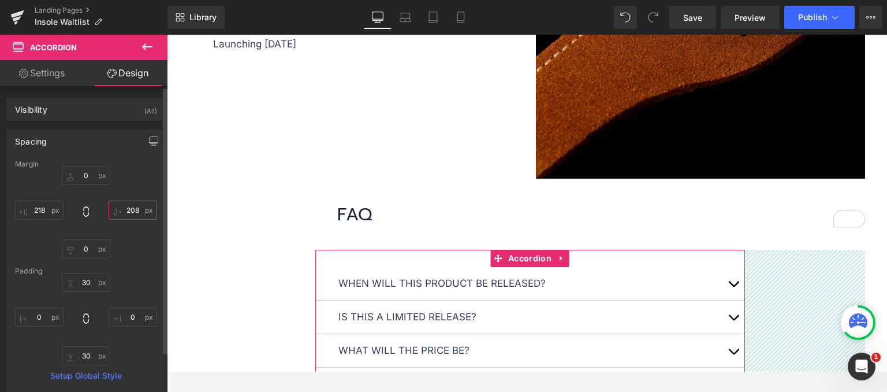
click at [133, 210] on input "208" at bounding box center [133, 209] width 49 height 19
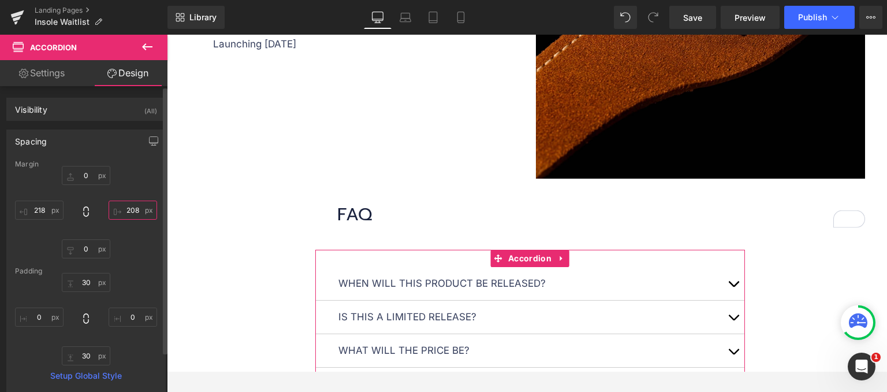
click at [127, 215] on input "208" at bounding box center [133, 209] width 49 height 19
paste input "text"
click at [129, 215] on input "208" at bounding box center [133, 209] width 49 height 19
type input "218"
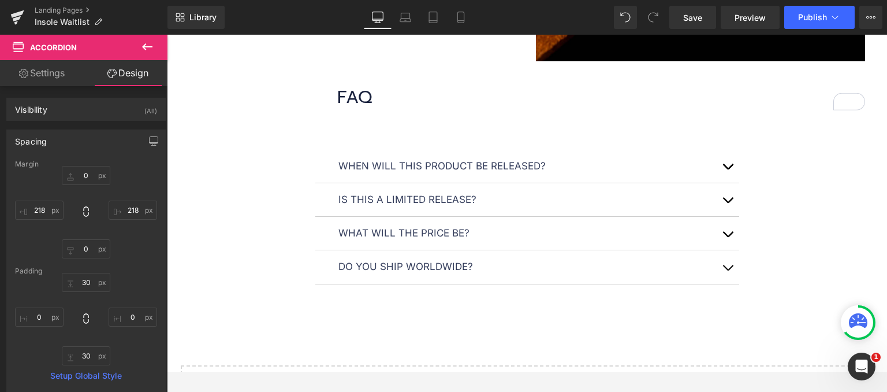
scroll to position [1155, 0]
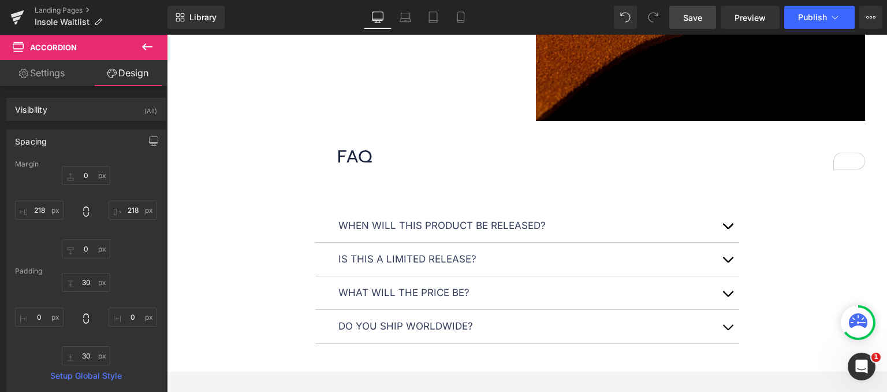
click at [697, 24] on link "Save" at bounding box center [692, 17] width 47 height 23
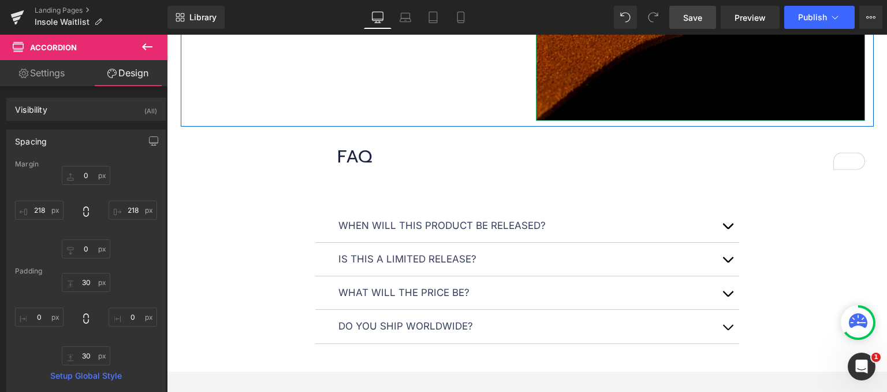
click at [696, 18] on span "Save" at bounding box center [692, 18] width 19 height 12
